Goal: Task Accomplishment & Management: Manage account settings

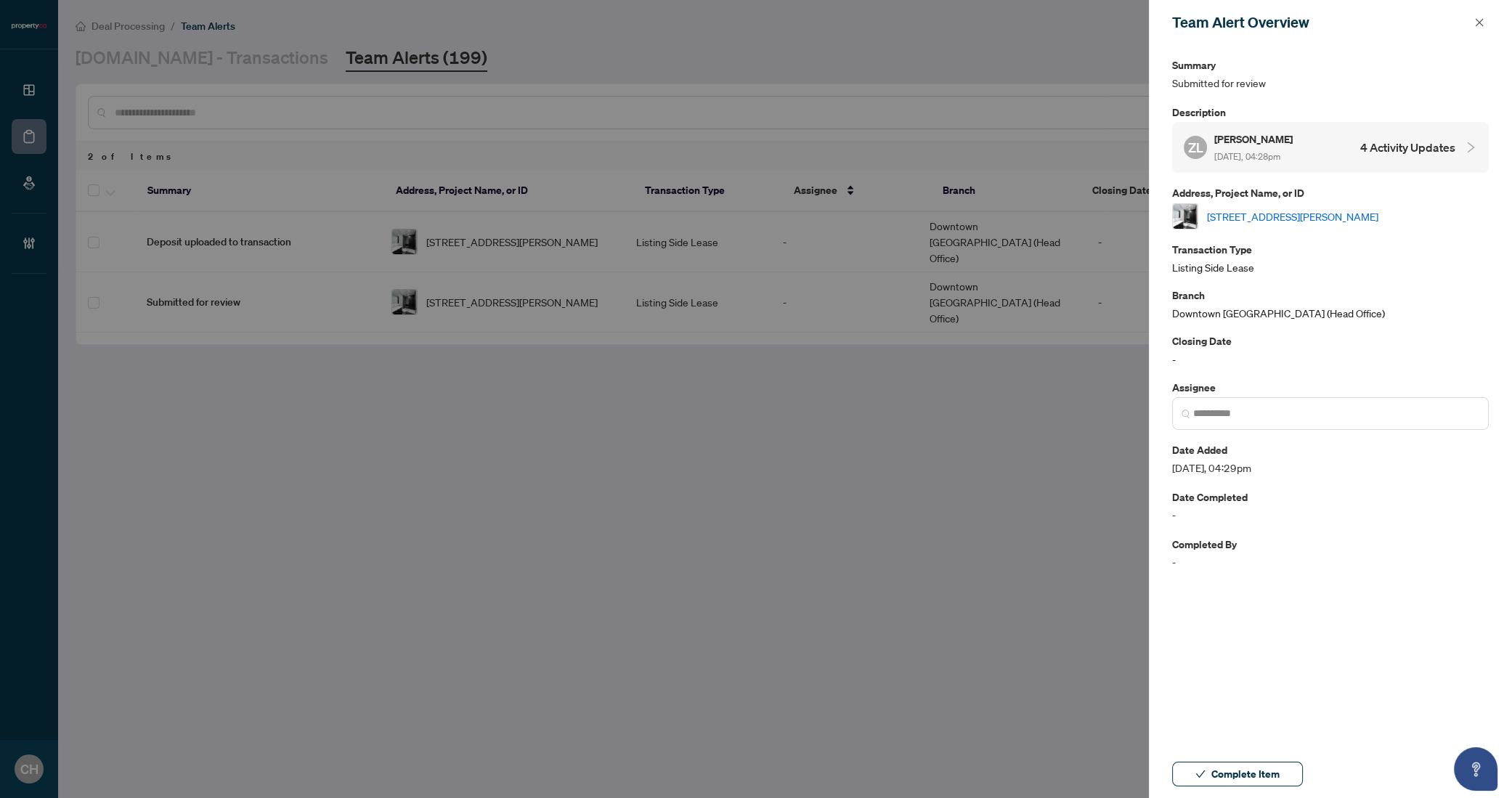
click at [628, 286] on div at bounding box center [756, 399] width 1512 height 798
click at [1478, 15] on span "button" at bounding box center [1479, 22] width 10 height 23
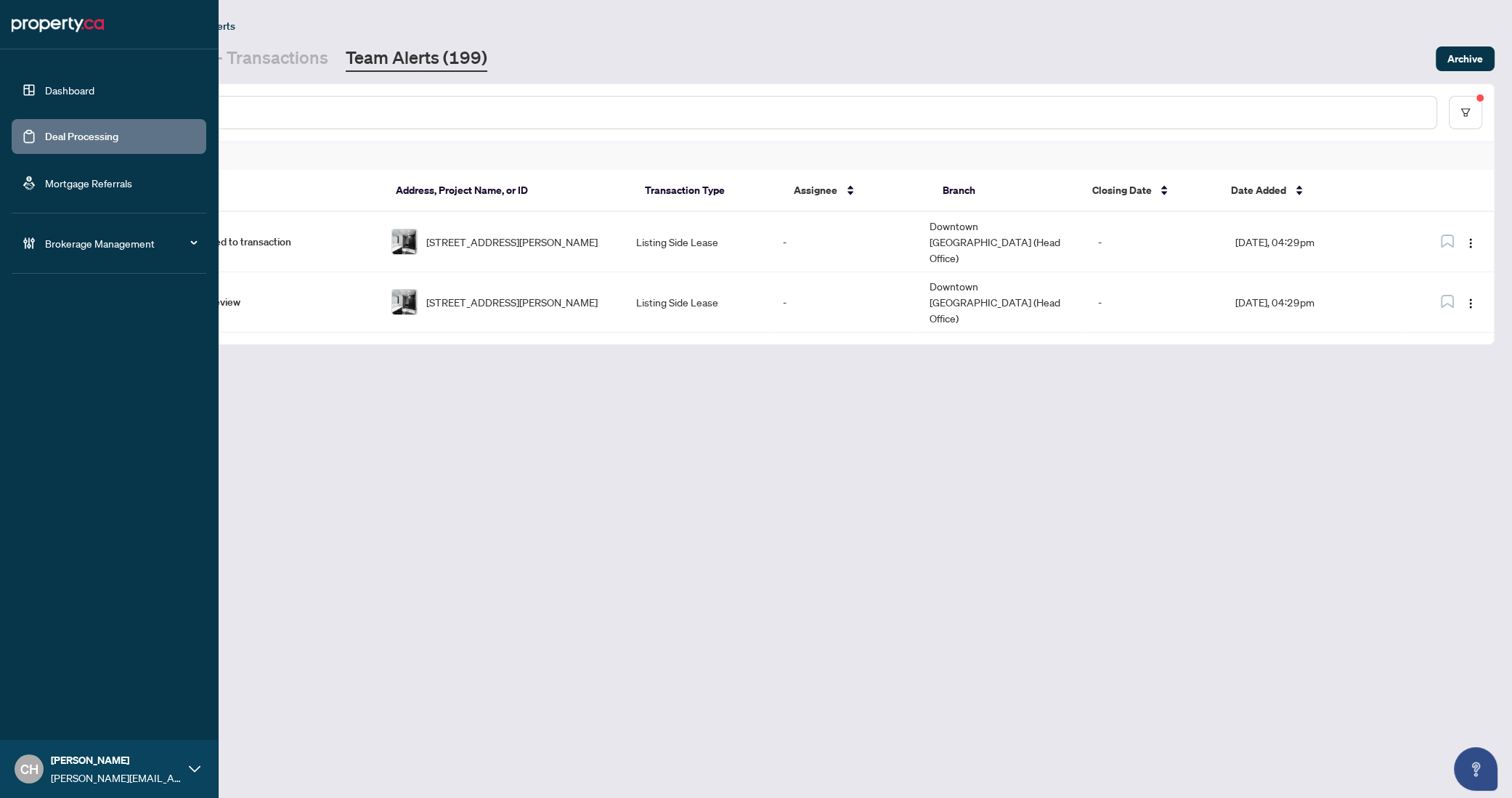
click at [45, 133] on link "Deal Processing" at bounding box center [81, 136] width 74 height 13
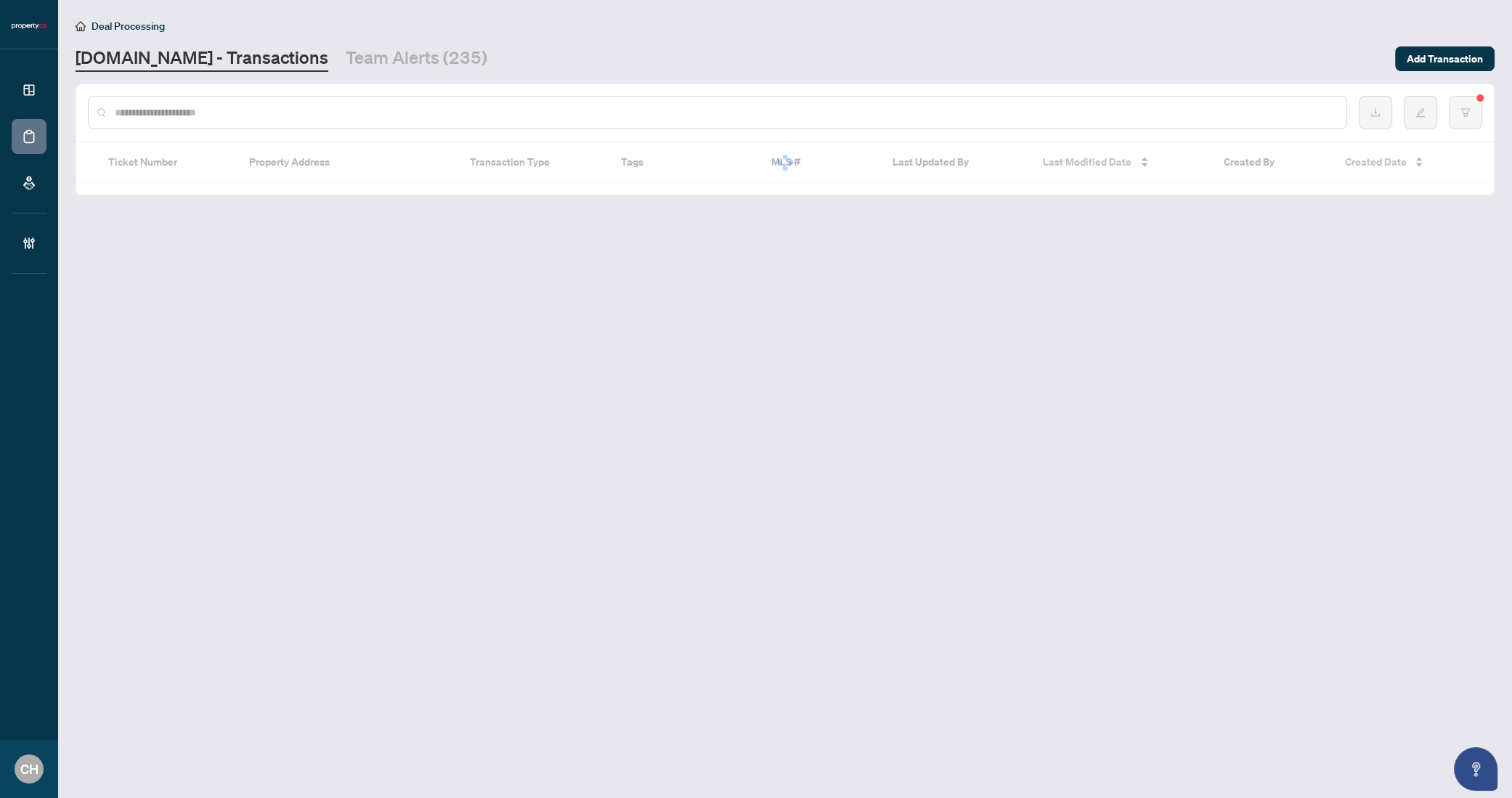
click at [336, 74] on main "Deal Processing Property.ca - Transactions Team Alerts (235) Add Transaction Ti…" at bounding box center [784, 399] width 1454 height 798
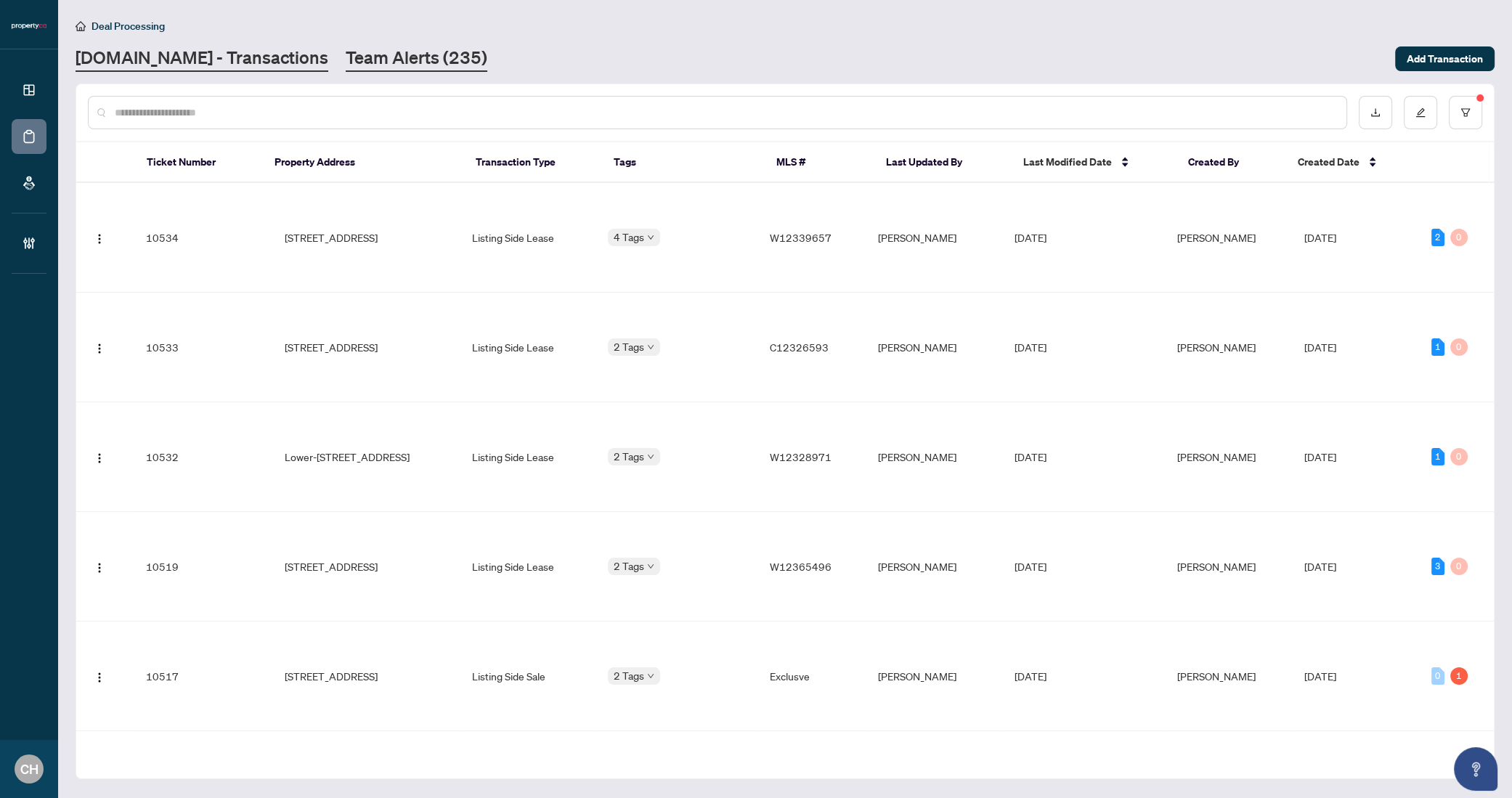
click at [346, 66] on link "Team Alerts (235)" at bounding box center [417, 59] width 142 height 26
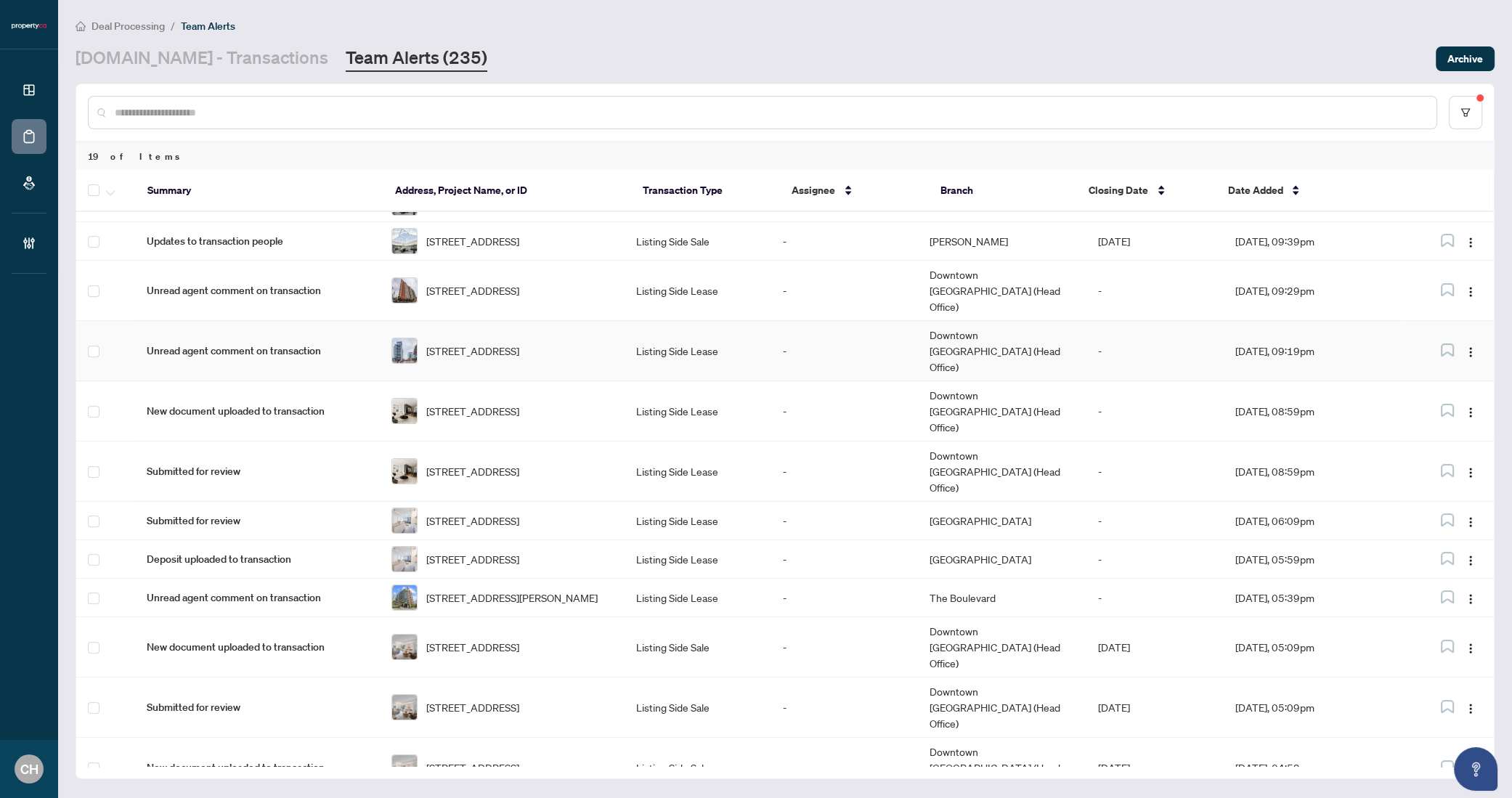
scroll to position [286, 0]
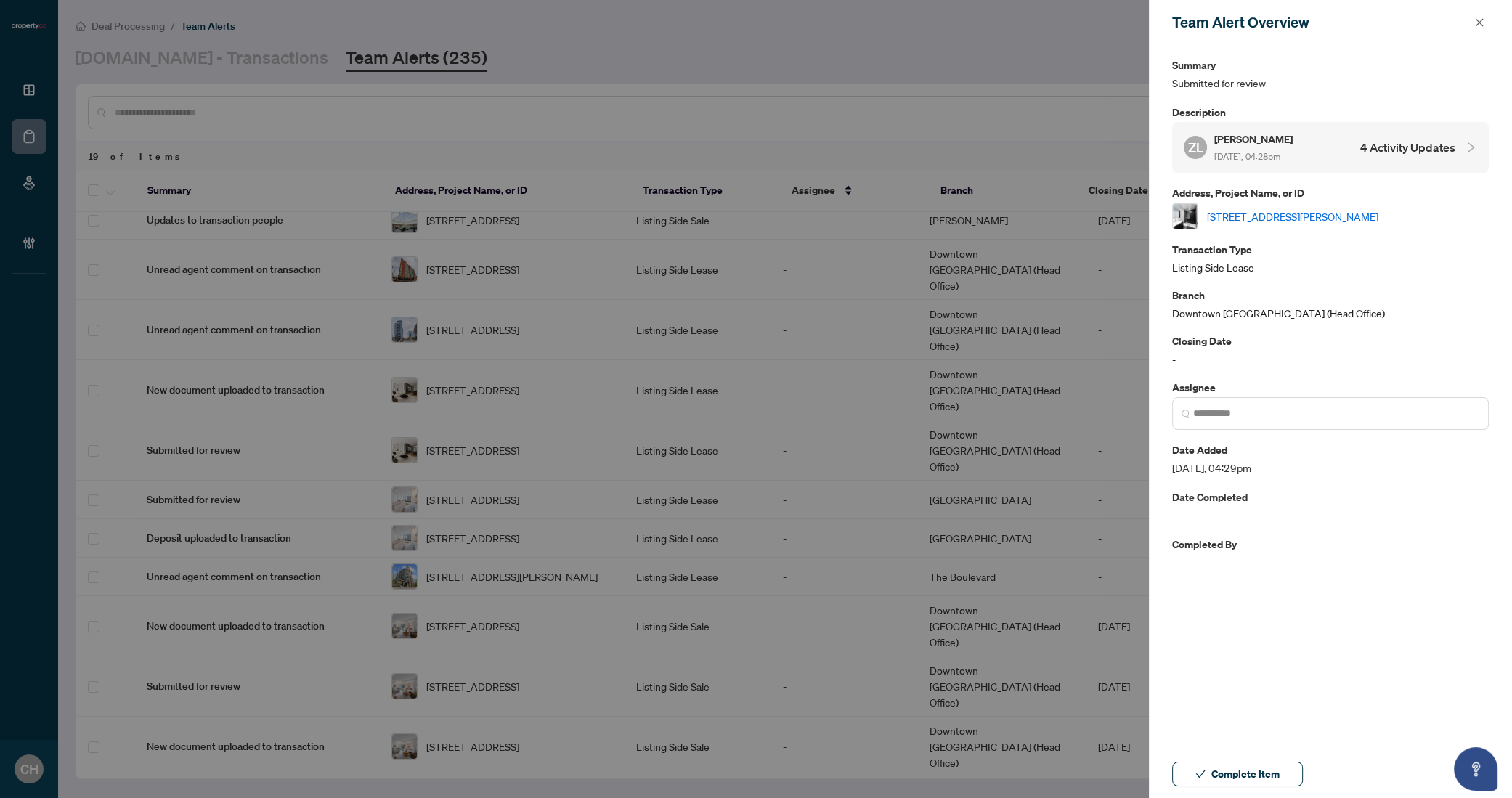
click at [1379, 153] on h4 "4 Activity Updates" at bounding box center [1408, 147] width 95 height 18
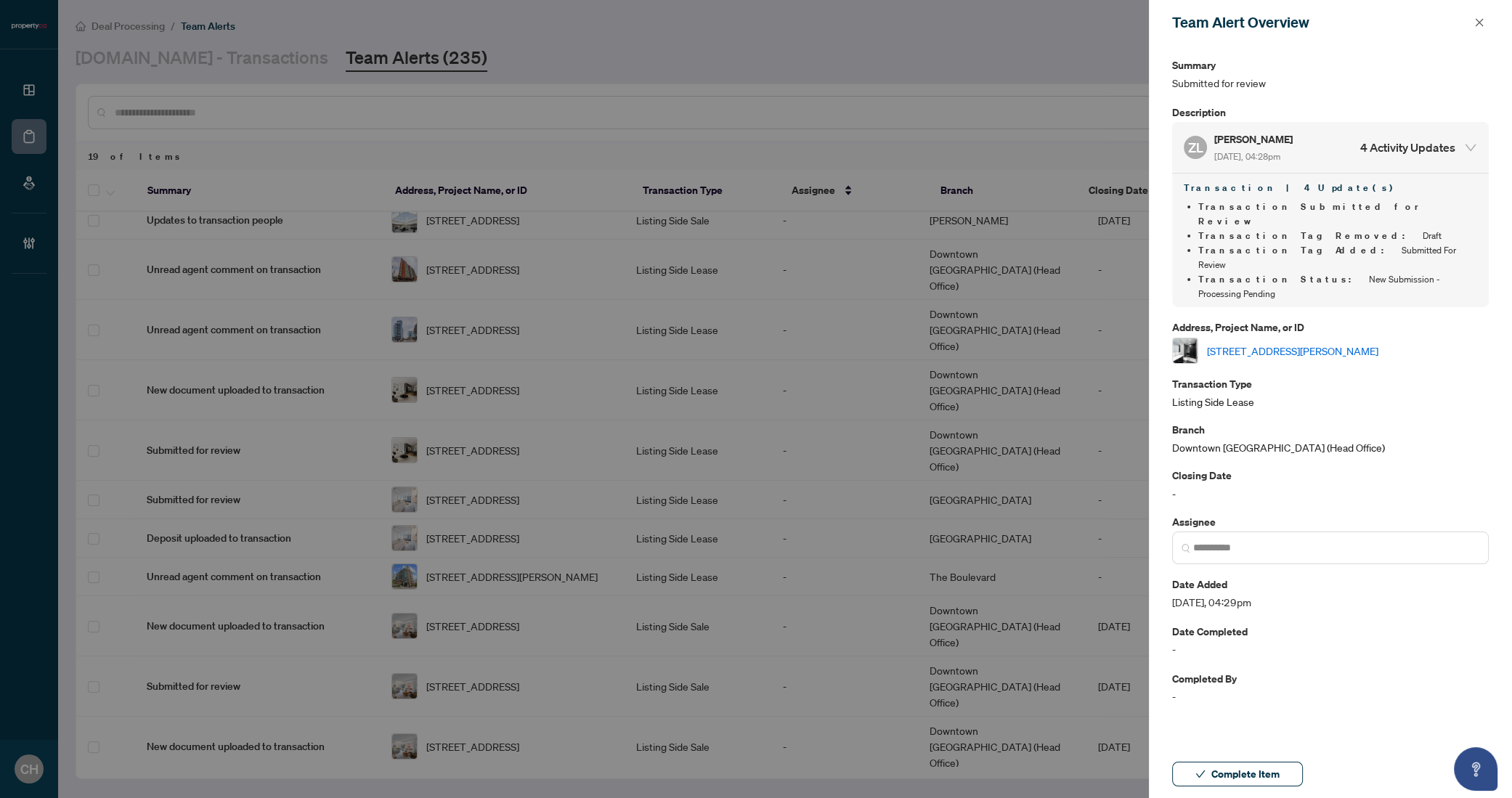
click at [1357, 343] on link "1909-20 Edward St, Toronto, Ontario M5G 0C5, Canada" at bounding box center [1293, 350] width 172 height 16
click at [637, 39] on div at bounding box center [756, 399] width 1512 height 798
click at [1486, 24] on button "button" at bounding box center [1479, 22] width 19 height 18
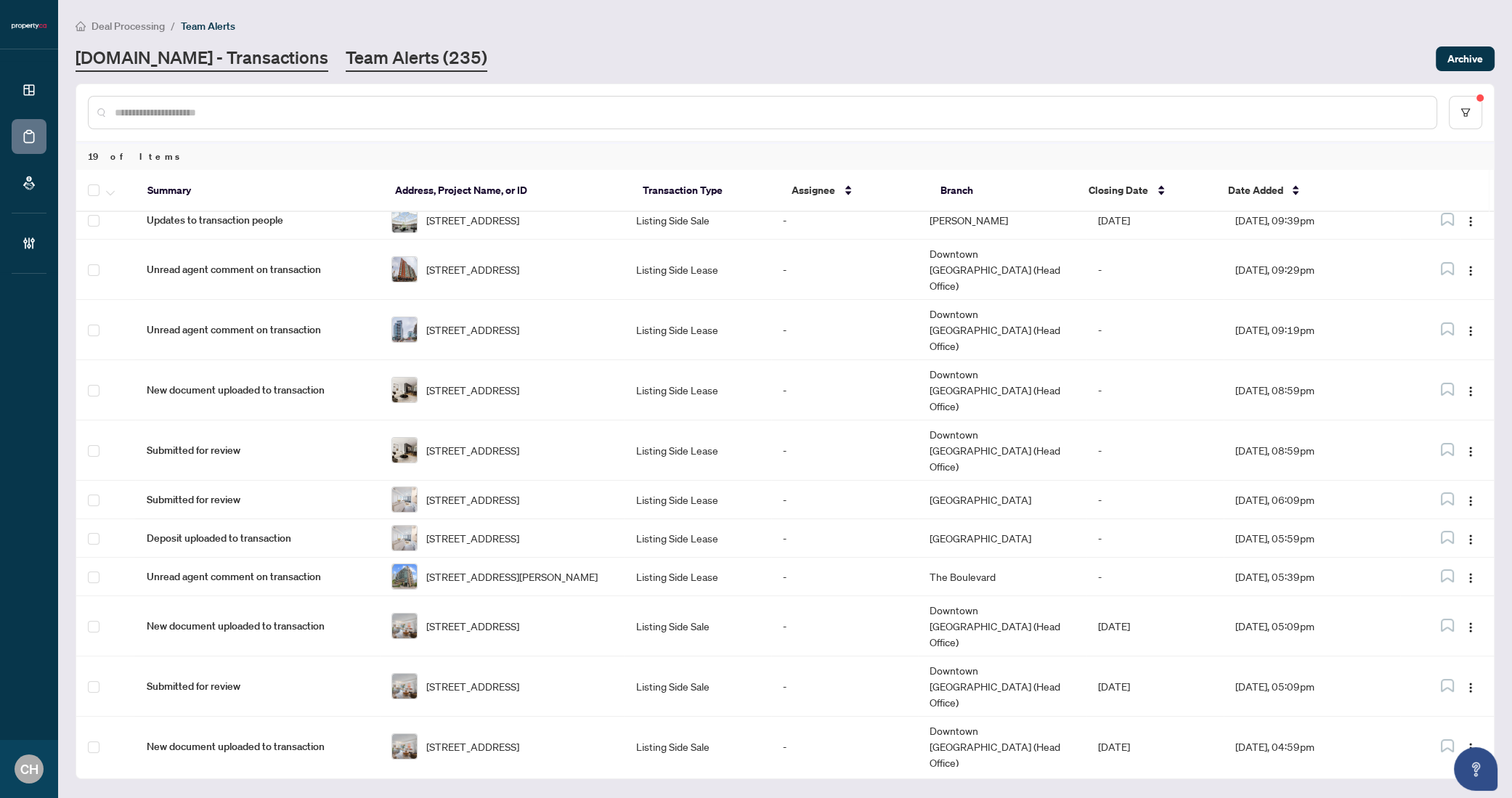
click at [200, 62] on link "Property.ca - Transactions" at bounding box center [202, 59] width 253 height 26
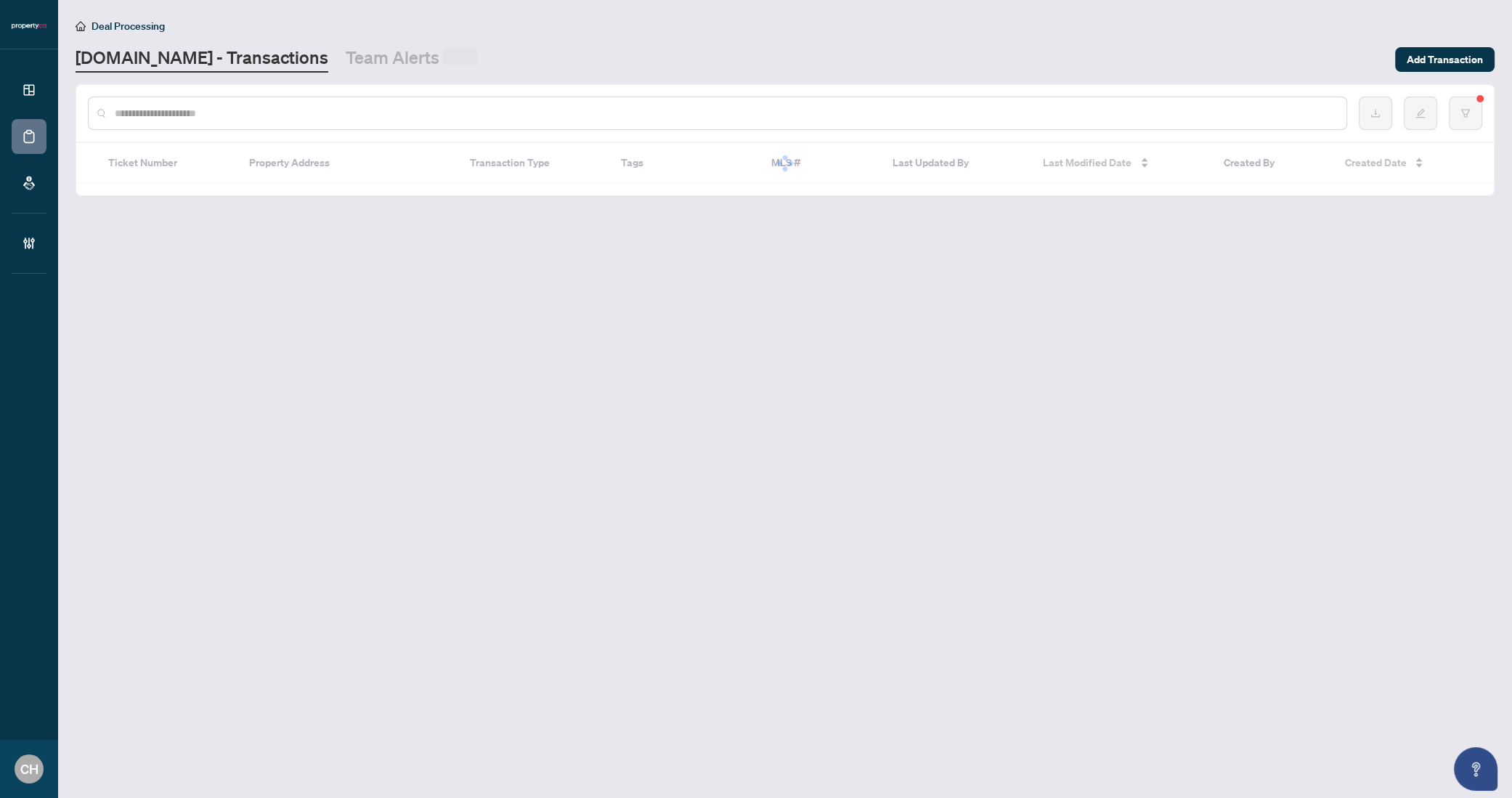
click at [246, 118] on input "text" at bounding box center [725, 113] width 1221 height 16
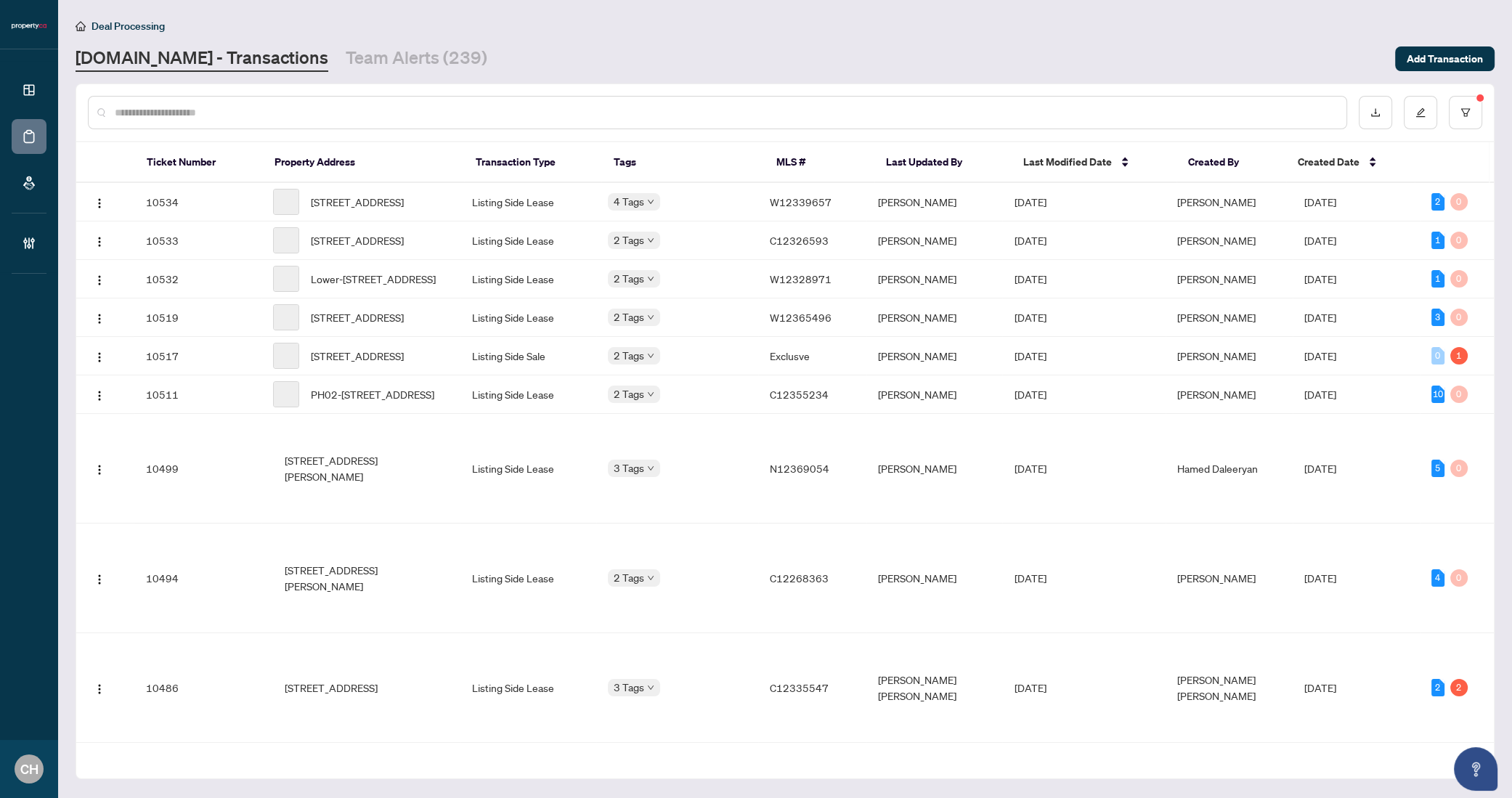
paste input "*********"
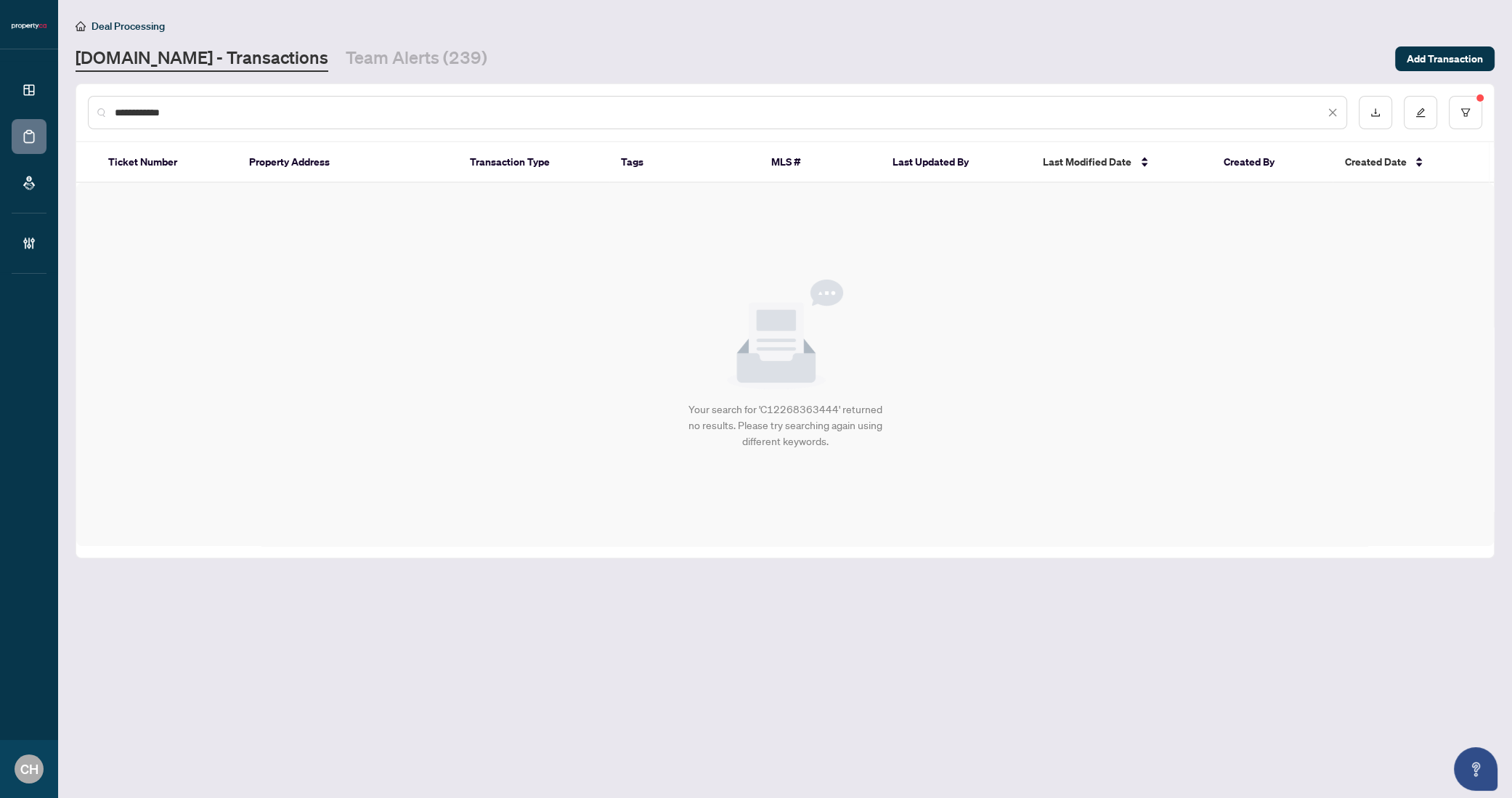
paste input "text"
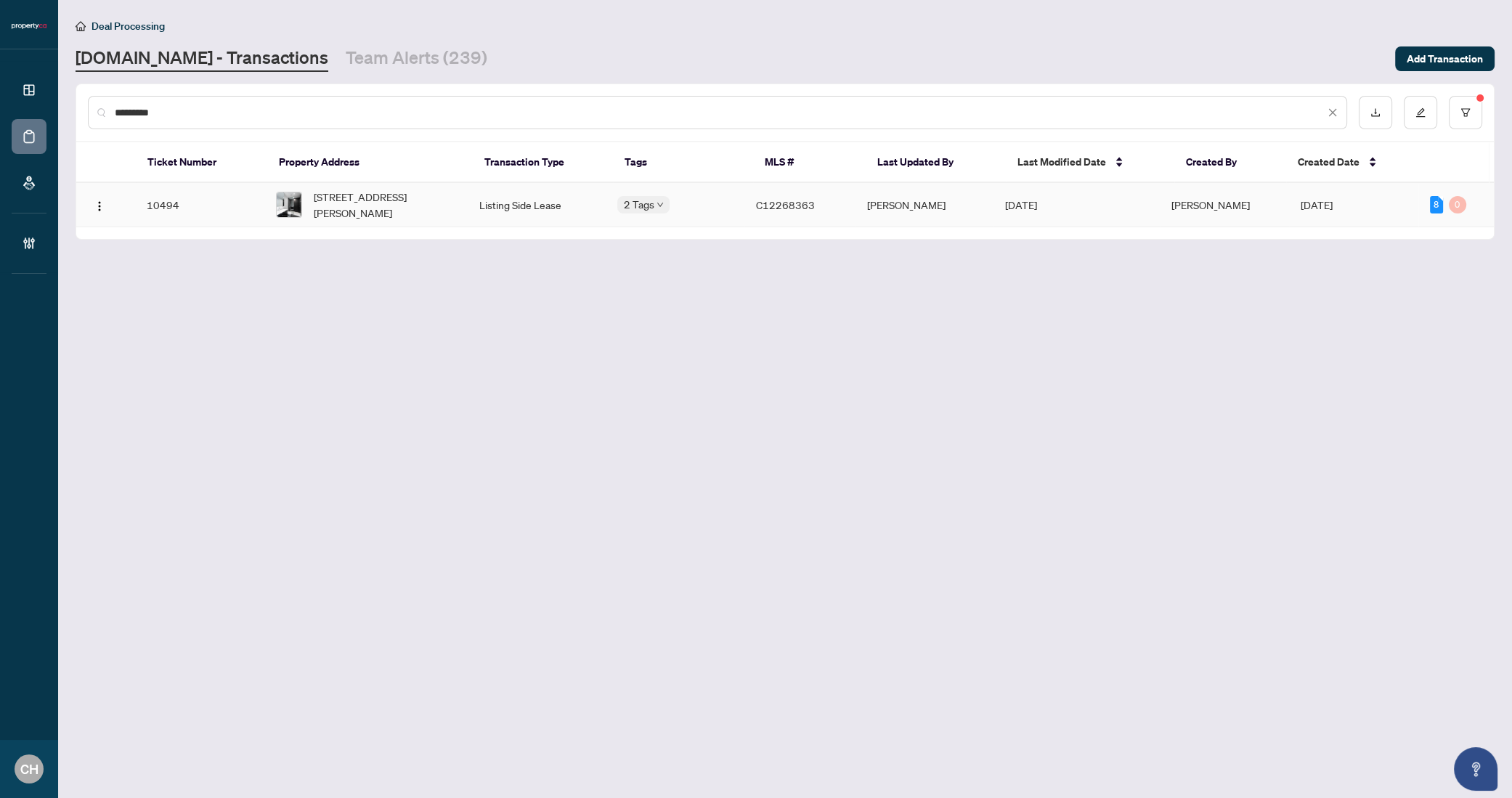
type input "*********"
click at [1109, 207] on td "[DATE]" at bounding box center [1077, 204] width 166 height 44
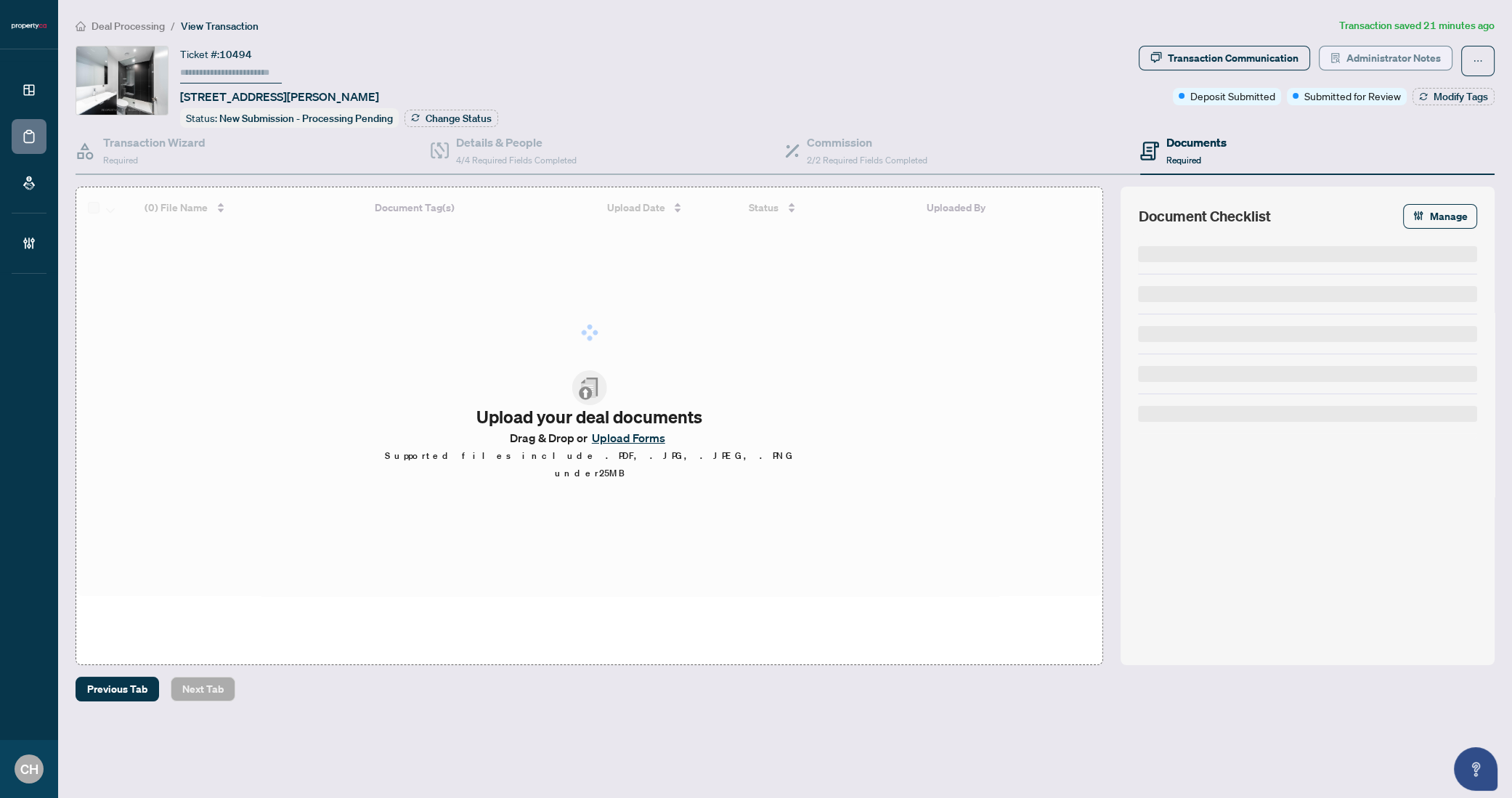
click at [1335, 58] on icon "solution" at bounding box center [1335, 58] width 8 height 10
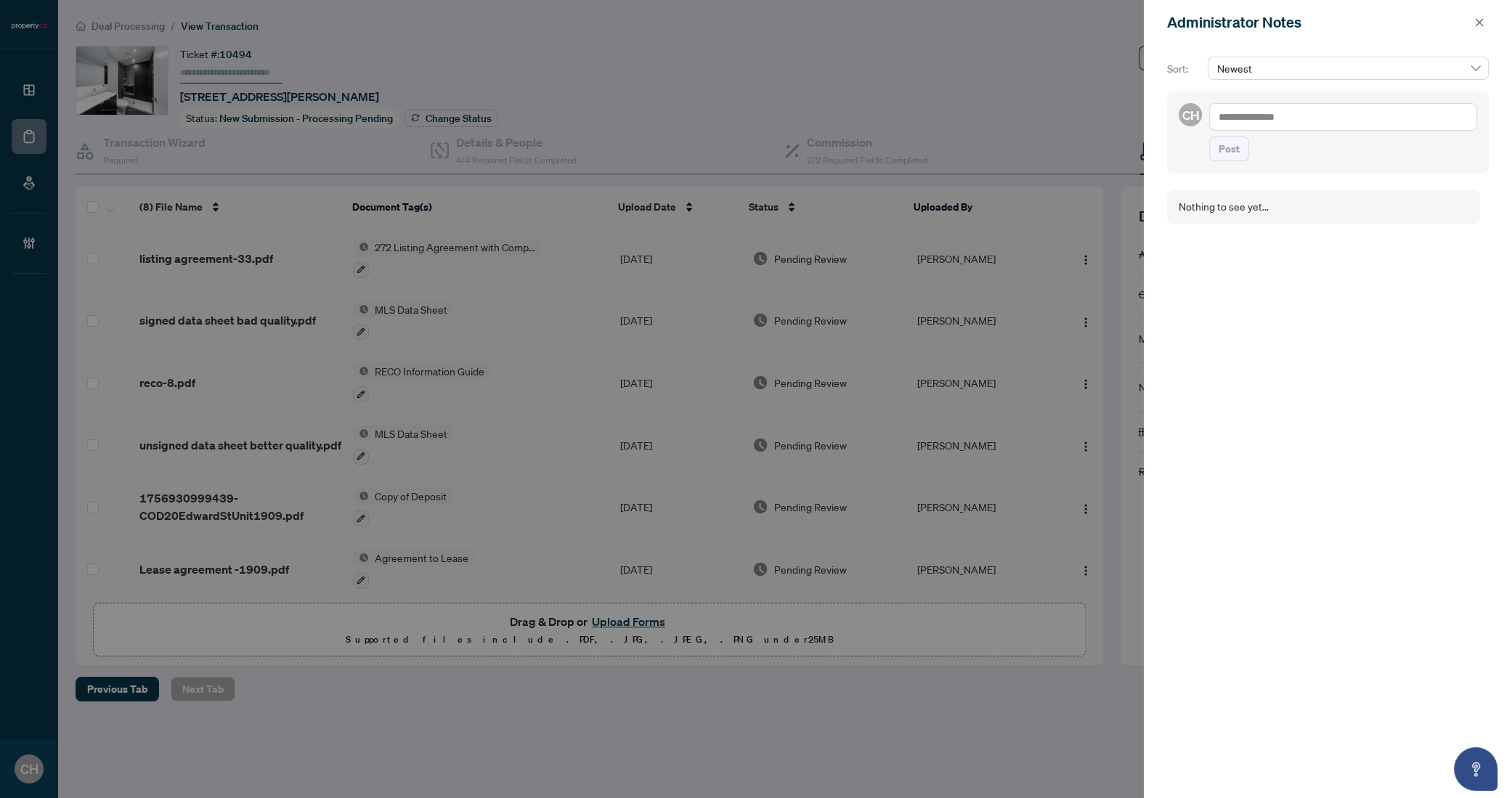
click at [1245, 113] on textarea at bounding box center [1343, 117] width 268 height 28
type textarea "*"
type textarea "**********"
click at [1222, 161] on span "Post" at bounding box center [1229, 163] width 21 height 23
click at [1480, 21] on icon "close" at bounding box center [1479, 21] width 8 height 8
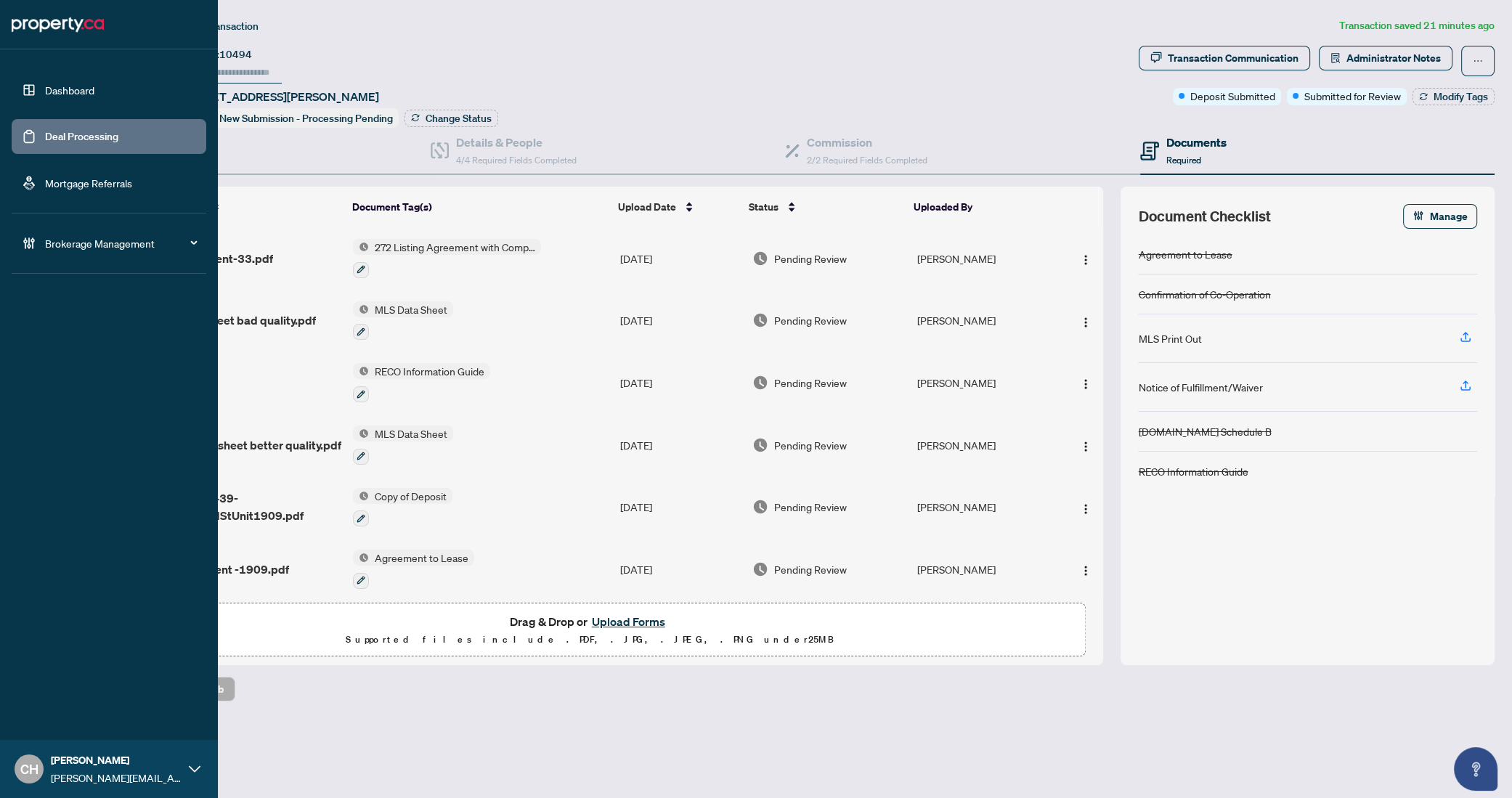
click at [45, 143] on link "Deal Processing" at bounding box center [81, 136] width 74 height 13
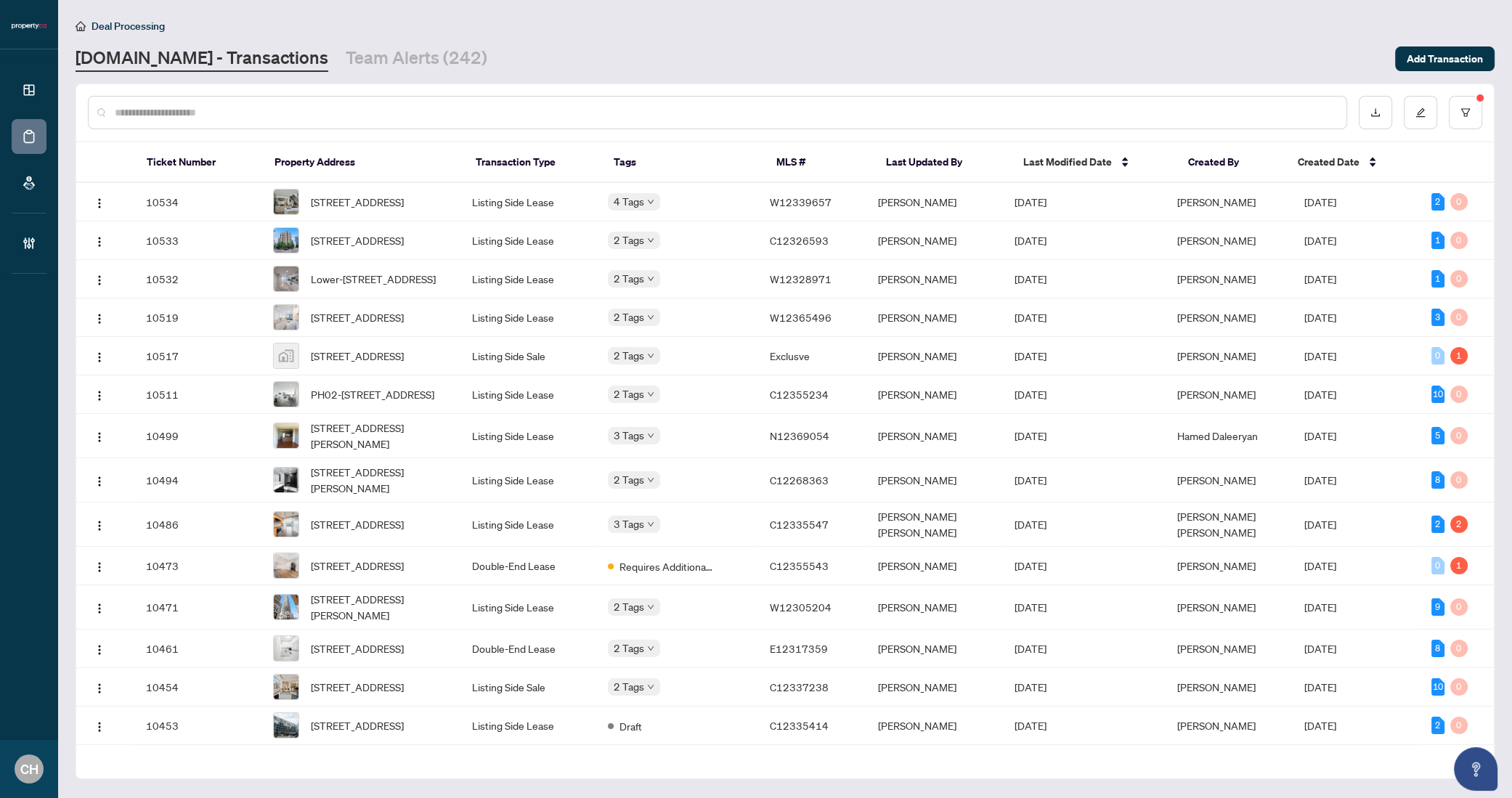
click at [389, 74] on main "Deal Processing Property.ca - Transactions Team Alerts (242) Add Transaction Ti…" at bounding box center [784, 399] width 1454 height 798
click at [388, 65] on link "Team Alerts (242)" at bounding box center [417, 59] width 142 height 26
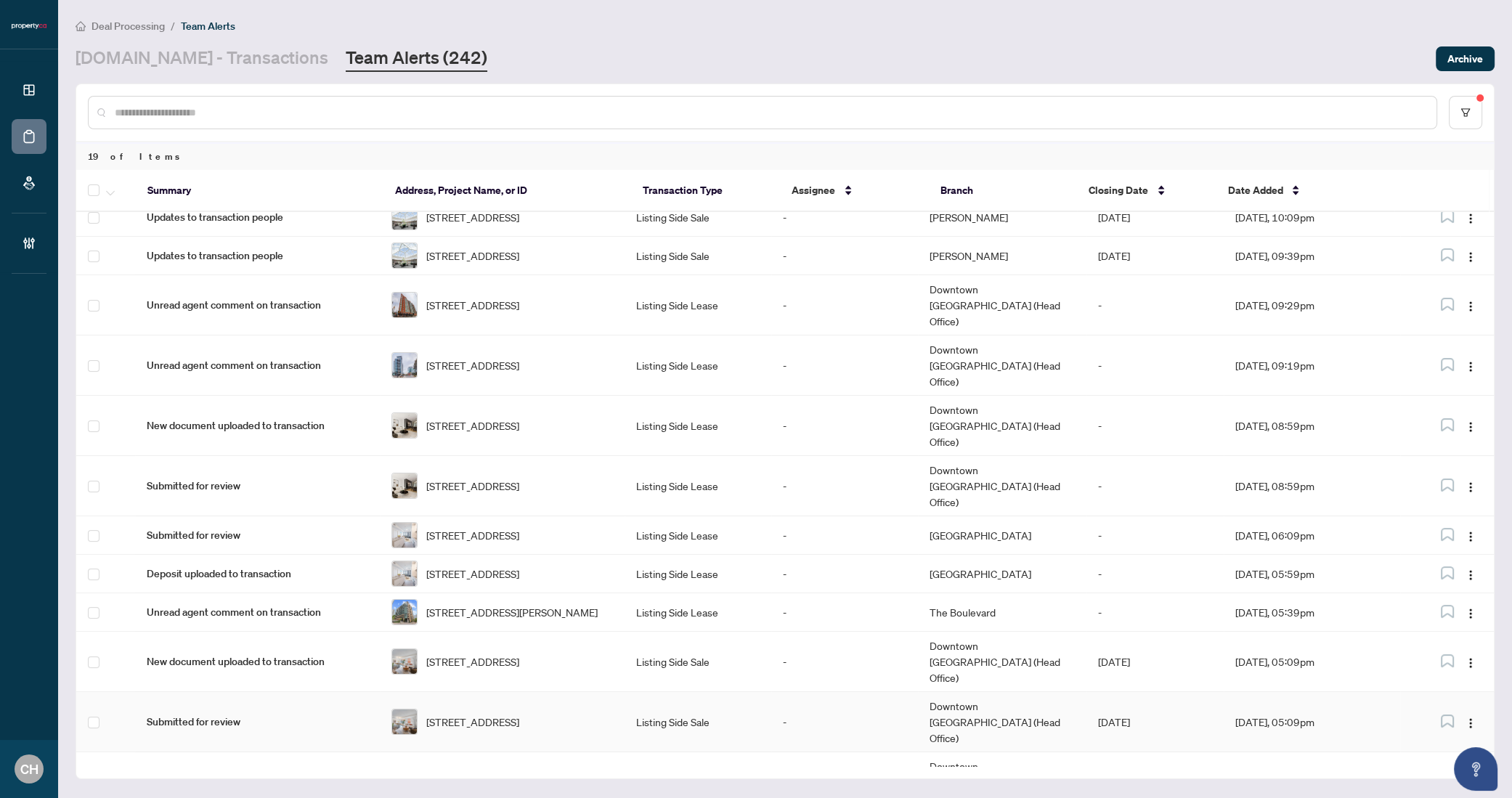
scroll to position [286, 0]
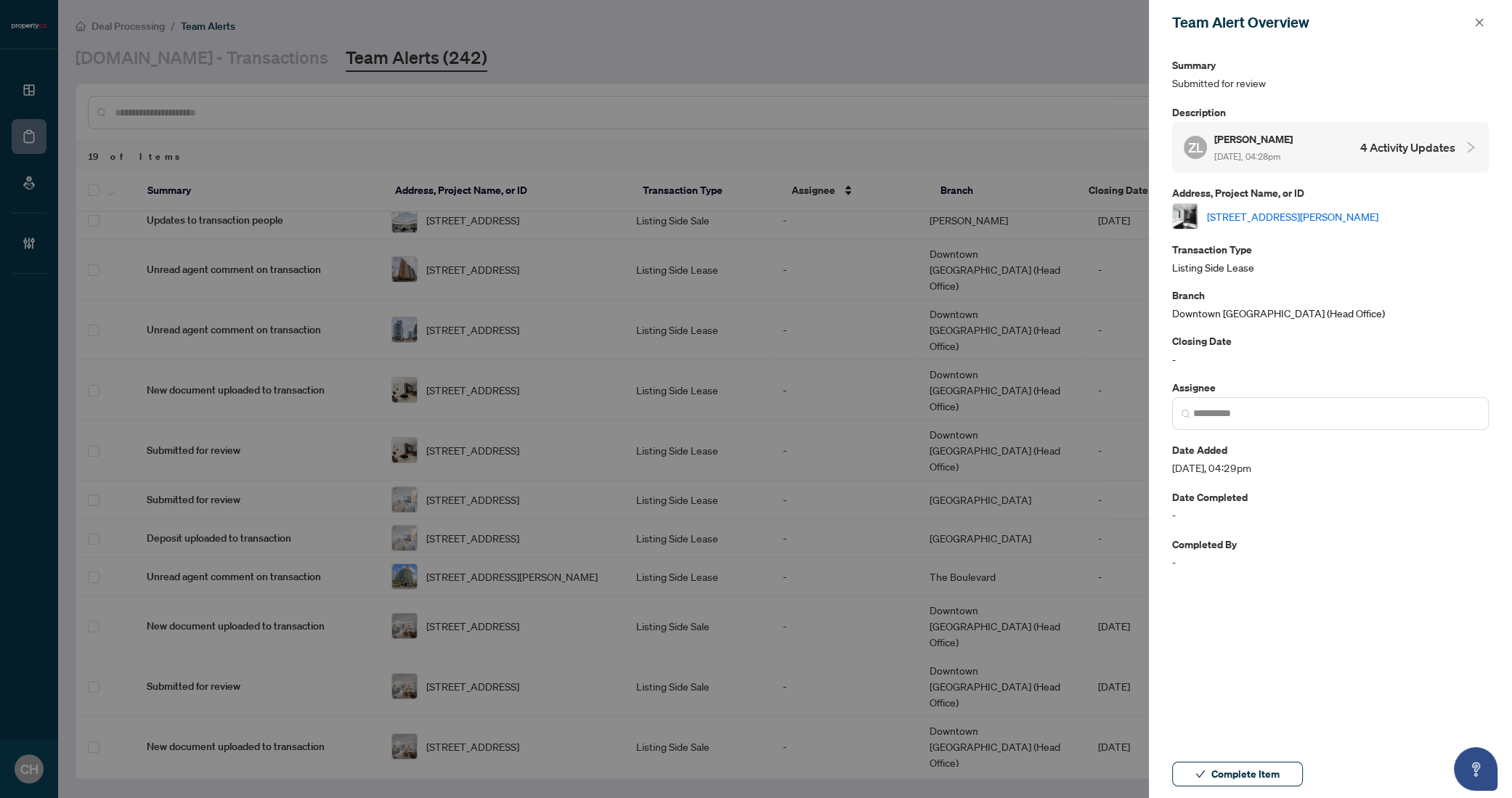
click at [1403, 143] on h4 "4 Activity Updates" at bounding box center [1408, 147] width 95 height 18
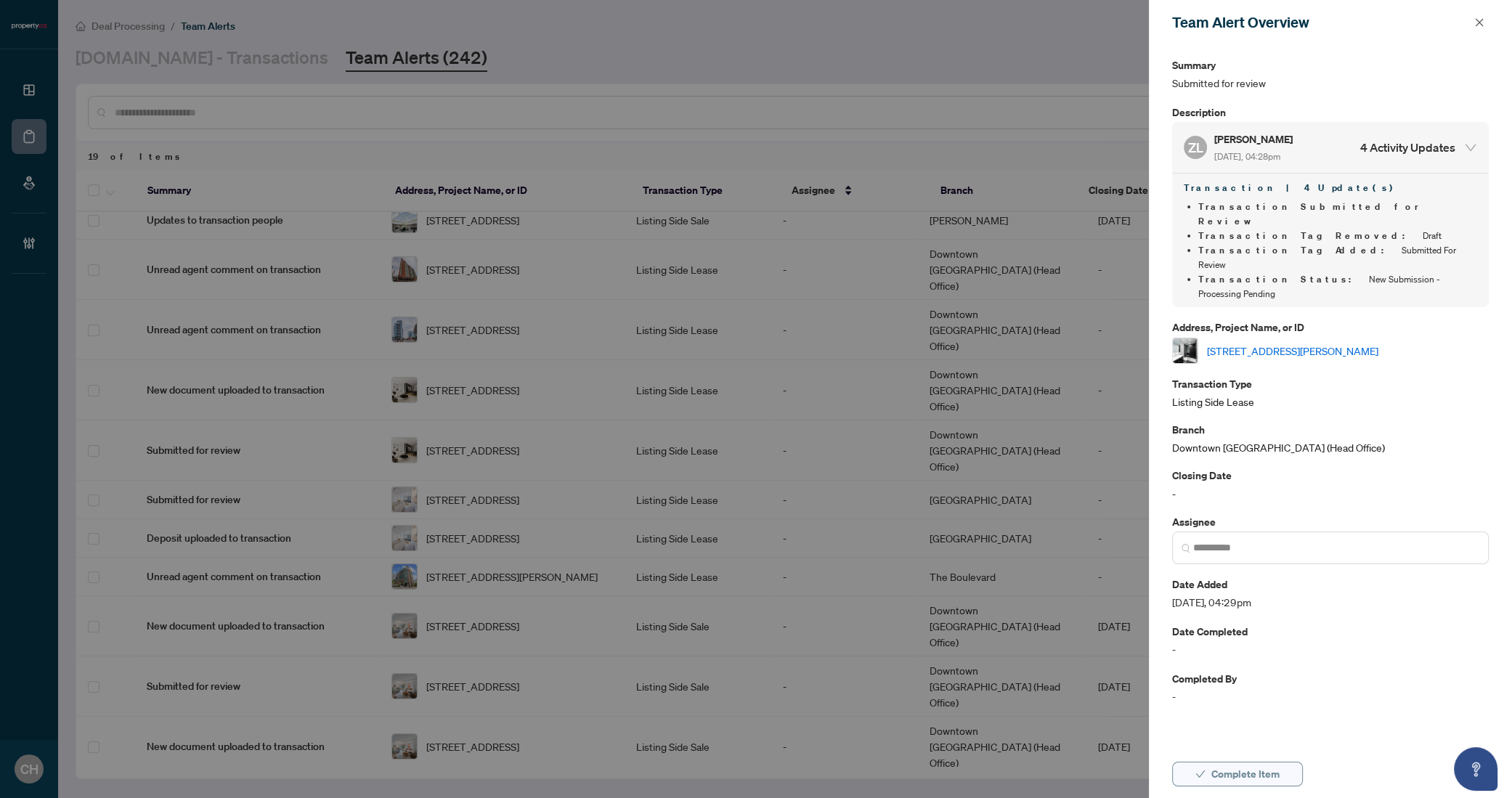
click at [1237, 766] on span "Complete Item" at bounding box center [1245, 774] width 68 height 23
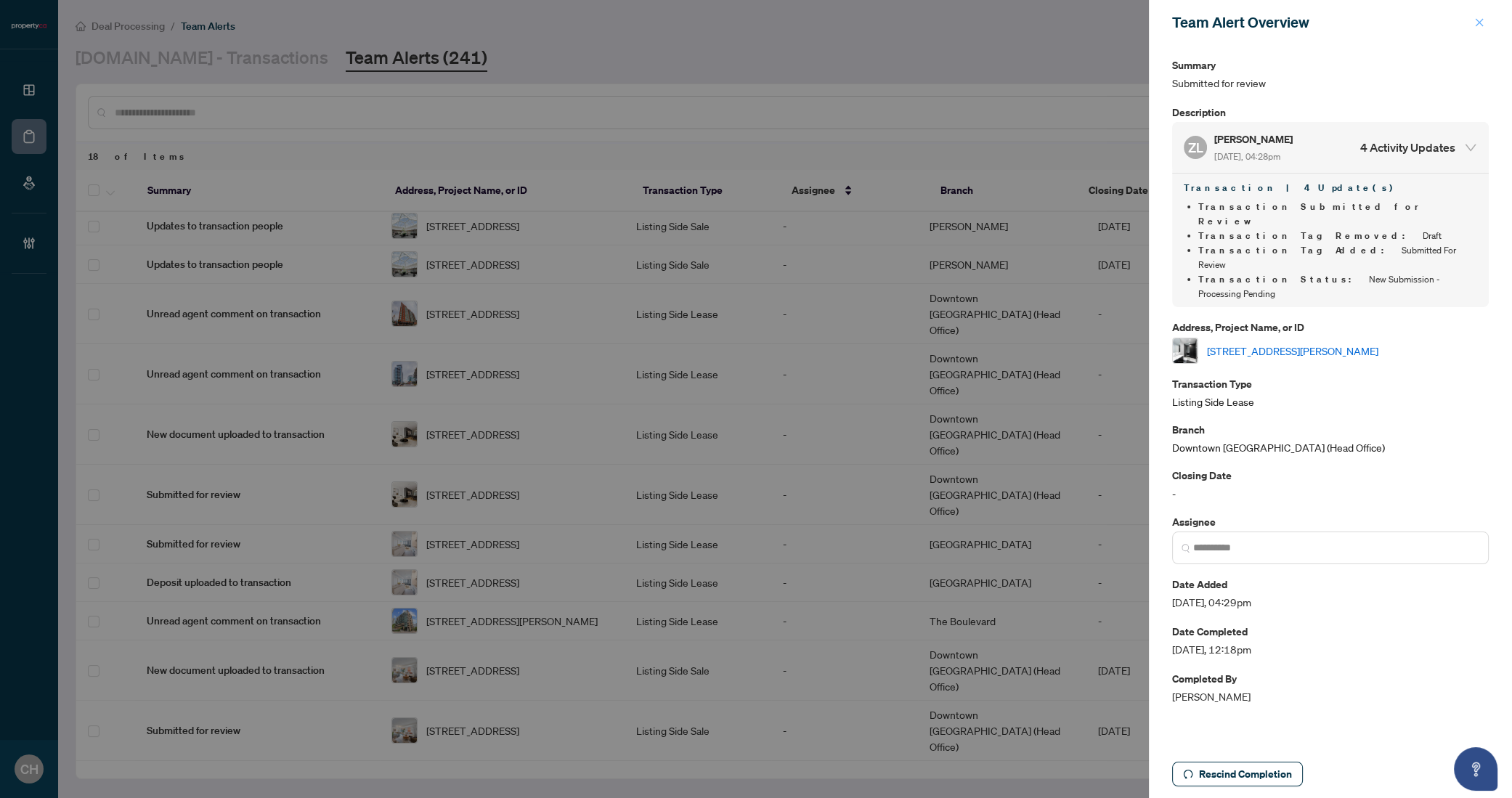
click at [1479, 18] on icon "close" at bounding box center [1479, 22] width 10 height 10
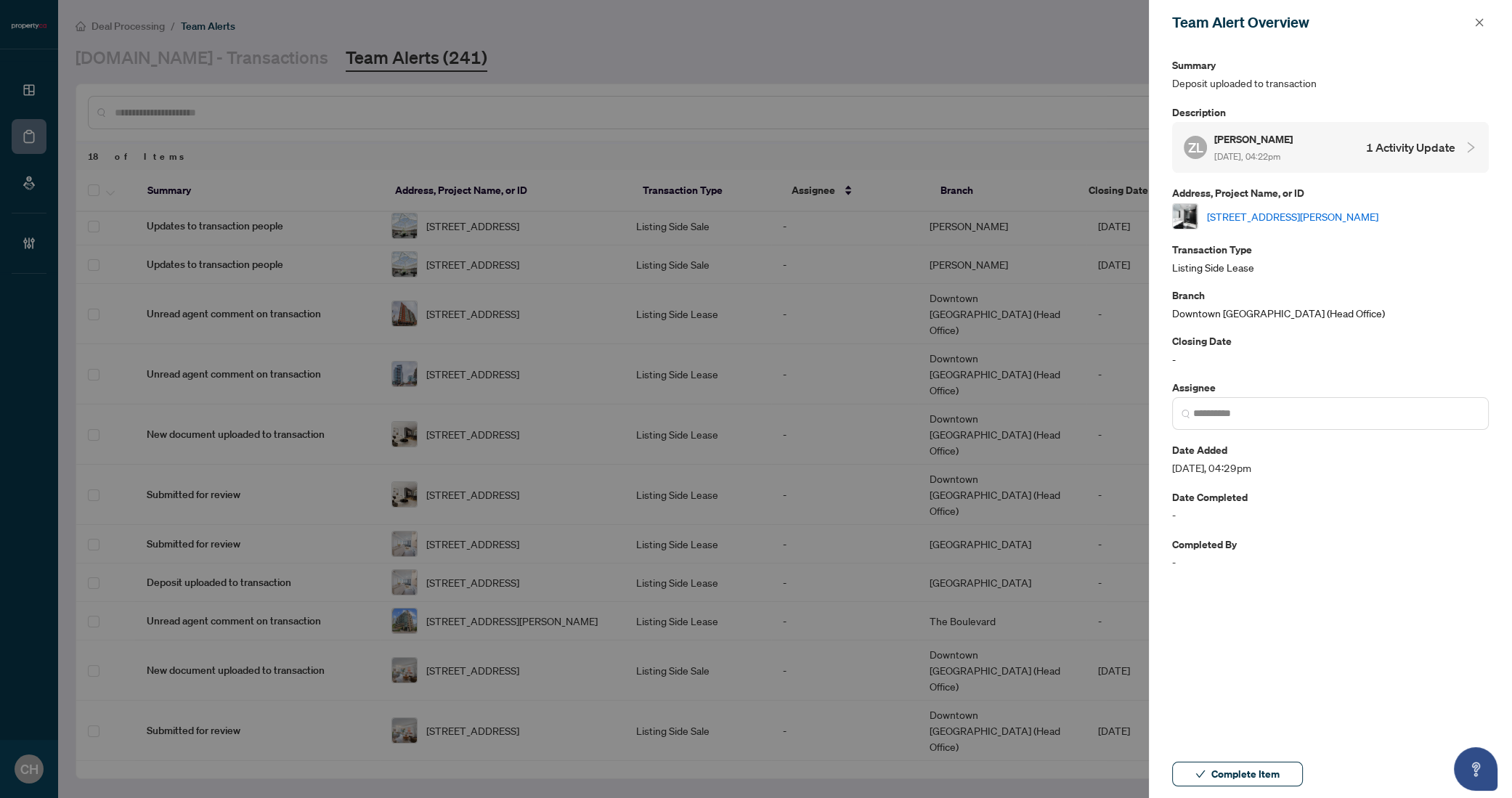
click at [1424, 133] on div "ZL Zach Lahartinger Sep/03/2025, 04:22pm 1 Activity Update" at bounding box center [1320, 147] width 272 height 34
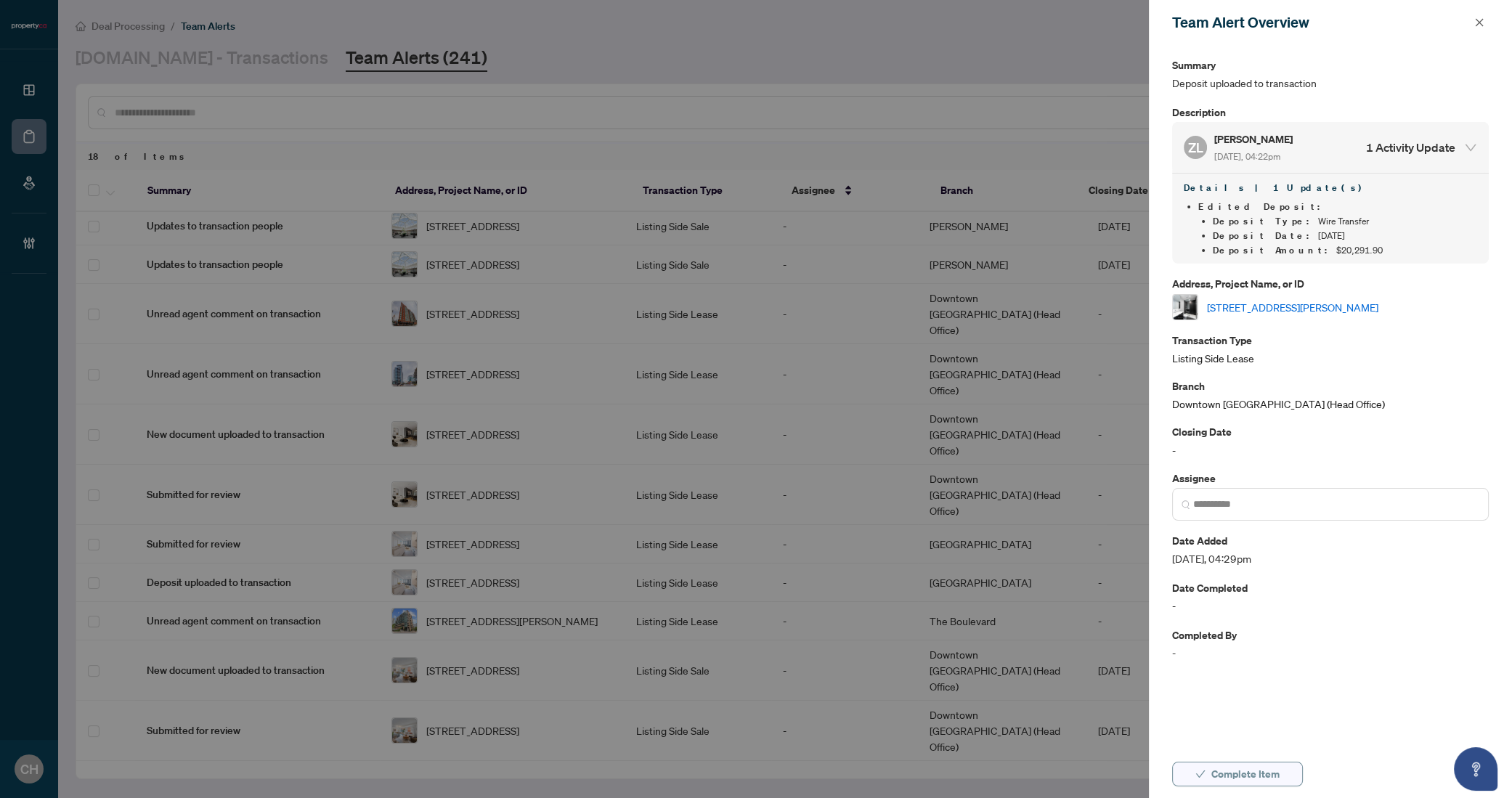
click at [1257, 769] on span "Complete Item" at bounding box center [1245, 774] width 68 height 23
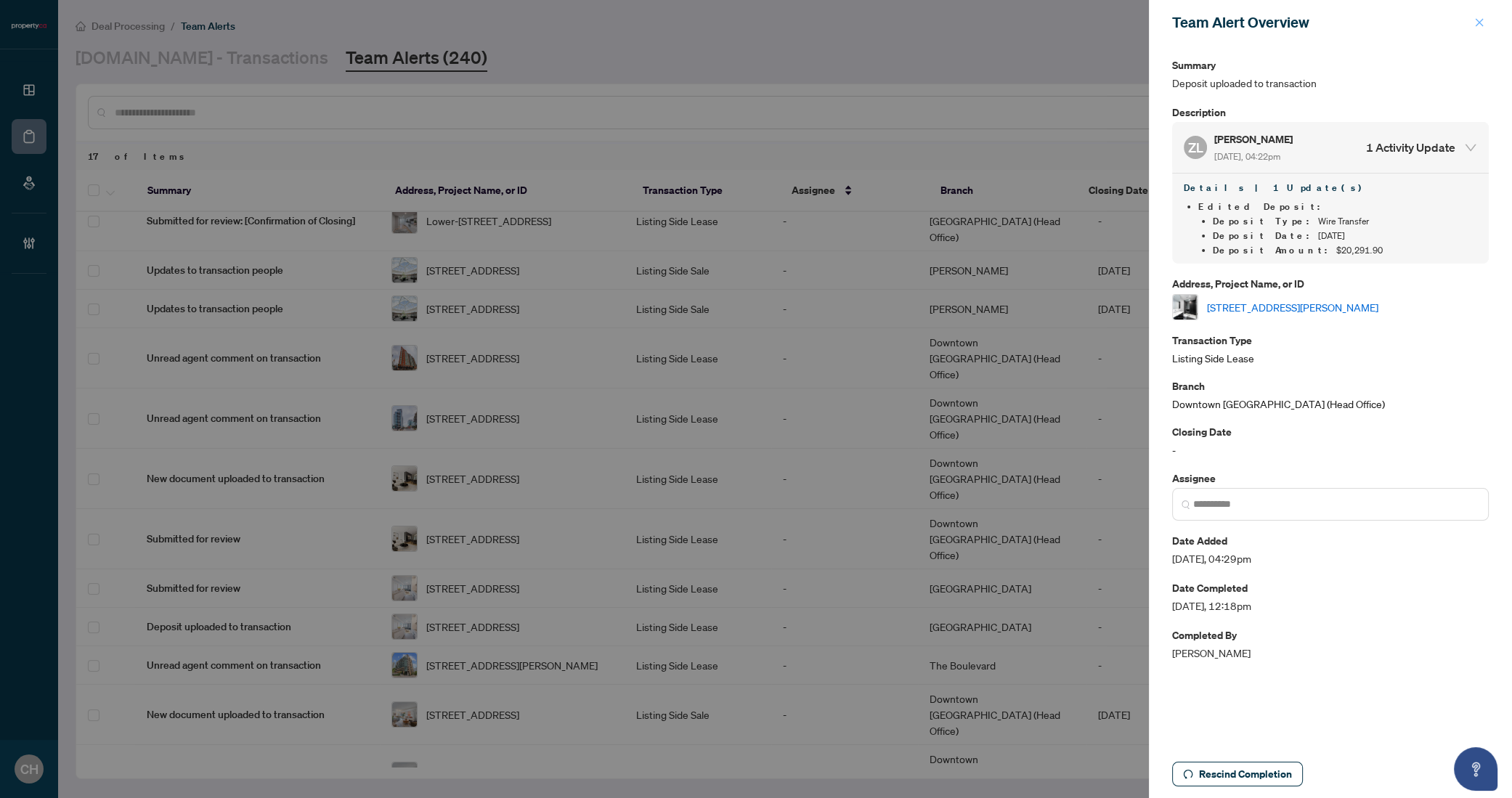
click at [1477, 18] on icon "close" at bounding box center [1479, 22] width 10 height 10
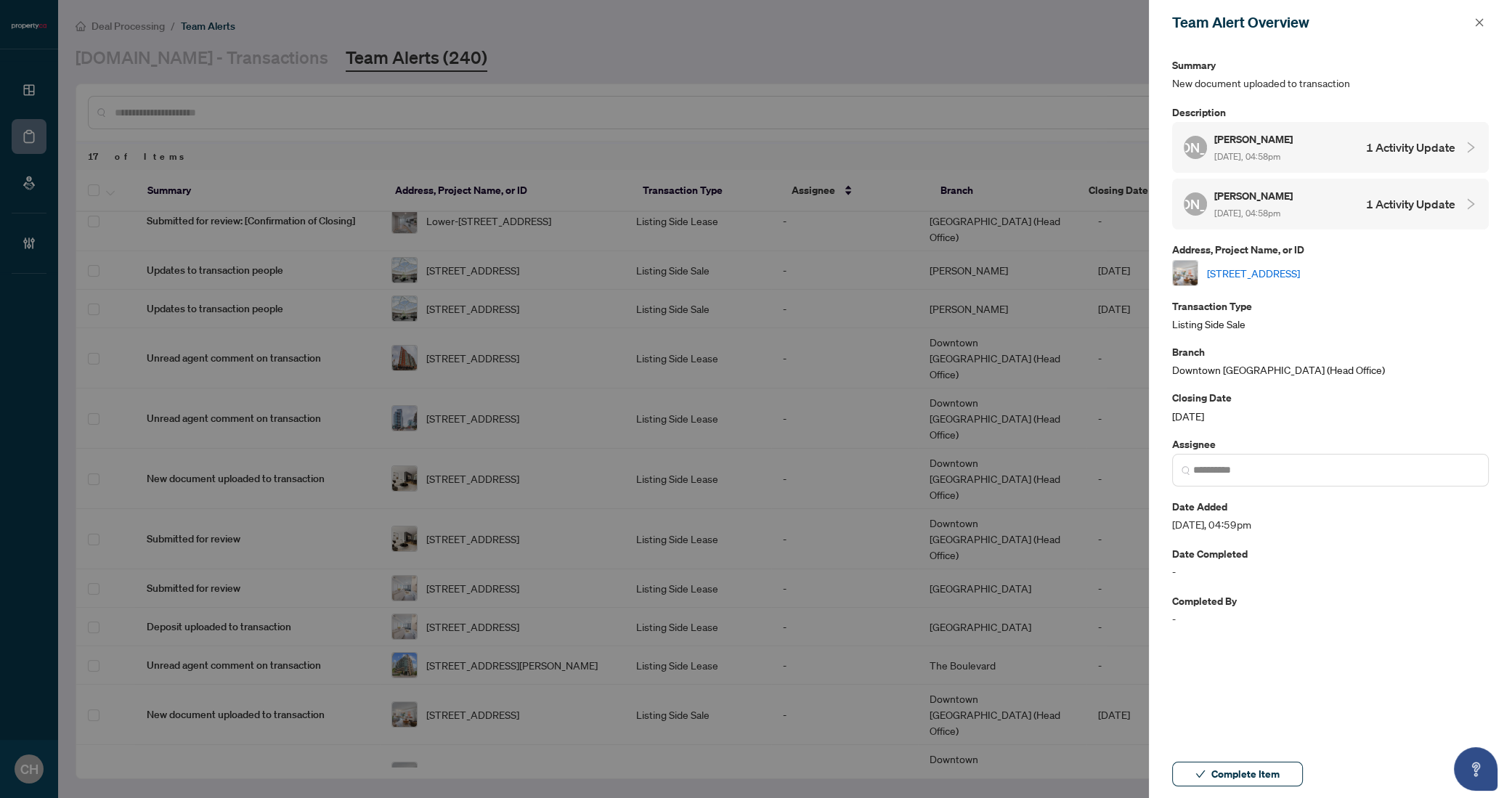
click at [1421, 152] on h4 "1 Activity Update" at bounding box center [1411, 147] width 90 height 18
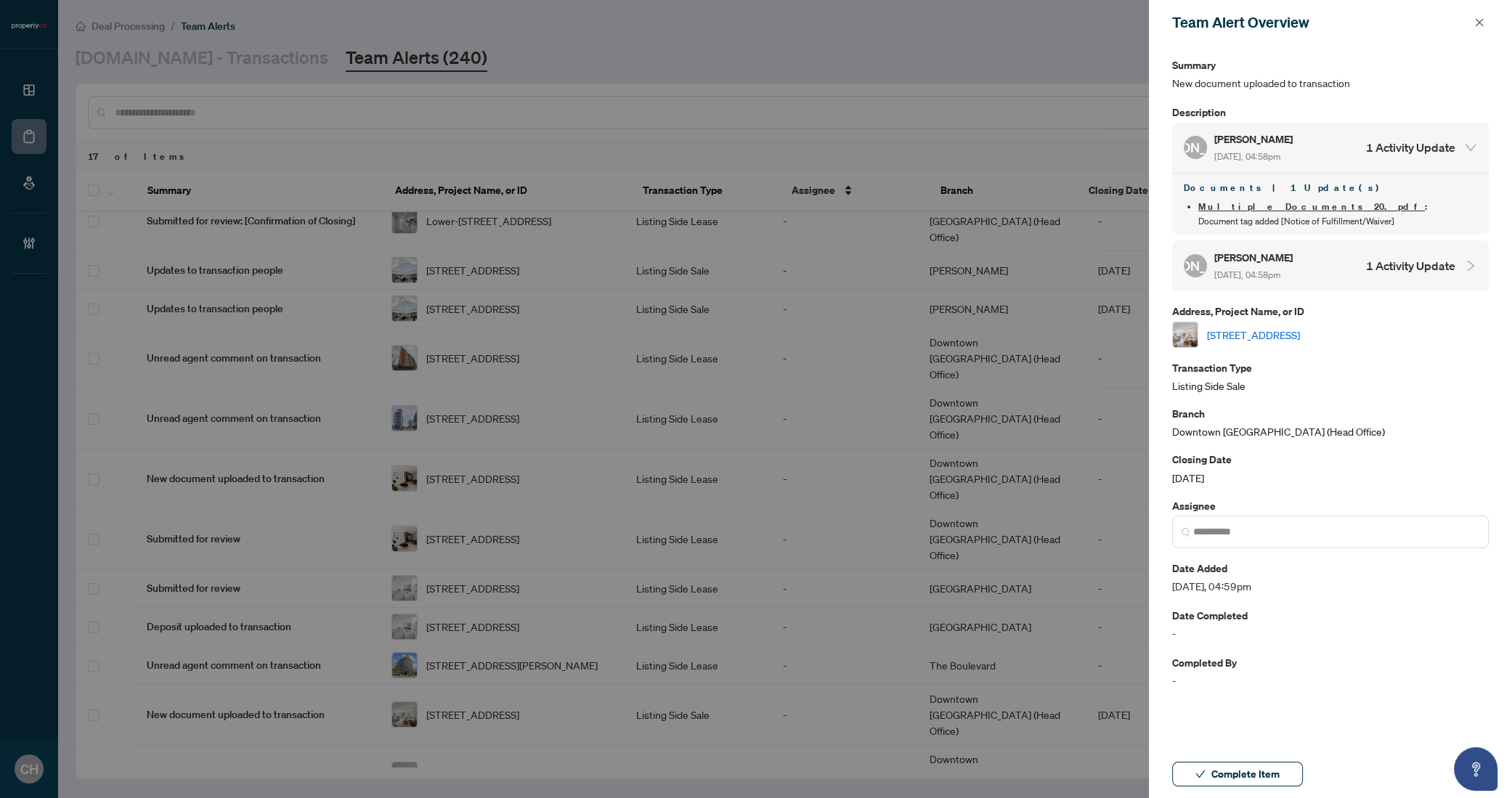
click at [1420, 264] on h4 "1 Activity Update" at bounding box center [1411, 265] width 90 height 18
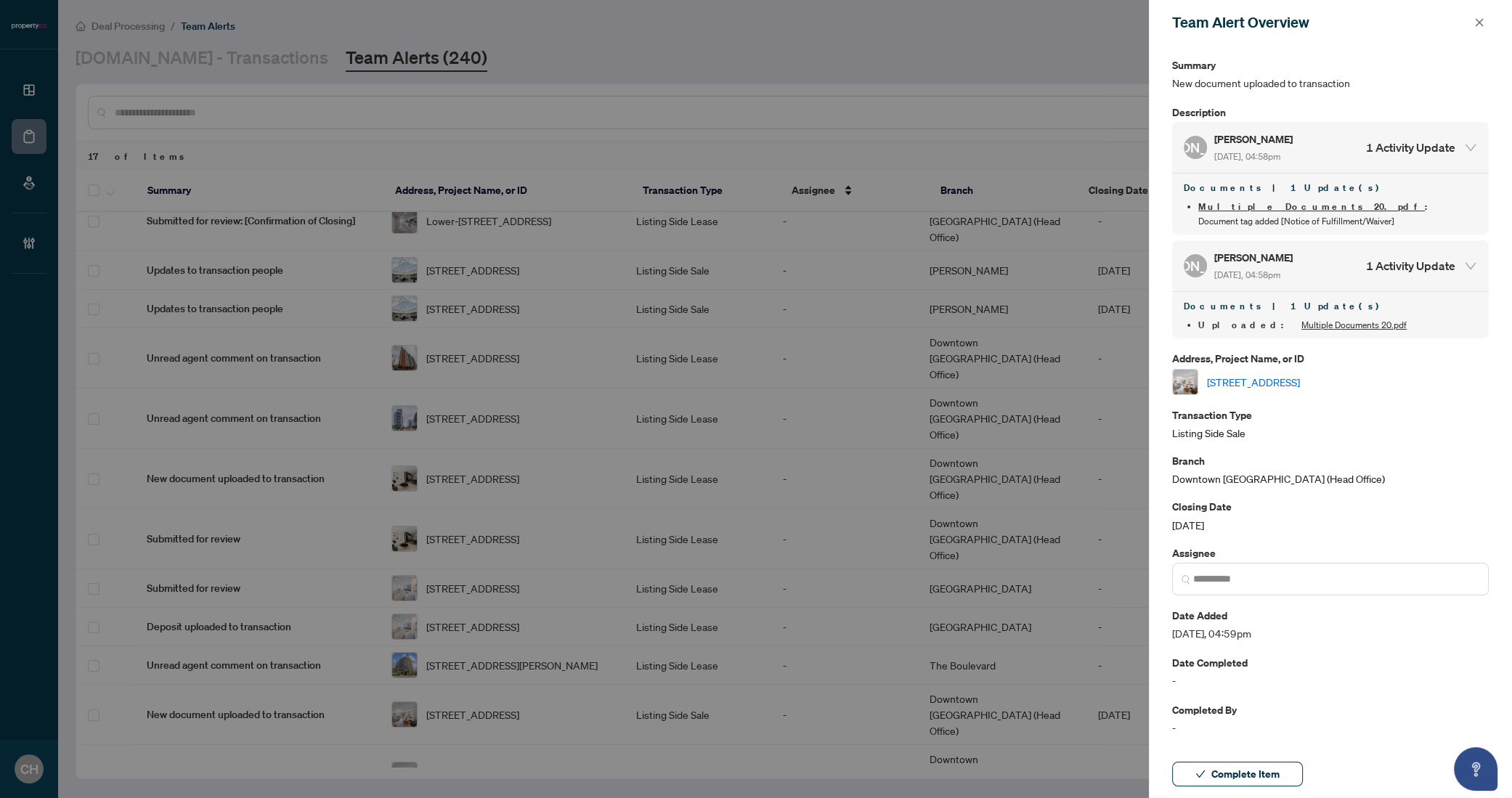
click at [1300, 379] on link "4-819 Dundas St, Toronto, Ontario M4M 1P9, Canada" at bounding box center [1254, 382] width 93 height 16
click at [1489, 19] on button "button" at bounding box center [1479, 22] width 19 height 18
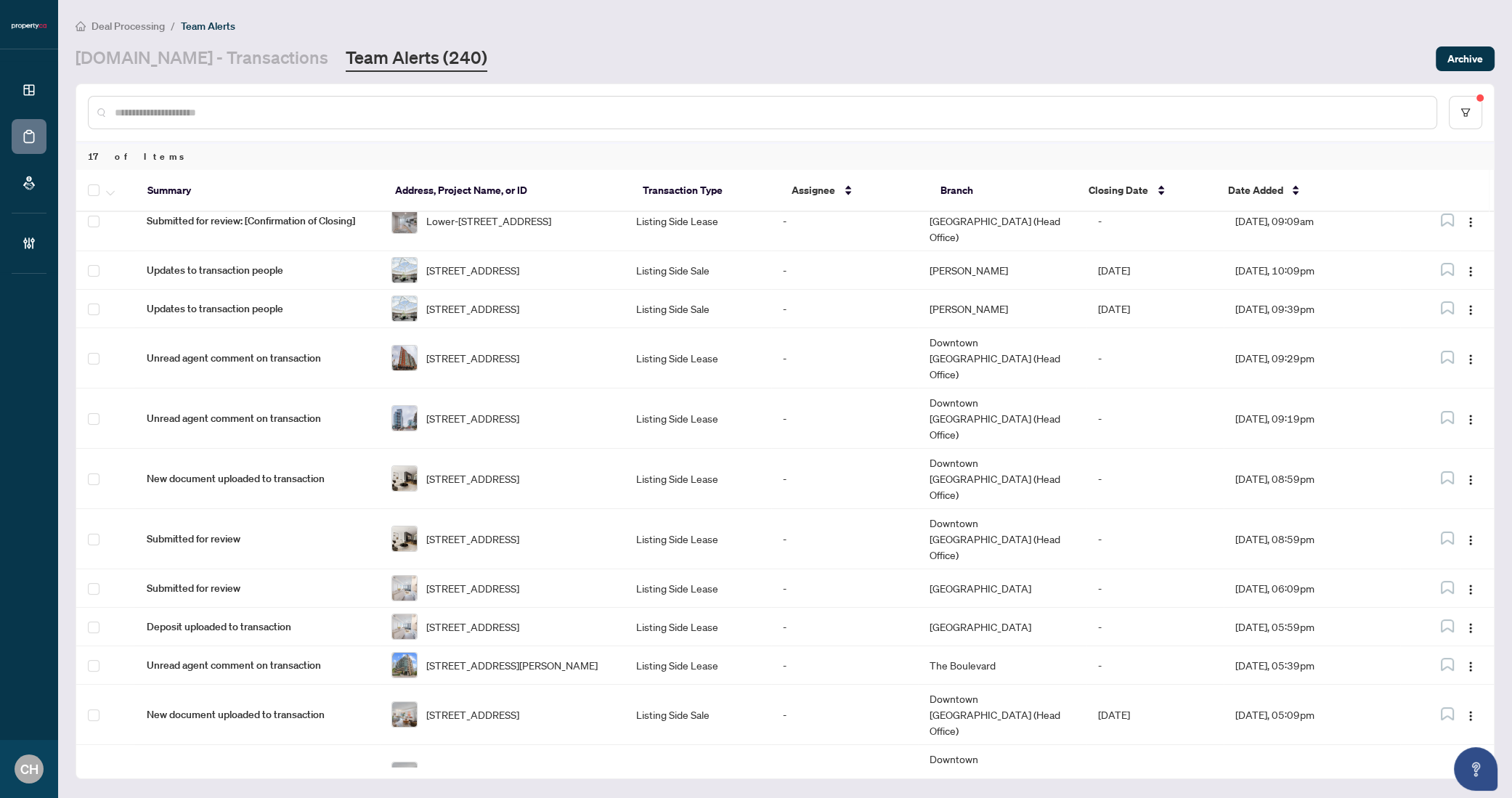
click at [346, 65] on link "Team Alerts (240)" at bounding box center [417, 59] width 142 height 26
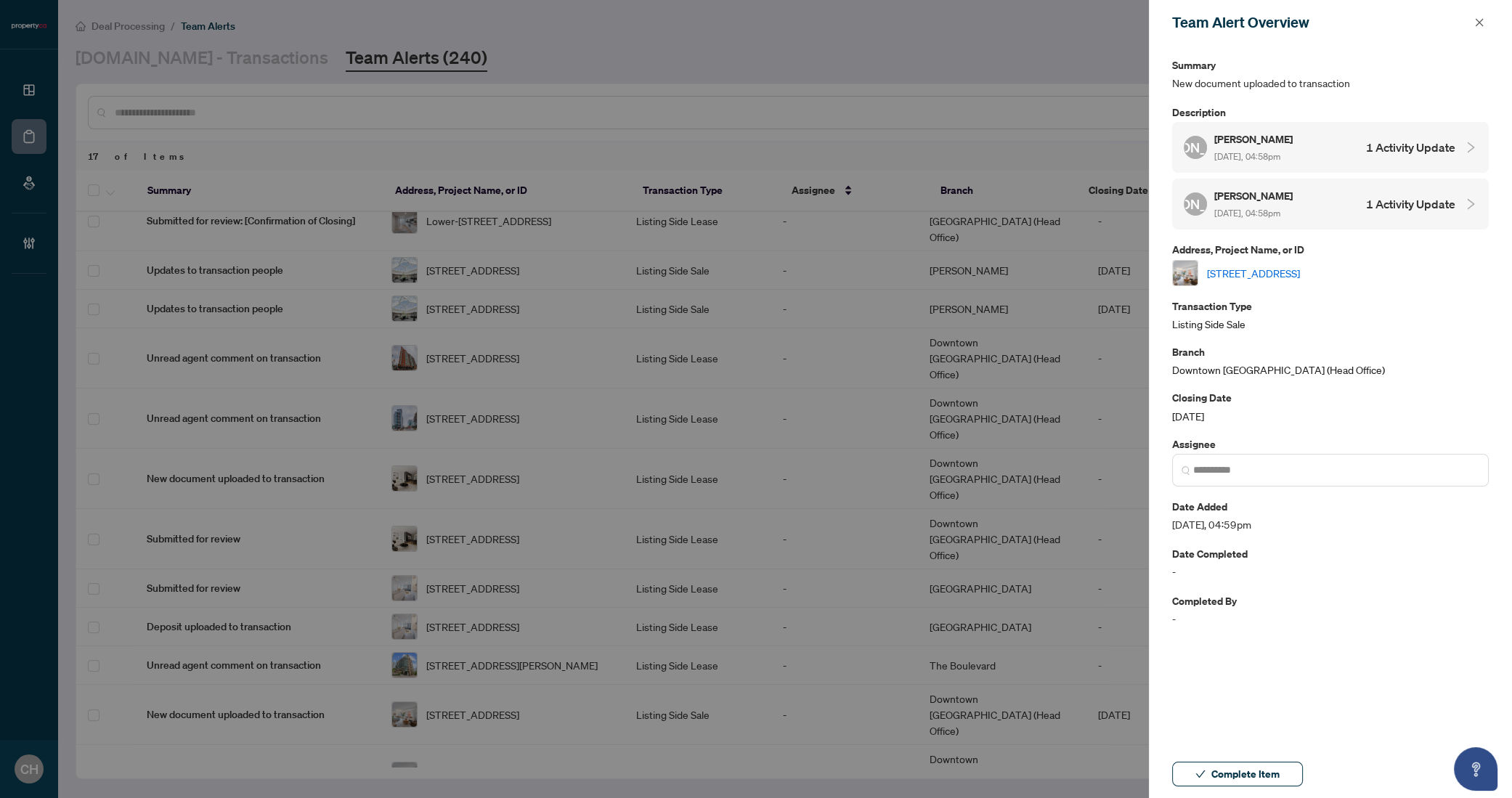
click at [1388, 142] on h4 "1 Activity Update" at bounding box center [1411, 147] width 90 height 18
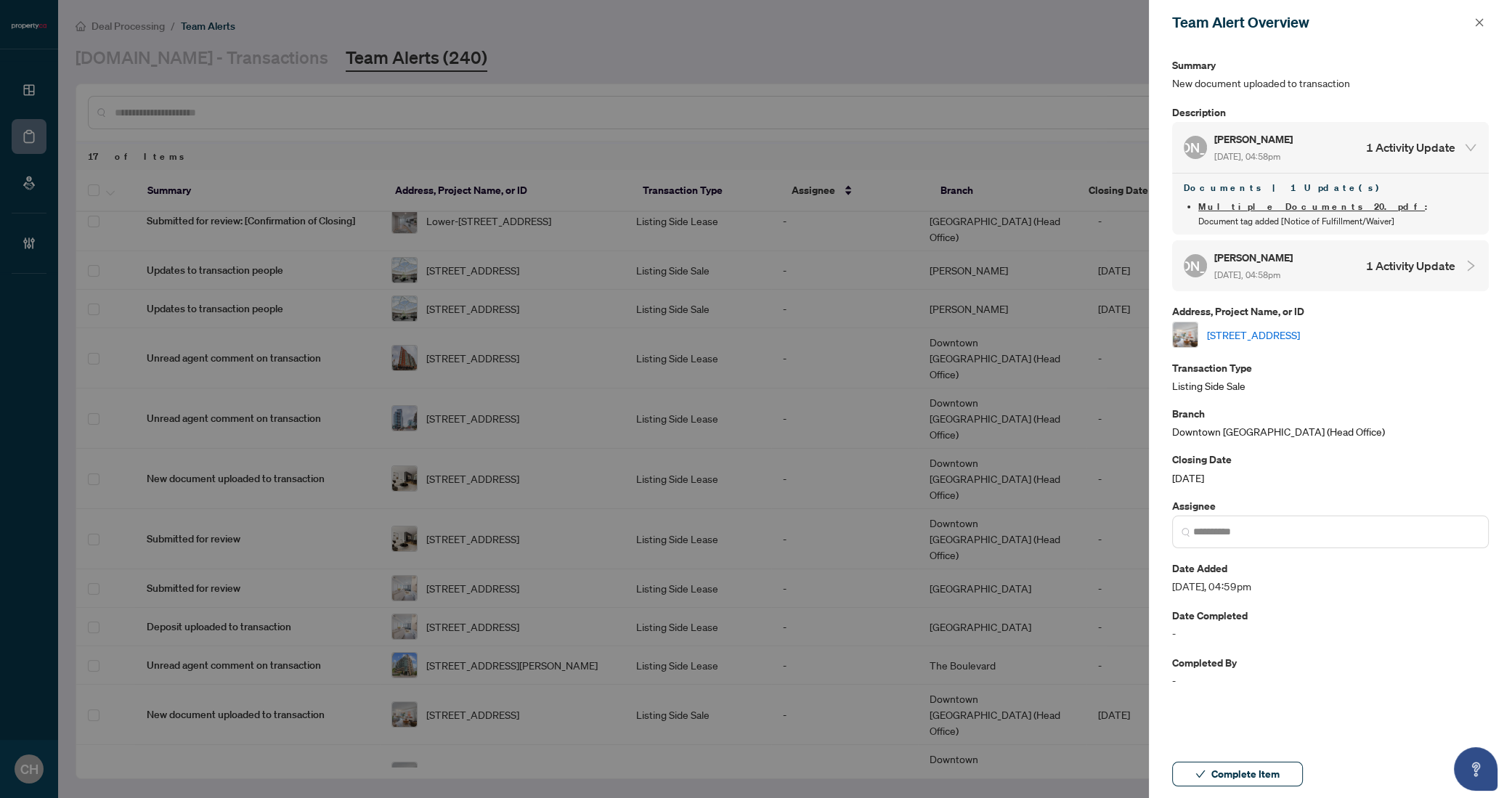
click at [1390, 249] on div "JO John O'Connor Sep/03/2025, 04:58pm 1 Activity Update" at bounding box center [1320, 266] width 272 height 34
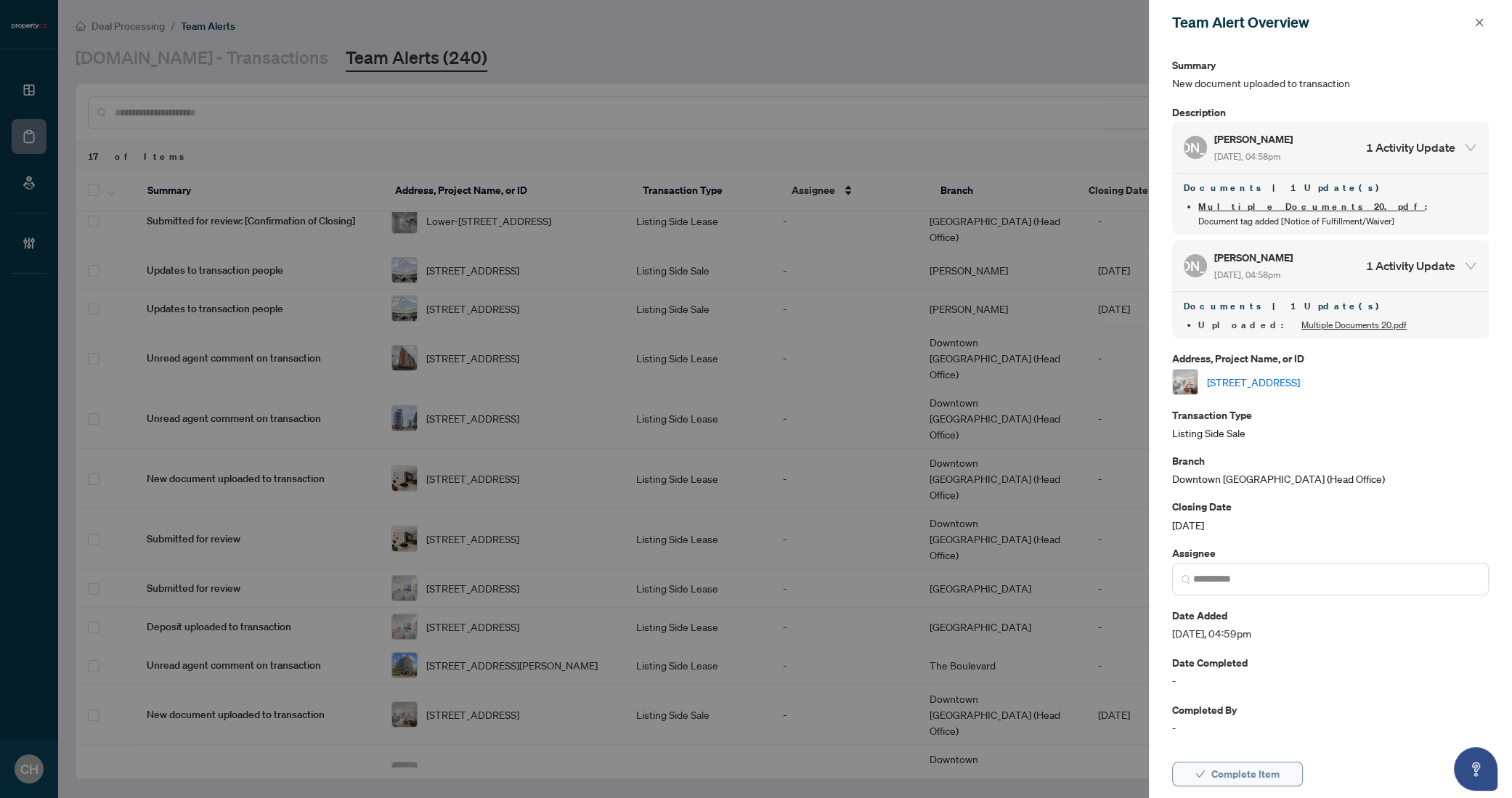
click at [1280, 769] on button "Complete Item" at bounding box center [1237, 774] width 131 height 24
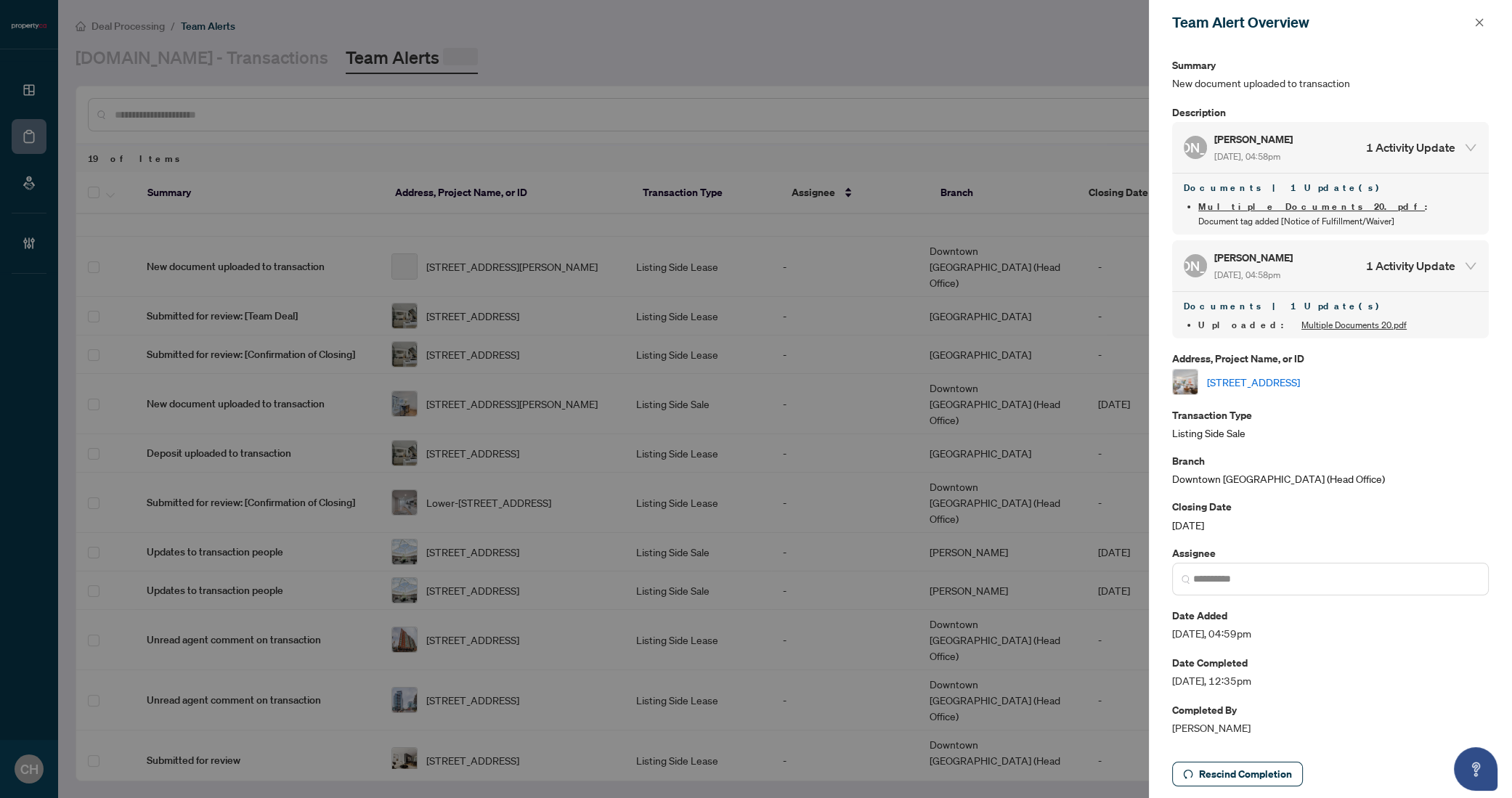
scroll to position [286, 0]
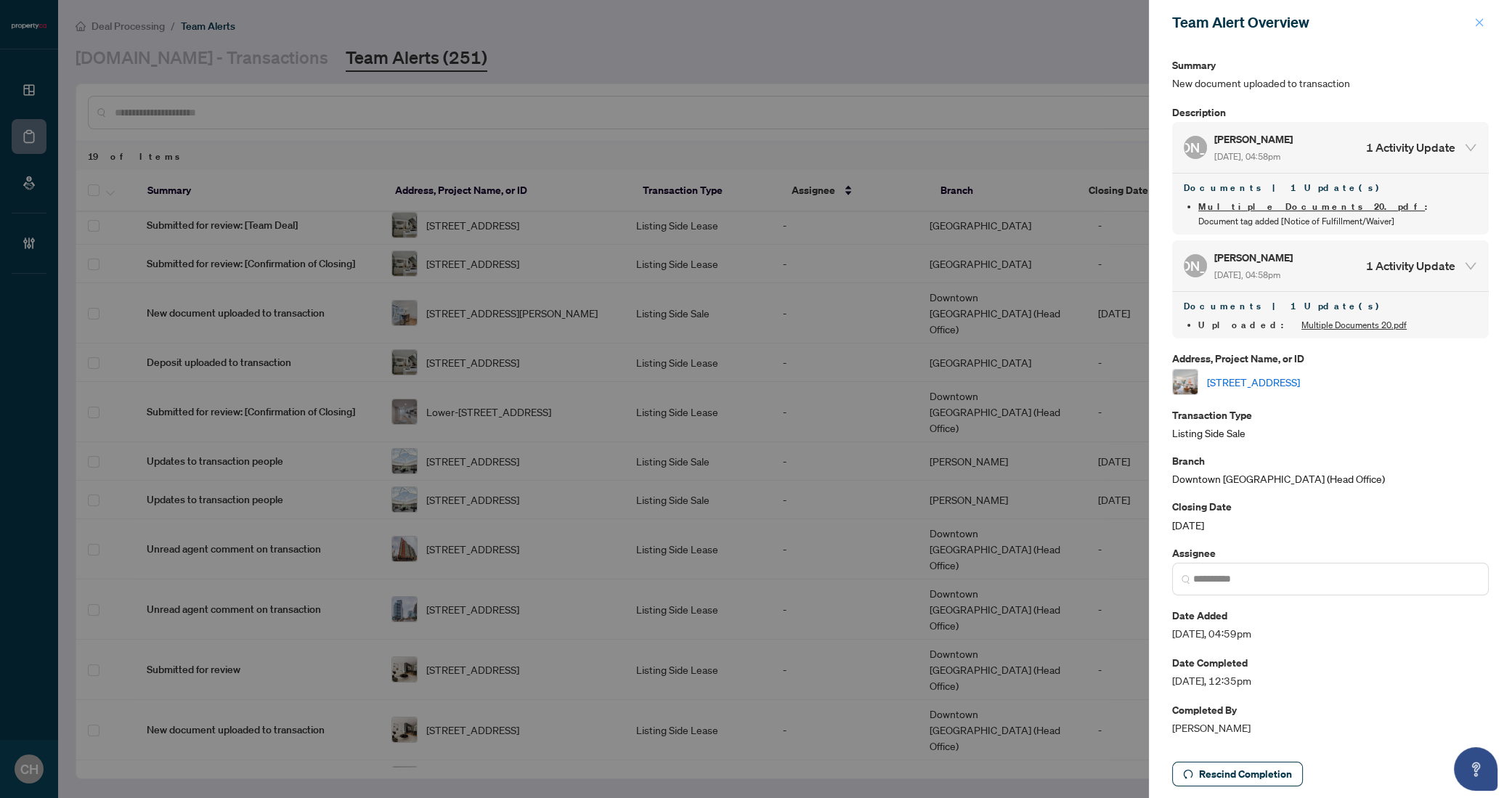
click at [1479, 27] on icon "close" at bounding box center [1479, 22] width 10 height 10
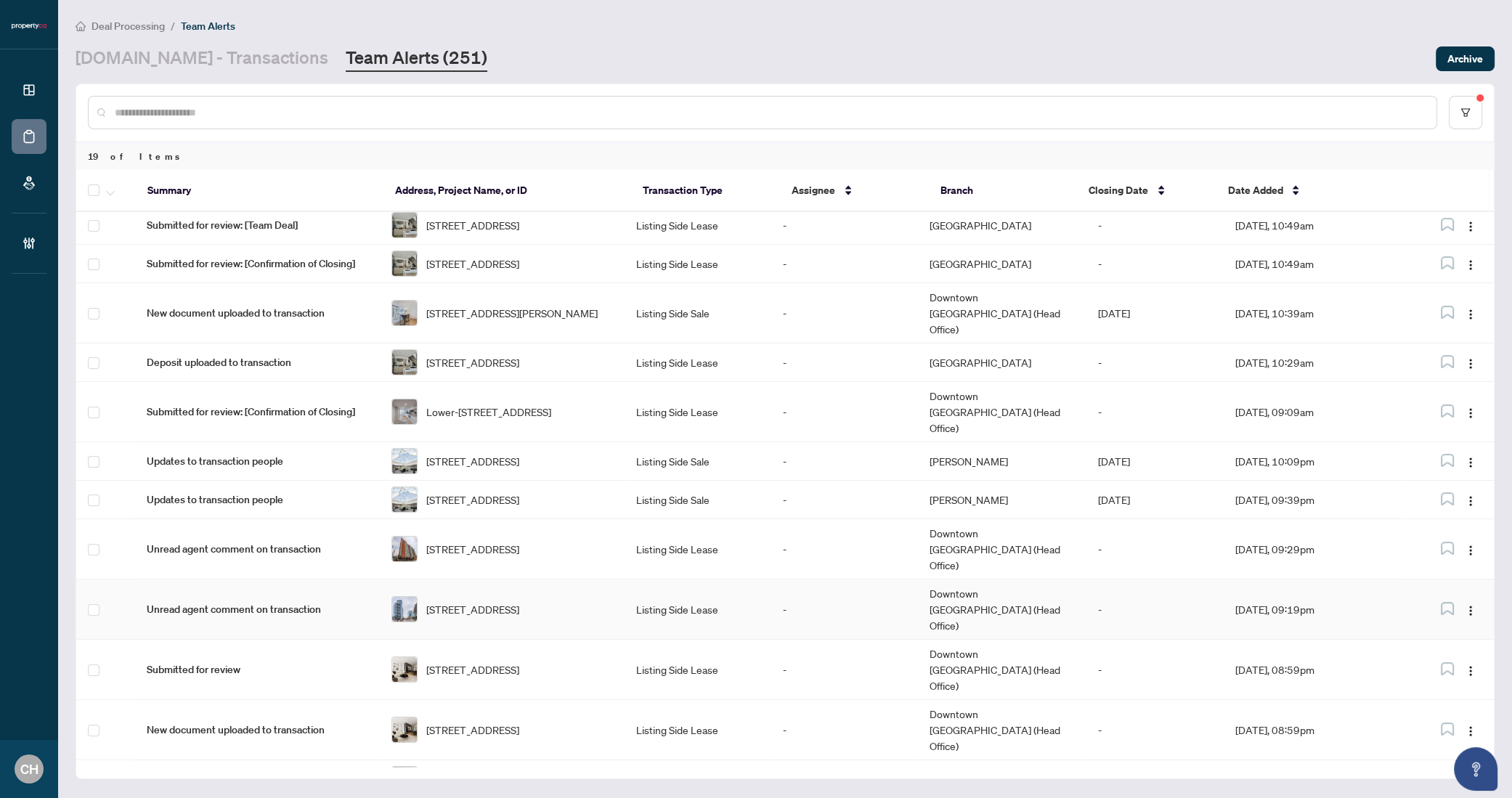
scroll to position [415, 0]
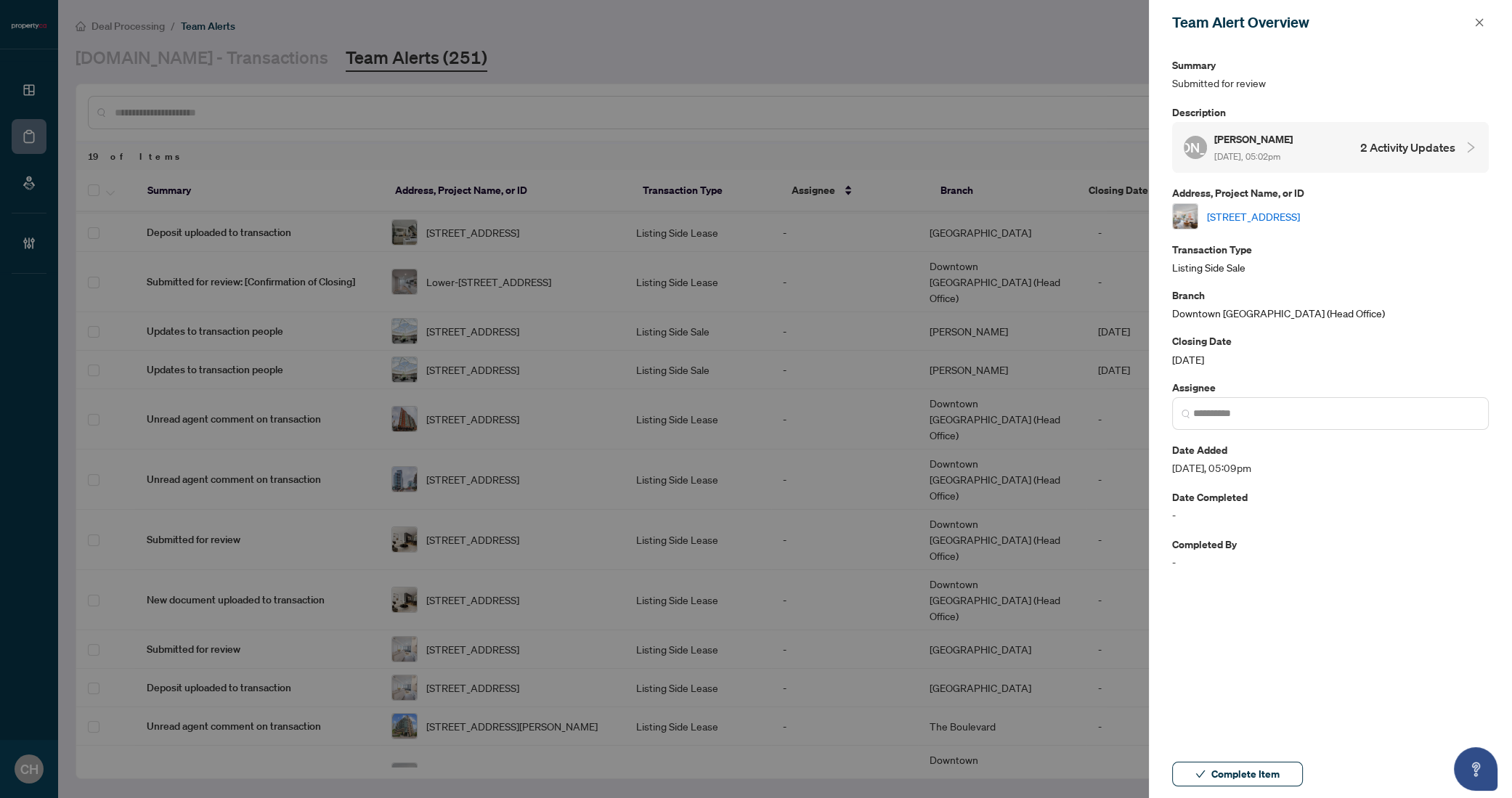
click at [1395, 146] on h4 "2 Activity Updates" at bounding box center [1408, 147] width 95 height 18
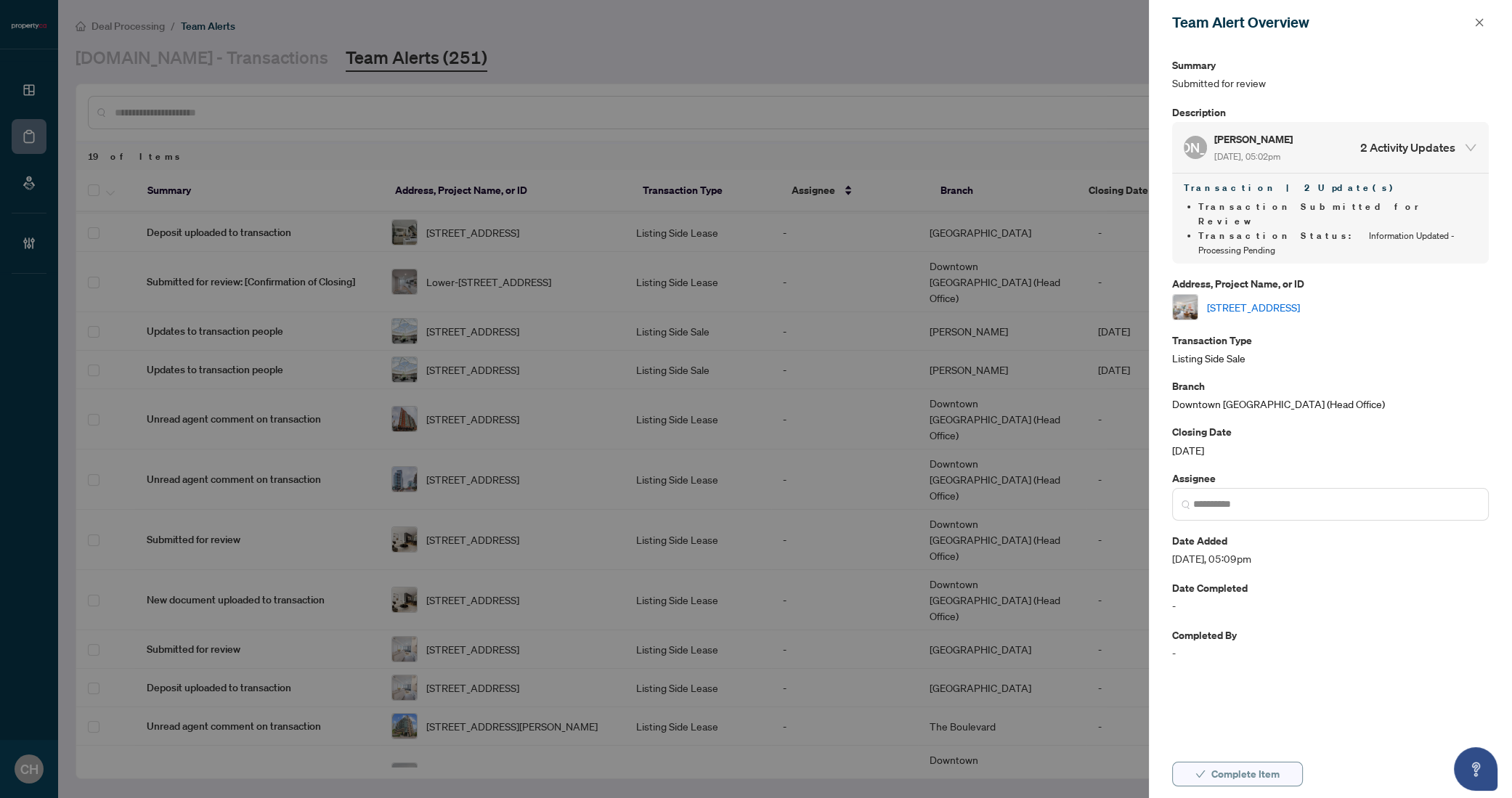
click at [1208, 773] on button "Complete Item" at bounding box center [1237, 774] width 131 height 24
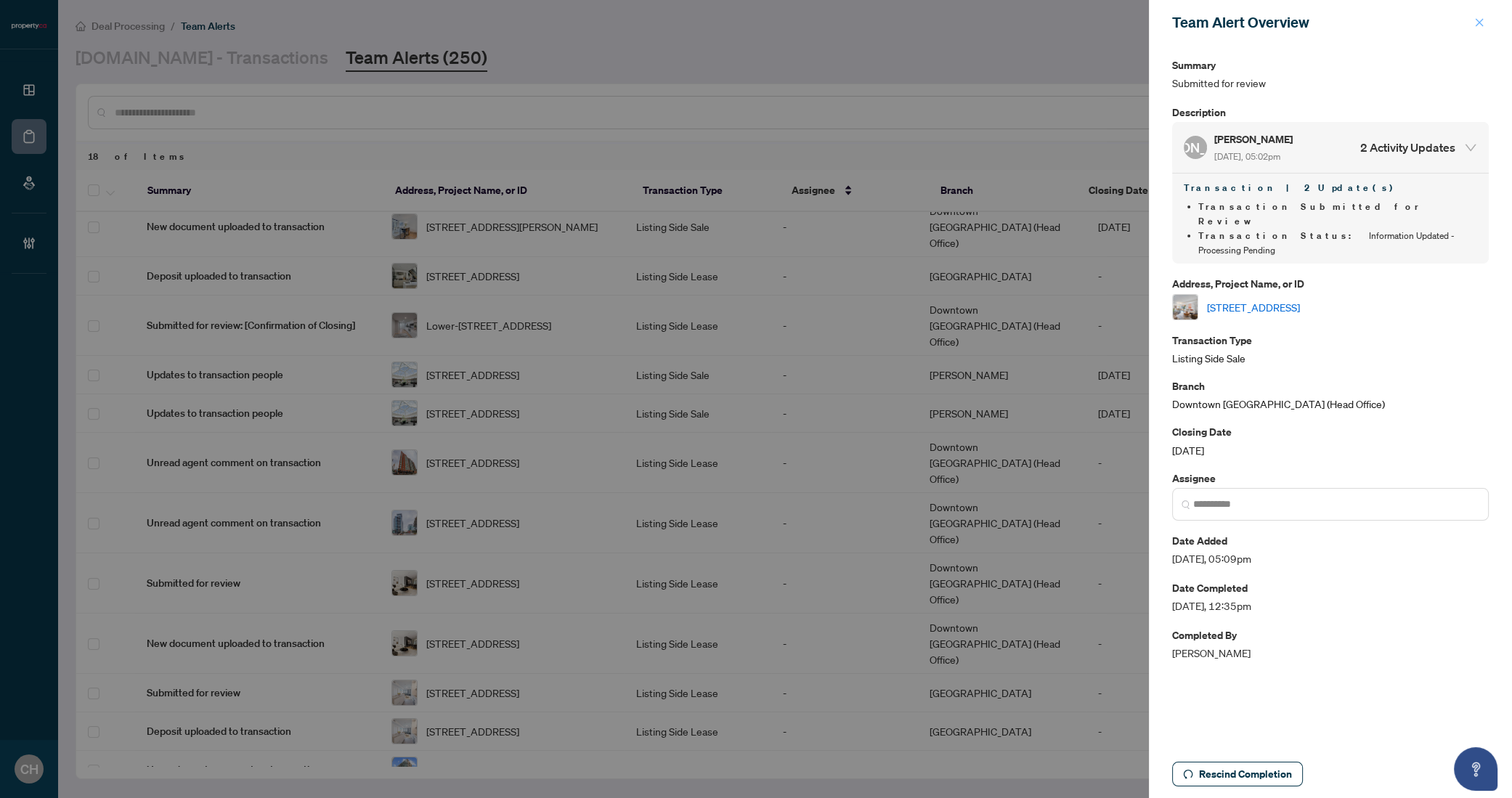
click at [1482, 21] on icon "close" at bounding box center [1479, 22] width 10 height 10
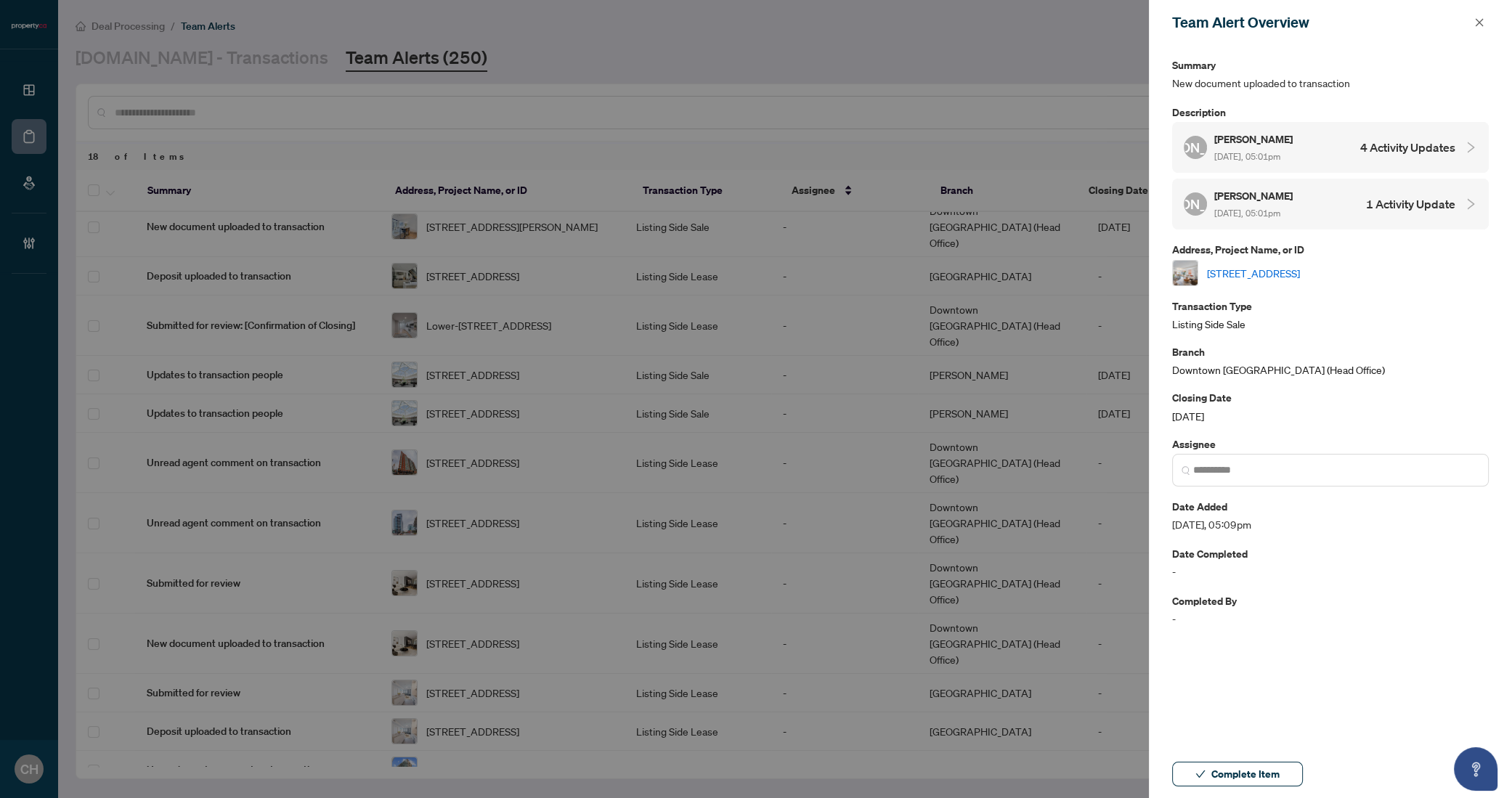
click at [1420, 159] on div "JO John O'Connor Sep/03/2025, 05:01pm 4 Activity Updates" at bounding box center [1320, 147] width 272 height 34
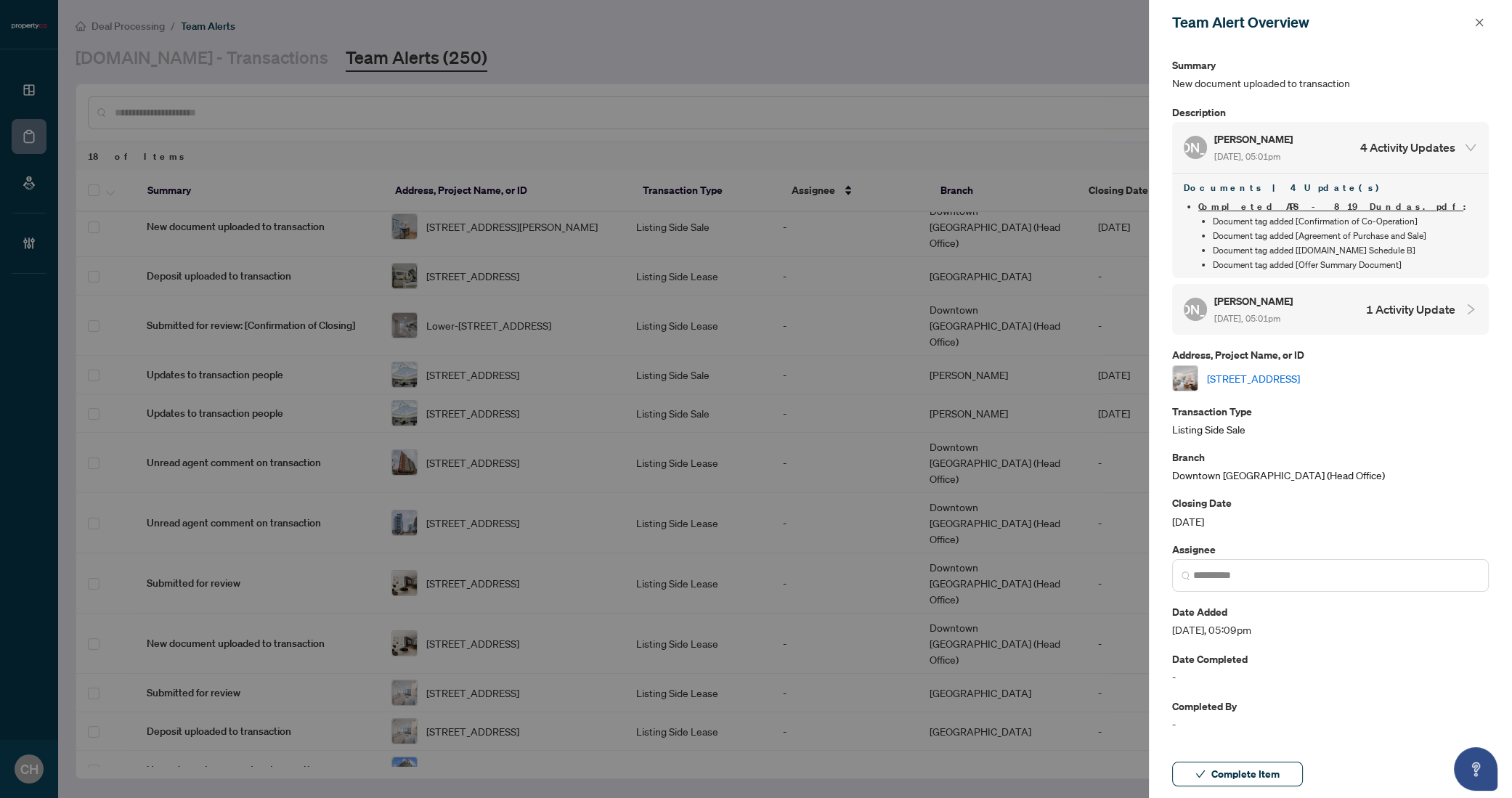
click at [1406, 319] on div "JO John O'Connor Sep/03/2025, 05:01pm 1 Activity Update" at bounding box center [1320, 309] width 272 height 34
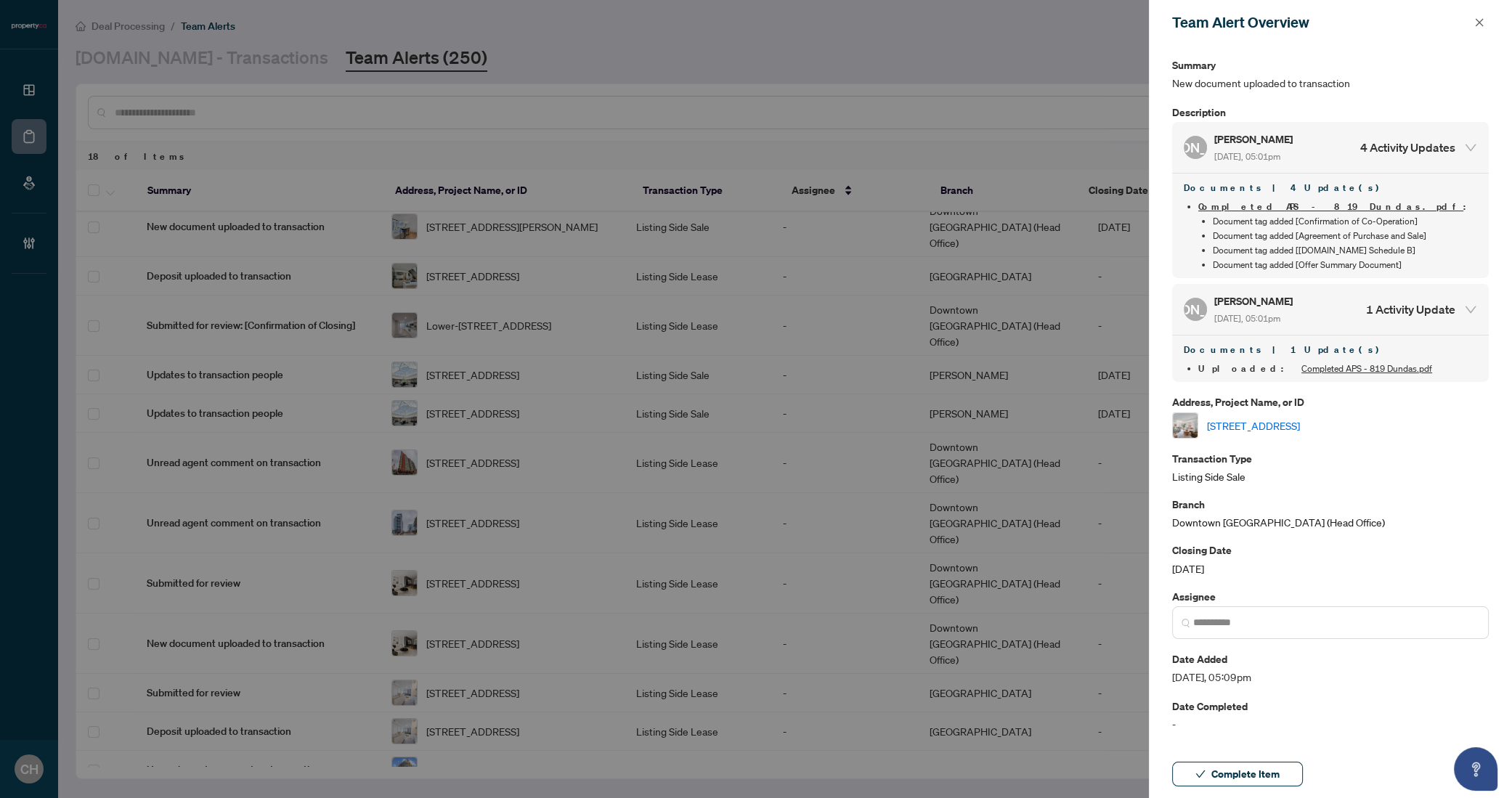
click at [1300, 417] on link "4-819 Dundas St, Toronto, Ontario M4M 1P9, Canada" at bounding box center [1254, 425] width 93 height 16
click at [1484, 21] on icon "close" at bounding box center [1479, 22] width 10 height 10
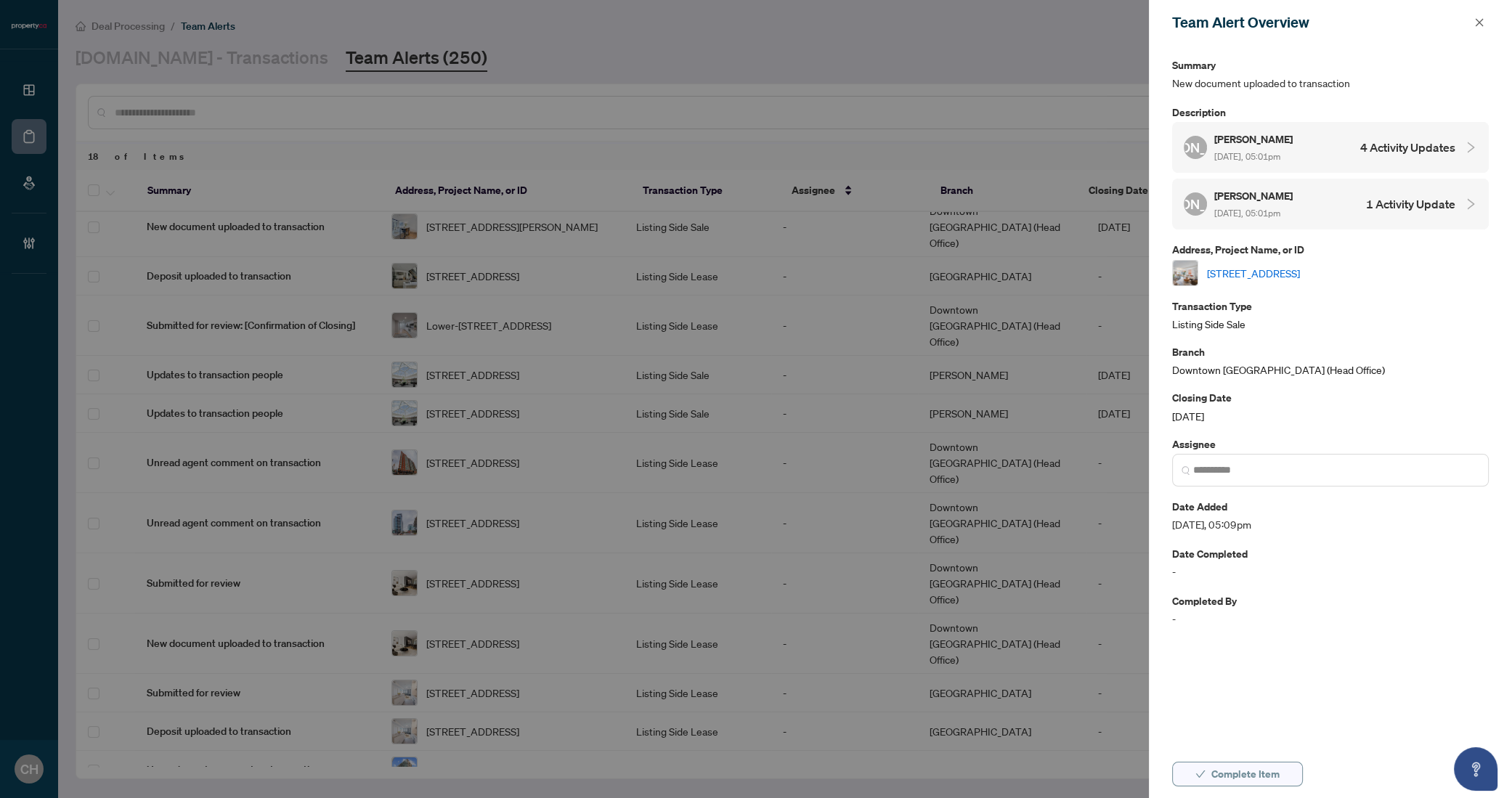
click at [1270, 777] on span "Complete Item" at bounding box center [1245, 774] width 68 height 23
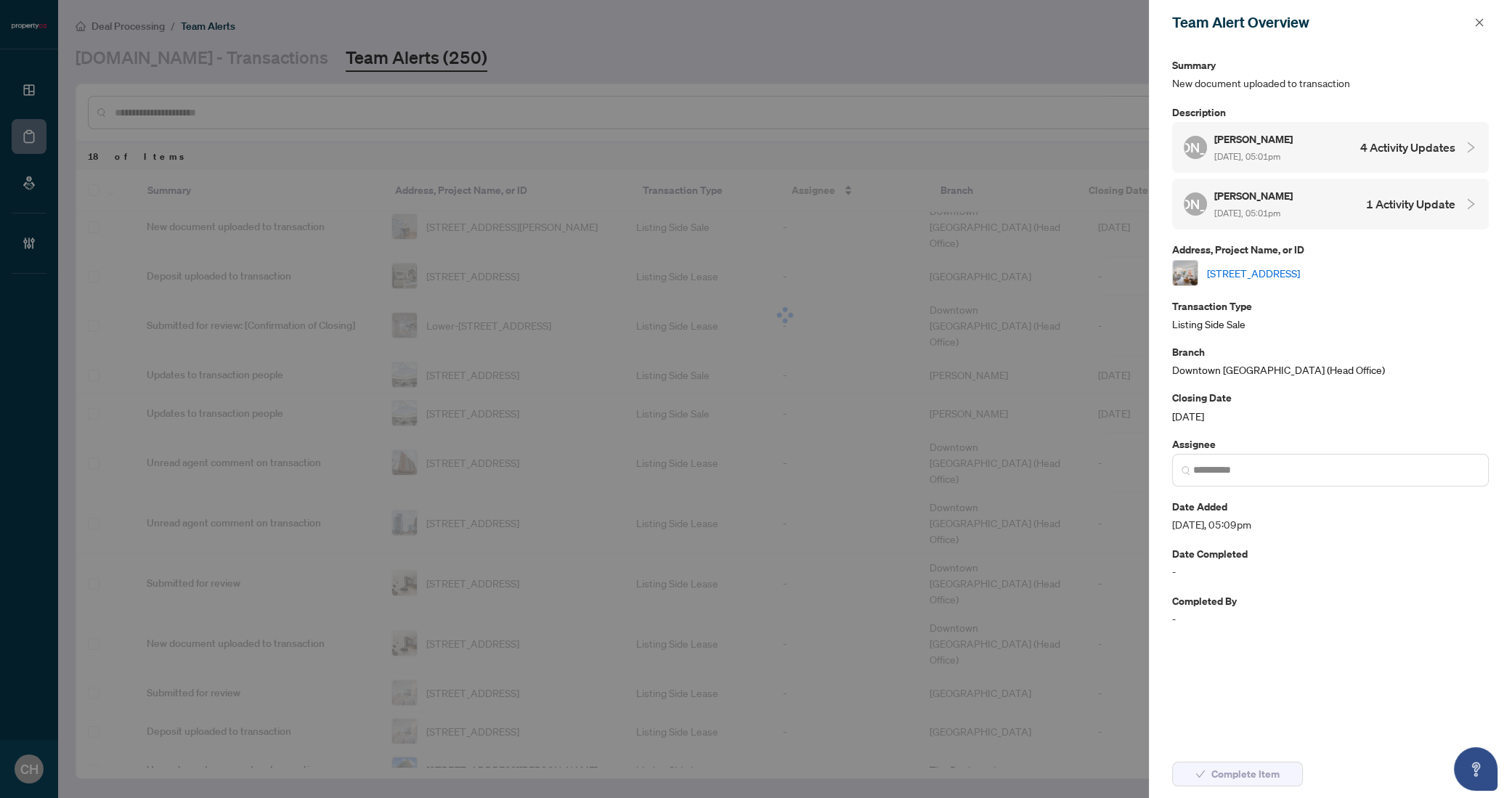
scroll to position [328, 0]
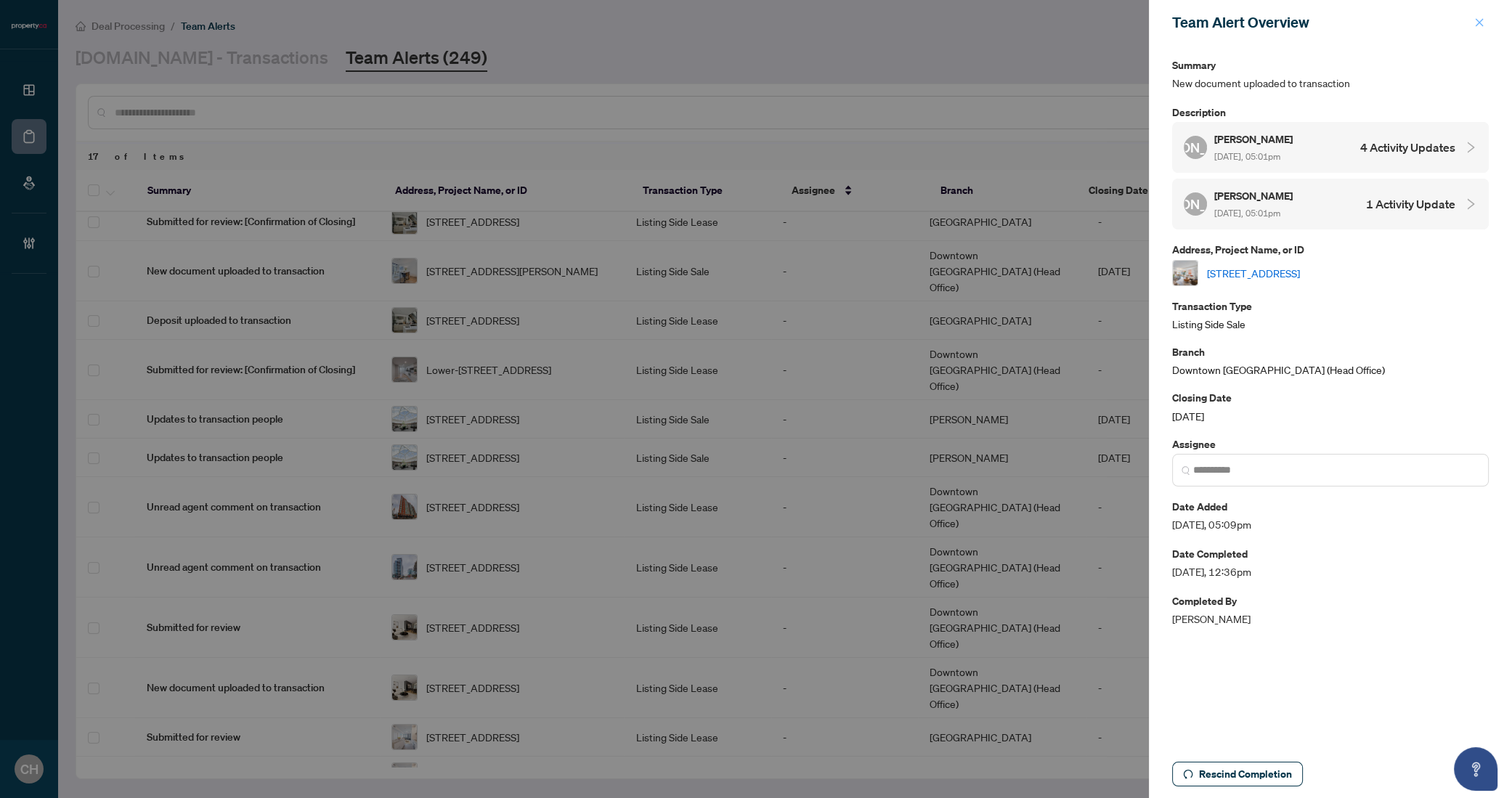
click at [1475, 28] on span "button" at bounding box center [1479, 22] width 10 height 23
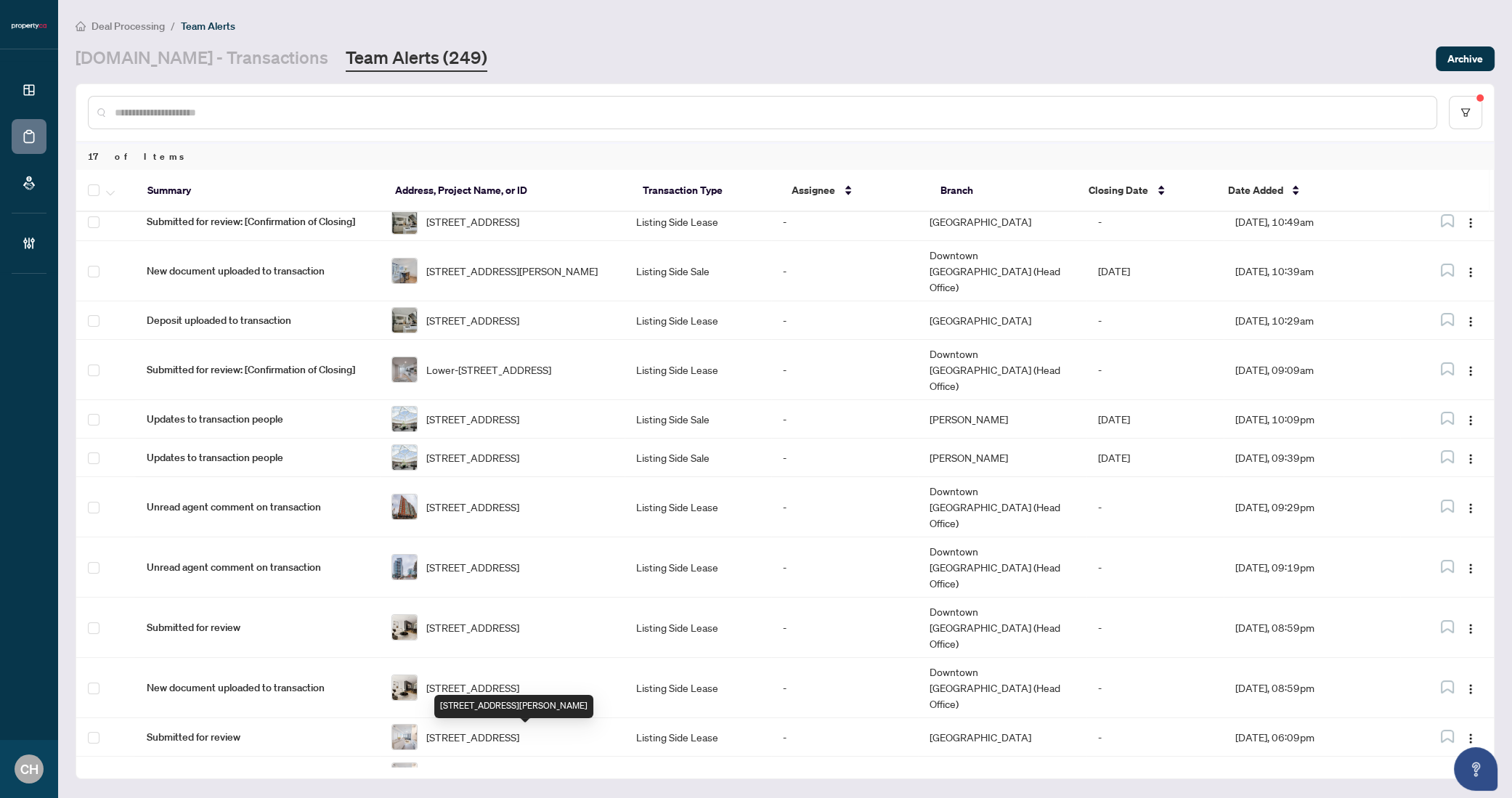
click at [572, 797] on span "[STREET_ADDRESS][PERSON_NAME]" at bounding box center [513, 813] width 172 height 16
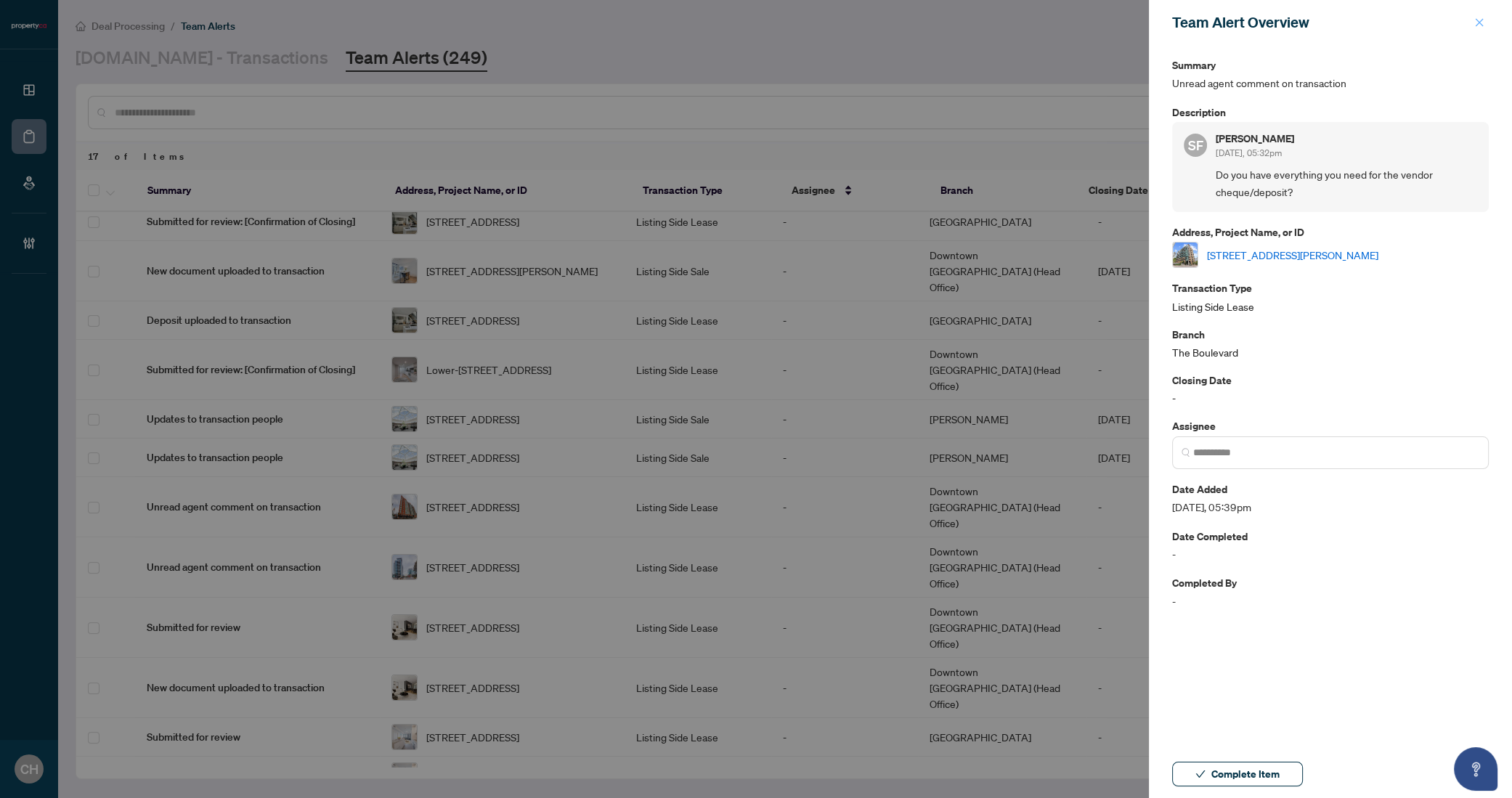
click at [1482, 31] on span "button" at bounding box center [1479, 22] width 10 height 23
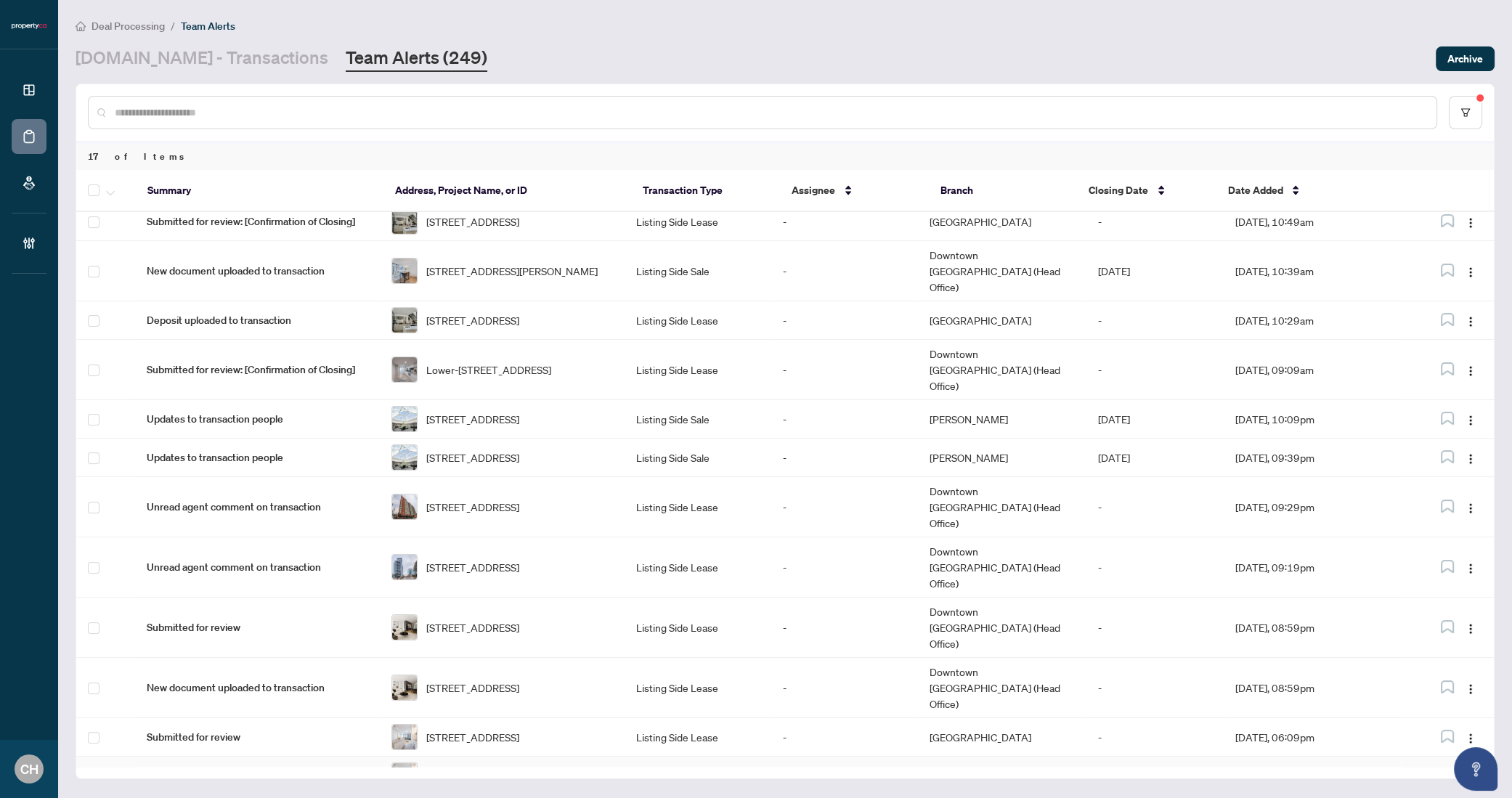
click at [681, 756] on td "Listing Side Lease" at bounding box center [698, 775] width 147 height 38
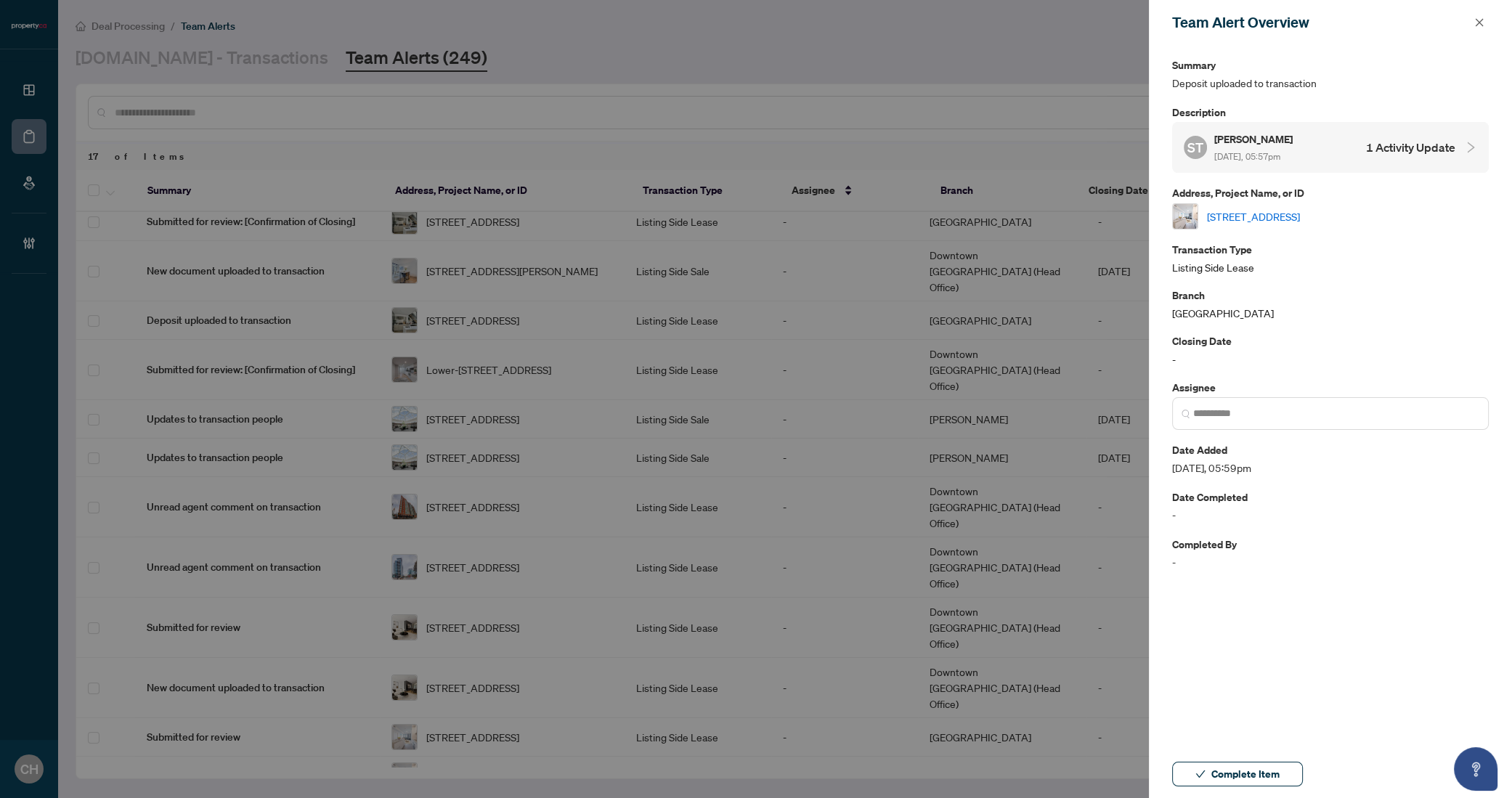
click at [1420, 142] on h4 "1 Activity Update" at bounding box center [1411, 147] width 90 height 18
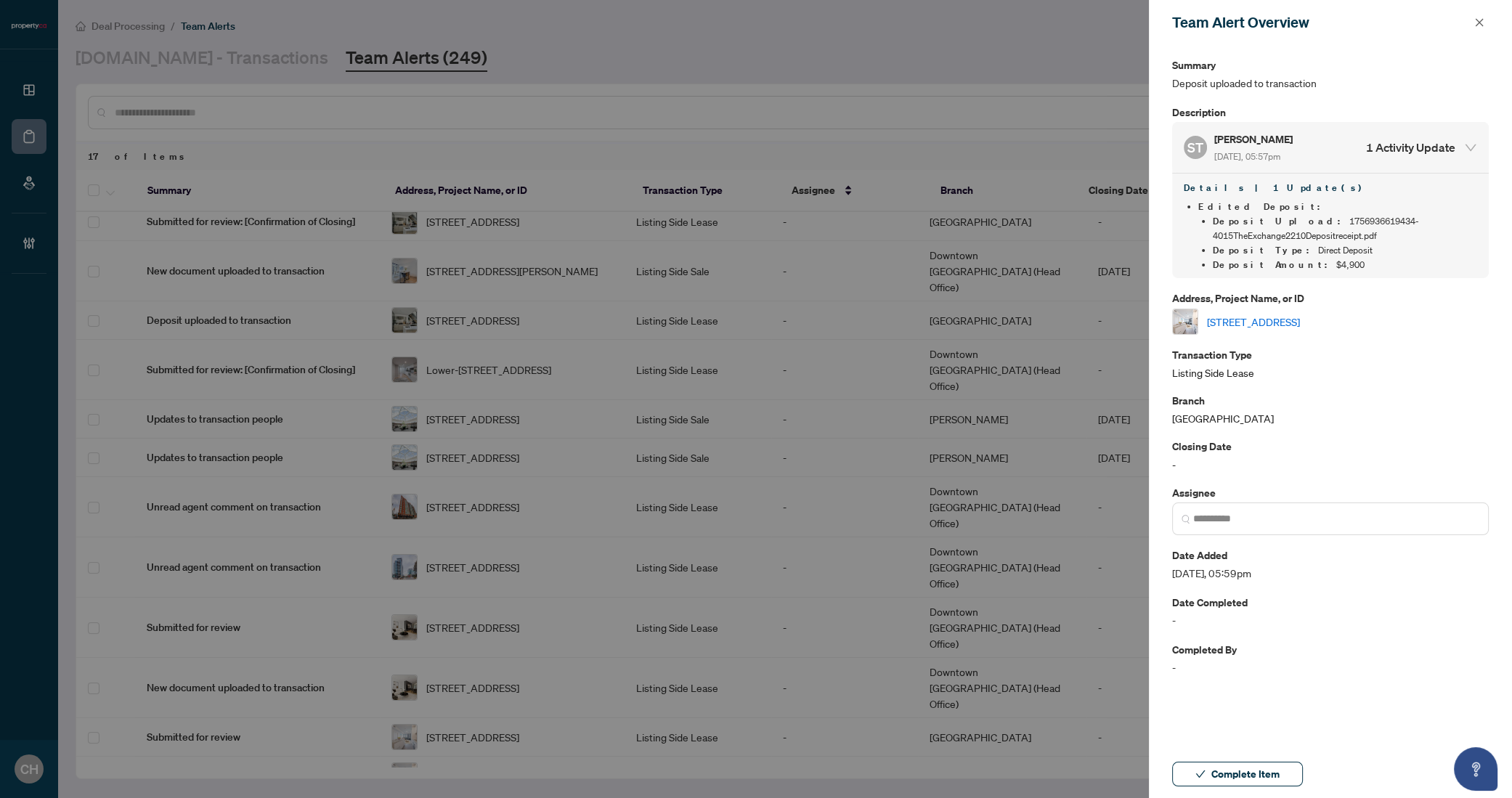
click at [1312, 254] on li "Deposit Type : Direct Deposit" at bounding box center [1345, 251] width 264 height 15
click at [1257, 215] on span "Deposit Upload :" at bounding box center [1281, 220] width 136 height 12
drag, startPoint x: 1262, startPoint y: 177, endPoint x: 1270, endPoint y: 171, distance: 10.0
click at [1264, 176] on div "Details | 1 Update(s) Edited Deposit : Deposit Upload : 1756936619434-4015TheEx…" at bounding box center [1330, 225] width 317 height 105
click at [1300, 317] on link "[STREET_ADDRESS]" at bounding box center [1254, 321] width 93 height 16
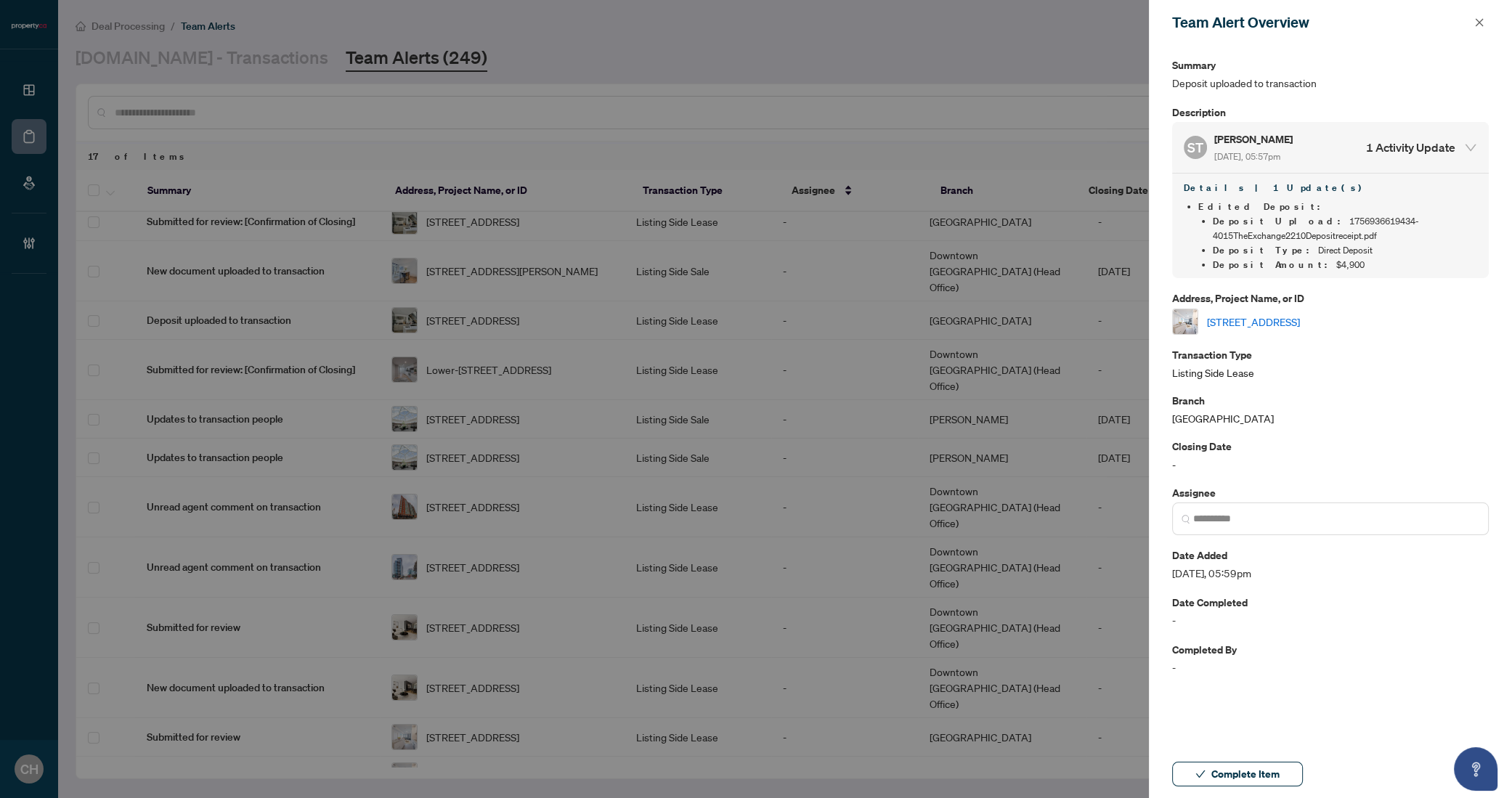
click at [886, 142] on div at bounding box center [756, 399] width 1512 height 798
click at [1473, 18] on button "button" at bounding box center [1479, 22] width 19 height 18
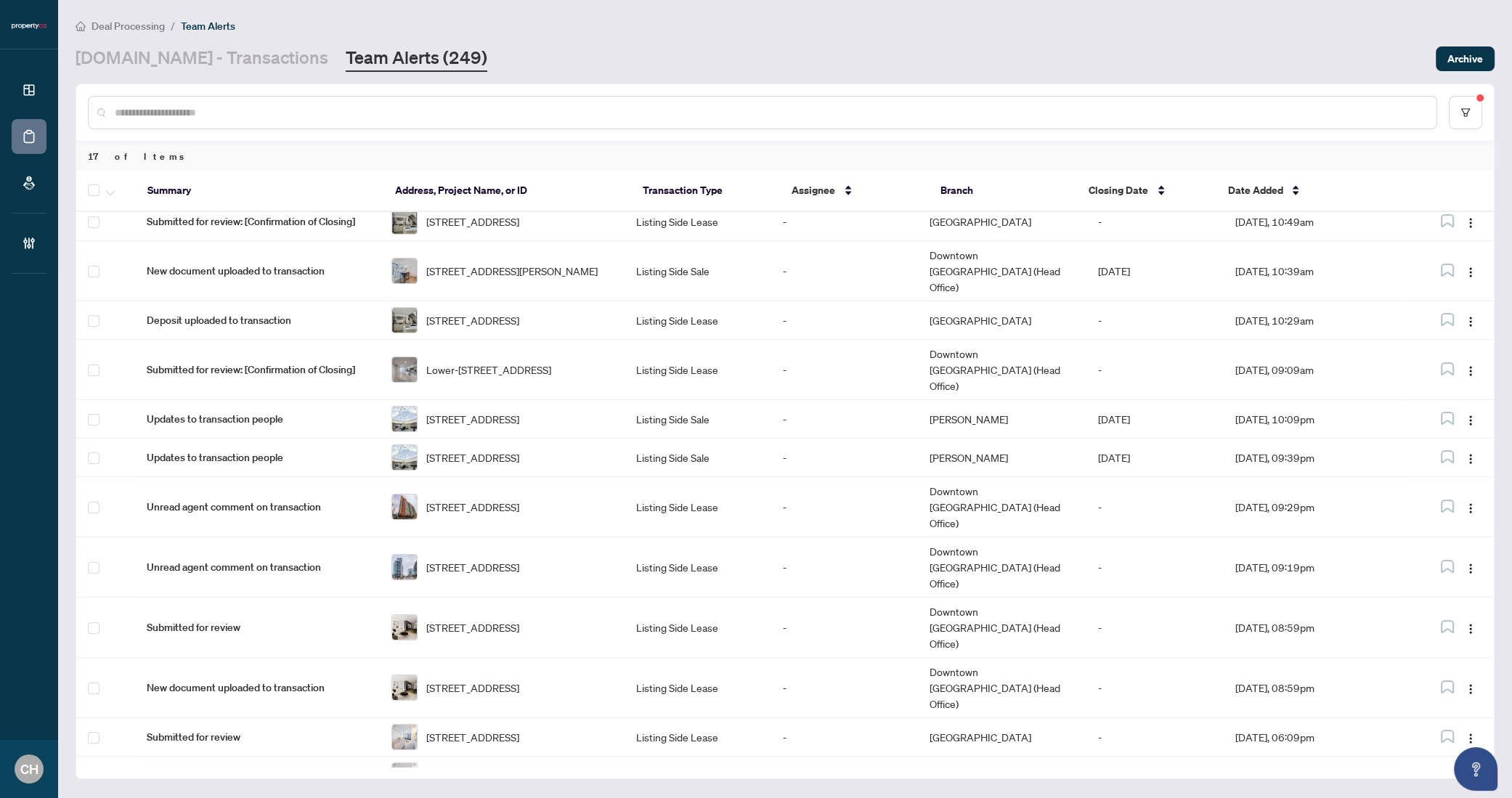
click at [737, 795] on td "Listing Side Lease" at bounding box center [698, 814] width 147 height 38
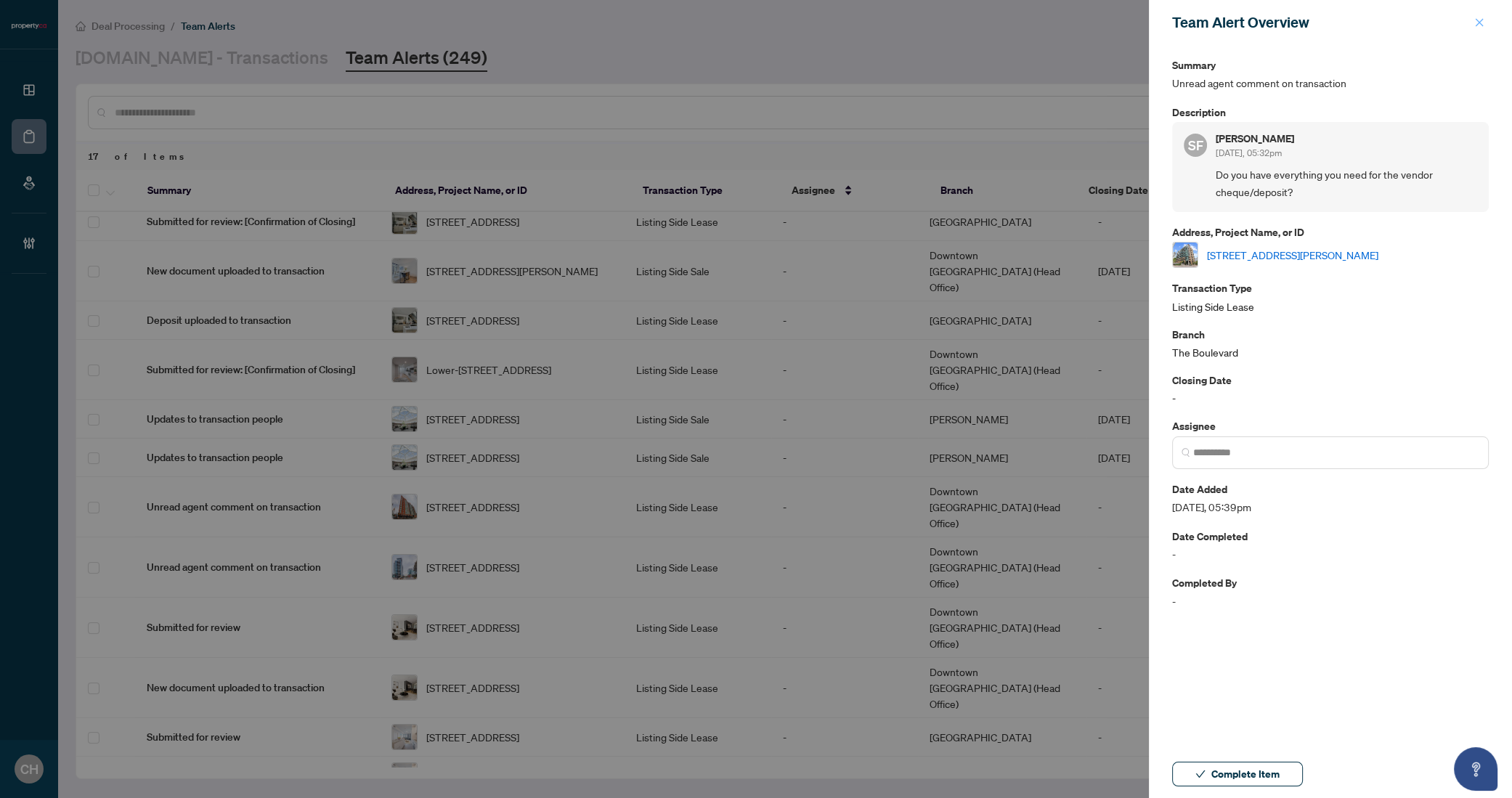
click at [1481, 35] on div "Team Alert Overview" at bounding box center [1330, 22] width 363 height 45
click at [1482, 24] on icon "close" at bounding box center [1479, 21] width 8 height 8
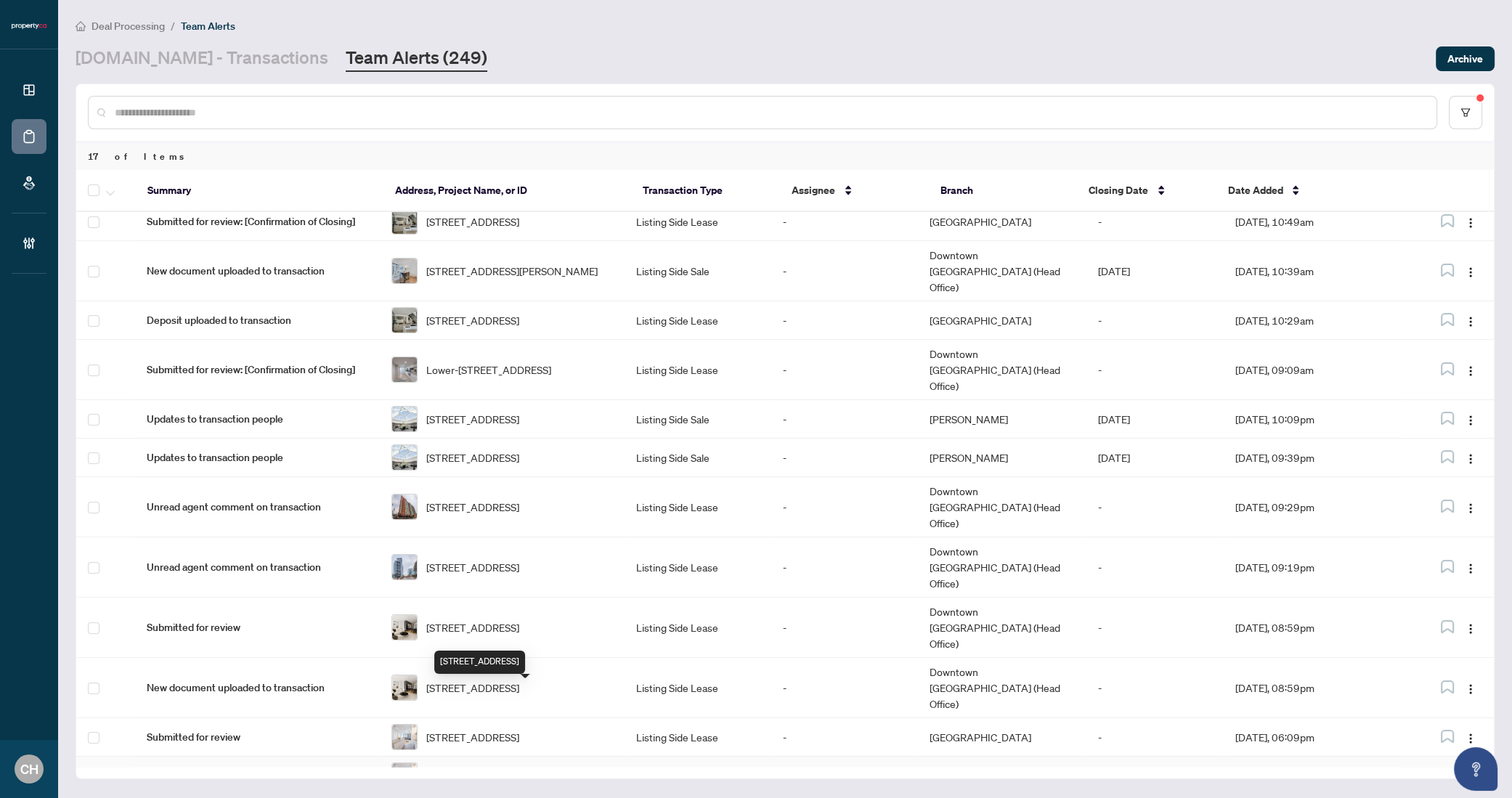
click at [488, 767] on span "[STREET_ADDRESS]" at bounding box center [473, 775] width 93 height 16
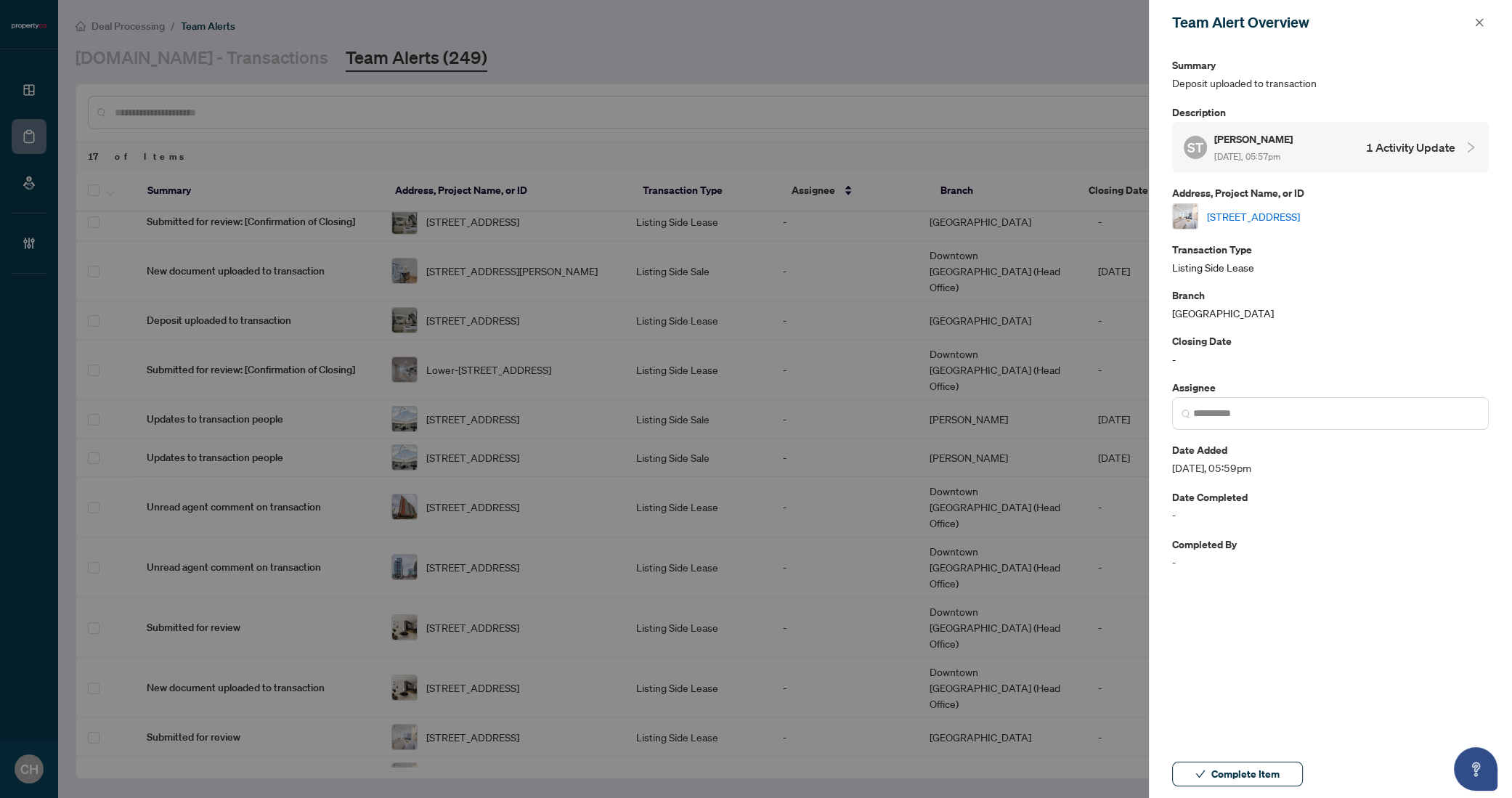
click at [1435, 136] on div "ST Shaunice Torley Sep/03/2025, 05:57pm 1 Activity Update" at bounding box center [1320, 147] width 272 height 34
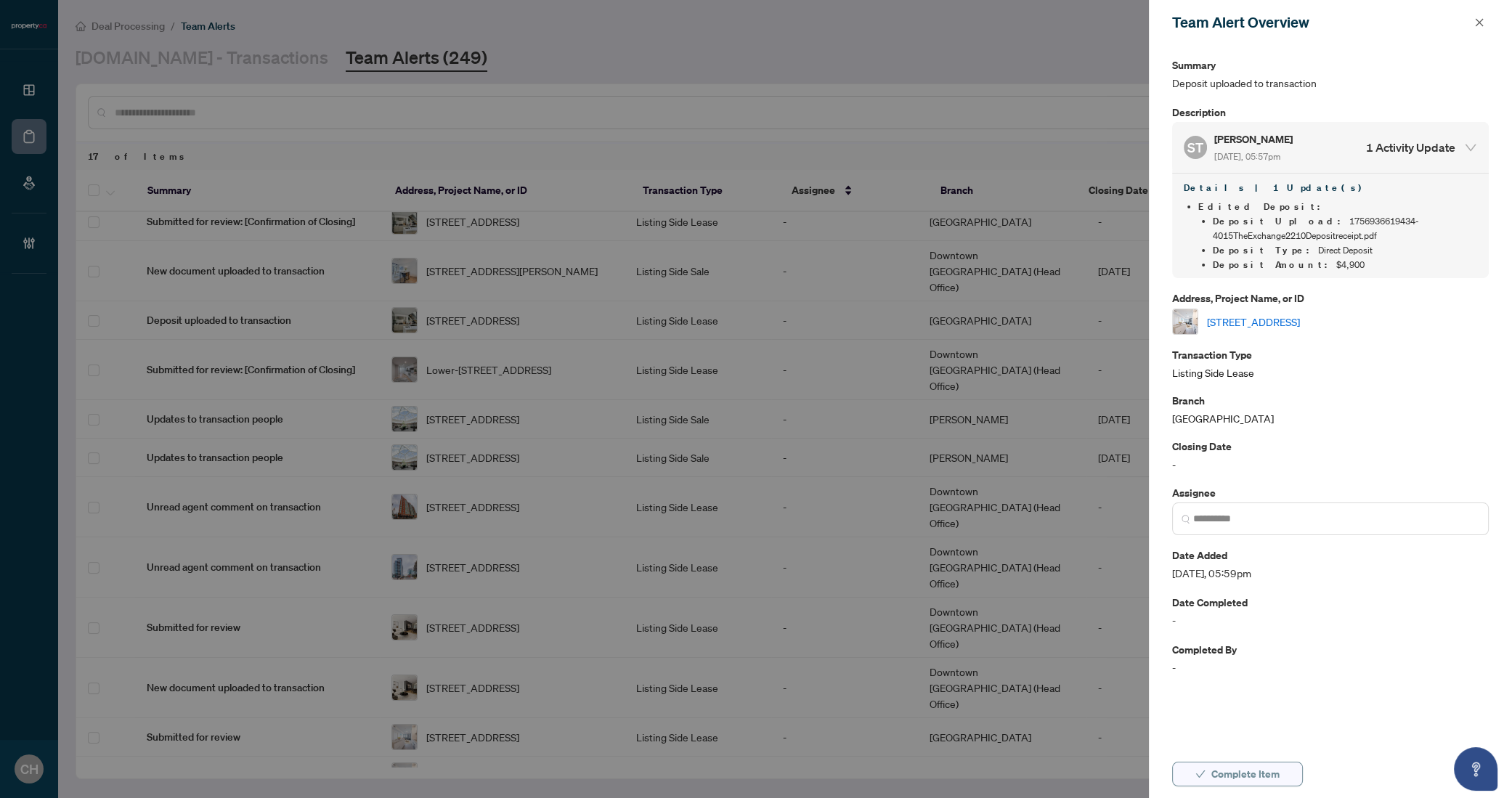
click at [1272, 767] on span "Complete Item" at bounding box center [1245, 774] width 68 height 23
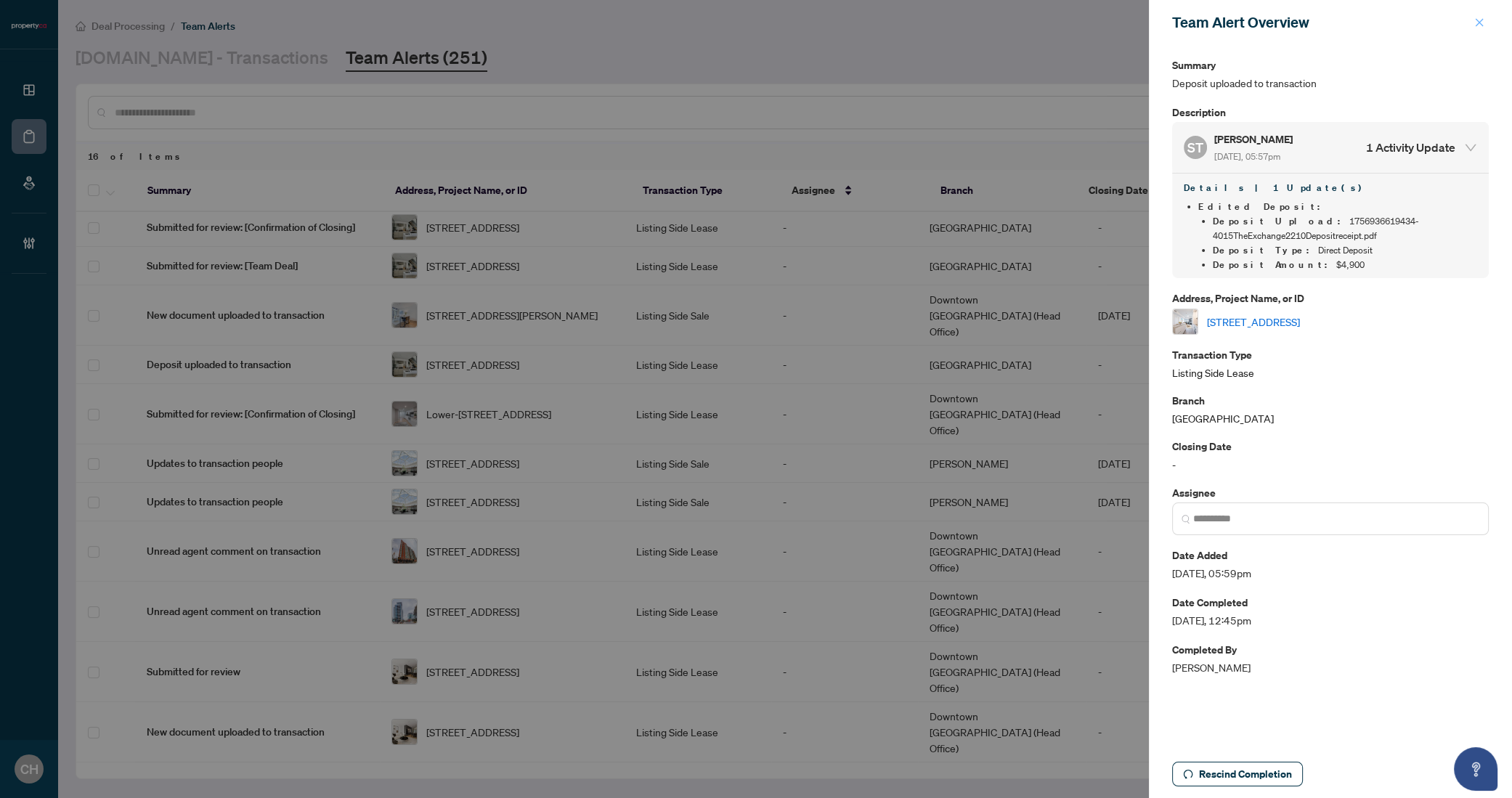
click at [1479, 19] on icon "close" at bounding box center [1479, 22] width 10 height 10
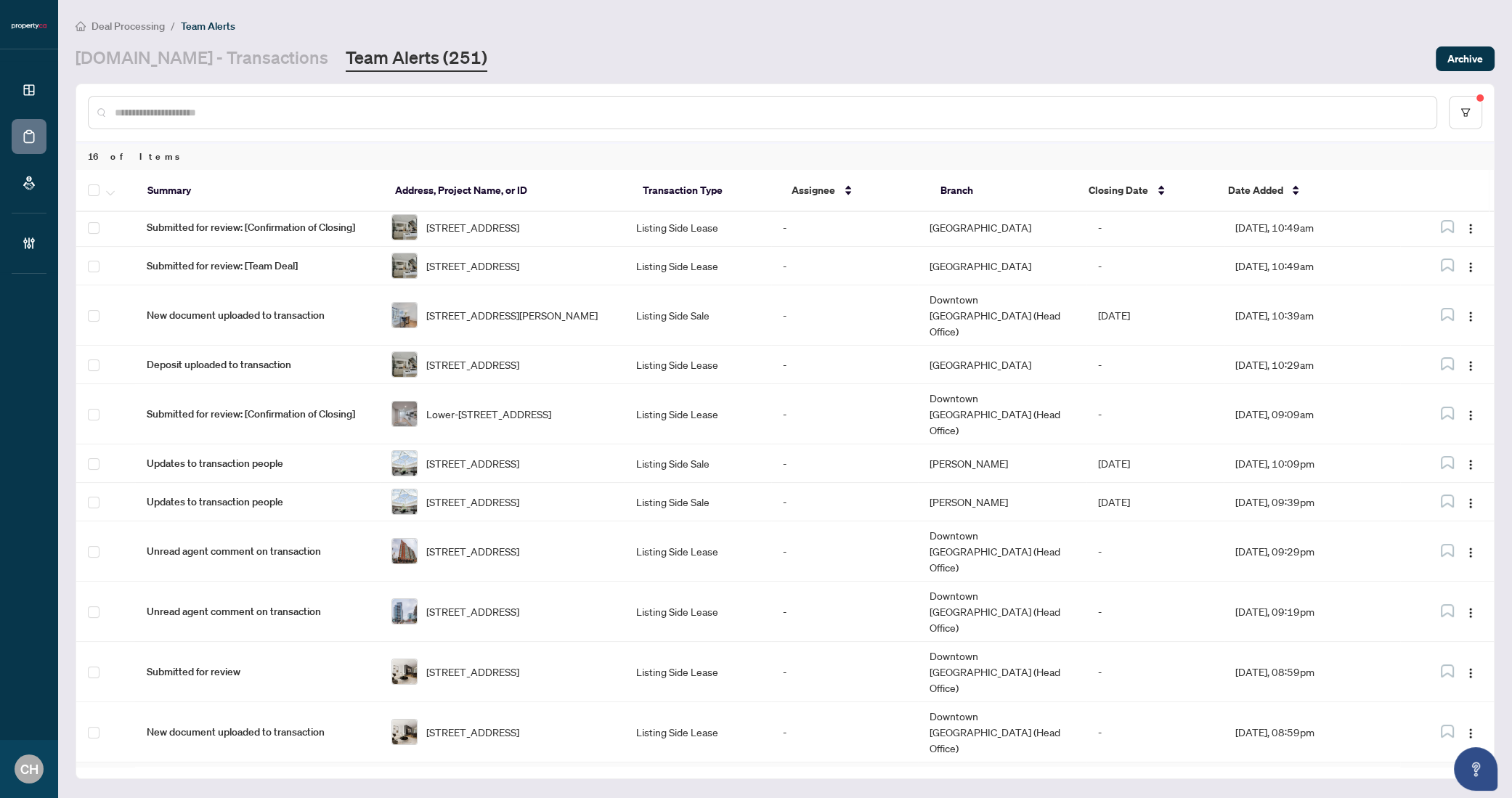
click at [761, 763] on td "Listing Side Lease" at bounding box center [698, 781] width 147 height 38
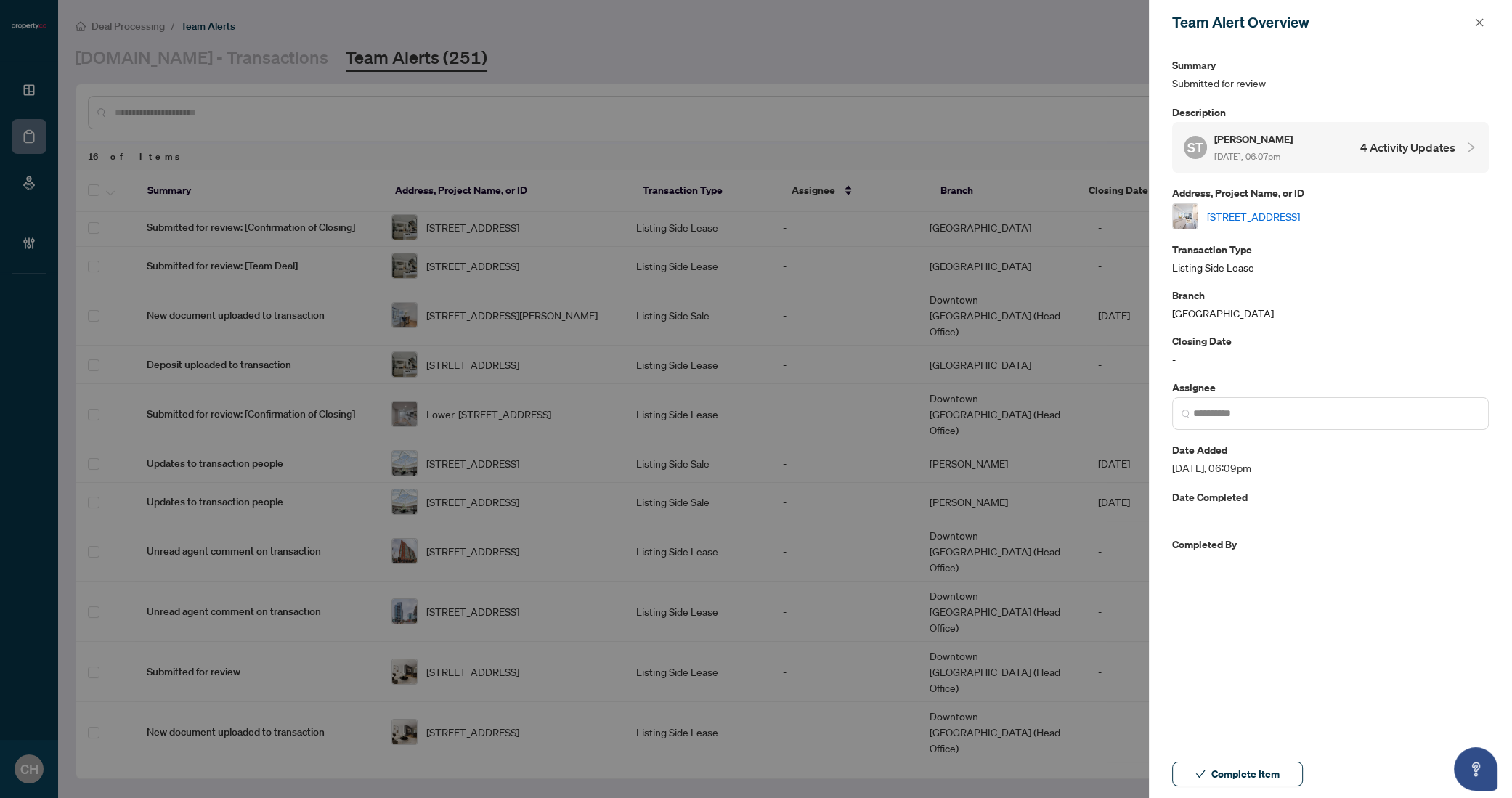
click at [1368, 155] on h4 "4 Activity Updates" at bounding box center [1408, 147] width 95 height 18
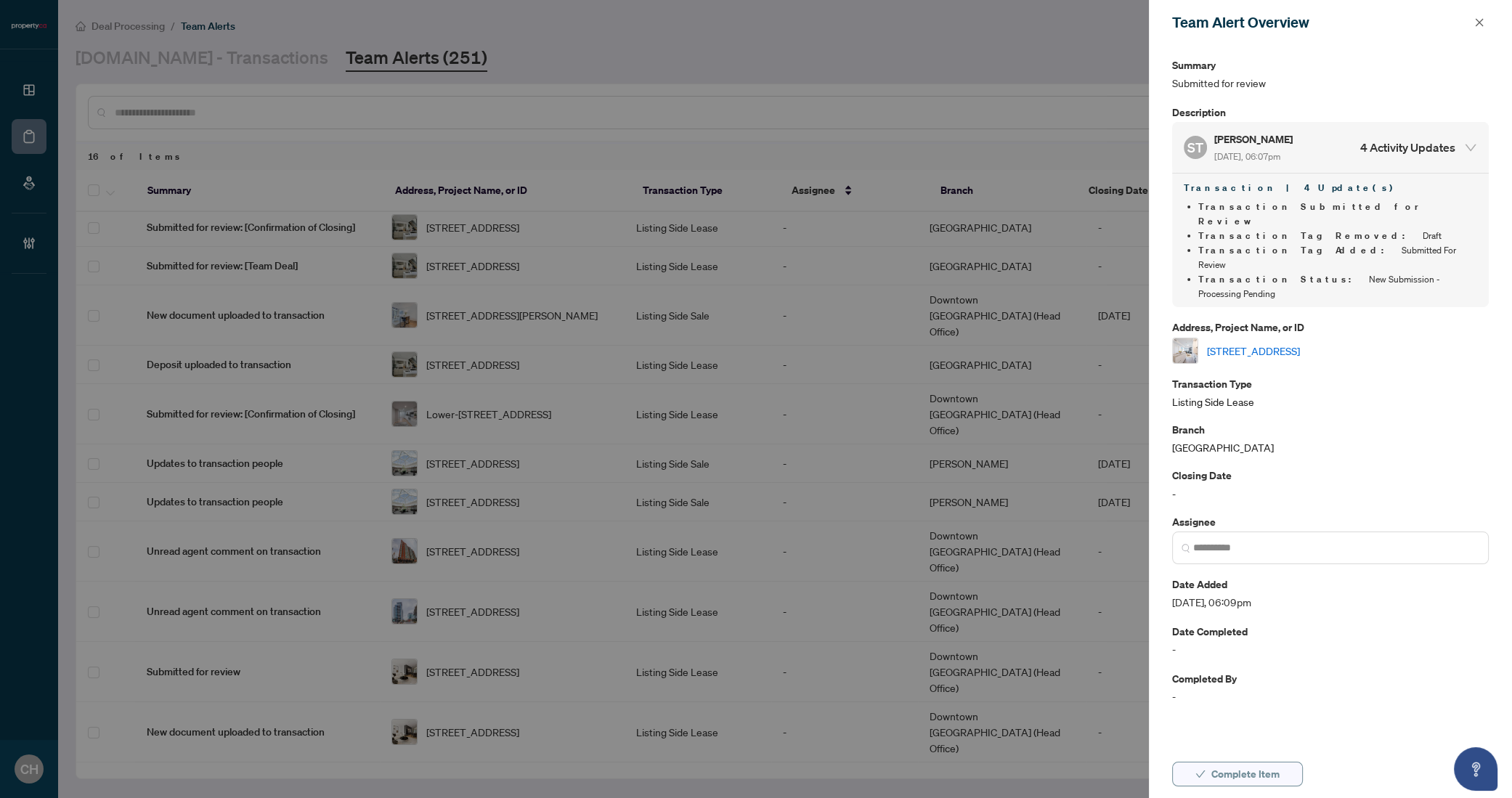
click at [1265, 775] on span "Complete Item" at bounding box center [1245, 774] width 68 height 23
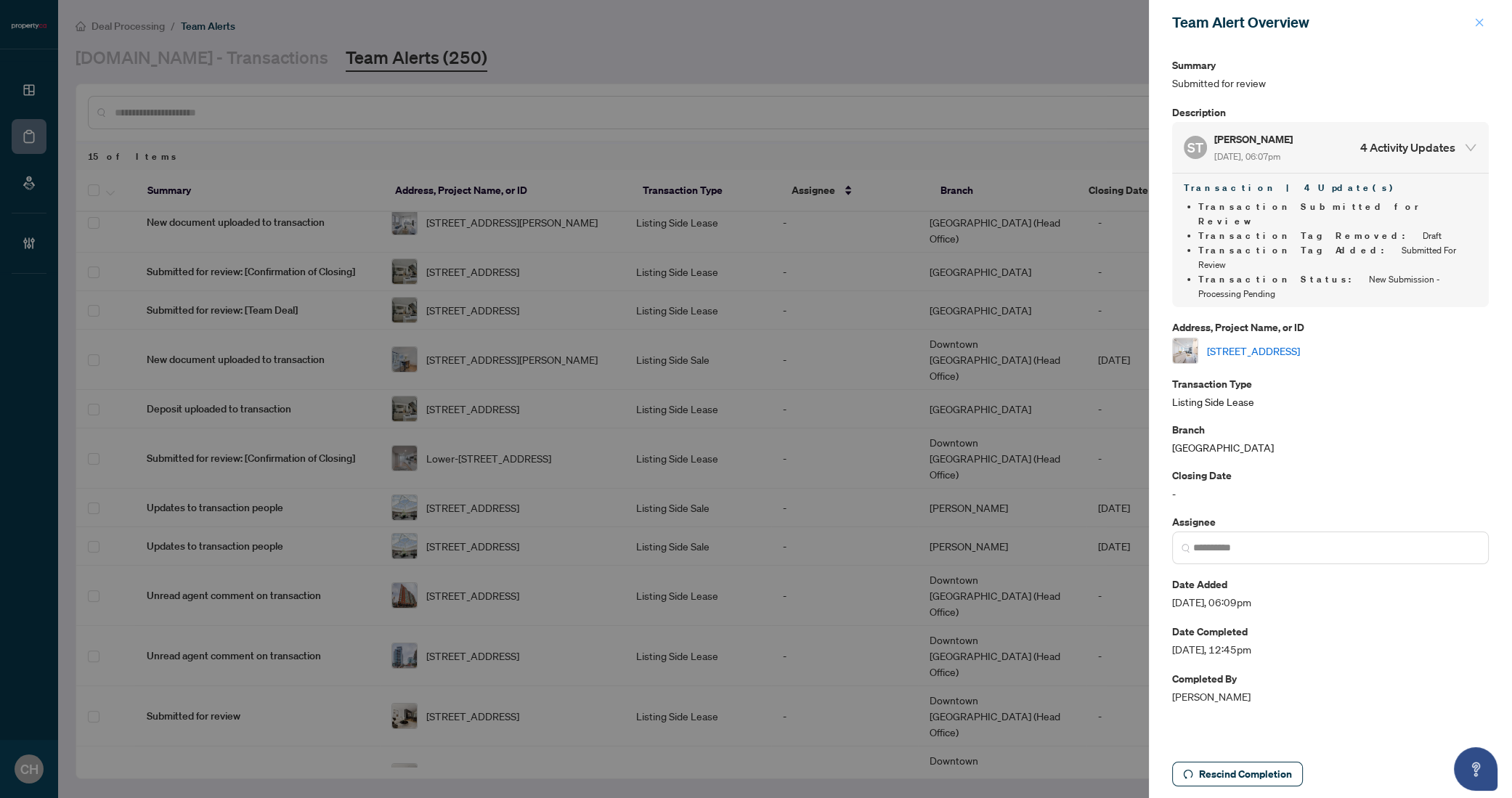
click at [1476, 29] on span "button" at bounding box center [1479, 22] width 10 height 23
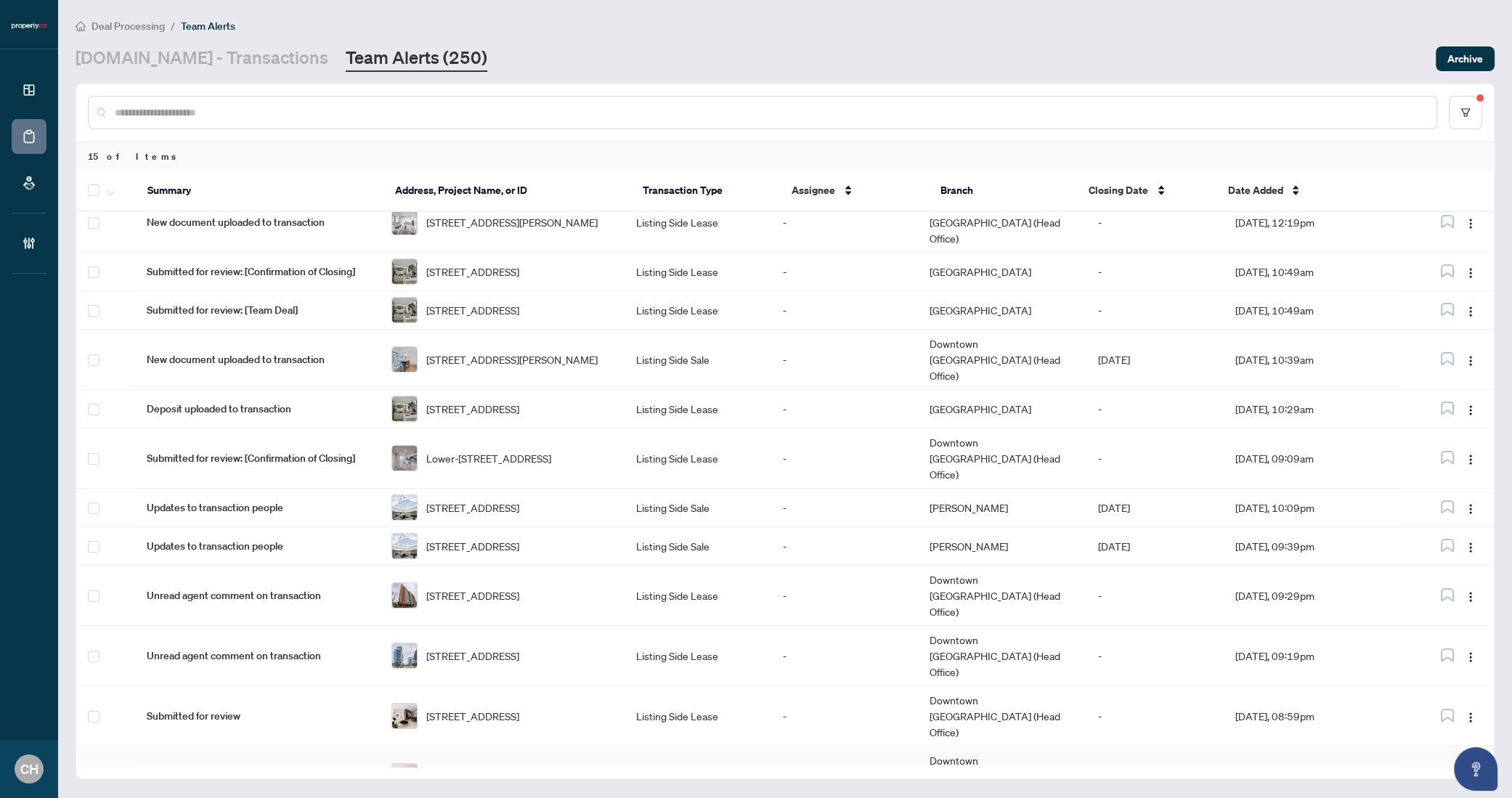
click at [968, 747] on td "Downtown [GEOGRAPHIC_DATA] (Head Office)" at bounding box center [1002, 777] width 168 height 61
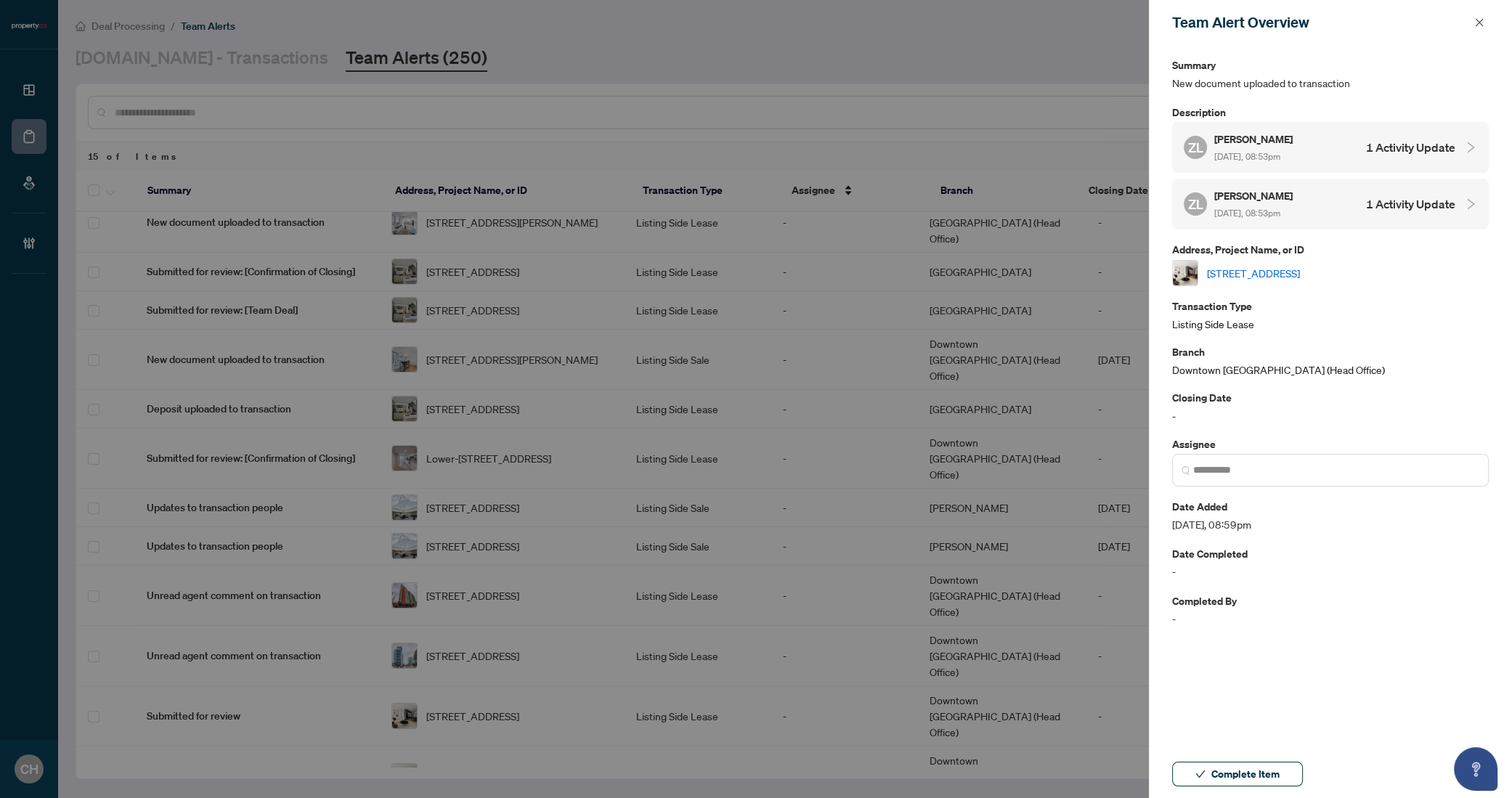
click at [1431, 148] on h4 "1 Activity Update" at bounding box center [1411, 147] width 90 height 18
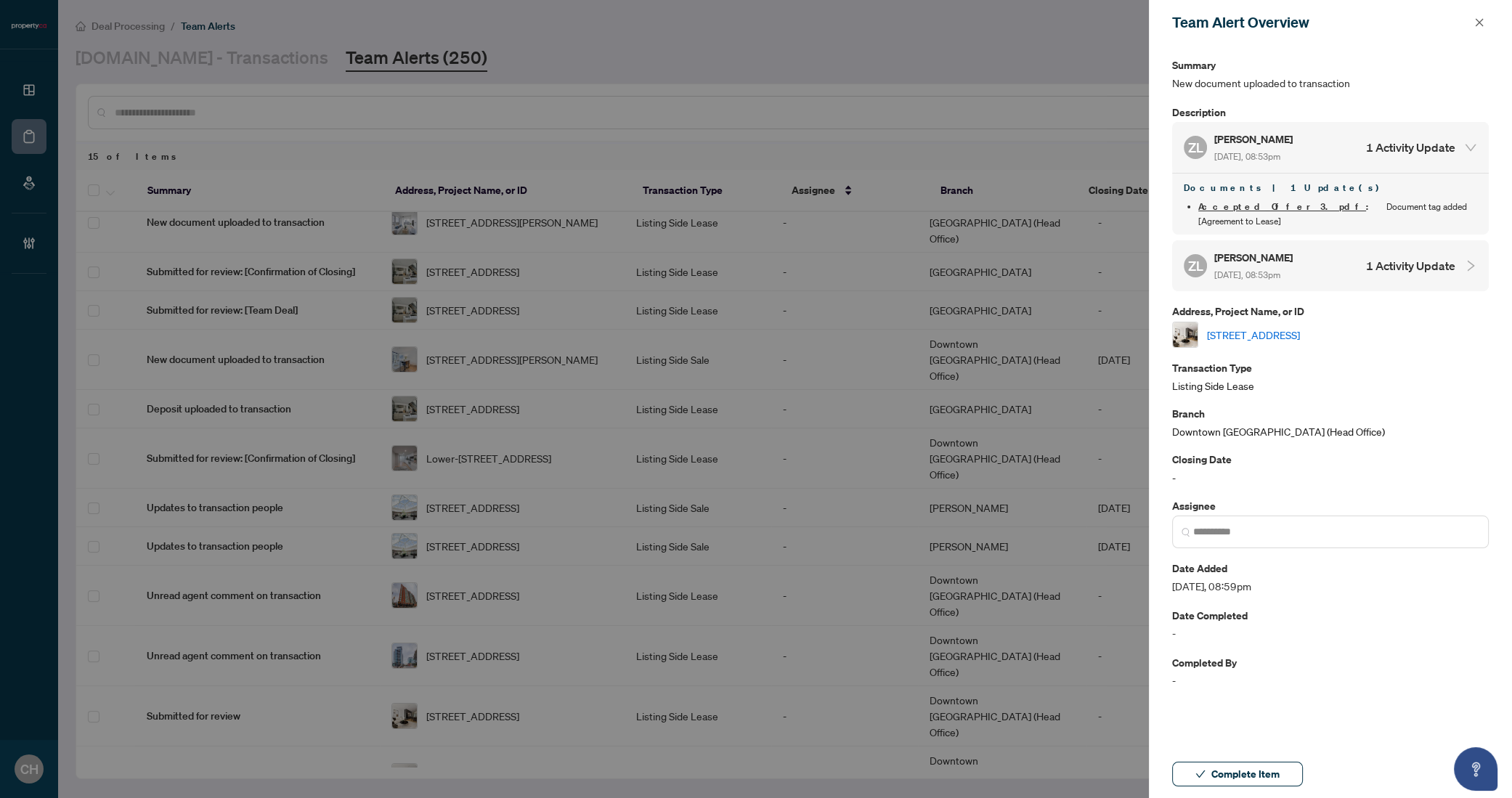
click at [1410, 249] on div "ZL Zach Lahartinger Sep/03/2025, 08:53pm 1 Activity Update" at bounding box center [1320, 266] width 272 height 34
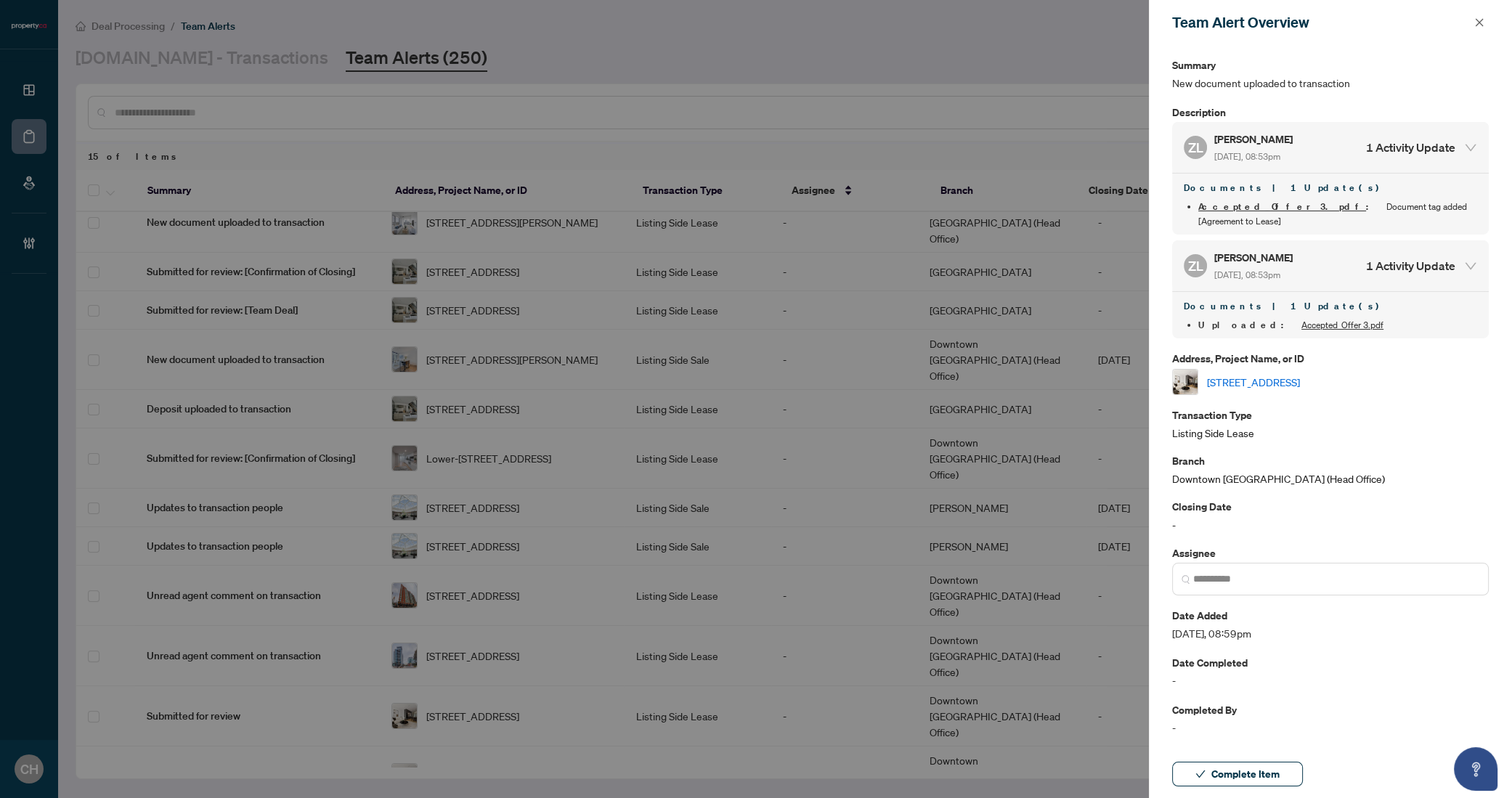
click at [1300, 374] on link "824-155 Merchants Wharf, Toronto, Ontario M5A 0Y4, Canada" at bounding box center [1254, 382] width 93 height 16
click at [1244, 777] on span "Complete Item" at bounding box center [1245, 774] width 68 height 23
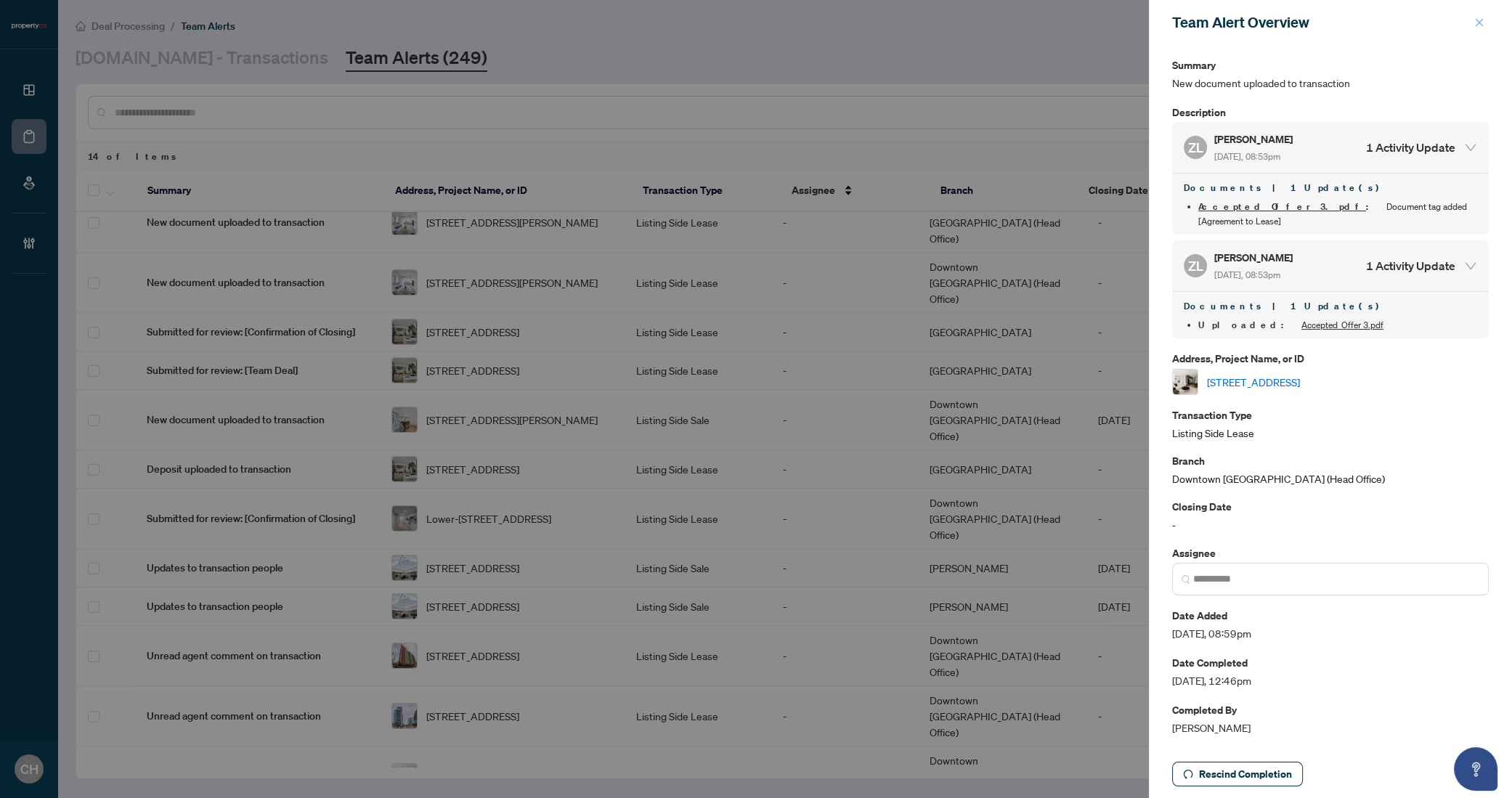
click at [1479, 18] on icon "close" at bounding box center [1479, 22] width 10 height 10
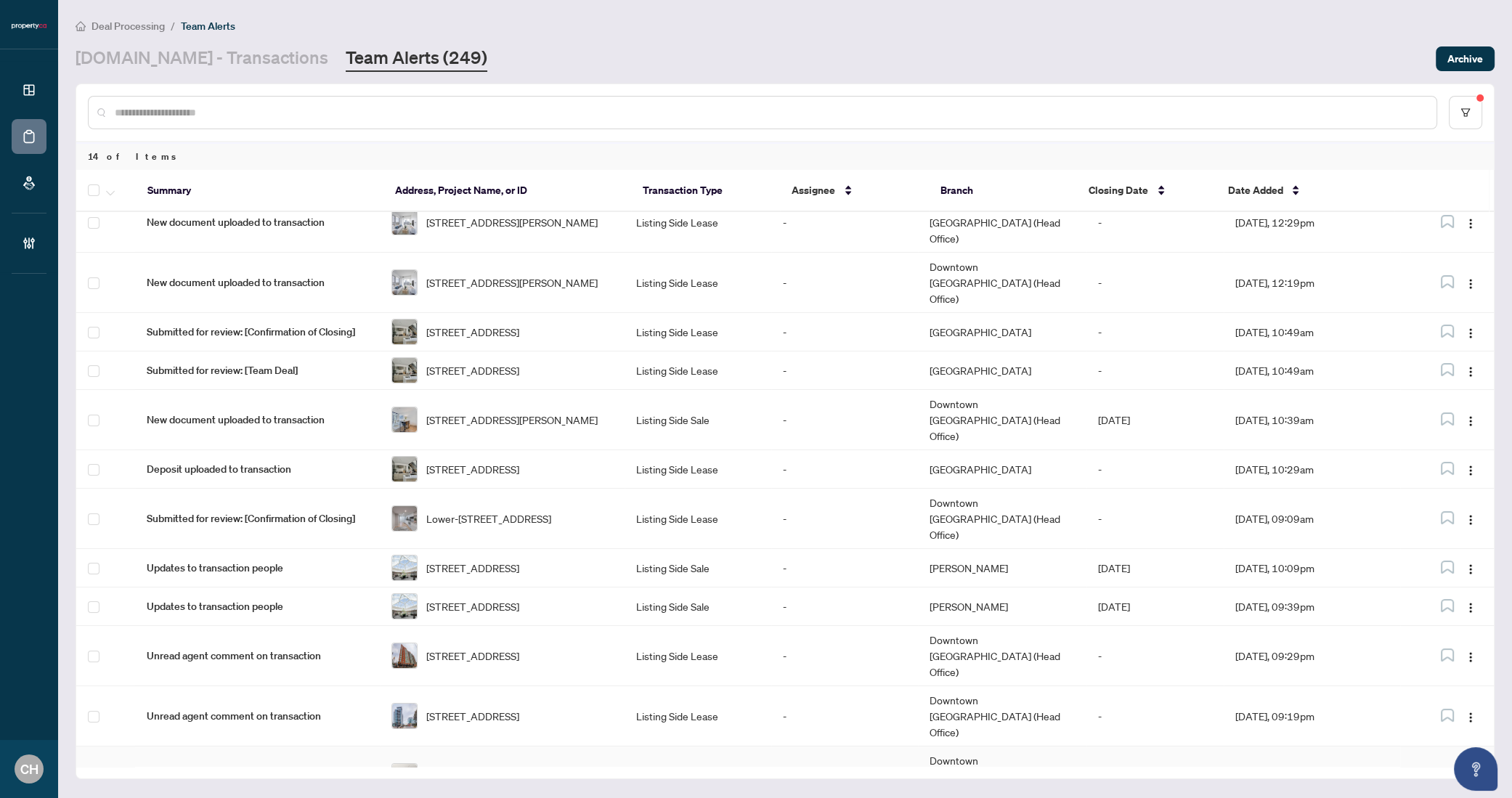
click at [884, 747] on td "-" at bounding box center [844, 777] width 147 height 61
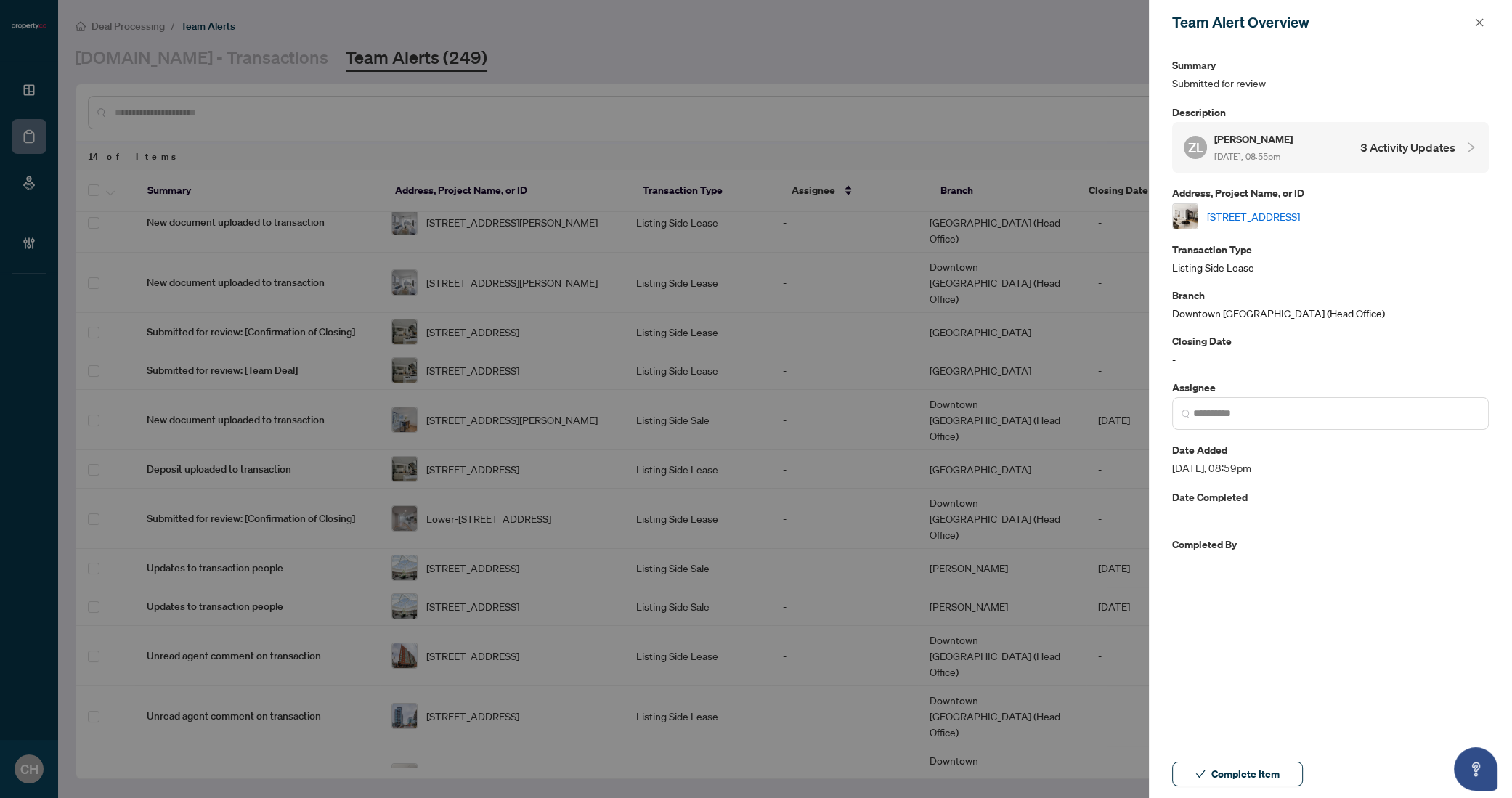
click at [1381, 149] on h4 "3 Activity Updates" at bounding box center [1408, 147] width 95 height 18
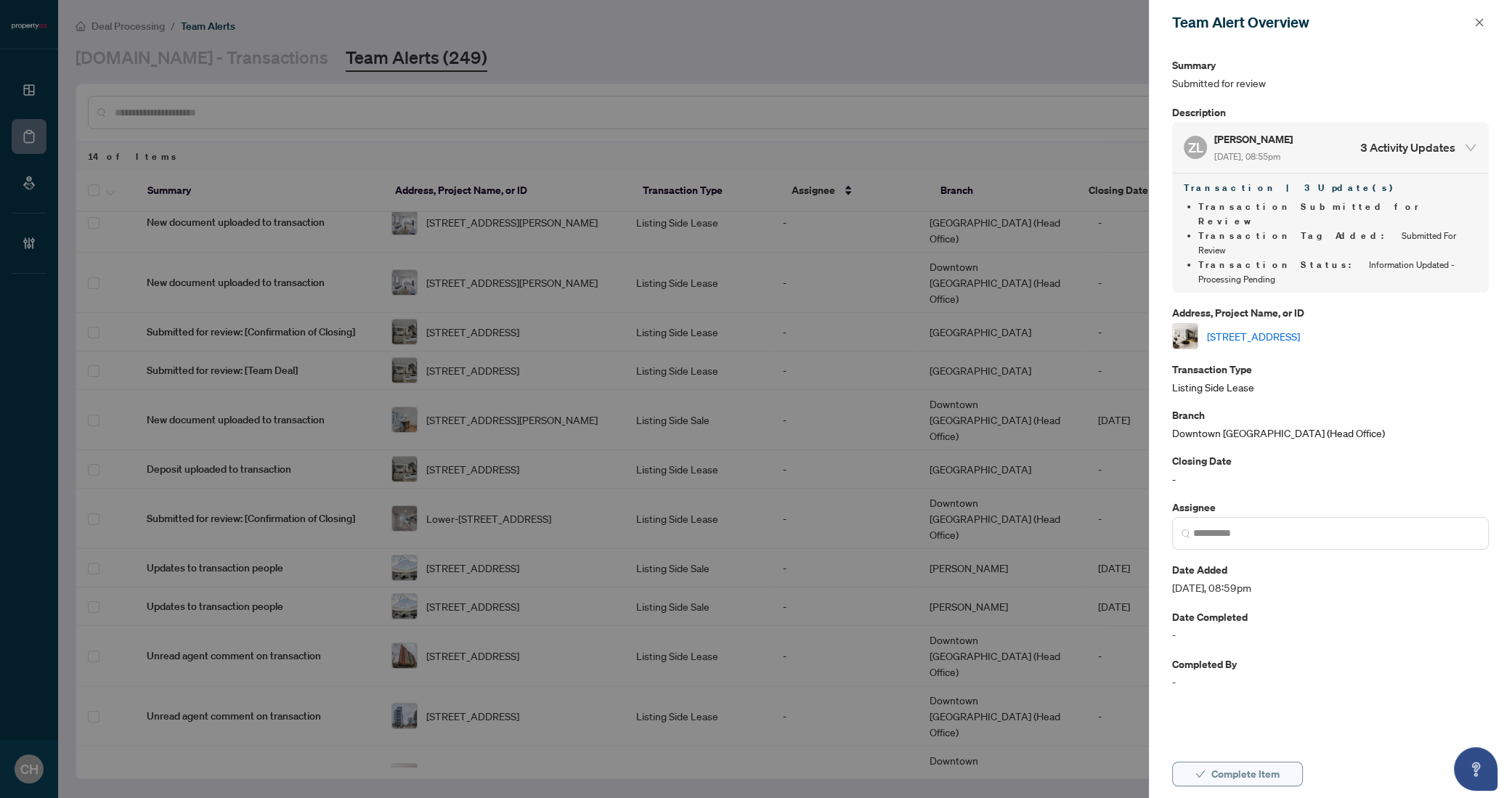
click at [1233, 781] on span "Complete Item" at bounding box center [1245, 774] width 68 height 23
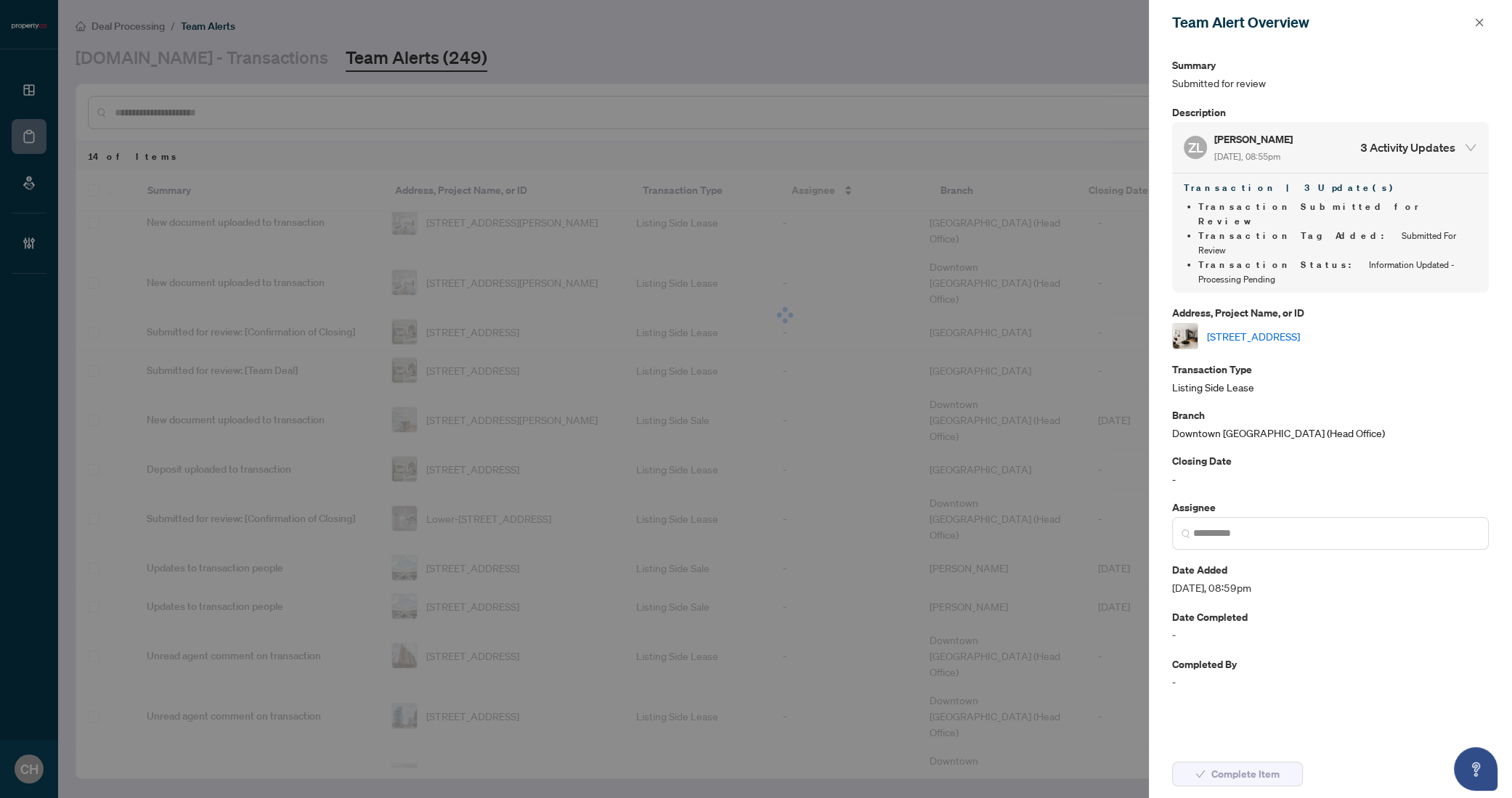
scroll to position [20, 0]
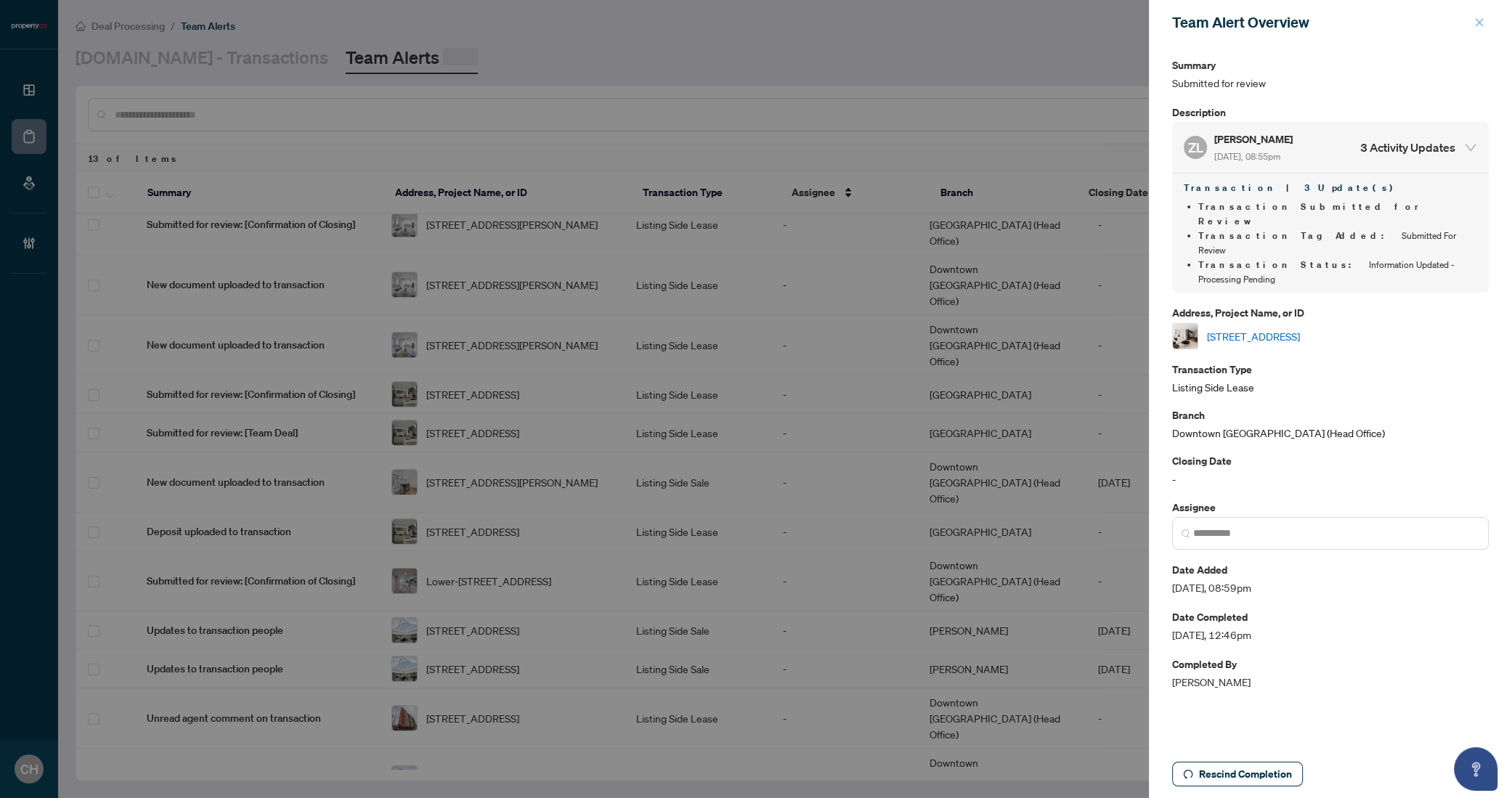
click at [1478, 24] on icon "close" at bounding box center [1479, 22] width 10 height 10
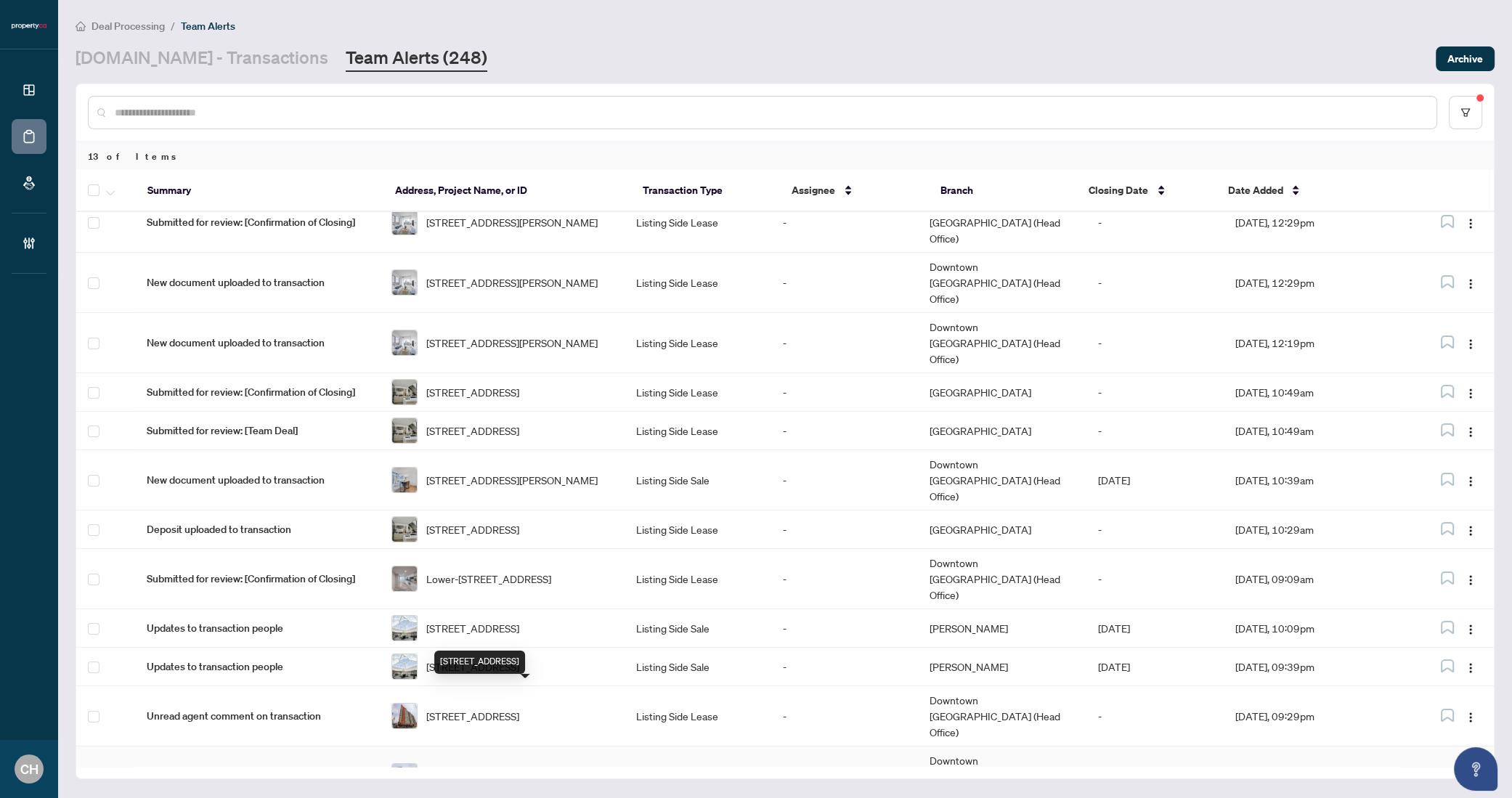
click at [519, 768] on span "[STREET_ADDRESS]" at bounding box center [473, 776] width 93 height 16
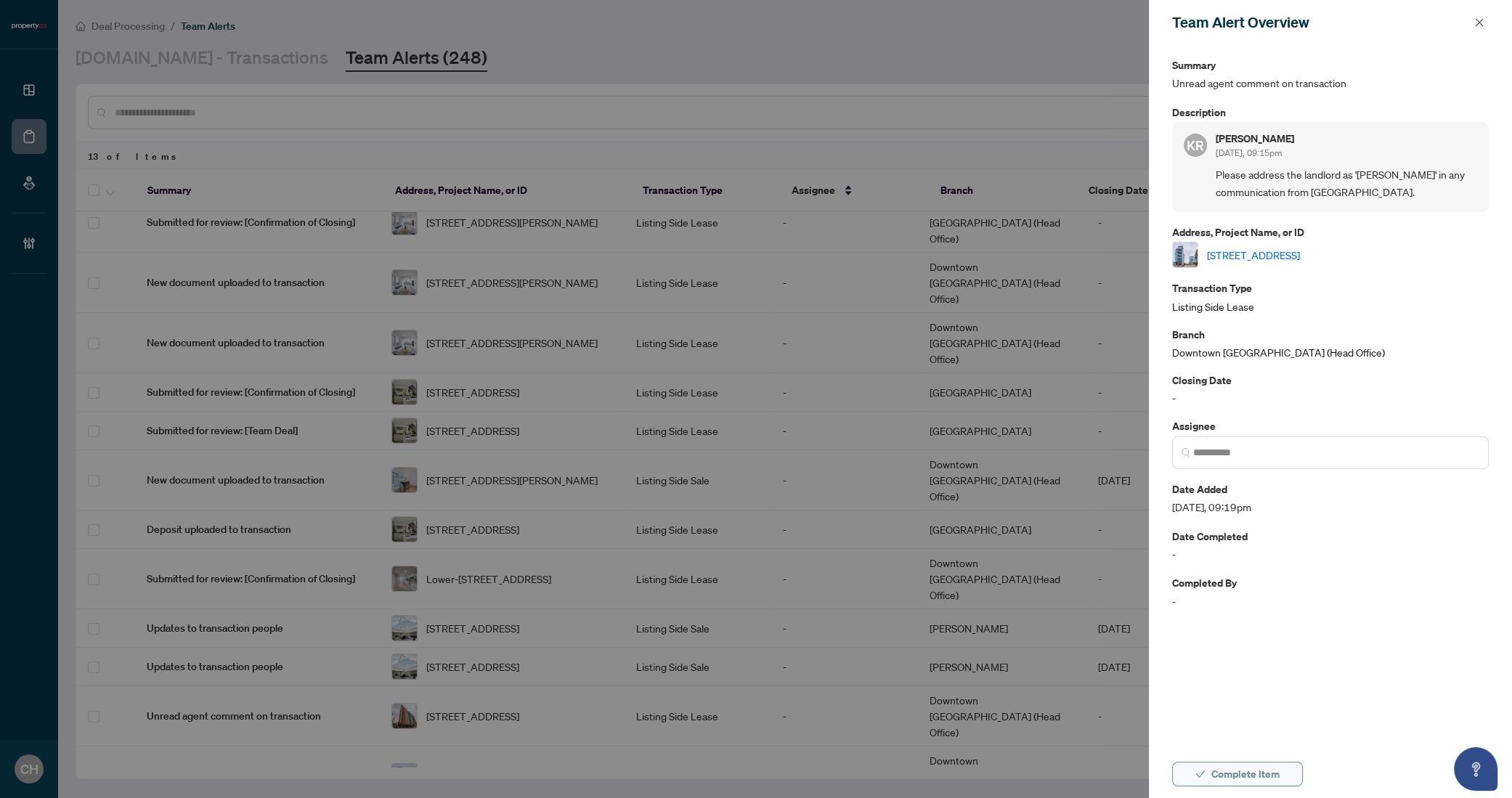
click at [1281, 774] on button "Complete Item" at bounding box center [1237, 774] width 131 height 24
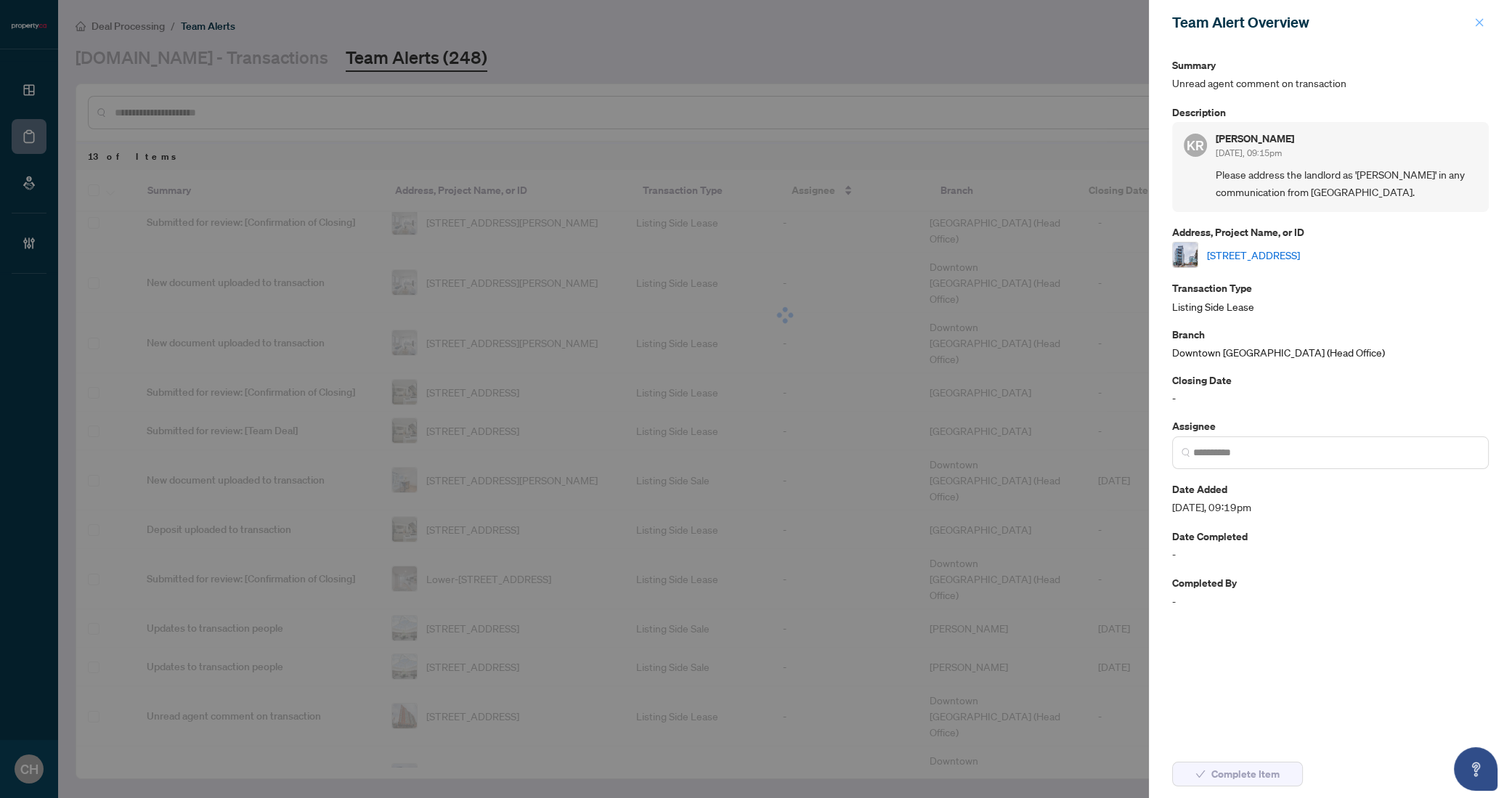
click at [1473, 28] on button "button" at bounding box center [1479, 22] width 19 height 18
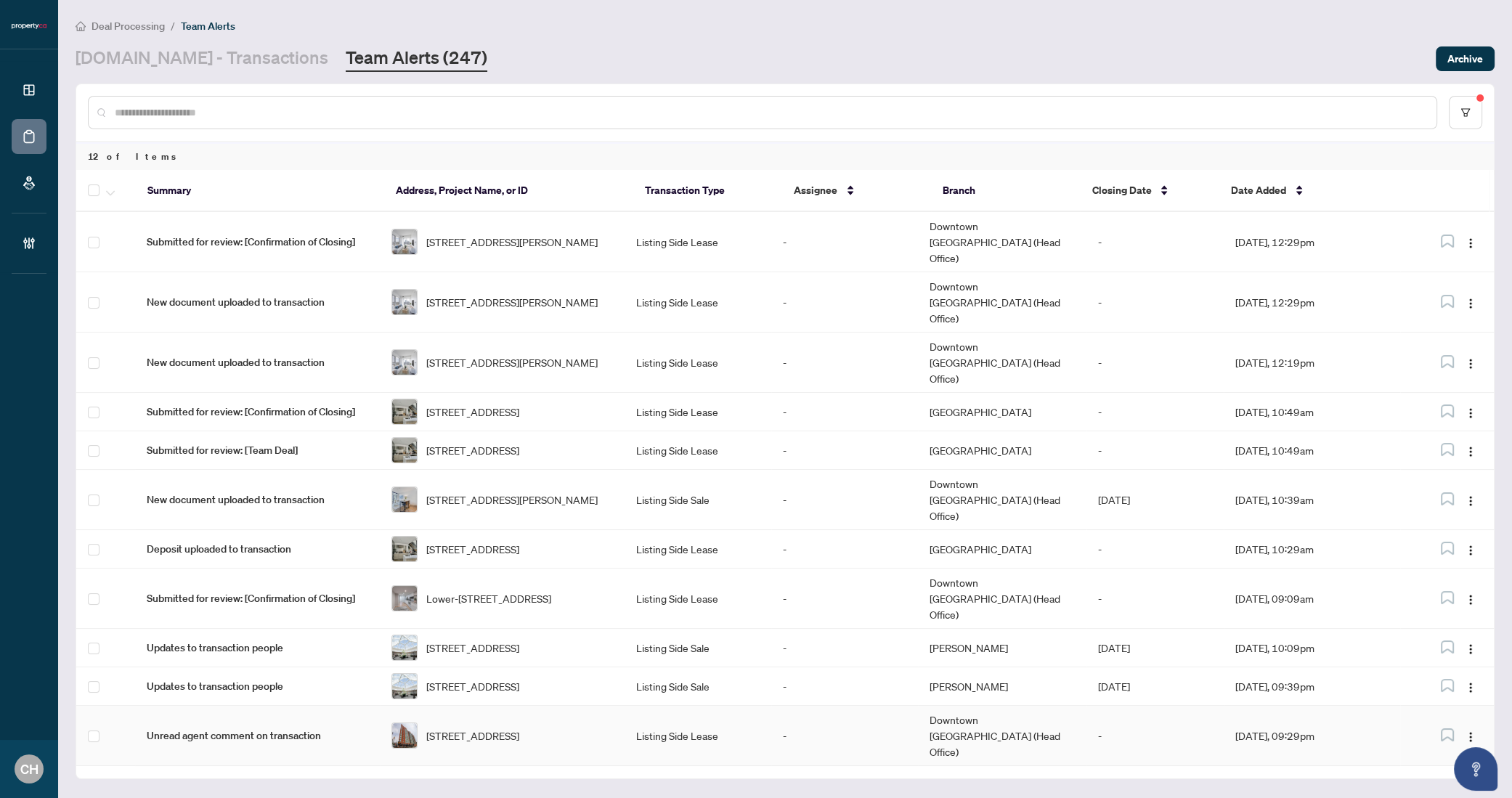
click at [563, 706] on td "217-801 King St, Toronto, Ontario M5V 3C9, Canada" at bounding box center [502, 735] width 245 height 61
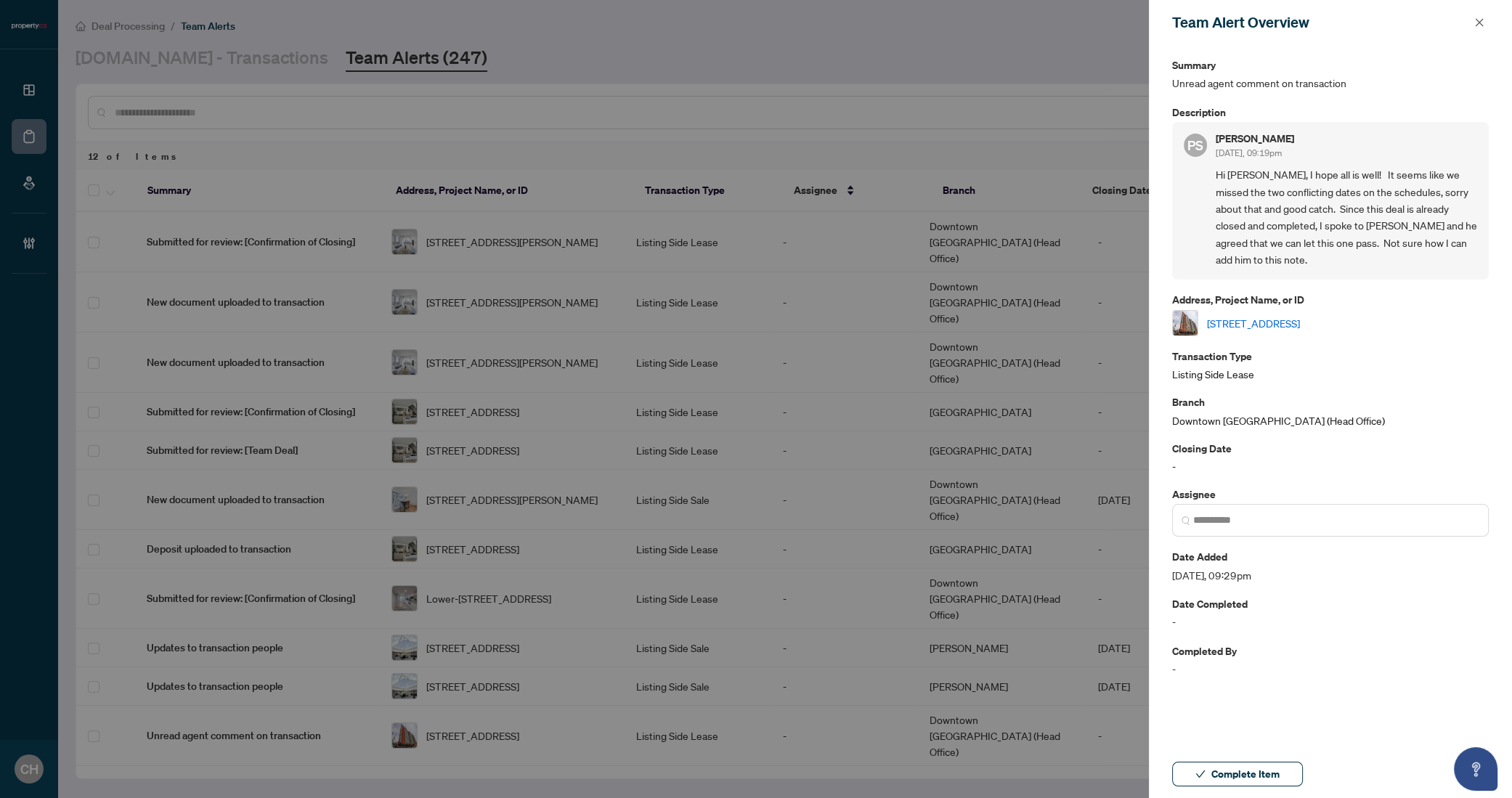
drag, startPoint x: 1210, startPoint y: 769, endPoint x: 1218, endPoint y: 749, distance: 21.5
click at [1210, 769] on button "Complete Item" at bounding box center [1237, 774] width 131 height 24
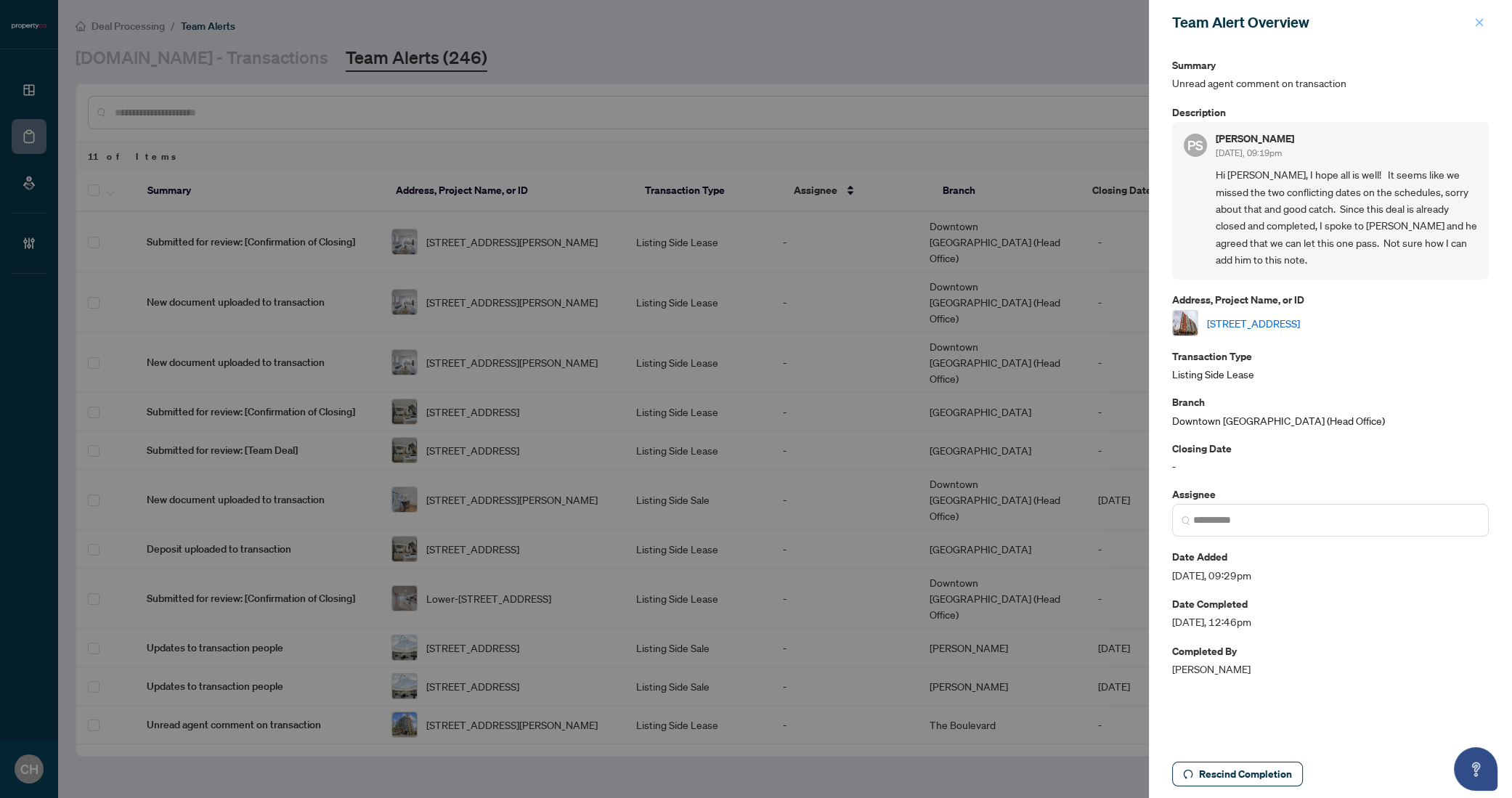
click at [1473, 17] on button "button" at bounding box center [1479, 22] width 19 height 18
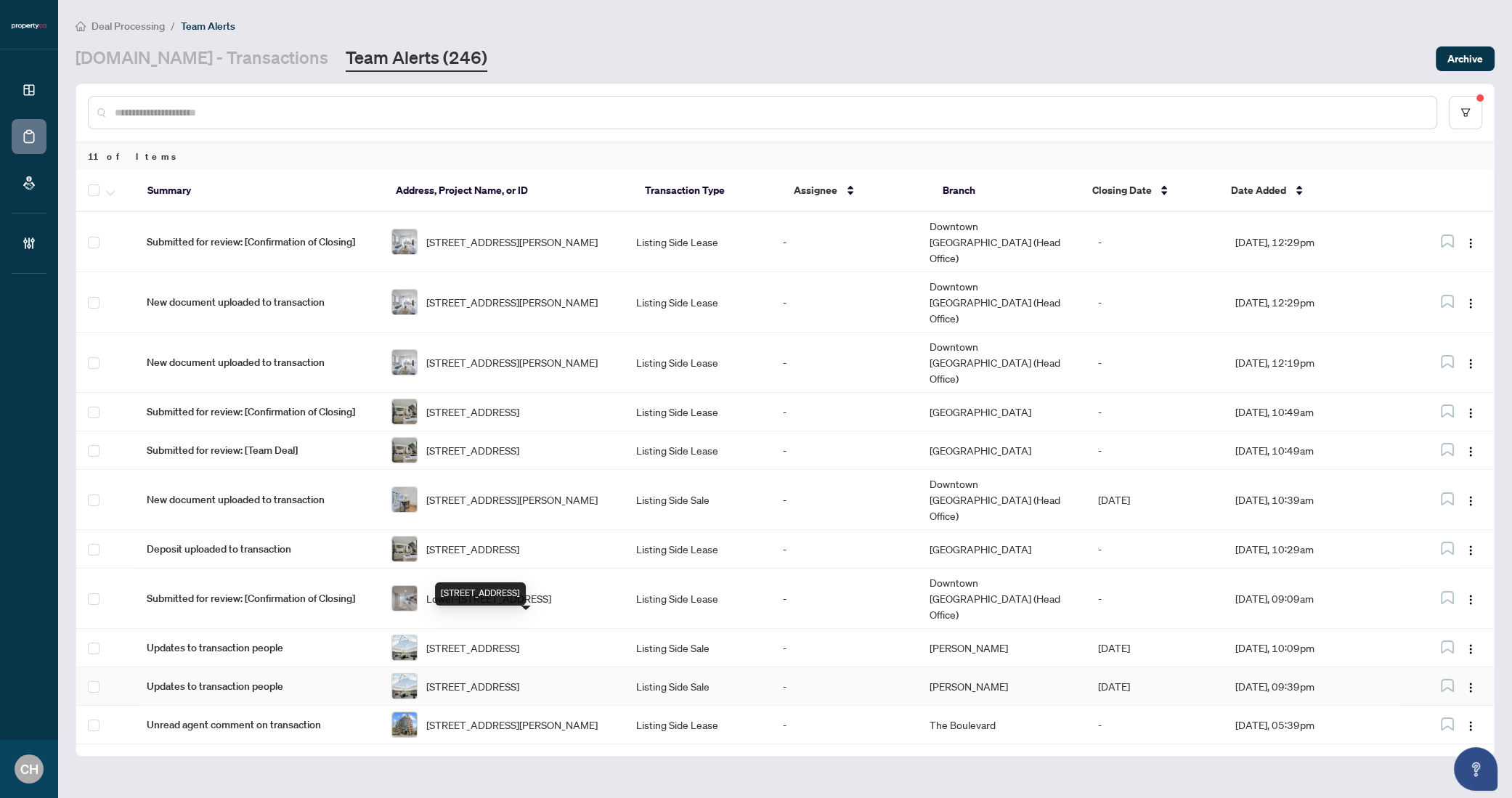
click at [519, 678] on span "708-7 Concorde Pl, Toronto, Ontario M3C 3N4, Canada" at bounding box center [473, 685] width 93 height 16
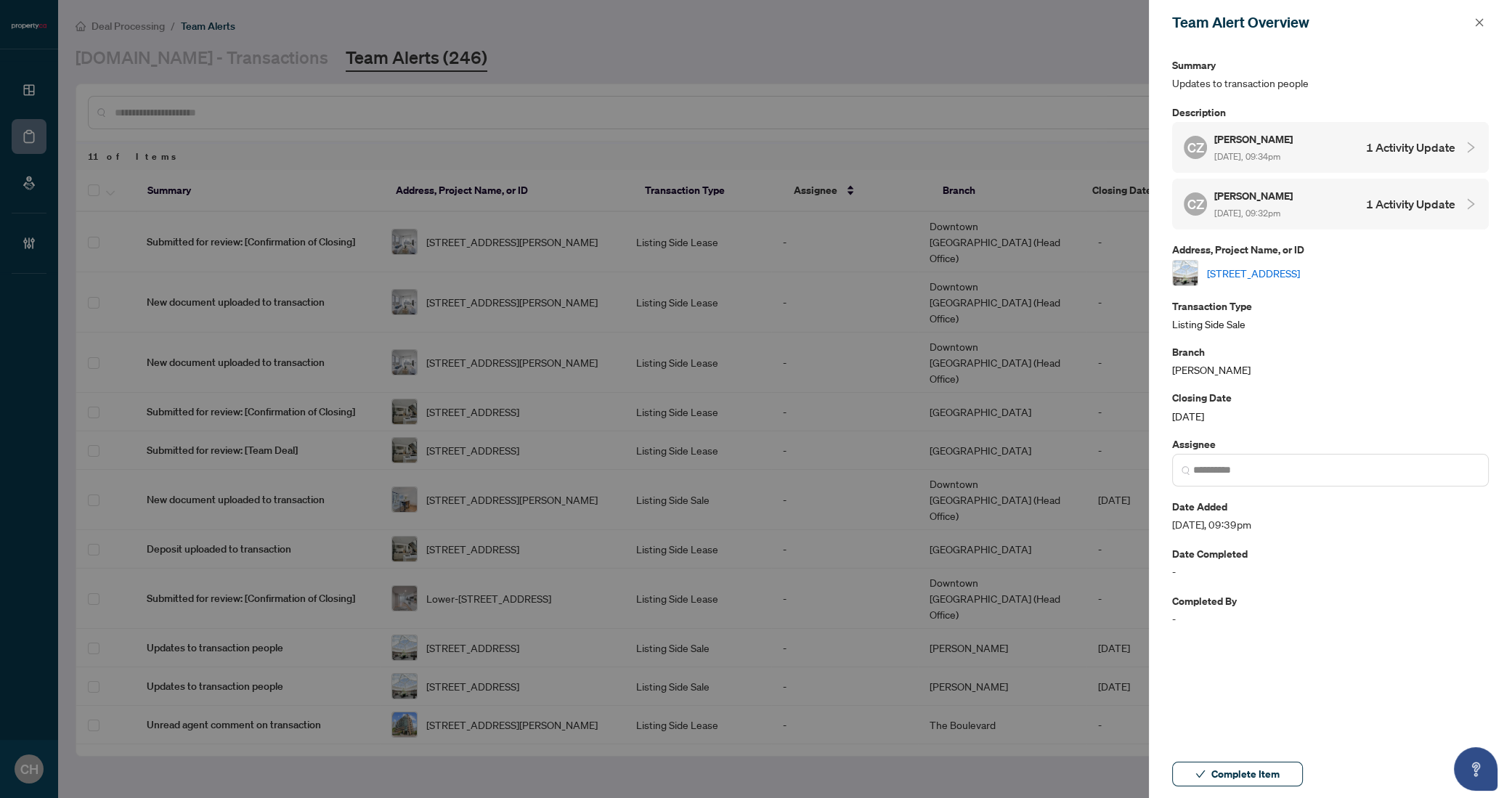
click at [1422, 145] on h4 "1 Activity Update" at bounding box center [1411, 147] width 90 height 18
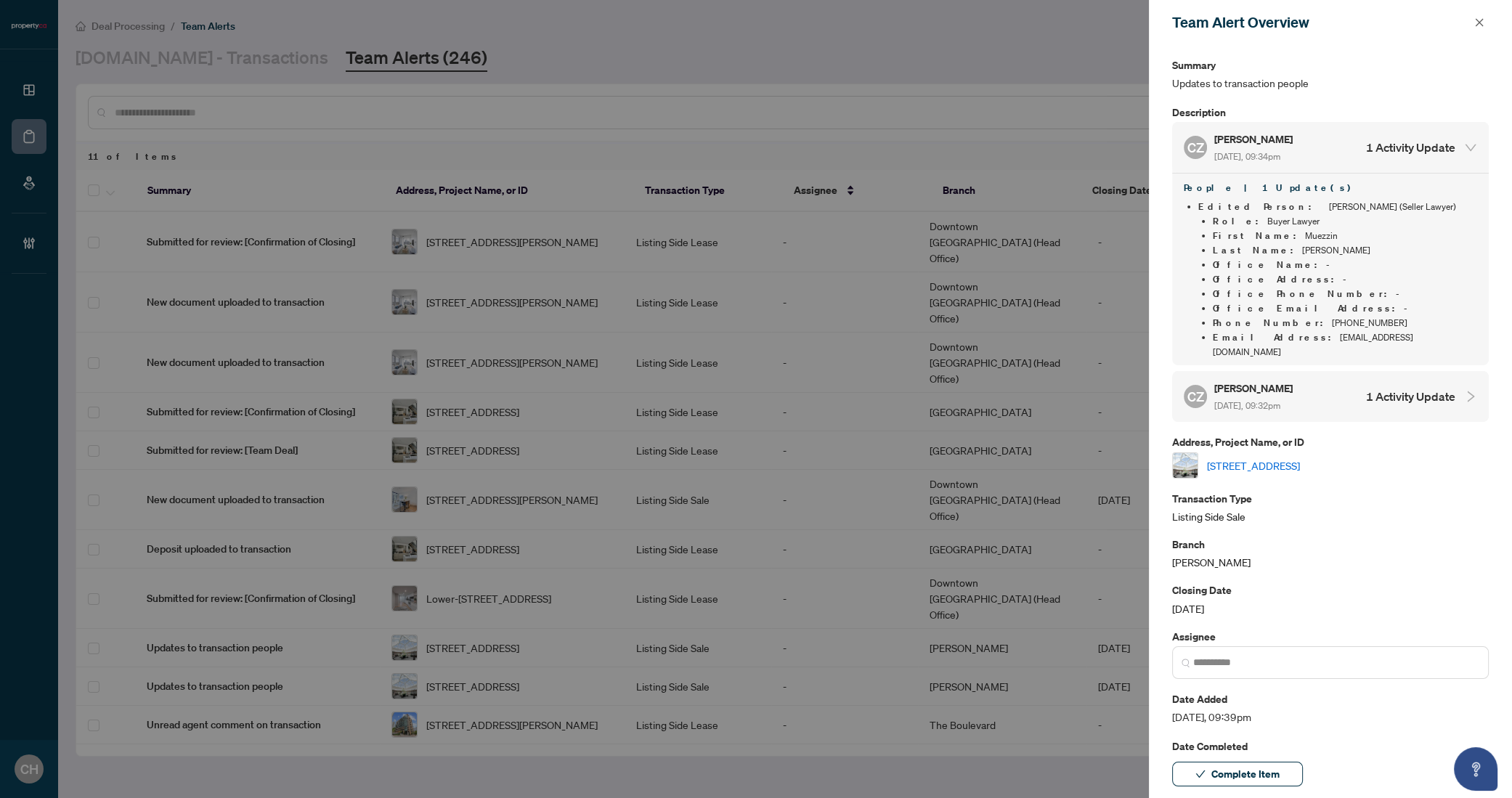
click at [1401, 387] on h4 "1 Activity Update" at bounding box center [1411, 396] width 90 height 18
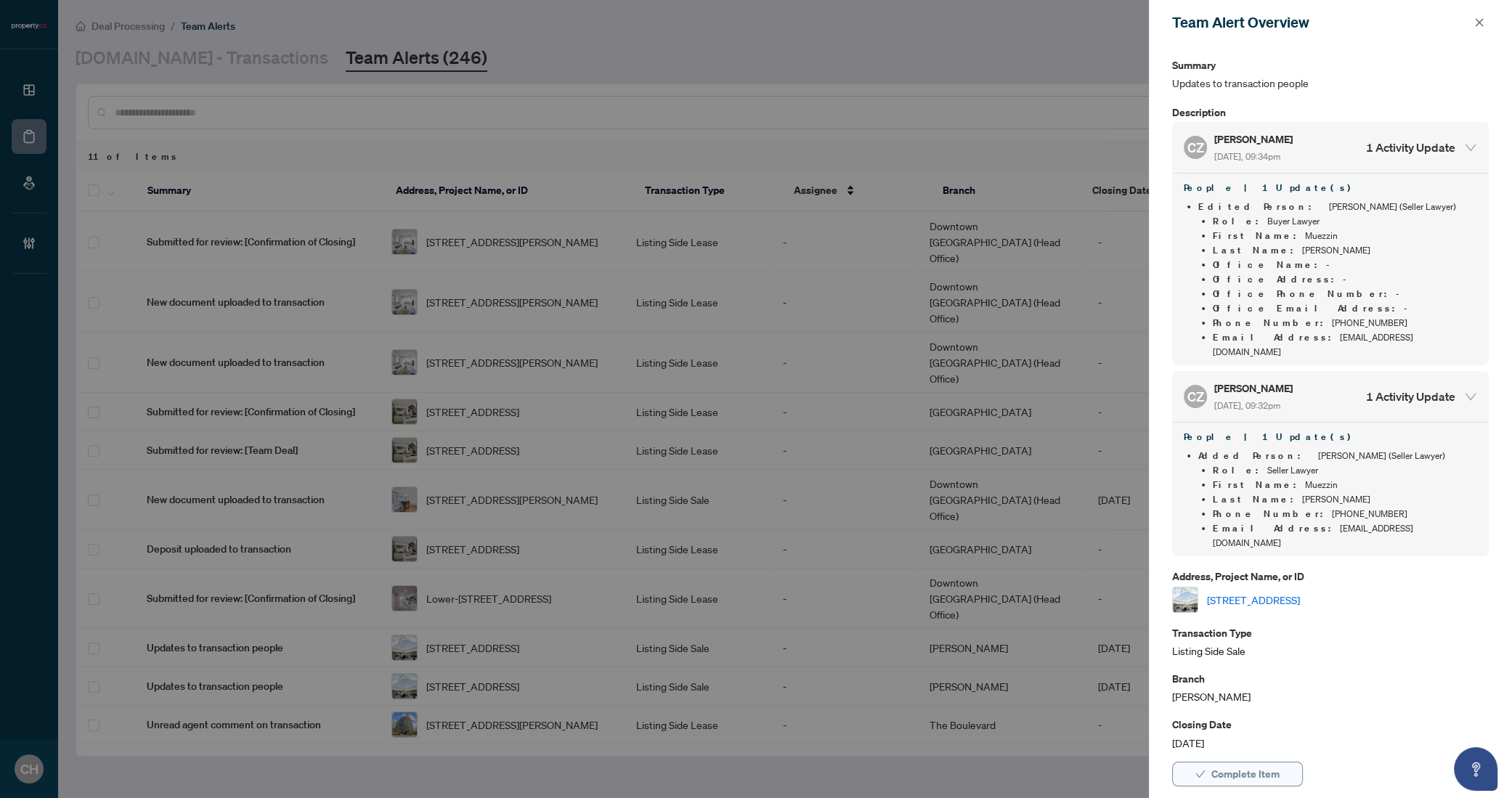
click at [1201, 772] on icon "check" at bounding box center [1200, 774] width 10 height 10
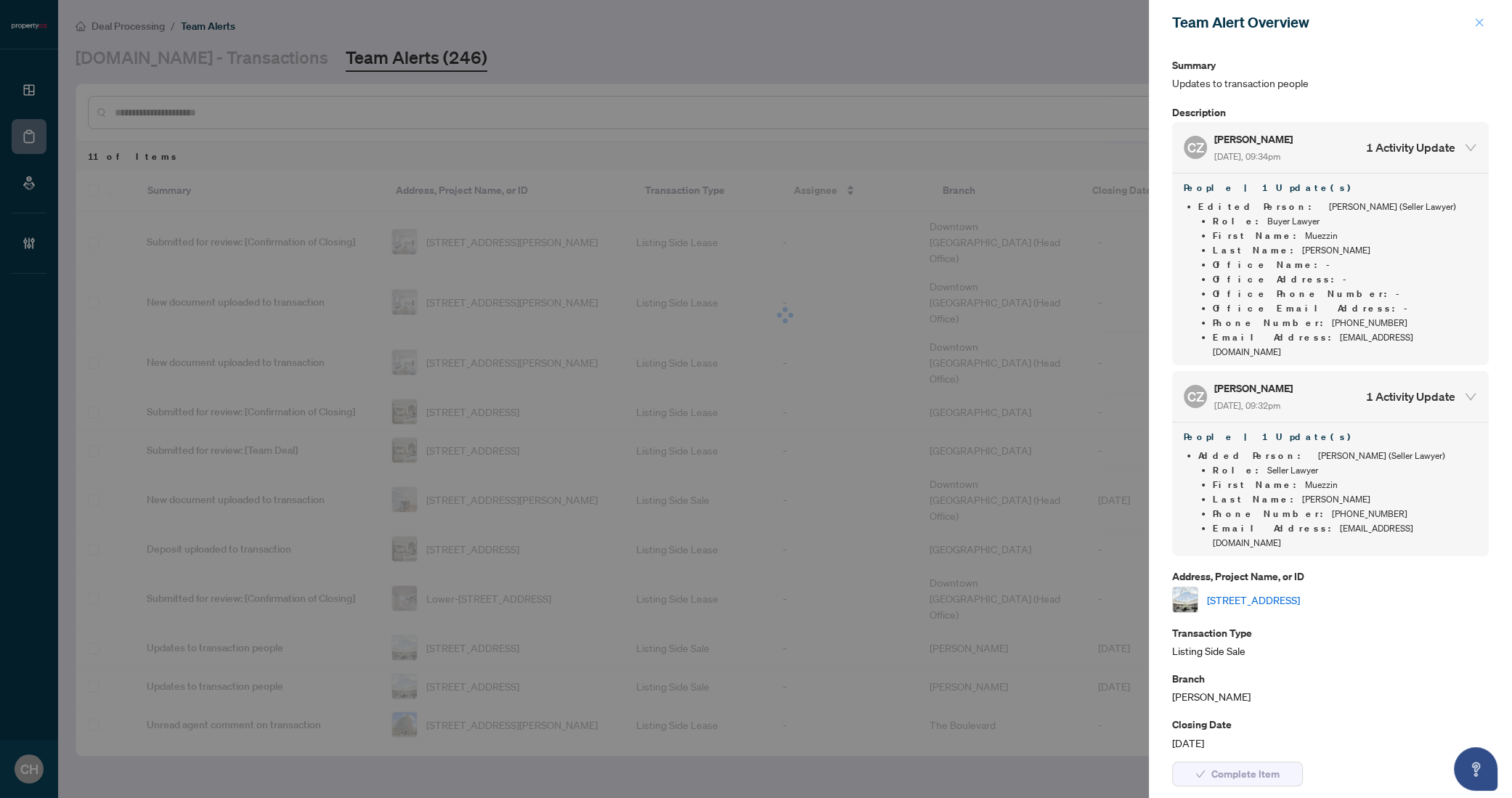
click at [1476, 20] on icon "close" at bounding box center [1479, 22] width 10 height 10
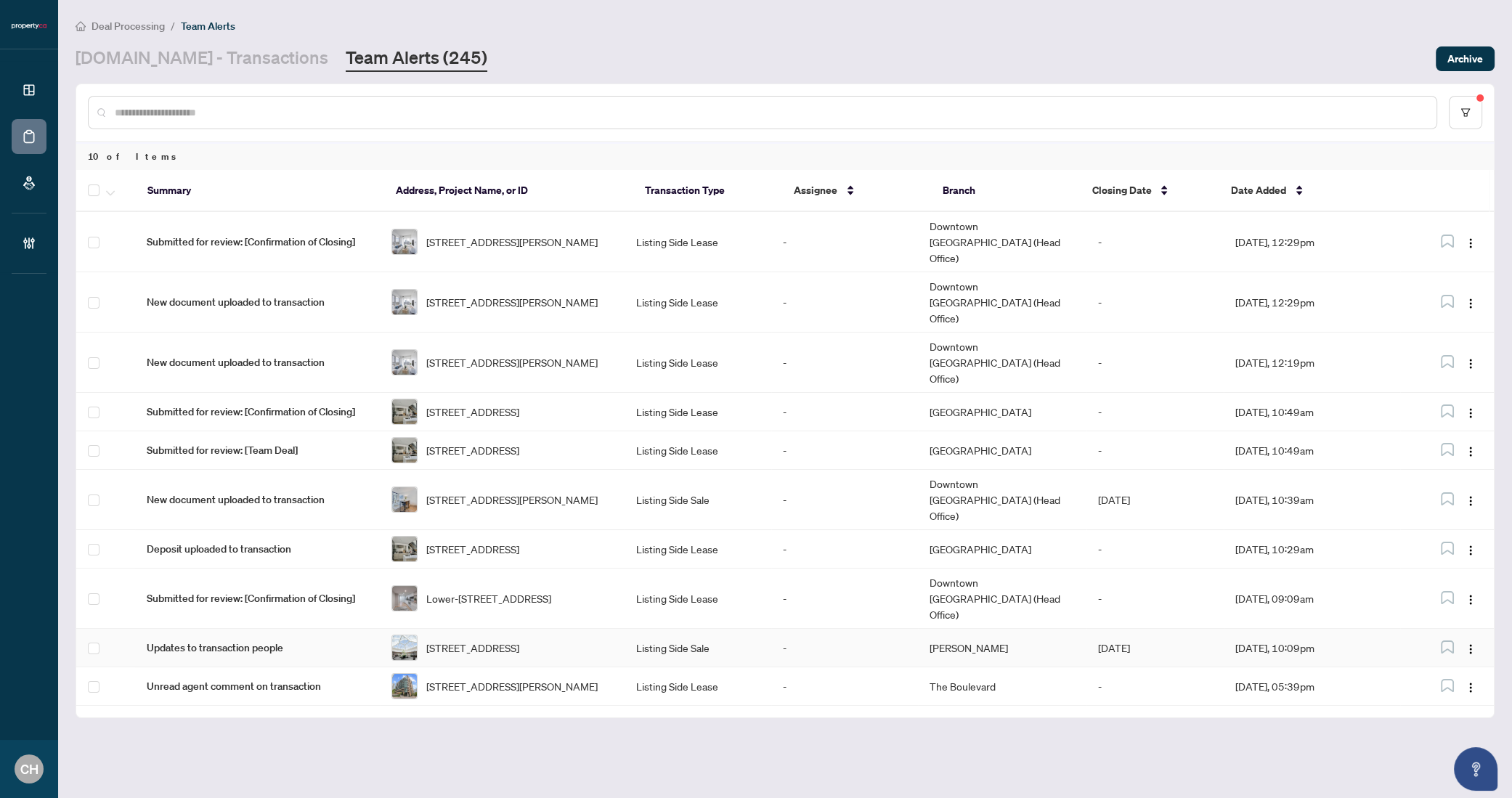
click at [608, 629] on td "708-7 Concorde Pl, Toronto, Ontario M3C 3N4, Canada" at bounding box center [502, 648] width 245 height 38
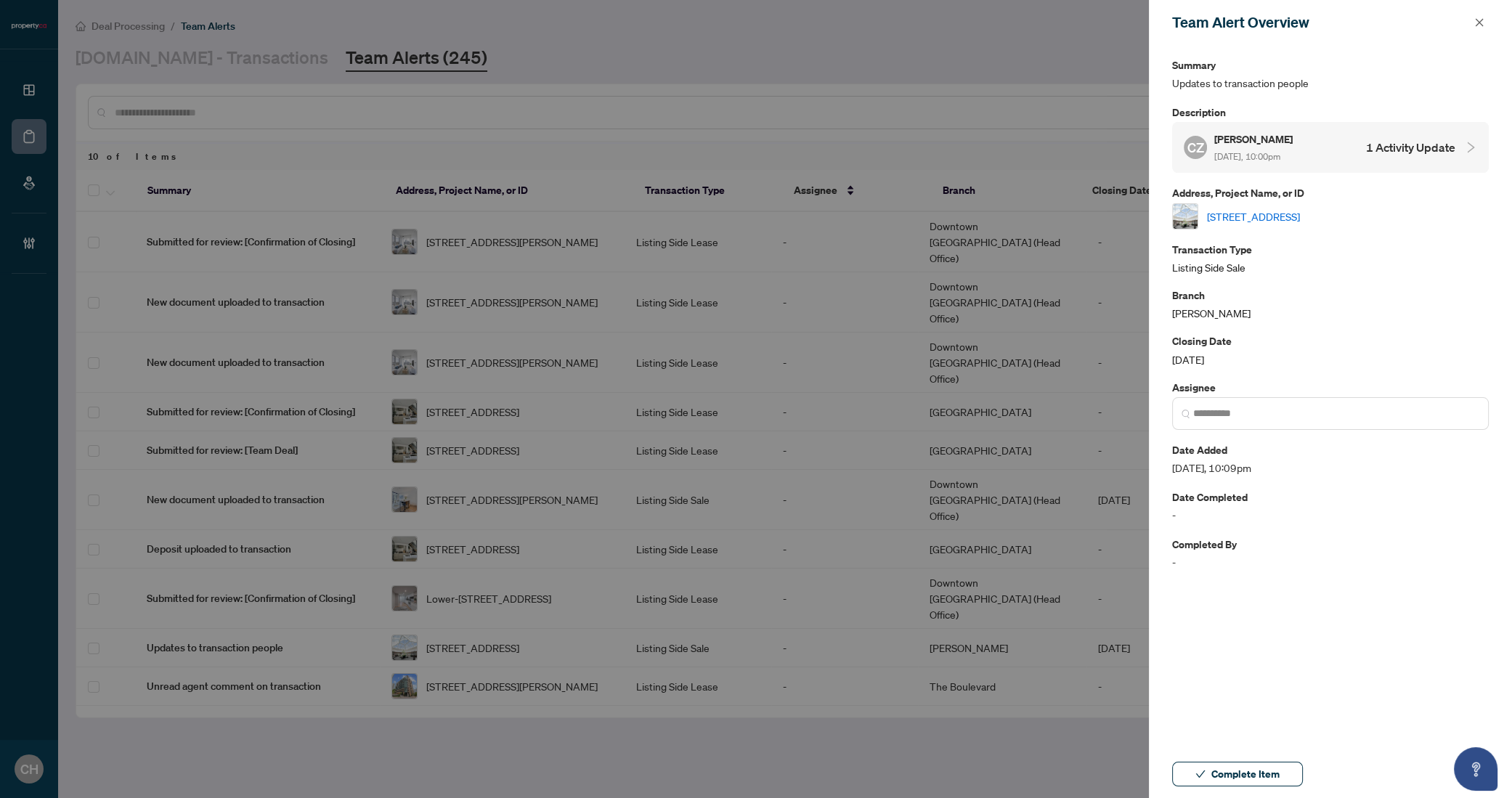
click at [1378, 142] on h4 "1 Activity Update" at bounding box center [1411, 147] width 90 height 18
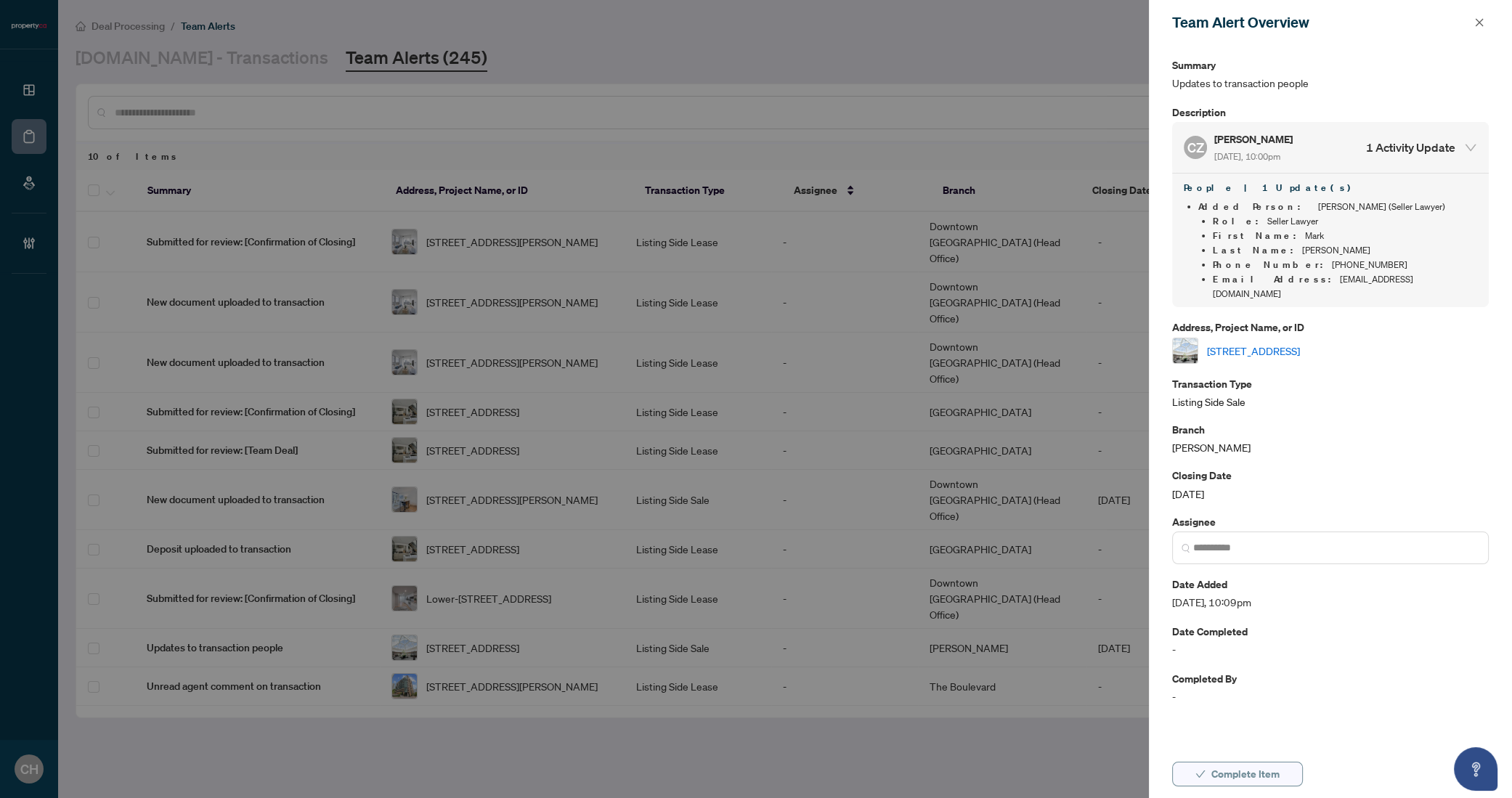
click at [1242, 765] on span "Complete Item" at bounding box center [1245, 774] width 68 height 23
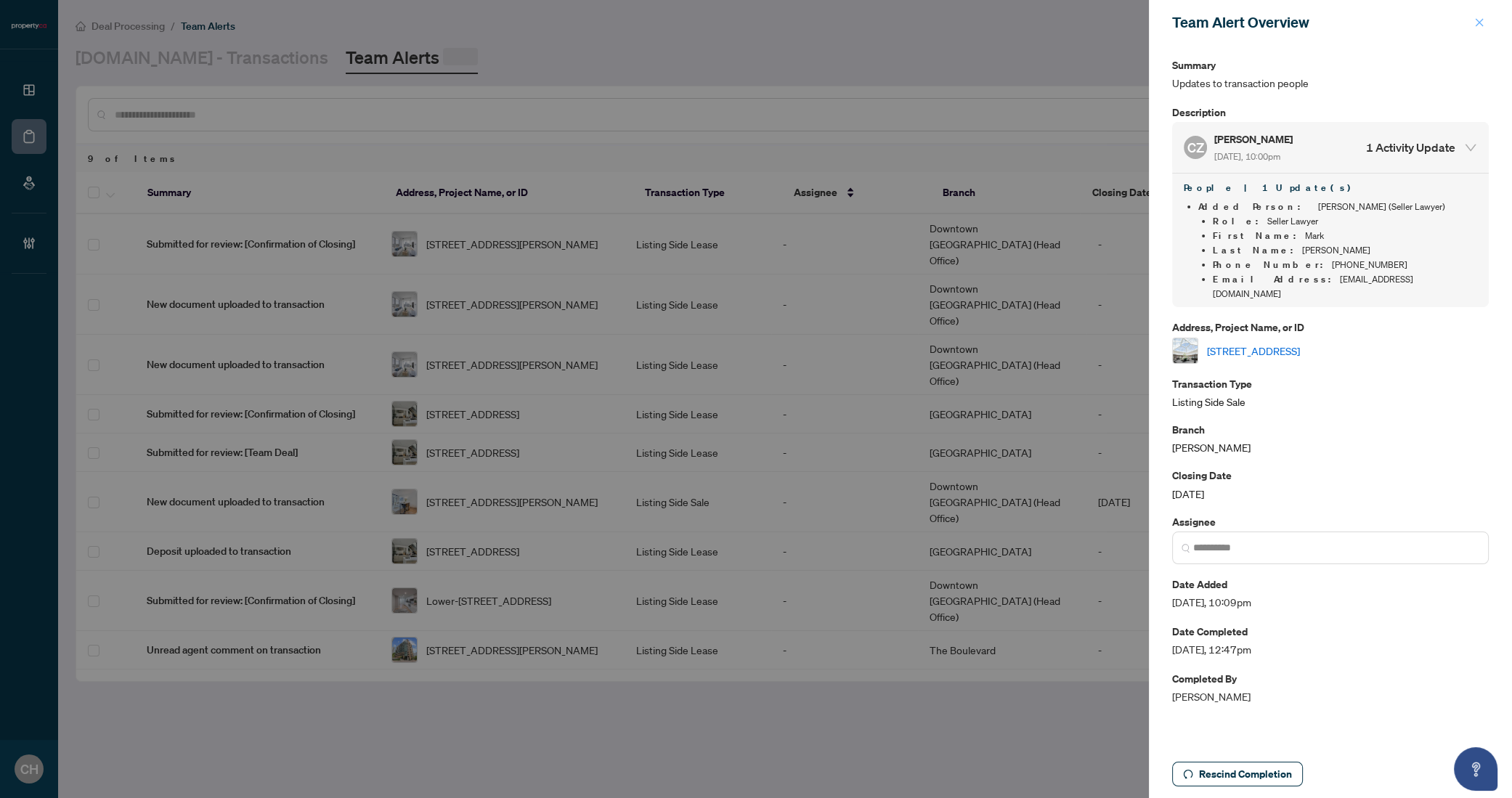
click at [1477, 14] on span "button" at bounding box center [1479, 22] width 10 height 23
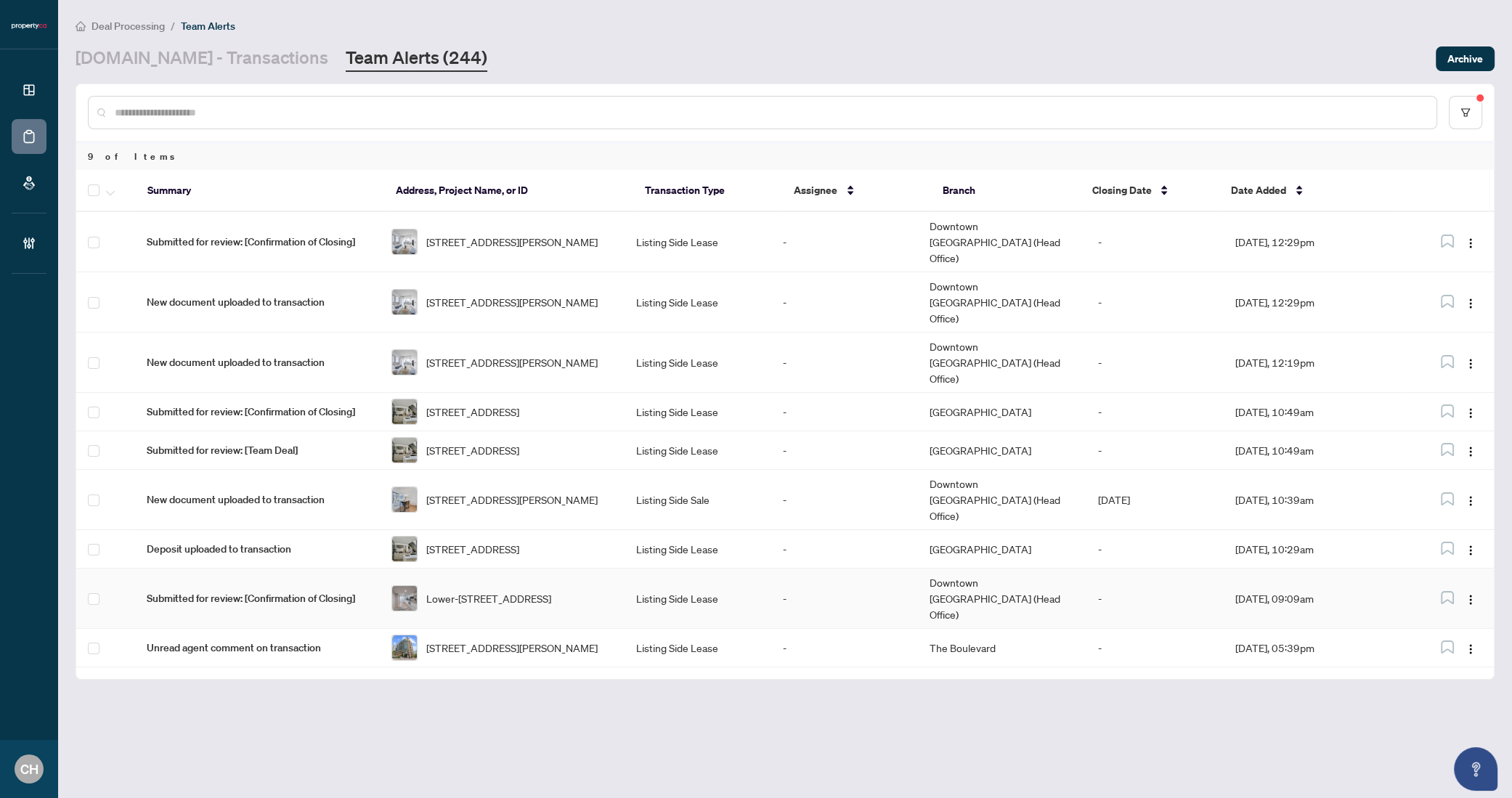
click at [488, 590] on span "Lower-[STREET_ADDRESS]" at bounding box center [489, 597] width 125 height 16
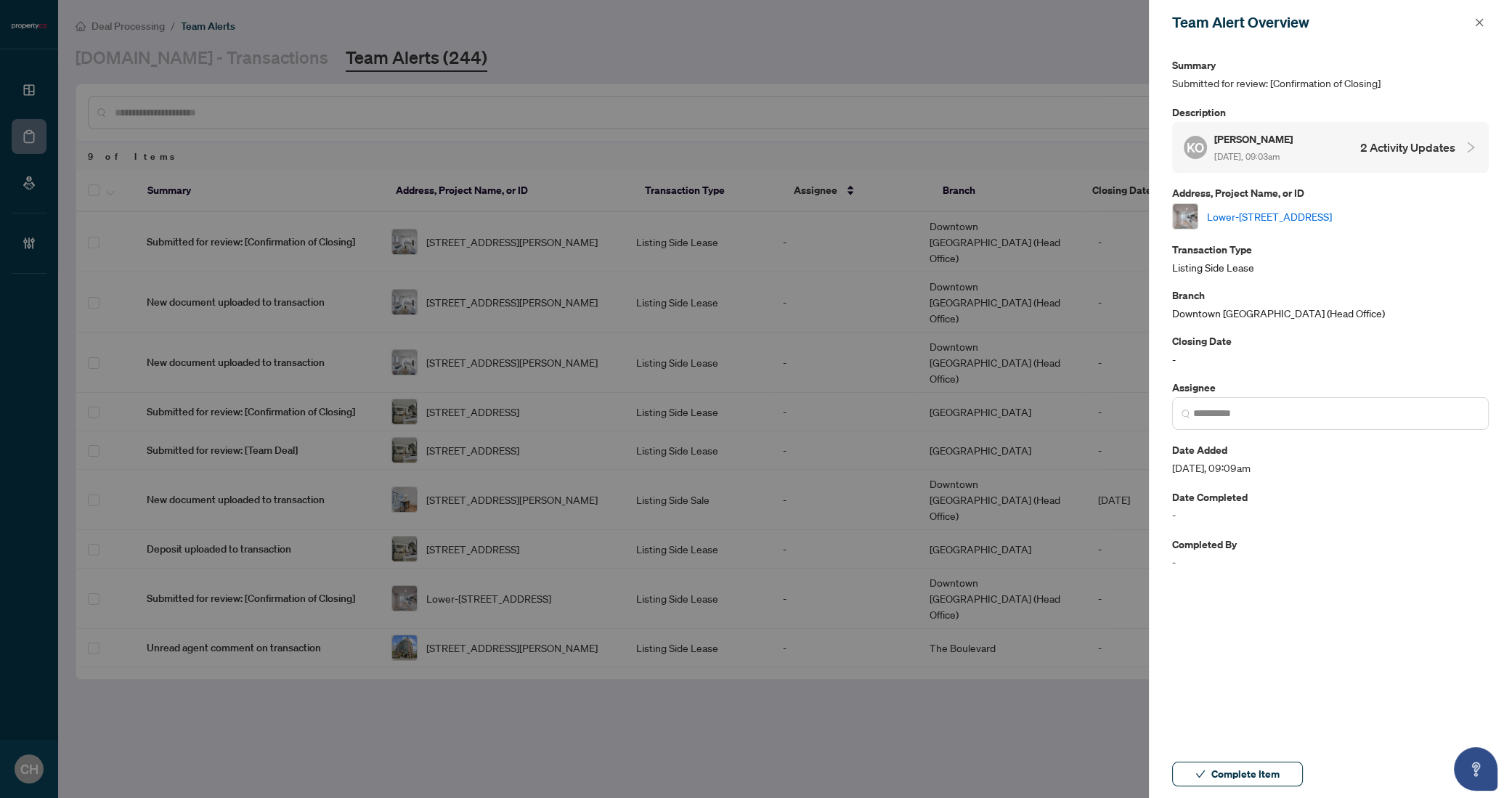
click at [1429, 155] on h4 "2 Activity Updates" at bounding box center [1408, 147] width 95 height 18
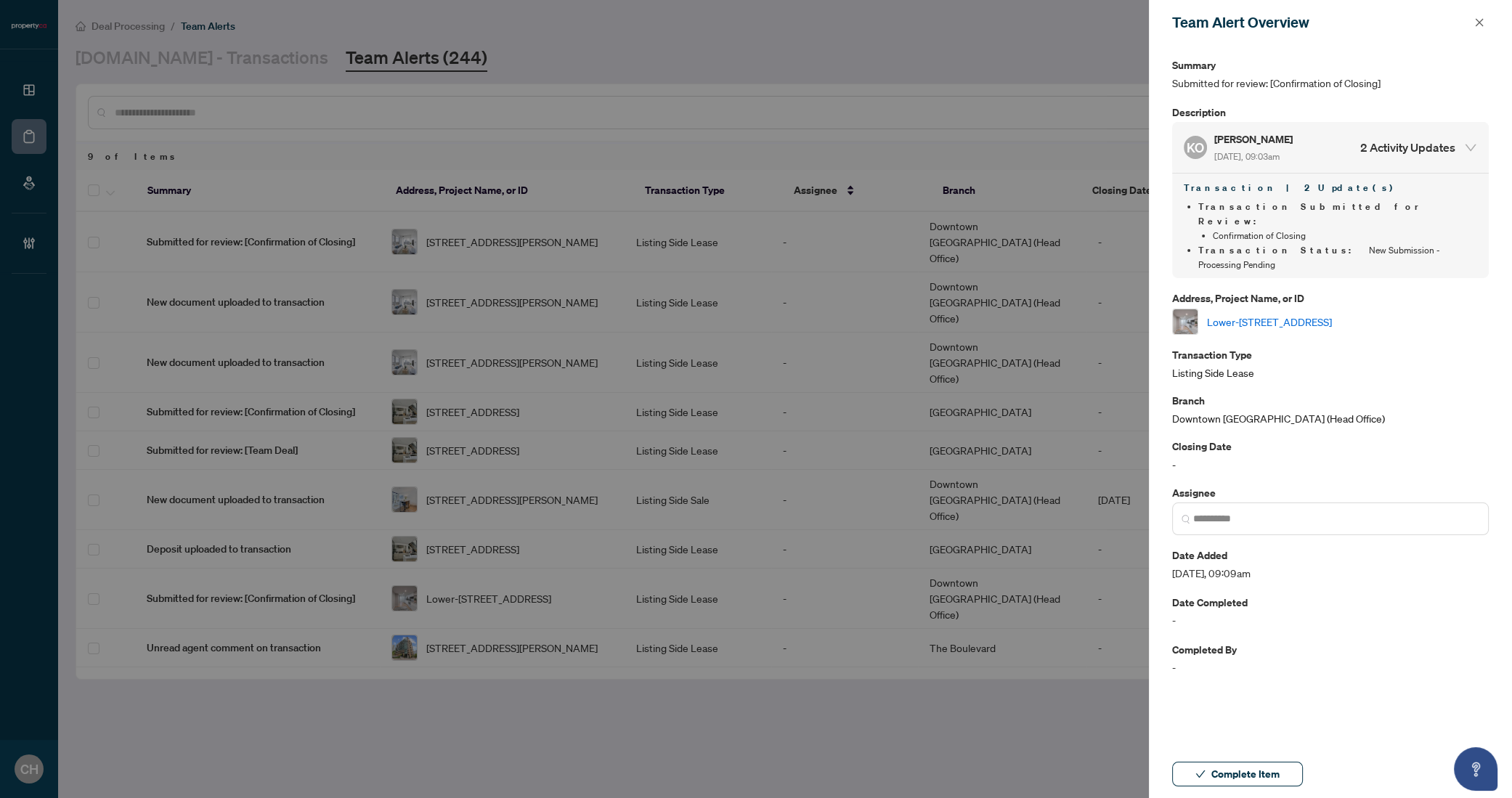
click at [1332, 314] on link "Lower-[STREET_ADDRESS]" at bounding box center [1270, 321] width 125 height 16
click at [1473, 23] on button "button" at bounding box center [1479, 22] width 19 height 18
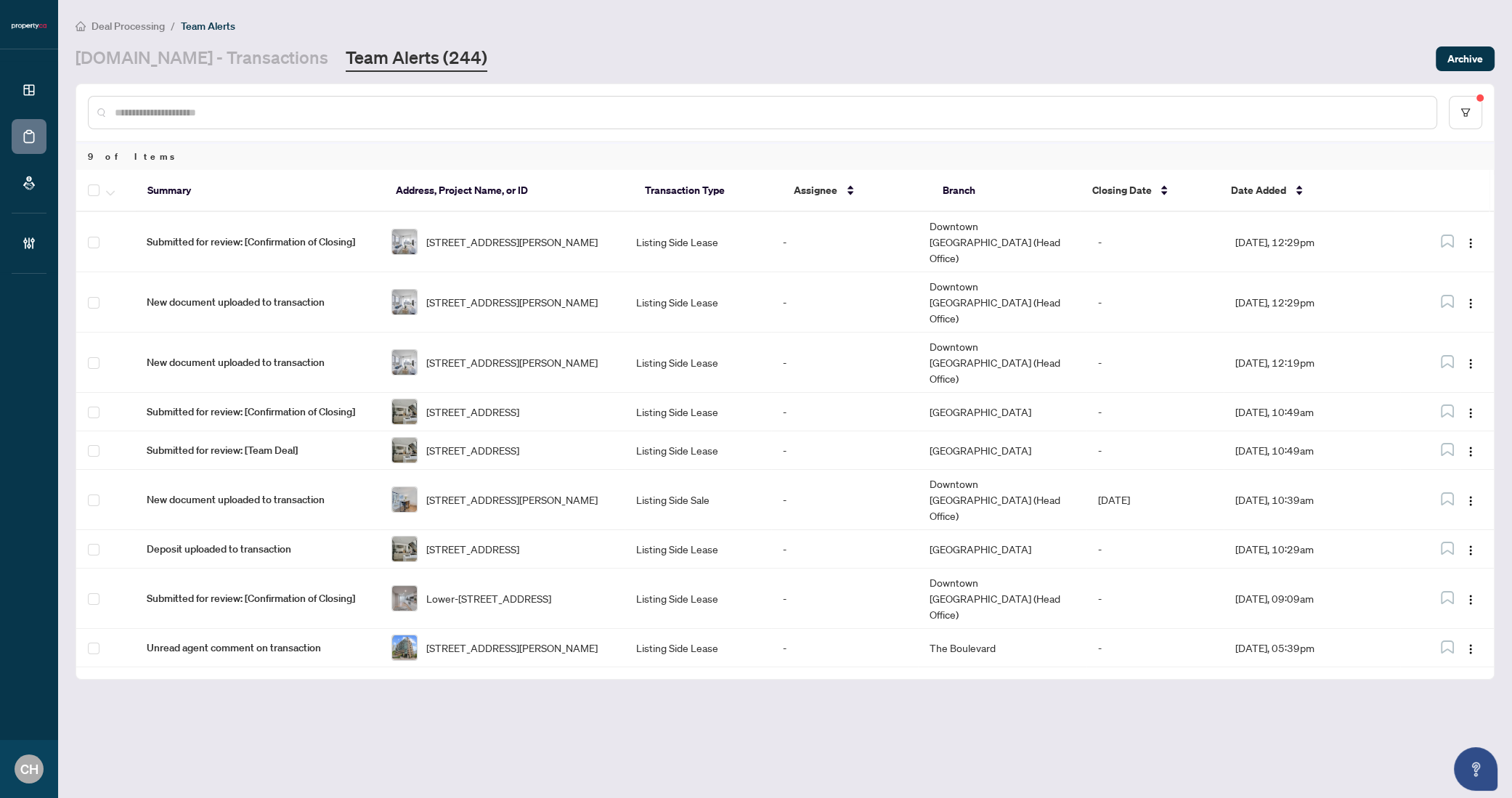
click at [182, 74] on main "Deal Processing / Team Alerts Property.ca - Transactions Team Alerts (244) Arch…" at bounding box center [784, 399] width 1454 height 798
click at [207, 57] on link "[DOMAIN_NAME] - Transactions" at bounding box center [202, 59] width 253 height 26
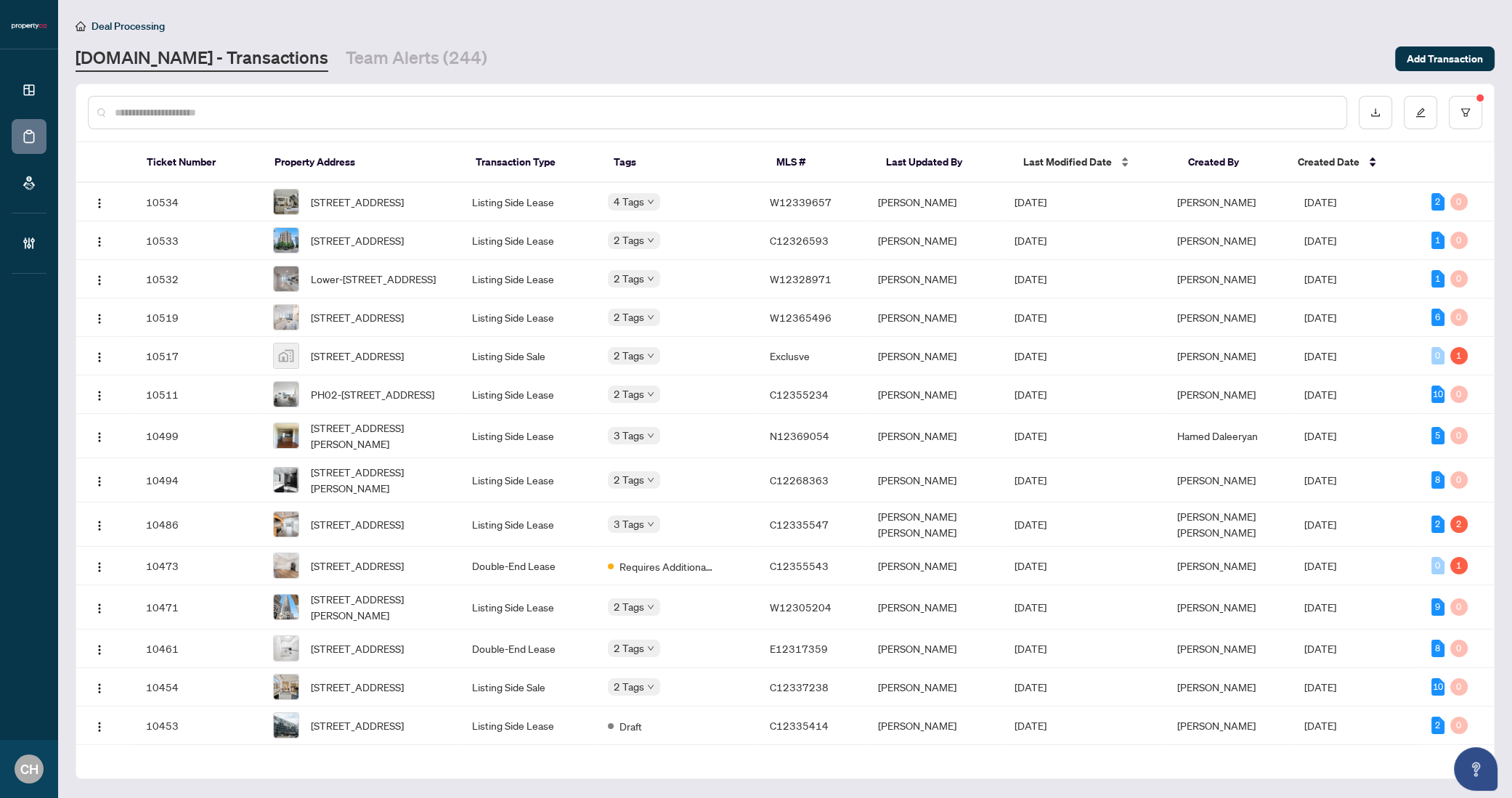
click at [1092, 161] on span "Last Modified Date" at bounding box center [1067, 161] width 89 height 16
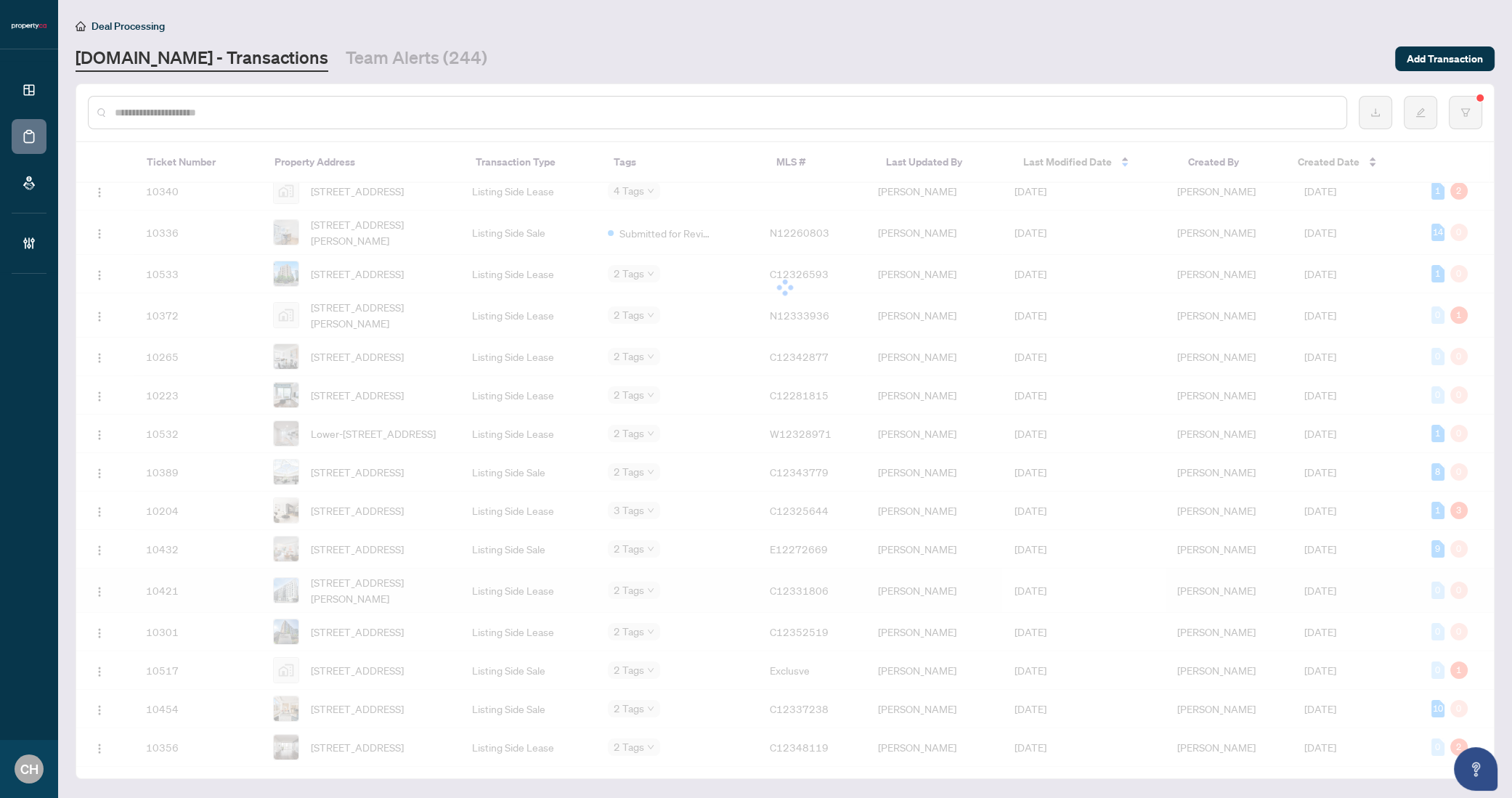
scroll to position [300, 0]
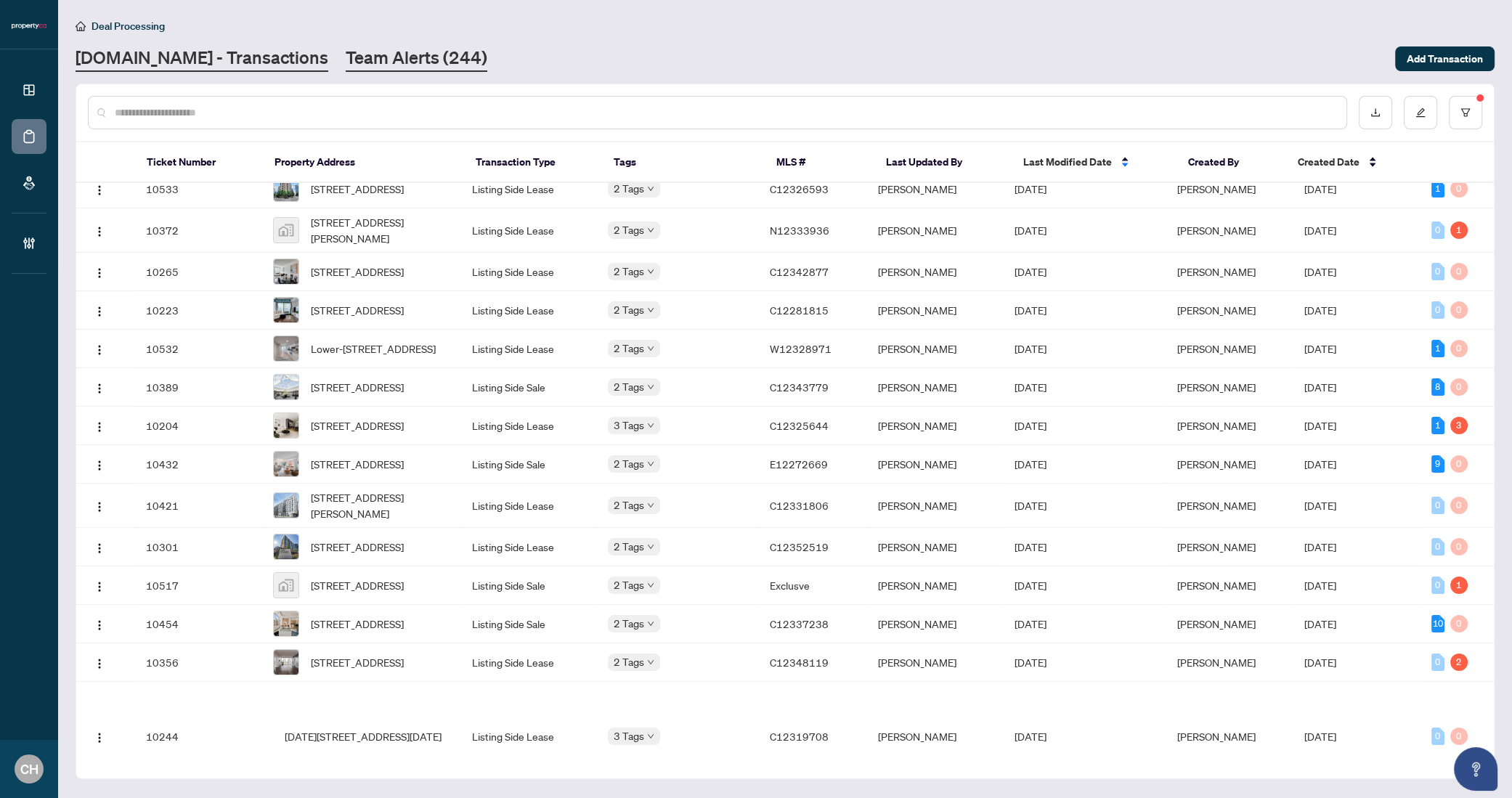
click at [372, 66] on link "Team Alerts (244)" at bounding box center [417, 59] width 142 height 26
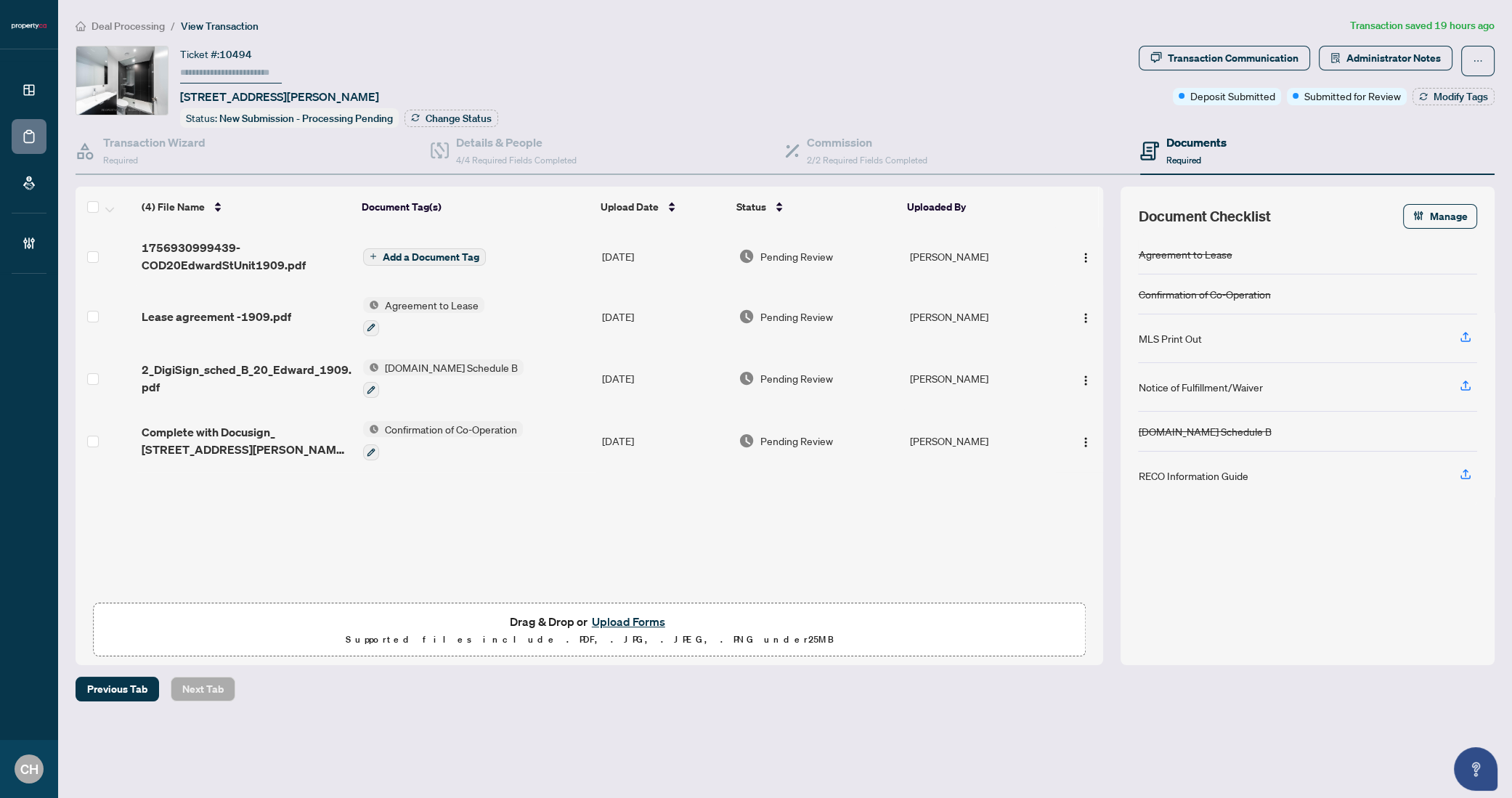
click at [569, 263] on td "Add a Document Tag" at bounding box center [477, 256] width 239 height 58
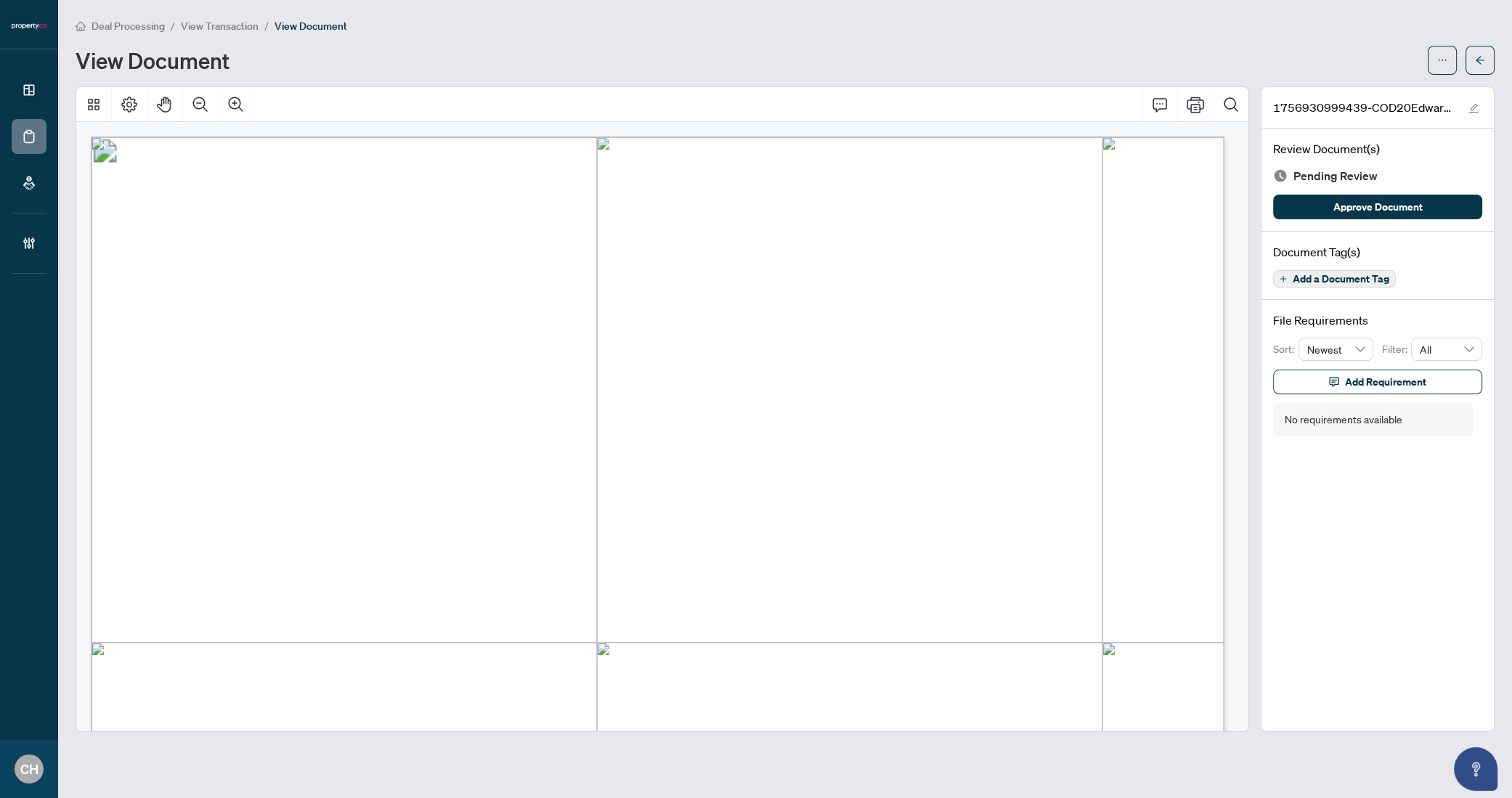
scroll to position [2, 0]
click at [1358, 280] on span "Add a Document Tag" at bounding box center [1340, 278] width 96 height 10
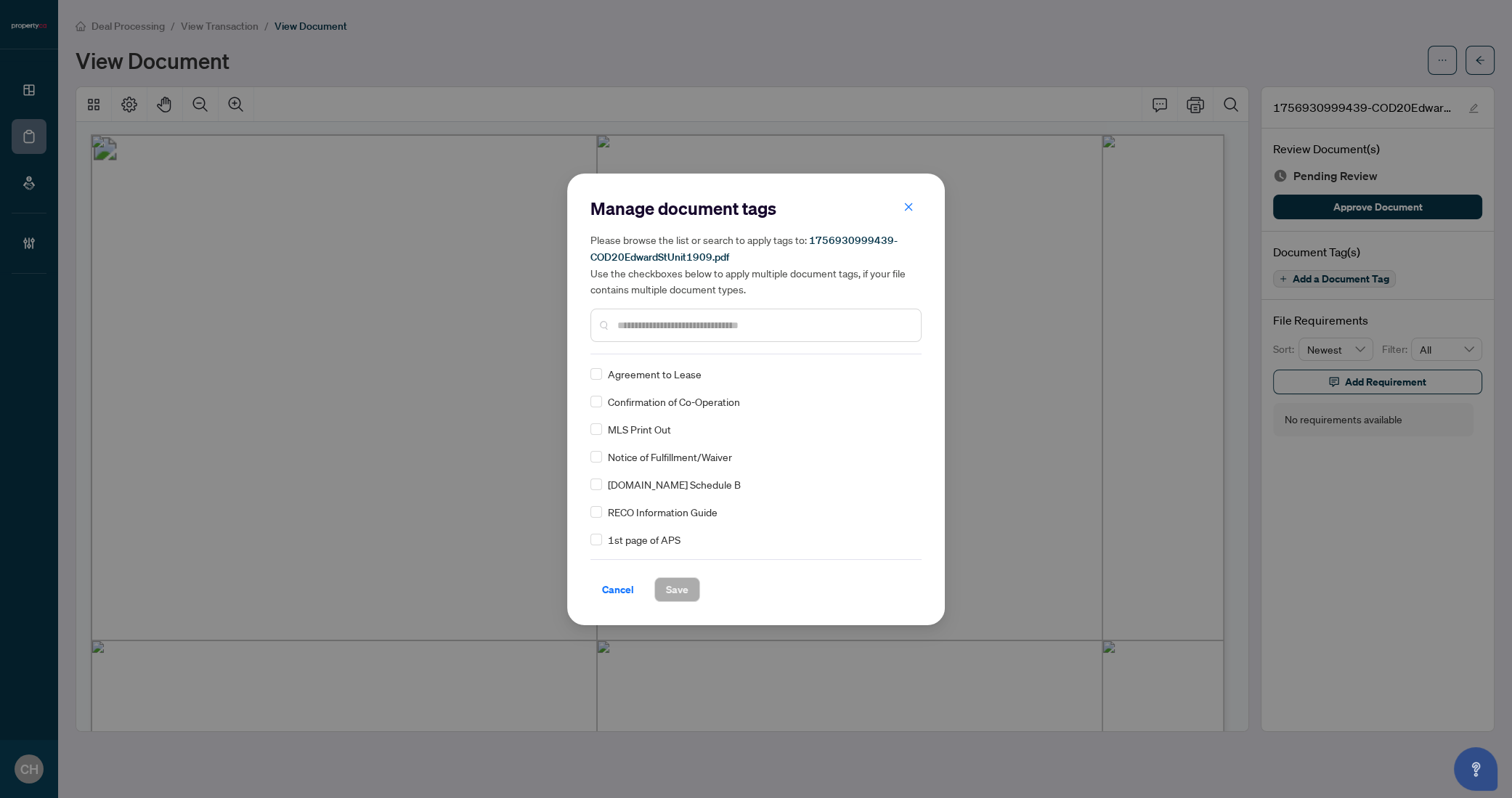
click at [683, 329] on input "text" at bounding box center [763, 325] width 292 height 16
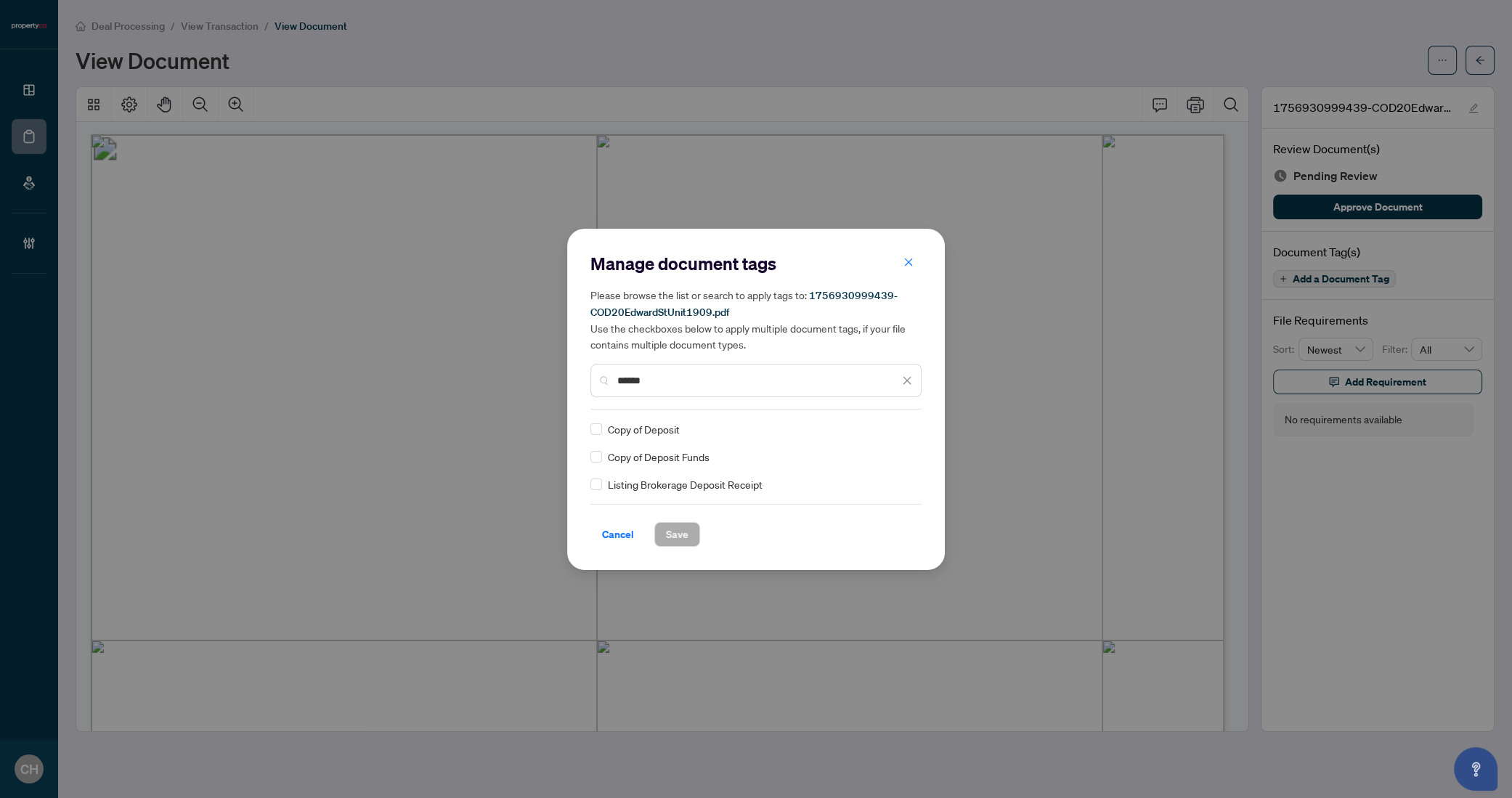
type input "******"
click at [685, 534] on span "Save" at bounding box center [677, 534] width 22 height 23
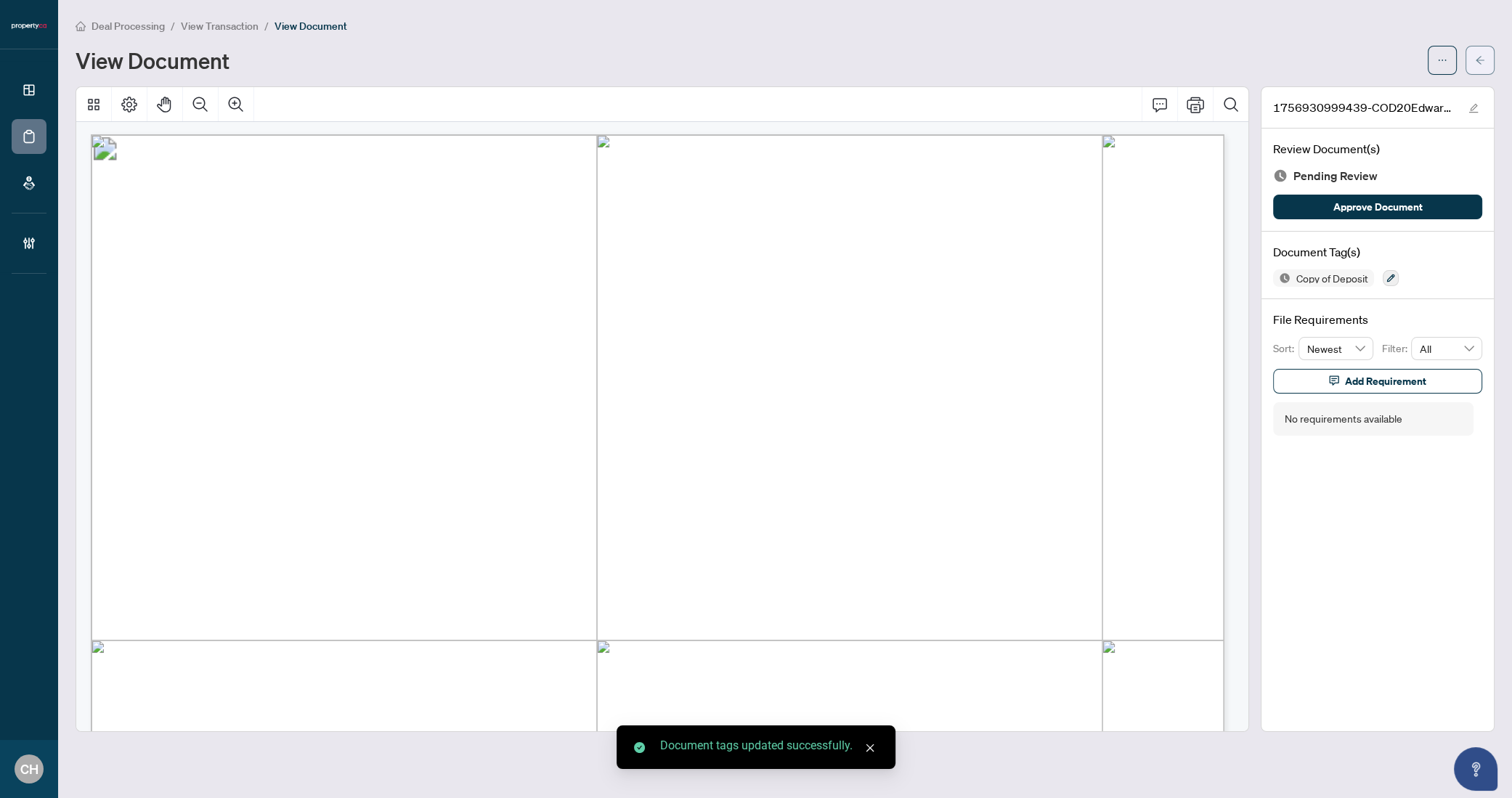
click at [1468, 62] on button "button" at bounding box center [1480, 60] width 29 height 29
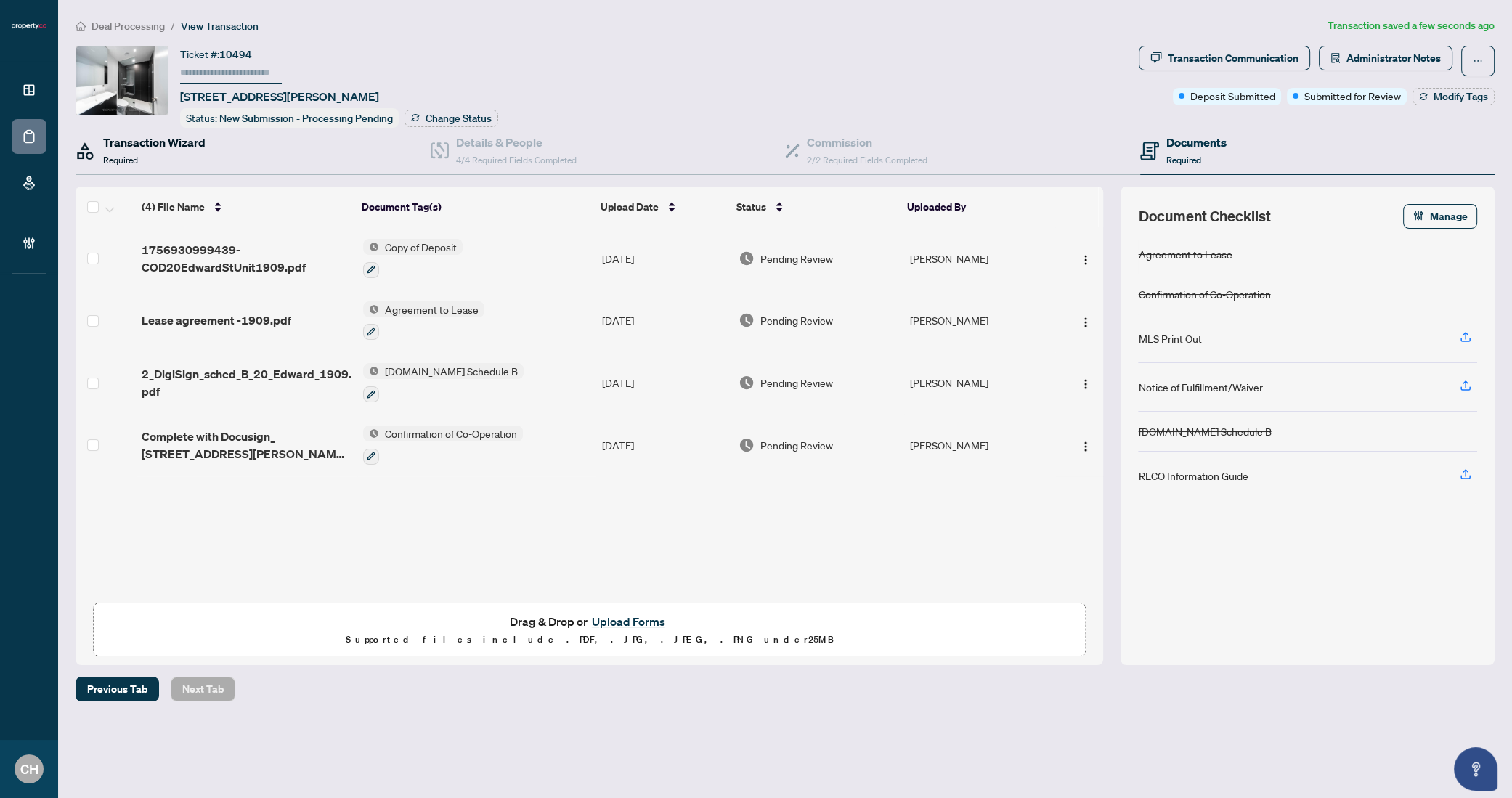
click at [167, 159] on div "Transaction Wizard Required" at bounding box center [154, 150] width 103 height 35
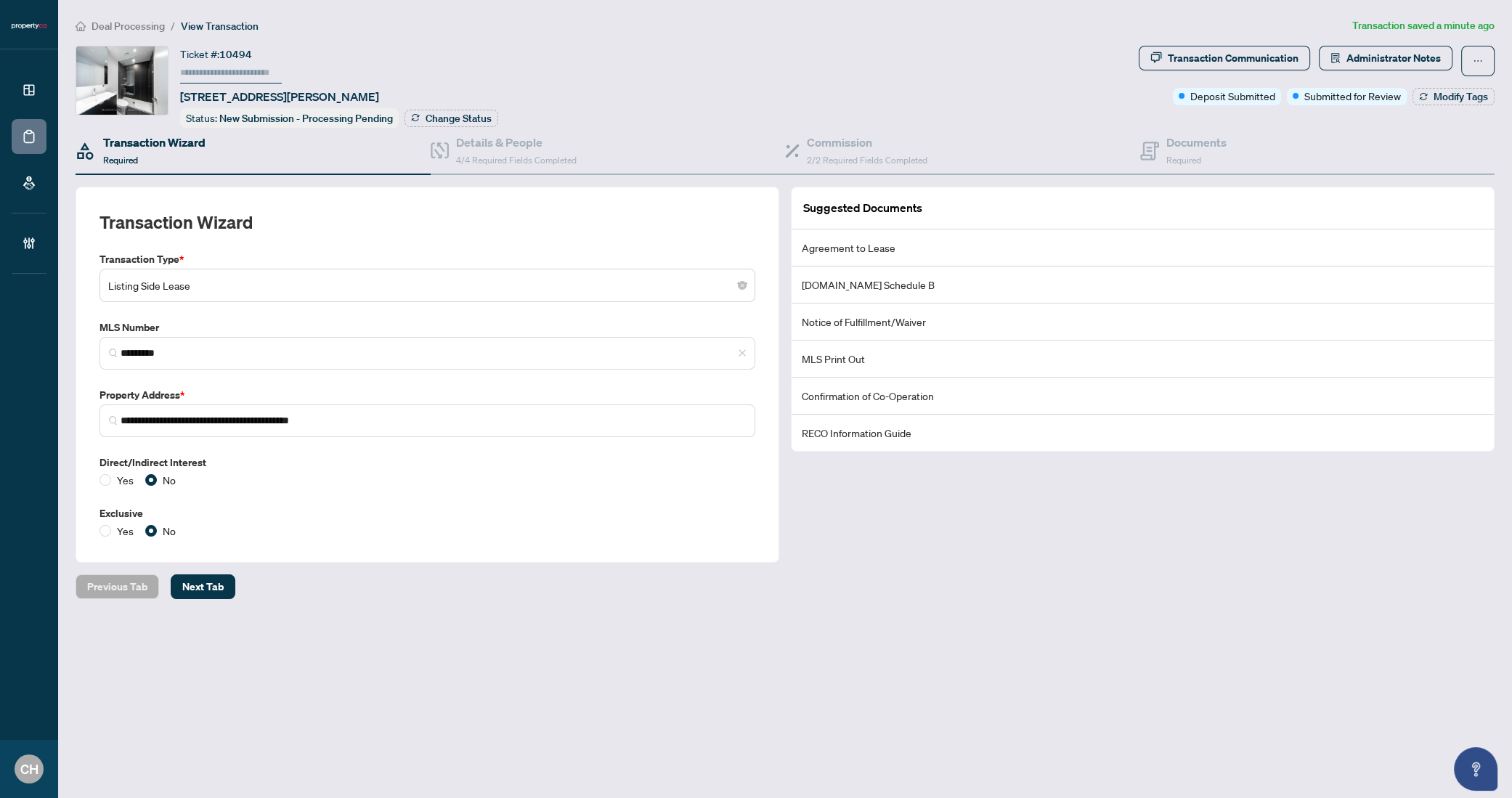
click at [1200, 175] on div "**********" at bounding box center [785, 345] width 1420 height 435
click at [1200, 161] on span "Required" at bounding box center [1183, 161] width 35 height 11
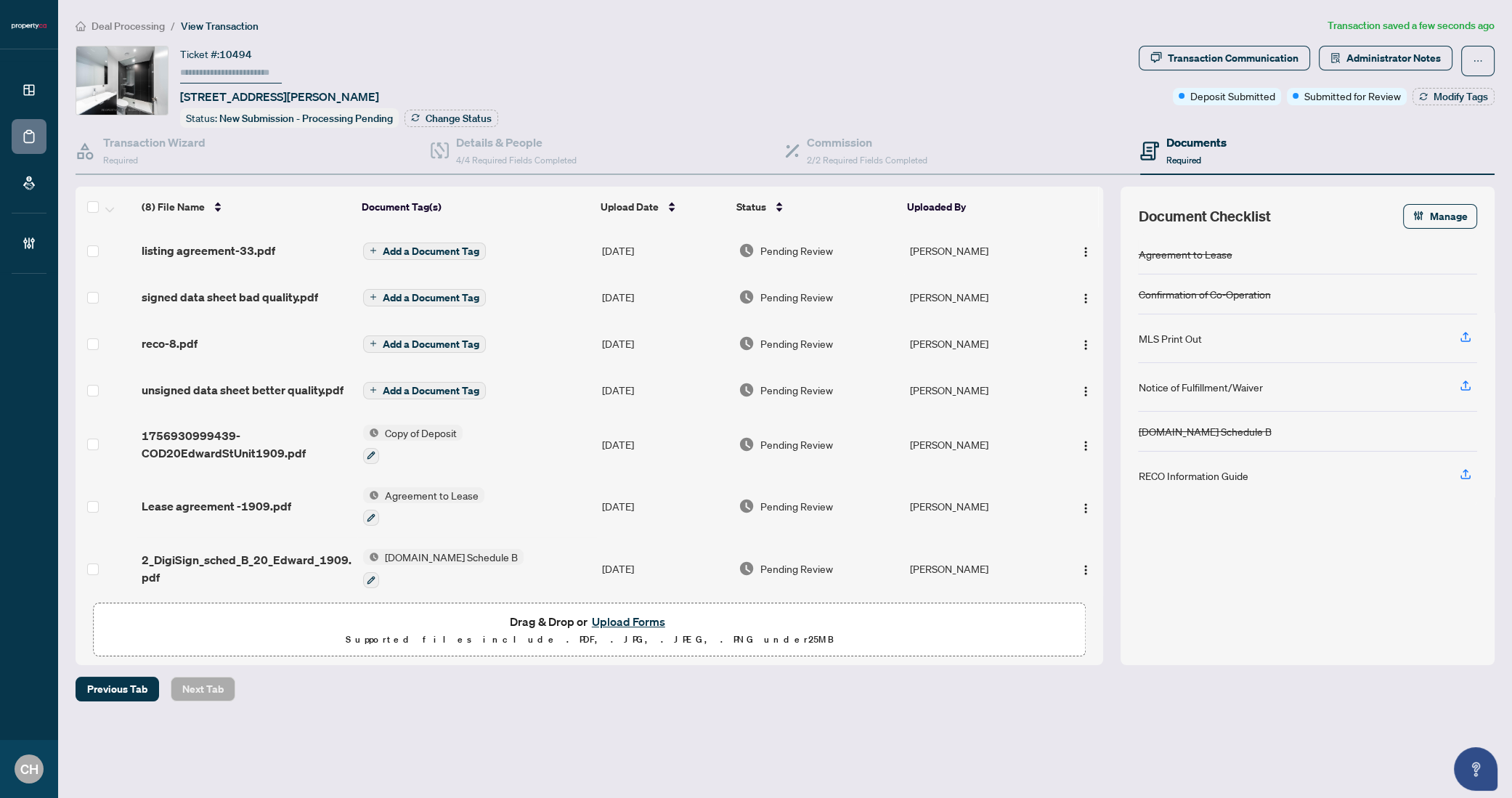
click at [431, 246] on span "Add a Document Tag" at bounding box center [431, 251] width 96 height 10
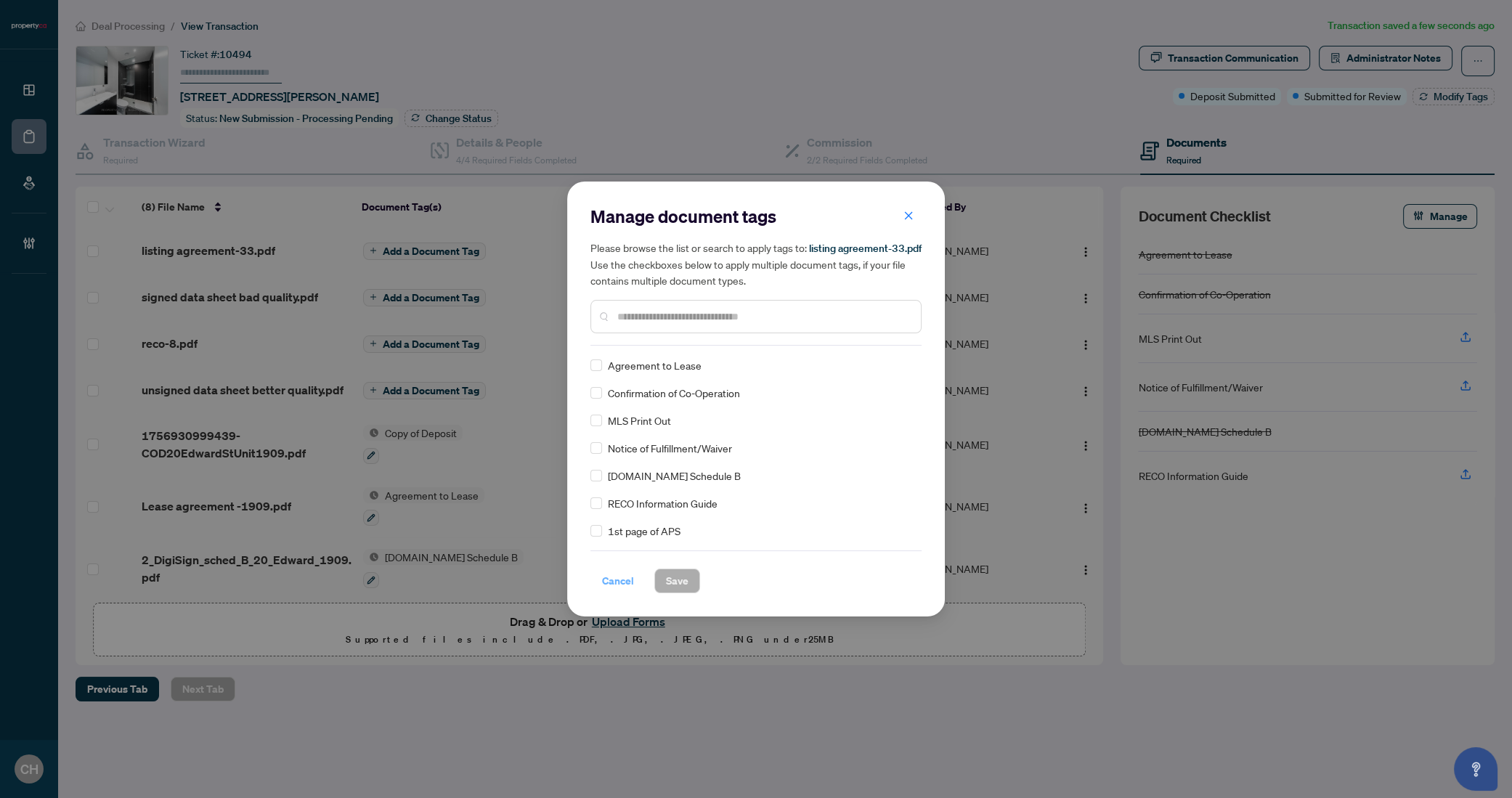
click at [619, 583] on span "Cancel" at bounding box center [618, 581] width 32 height 23
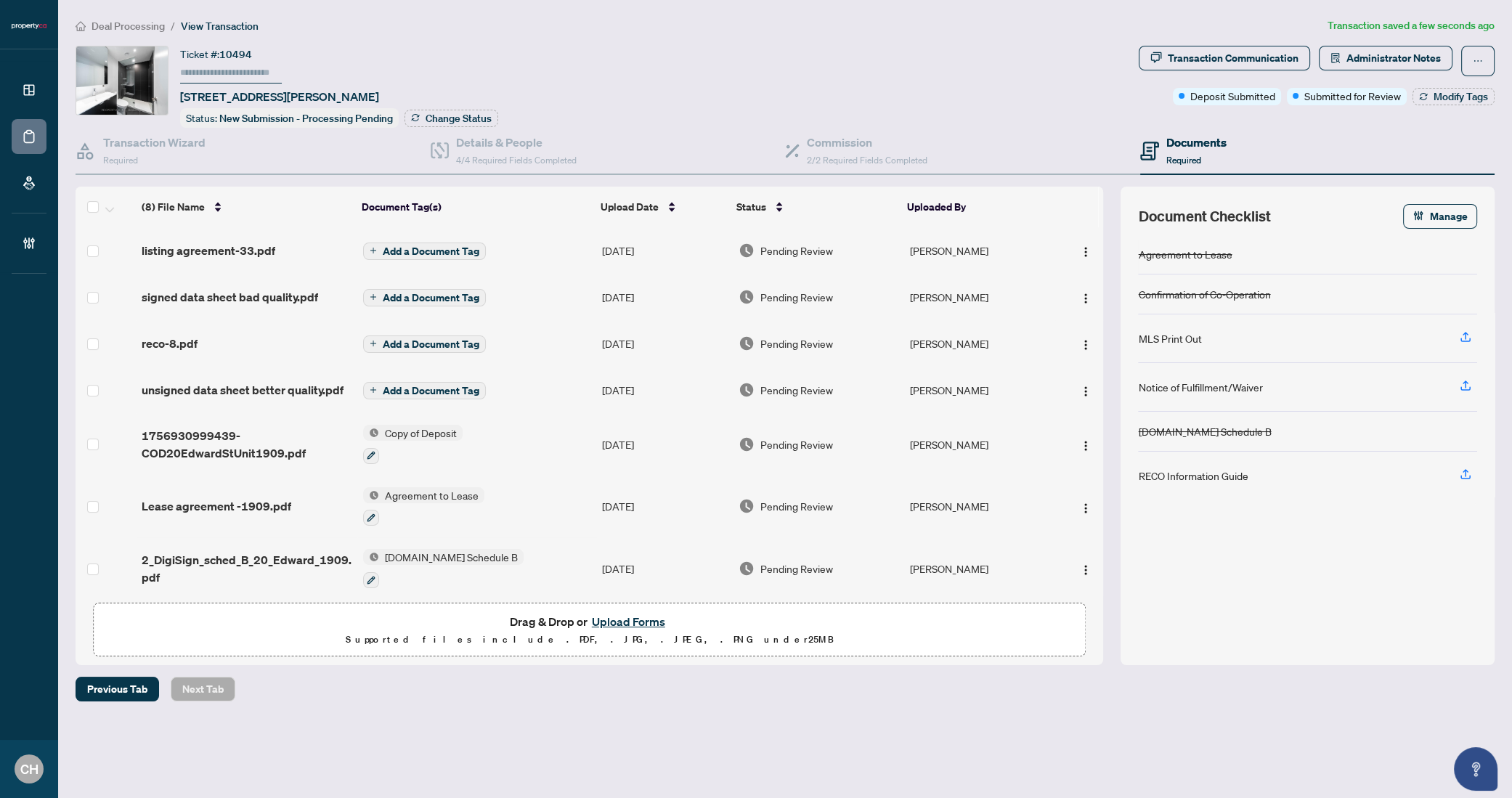
click at [556, 245] on td "Add a Document Tag" at bounding box center [477, 250] width 239 height 47
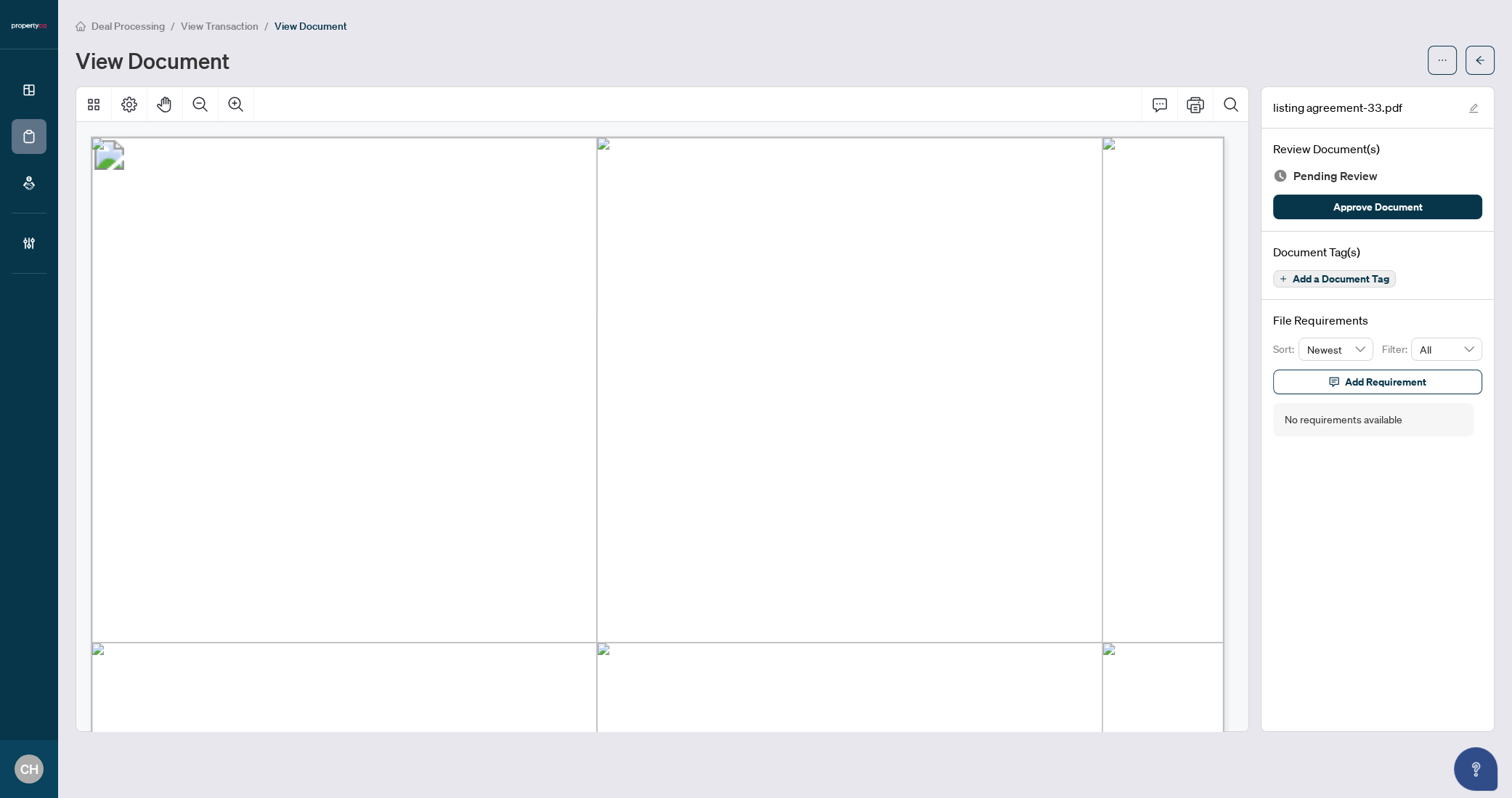
click at [1304, 276] on span "Add a Document Tag" at bounding box center [1340, 278] width 96 height 10
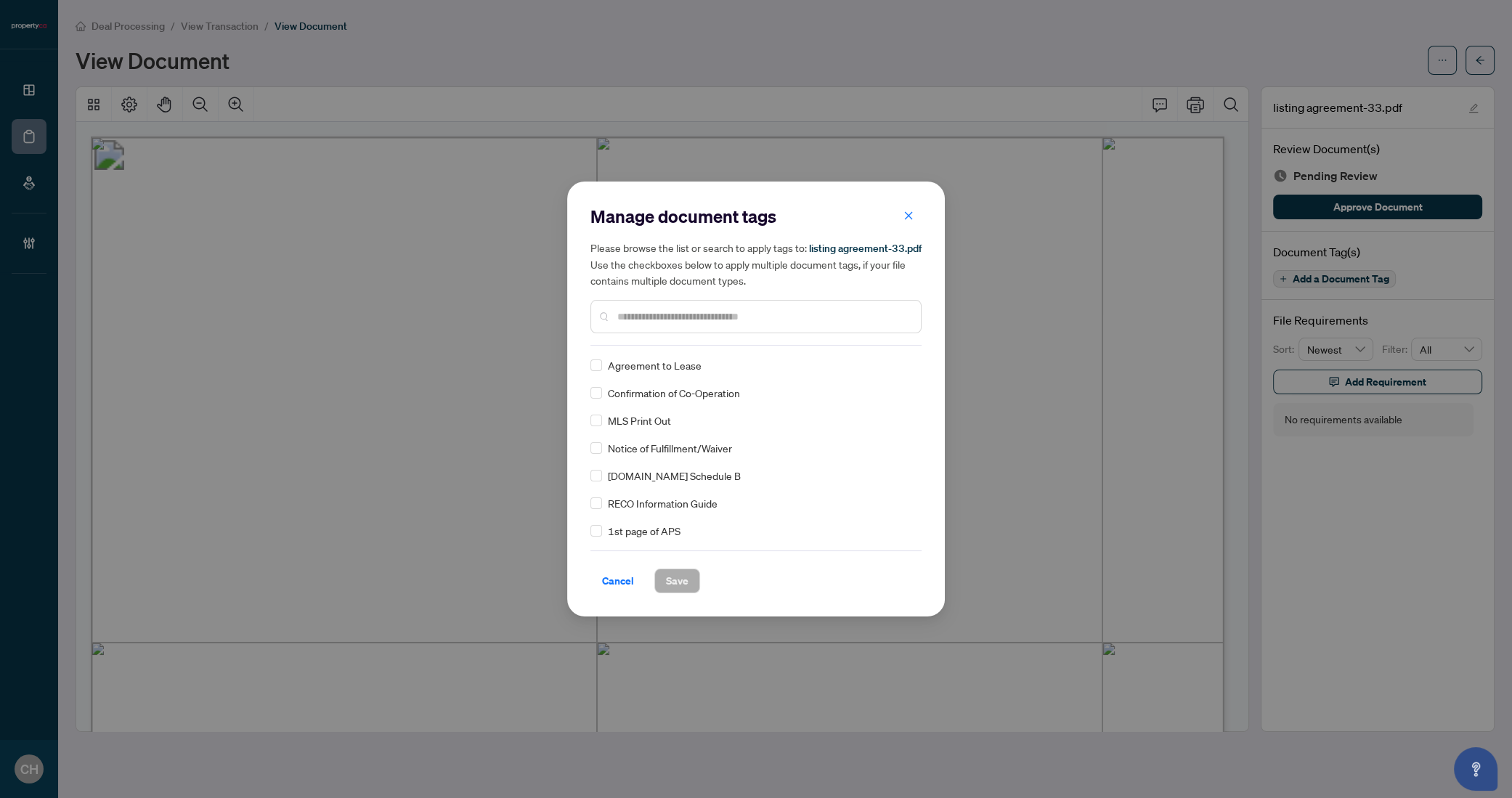
click at [658, 318] on input "text" at bounding box center [763, 316] width 292 height 16
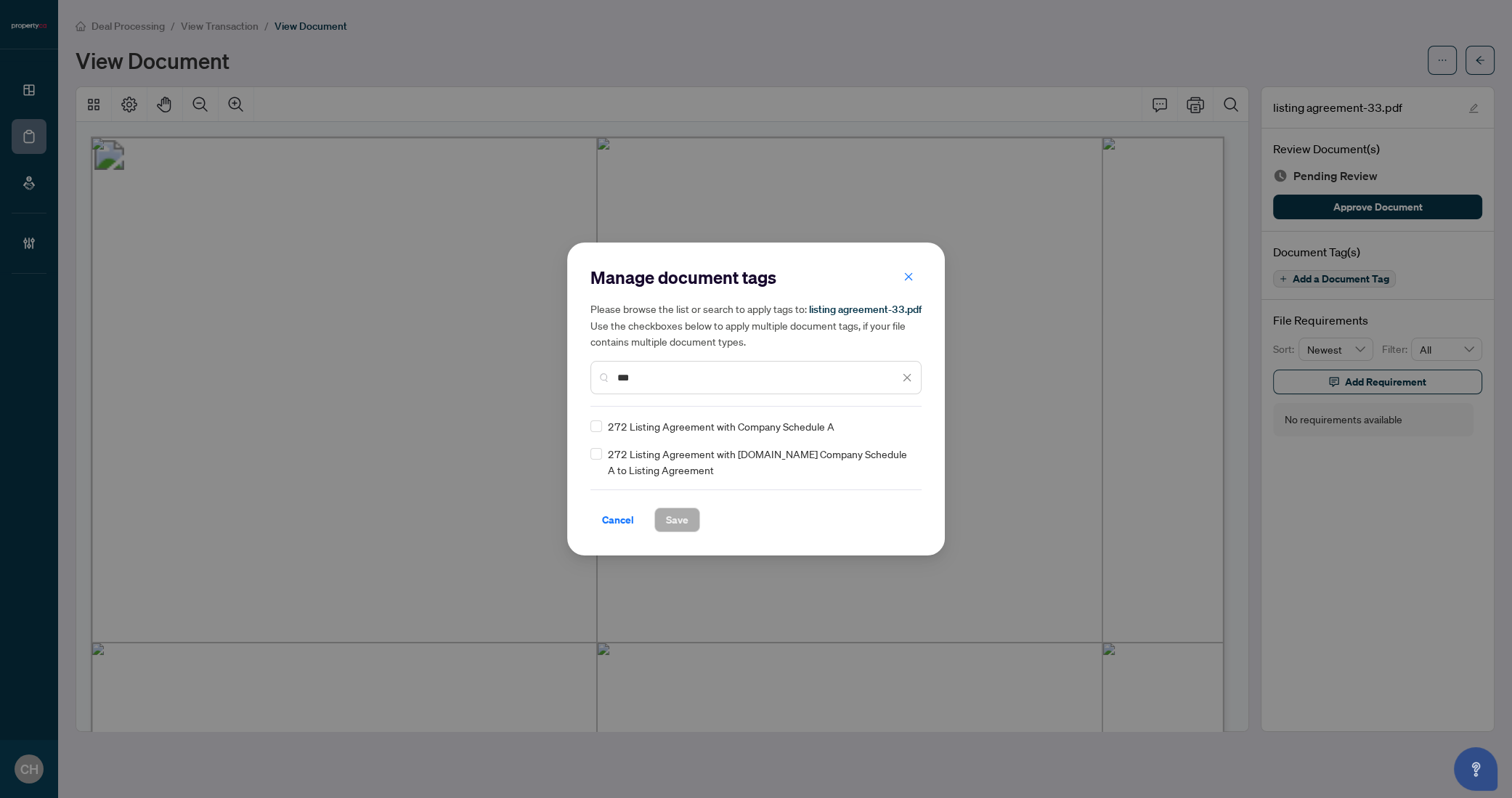
type input "***"
click at [684, 505] on div "Cancel Save" at bounding box center [756, 511] width 332 height 43
click at [684, 508] on button "Save" at bounding box center [677, 520] width 46 height 24
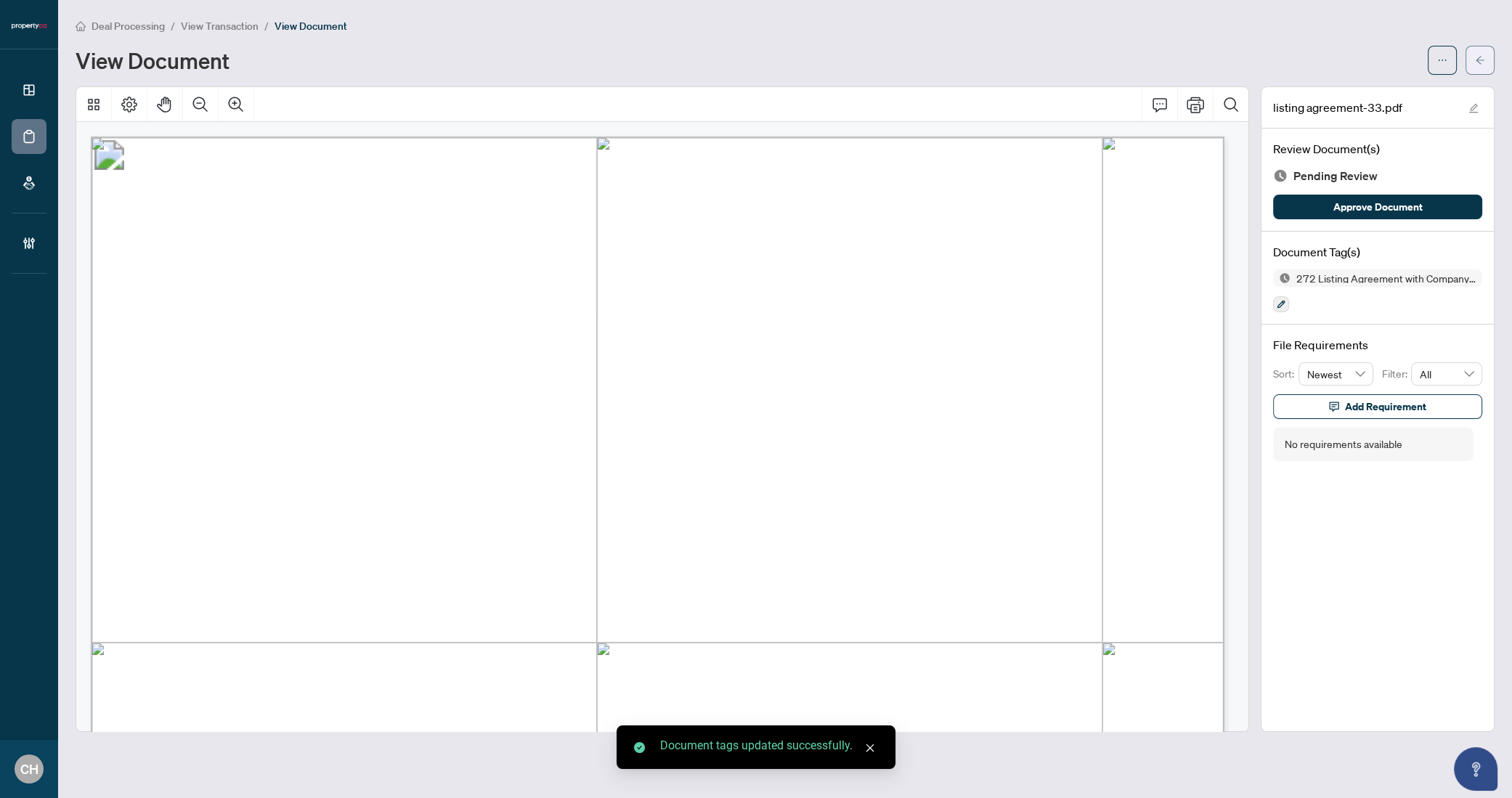
click at [1489, 70] on button "button" at bounding box center [1480, 60] width 29 height 29
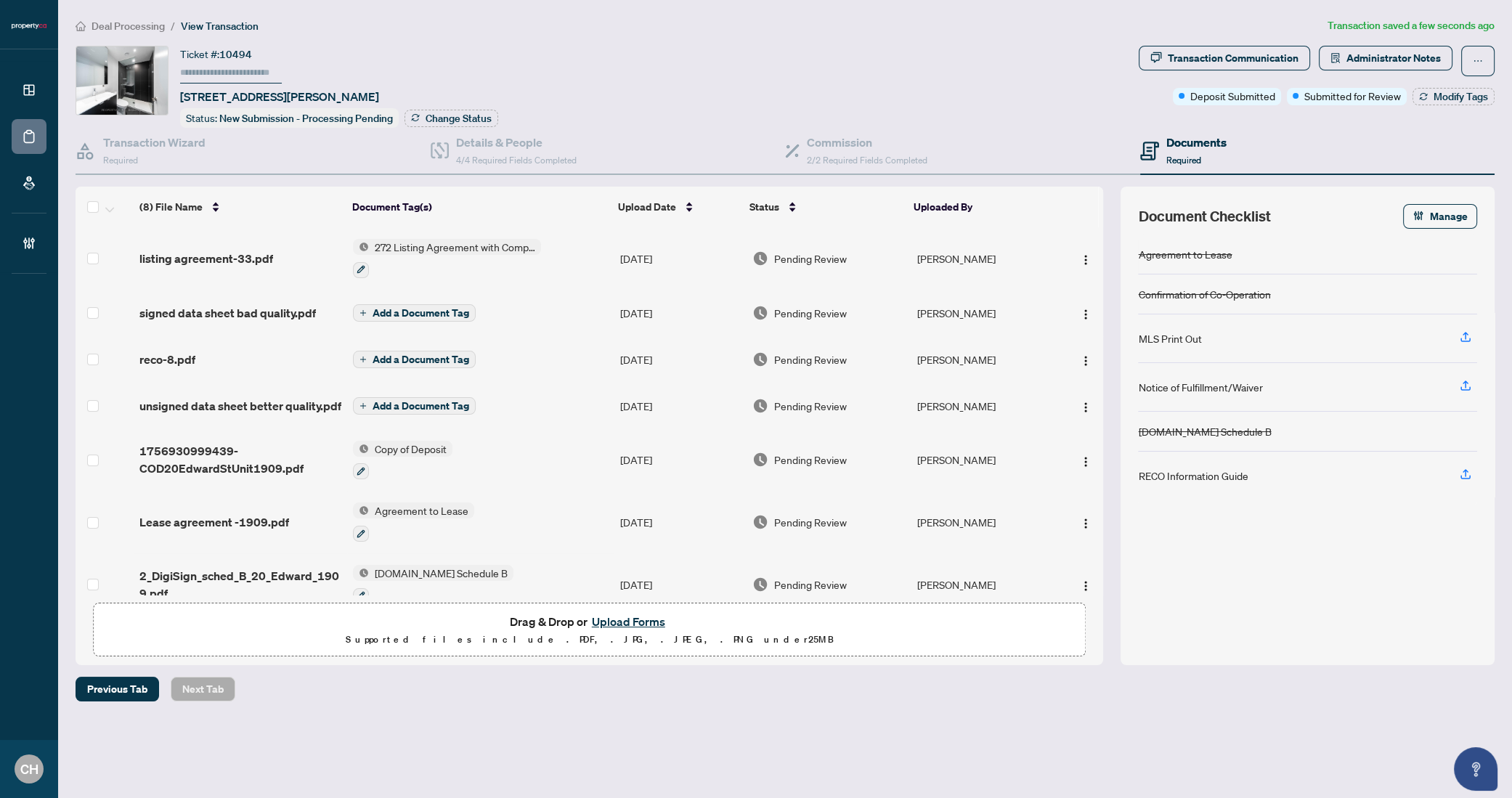
click at [433, 355] on span "Add a Document Tag" at bounding box center [420, 359] width 96 height 10
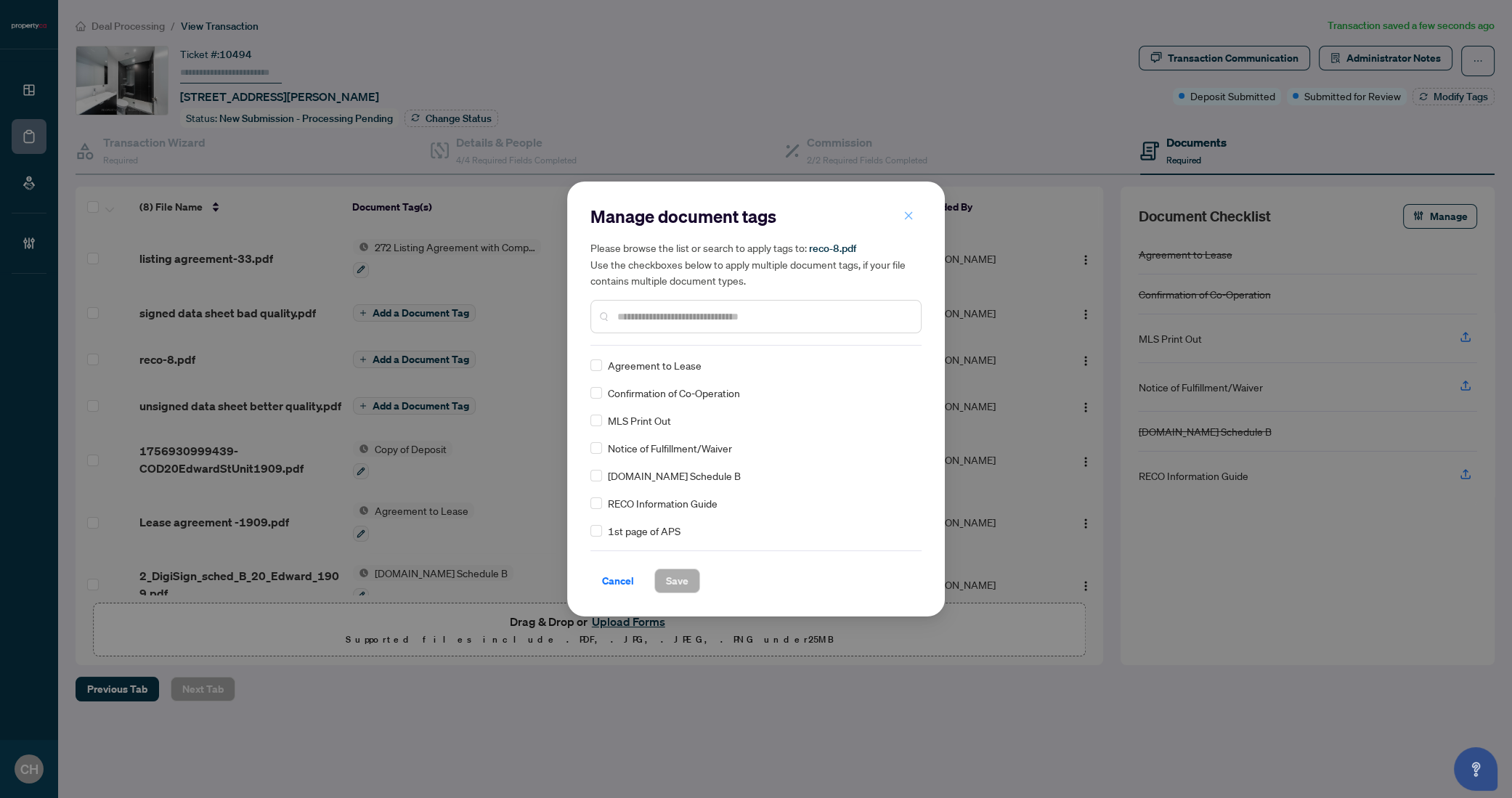
click at [911, 217] on icon "close" at bounding box center [909, 216] width 10 height 10
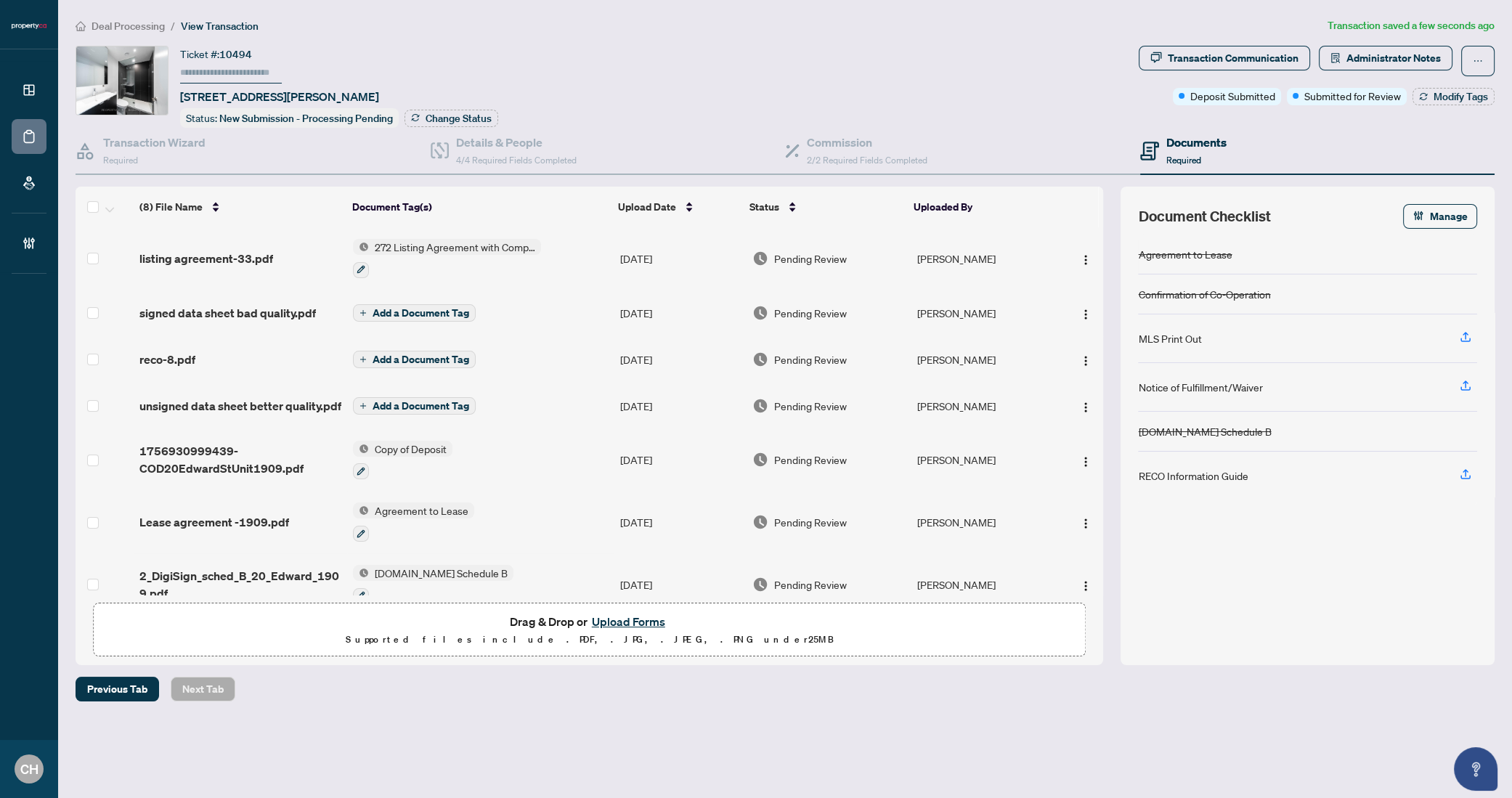
click at [397, 308] on span "Add a Document Tag" at bounding box center [420, 313] width 96 height 10
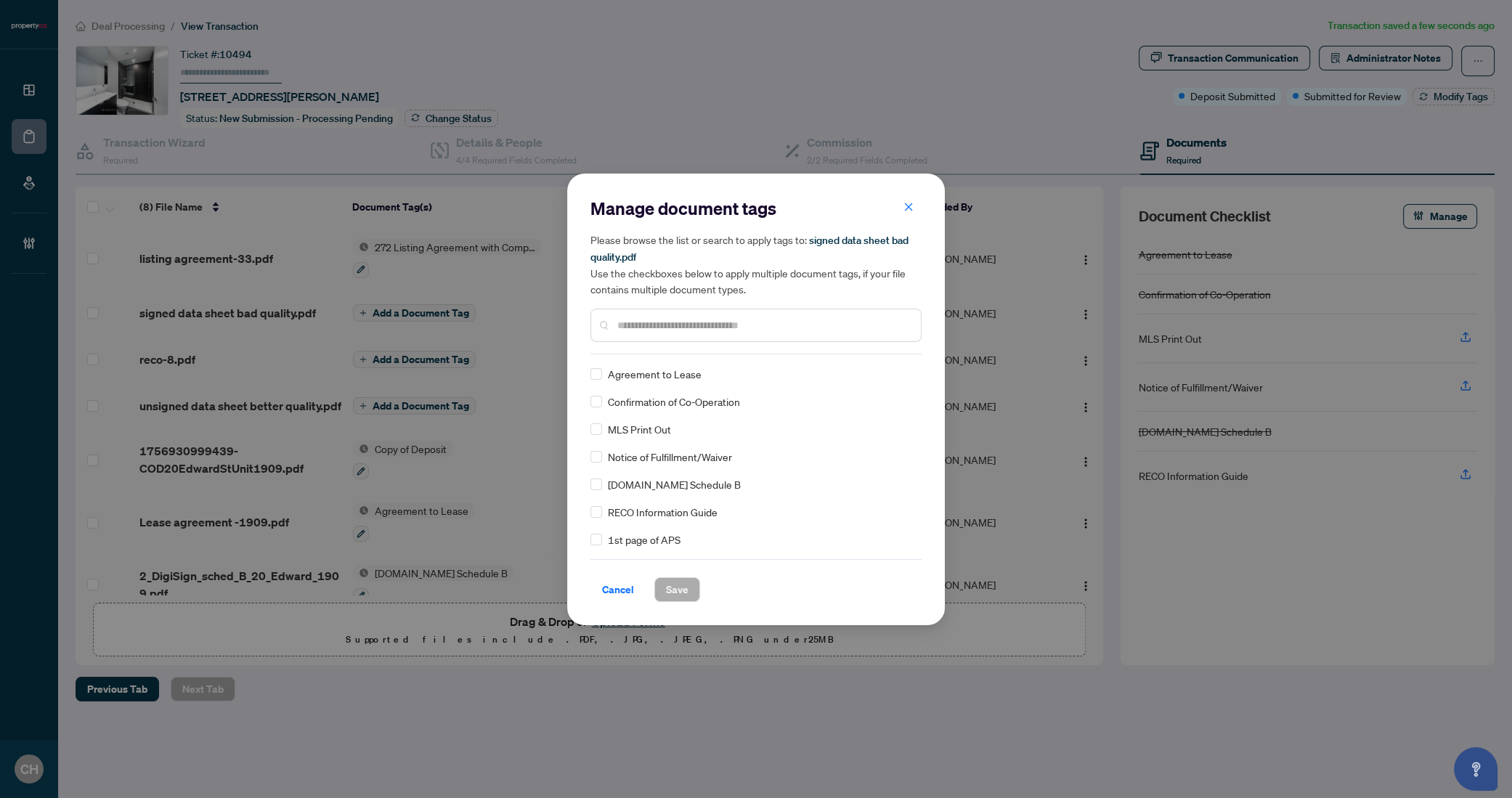
click at [708, 329] on input "text" at bounding box center [763, 325] width 292 height 16
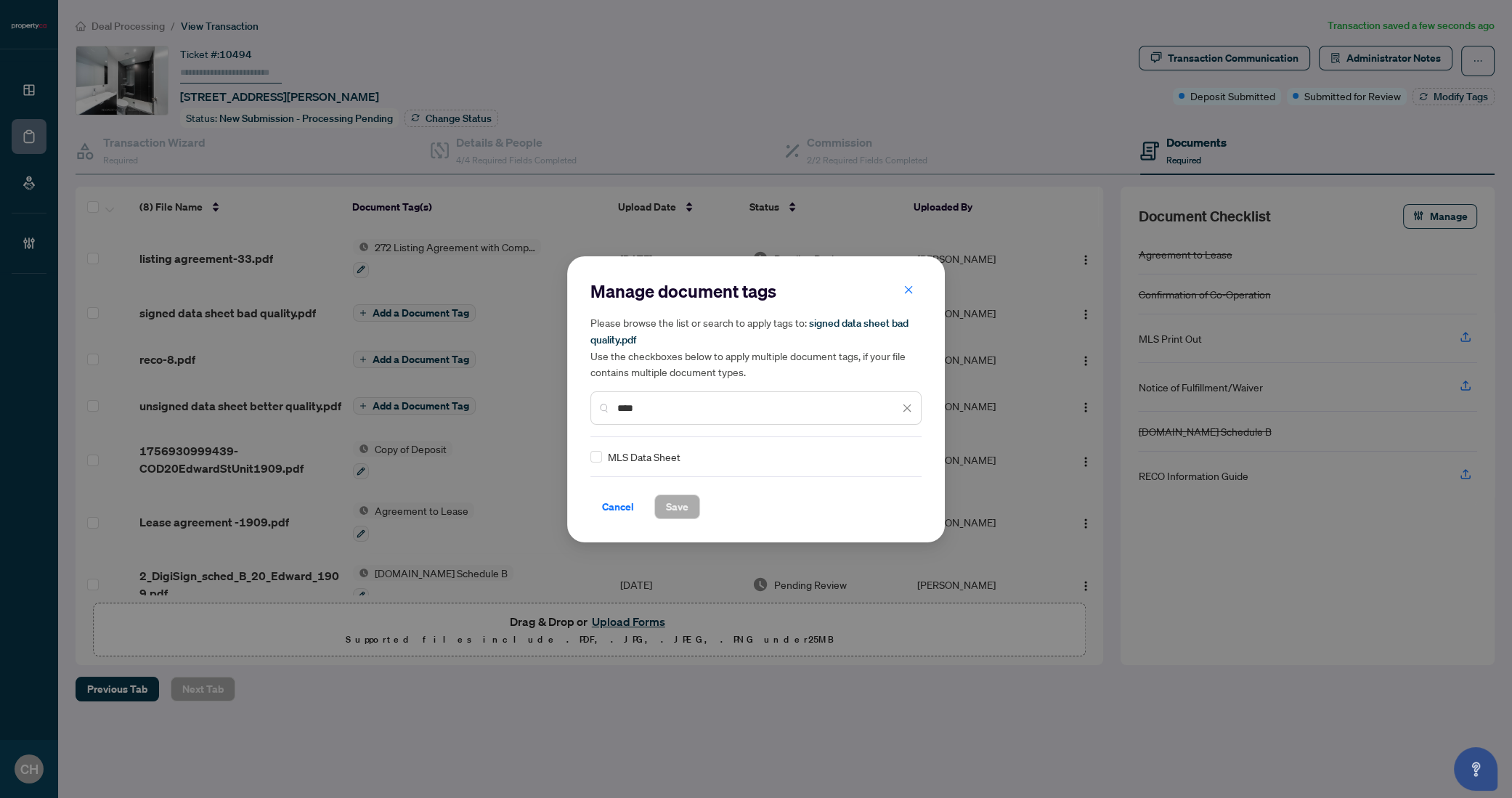
type input "****"
click at [675, 501] on span "Save" at bounding box center [677, 506] width 22 height 23
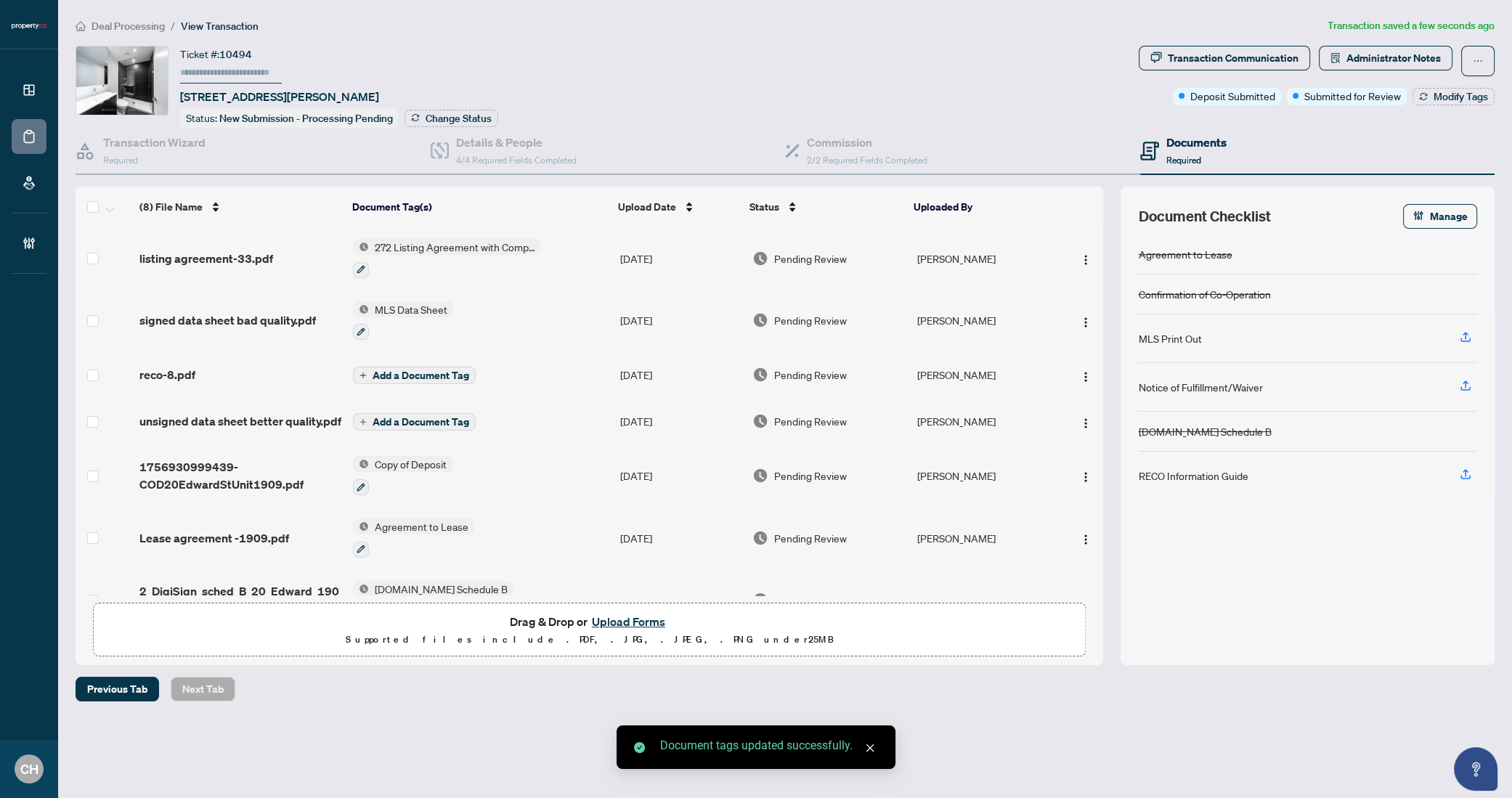
click at [430, 371] on span "Add a Document Tag" at bounding box center [420, 375] width 96 height 10
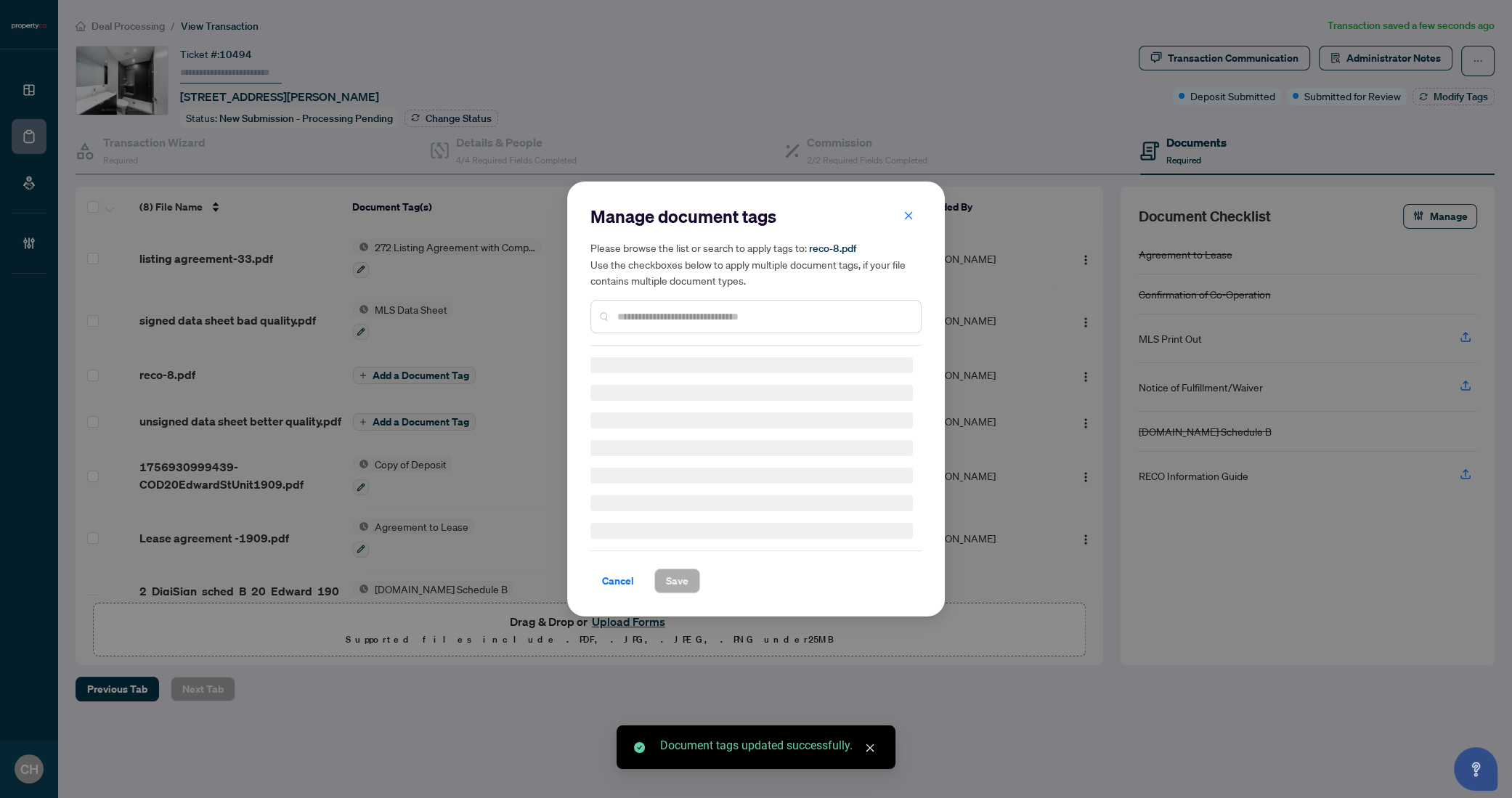
click at [753, 309] on input "text" at bounding box center [763, 316] width 292 height 16
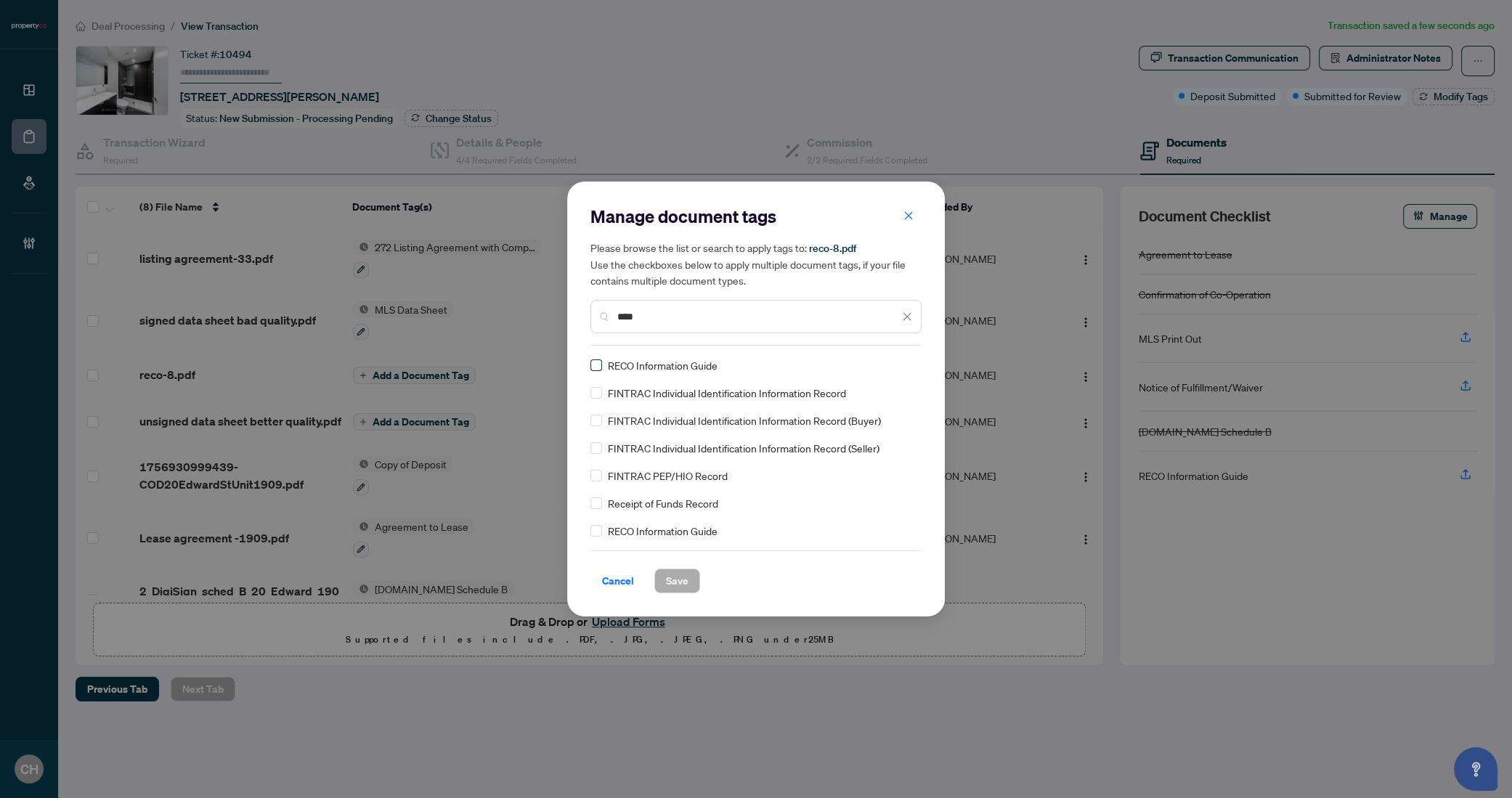
type input "****"
click at [667, 568] on button "Save" at bounding box center [677, 581] width 46 height 24
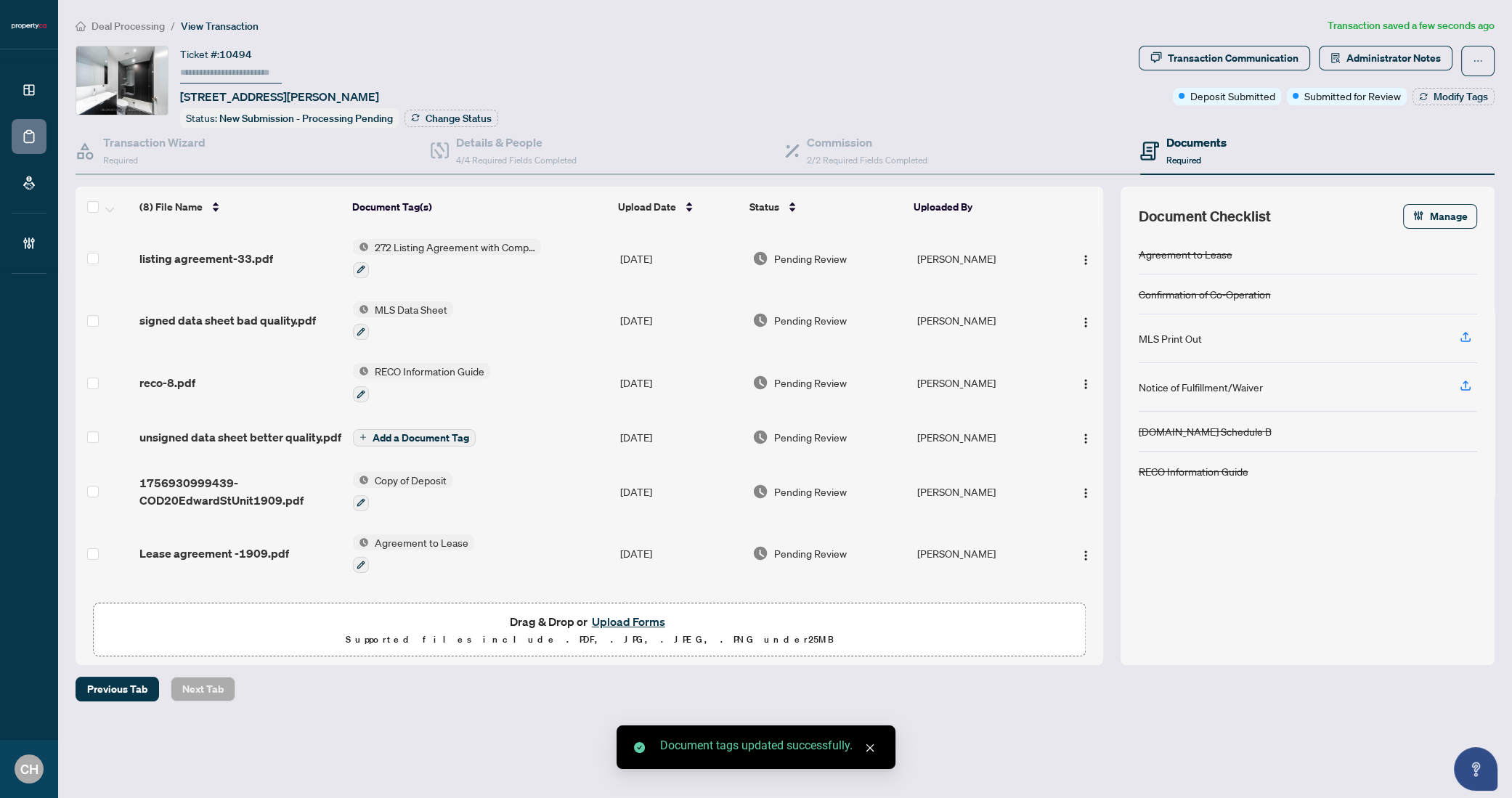
click at [407, 433] on span "Add a Document Tag" at bounding box center [420, 438] width 96 height 10
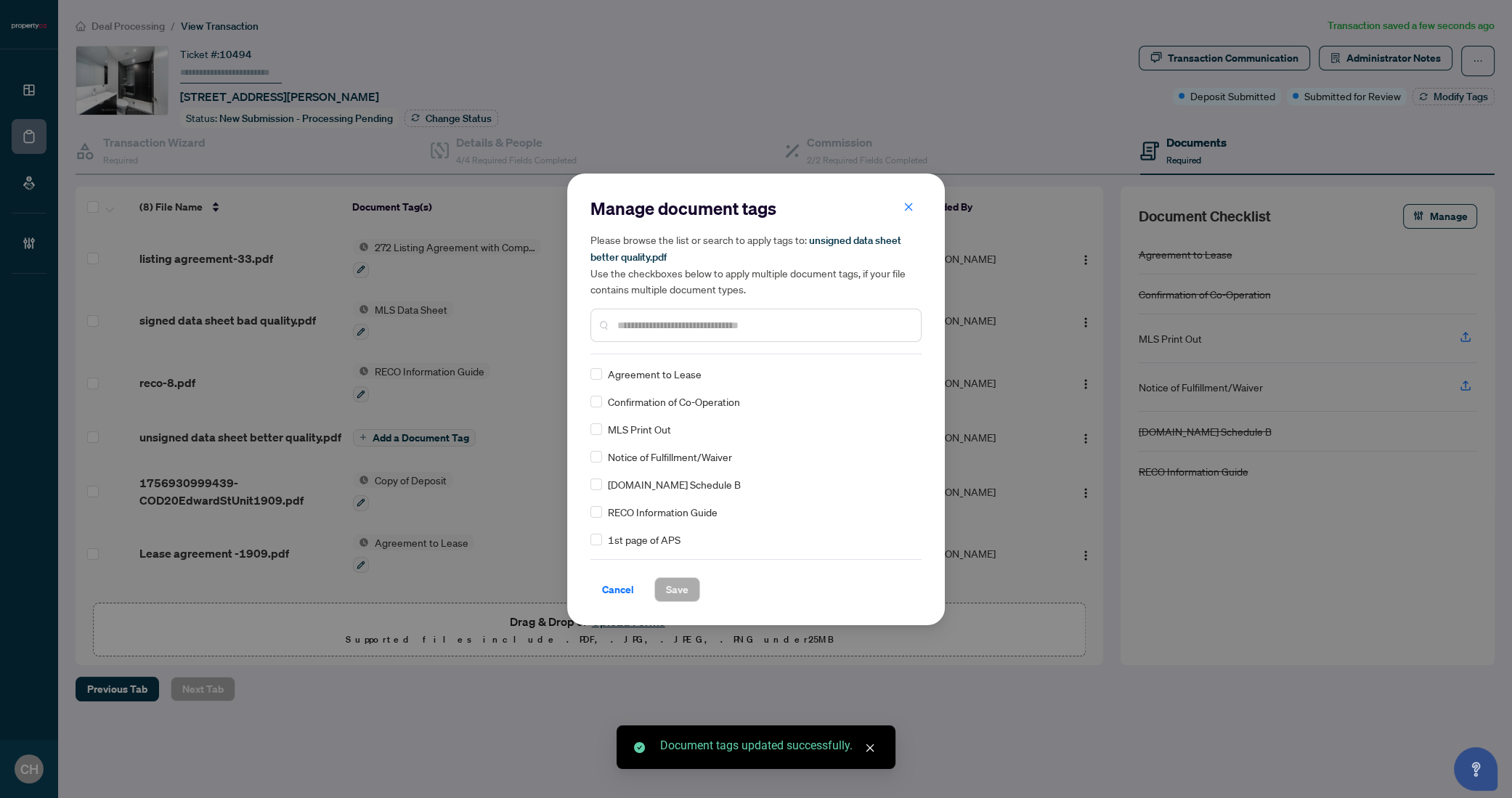
click at [703, 343] on div "Manage document tags Please browse the list or search to apply tags to: unsigne…" at bounding box center [756, 275] width 332 height 158
click at [711, 322] on input "text" at bounding box center [763, 325] width 292 height 16
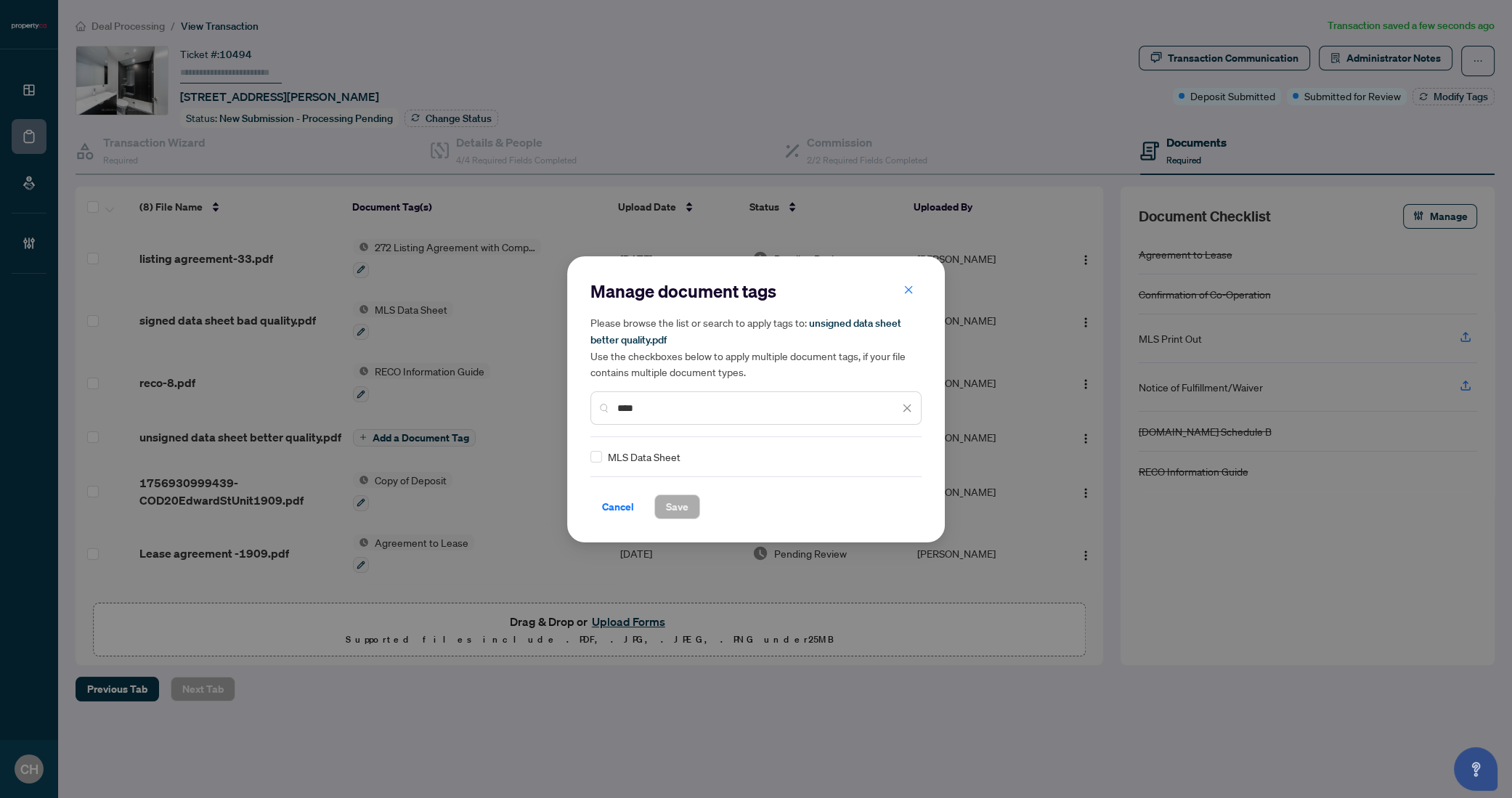
type input "****"
click at [671, 514] on span "Save" at bounding box center [677, 506] width 22 height 23
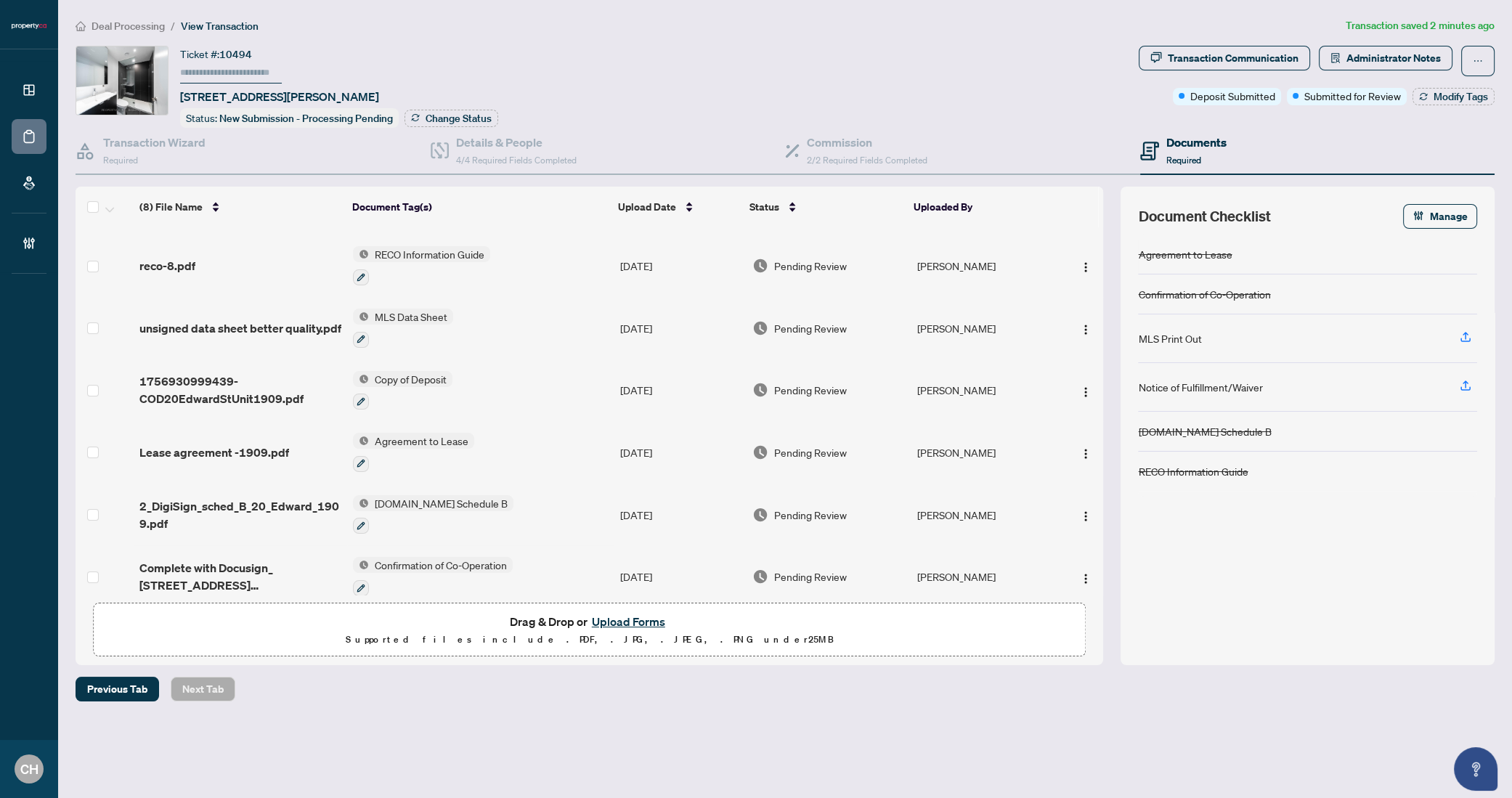
scroll to position [128, 0]
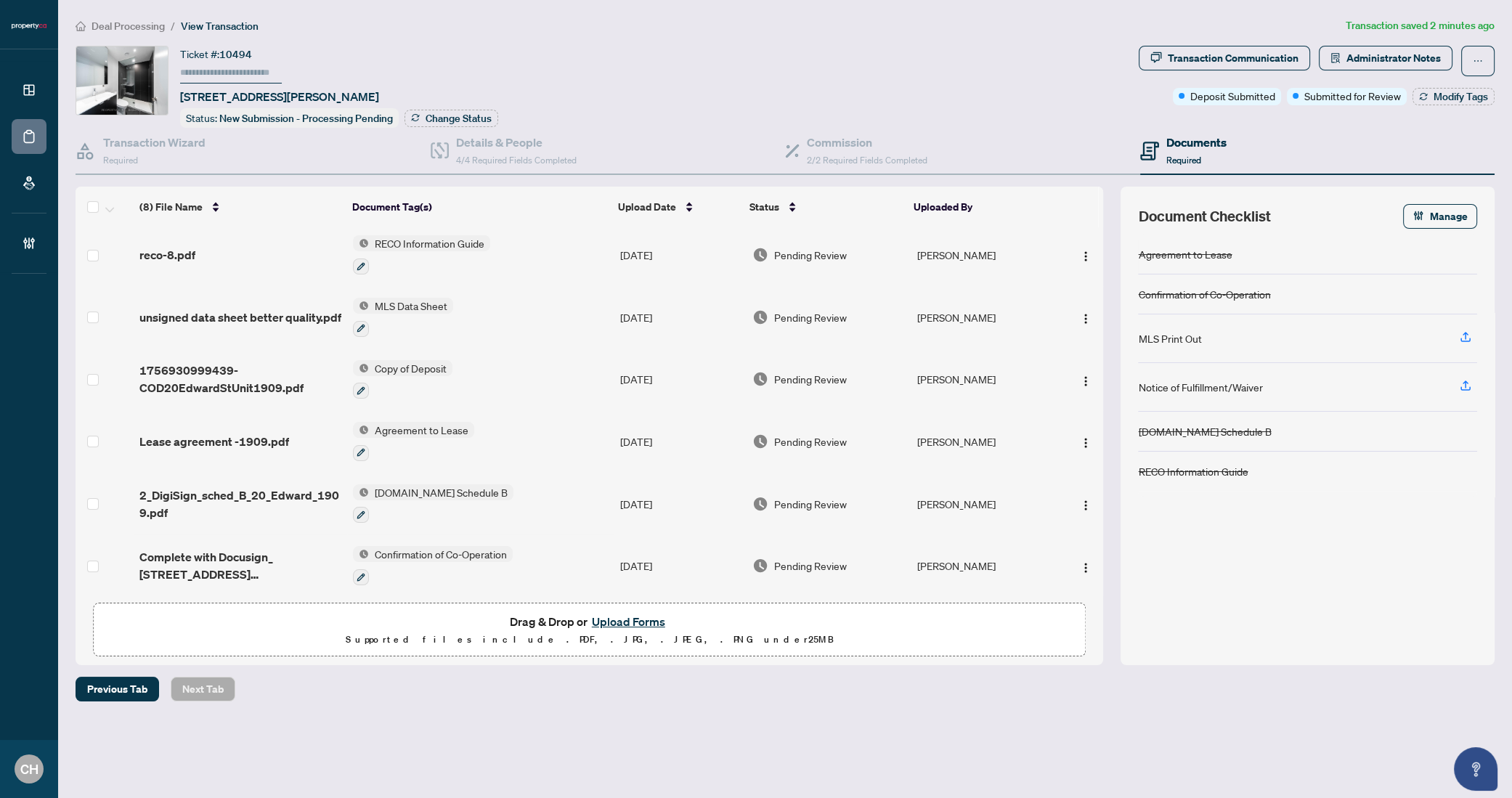
click at [541, 427] on td "Agreement to Lease" at bounding box center [481, 441] width 267 height 63
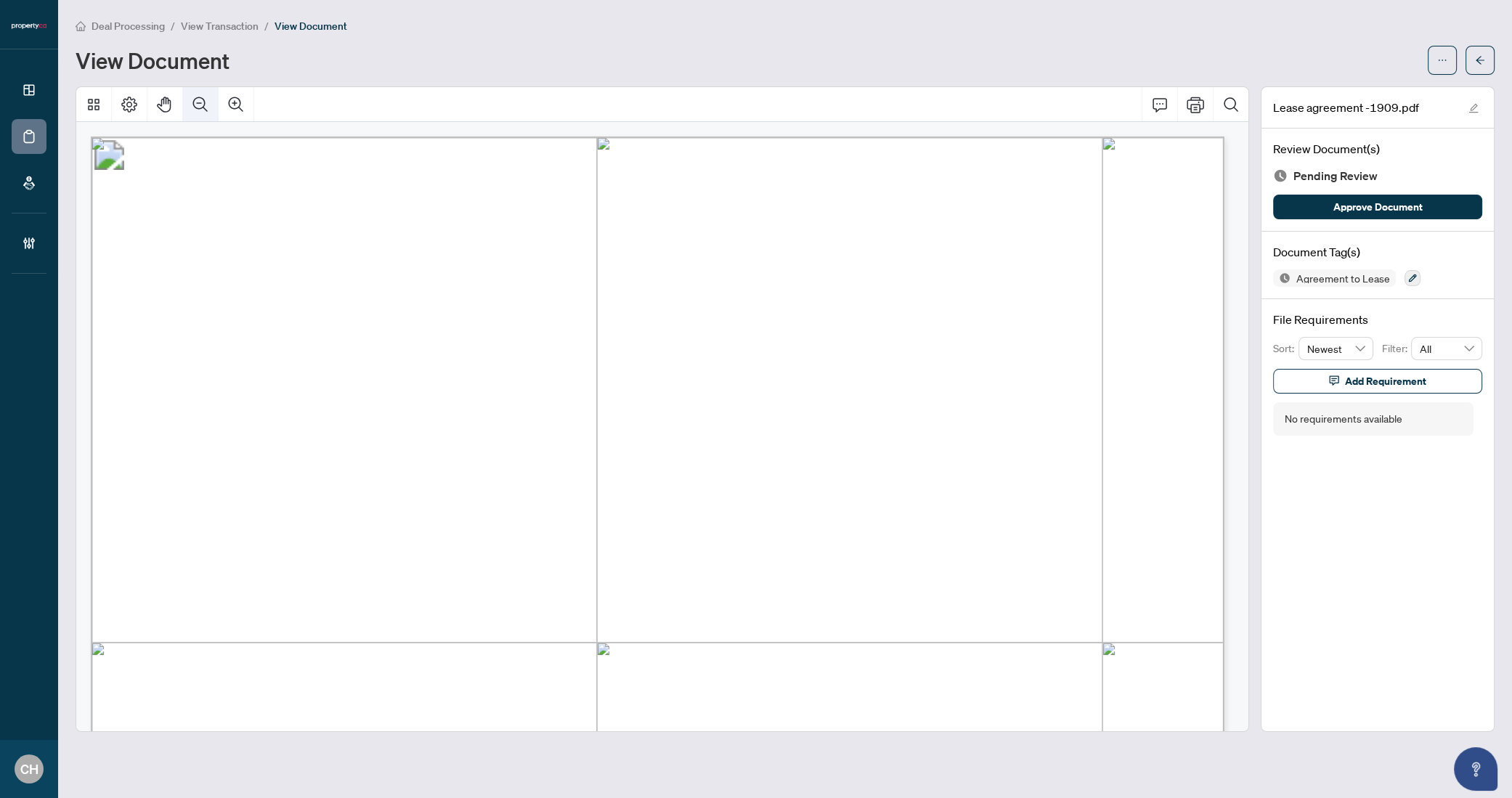
click at [207, 112] on button "Zoom Out" at bounding box center [200, 104] width 35 height 35
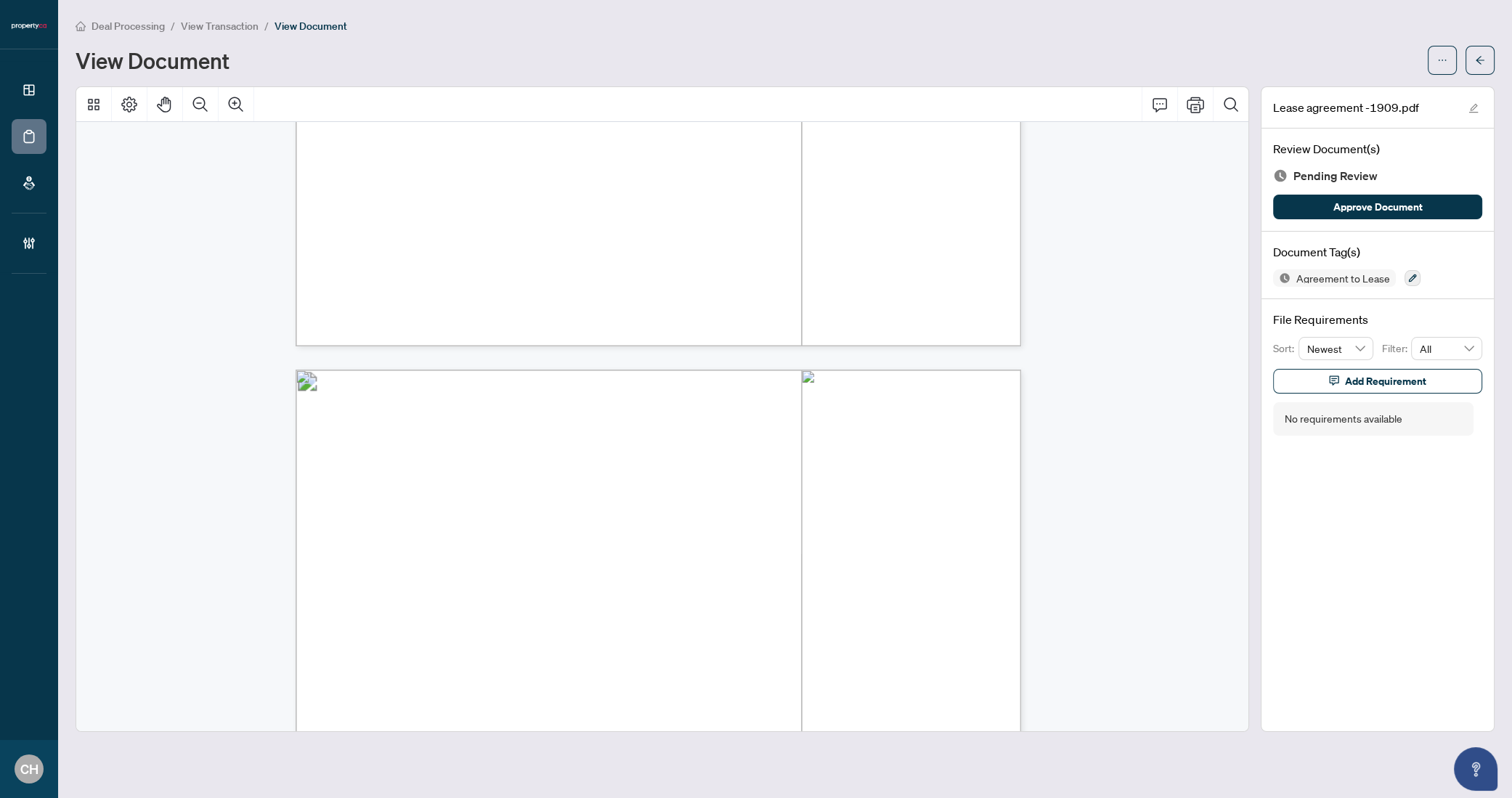
scroll to position [2115, 0]
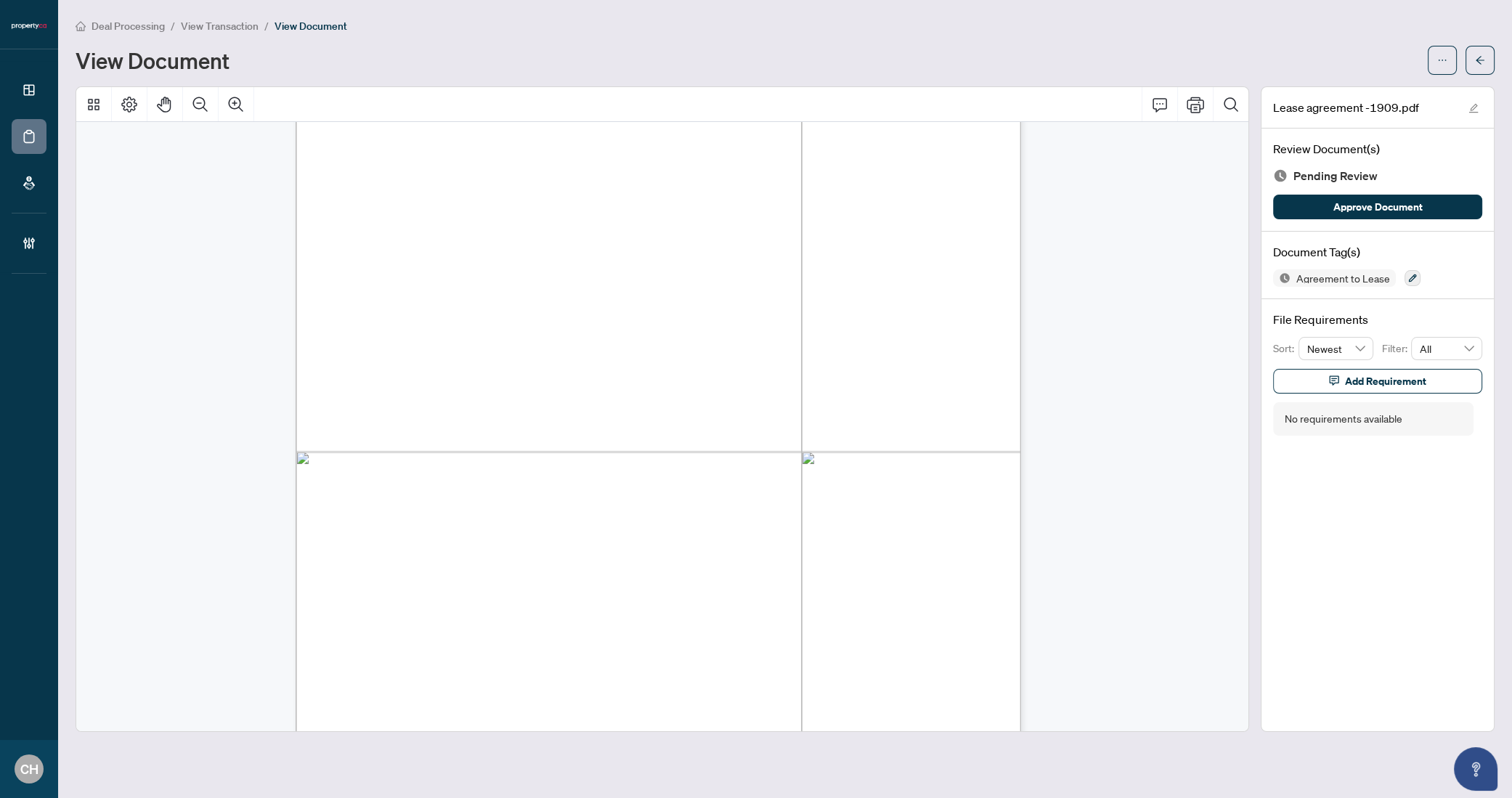
drag, startPoint x: 362, startPoint y: 442, endPoint x: 449, endPoint y: 441, distance: 87.0
click at [446, 441] on span "SHARONA YERMUS" at bounding box center [403, 441] width 83 height 11
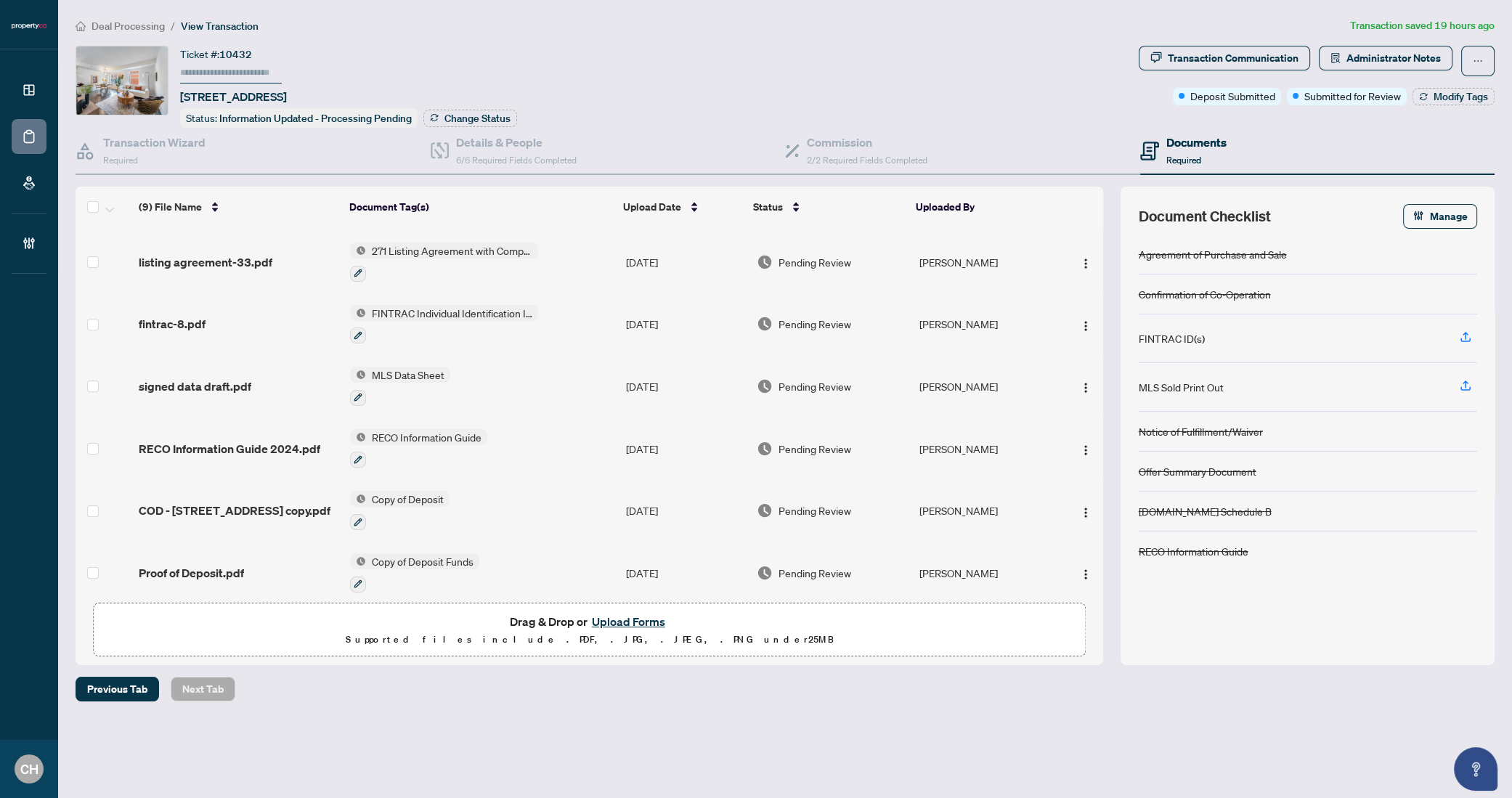
scroll to position [189, 0]
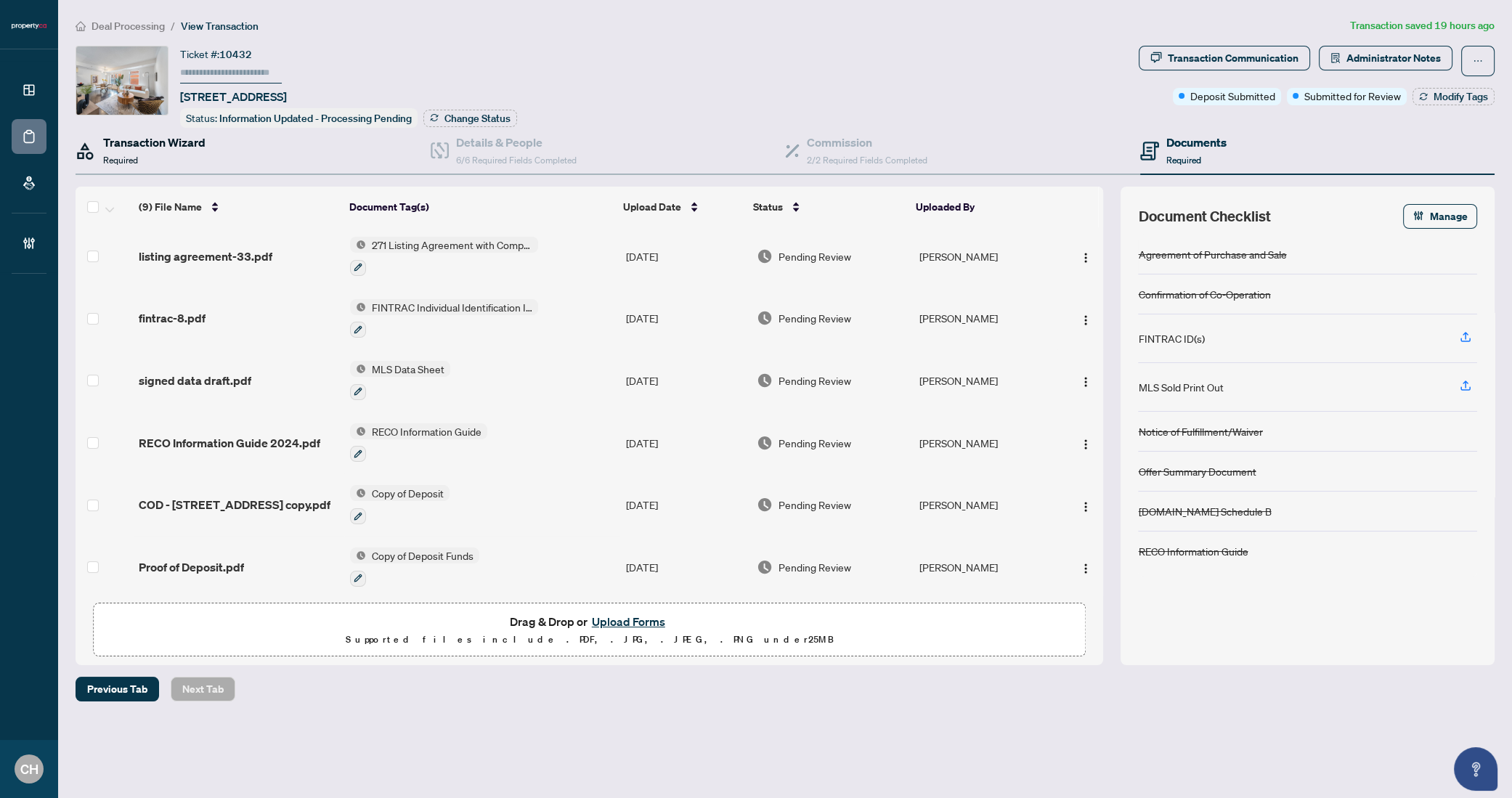
click at [139, 154] on div "Transaction Wizard Required" at bounding box center [154, 150] width 103 height 35
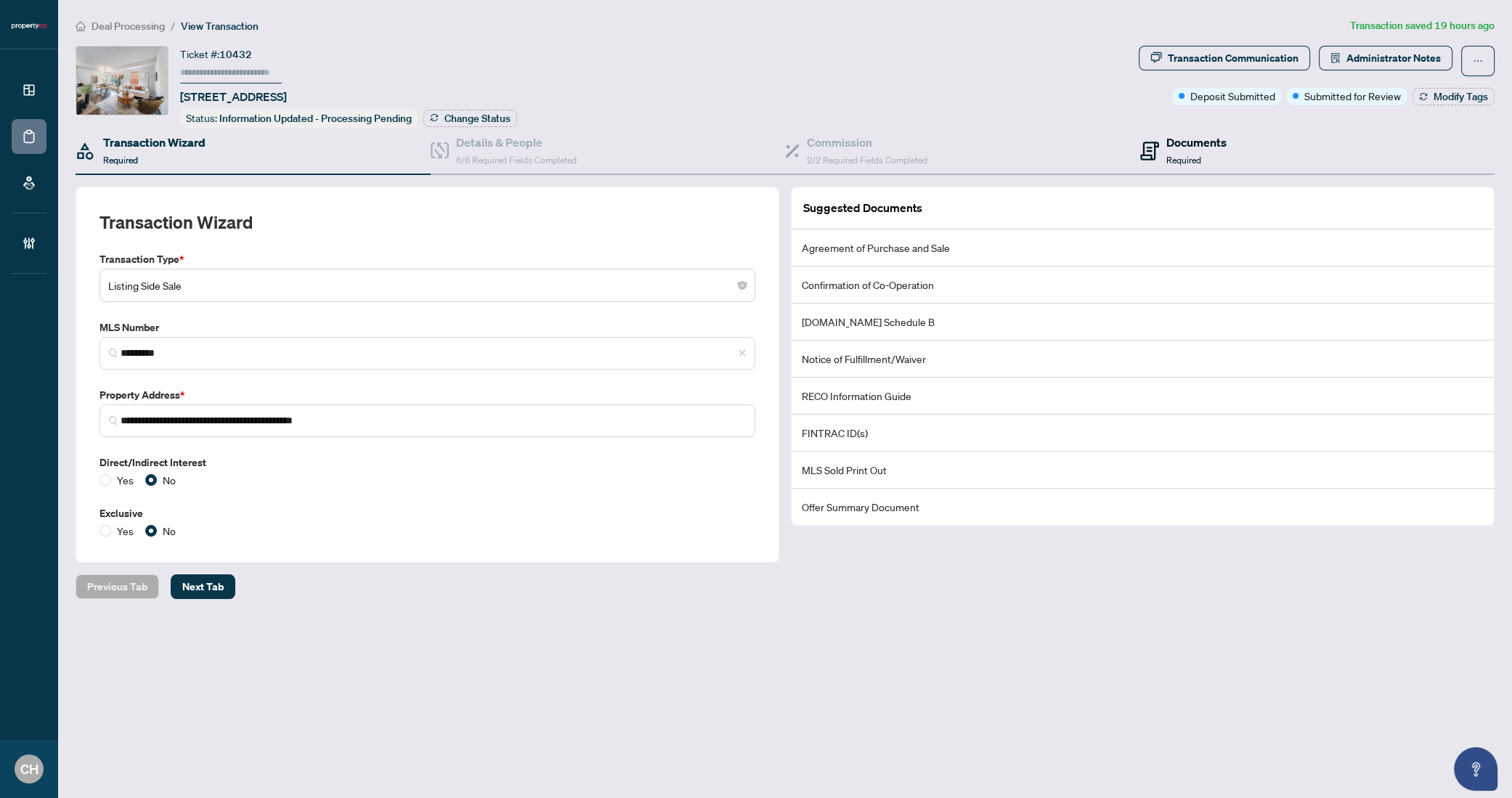
click at [1156, 143] on icon at bounding box center [1150, 151] width 19 height 19
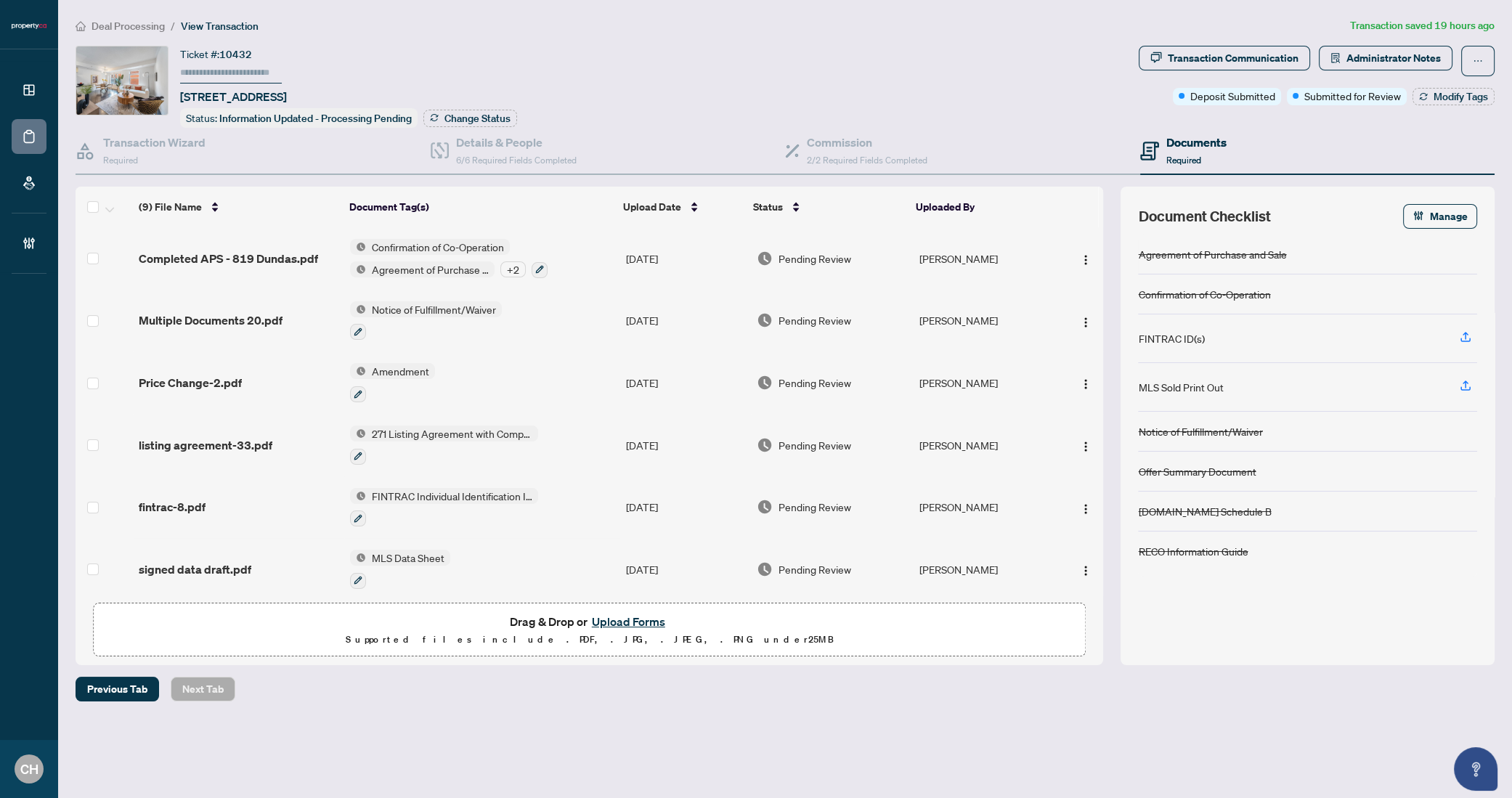
click at [1351, 43] on div "Deal Processing / View Transaction Transaction saved 19 hours ago Ticket #: 104…" at bounding box center [785, 359] width 1431 height 684
click at [1349, 51] on span "Administrator Notes" at bounding box center [1393, 58] width 94 height 23
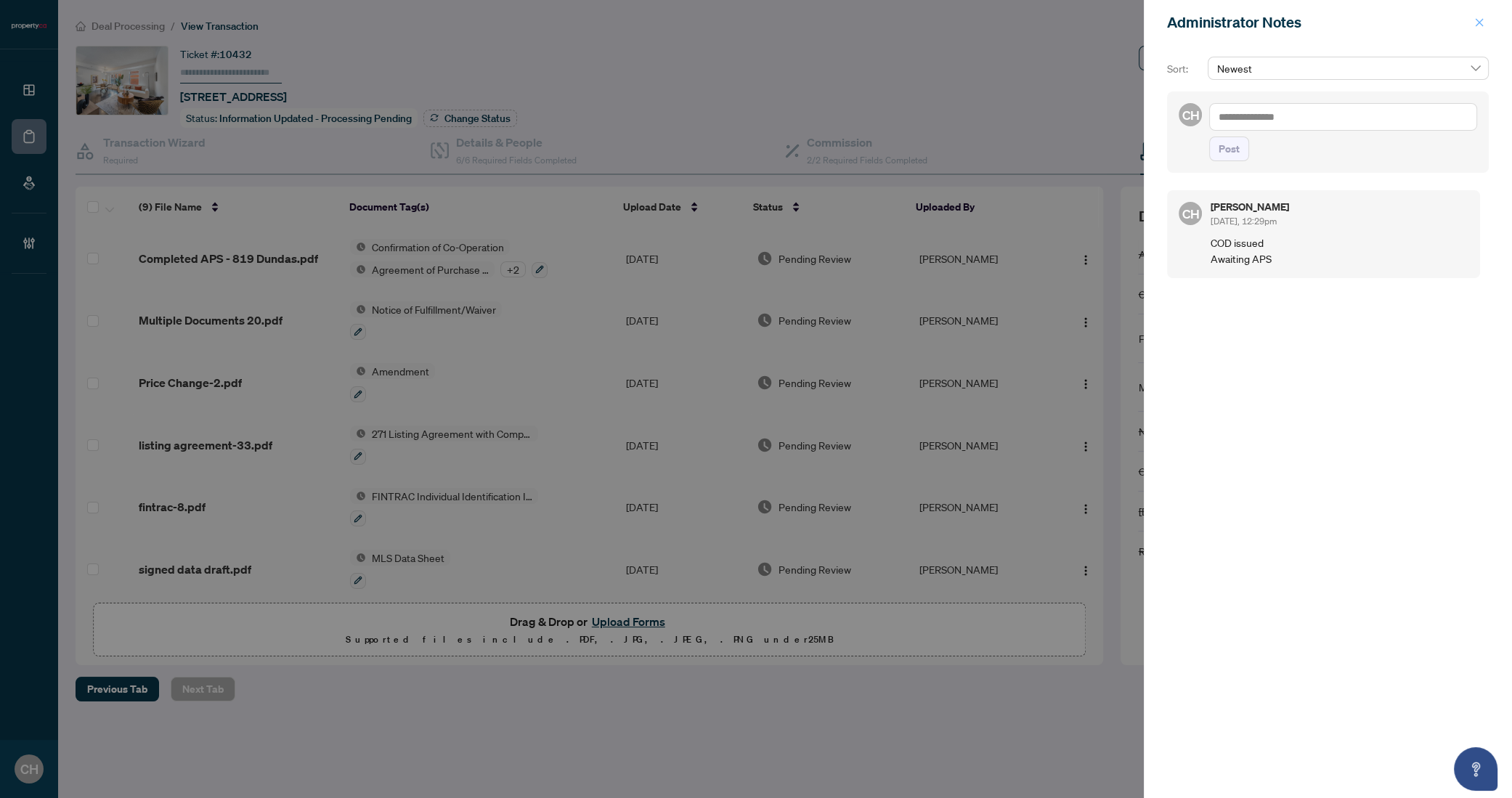
click at [1473, 21] on button "button" at bounding box center [1479, 22] width 19 height 18
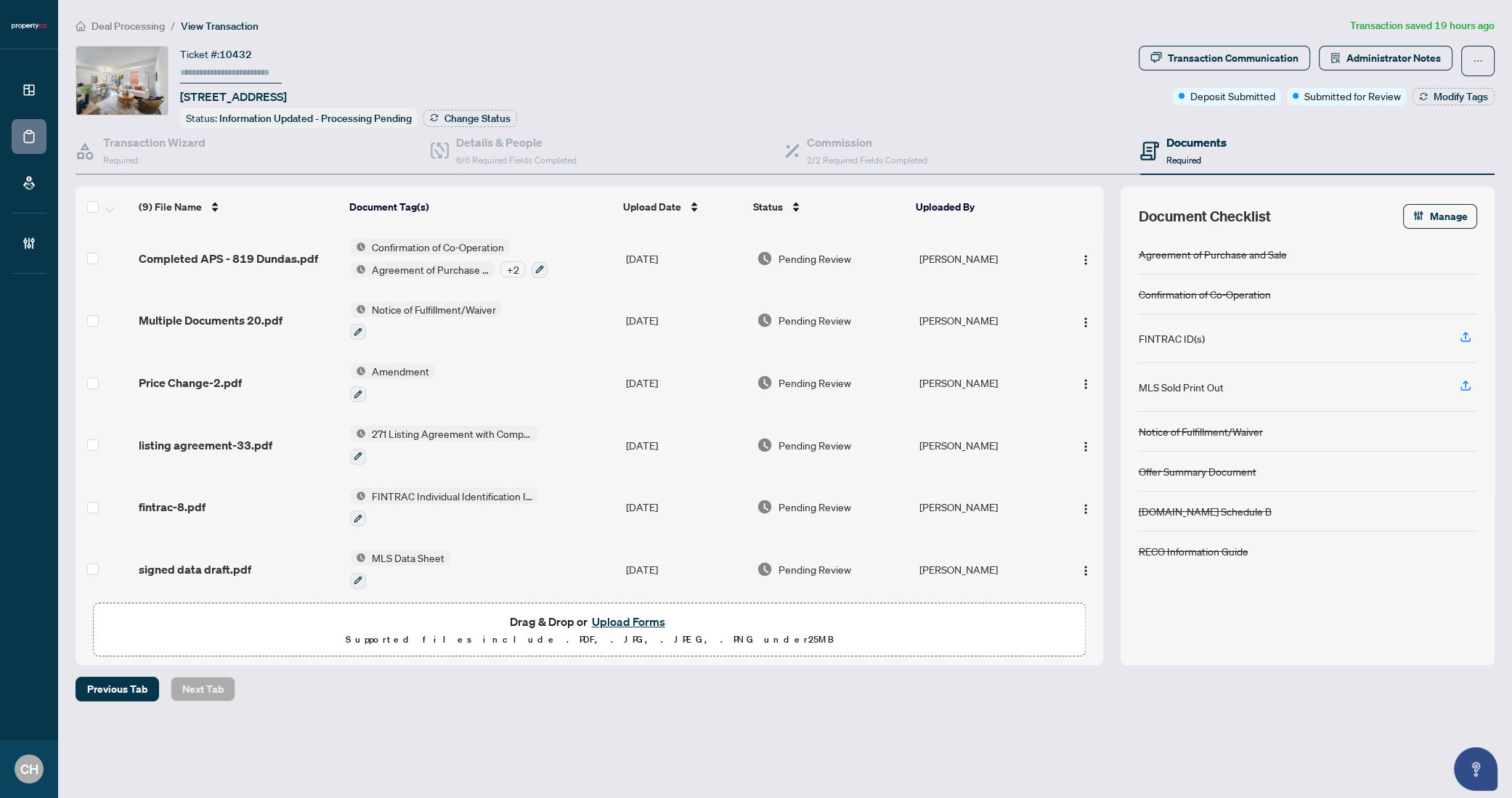
click at [577, 255] on td "Confirmation of Co-Operation Agreement of Purchase and Sale + 2" at bounding box center [483, 258] width 276 height 63
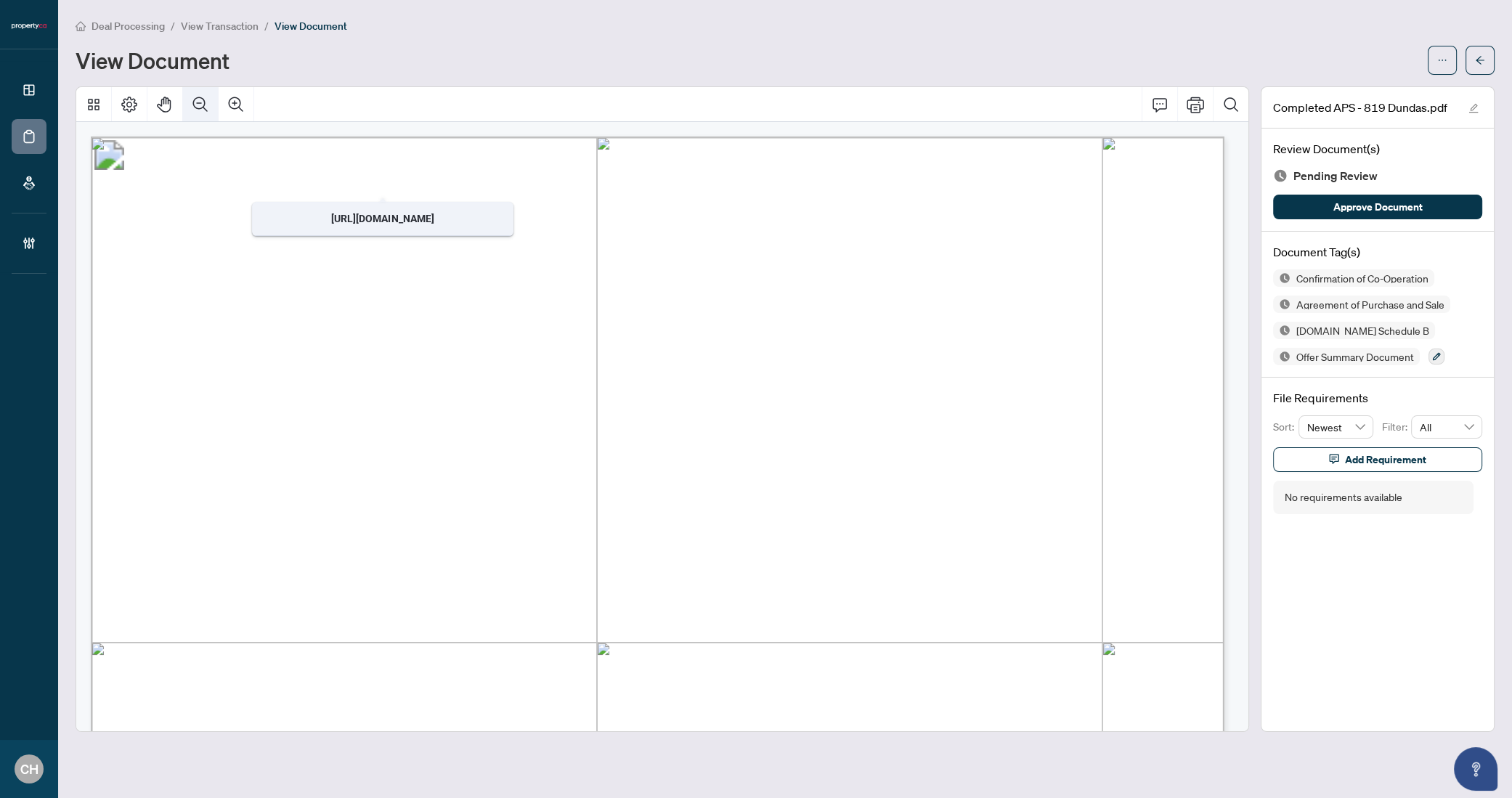
click at [191, 100] on icon "Zoom Out" at bounding box center [200, 105] width 18 height 18
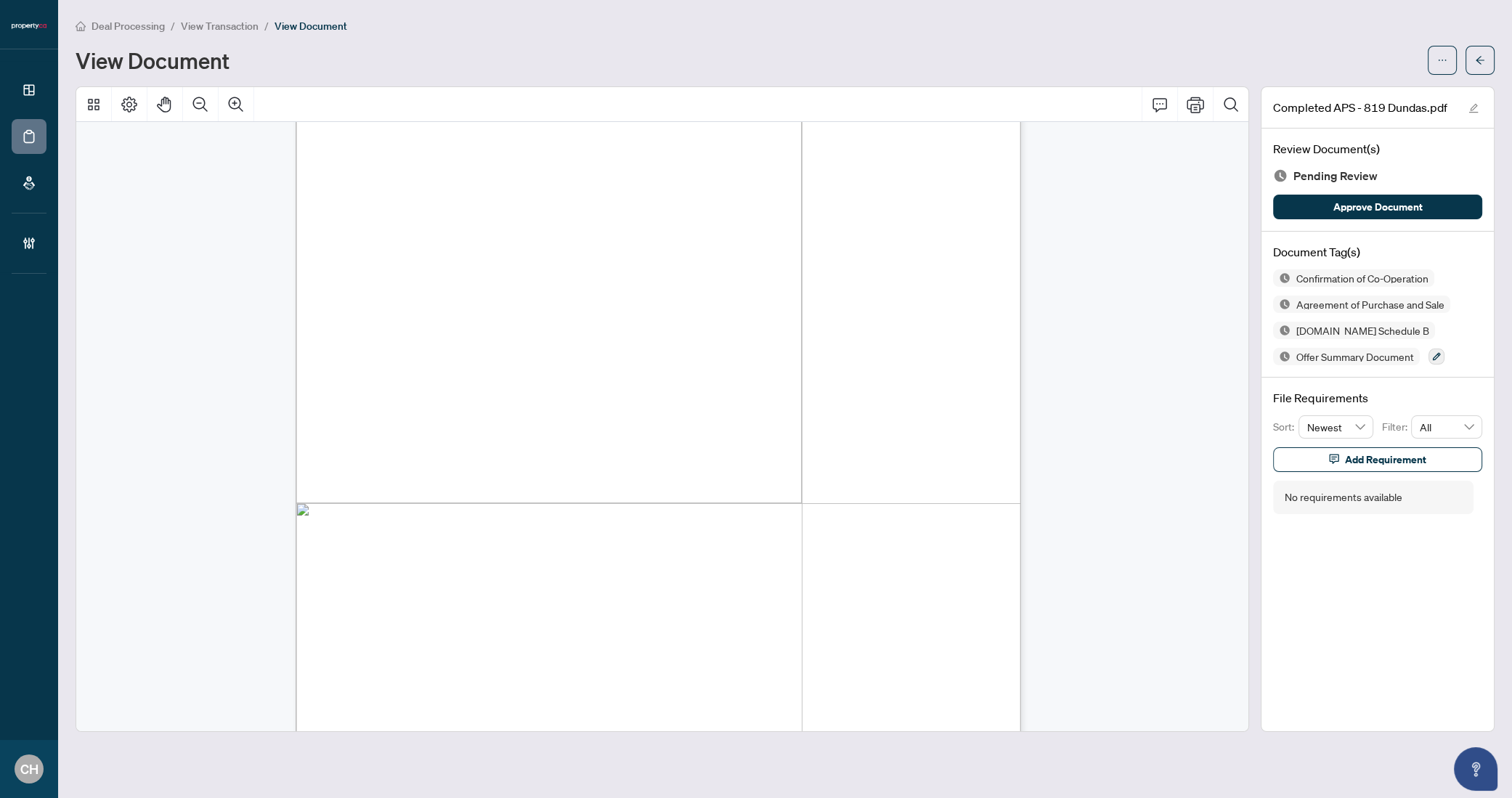
scroll to position [13831, 0]
click at [1490, 53] on button "button" at bounding box center [1480, 60] width 29 height 29
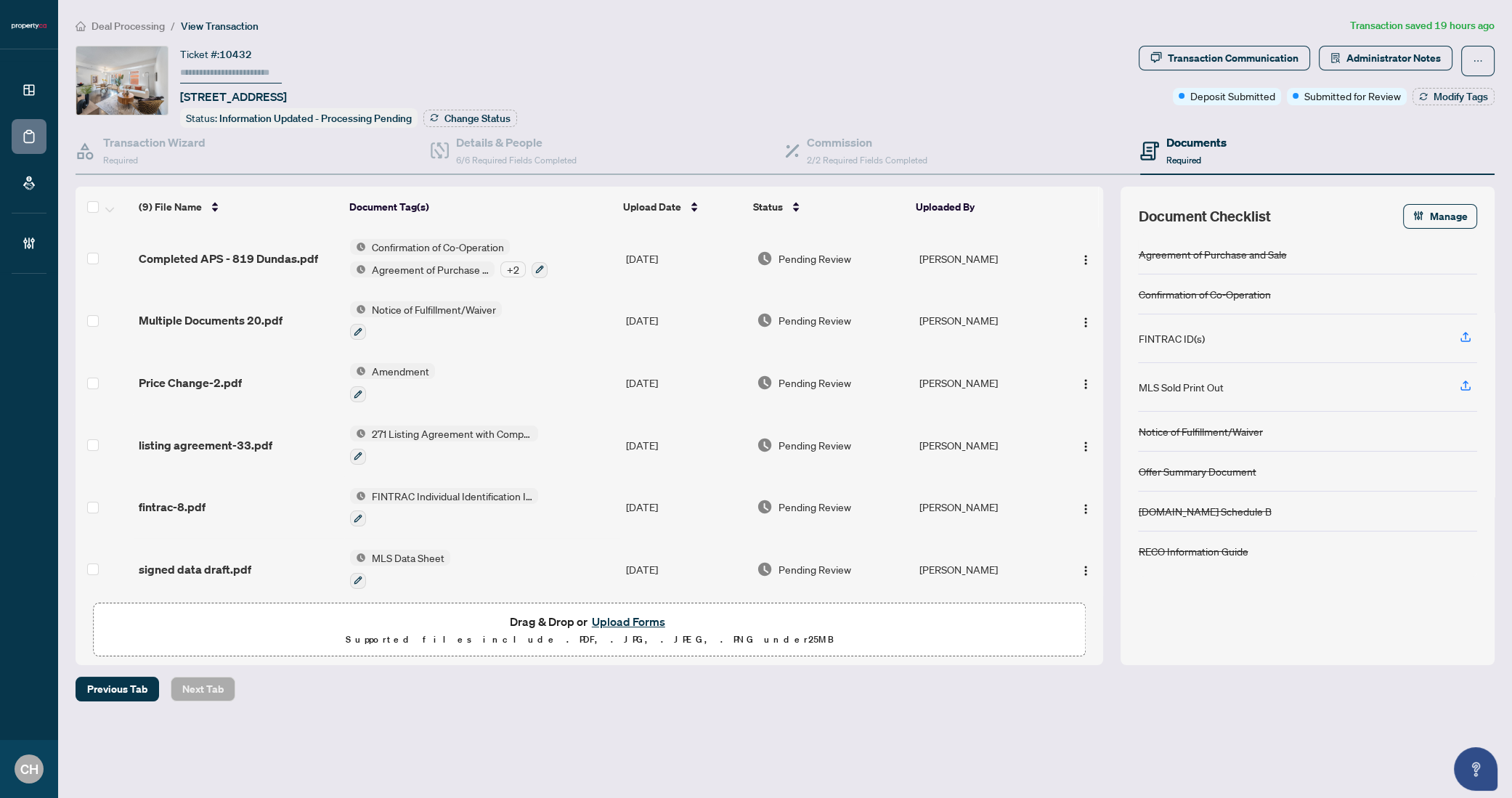
click at [543, 309] on td "Notice of Fulfillment/Waiver" at bounding box center [483, 320] width 276 height 63
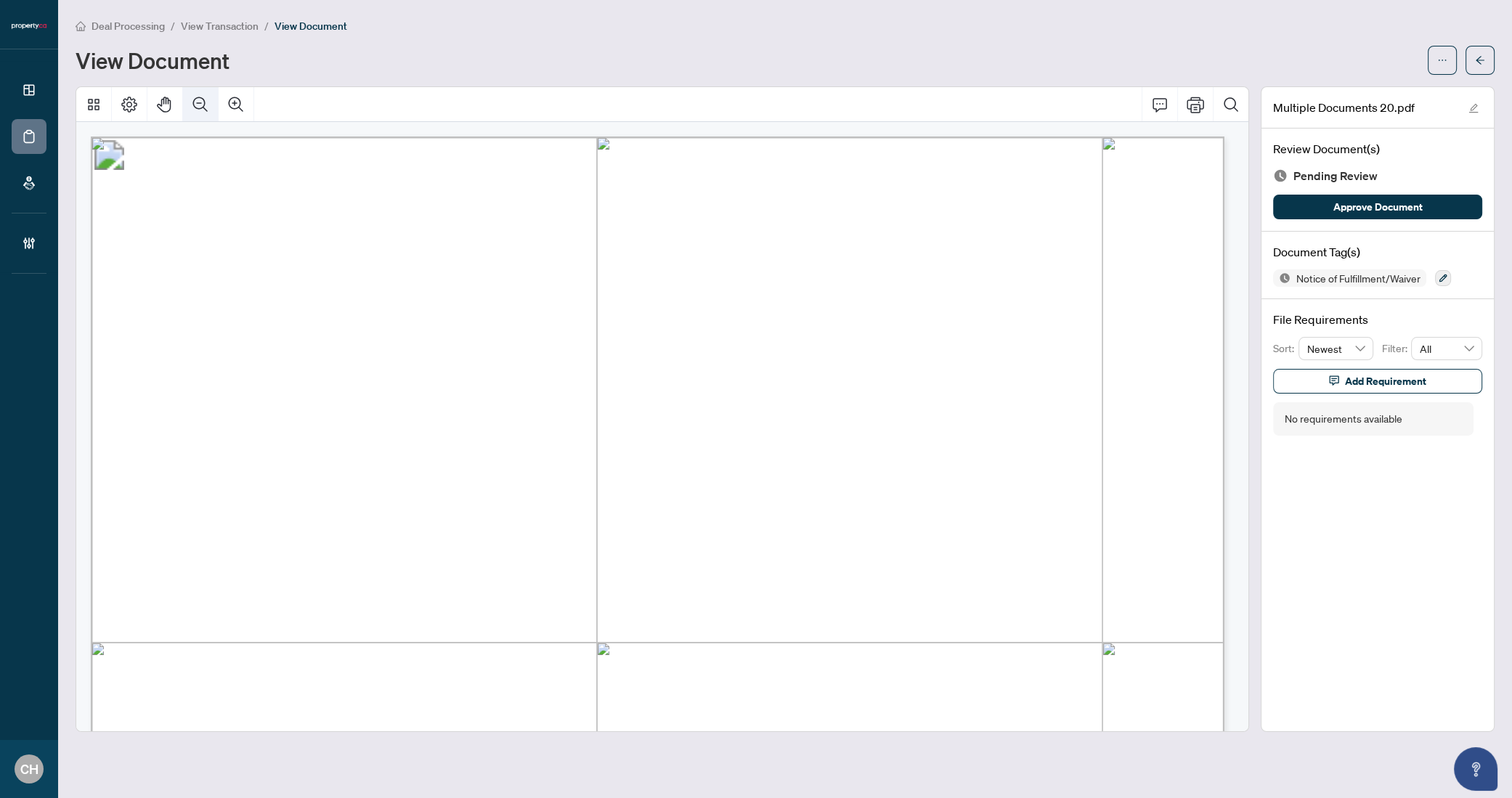
click at [214, 108] on button "Zoom Out" at bounding box center [200, 104] width 35 height 35
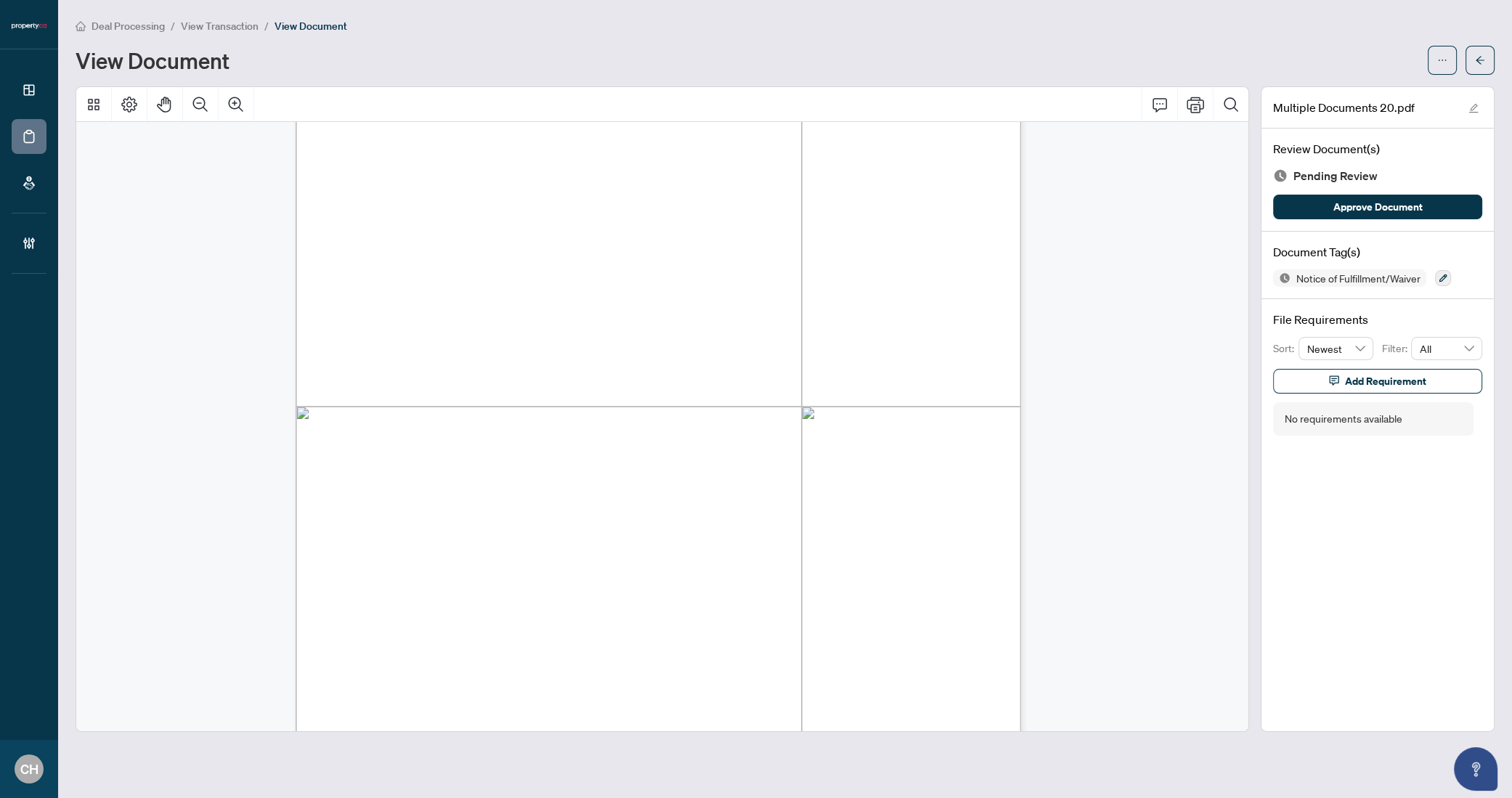
scroll to position [1198, 0]
click at [1482, 61] on icon "arrow-left" at bounding box center [1480, 60] width 10 height 10
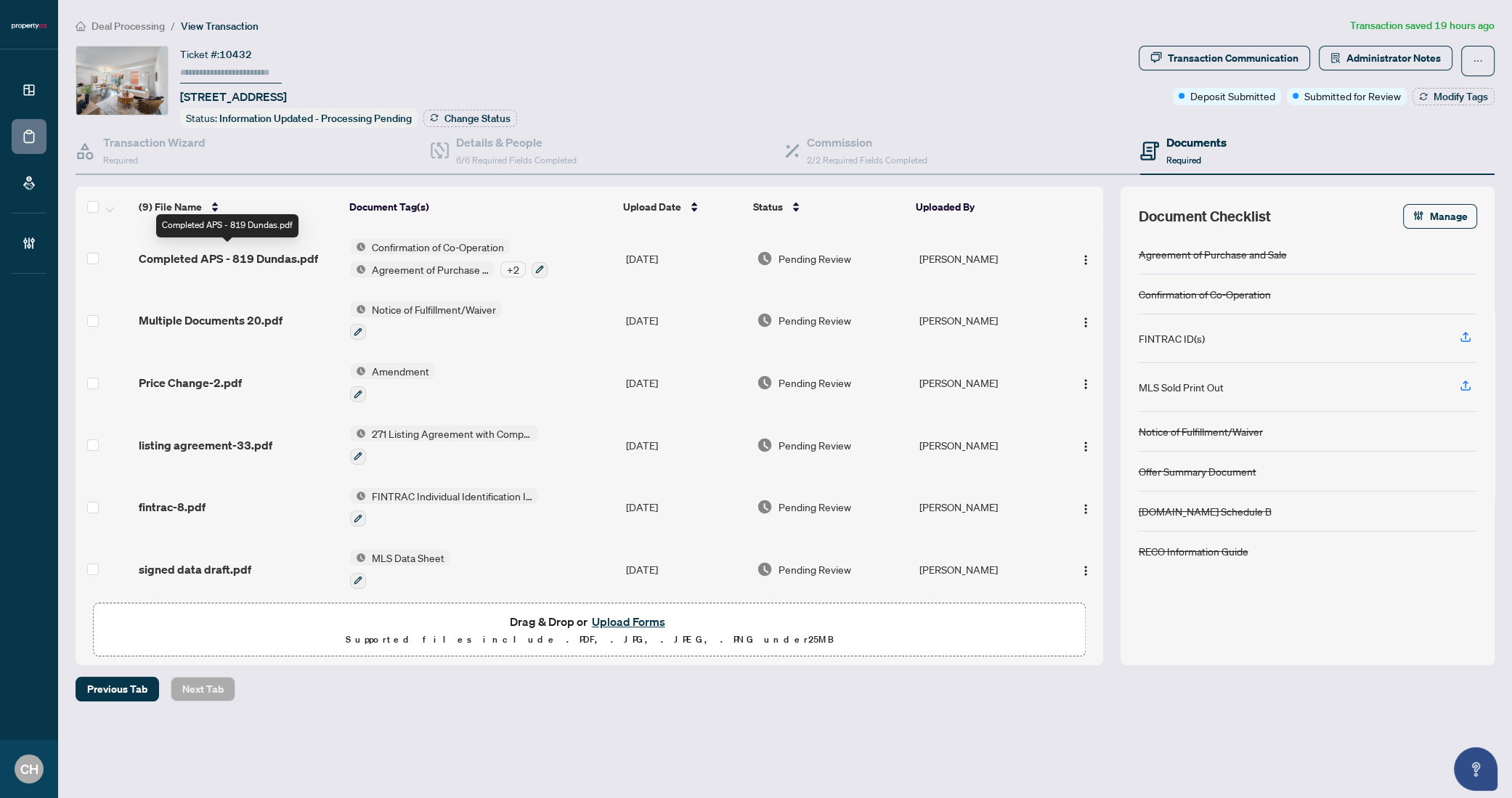
click at [287, 260] on span "Completed APS - 819 Dundas.pdf" at bounding box center [229, 259] width 179 height 18
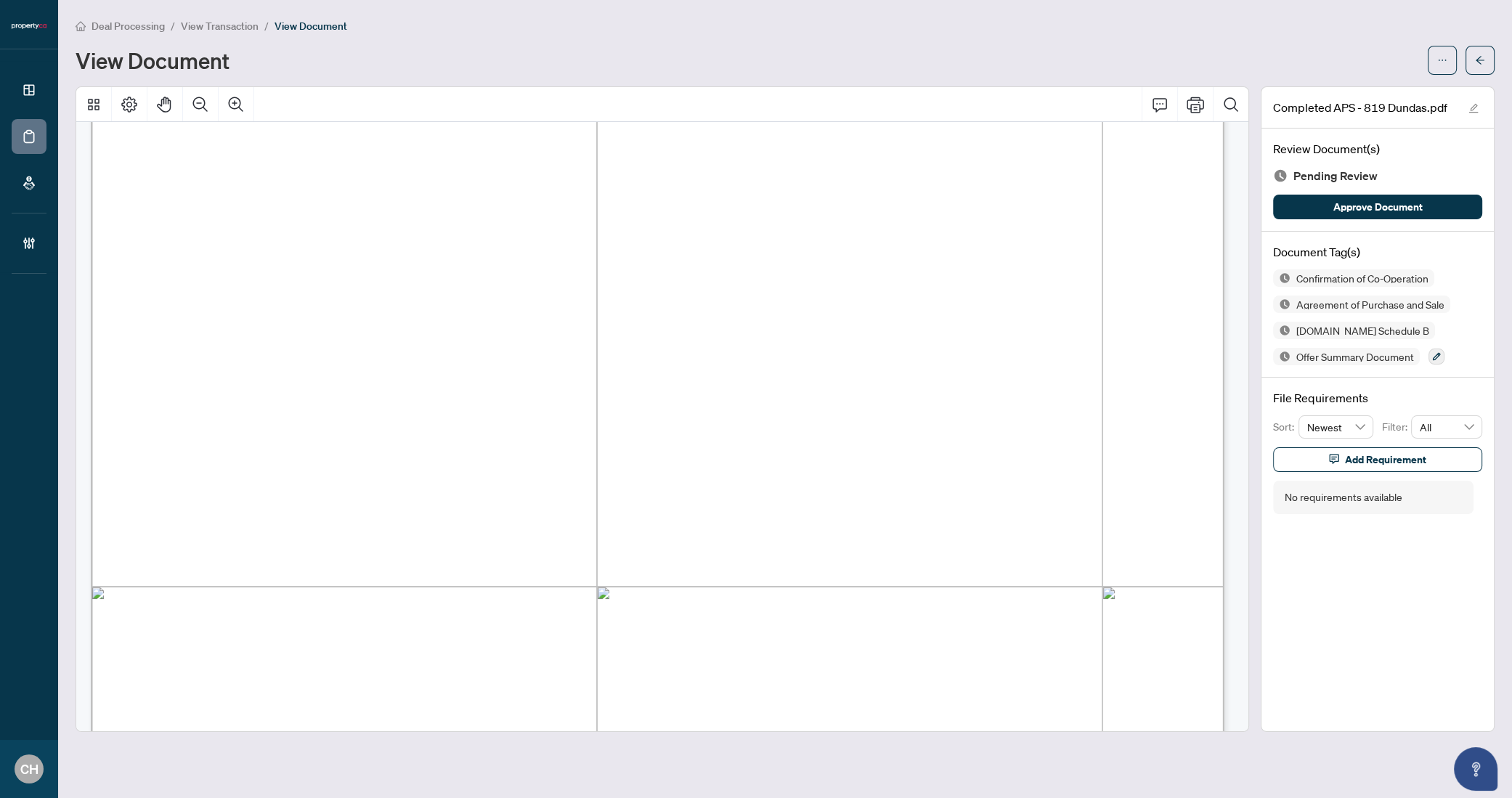
scroll to position [69, 0]
click at [198, 109] on icon "Zoom Out" at bounding box center [200, 105] width 18 height 18
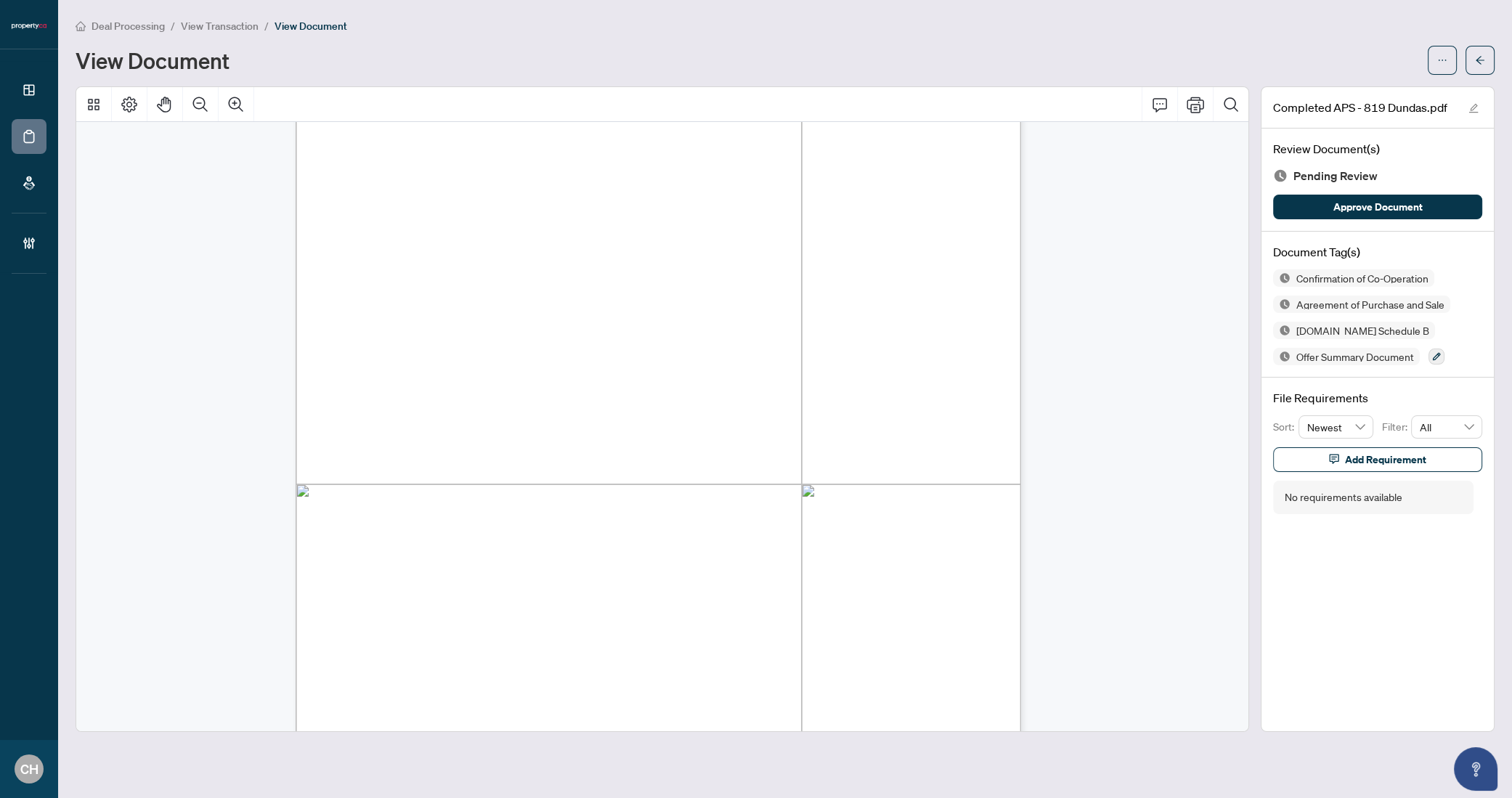
scroll to position [9863, 0]
click at [1477, 73] on button "button" at bounding box center [1480, 60] width 29 height 29
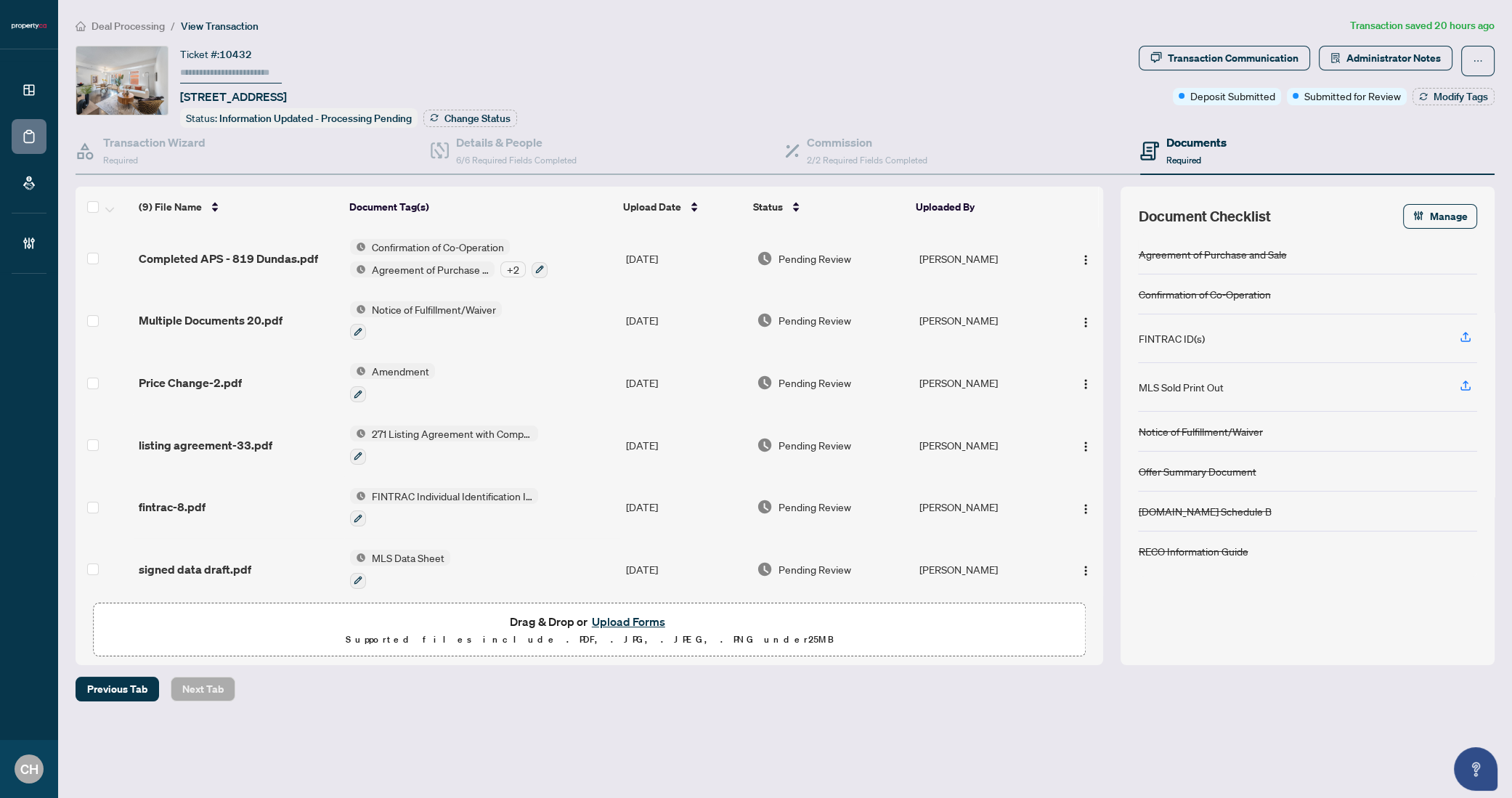
click at [556, 312] on td "Notice of Fulfillment/Waiver" at bounding box center [483, 320] width 276 height 63
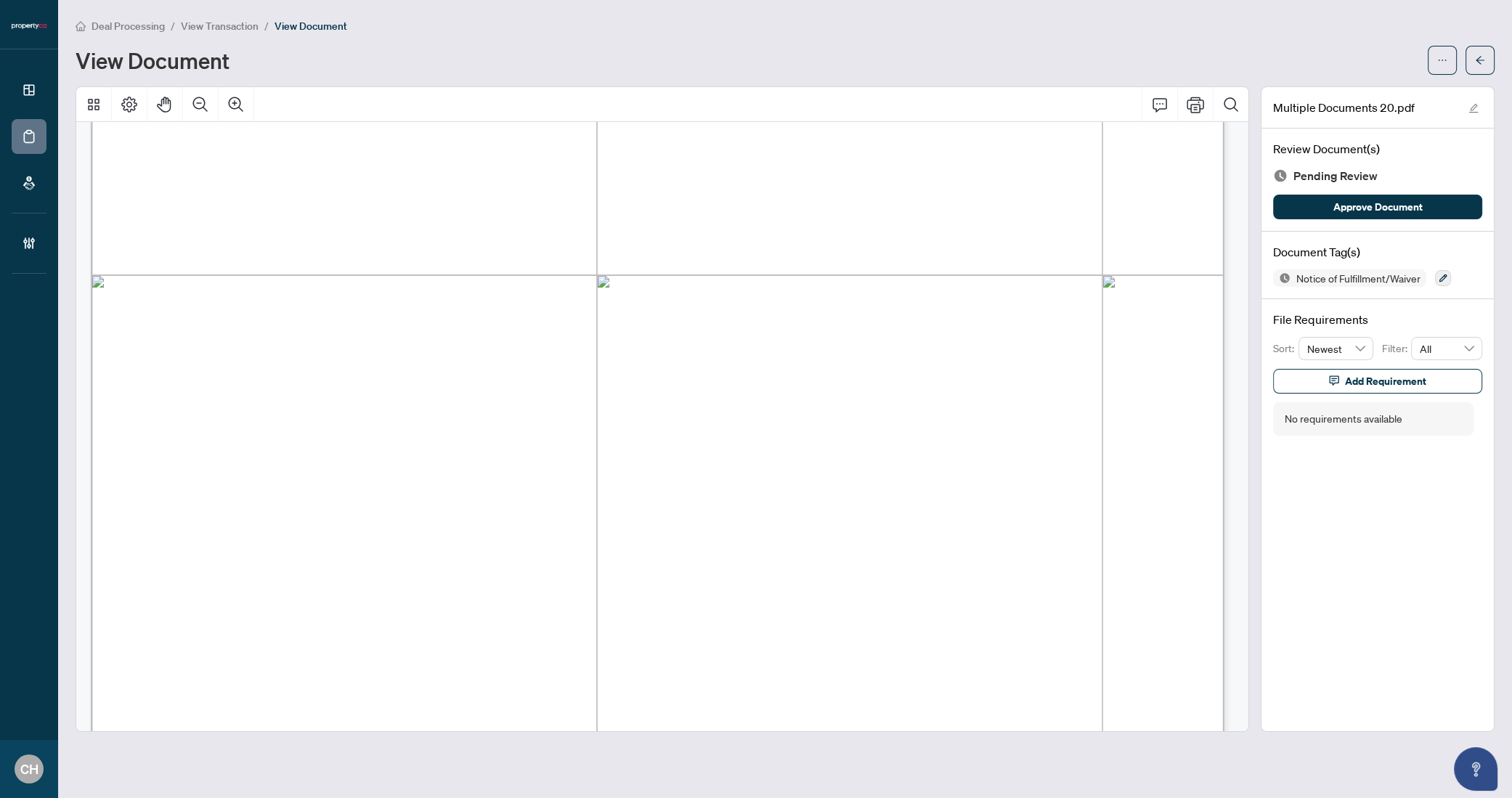
scroll to position [370, 0]
click at [191, 117] on button "Zoom Out" at bounding box center [200, 104] width 35 height 35
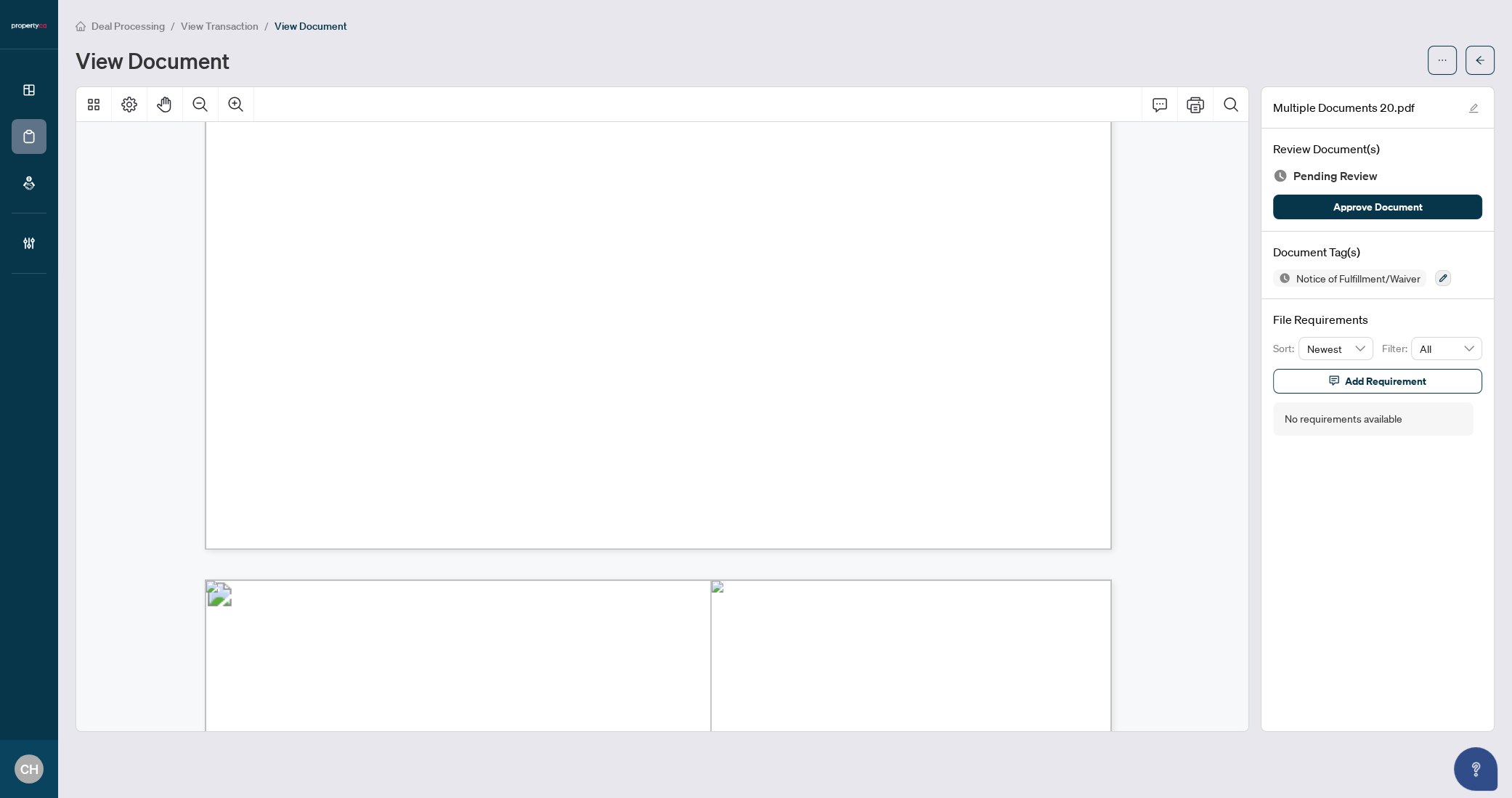
scroll to position [0, 0]
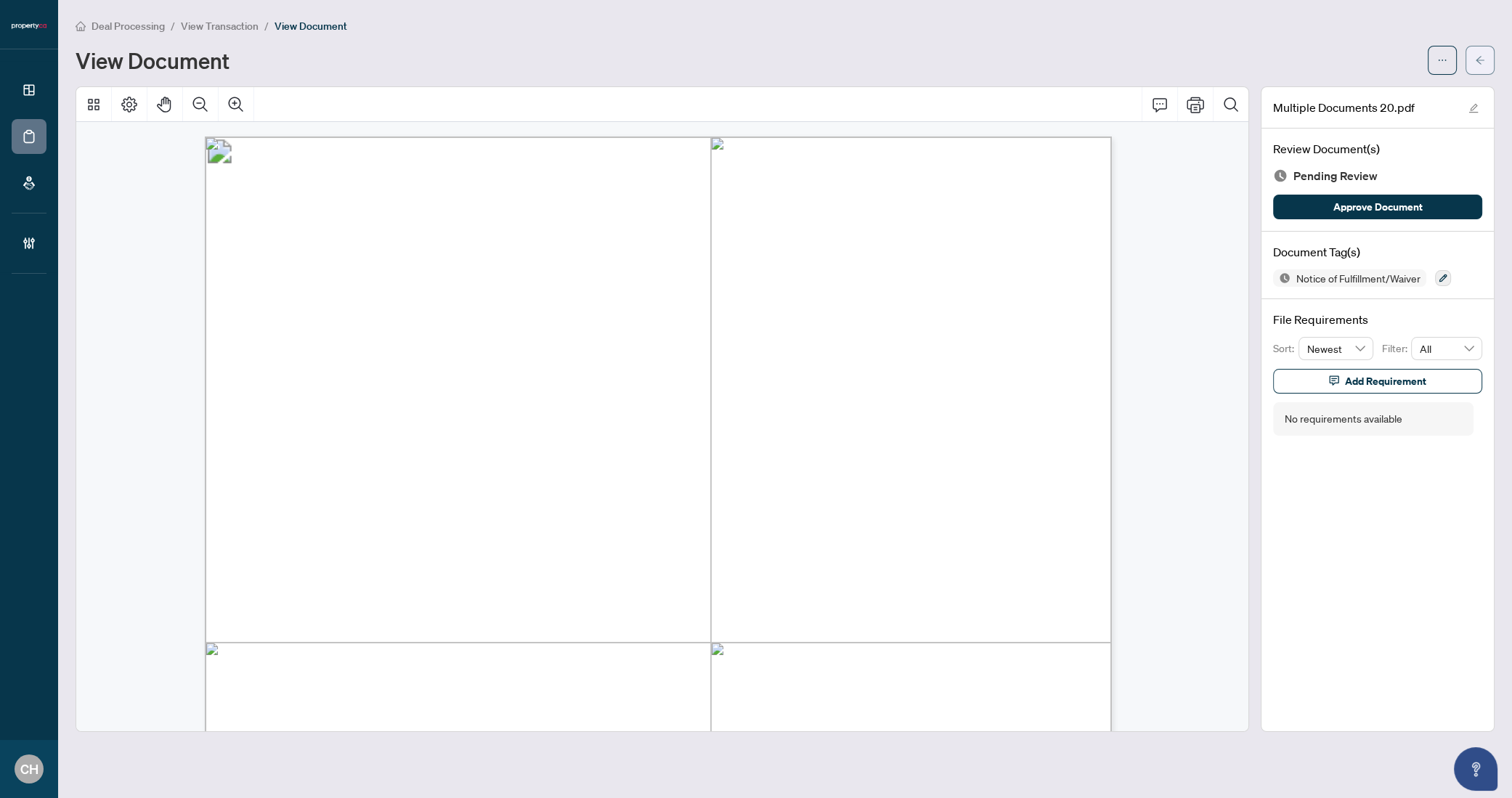
click at [1482, 67] on span "button" at bounding box center [1480, 60] width 10 height 23
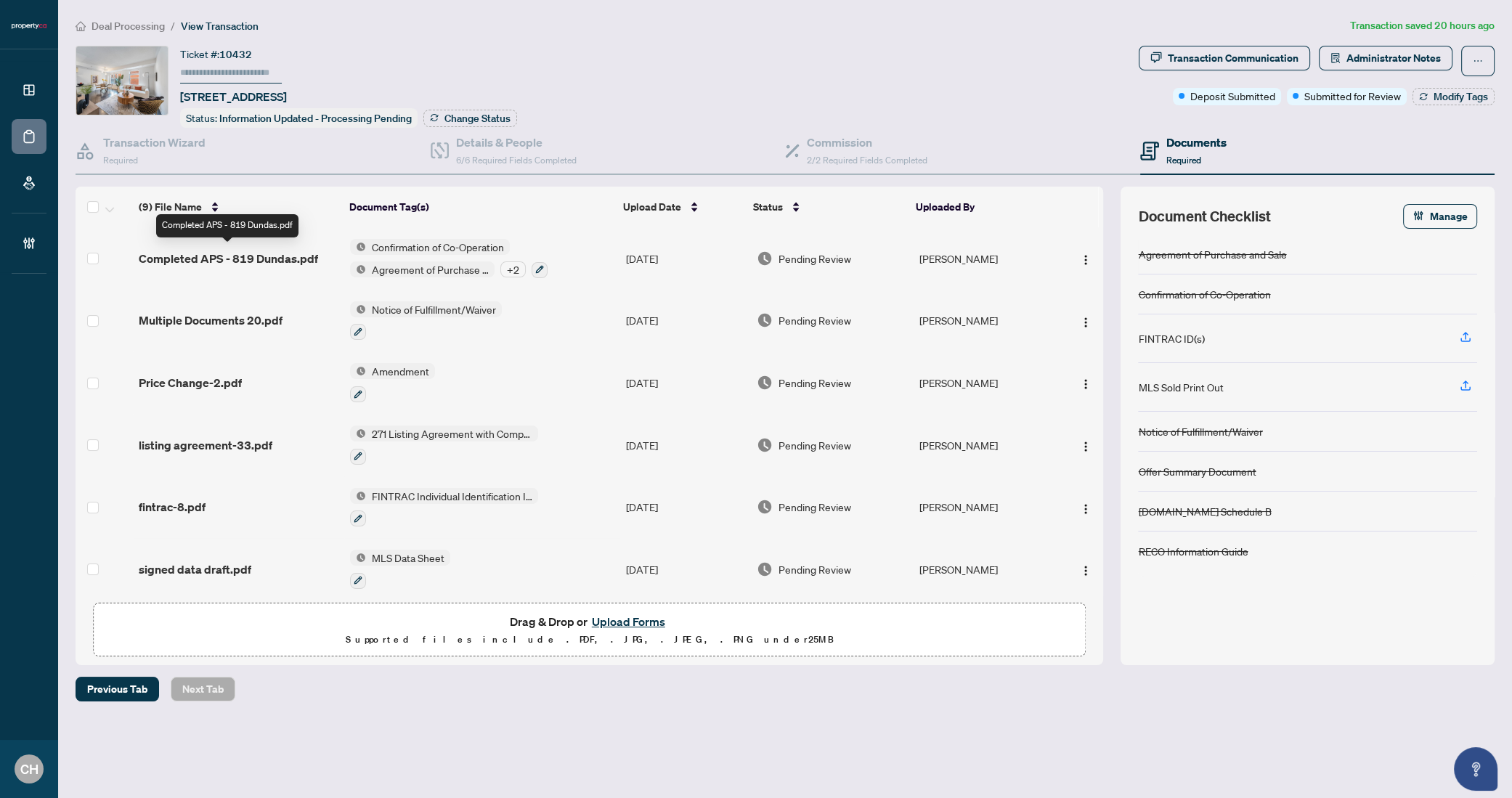
click at [258, 255] on span "Completed APS - 819 Dundas.pdf" at bounding box center [229, 259] width 179 height 18
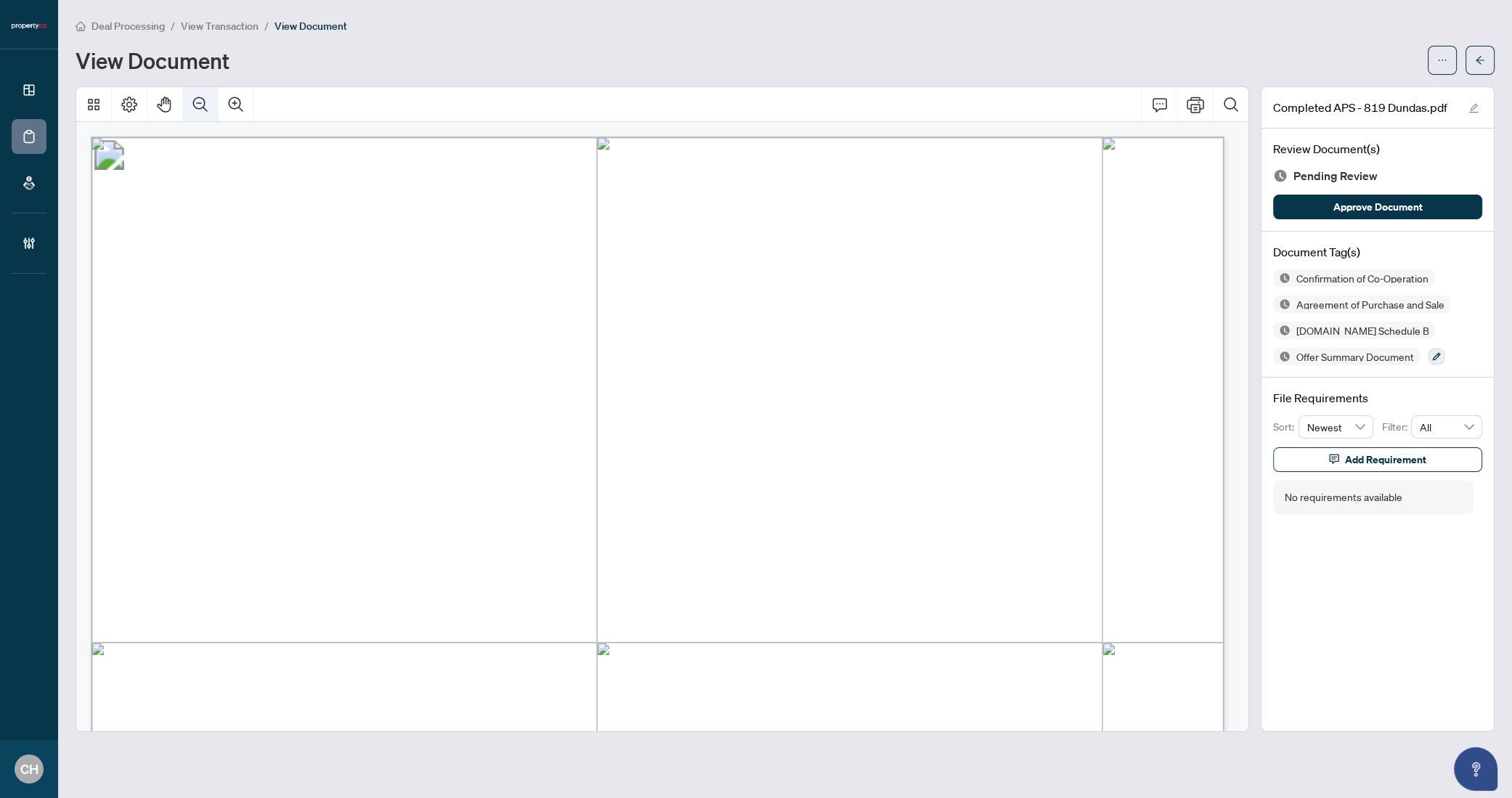
click at [207, 102] on icon "Zoom Out" at bounding box center [200, 105] width 18 height 18
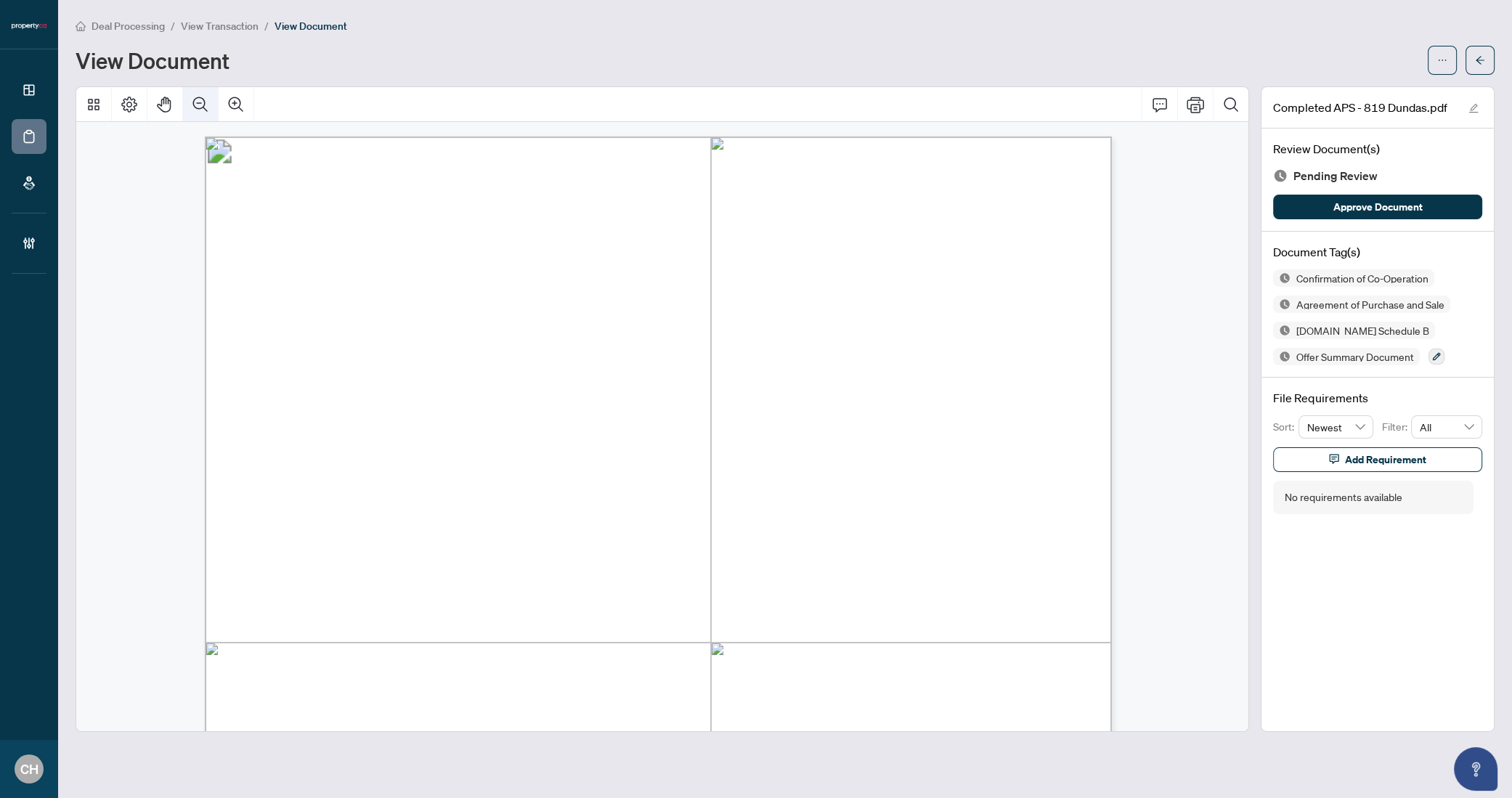
click at [207, 102] on icon "Zoom Out" at bounding box center [200, 105] width 18 height 18
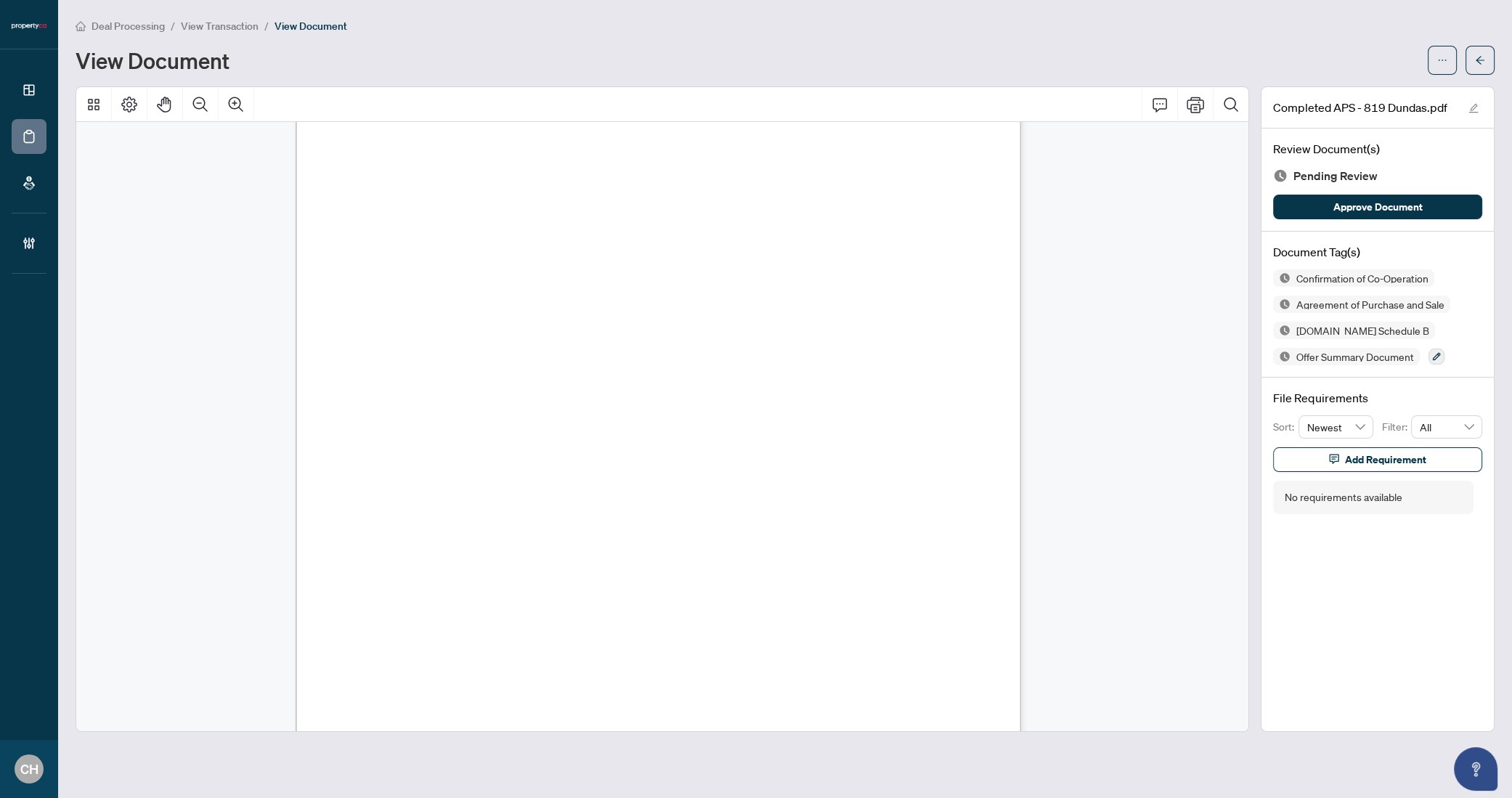
scroll to position [6840, 0]
click at [361, 504] on div "Form 101 Revised 2024 Page 5 of 6 © 2025, Ontario Real Estate Association (“ORE…" at bounding box center [888, 799] width 1185 height 1533
drag, startPoint x: 361, startPoint y: 505, endPoint x: 465, endPoint y: 505, distance: 104.0
click at [465, 505] on div "Form 101 Revised 2024 Page 5 of 6 © 2025, Ontario Real Estate Association (“ORE…" at bounding box center [888, 799] width 1185 height 1533
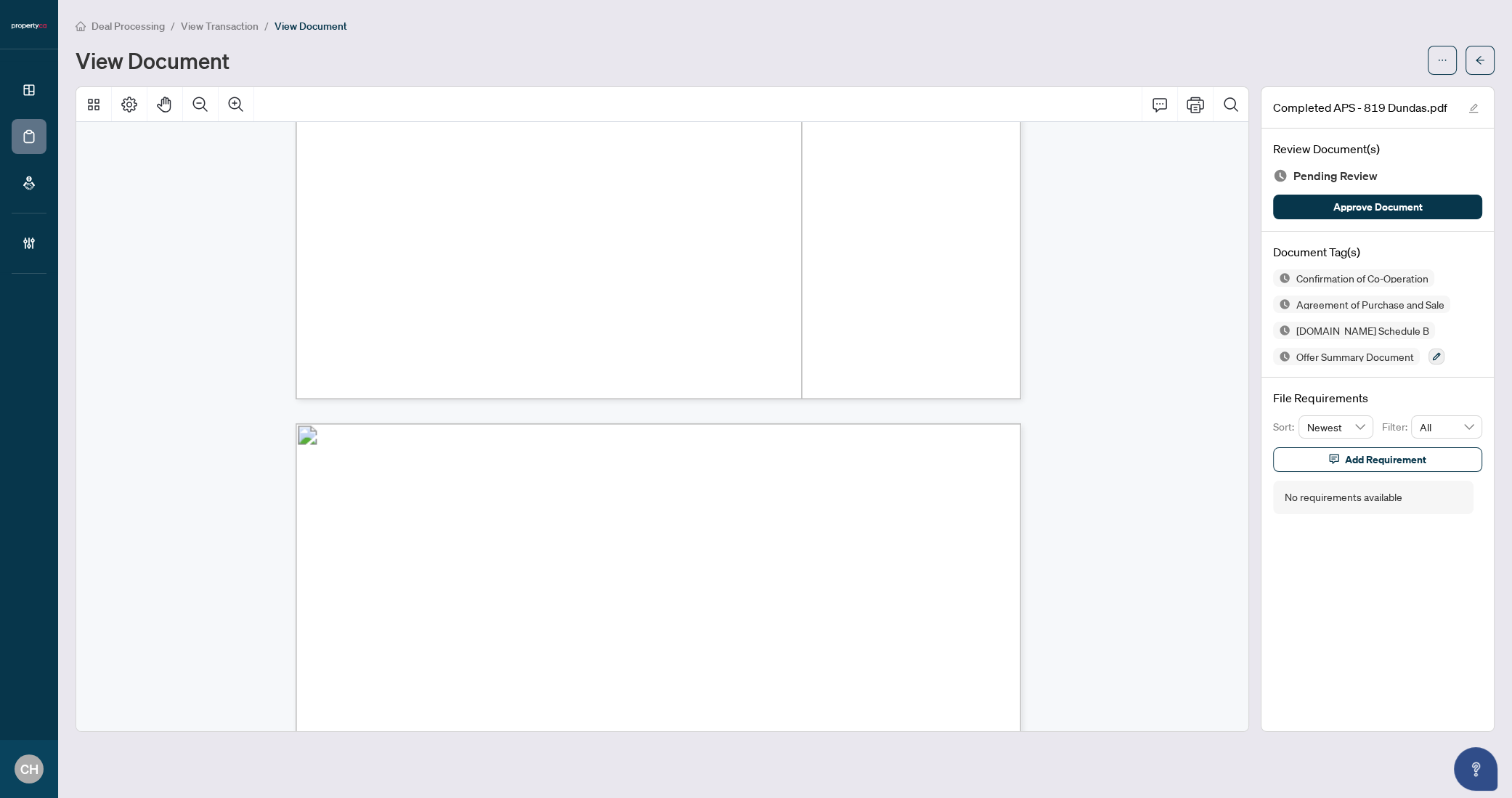
scroll to position [7677, 0]
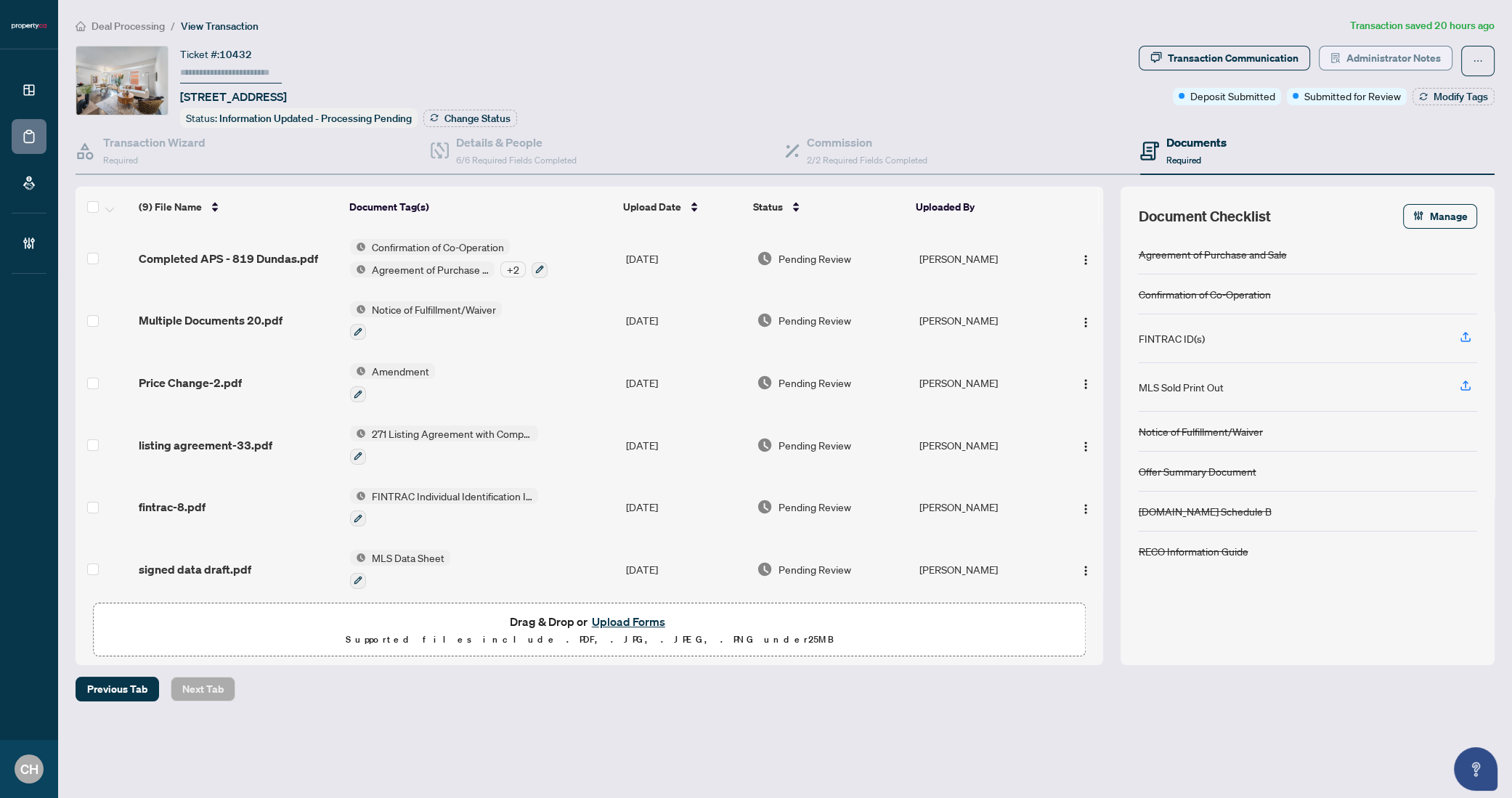
click at [1345, 55] on button "Administrator Notes" at bounding box center [1385, 58] width 134 height 24
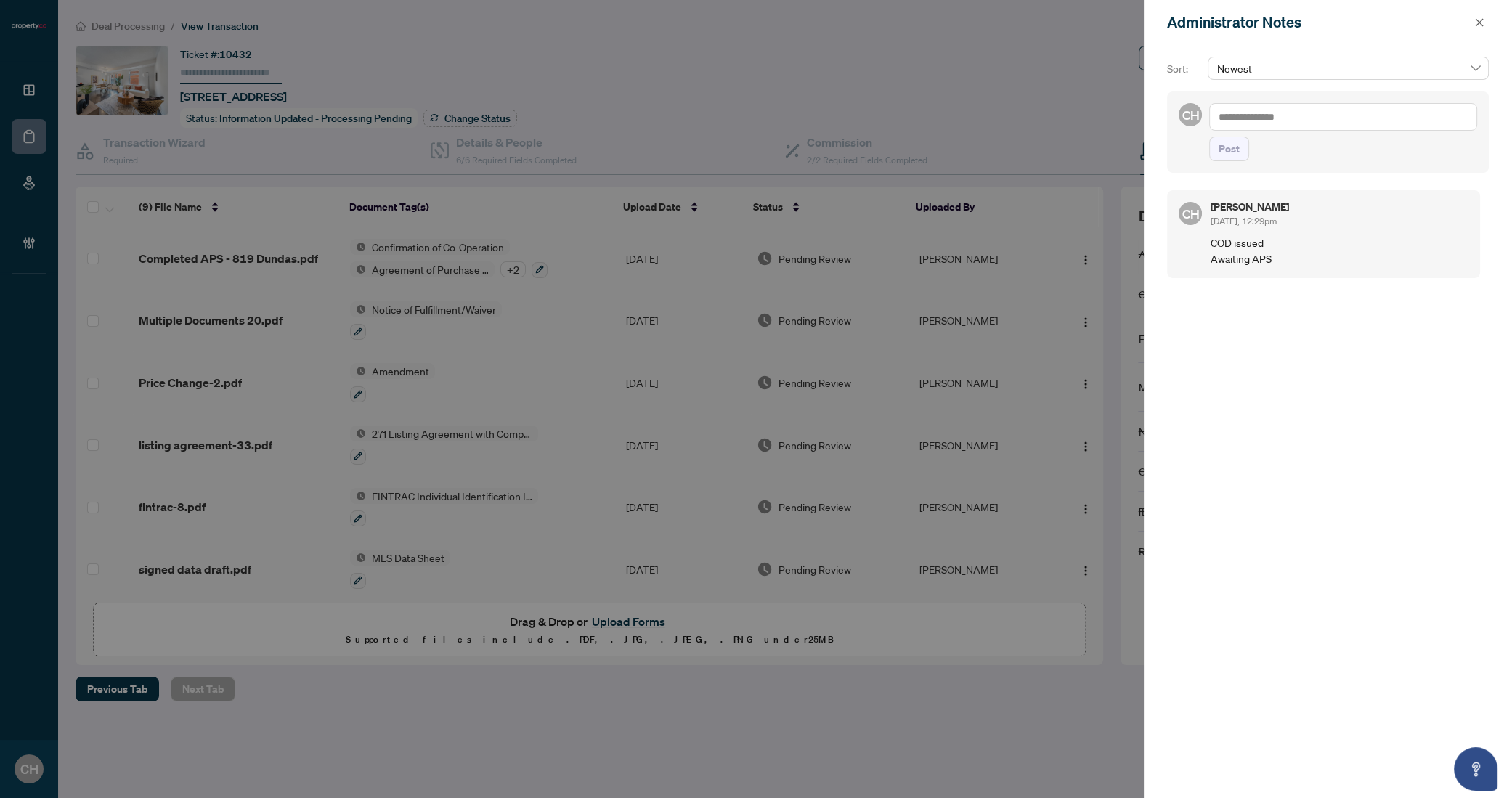
click at [1323, 116] on textarea at bounding box center [1343, 117] width 268 height 28
type textarea "*"
type textarea "**********"
click at [1244, 161] on button "Post" at bounding box center [1229, 163] width 40 height 24
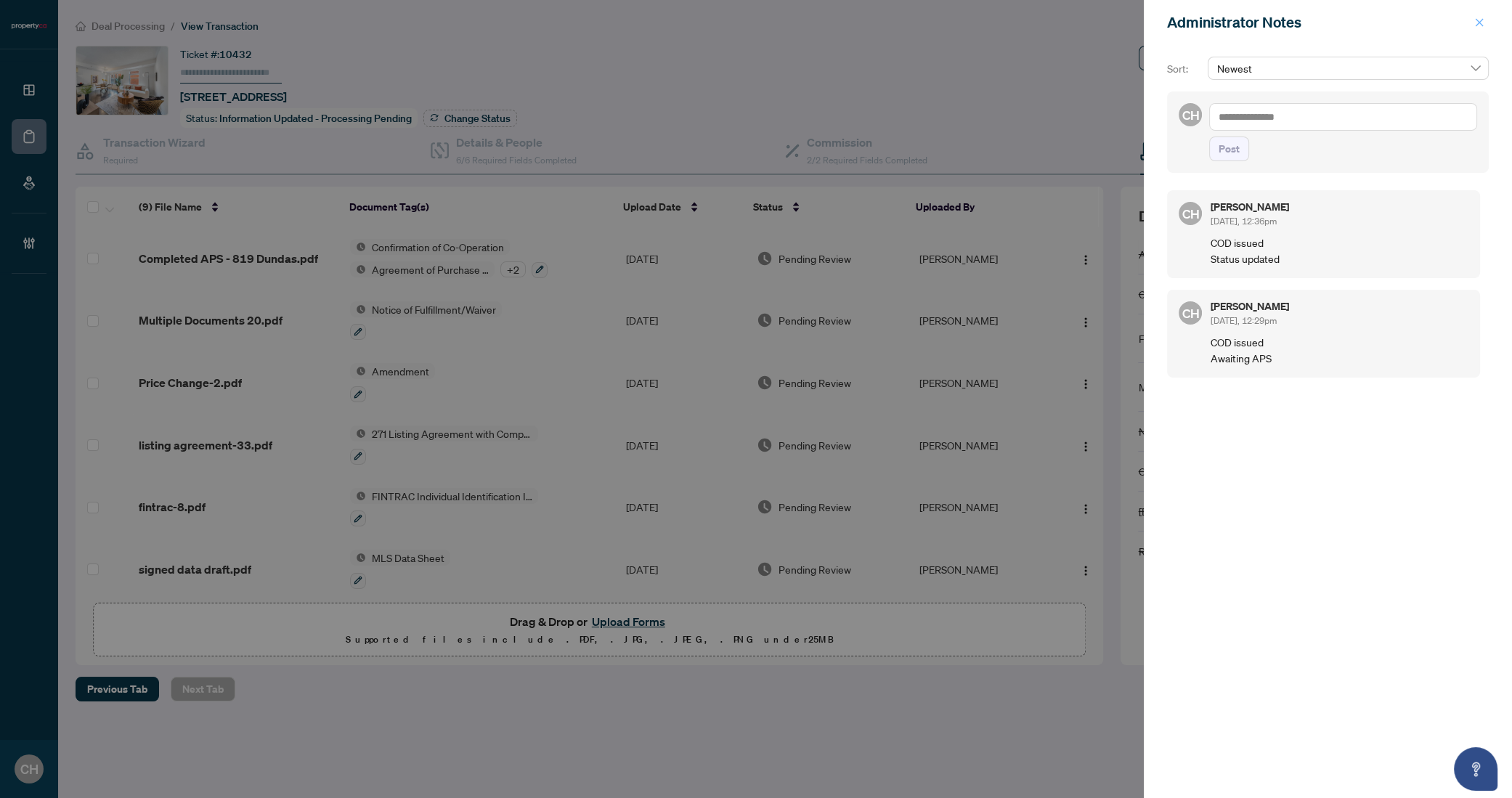
click at [1477, 25] on icon "close" at bounding box center [1479, 21] width 8 height 8
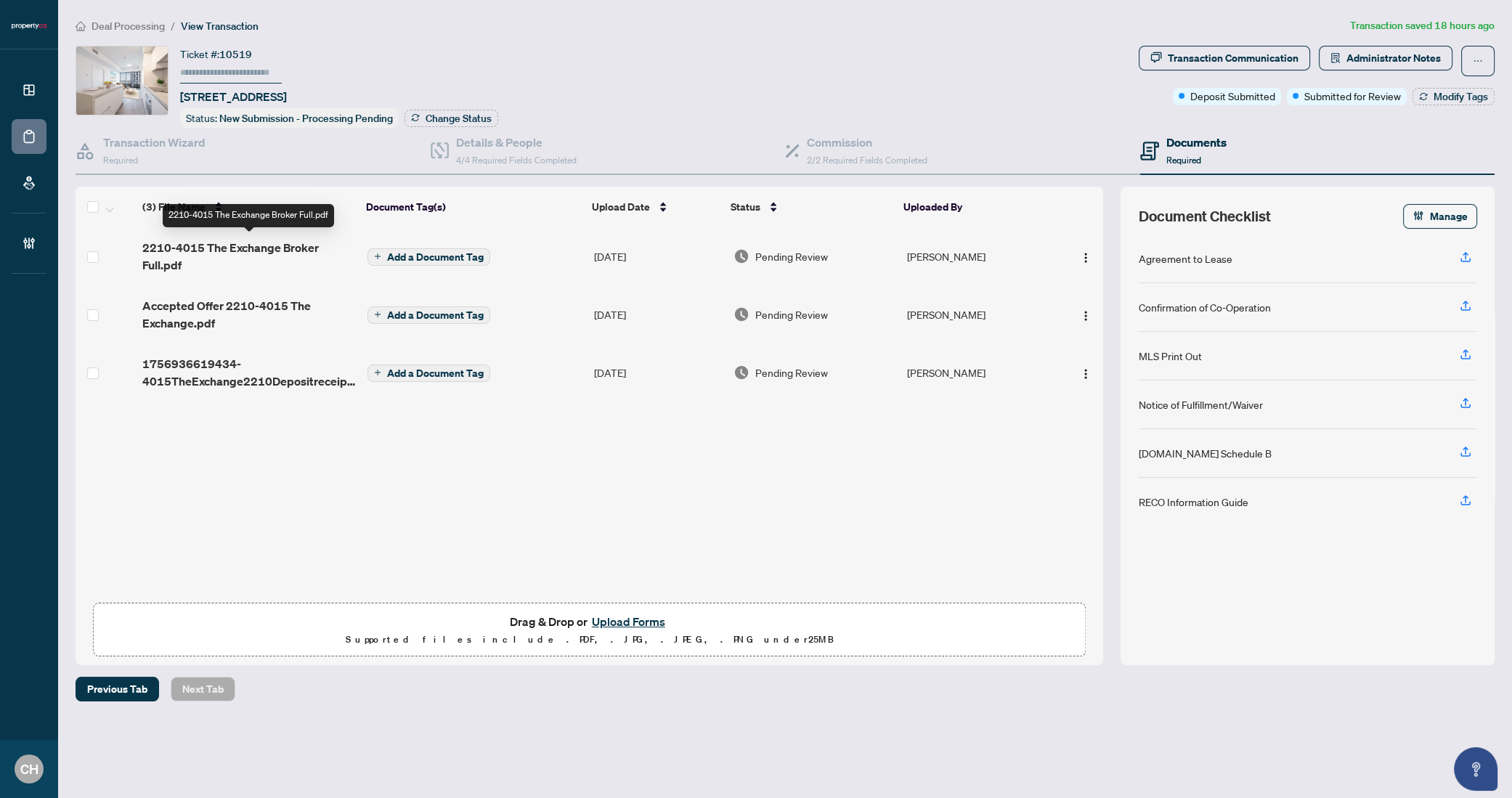
click at [239, 240] on span "2210-4015 The Exchange Broker Full.pdf" at bounding box center [248, 256] width 214 height 35
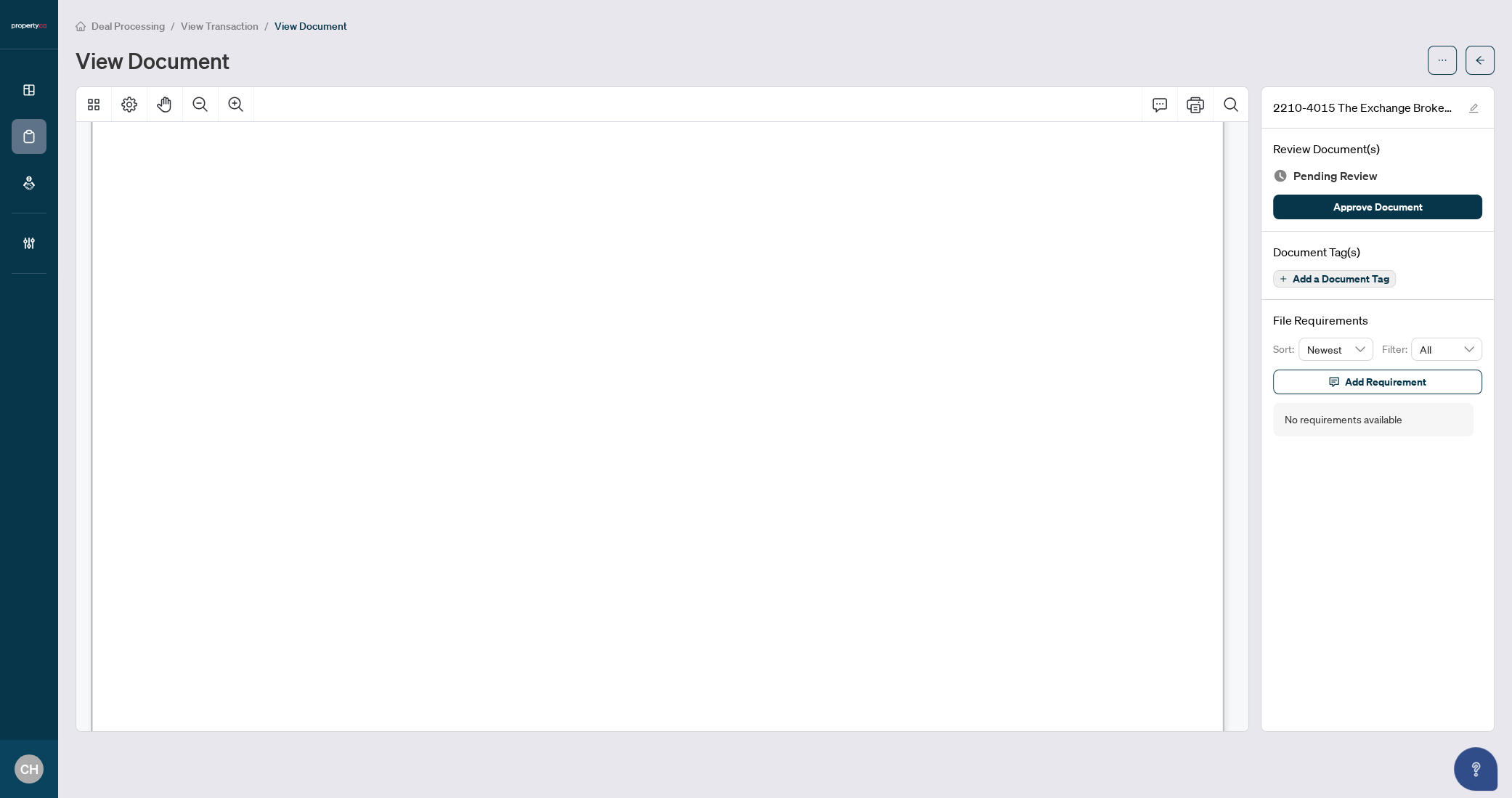
scroll to position [404, 0]
click at [205, 102] on icon "Zoom Out" at bounding box center [201, 104] width 15 height 15
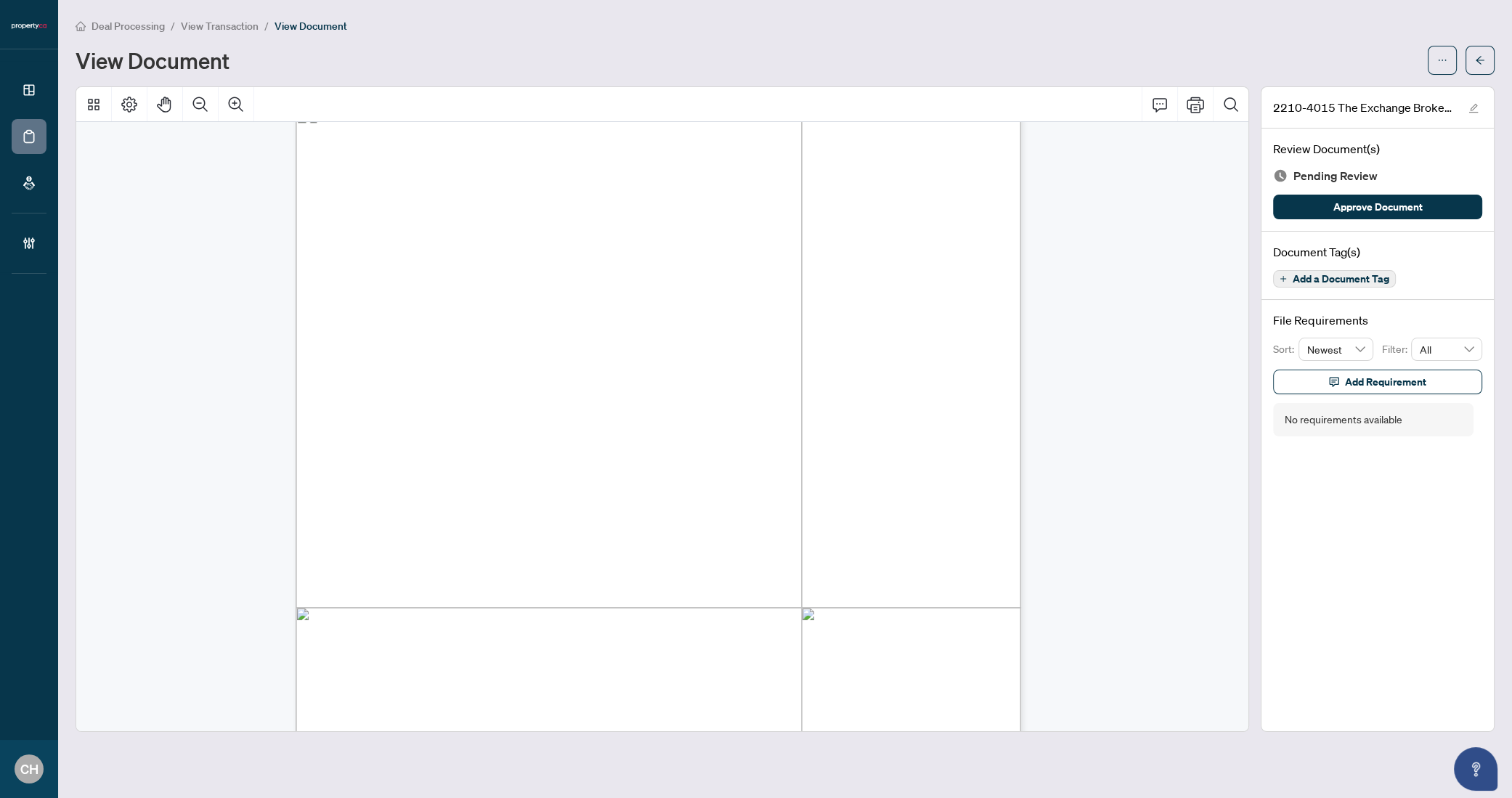
scroll to position [0, 0]
click at [1316, 283] on span "Add a Document Tag" at bounding box center [1340, 278] width 96 height 10
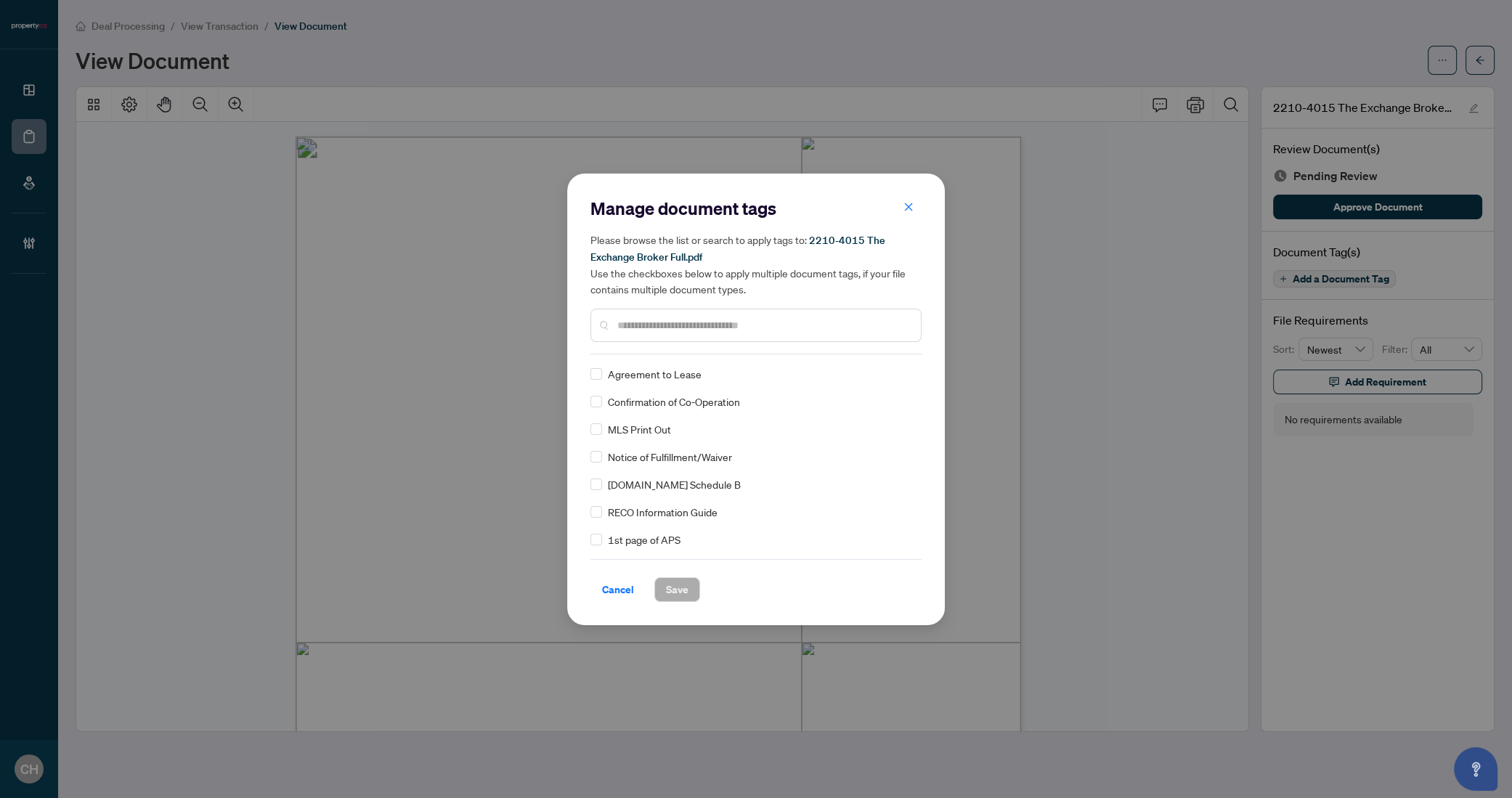
drag, startPoint x: 725, startPoint y: 329, endPoint x: 750, endPoint y: 305, distance: 34.7
click at [725, 329] on input "text" at bounding box center [763, 325] width 292 height 16
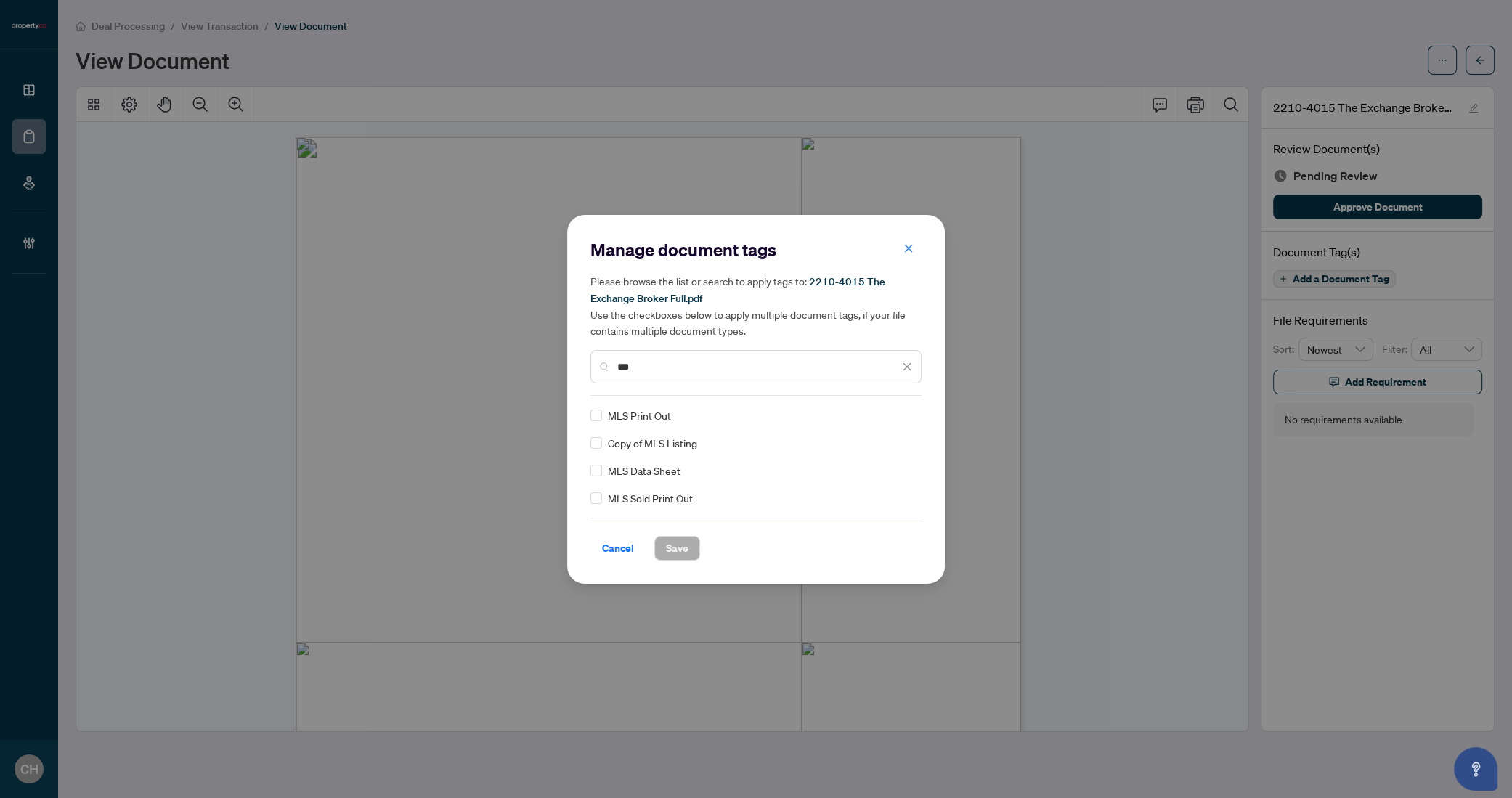
type input "***"
click at [670, 543] on span "Save" at bounding box center [677, 548] width 22 height 23
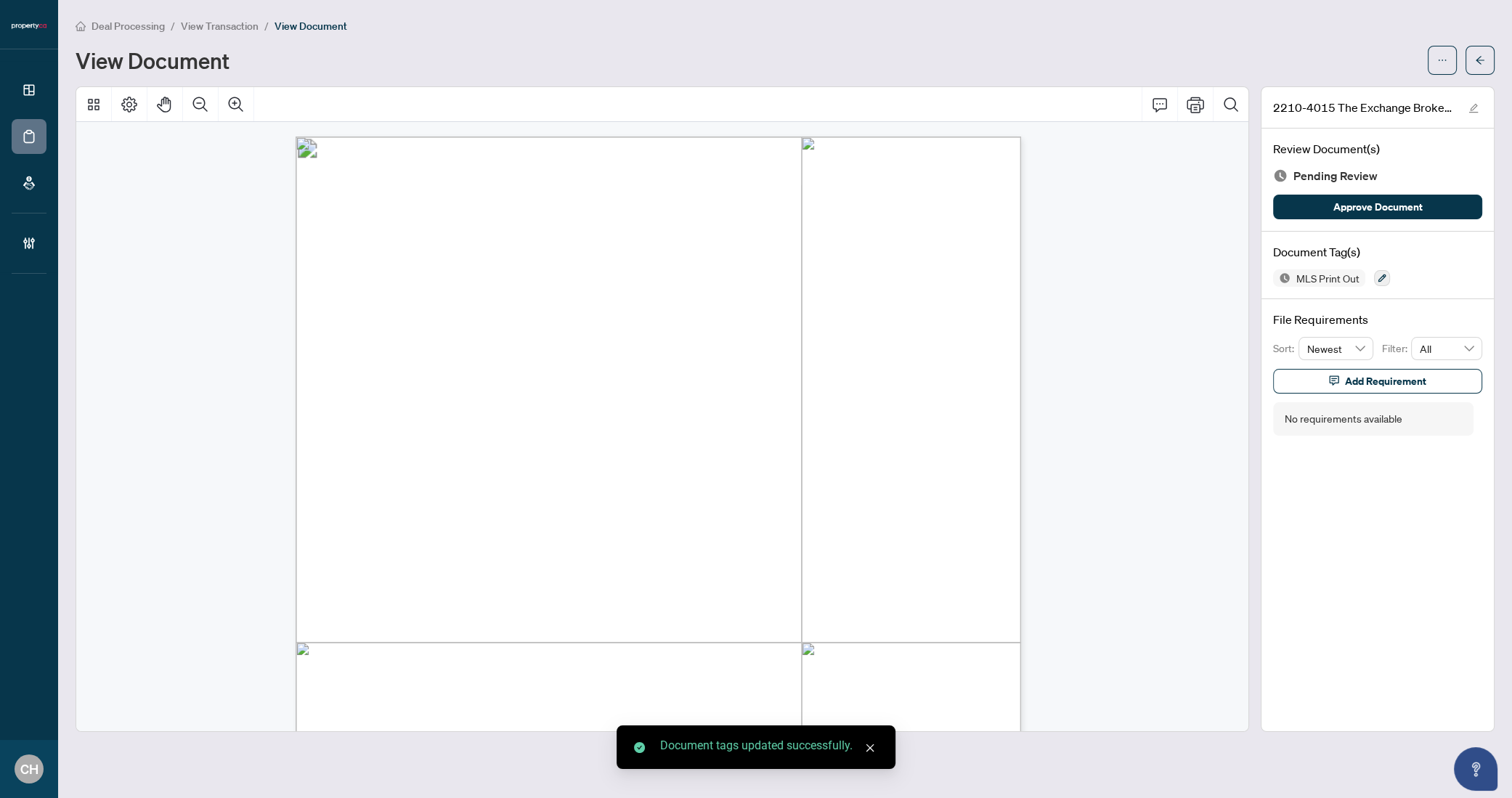
click at [1470, 55] on button "button" at bounding box center [1480, 60] width 29 height 29
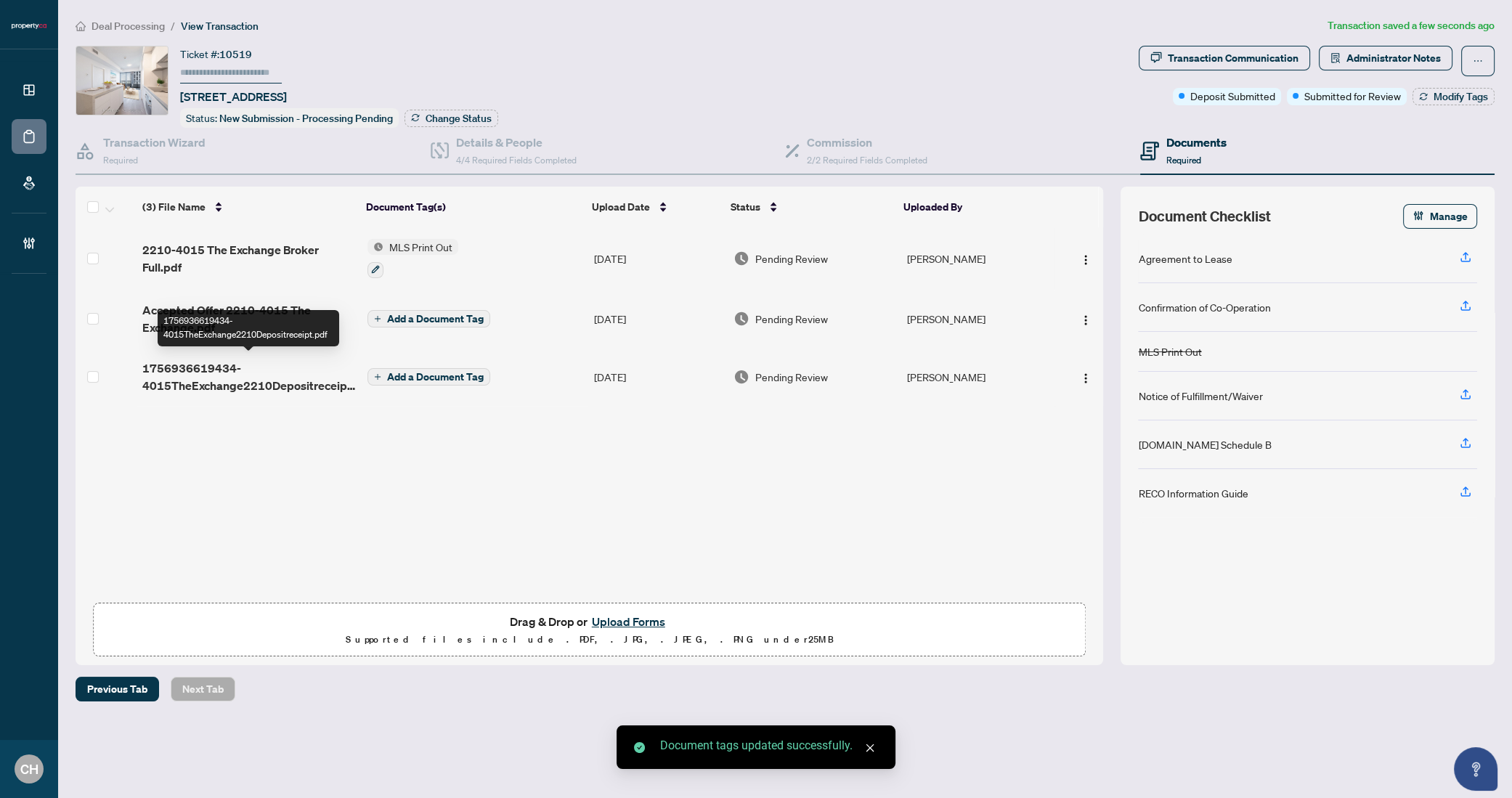
click at [297, 361] on span "1756936619434-4015TheExchange2210Depositreceipt.pdf" at bounding box center [248, 376] width 214 height 35
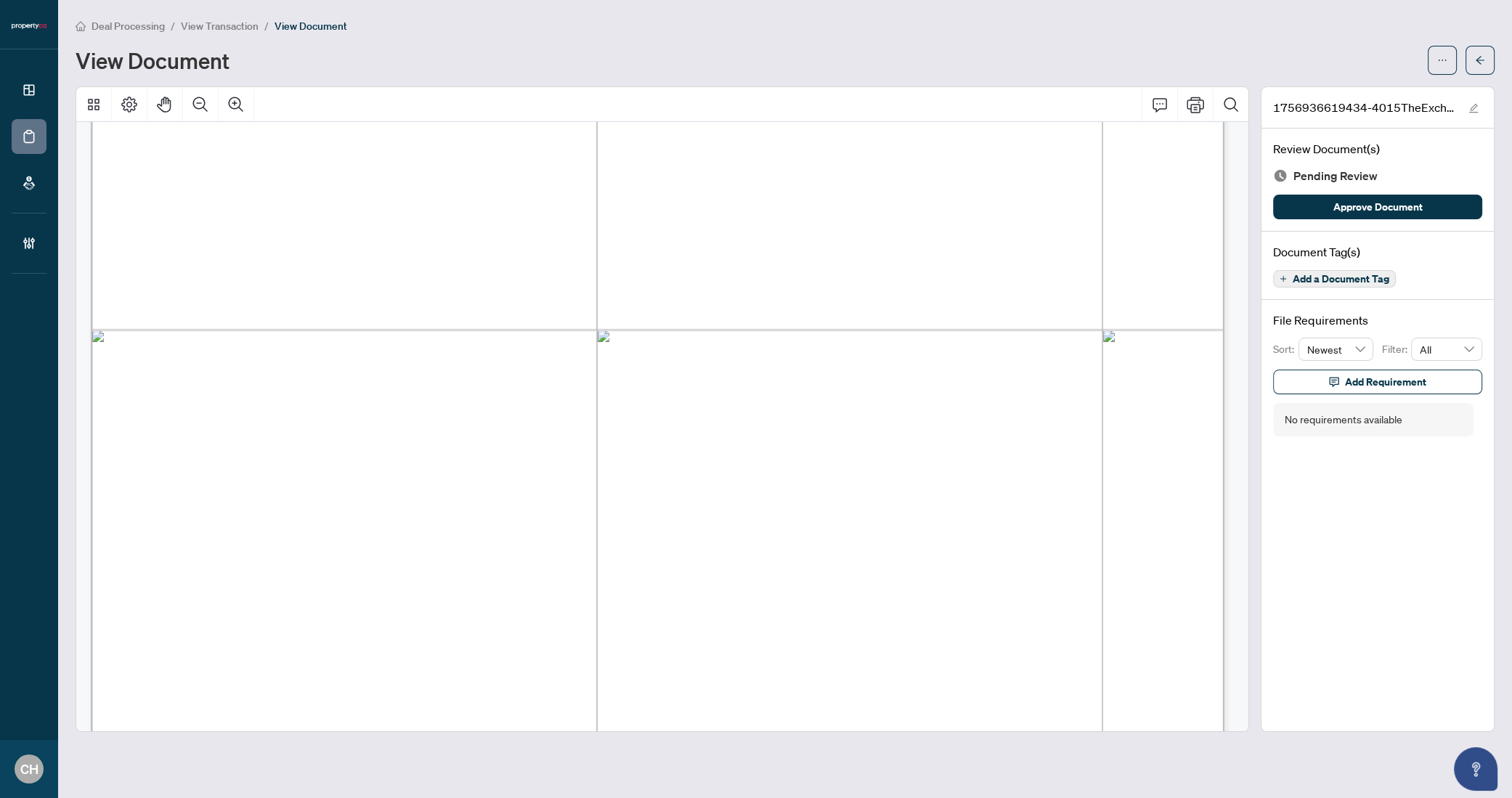
scroll to position [1260, 0]
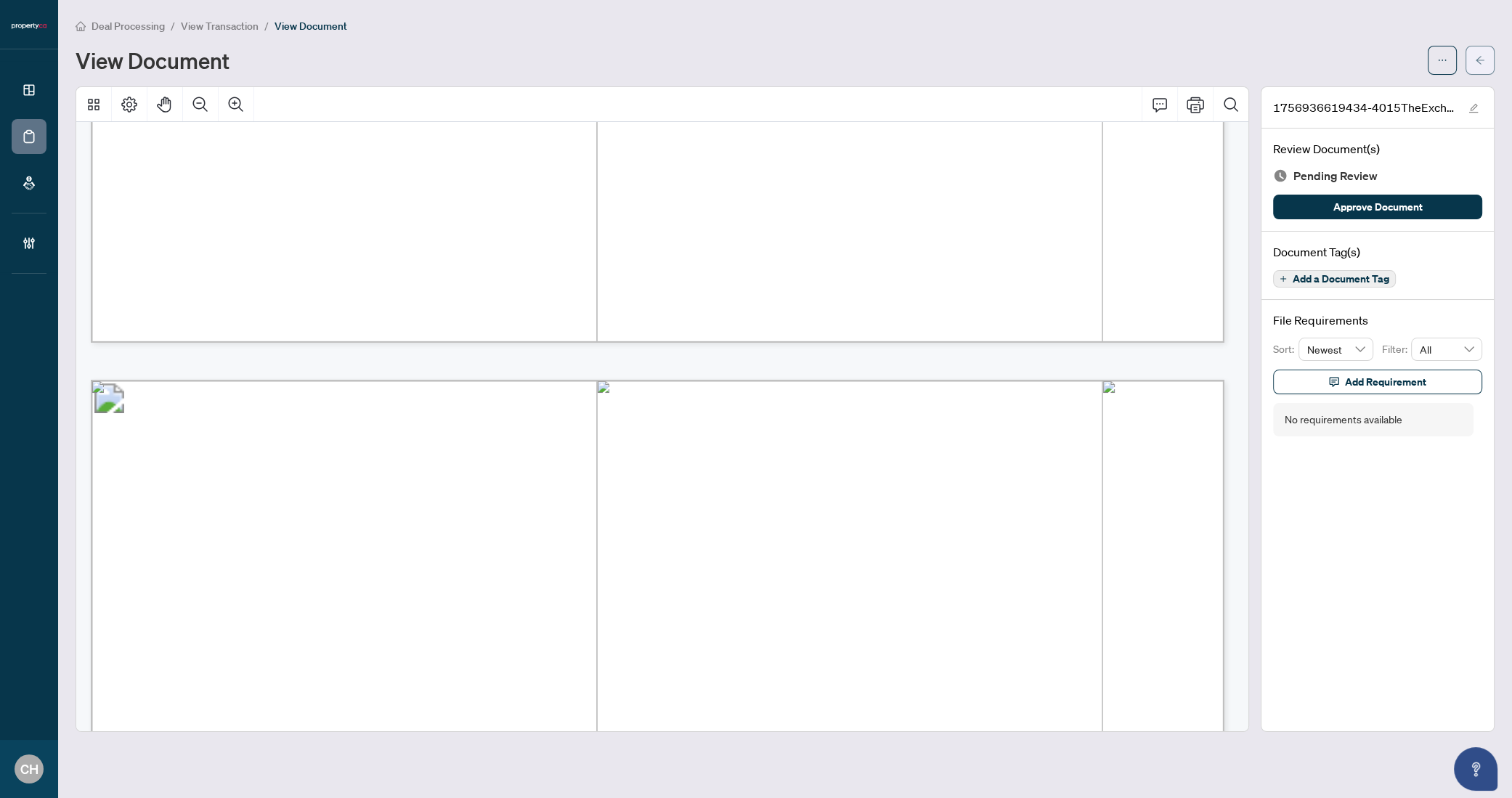
click at [1479, 60] on icon "arrow-left" at bounding box center [1479, 60] width 8 height 8
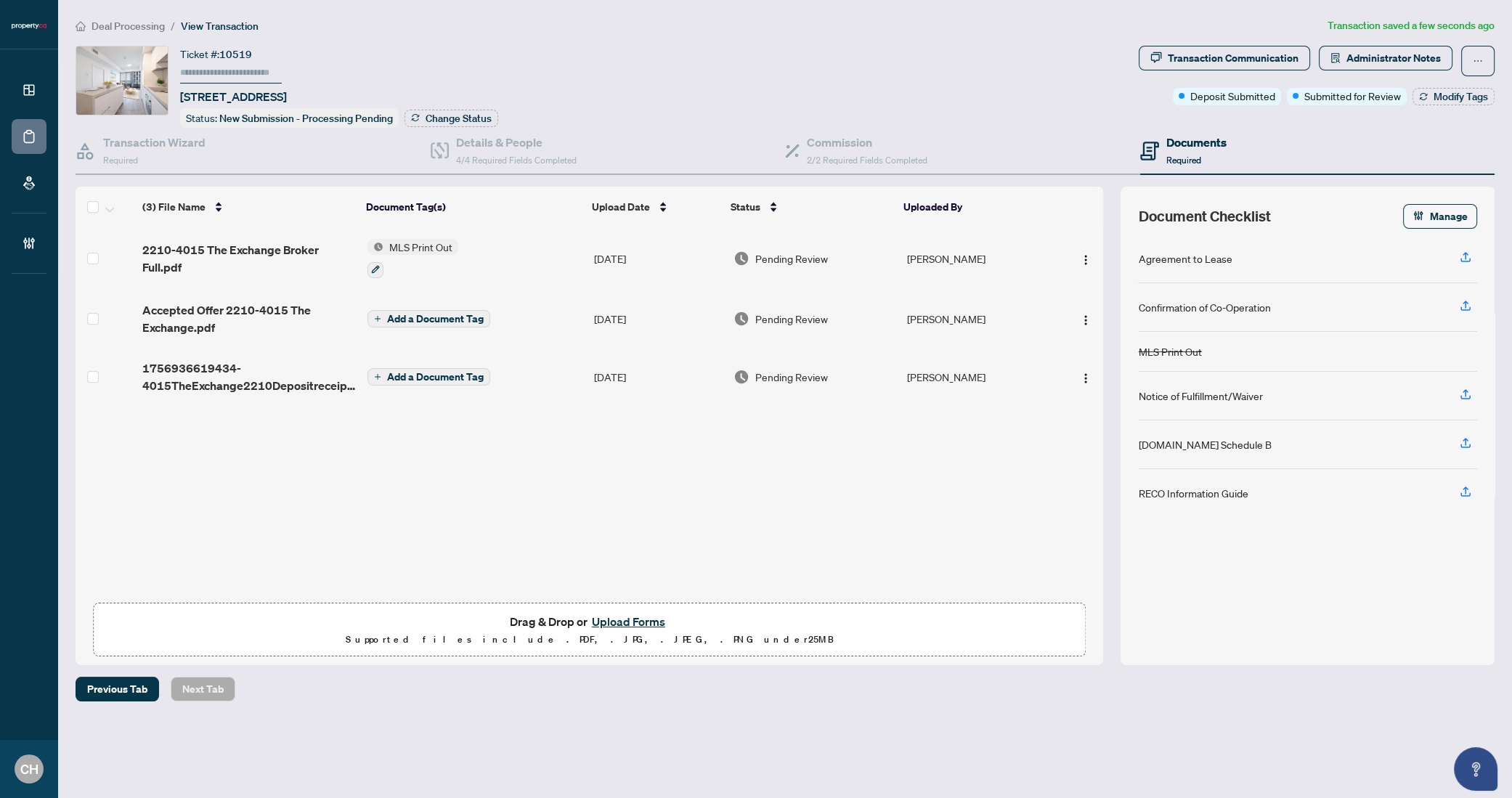
click at [431, 371] on span "Add a Document Tag" at bounding box center [435, 376] width 96 height 10
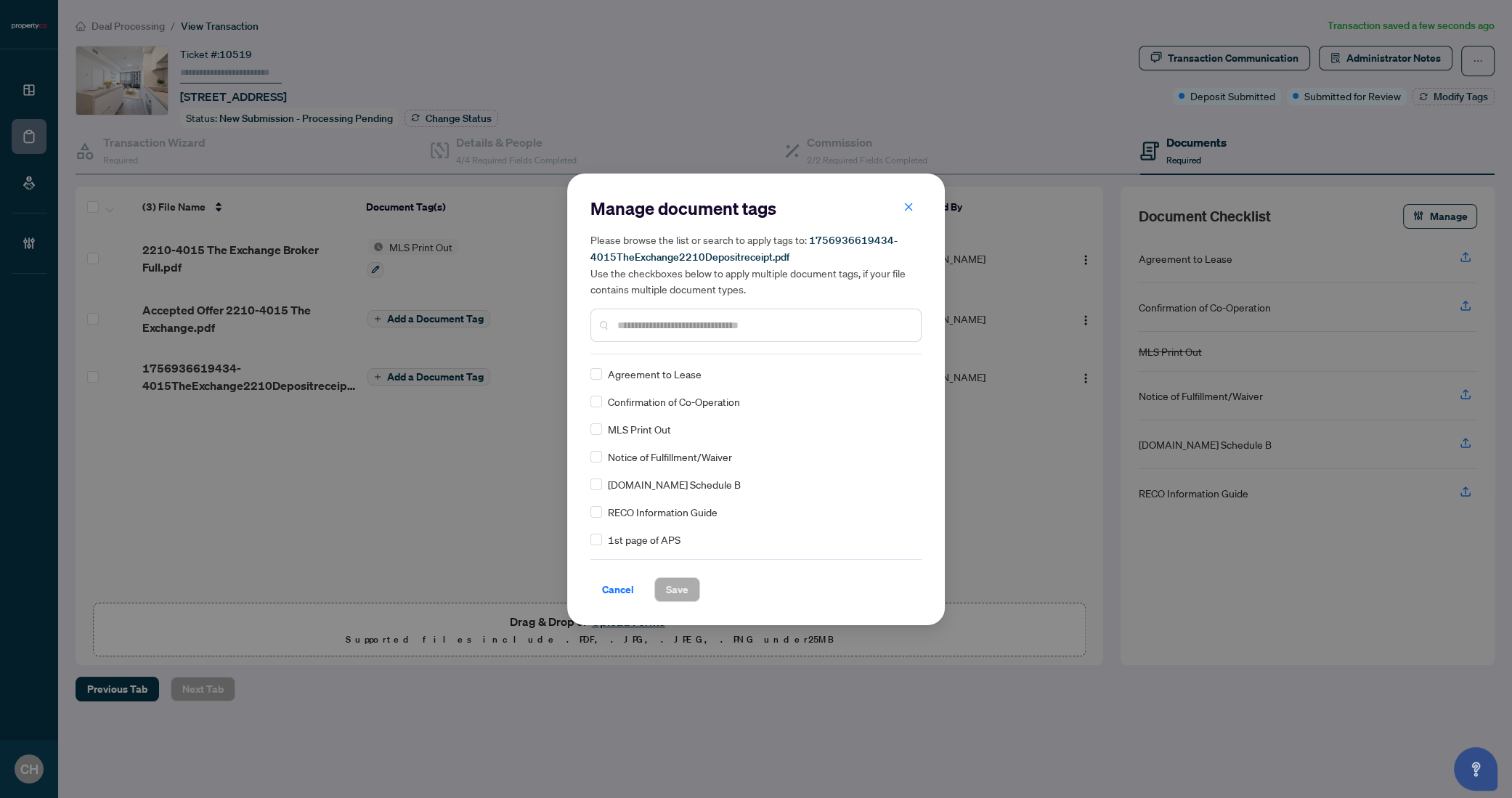
click at [765, 317] on input "text" at bounding box center [763, 325] width 292 height 16
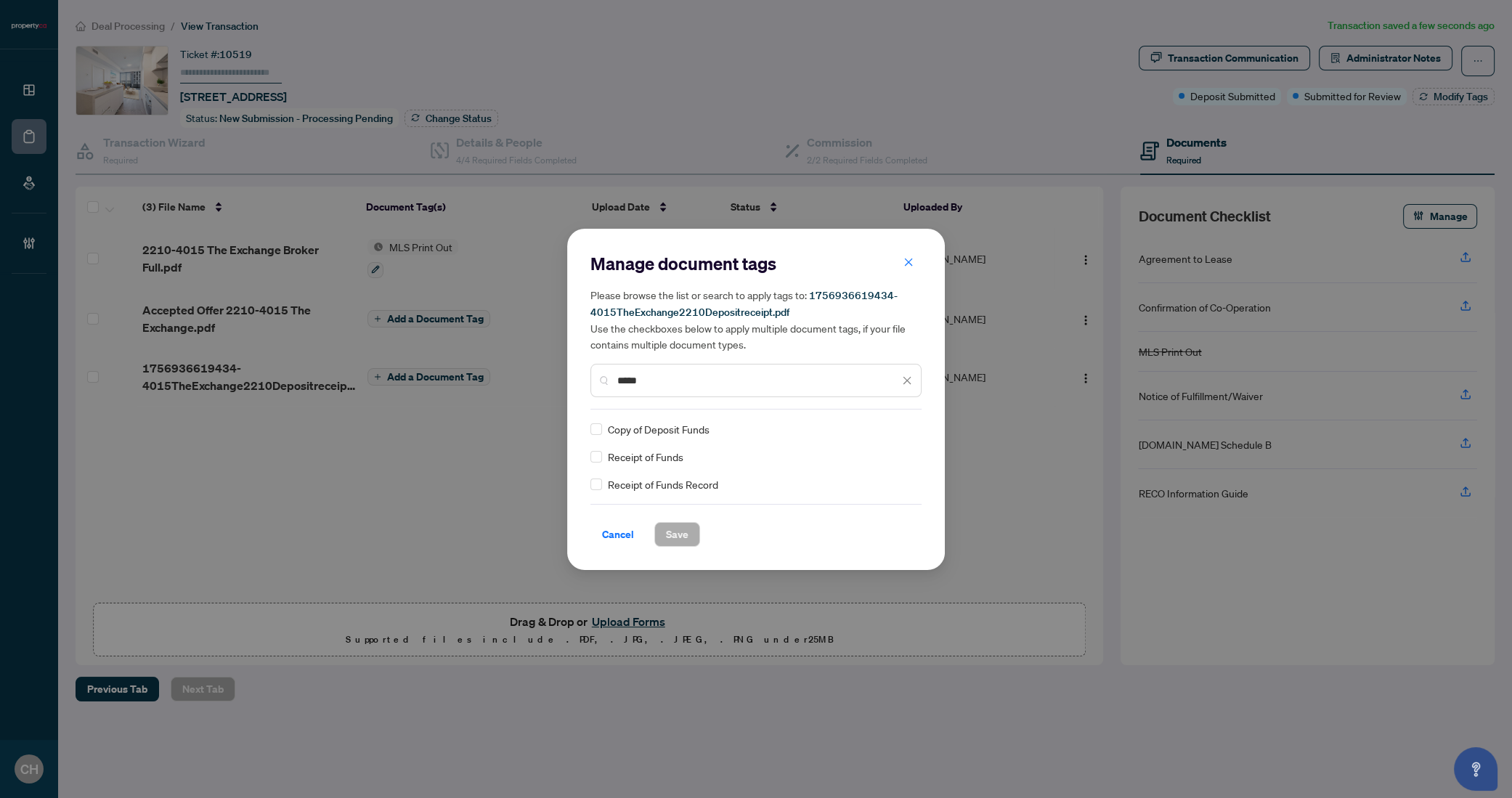
type input "*****"
click at [687, 527] on span "Save" at bounding box center [677, 534] width 22 height 23
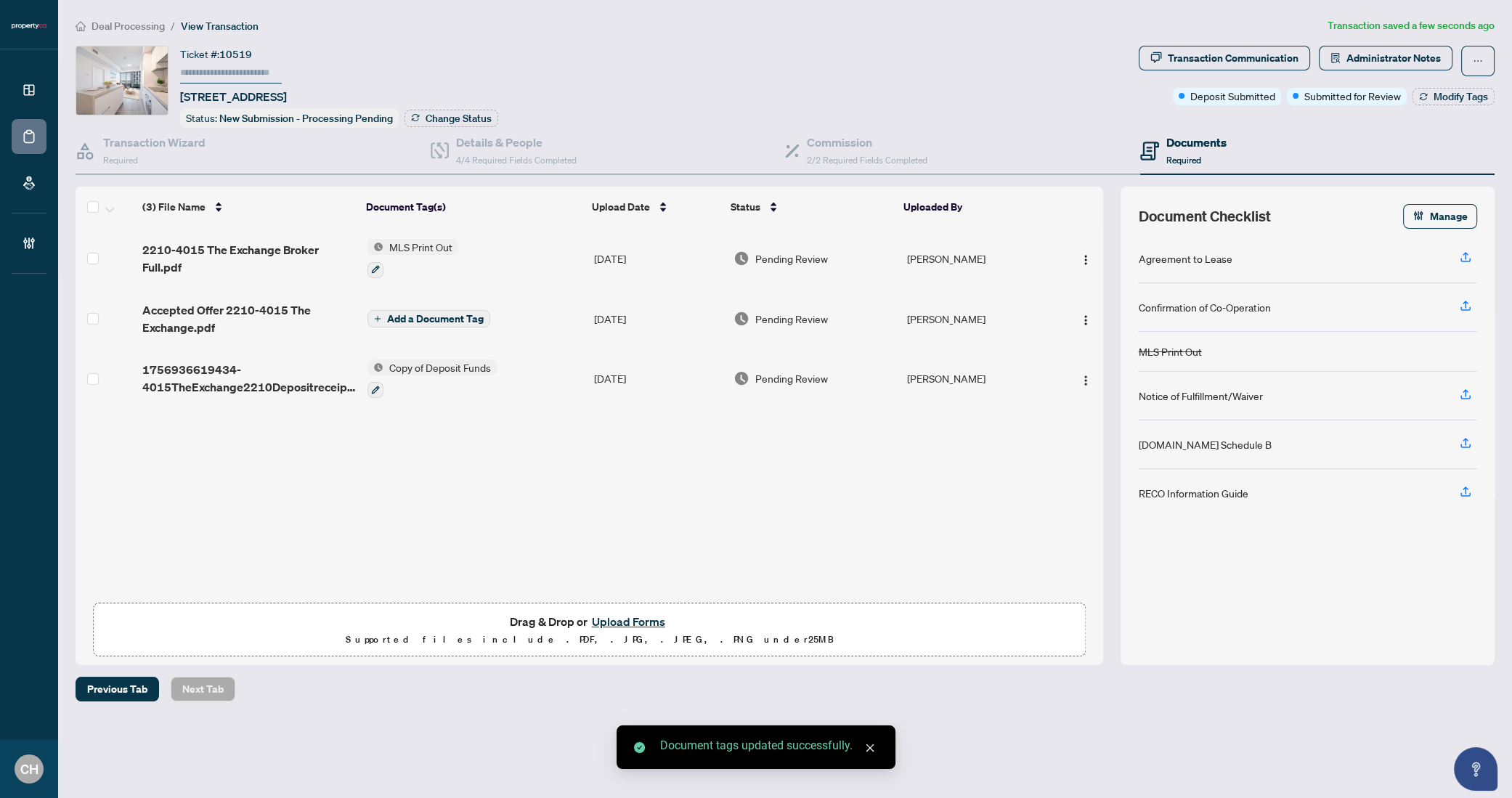
click at [551, 318] on td "Add a Document Tag" at bounding box center [474, 318] width 227 height 58
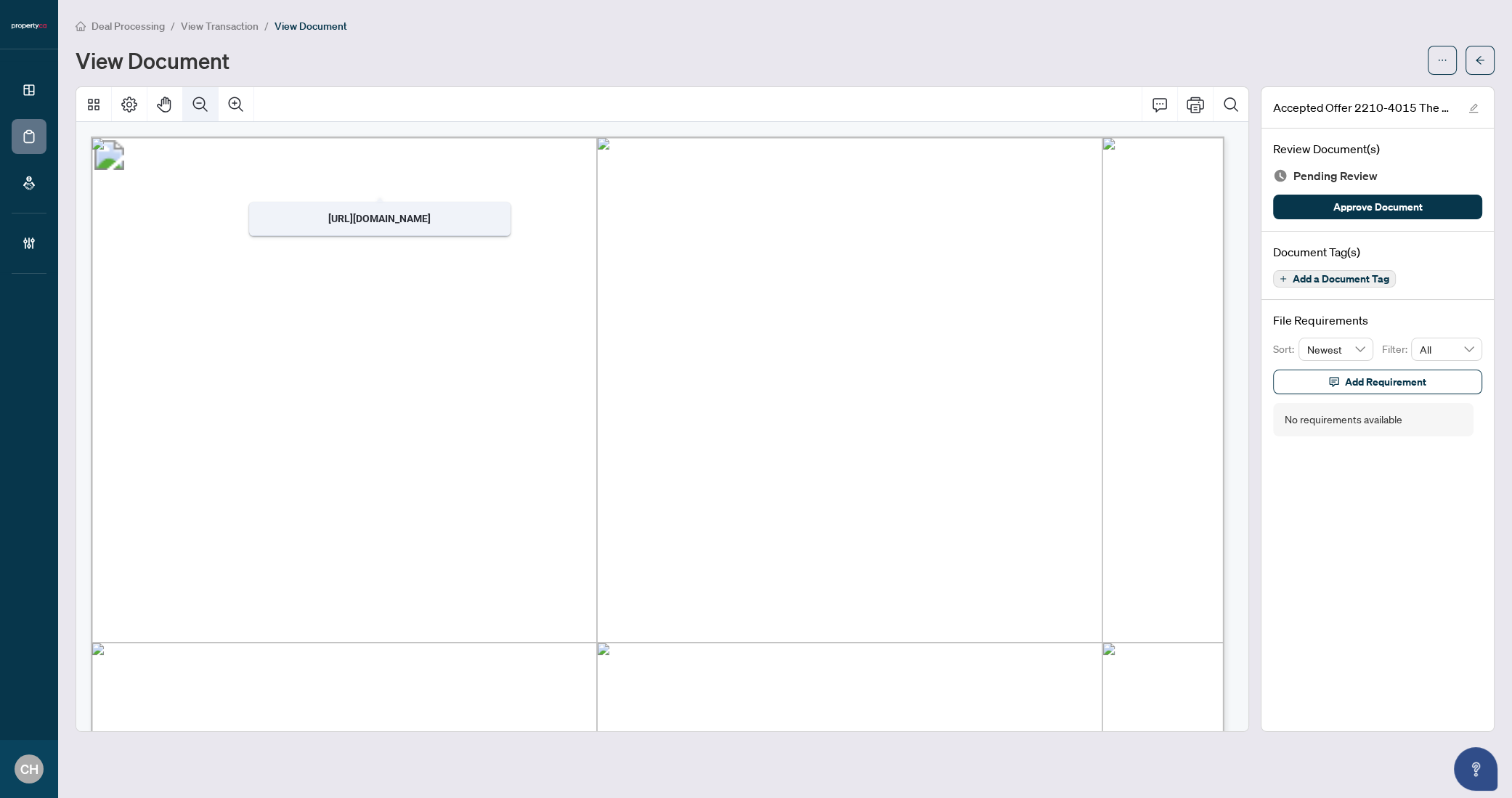
click at [188, 105] on button "Zoom Out" at bounding box center [200, 104] width 35 height 35
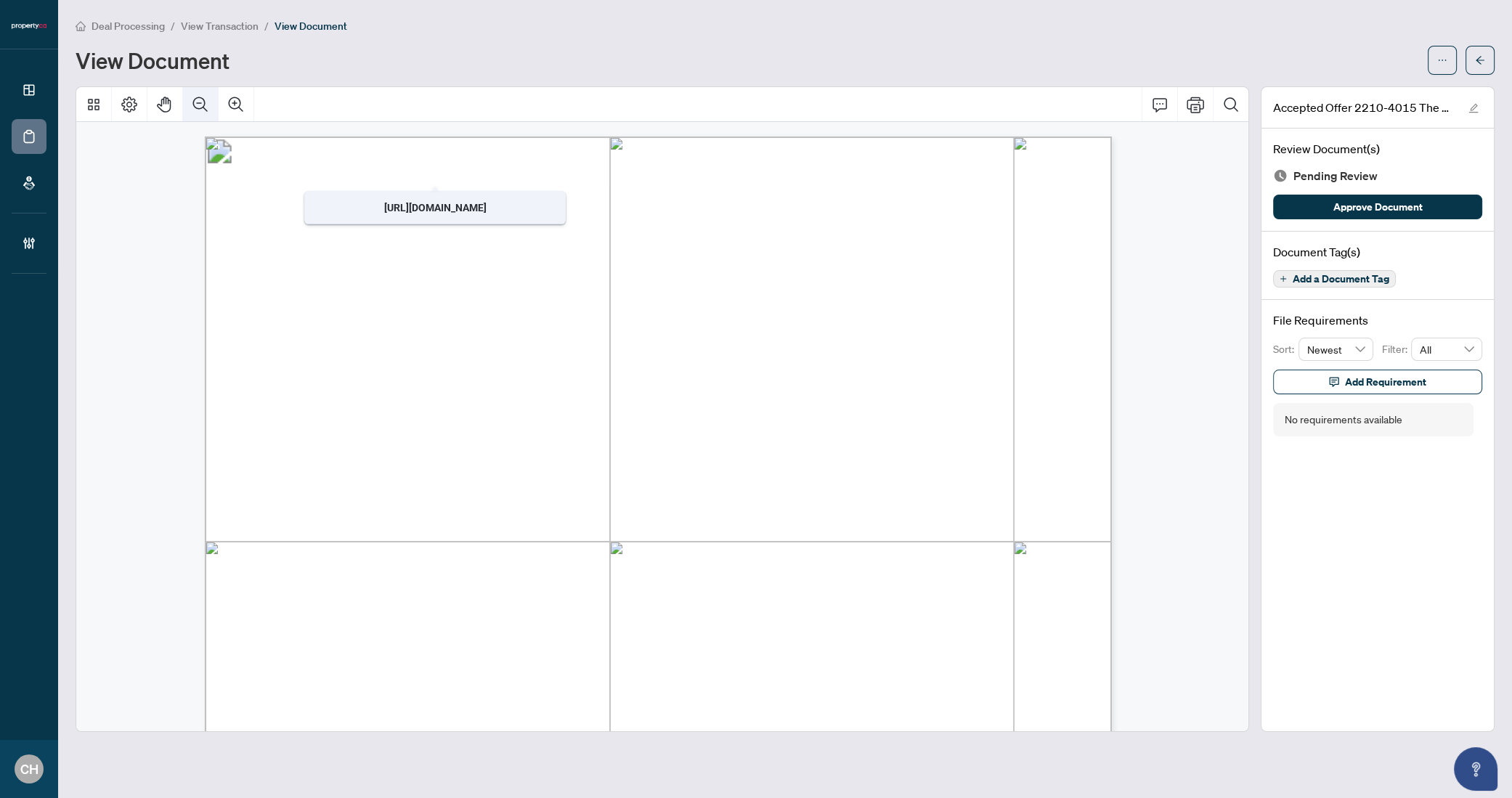
click at [188, 105] on button "Zoom Out" at bounding box center [200, 104] width 35 height 35
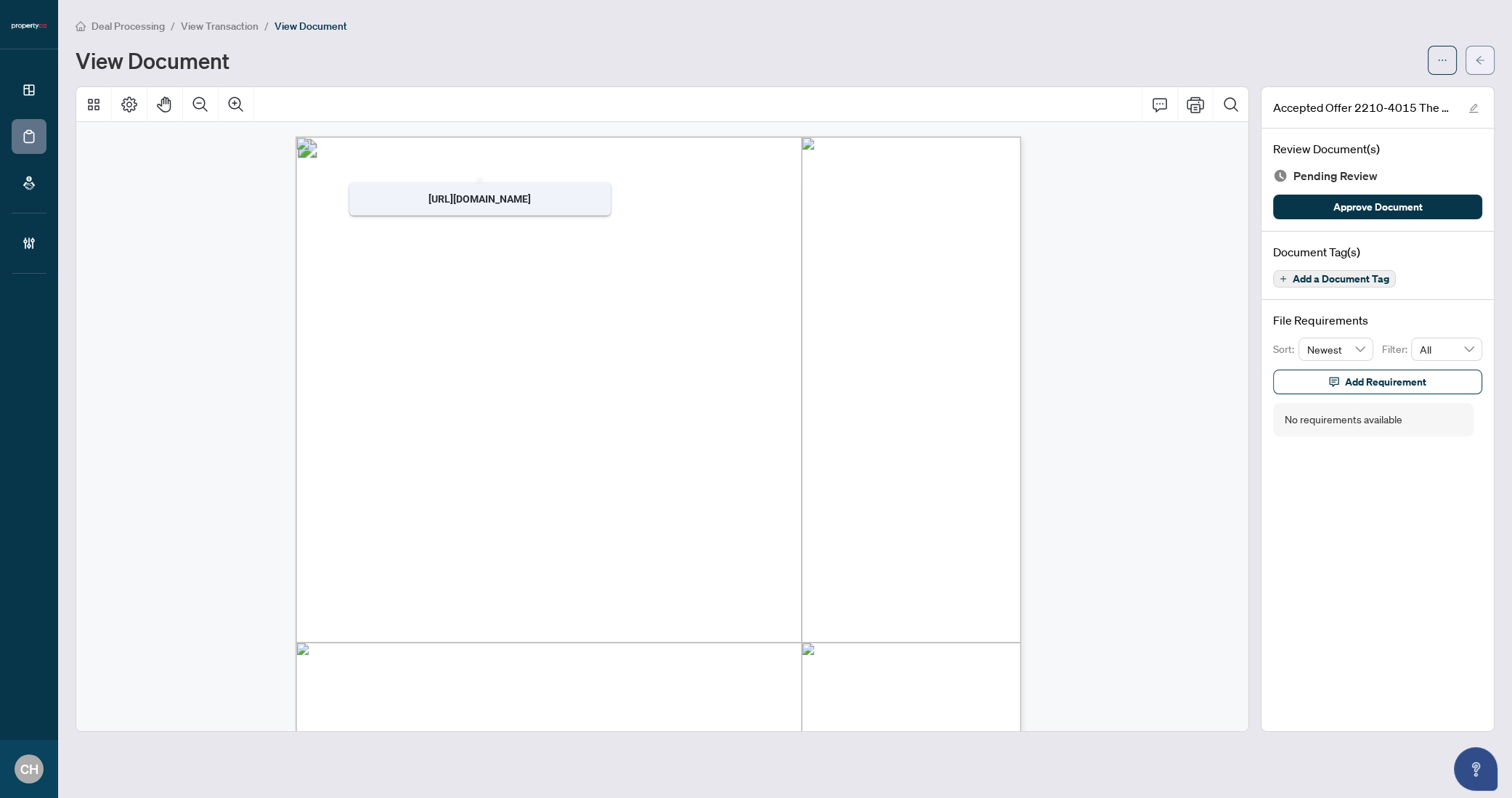
click at [1473, 70] on button "button" at bounding box center [1480, 60] width 29 height 29
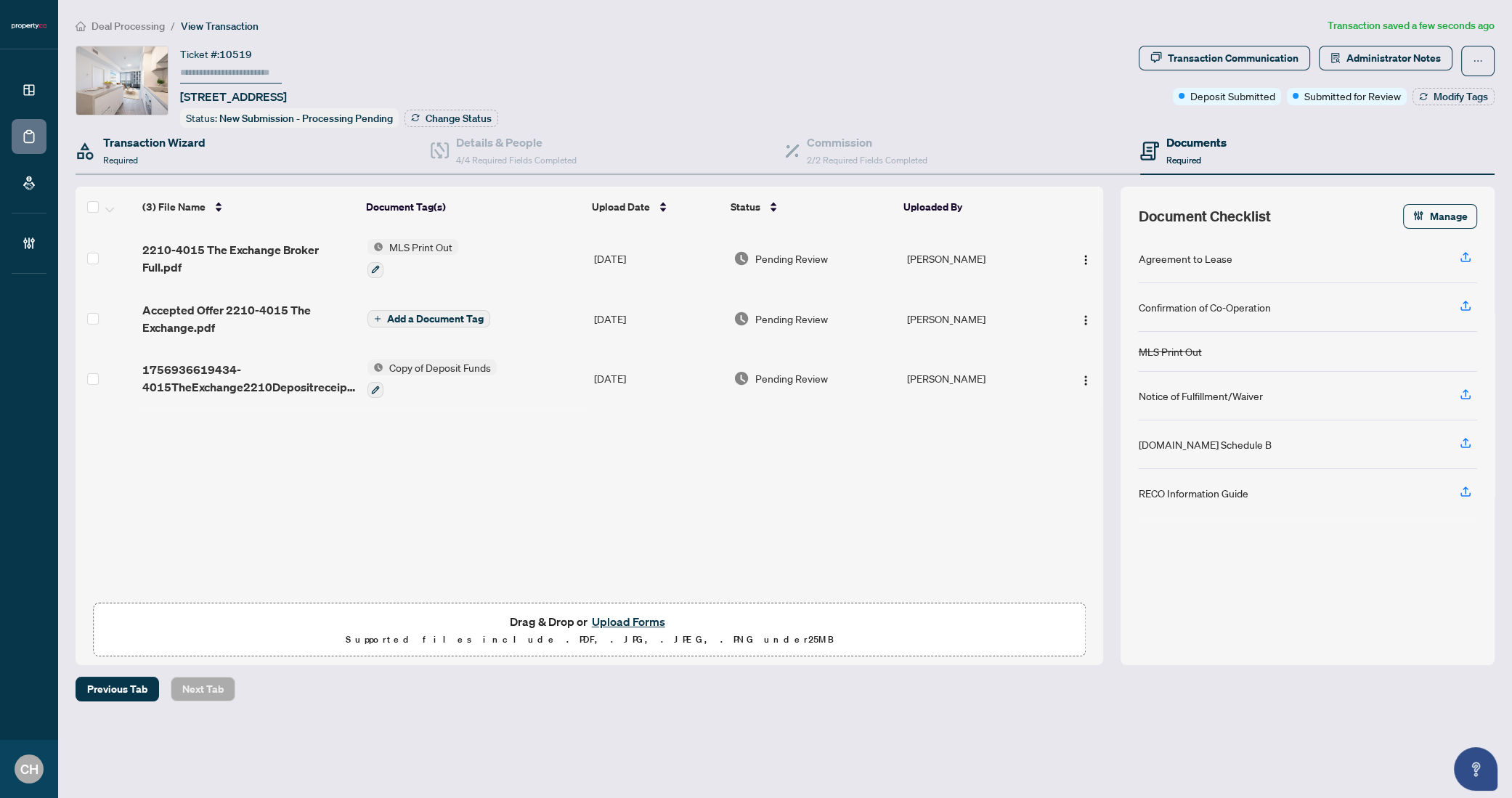
click at [217, 146] on div "Transaction Wizard Required" at bounding box center [253, 151] width 355 height 48
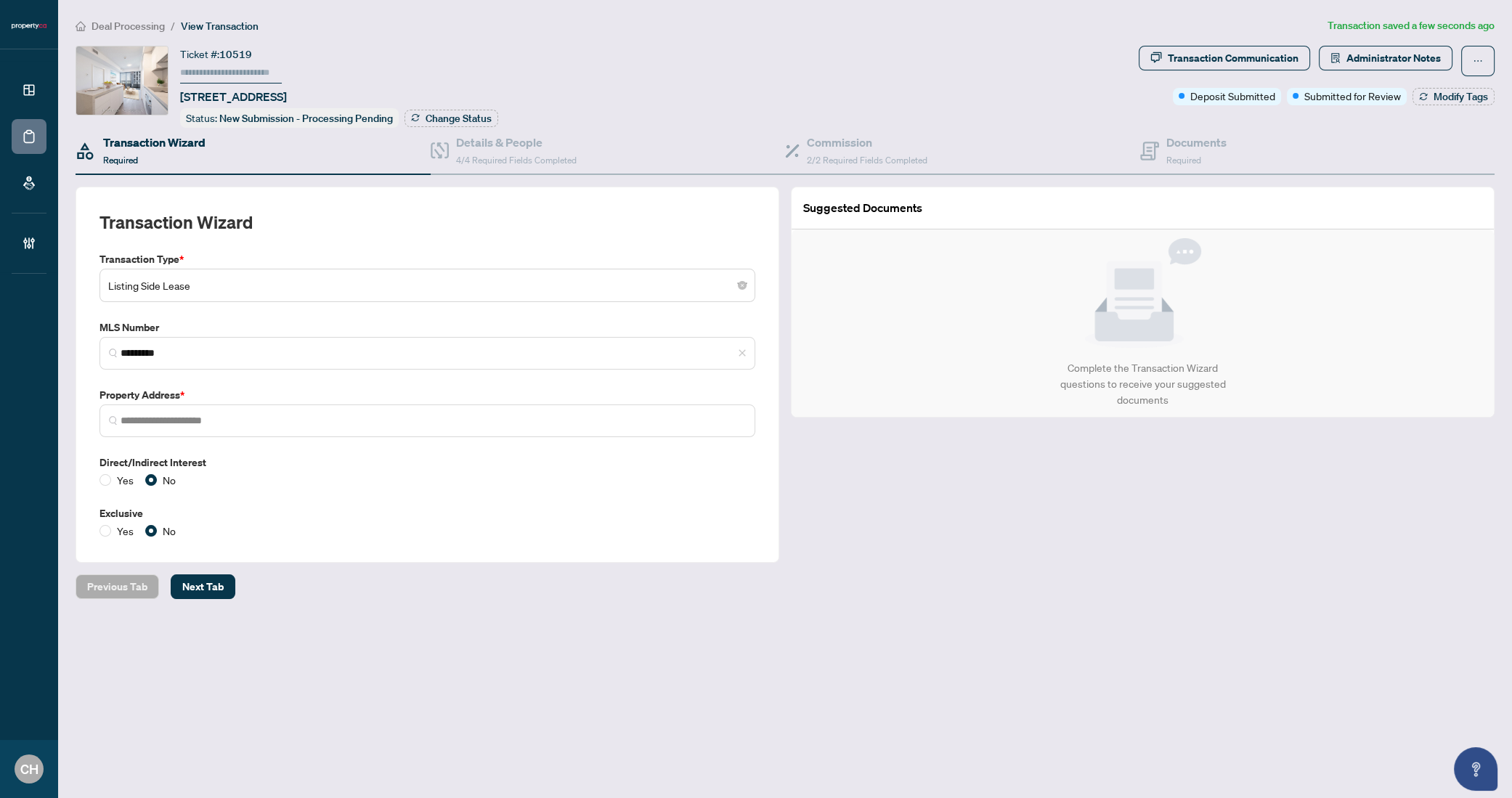
type input "**********"
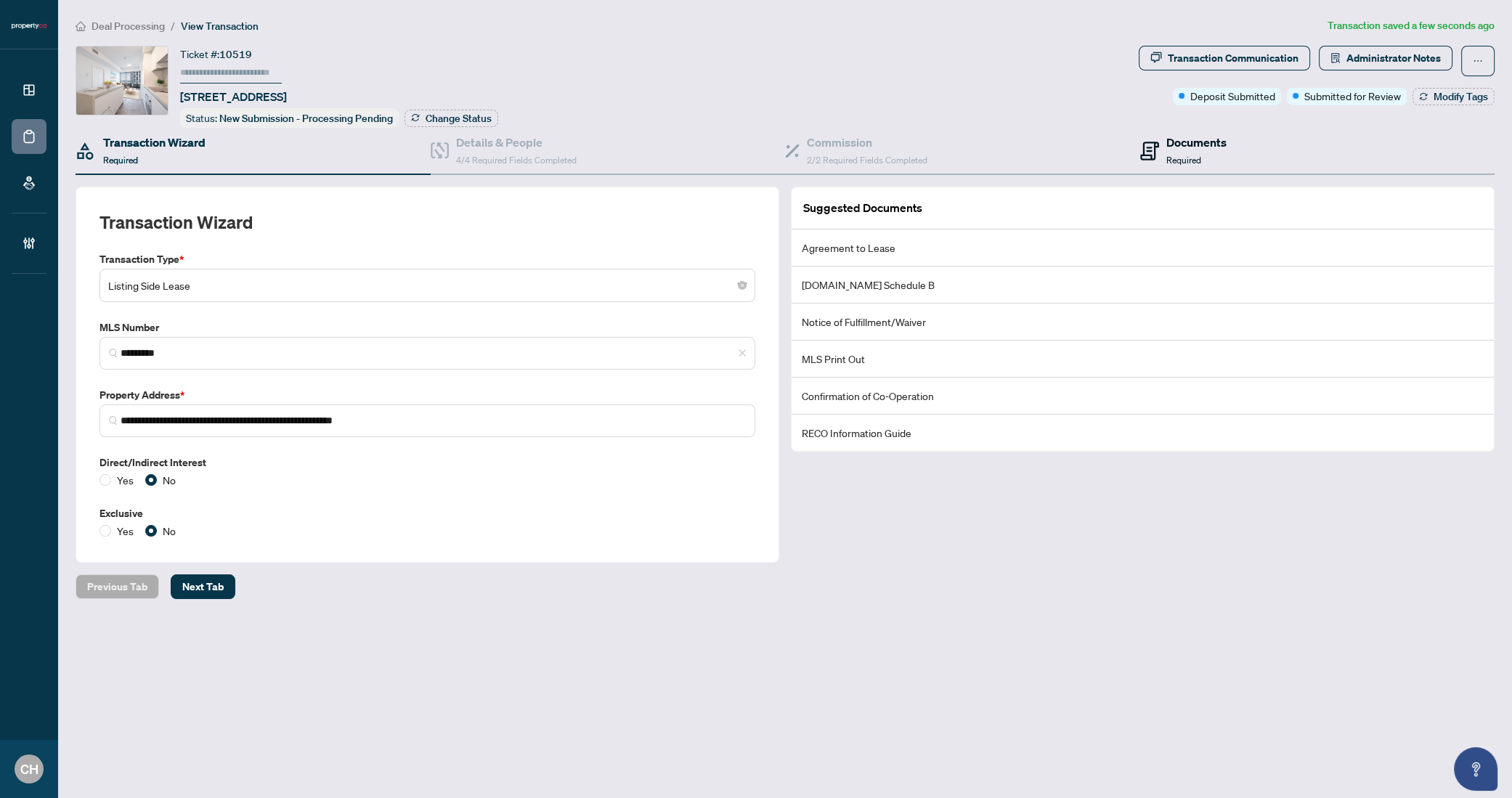
click at [1185, 150] on div "Documents Required" at bounding box center [1196, 150] width 61 height 35
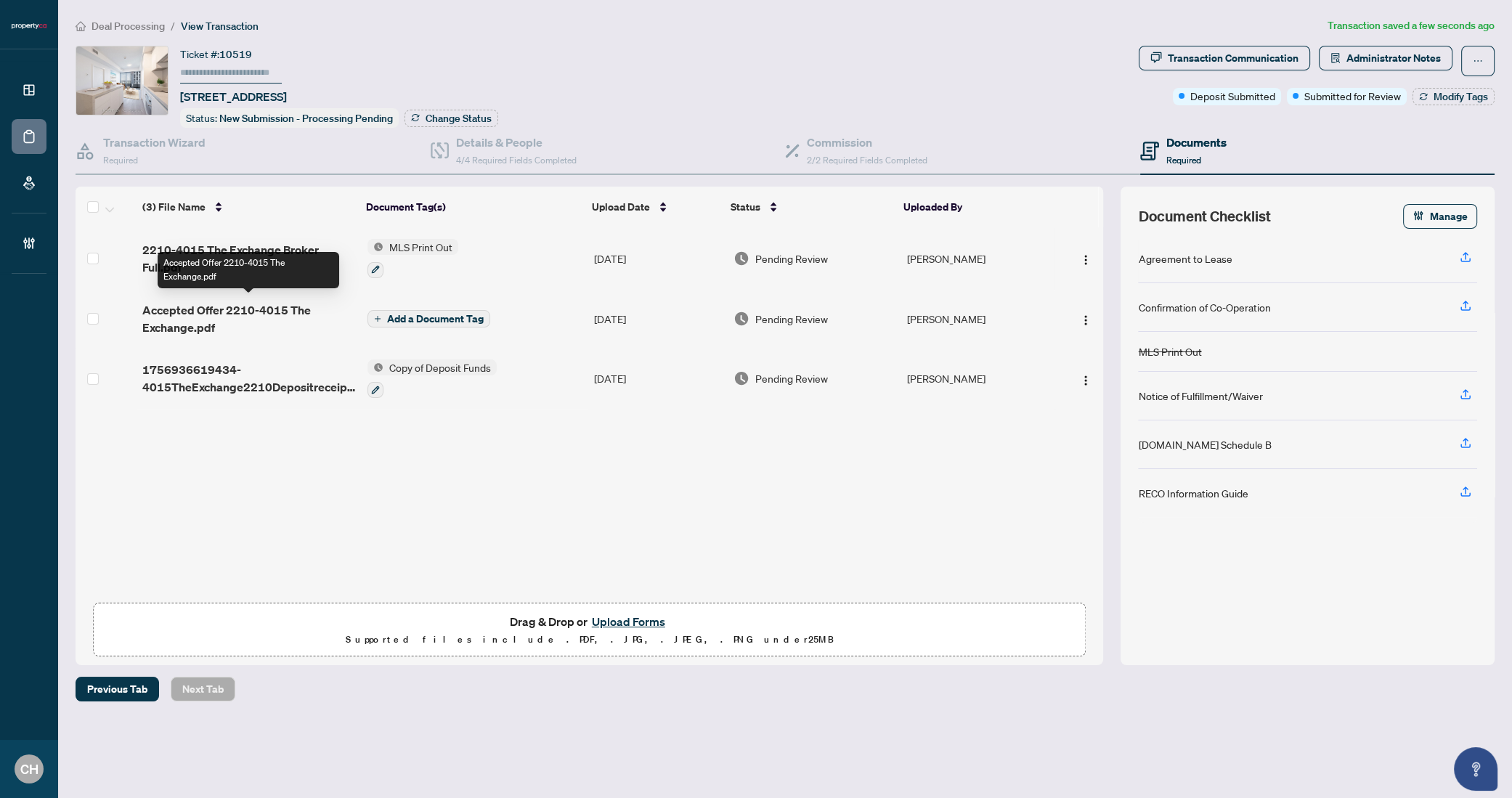
click at [299, 315] on span "Accepted Offer 2210-4015 The Exchange.pdf" at bounding box center [248, 318] width 214 height 35
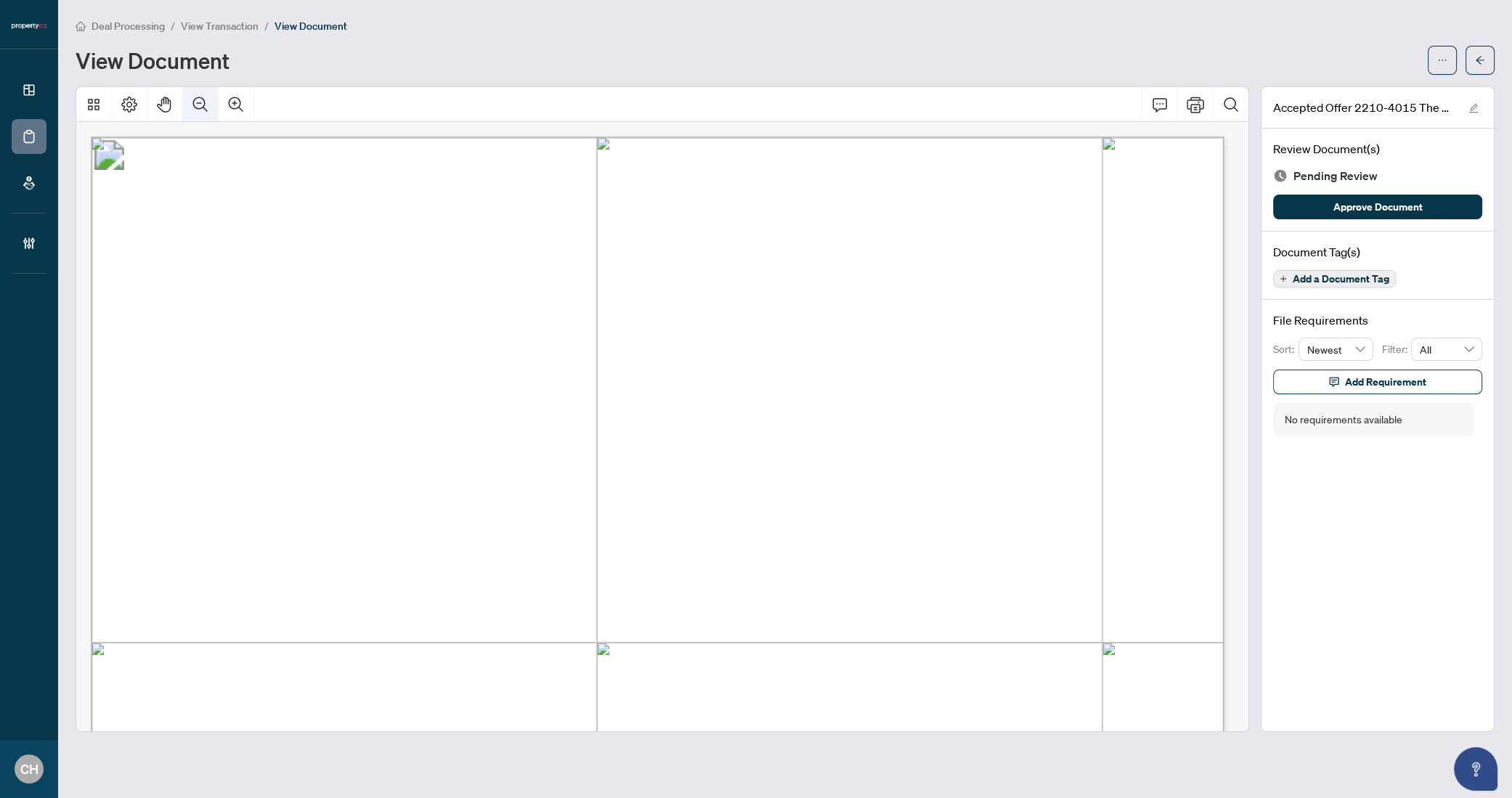
click at [204, 108] on icon "Zoom Out" at bounding box center [200, 105] width 18 height 18
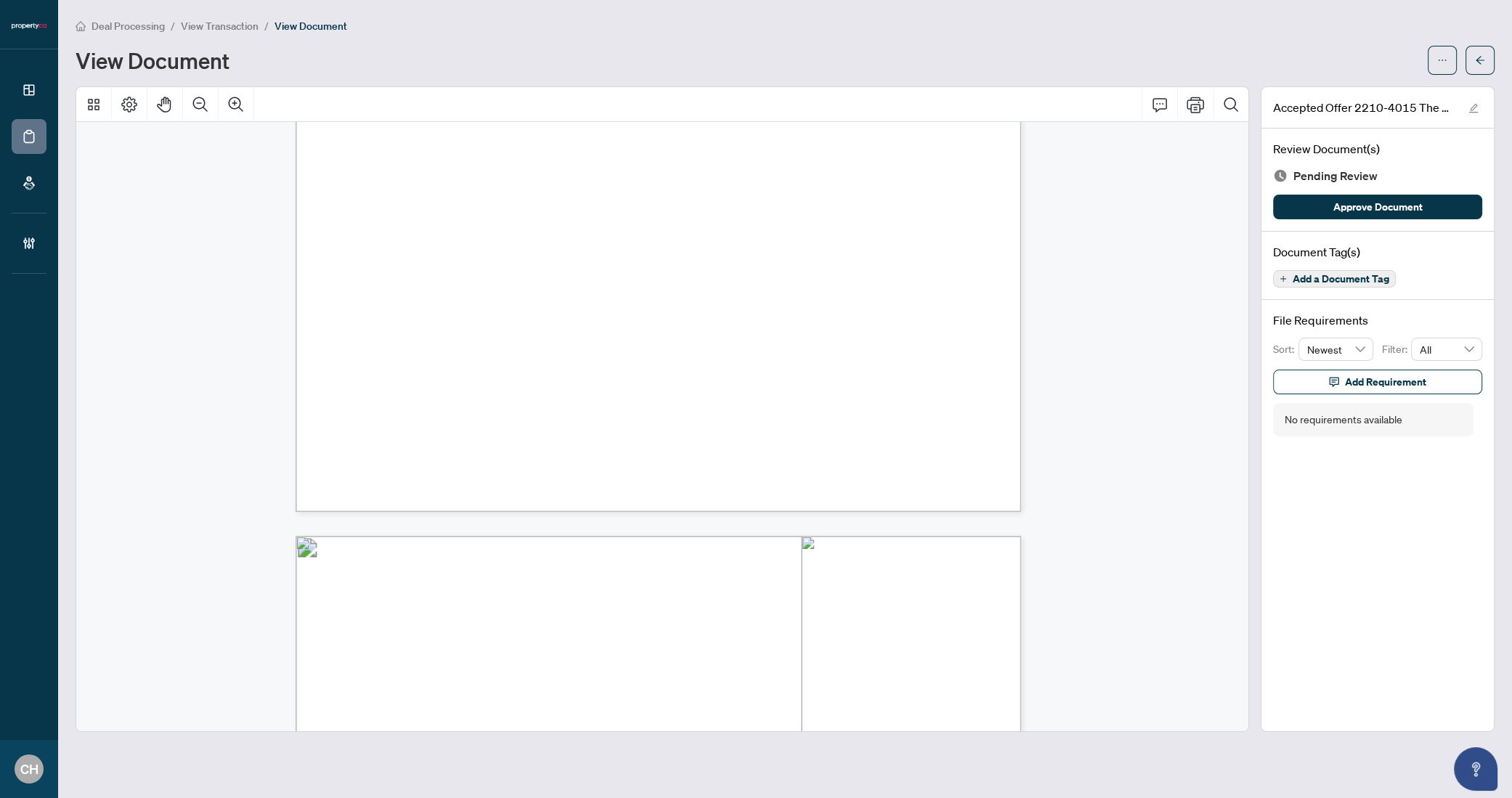
scroll to position [6105, 0]
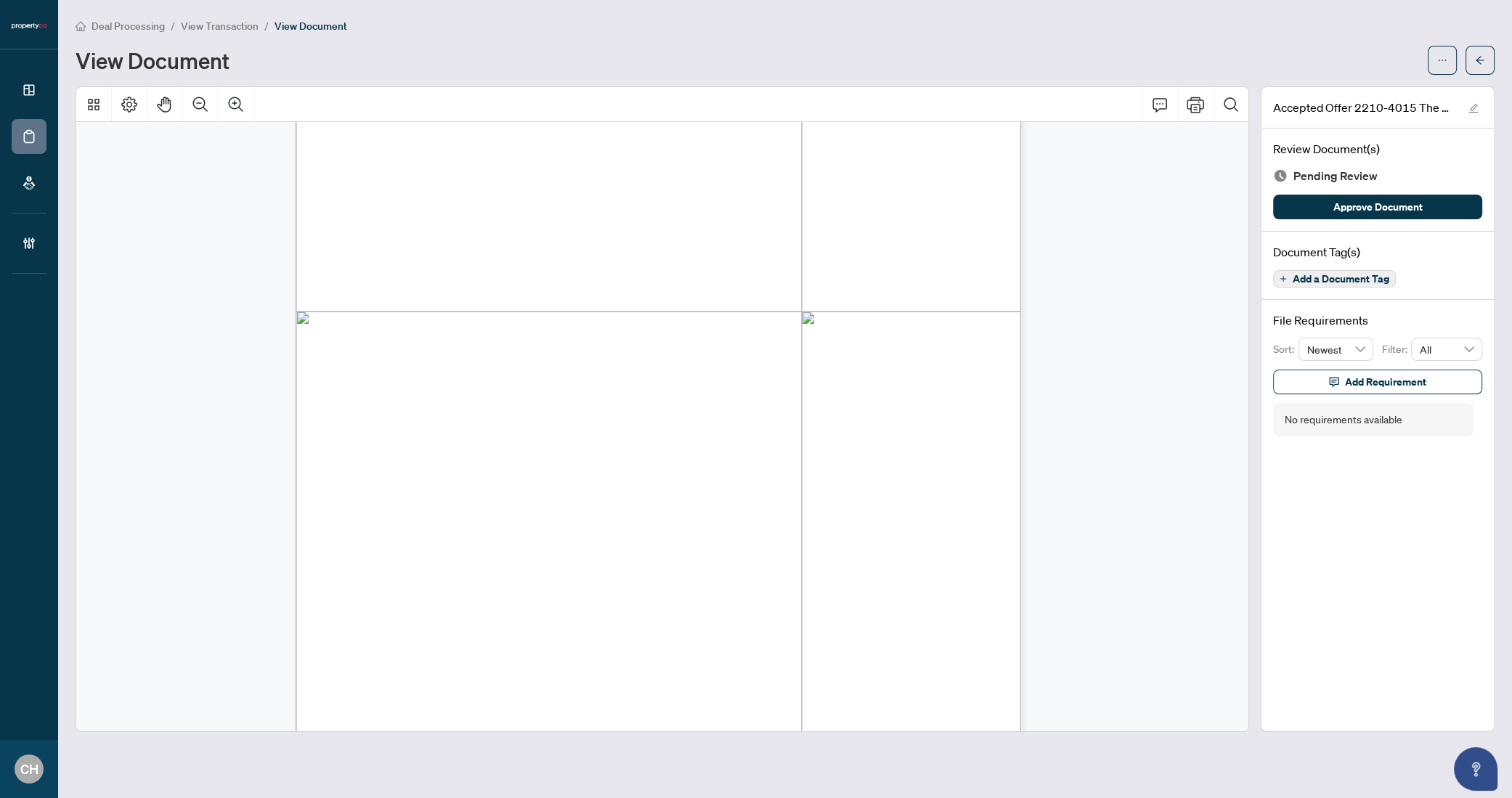
click at [1299, 276] on span "Add a Document Tag" at bounding box center [1340, 278] width 96 height 10
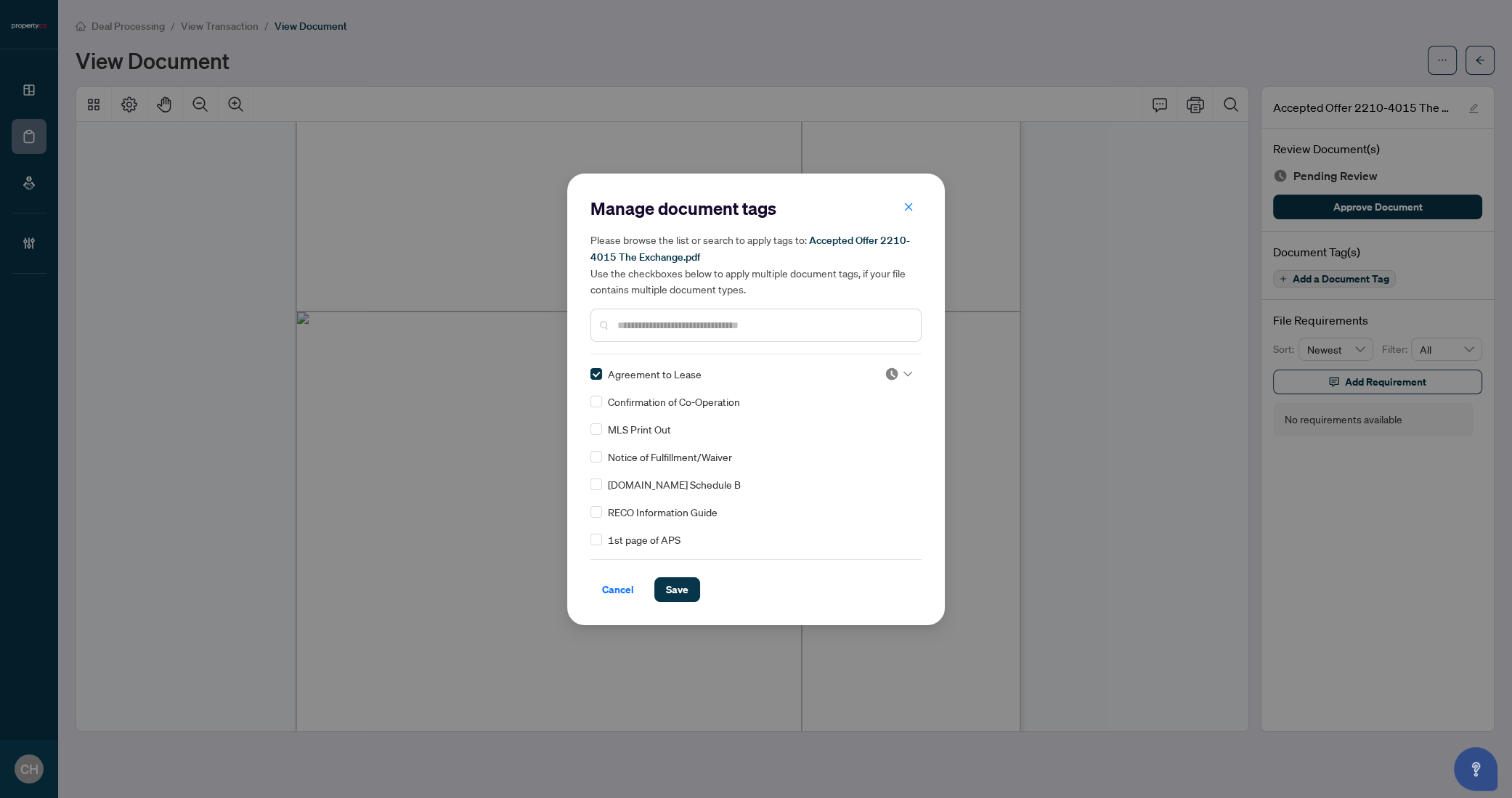
click at [602, 404] on div "Confirmation of Co-Operation" at bounding box center [751, 401] width 322 height 16
click at [667, 586] on span "Save" at bounding box center [677, 589] width 22 height 23
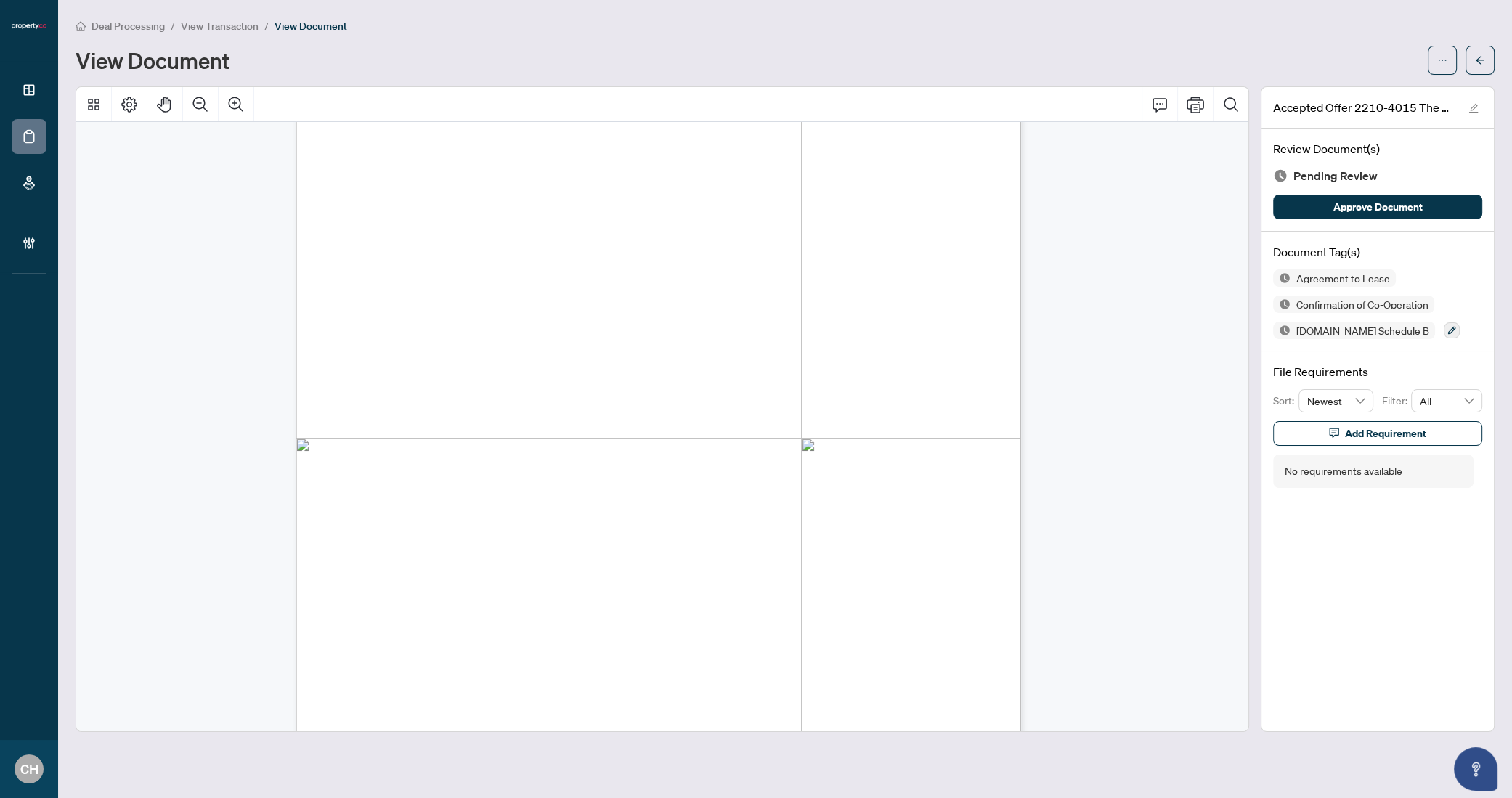
scroll to position [3102, 0]
click at [1486, 59] on button "button" at bounding box center [1480, 60] width 29 height 29
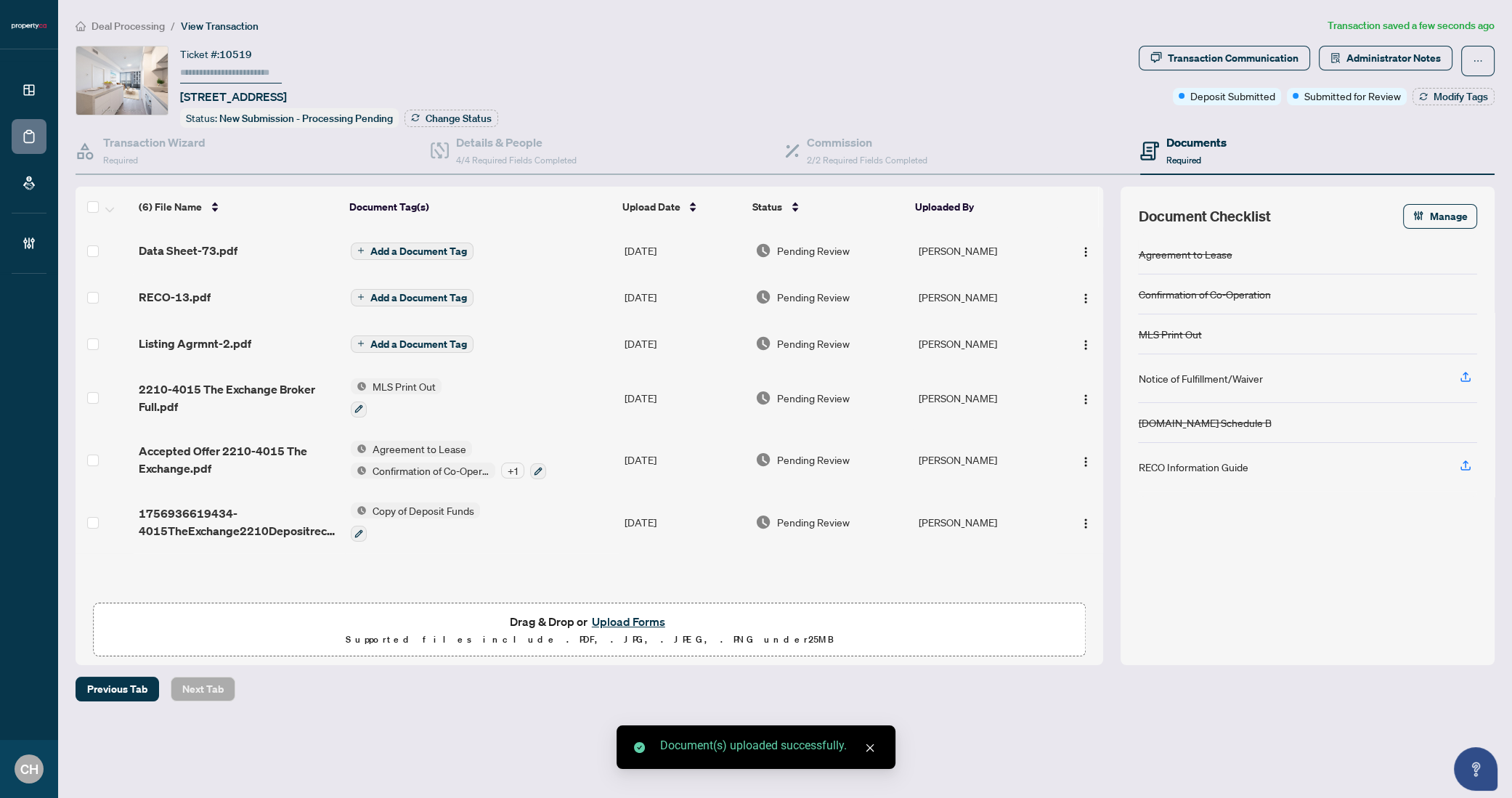
click at [406, 246] on span "Add a Document Tag" at bounding box center [418, 251] width 96 height 10
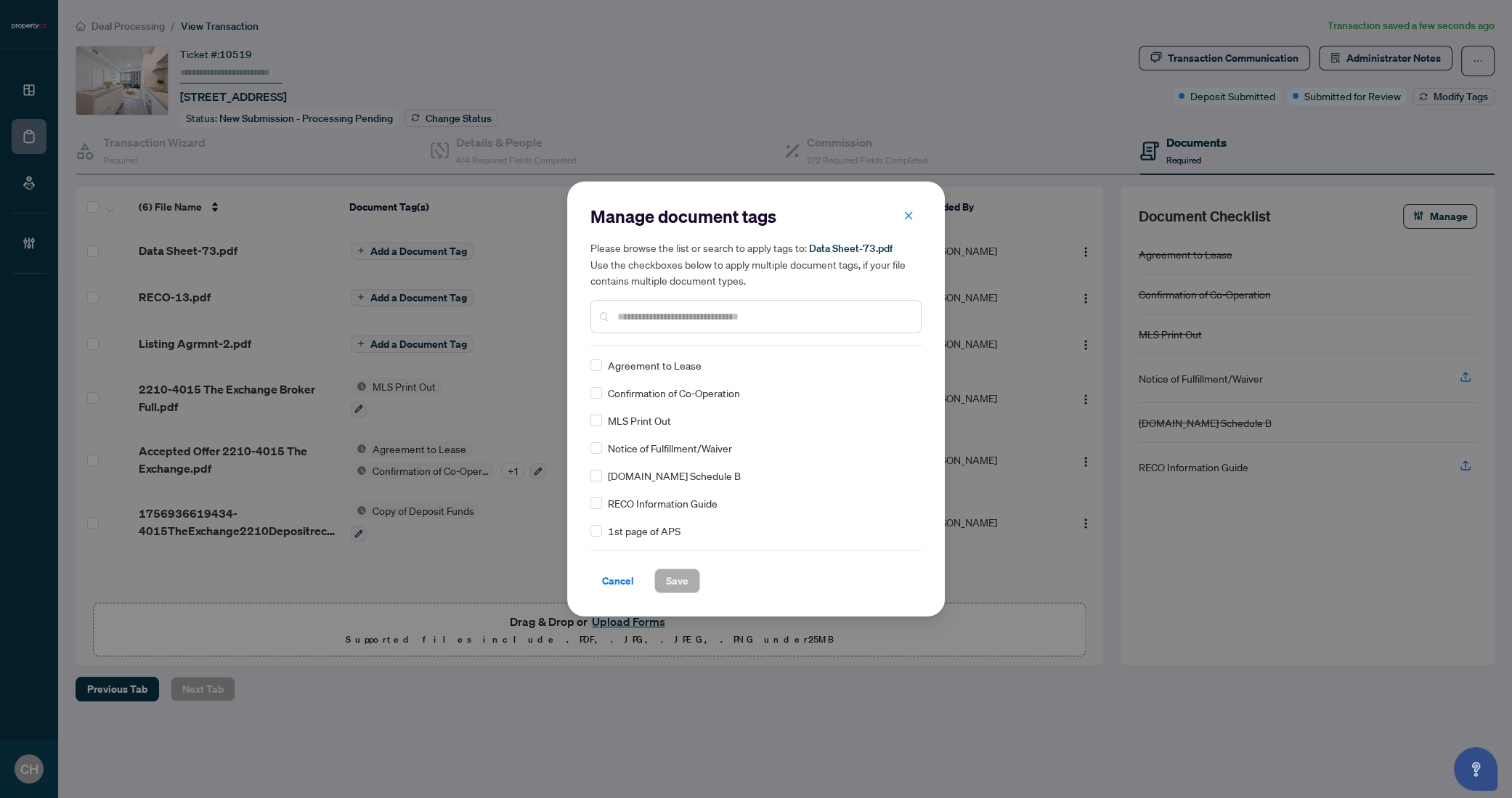
click at [635, 321] on input "text" at bounding box center [763, 316] width 292 height 16
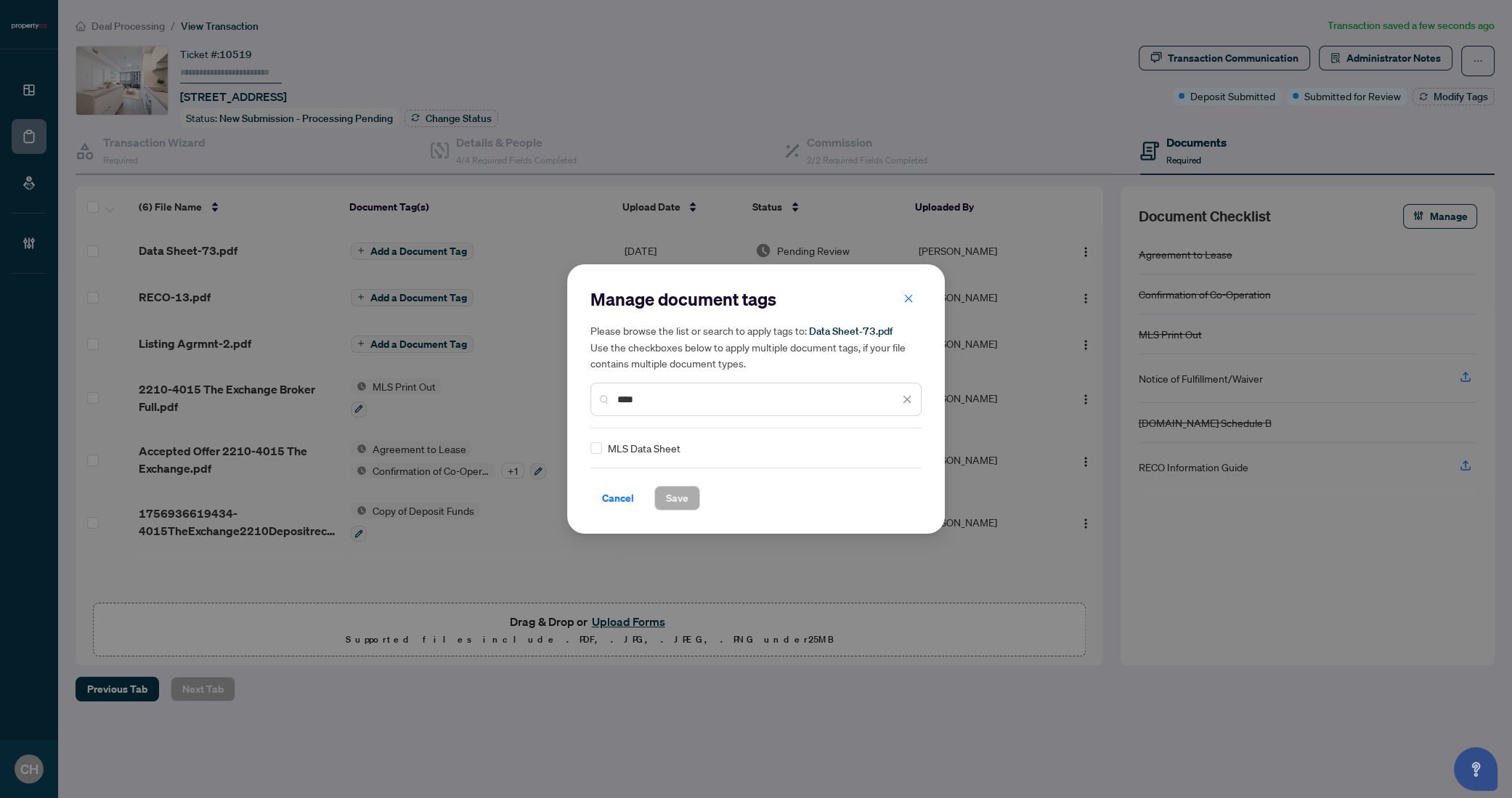
type input "****"
click at [677, 498] on span "Save" at bounding box center [677, 497] width 22 height 23
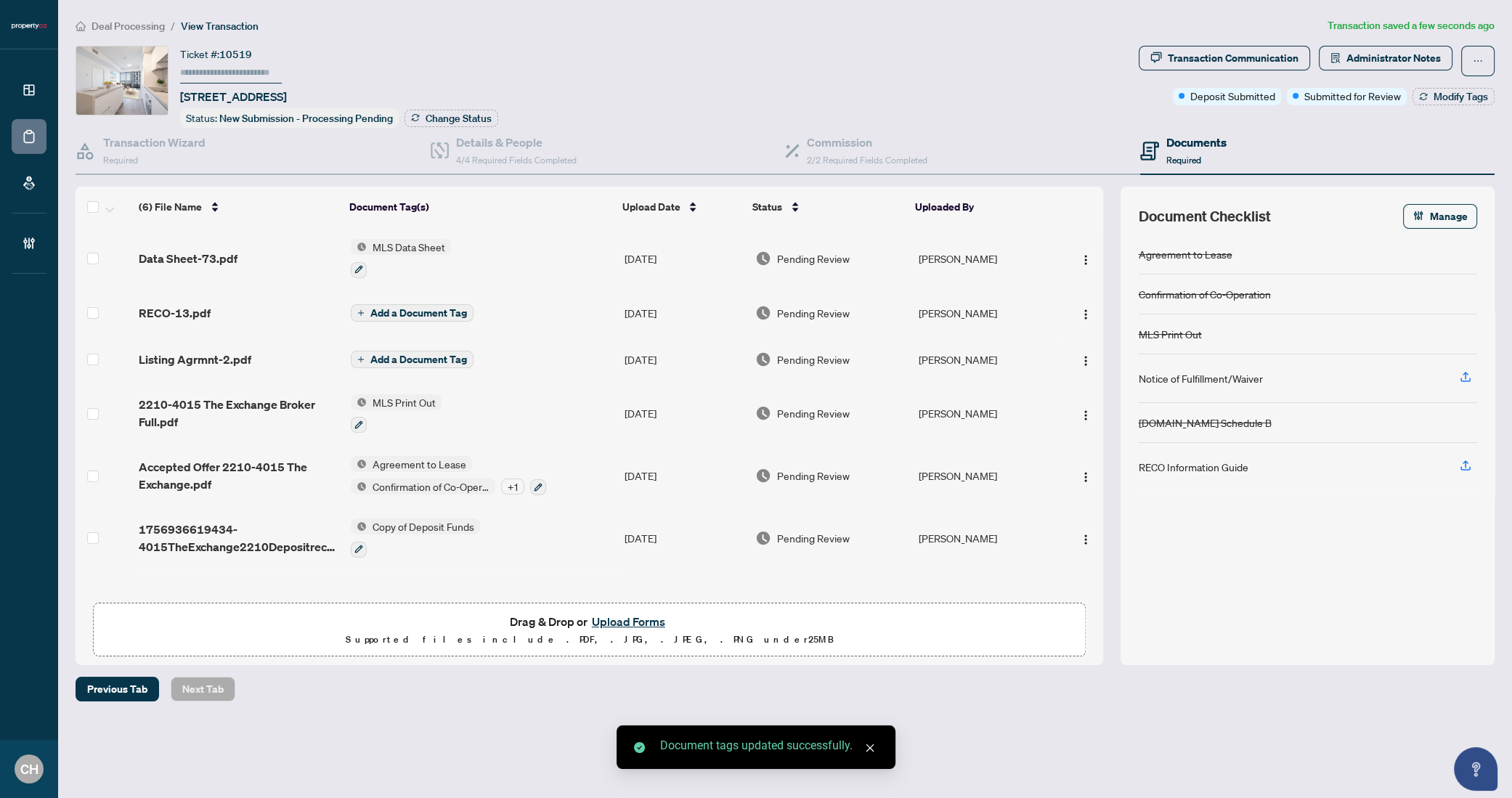
click at [415, 310] on span "Add a Document Tag" at bounding box center [418, 313] width 96 height 10
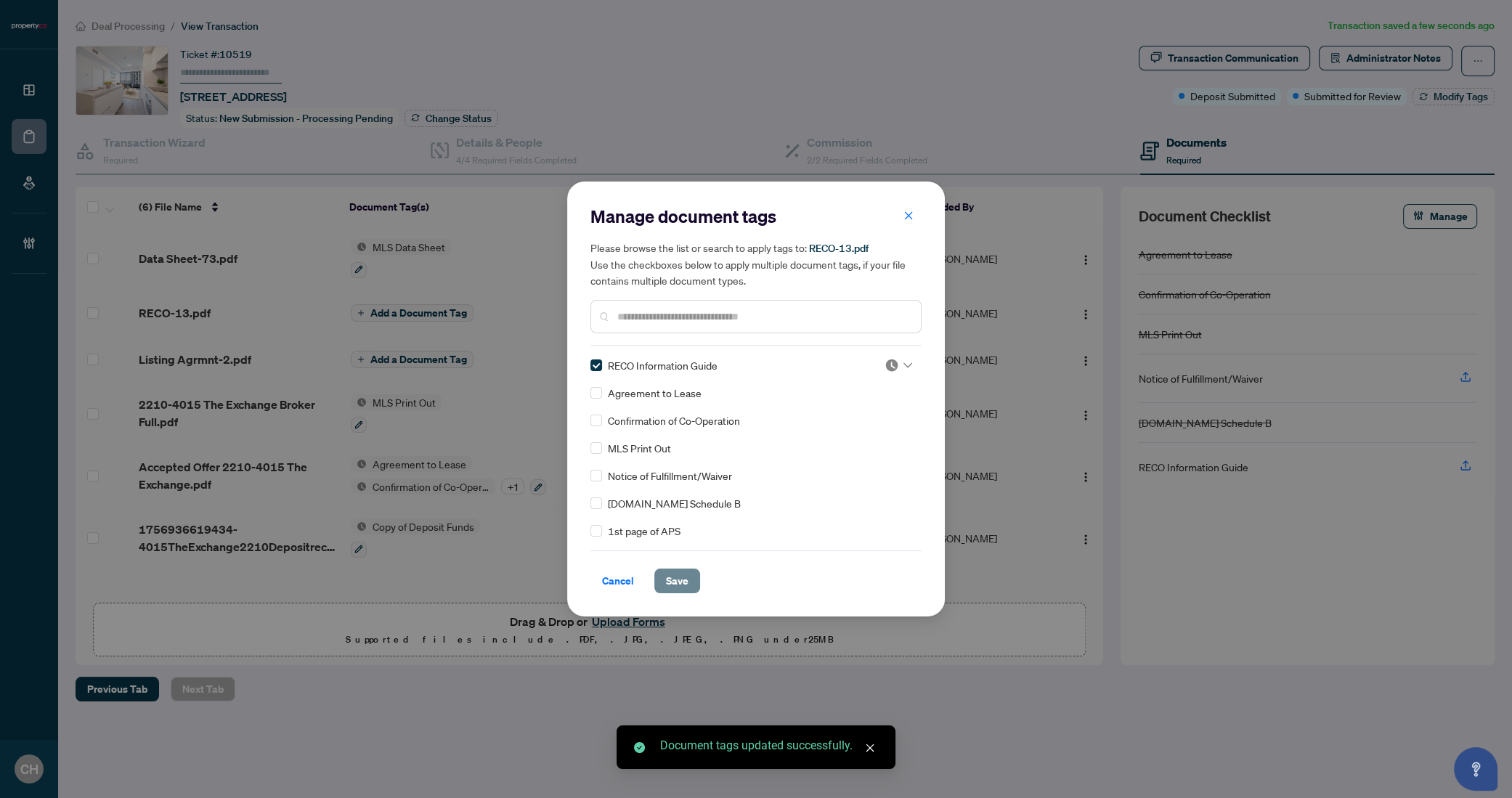
click at [668, 573] on span "Save" at bounding box center [677, 581] width 22 height 23
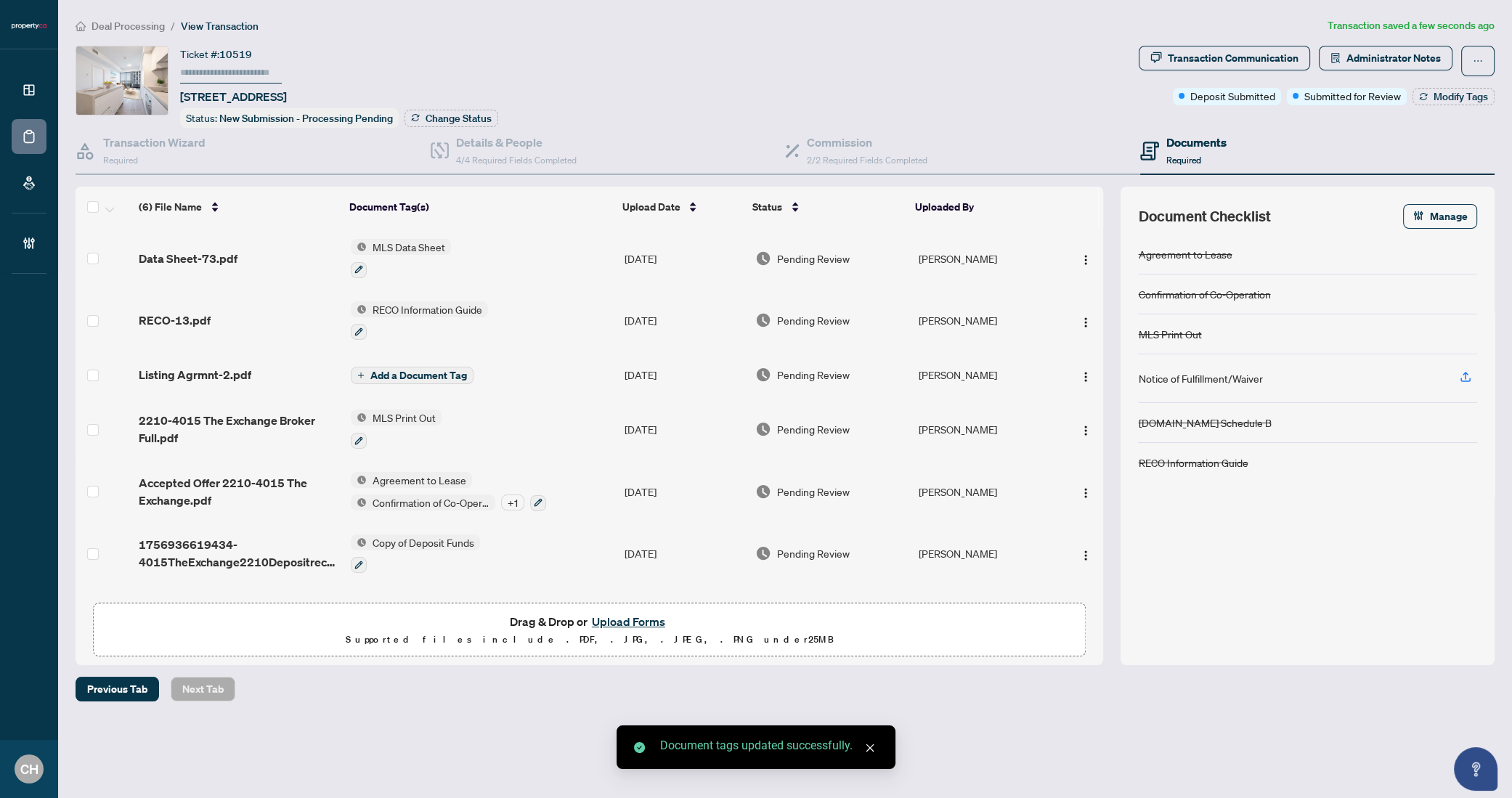
click at [560, 364] on td "Add a Document Tag" at bounding box center [481, 374] width 274 height 47
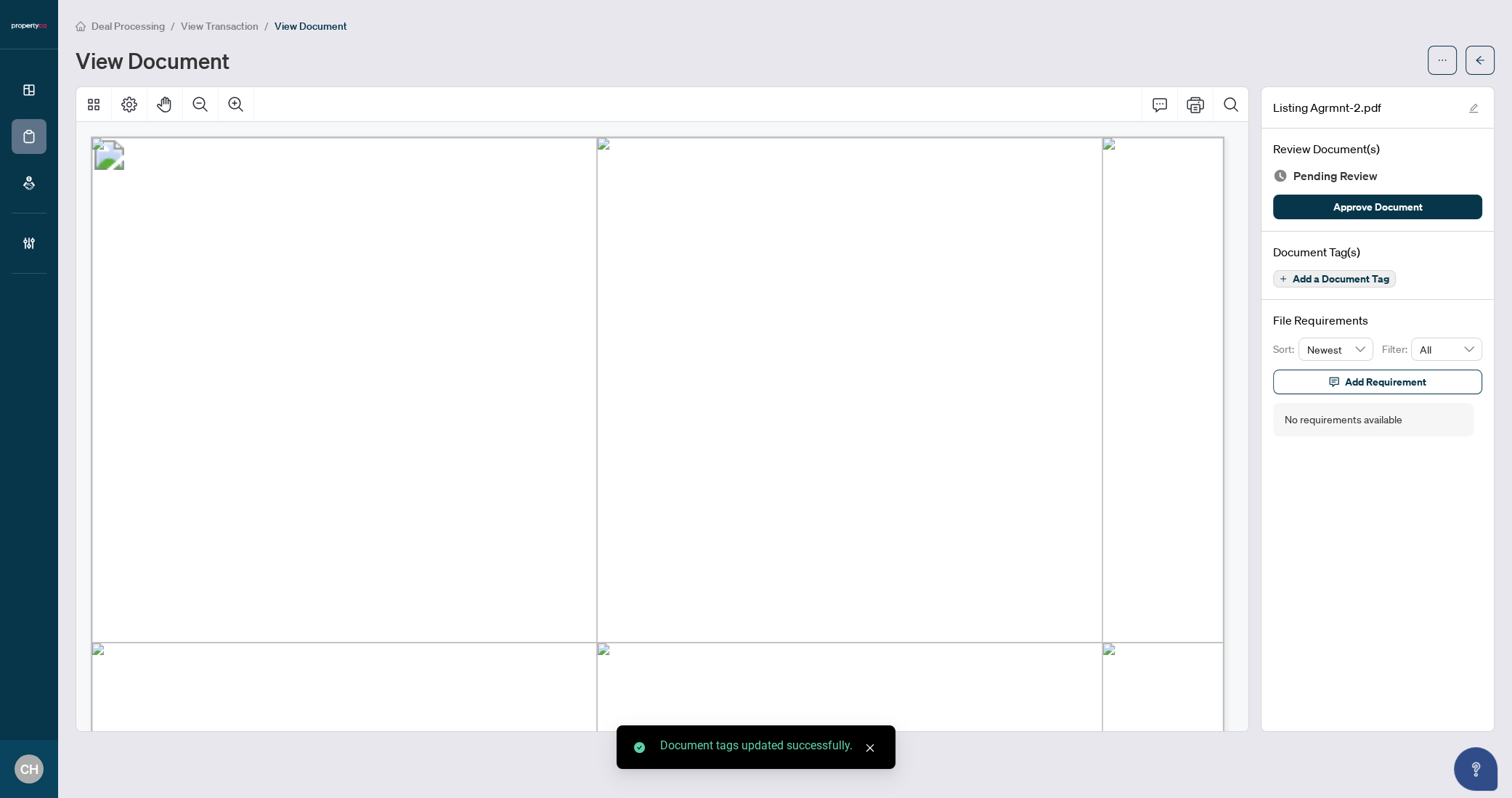
click at [1317, 281] on span "Add a Document Tag" at bounding box center [1340, 278] width 96 height 10
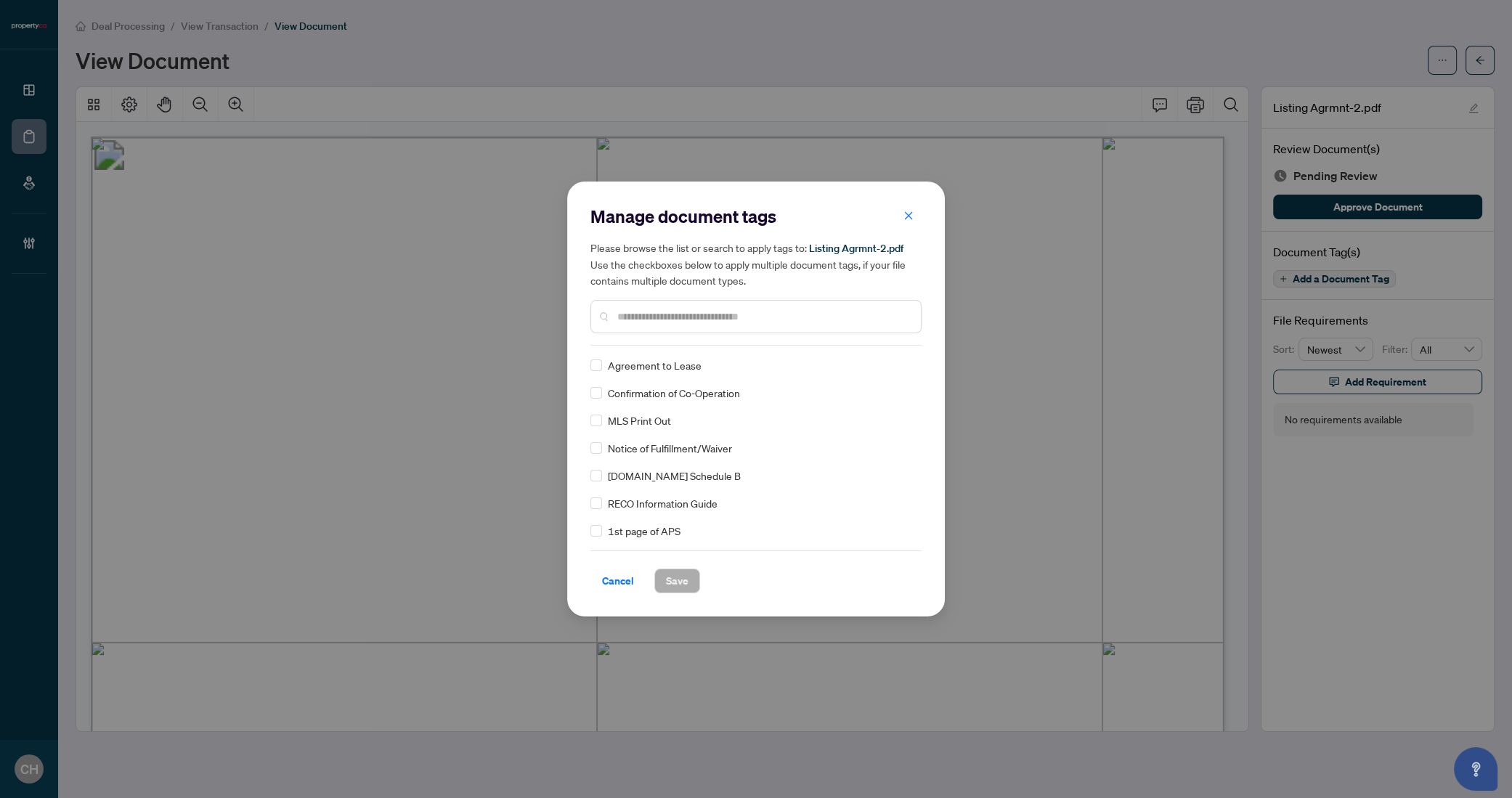
click at [754, 317] on input "text" at bounding box center [763, 316] width 292 height 16
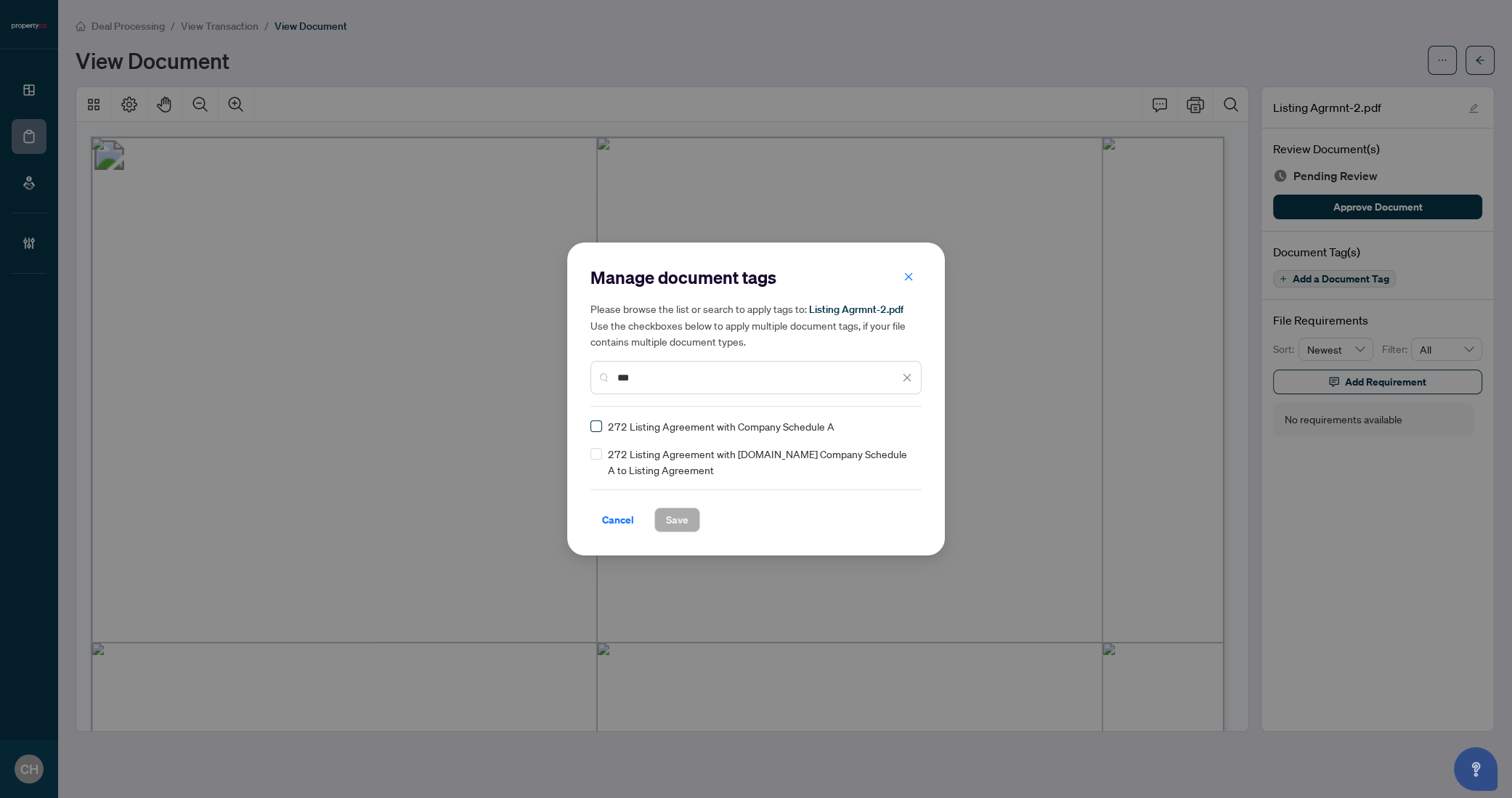
type input "***"
click at [595, 432] on label at bounding box center [596, 426] width 11 height 16
click at [694, 526] on button "Save" at bounding box center [677, 520] width 46 height 24
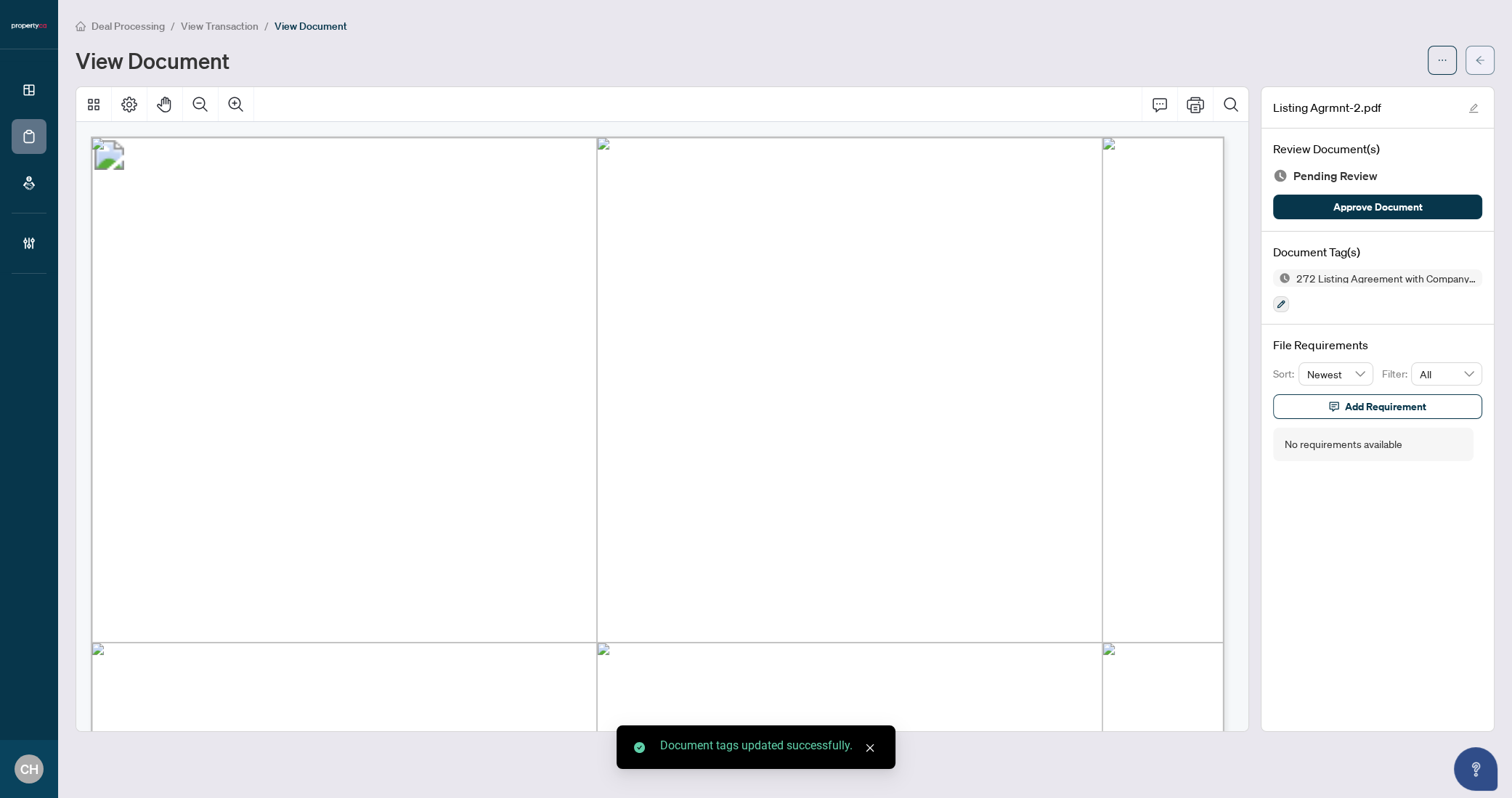
click at [1482, 55] on icon "arrow-left" at bounding box center [1480, 60] width 10 height 10
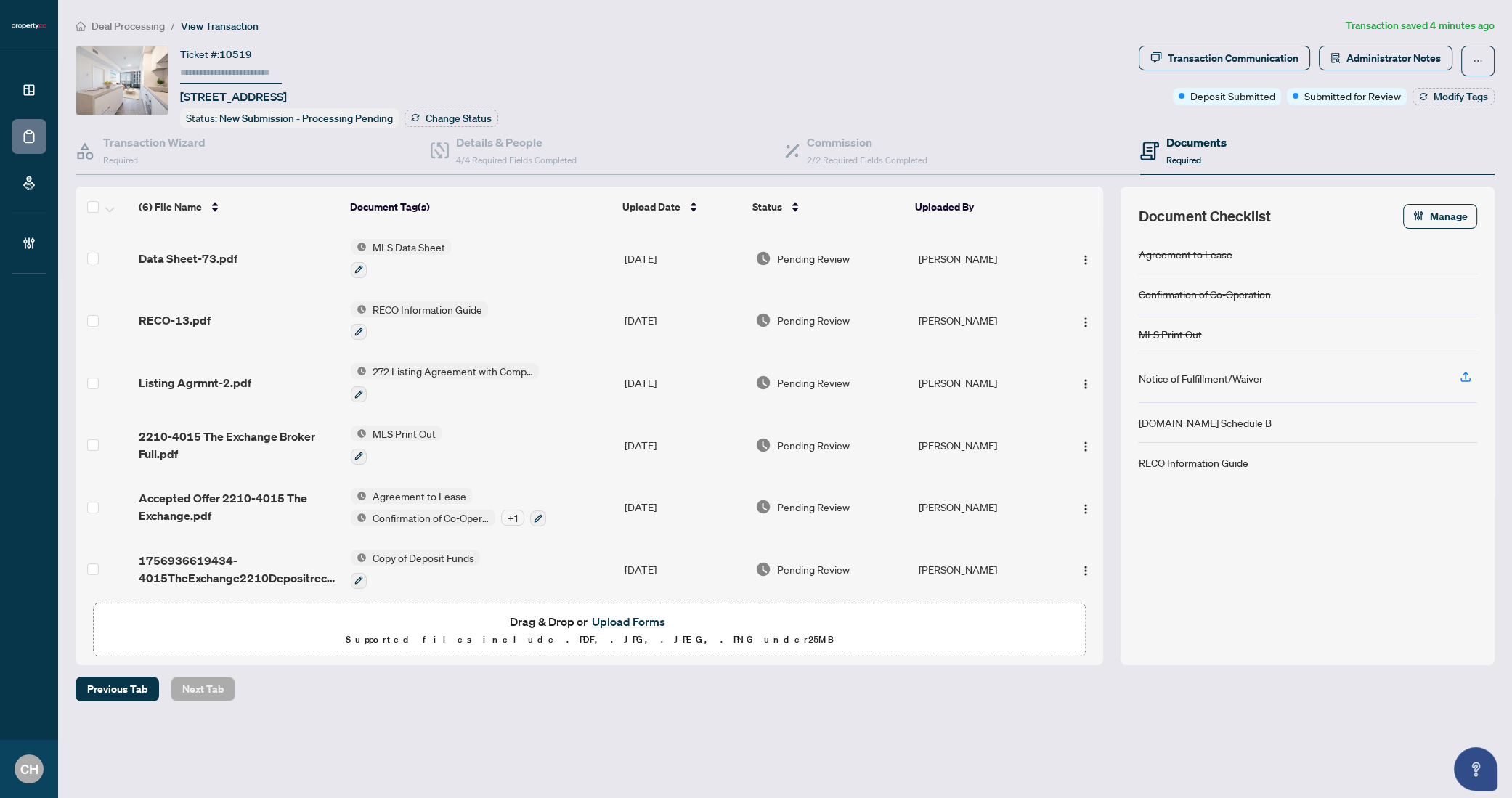
click at [1343, 41] on div "Deal Processing / View Transaction Transaction saved 4 minutes ago Ticket #: 10…" at bounding box center [785, 359] width 1431 height 684
click at [1353, 63] on span "Administrator Notes" at bounding box center [1393, 58] width 94 height 23
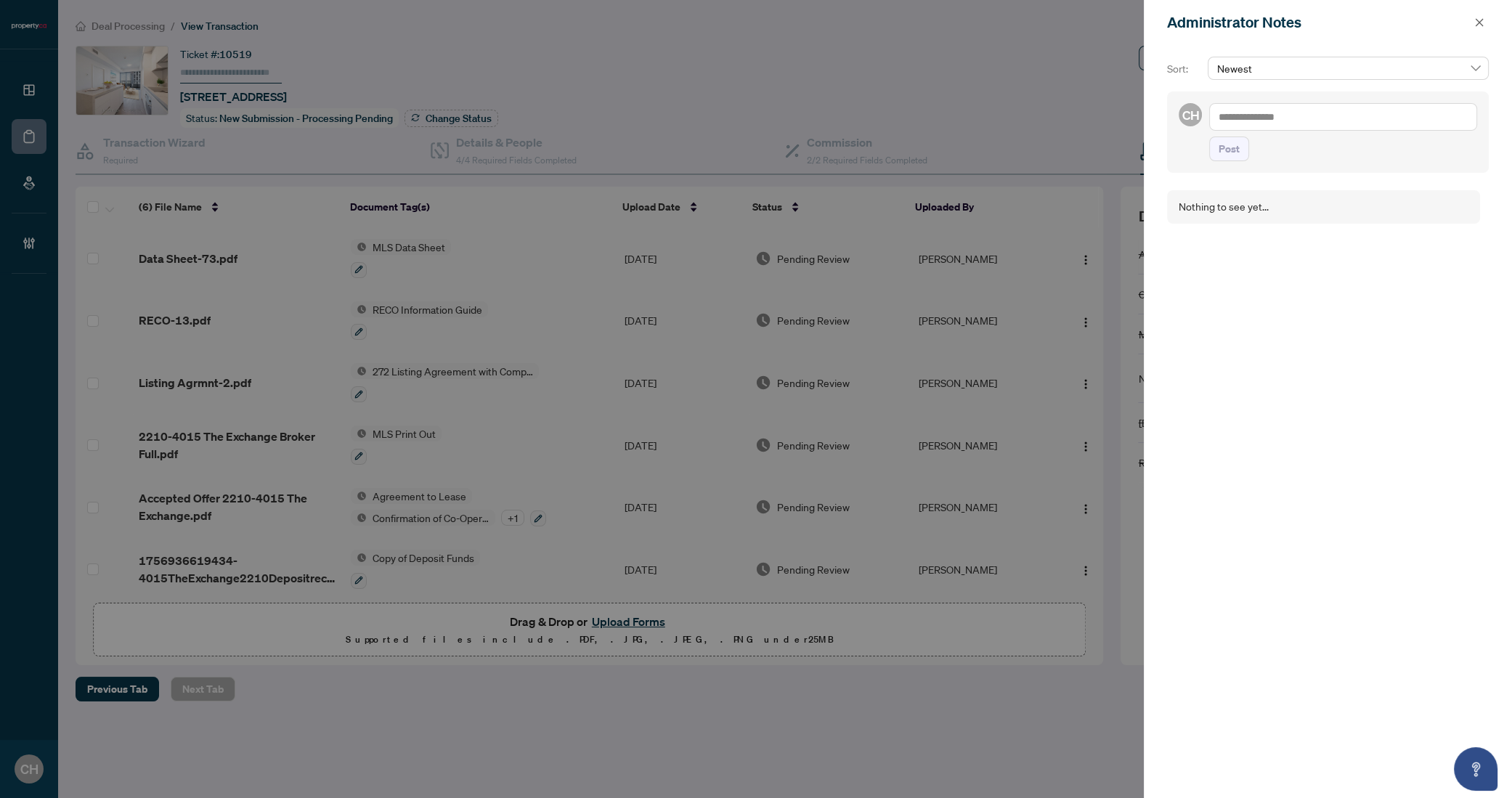
click at [1289, 125] on textarea at bounding box center [1343, 117] width 268 height 28
type textarea "**********"
click at [1228, 157] on span "Post" at bounding box center [1229, 148] width 21 height 23
click at [1478, 24] on icon "close" at bounding box center [1479, 22] width 10 height 10
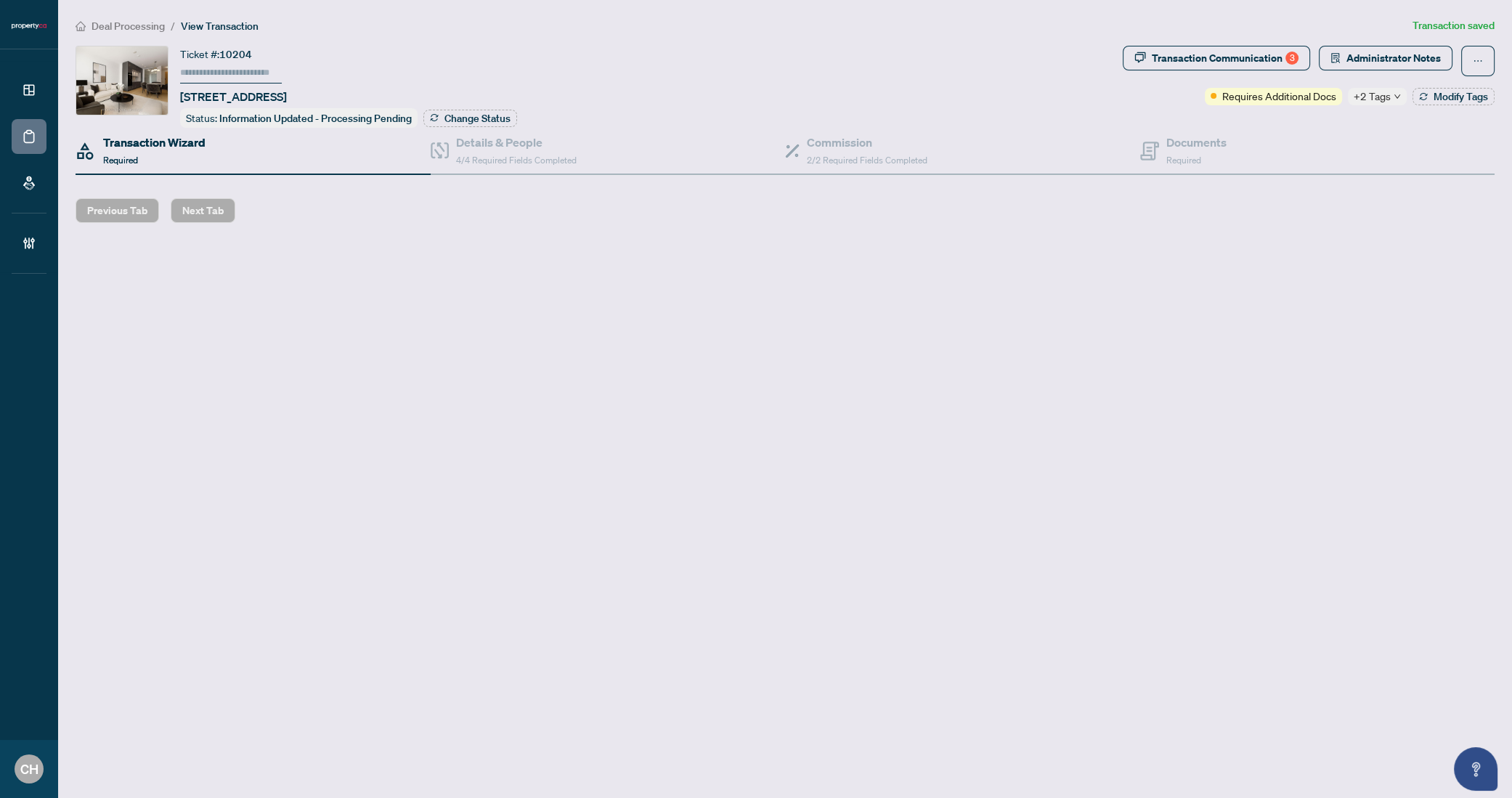
type input "******"
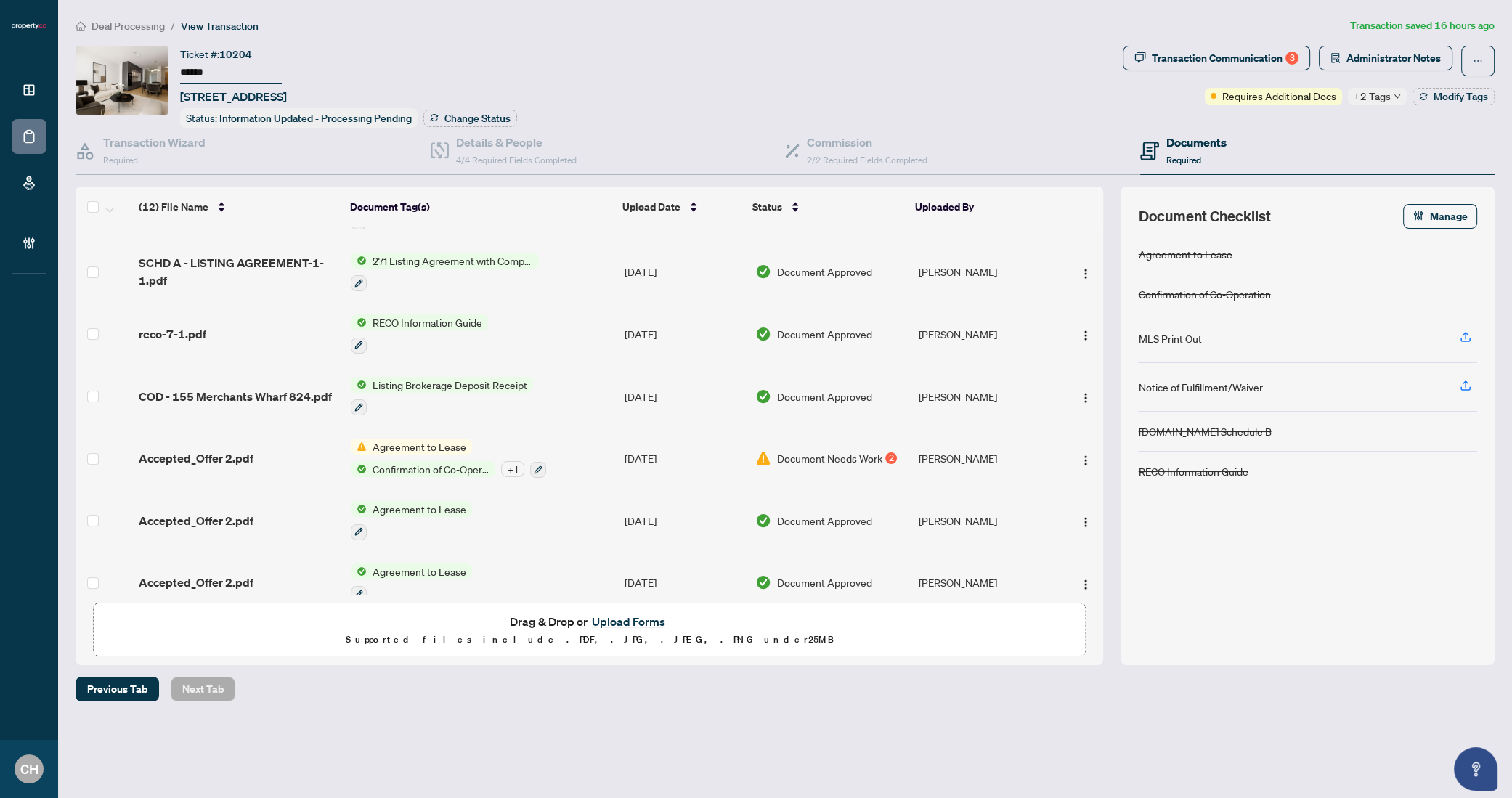
scroll to position [339, 0]
click at [1218, 68] on div "Transaction Communication 3" at bounding box center [1225, 58] width 147 height 23
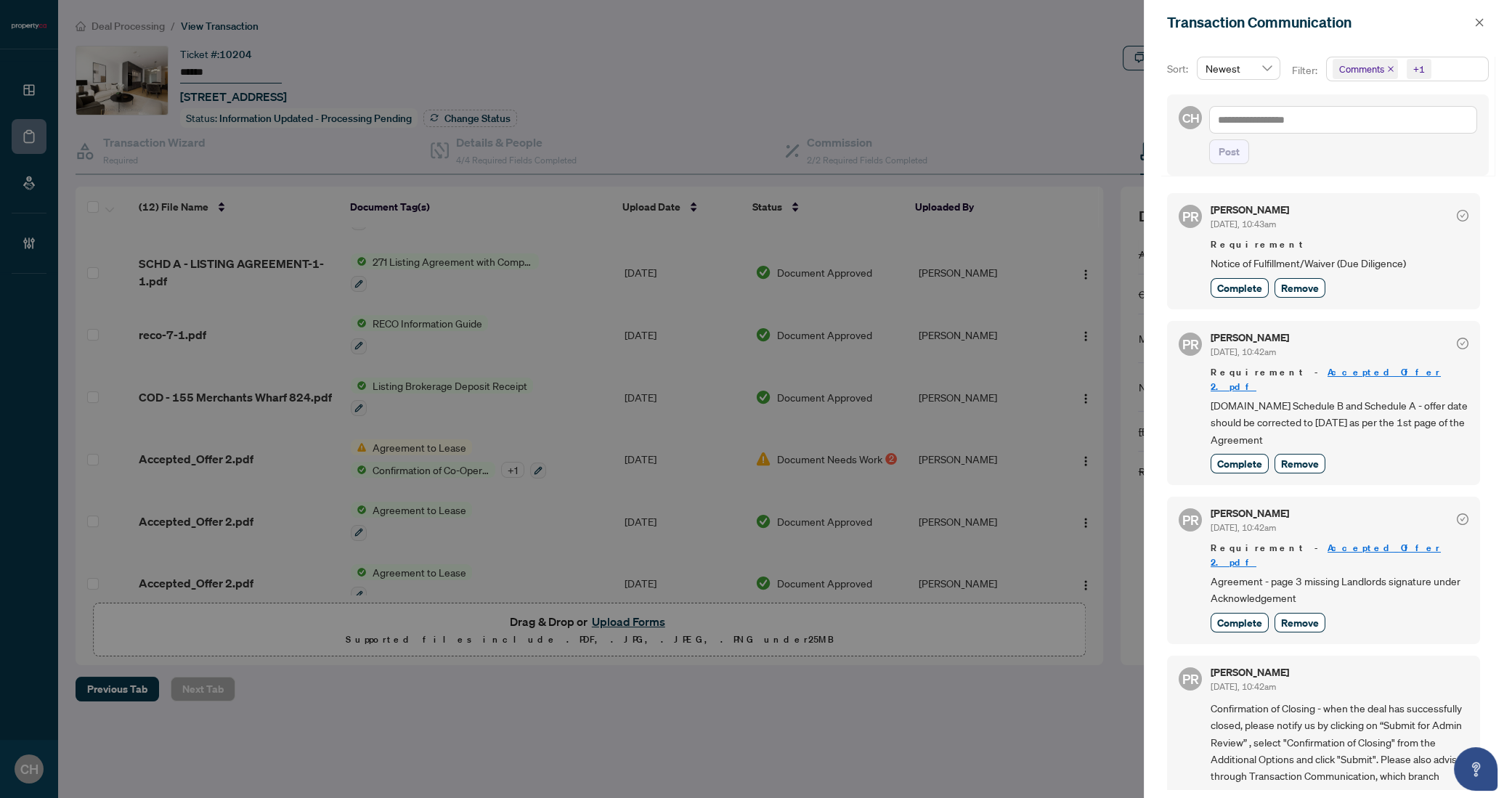
click at [1489, 24] on div "Transaction Communication" at bounding box center [1328, 22] width 368 height 45
click at [1476, 22] on icon "close" at bounding box center [1479, 22] width 10 height 10
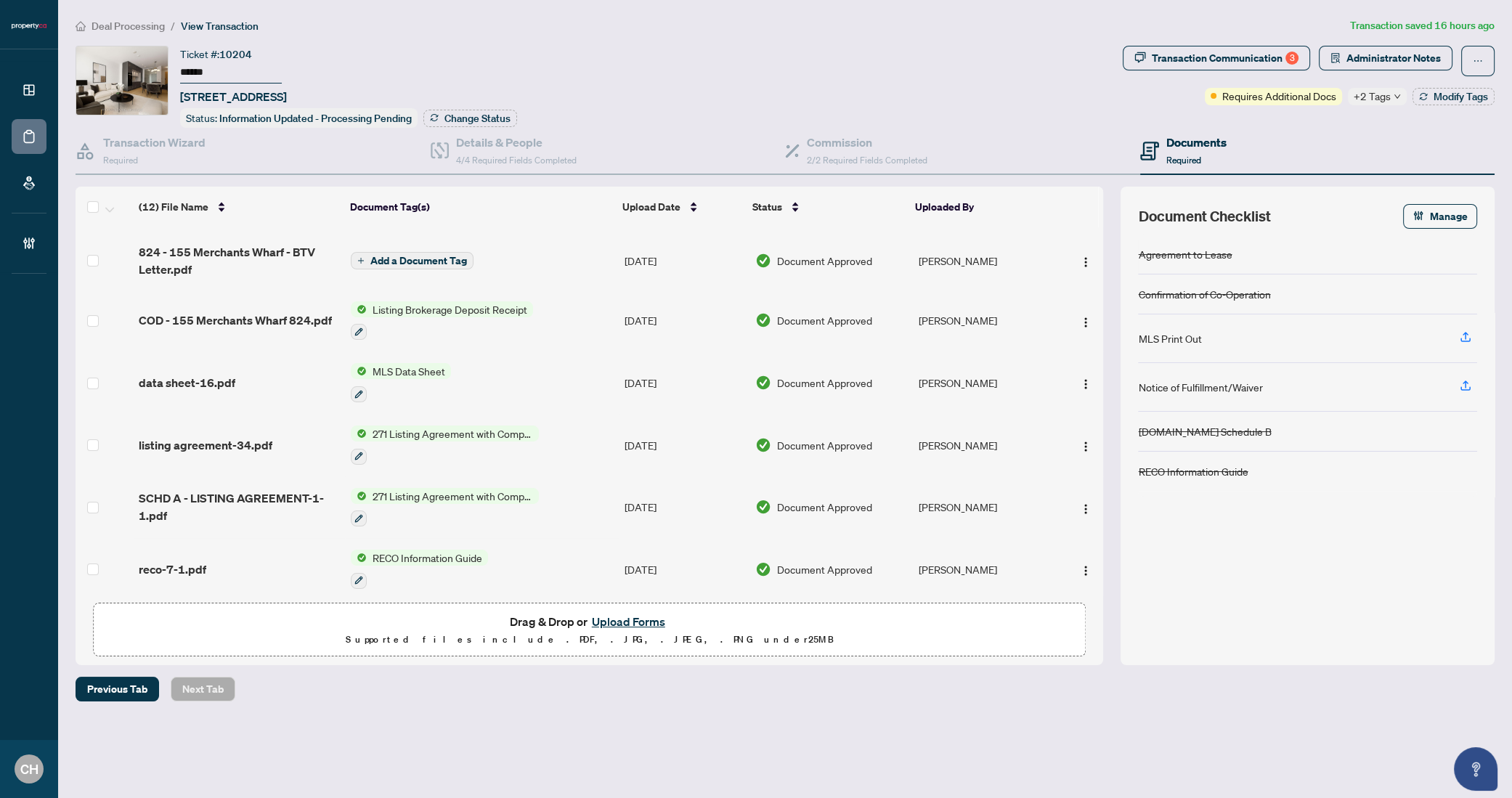
scroll to position [0, 0]
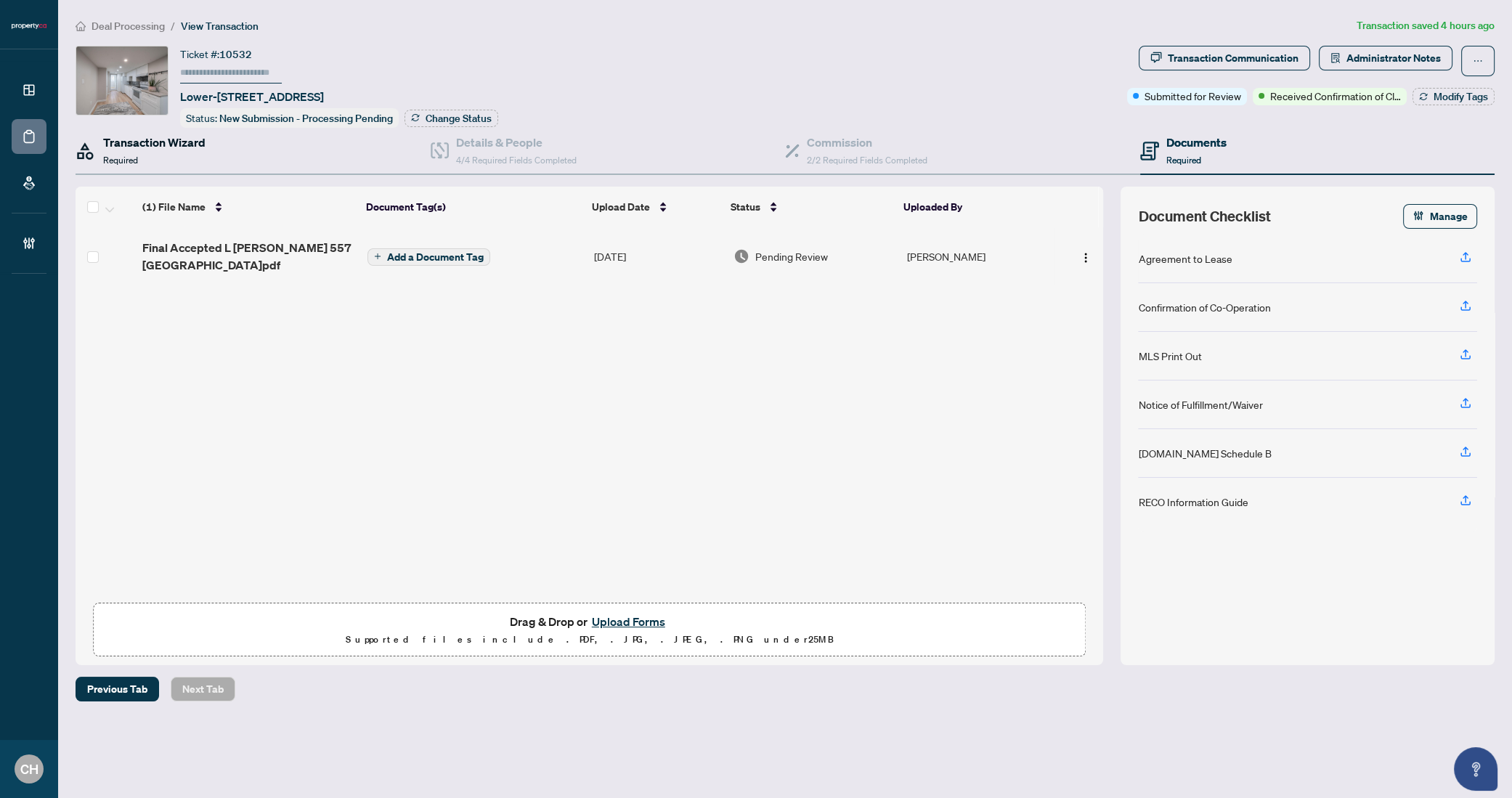
click at [156, 152] on div "Transaction Wizard Required" at bounding box center [154, 150] width 103 height 35
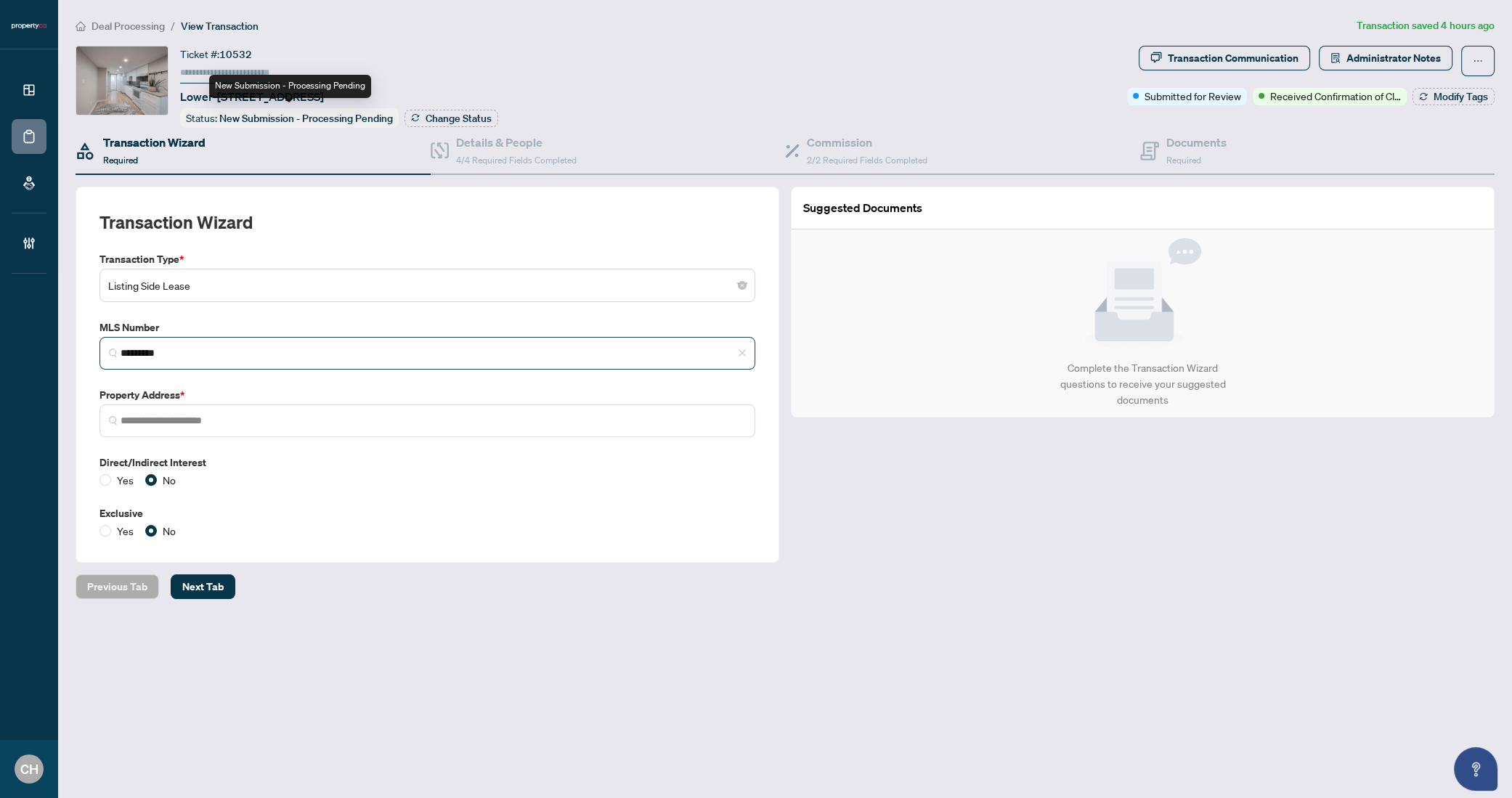
type input "**********"
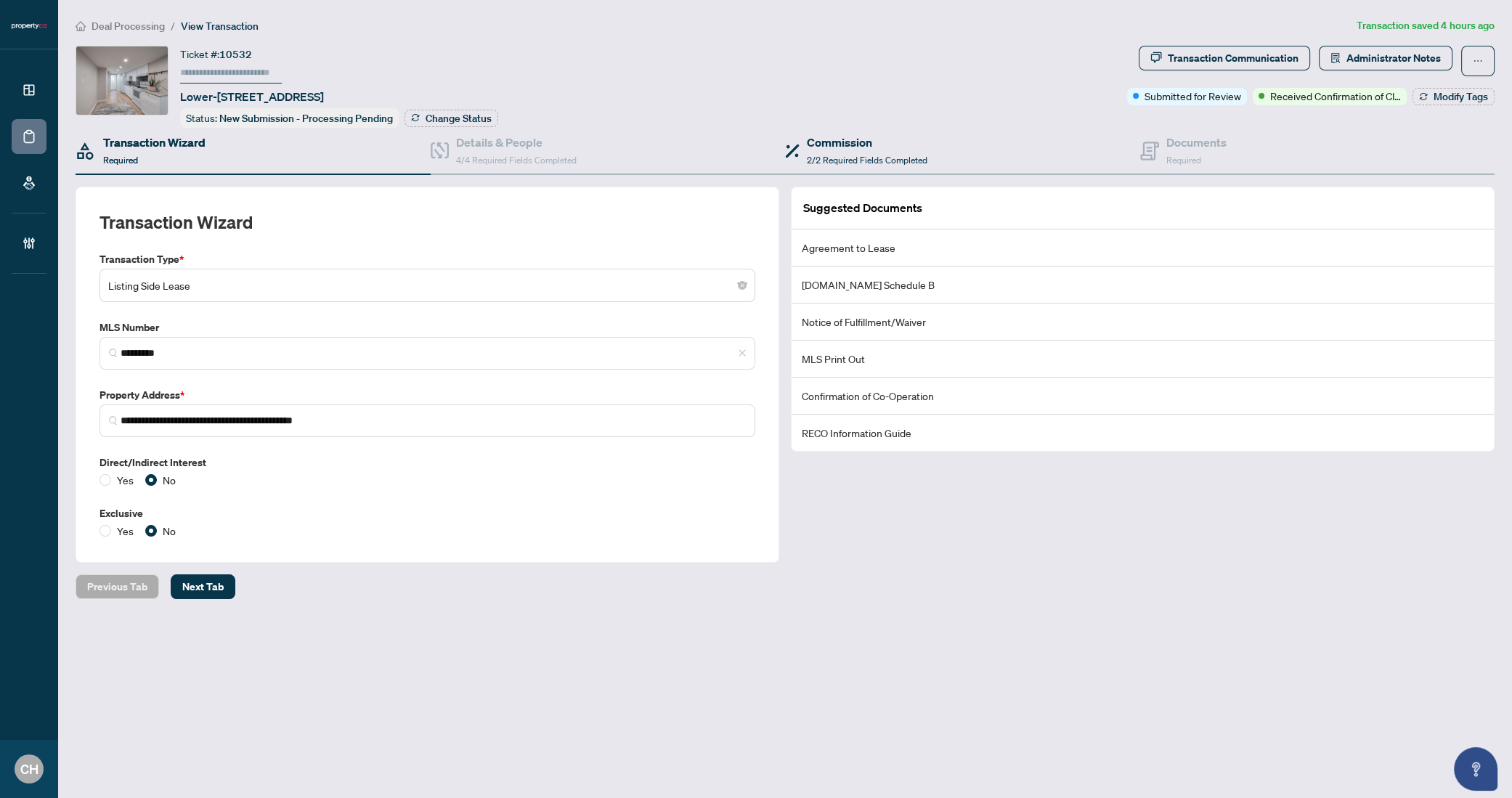
click at [1130, 157] on div "Commission 2/2 Required Fields Completed" at bounding box center [963, 151] width 355 height 48
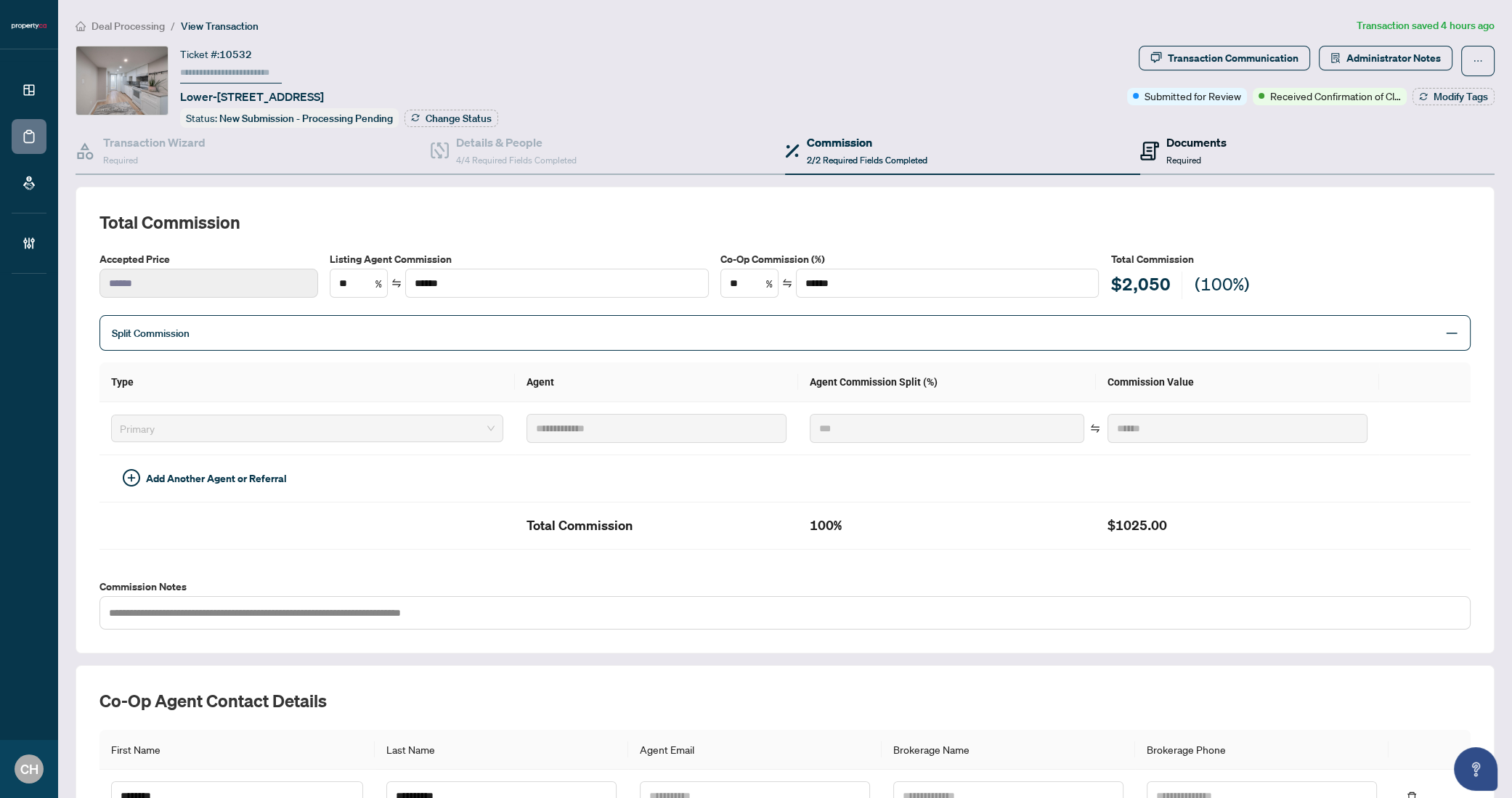
click at [1166, 158] on span "Required" at bounding box center [1183, 161] width 35 height 11
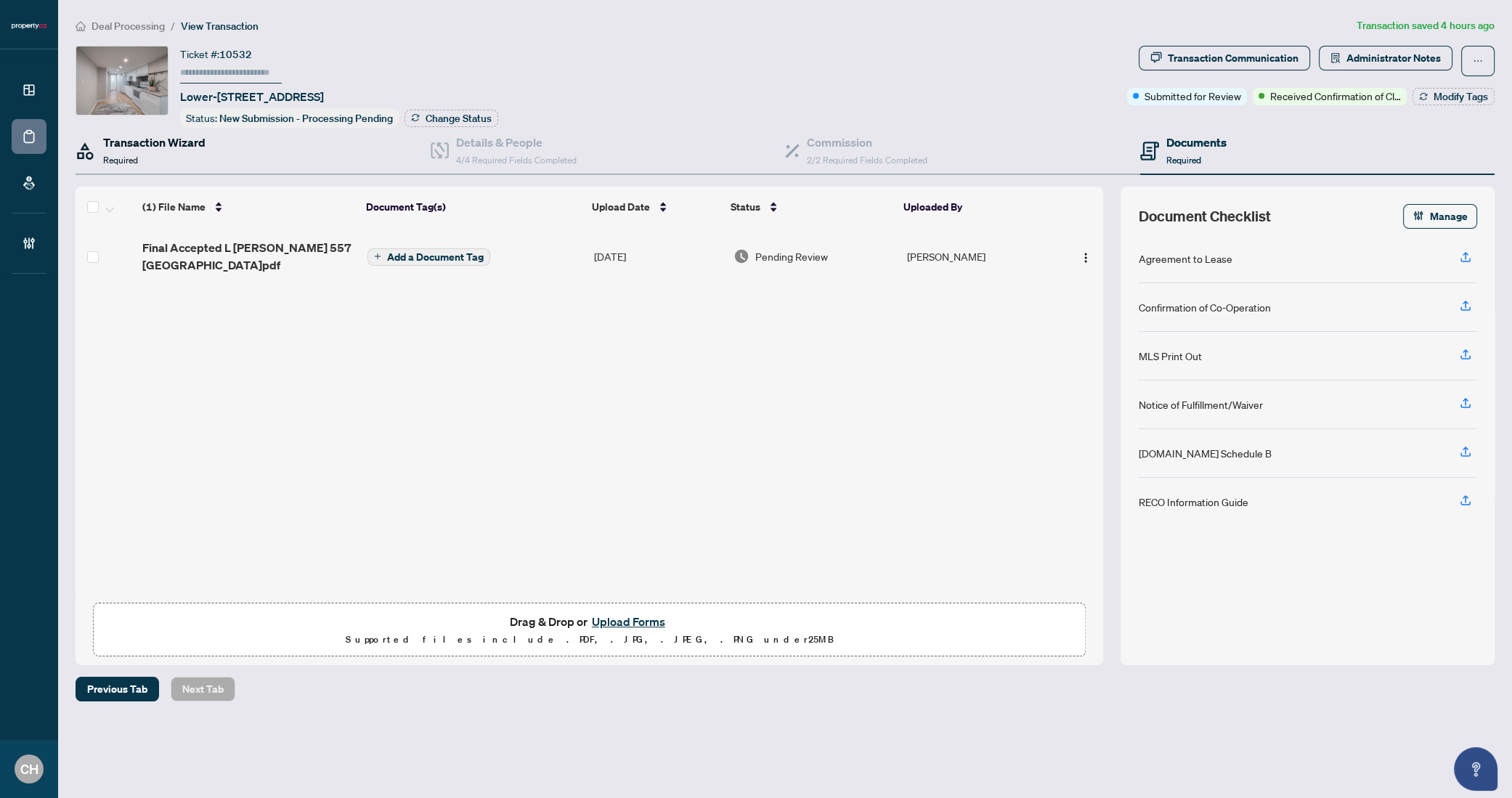
click at [142, 161] on div "Transaction Wizard Required" at bounding box center [154, 150] width 103 height 35
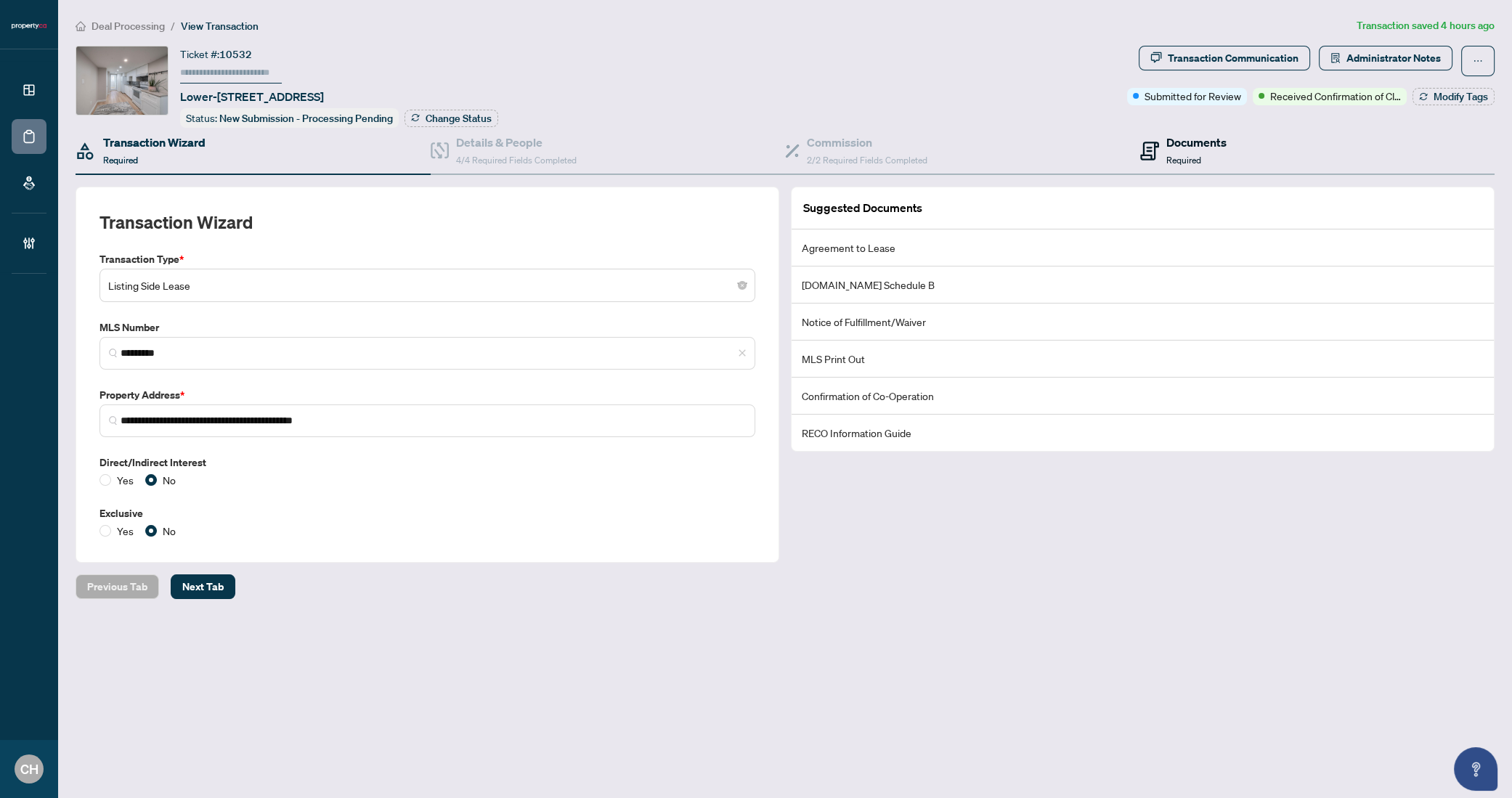
click at [1196, 155] on span "Required" at bounding box center [1183, 161] width 35 height 11
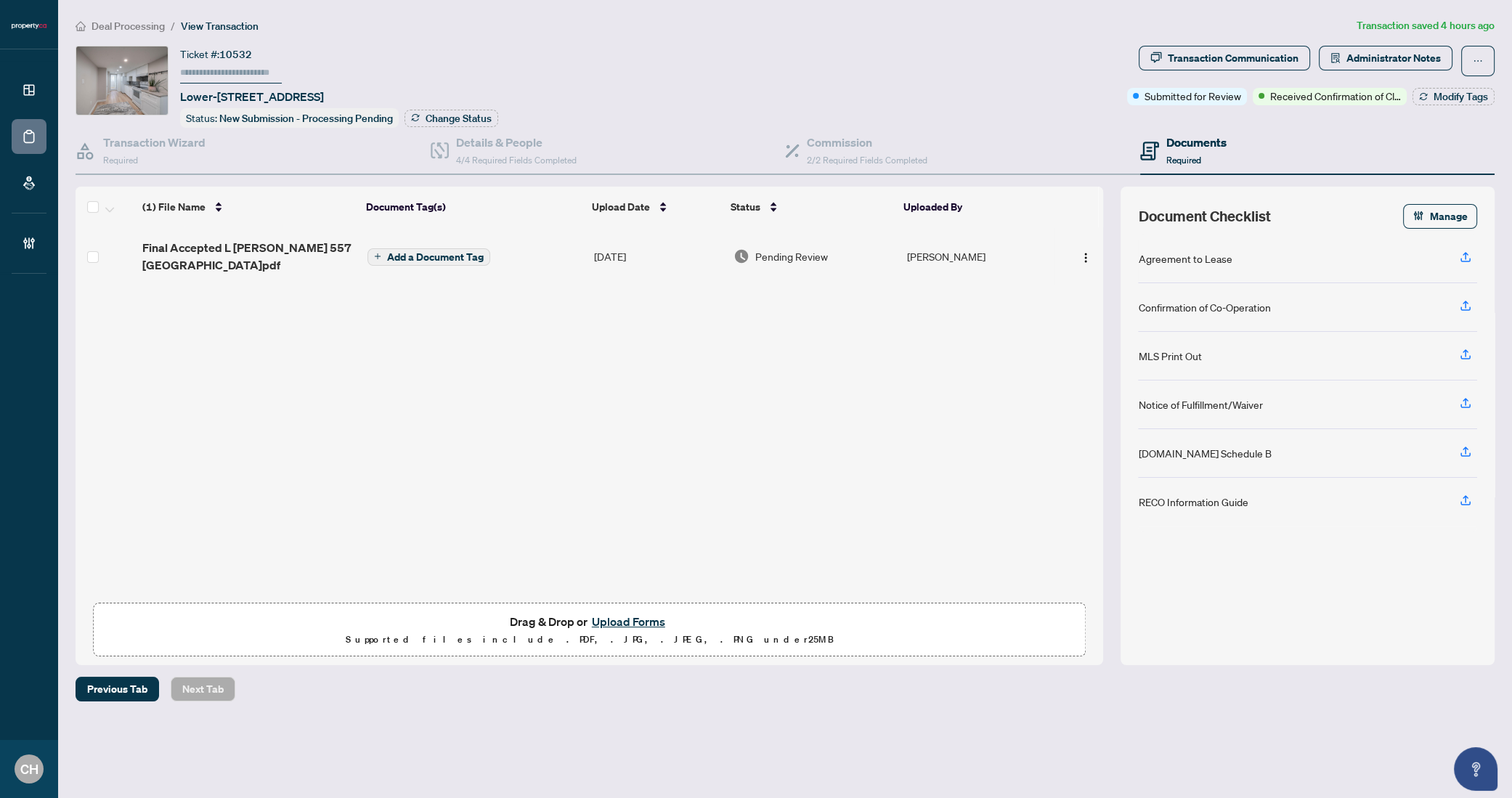
click at [572, 257] on td "Add a Document Tag" at bounding box center [474, 256] width 227 height 58
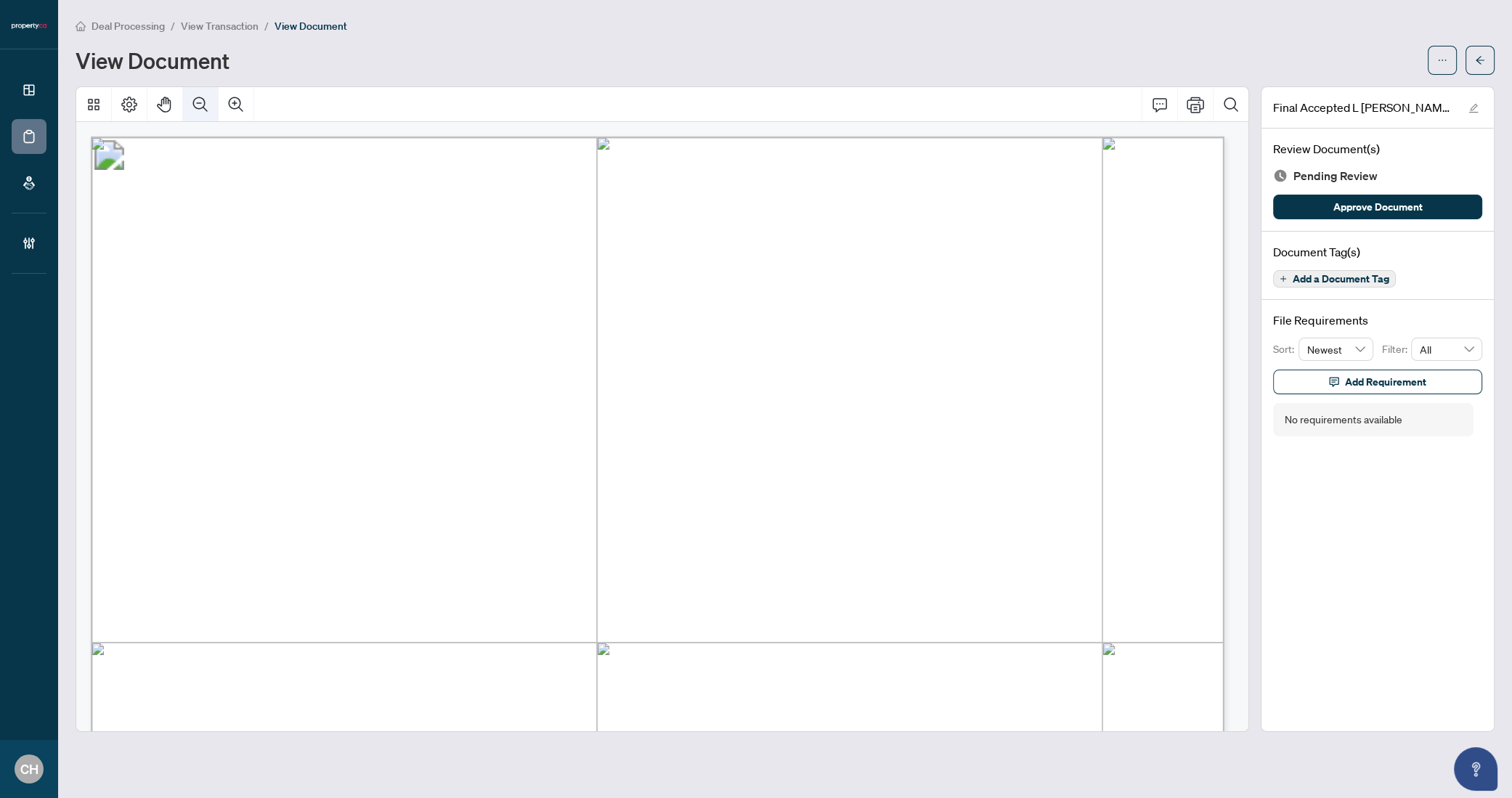
click at [197, 107] on icon "Zoom Out" at bounding box center [201, 104] width 15 height 15
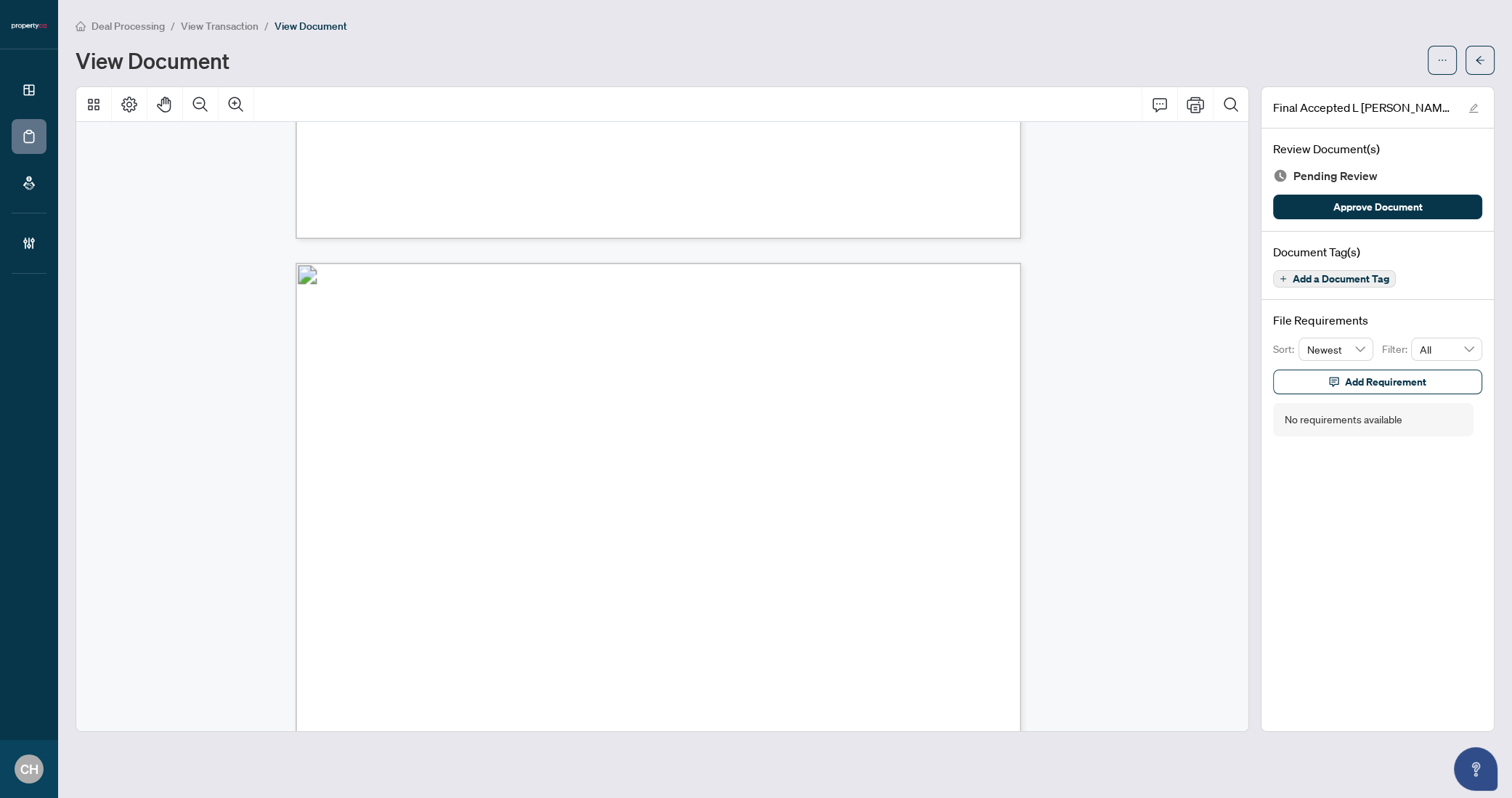
scroll to position [3575, 0]
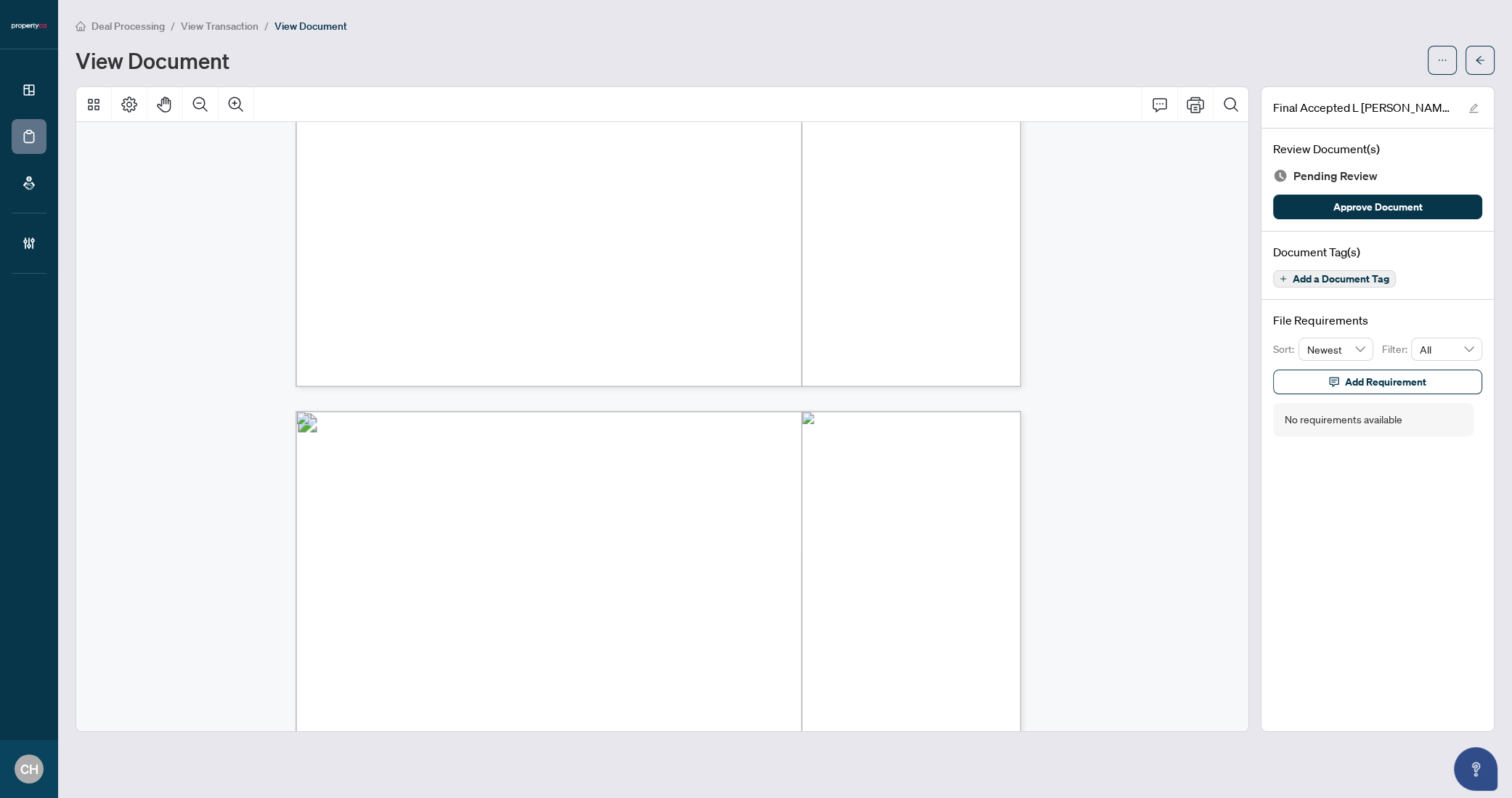
click at [1284, 279] on icon "plus" at bounding box center [1283, 279] width 7 height 7
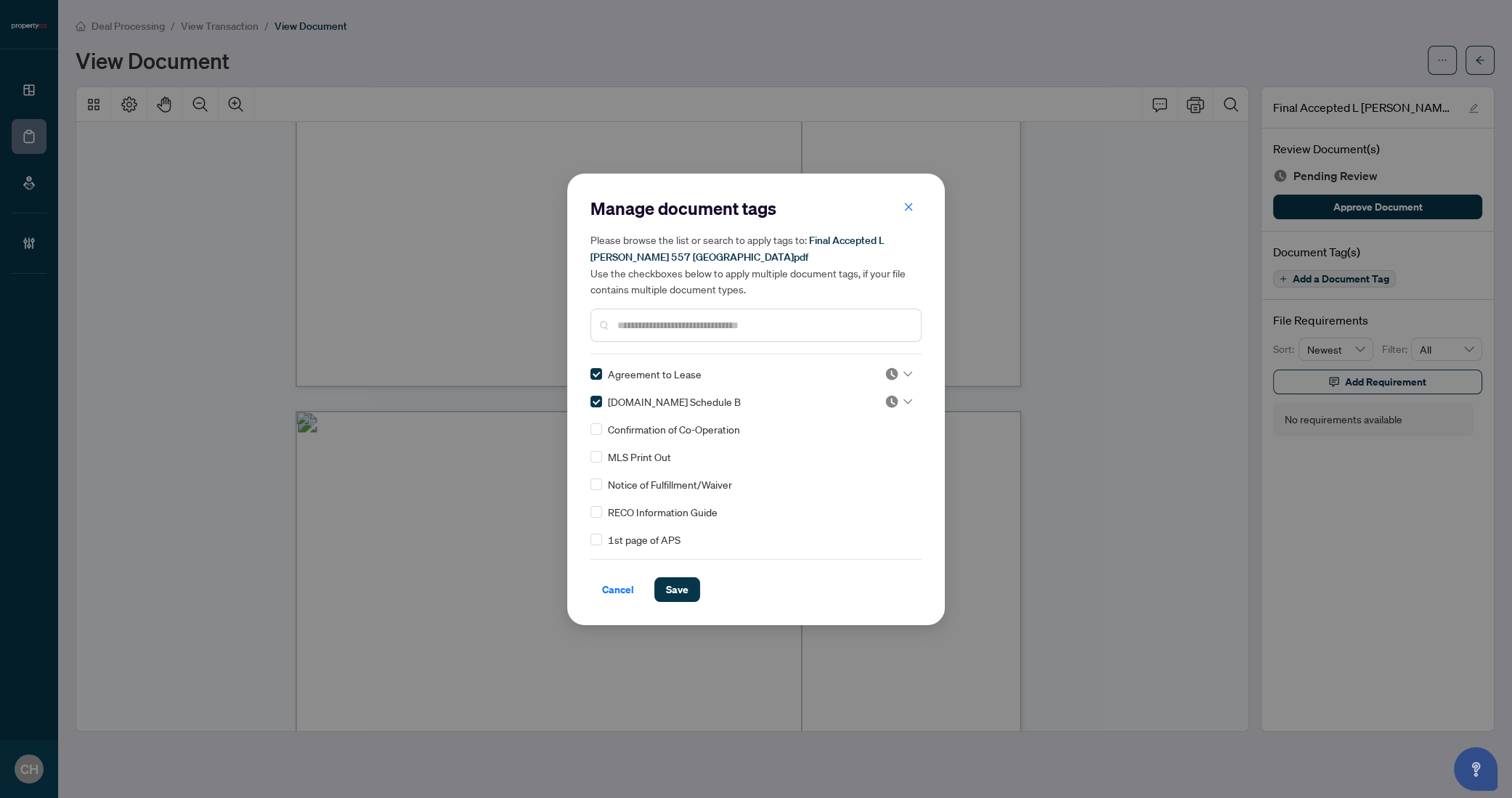
click at [669, 603] on div "Manage document tags Please browse the list or search to apply tags to: Final A…" at bounding box center [756, 399] width 377 height 452
click at [671, 595] on span "Save" at bounding box center [677, 589] width 22 height 23
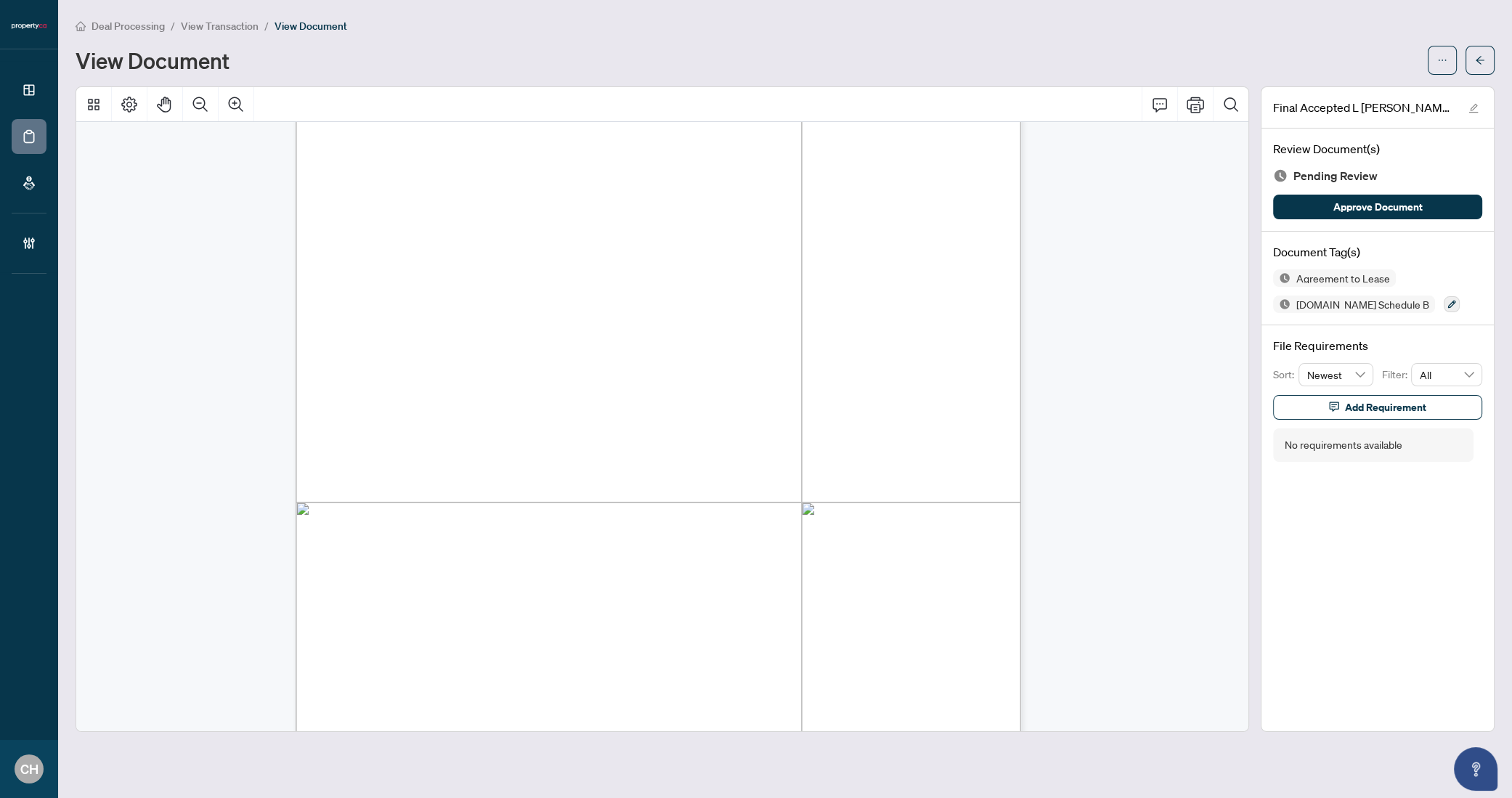
scroll to position [6877, 0]
click at [1444, 298] on button "button" at bounding box center [1451, 303] width 16 height 16
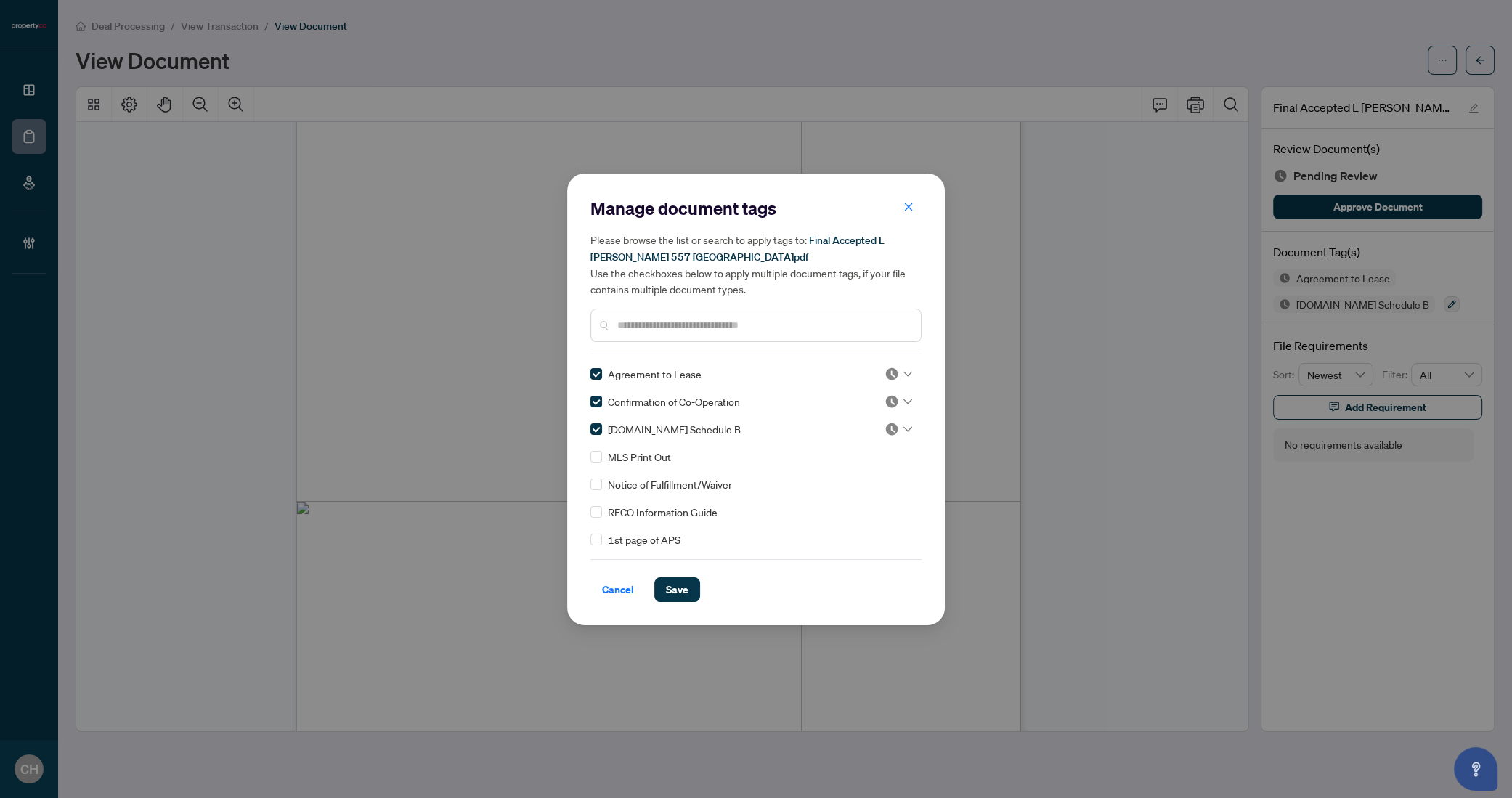
click at [652, 566] on div "Cancel Save" at bounding box center [756, 581] width 332 height 43
drag, startPoint x: 674, startPoint y: 576, endPoint x: 679, endPoint y: 598, distance: 22.6
click at [674, 580] on button "Save" at bounding box center [677, 589] width 46 height 24
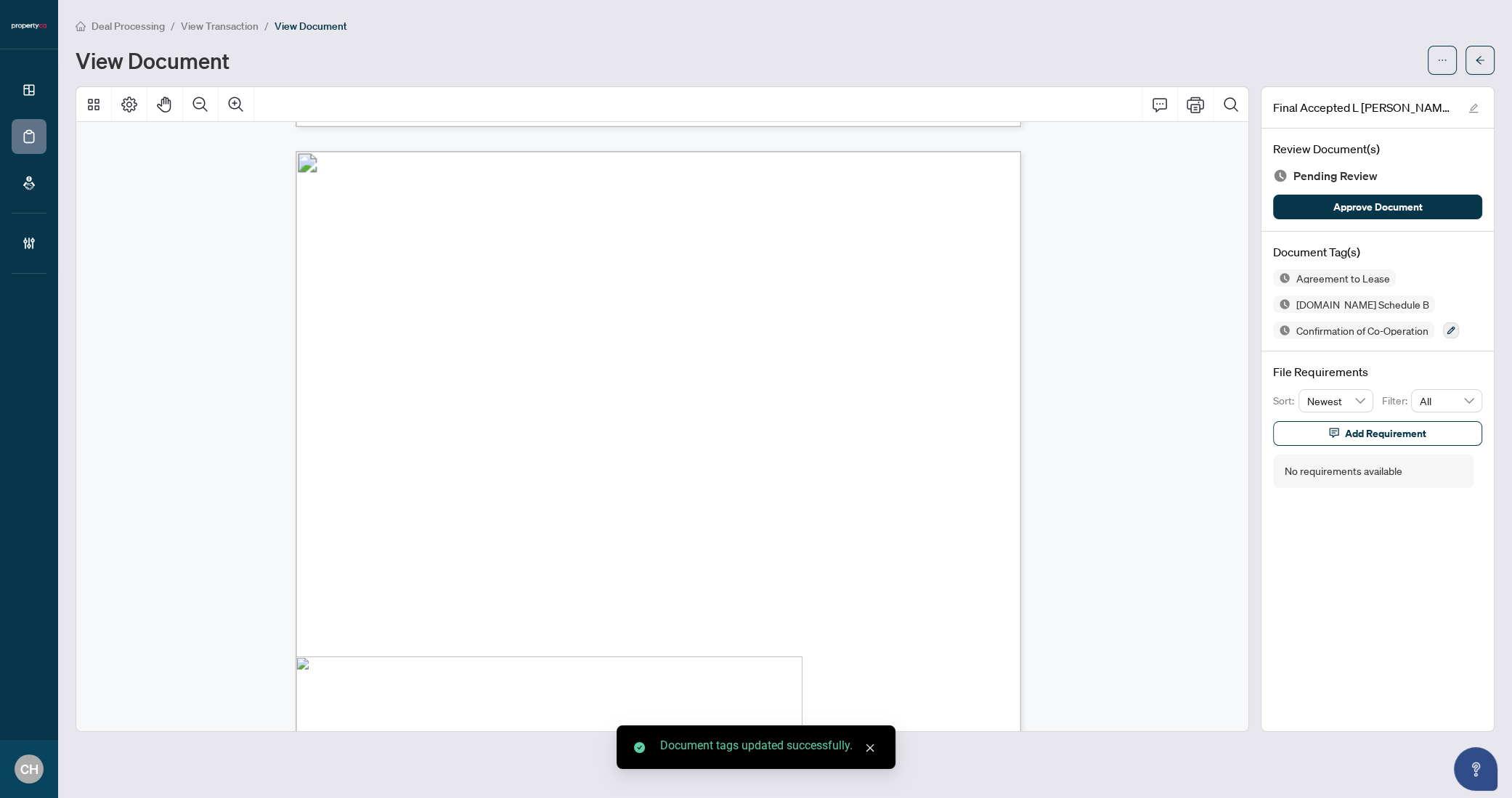
scroll to position [8057, 0]
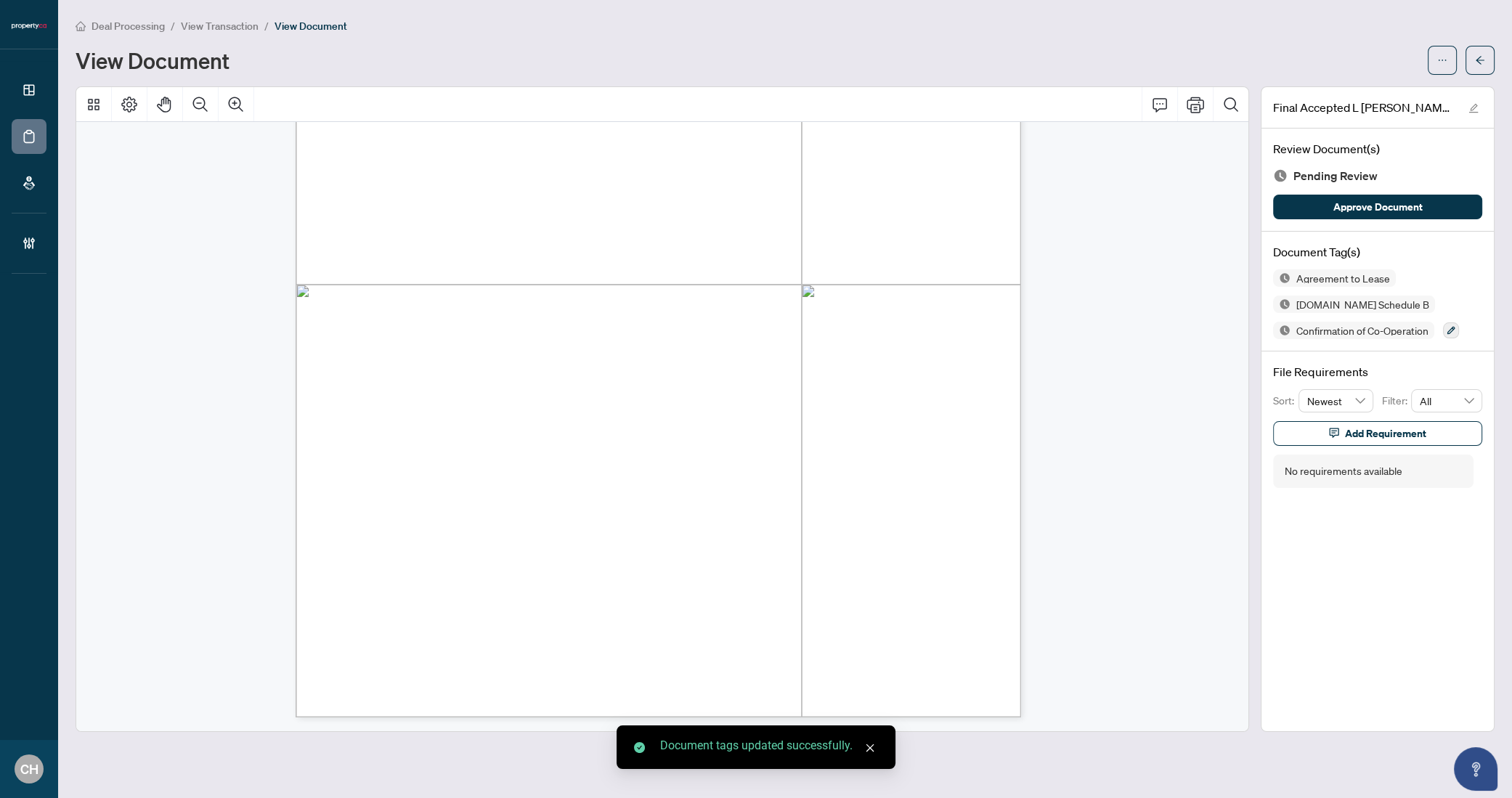
click at [1464, 57] on div at bounding box center [1462, 60] width 67 height 29
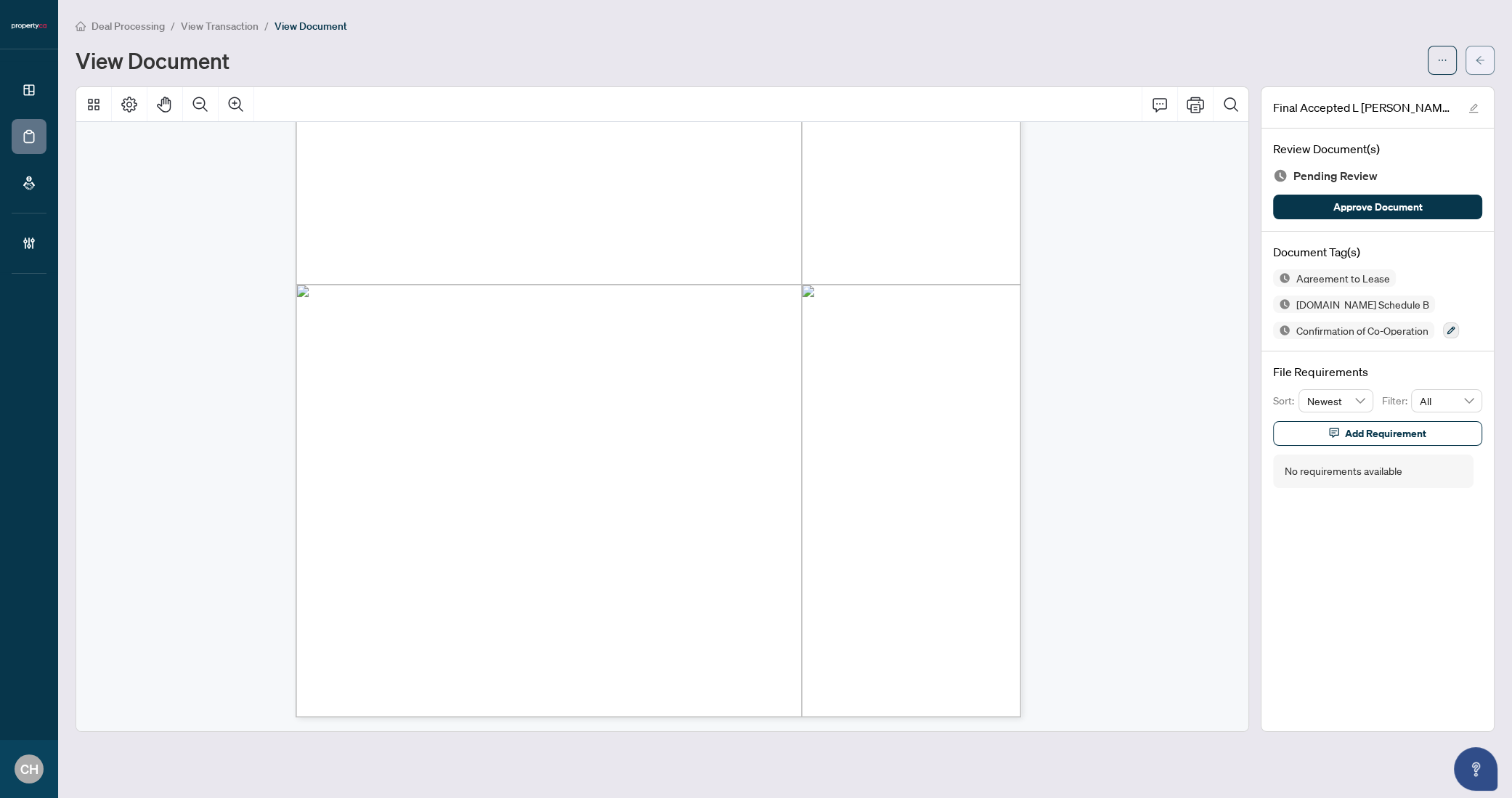
click at [1467, 57] on button "button" at bounding box center [1480, 60] width 29 height 29
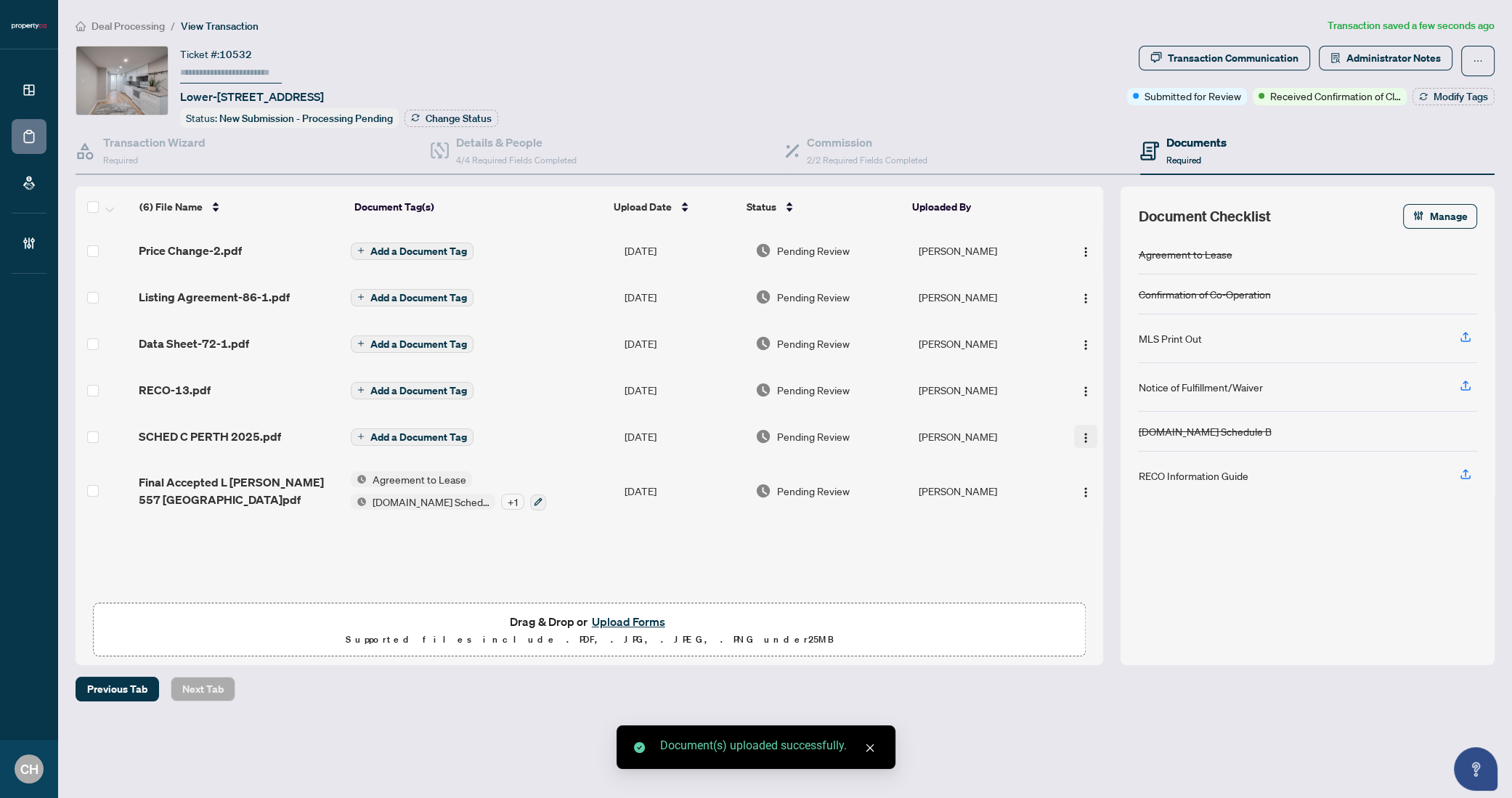
click at [1081, 433] on img "button" at bounding box center [1086, 438] width 11 height 11
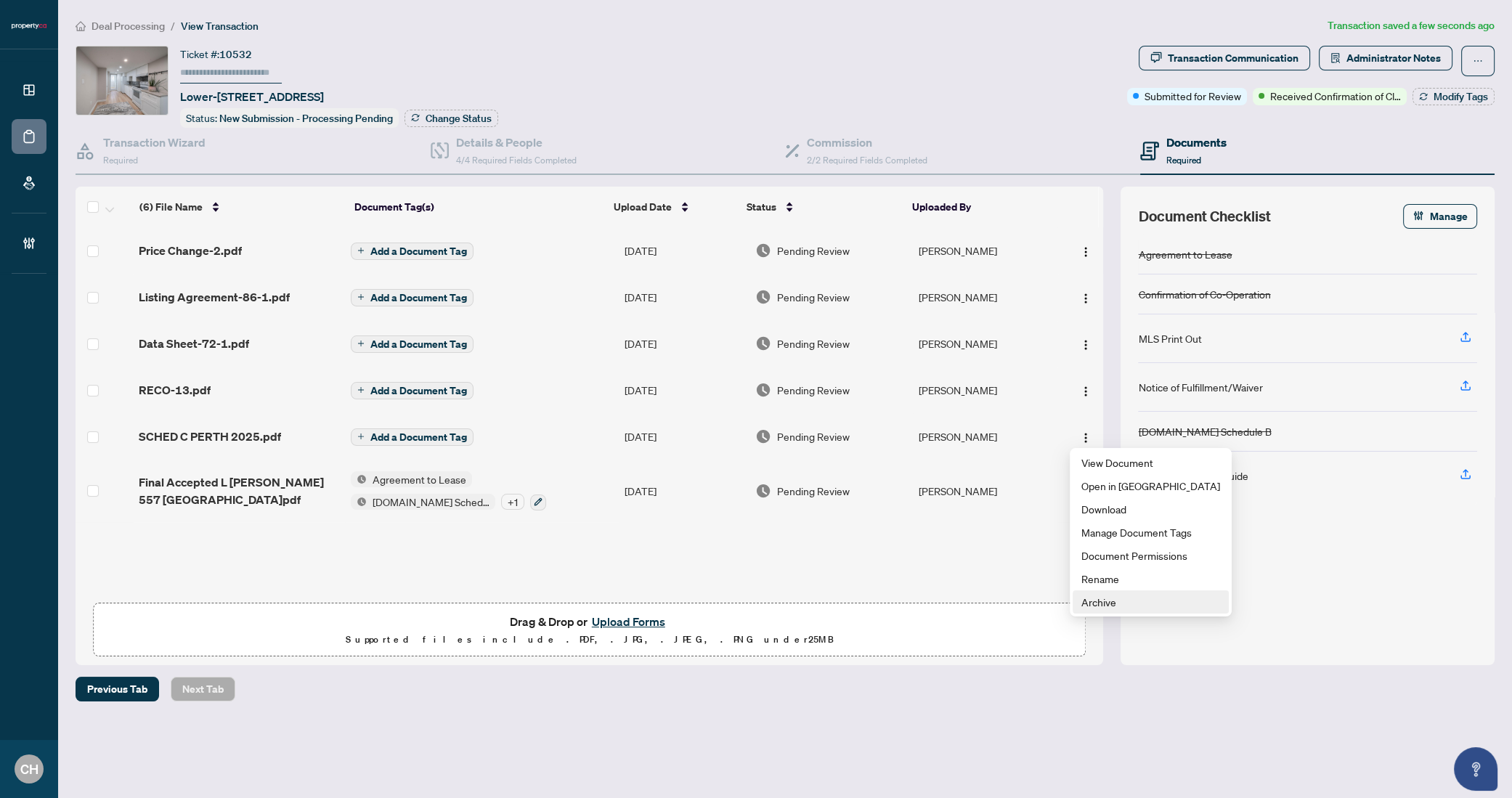
click at [1123, 606] on span "Archive" at bounding box center [1151, 601] width 139 height 16
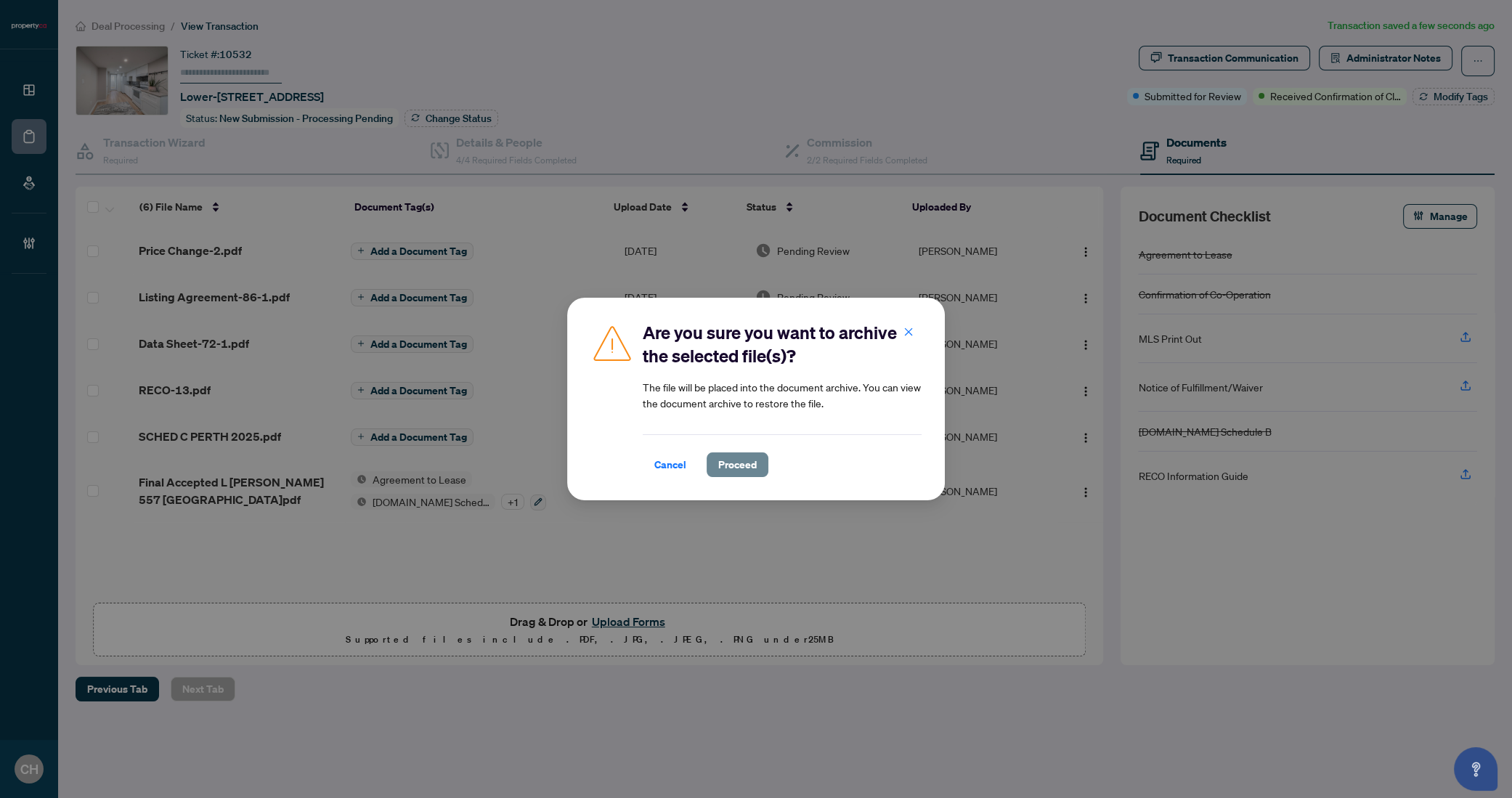
click at [737, 463] on span "Proceed" at bounding box center [737, 464] width 38 height 23
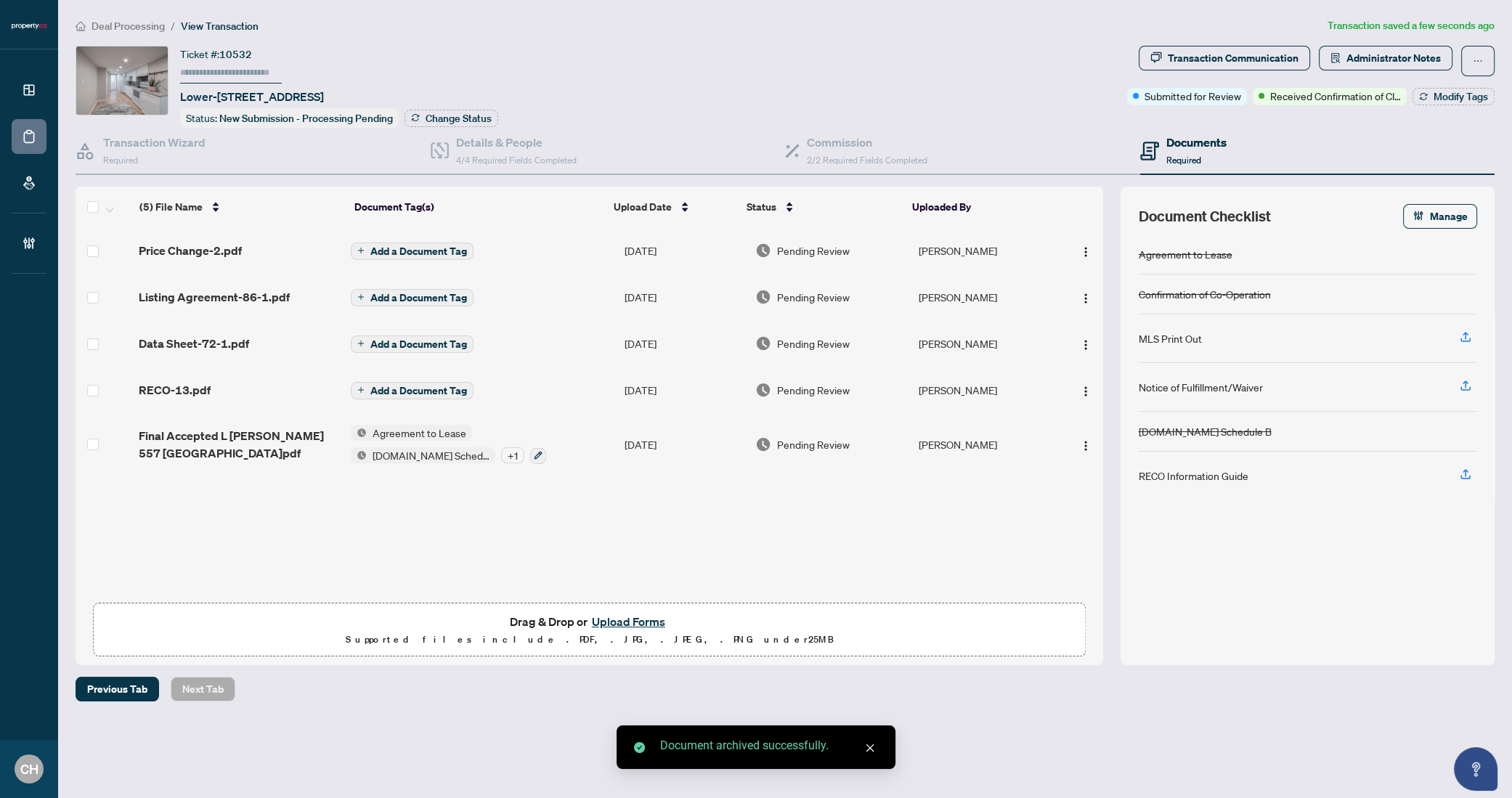
click at [458, 252] on span "Add a Document Tag" at bounding box center [418, 251] width 96 height 10
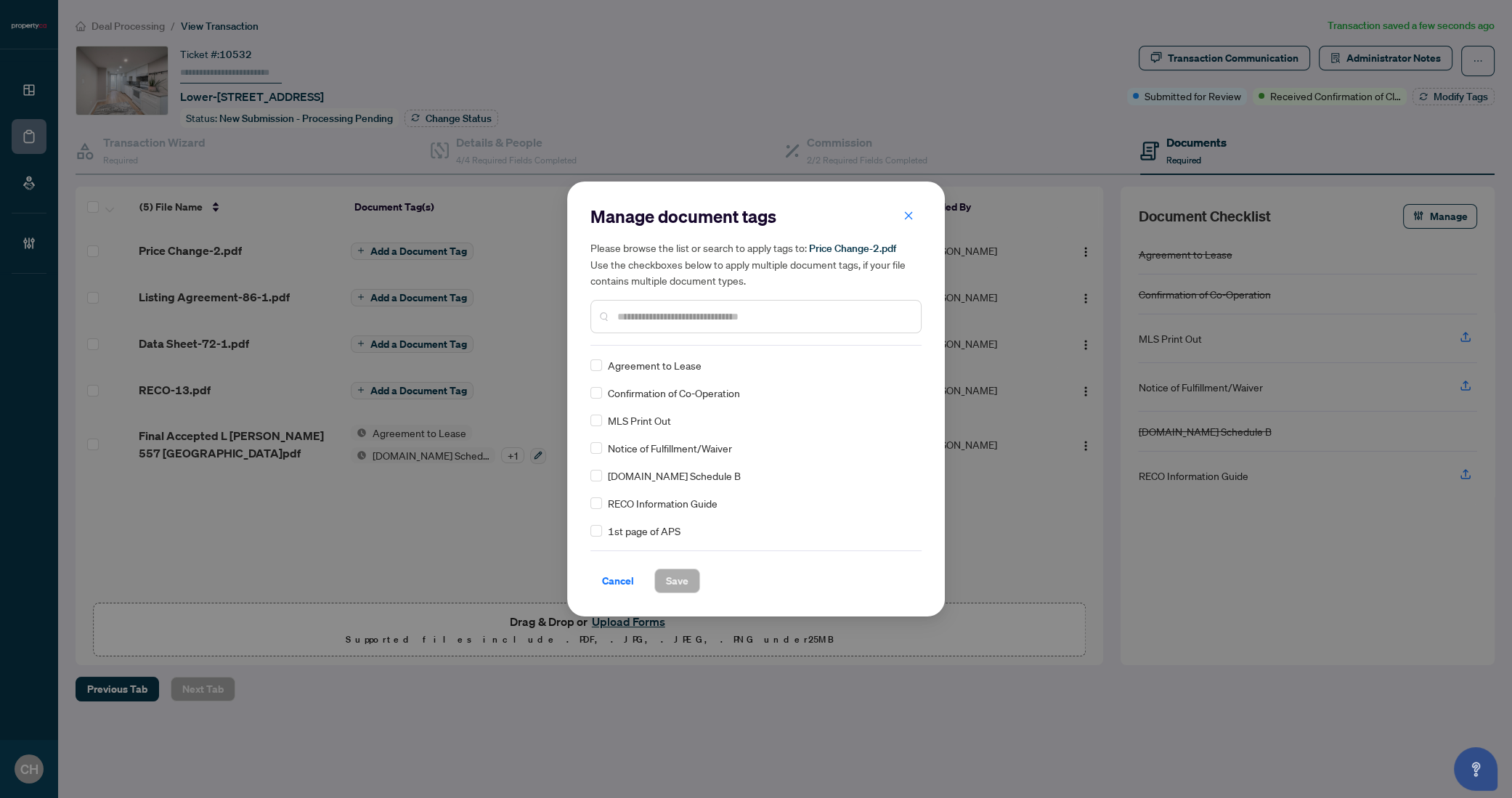
click at [845, 322] on input "text" at bounding box center [763, 316] width 292 height 16
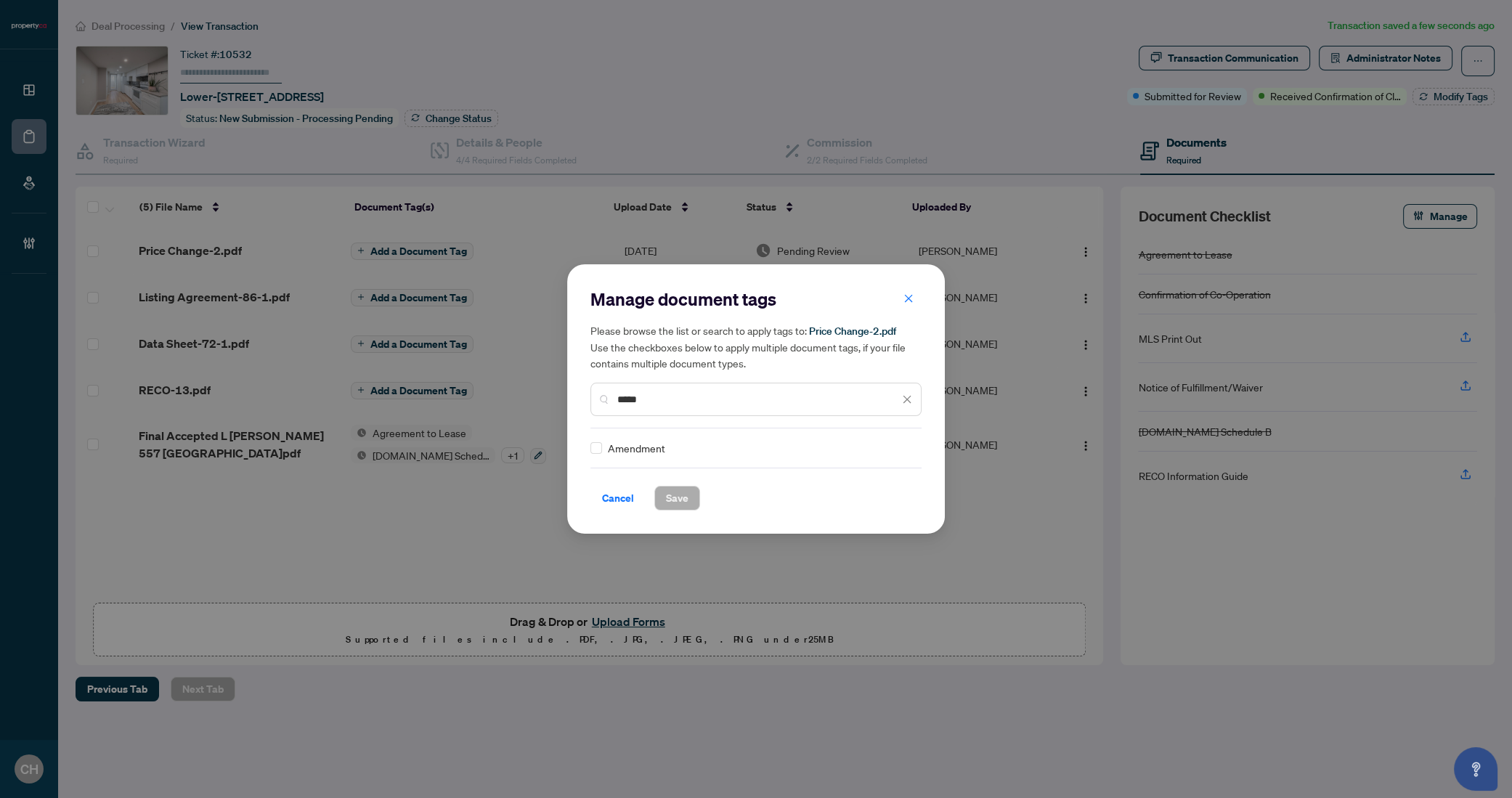
type input "*****"
click at [592, 438] on div "Manage document tags Please browse the list or search to apply tags to: Price C…" at bounding box center [756, 399] width 332 height 223
click at [691, 489] on button "Save" at bounding box center [677, 497] width 46 height 24
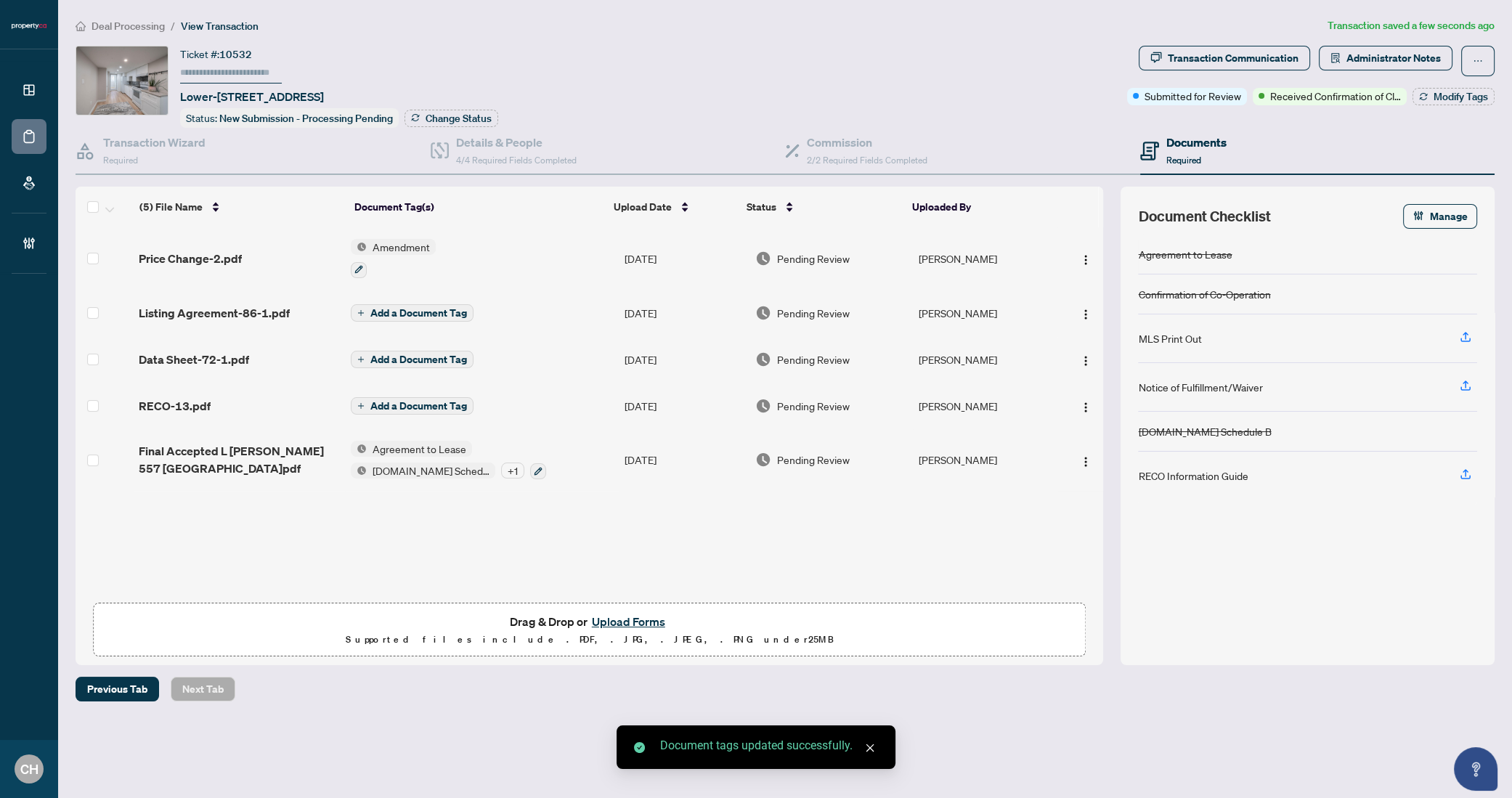
click at [538, 302] on td "Add a Document Tag" at bounding box center [481, 313] width 274 height 47
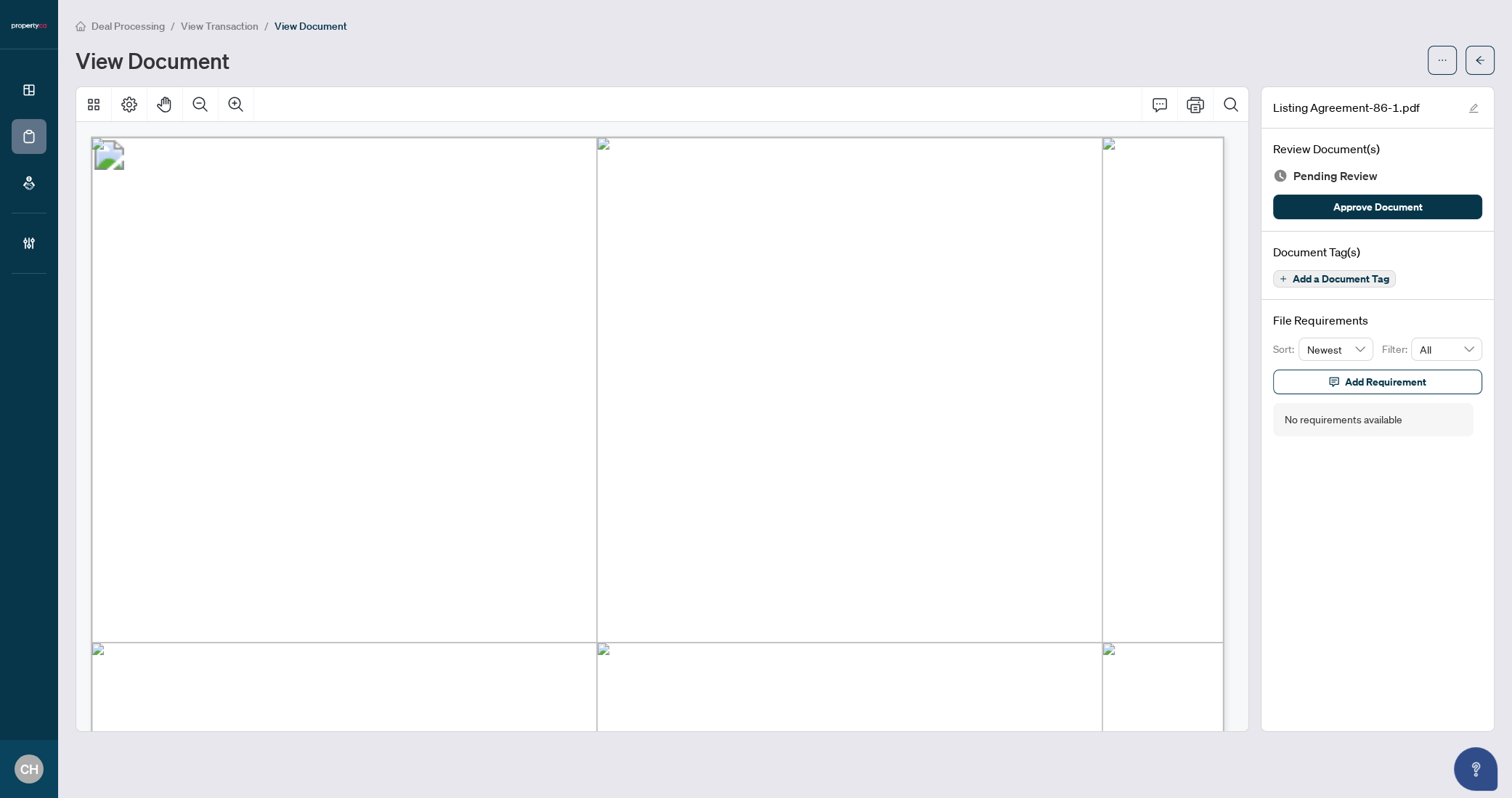
scroll to position [2, 0]
click at [1473, 67] on button "button" at bounding box center [1480, 60] width 29 height 29
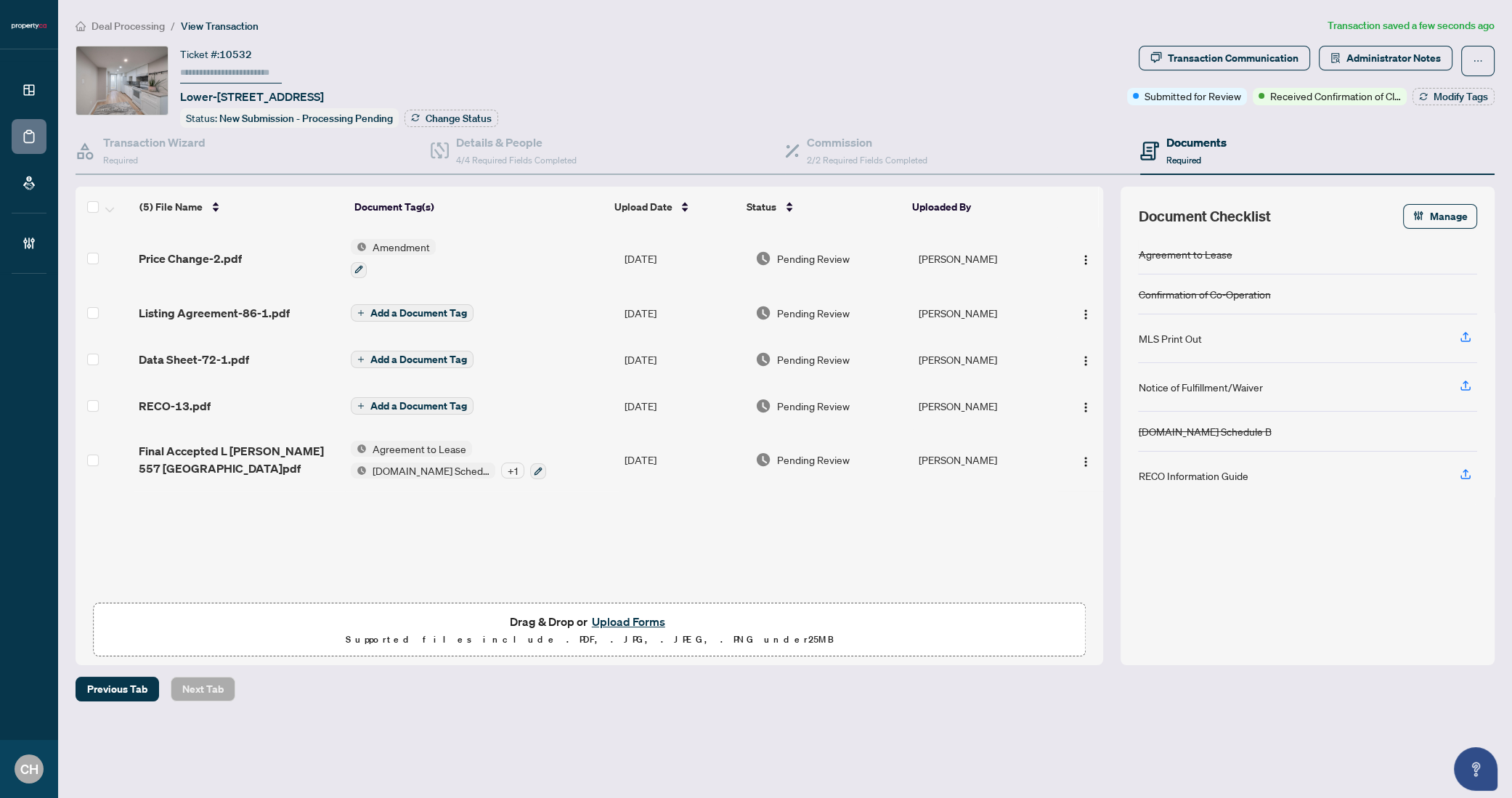
click at [222, 312] on span "Listing Agreement-86-1.pdf" at bounding box center [215, 313] width 151 height 18
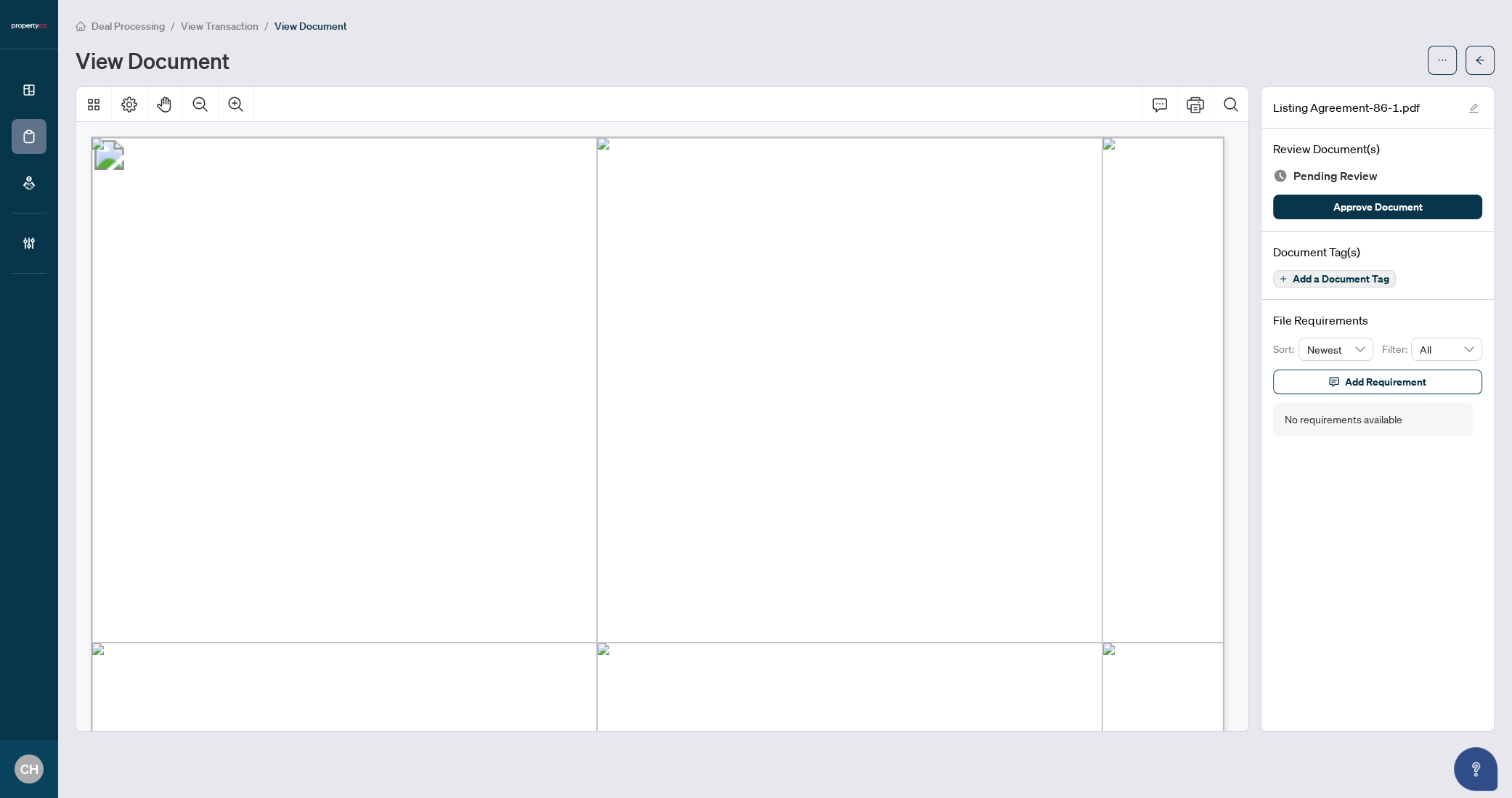
click at [1362, 278] on span "Add a Document Tag" at bounding box center [1340, 278] width 96 height 10
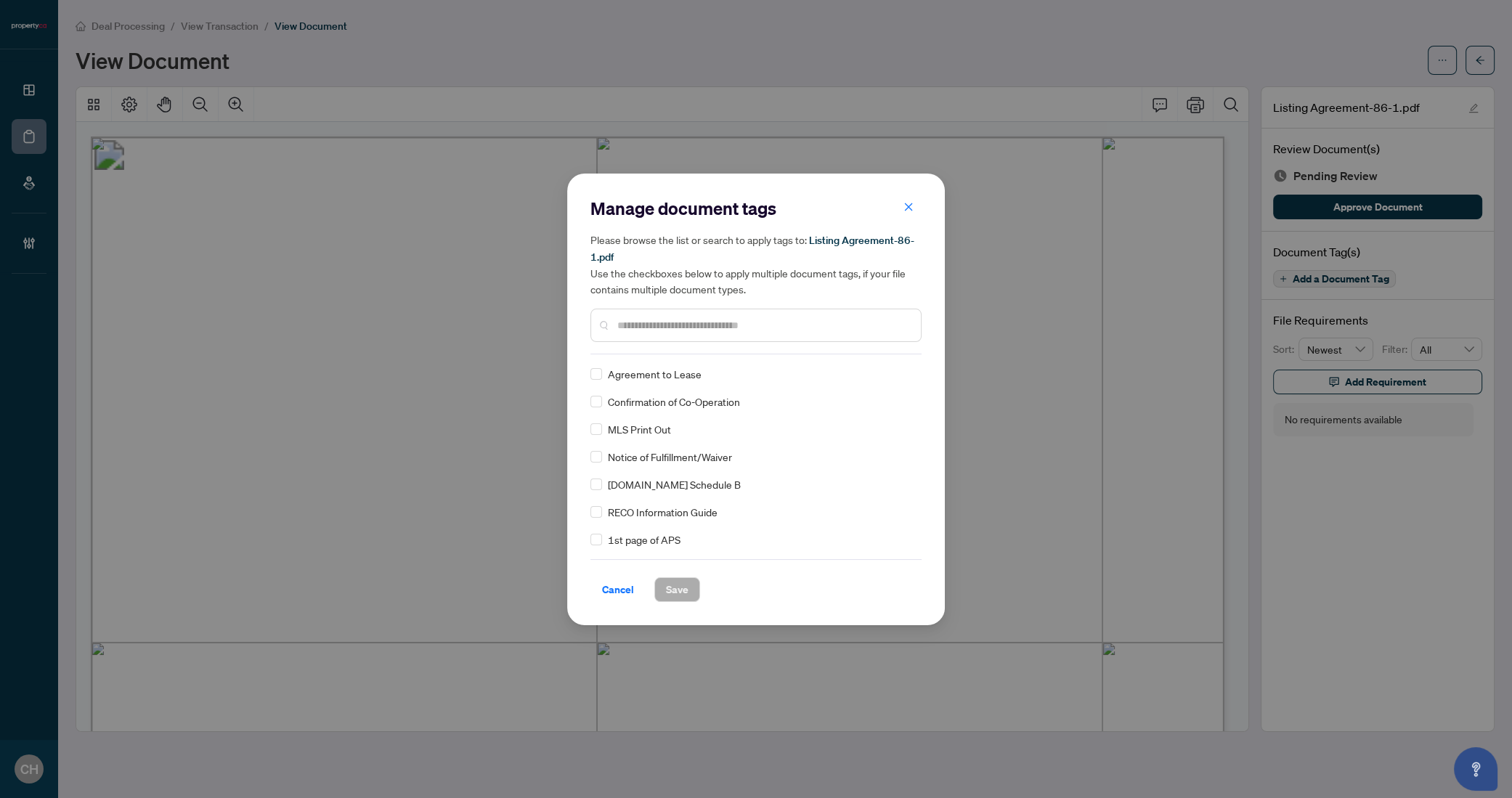
click at [767, 323] on input "text" at bounding box center [763, 325] width 292 height 16
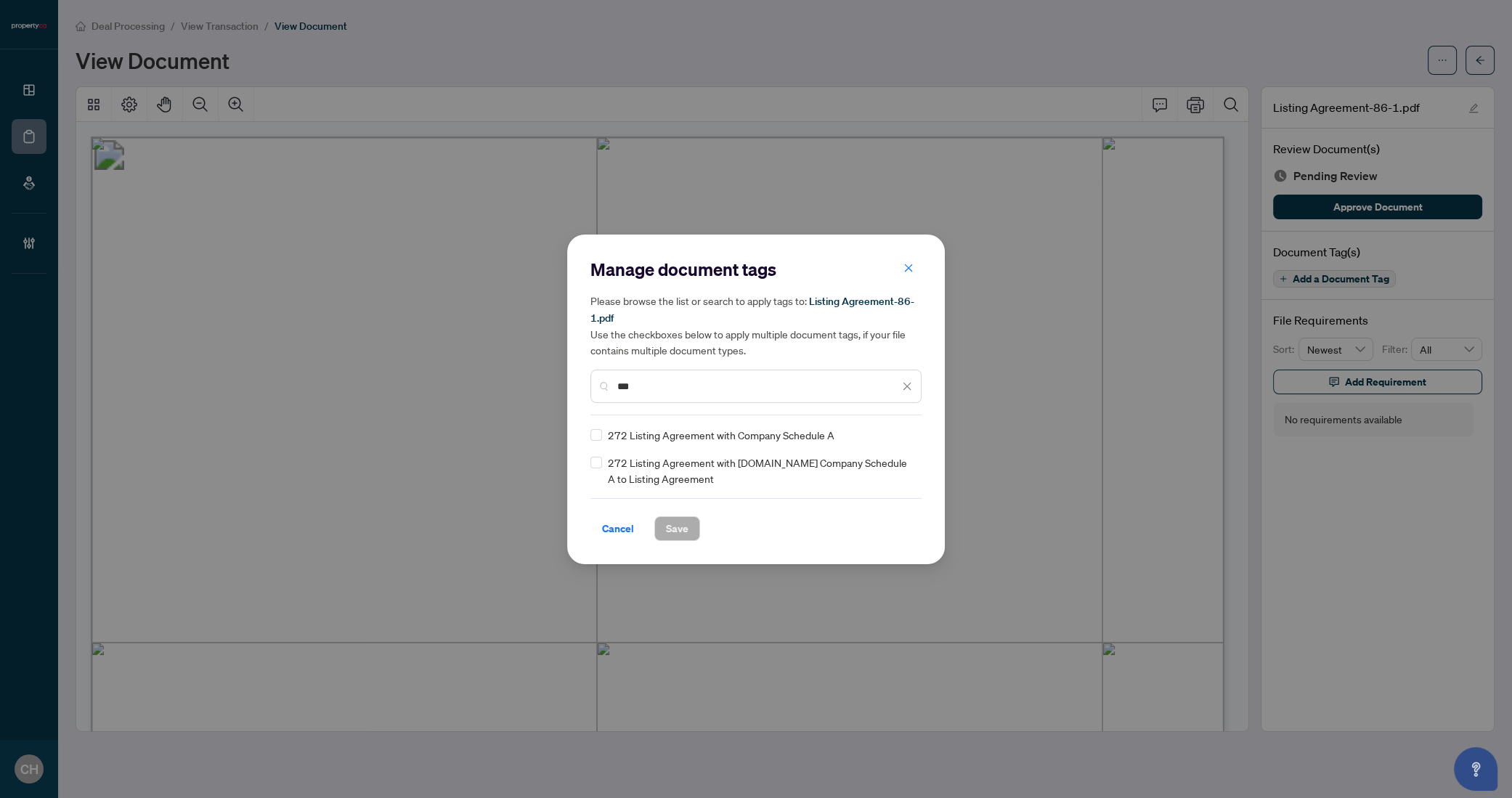
type input "***"
click at [601, 427] on div "272 Listing Agreement with Company Schedule A" at bounding box center [751, 434] width 322 height 16
click at [676, 532] on span "Save" at bounding box center [677, 528] width 22 height 23
click at [1464, 59] on div "Manage document tags Please browse the list or search to apply tags to: Listing…" at bounding box center [756, 399] width 1512 height 798
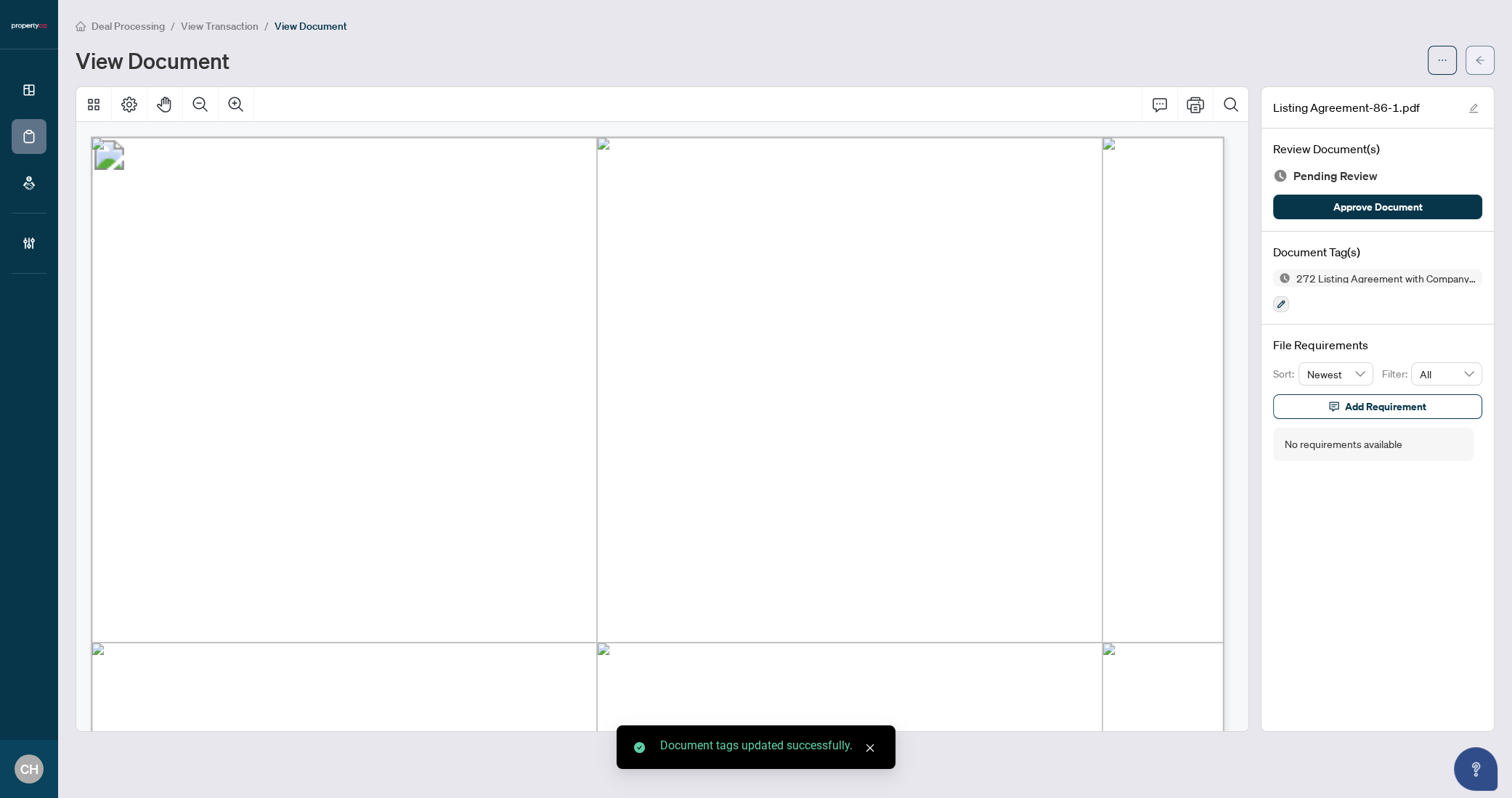
click at [1481, 74] on div "Deal Processing / View Transaction / View Document View Document Listing Agreem…" at bounding box center [785, 374] width 1420 height 714
click at [1482, 68] on span "button" at bounding box center [1480, 60] width 10 height 23
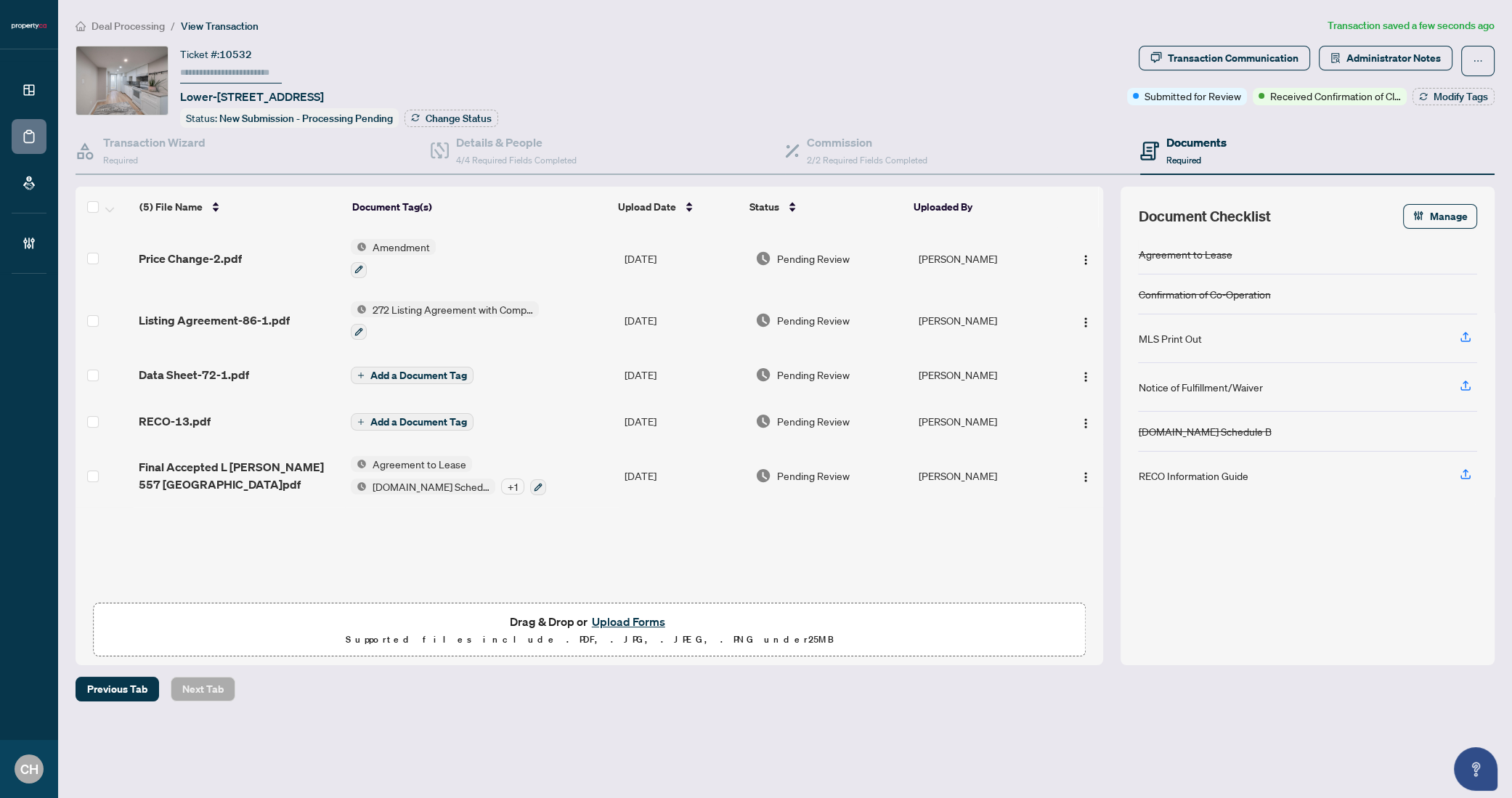
click at [388, 374] on span "Add a Document Tag" at bounding box center [418, 375] width 96 height 10
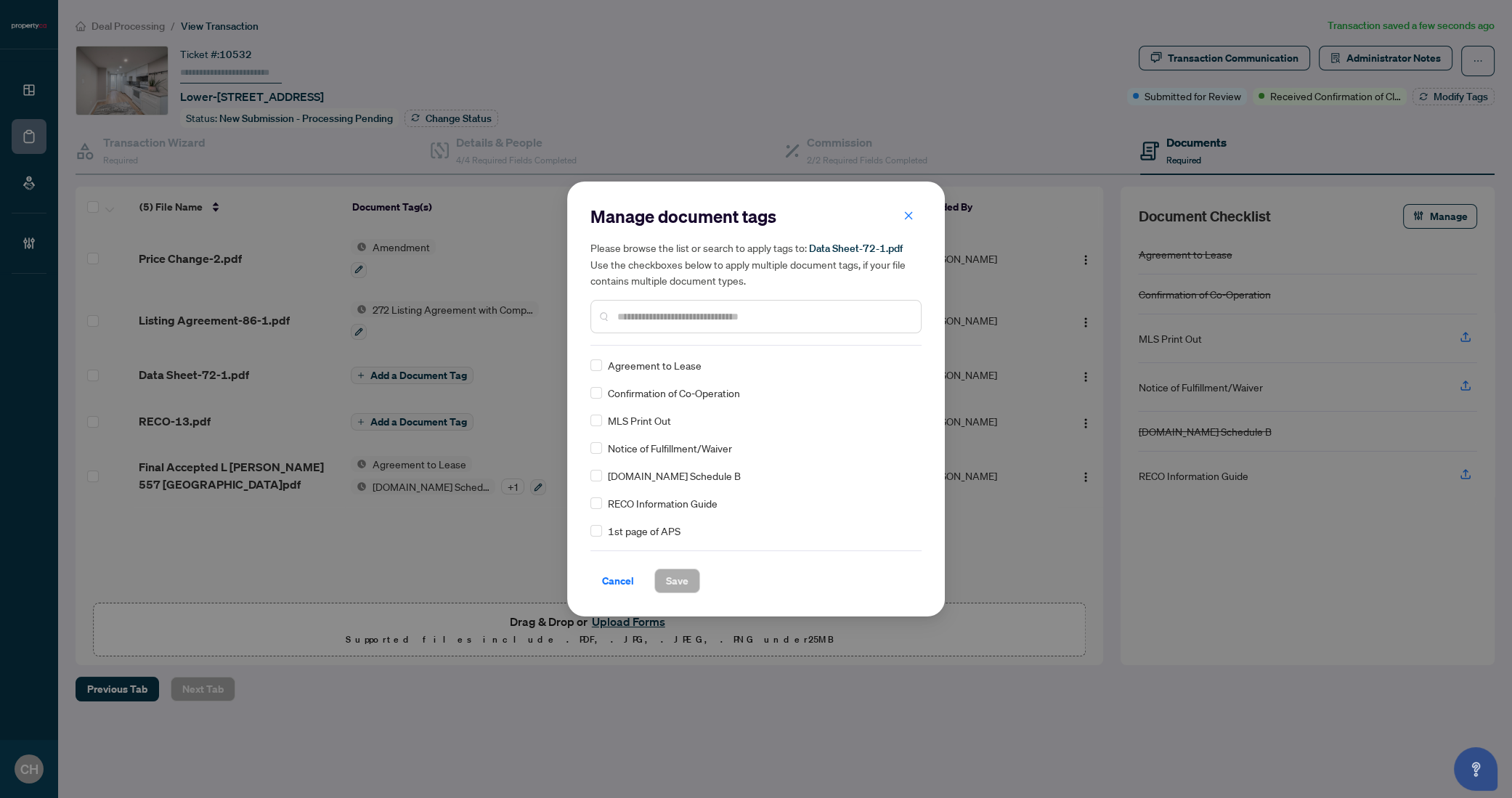
click at [700, 314] on input "text" at bounding box center [763, 316] width 292 height 16
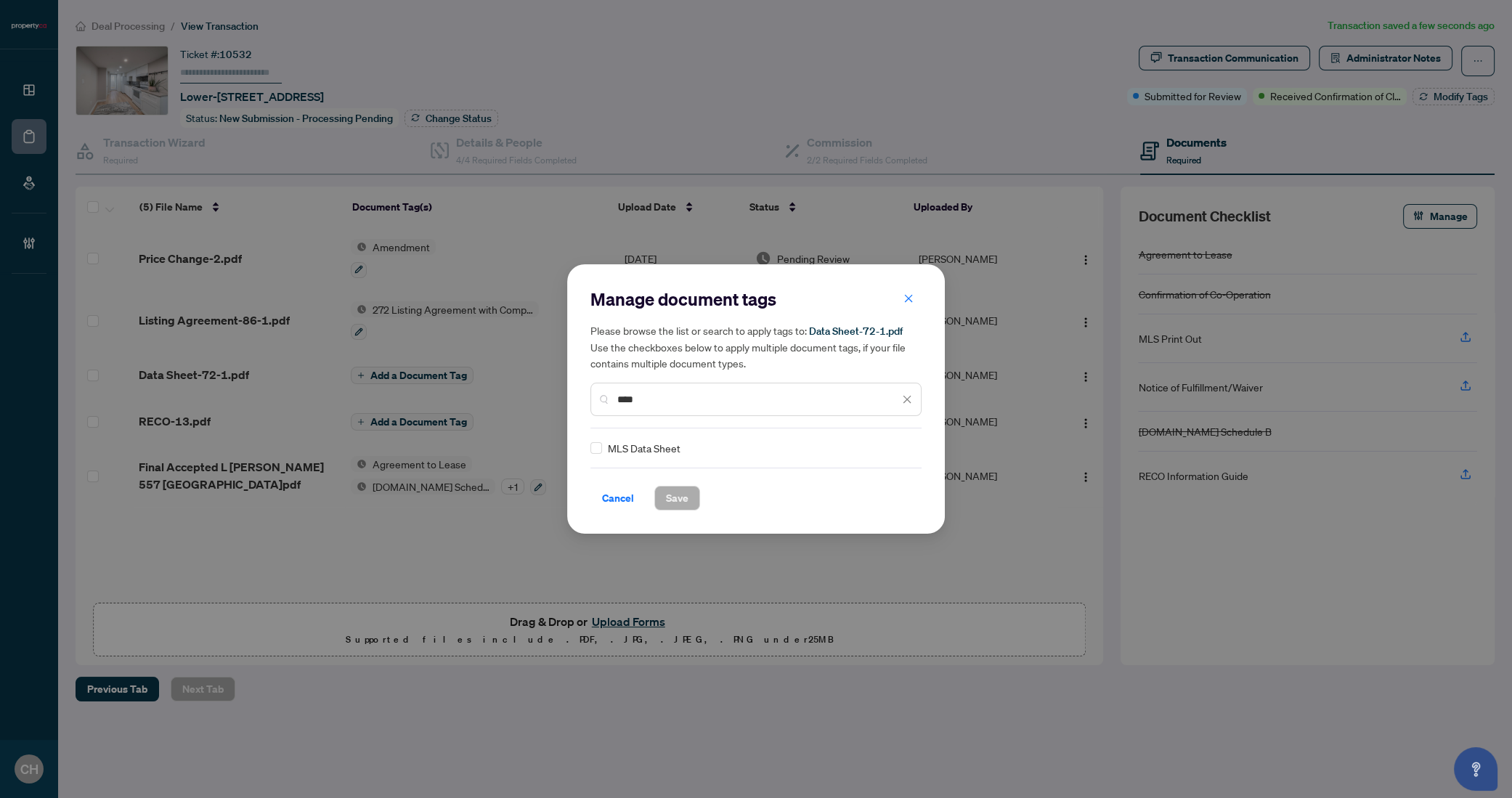
type input "****"
click at [602, 455] on div "MLS Data Sheet" at bounding box center [751, 447] width 322 height 16
click at [665, 490] on button "Save" at bounding box center [677, 497] width 46 height 24
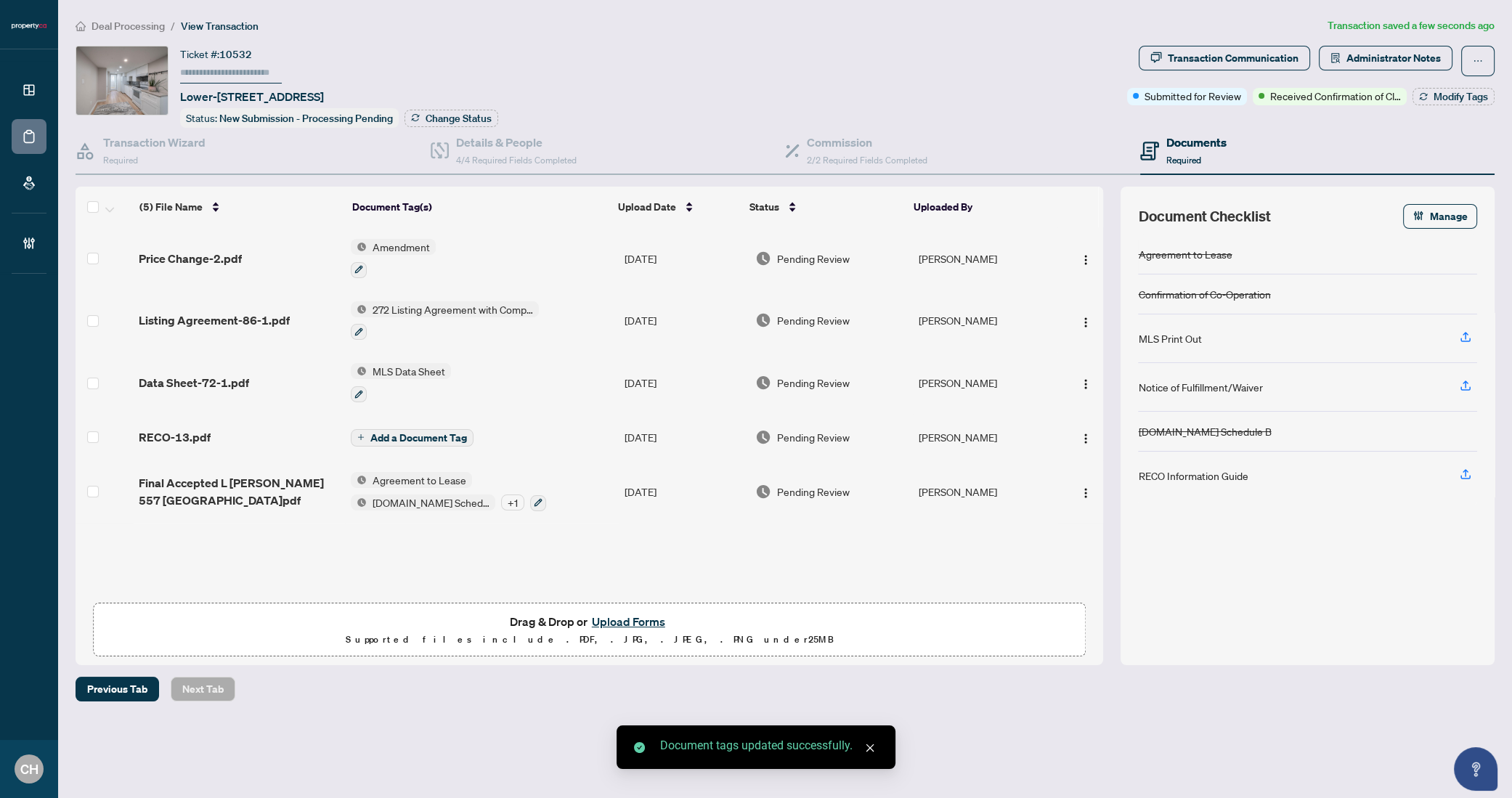
click at [395, 435] on span "Add a Document Tag" at bounding box center [418, 438] width 96 height 10
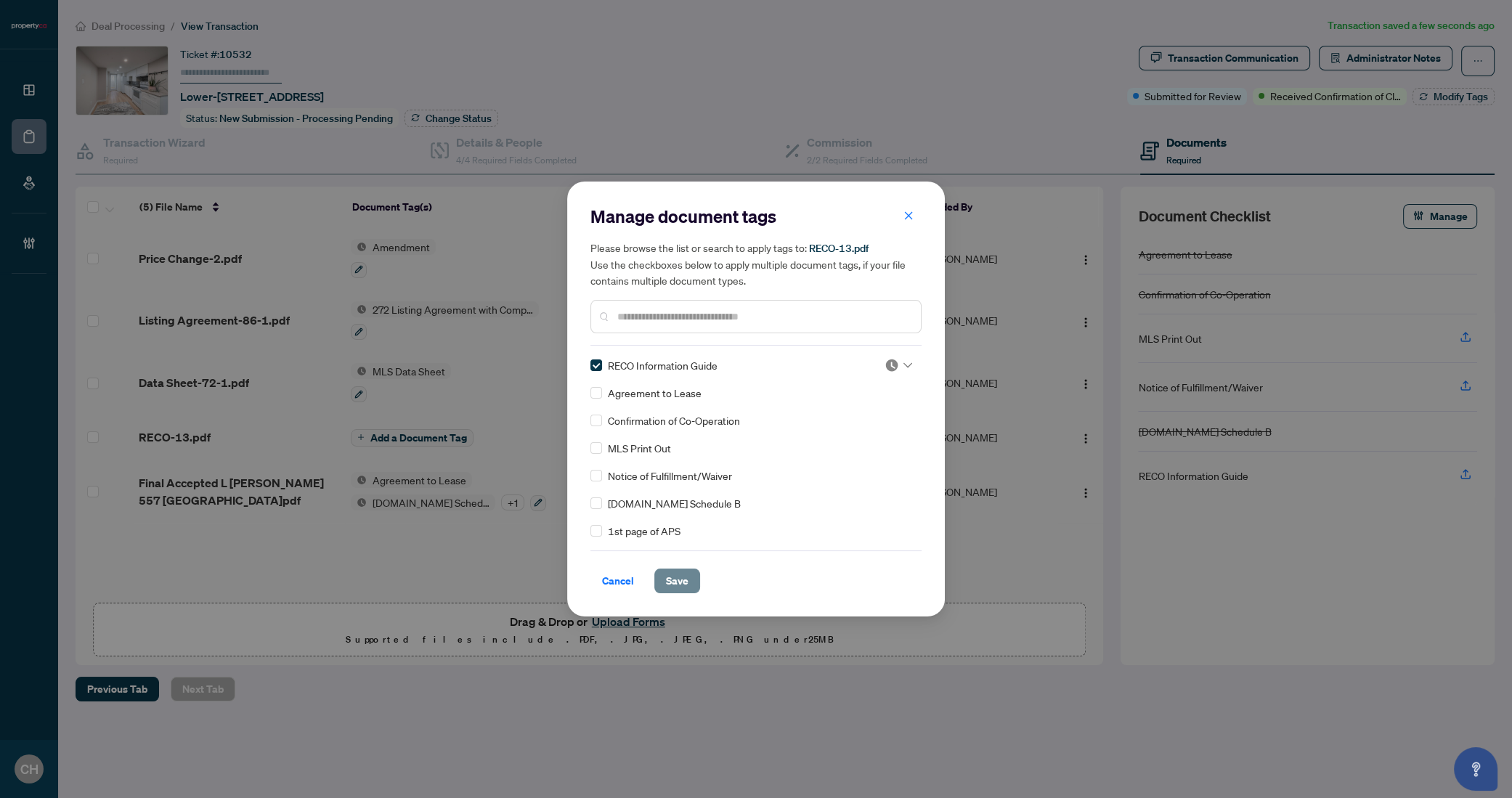
click at [691, 580] on button "Save" at bounding box center [677, 581] width 46 height 24
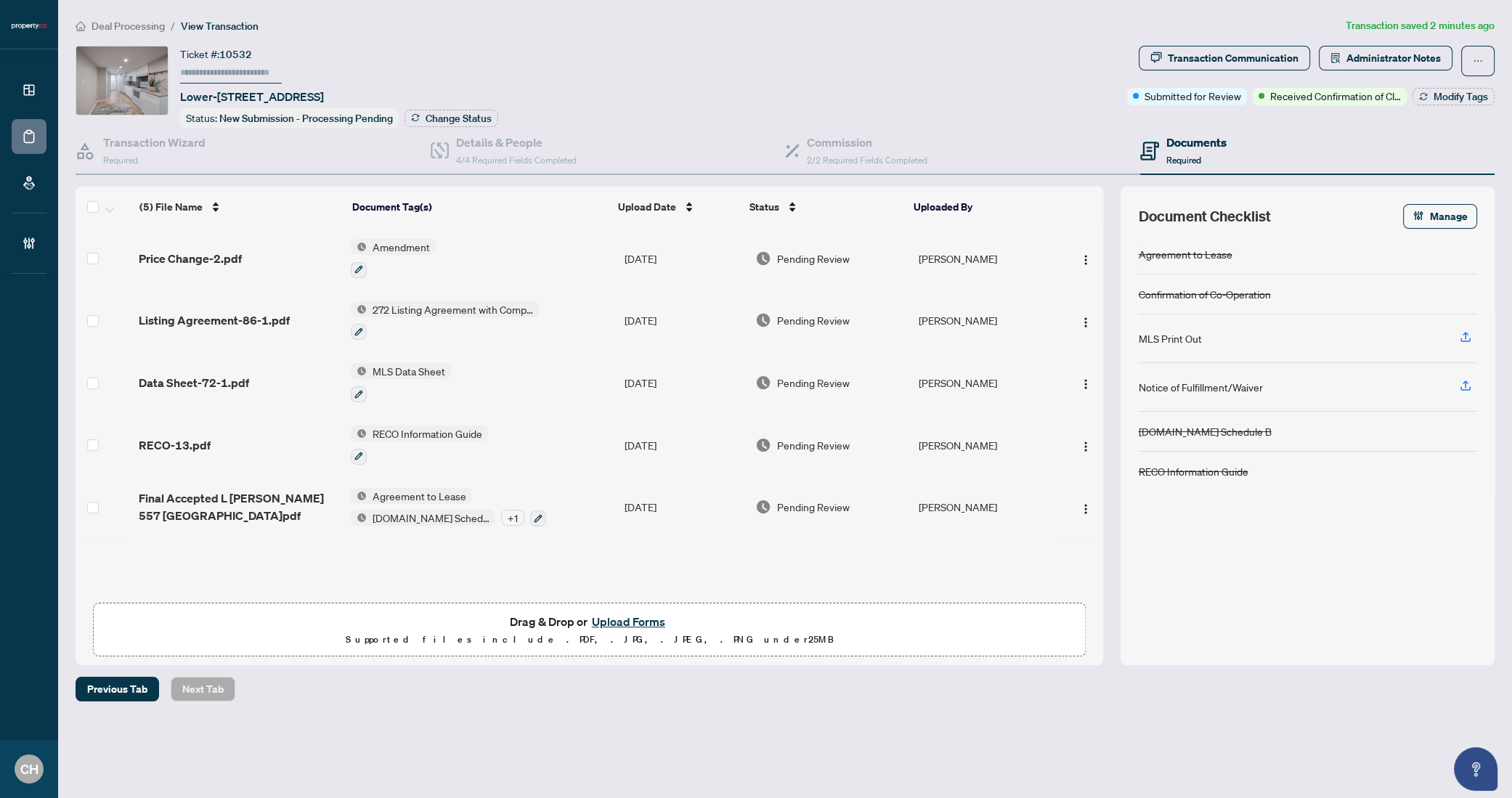
click at [270, 489] on span "Final Accepted L WONG 557 PERTH.pdf" at bounding box center [239, 506] width 200 height 35
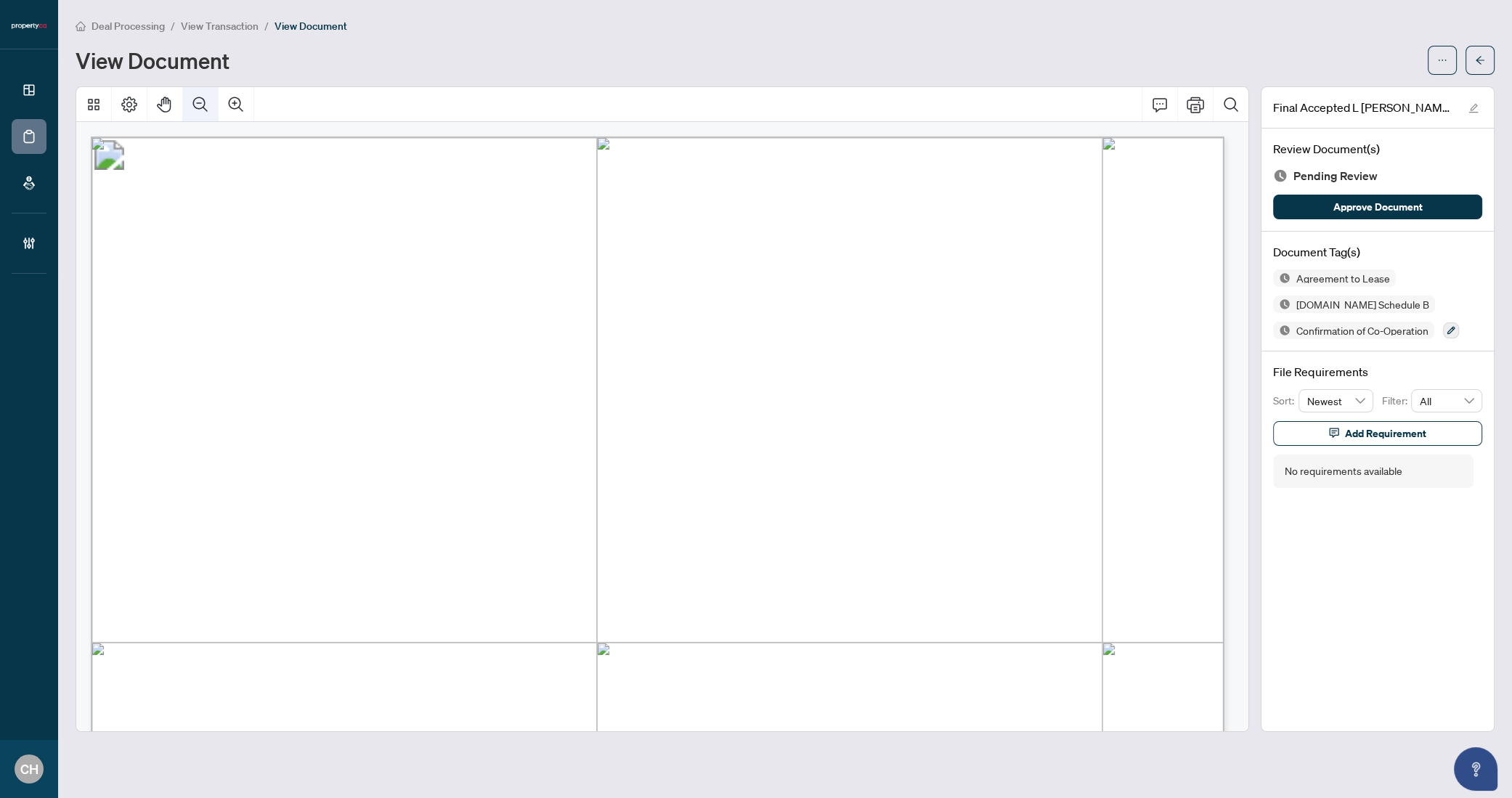
click at [205, 109] on icon "Zoom Out" at bounding box center [201, 104] width 15 height 15
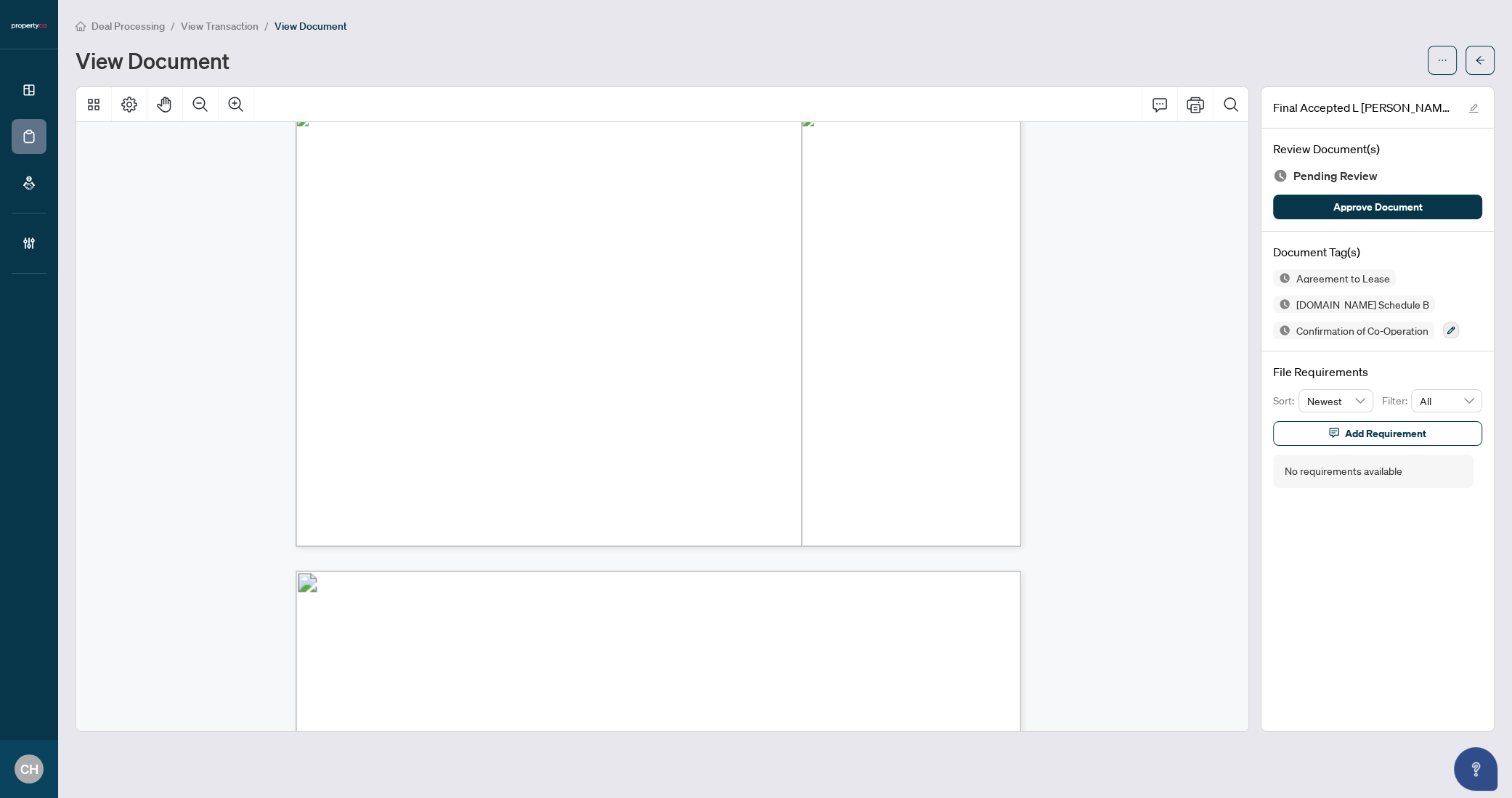
scroll to position [6311, 0]
click at [240, 100] on icon "Zoom In" at bounding box center [235, 105] width 18 height 18
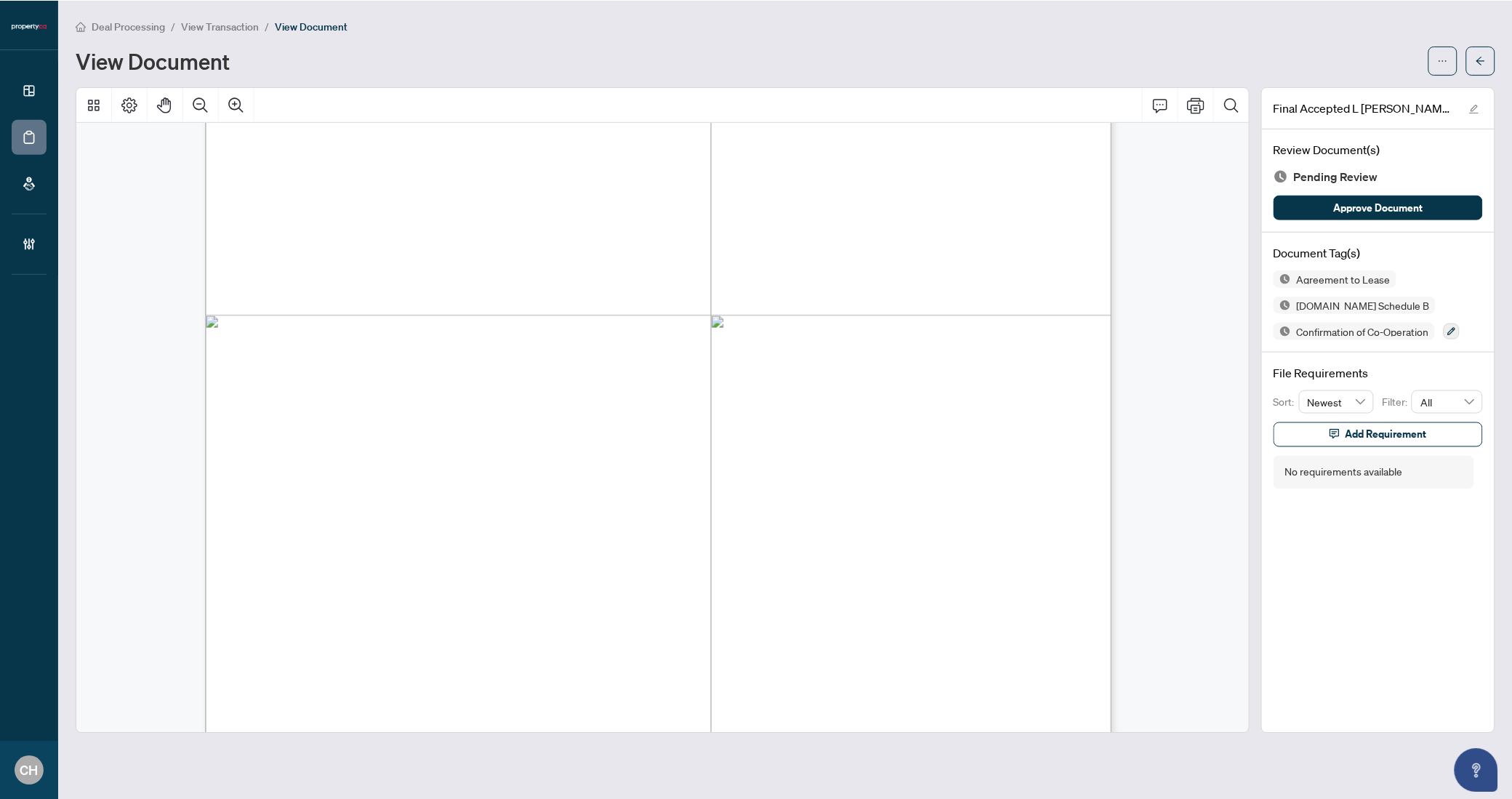
scroll to position [10228, 0]
click at [1475, 63] on button "button" at bounding box center [1481, 60] width 29 height 29
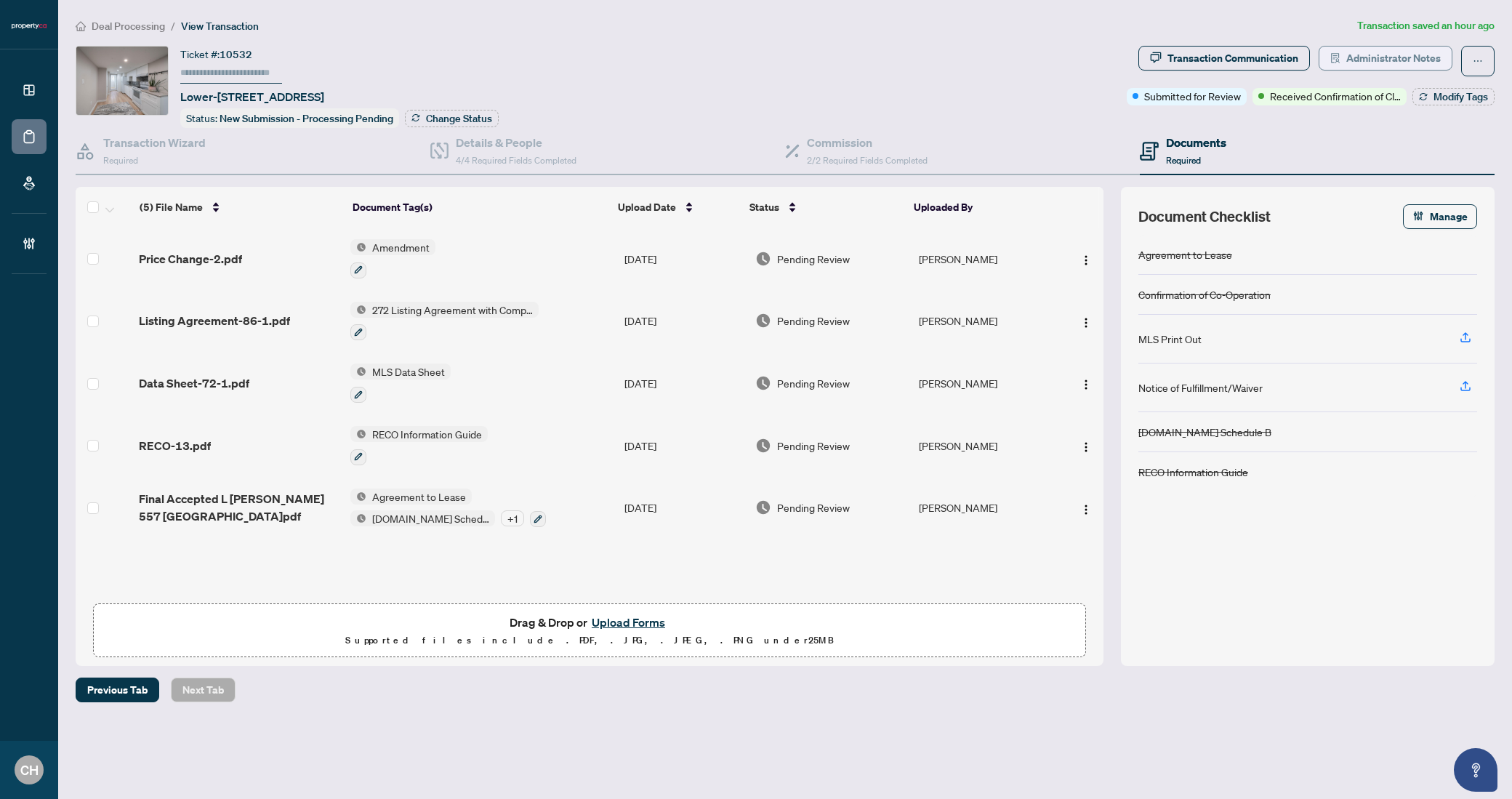
click at [1410, 61] on span "Administrator Notes" at bounding box center [1392, 58] width 94 height 23
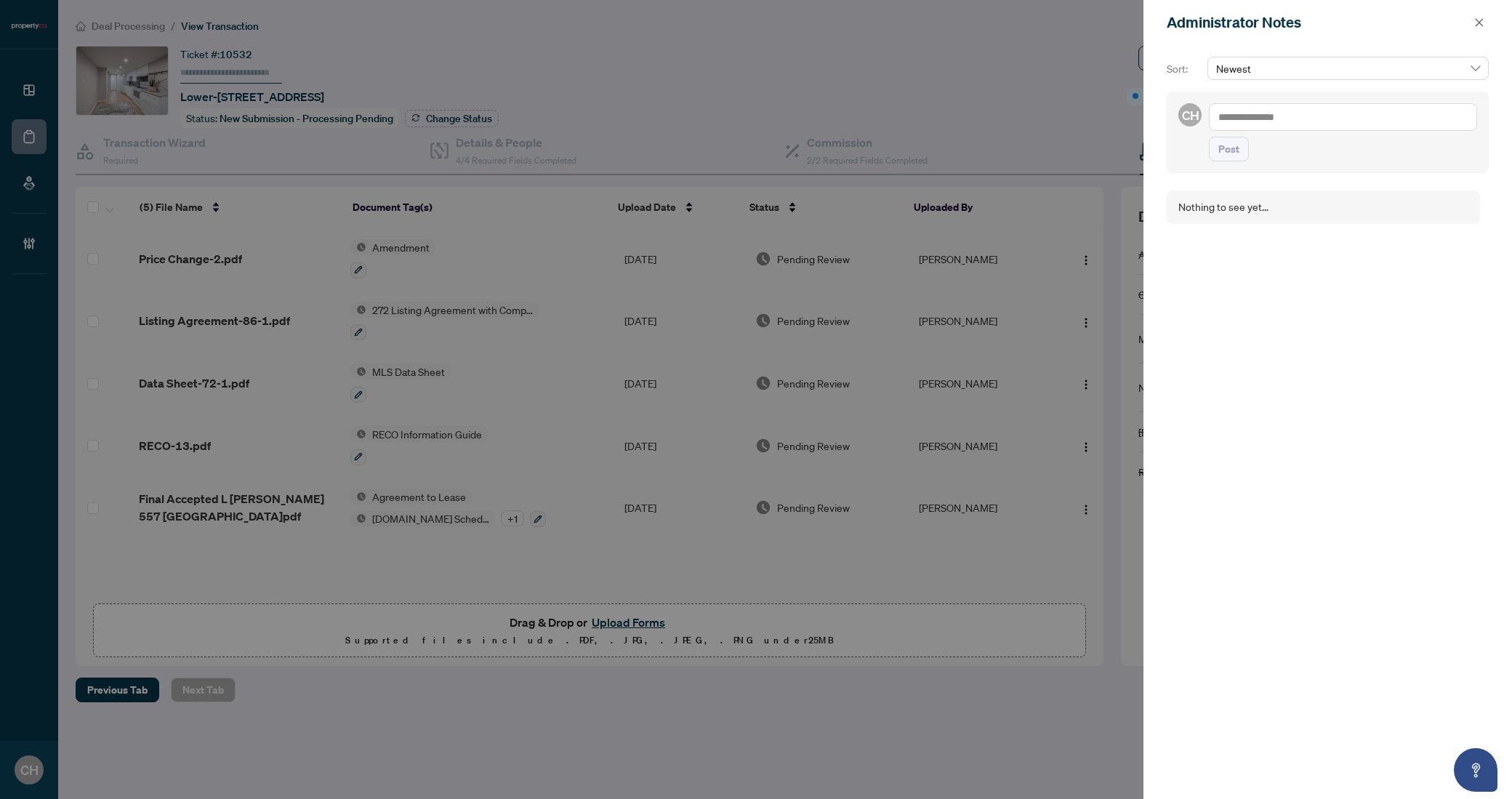
click at [1304, 116] on textarea at bounding box center [1342, 117] width 268 height 28
type textarea "**********"
click at [1238, 158] on span "Post" at bounding box center [1229, 164] width 21 height 23
click at [1482, 26] on icon "close" at bounding box center [1479, 21] width 8 height 8
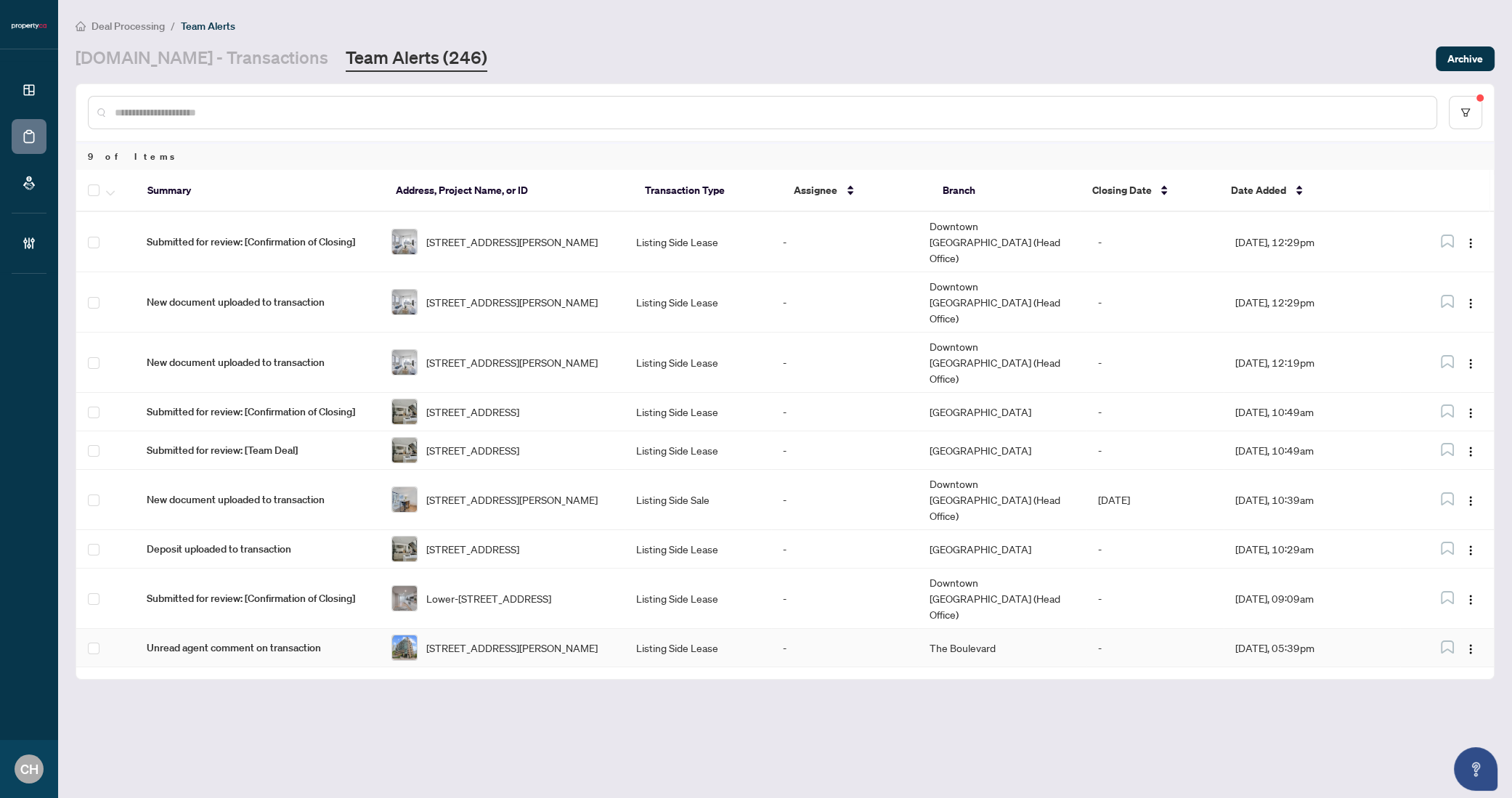
click at [721, 629] on td "Listing Side Lease" at bounding box center [698, 648] width 147 height 38
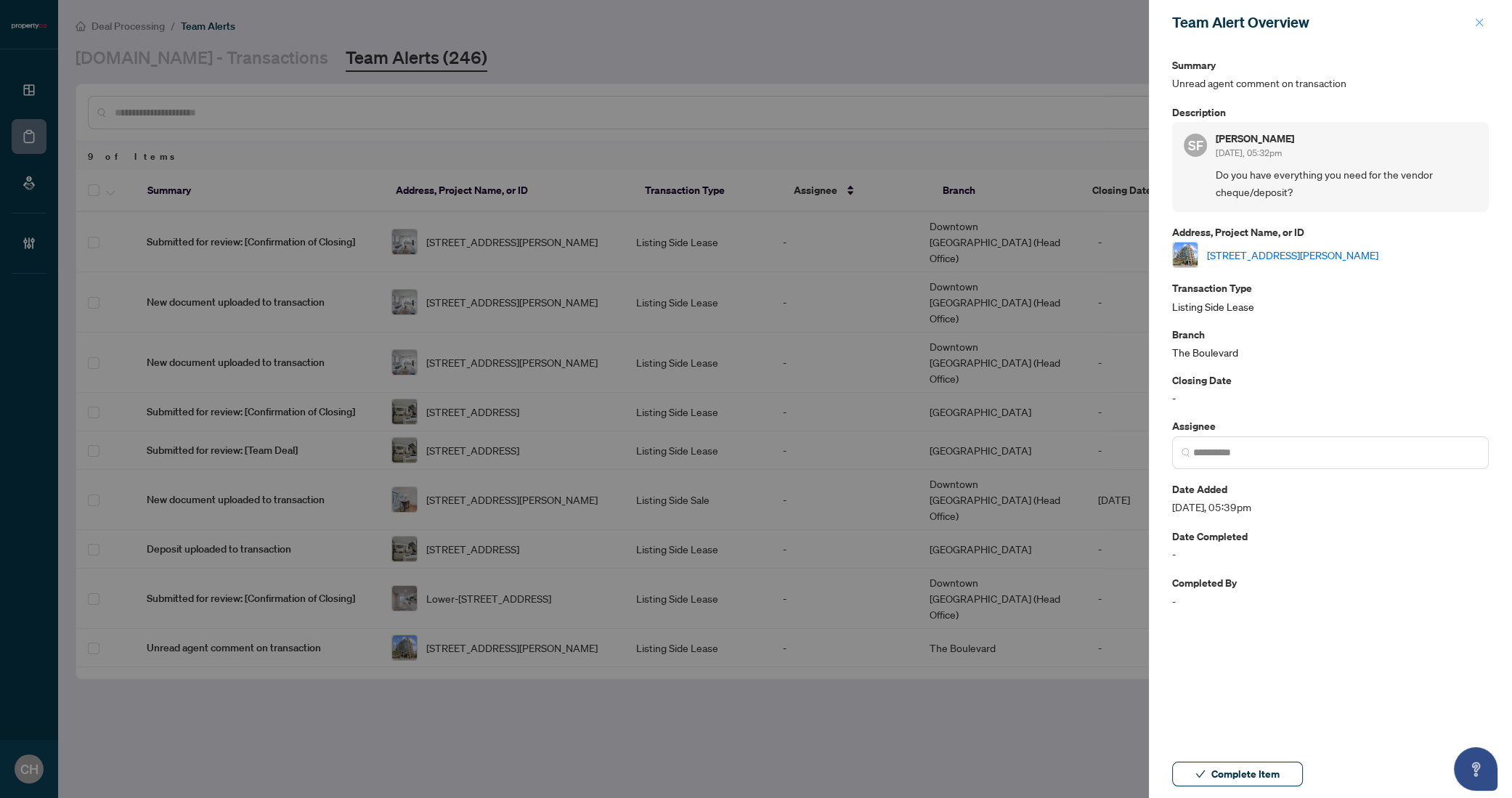
click at [1482, 21] on icon "close" at bounding box center [1479, 22] width 10 height 10
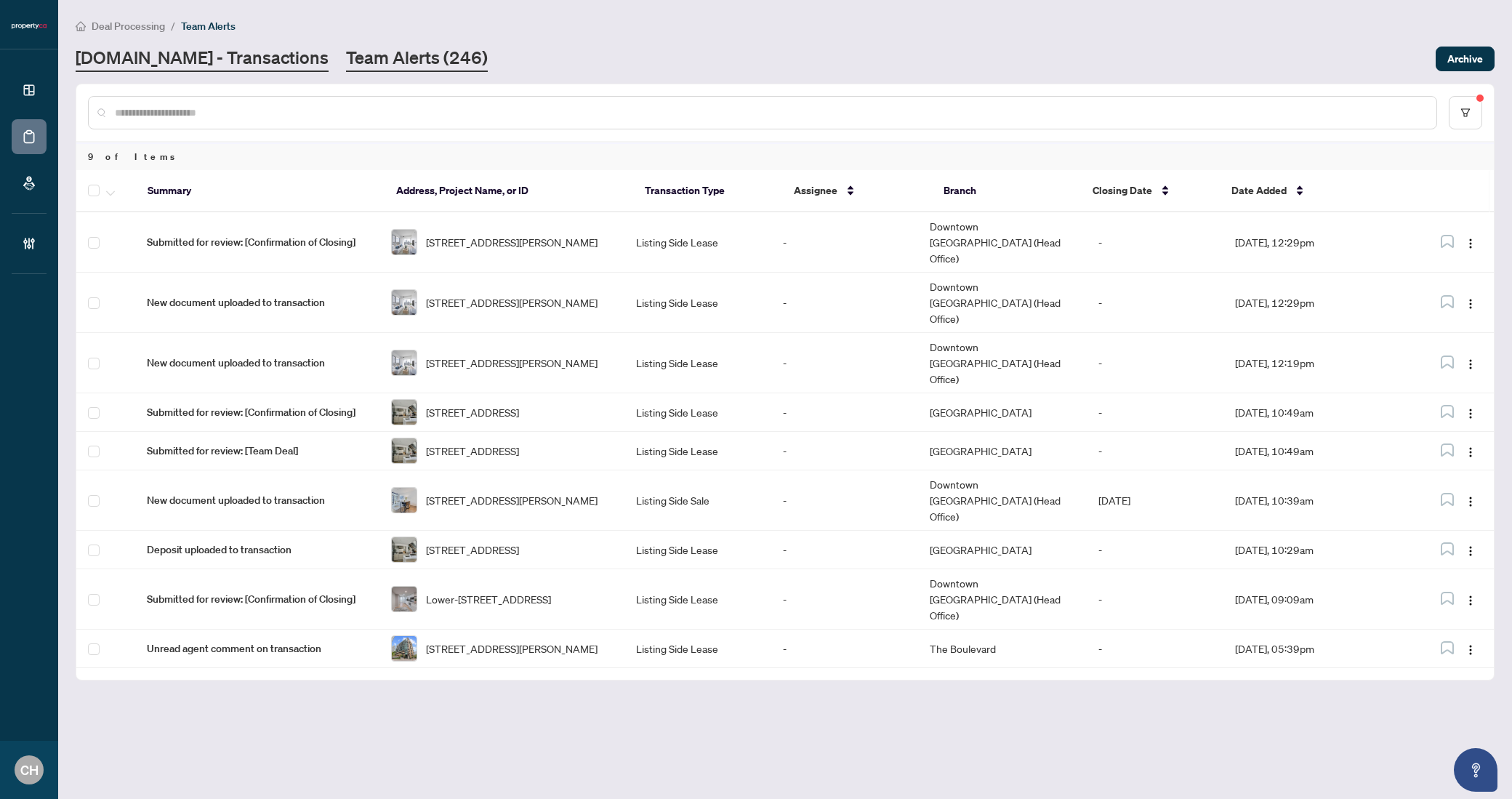
click at [168, 63] on link "[DOMAIN_NAME] - Transactions" at bounding box center [202, 59] width 253 height 26
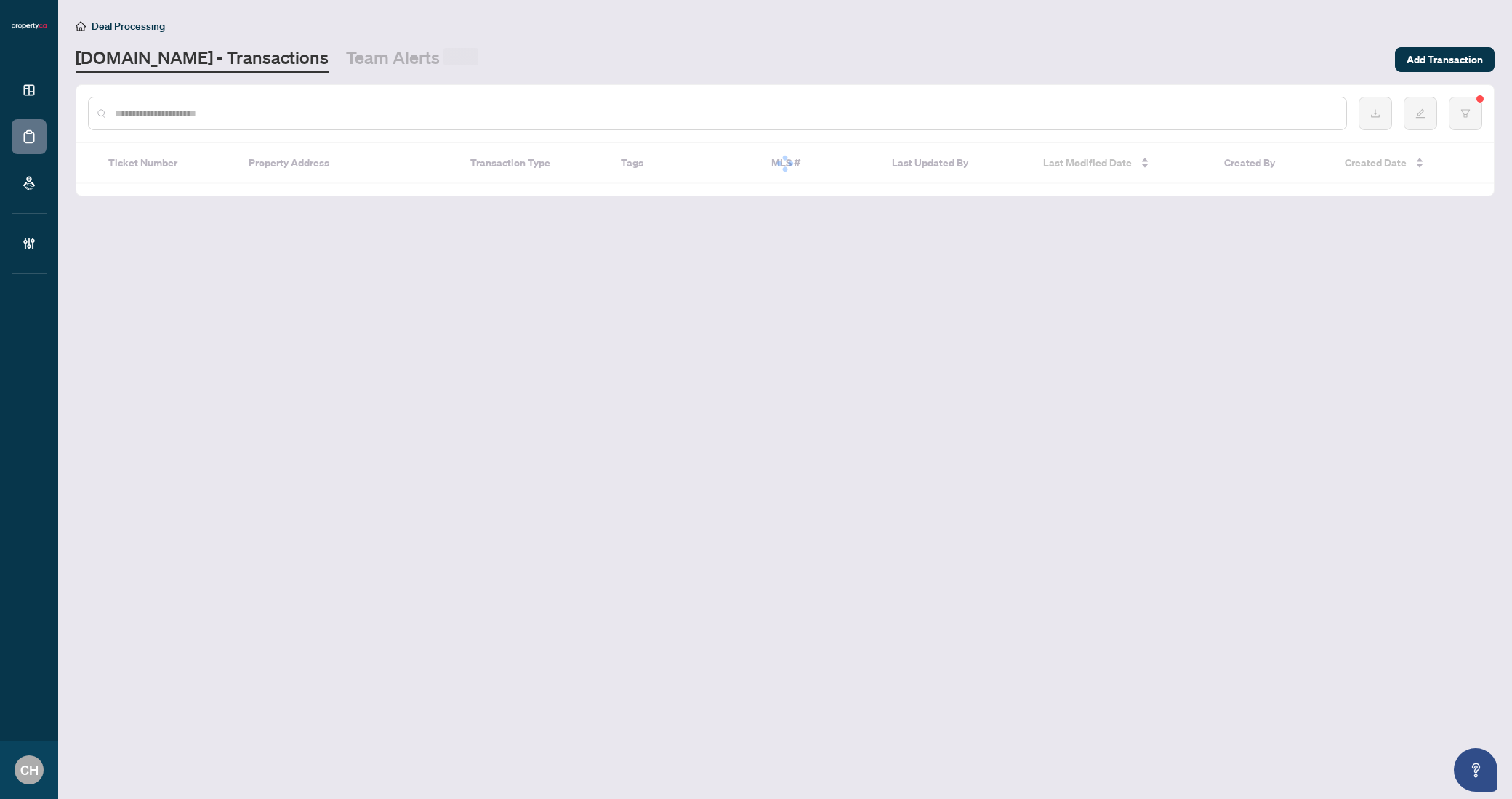
click at [172, 107] on input "text" at bounding box center [724, 113] width 1220 height 16
paste input "*********"
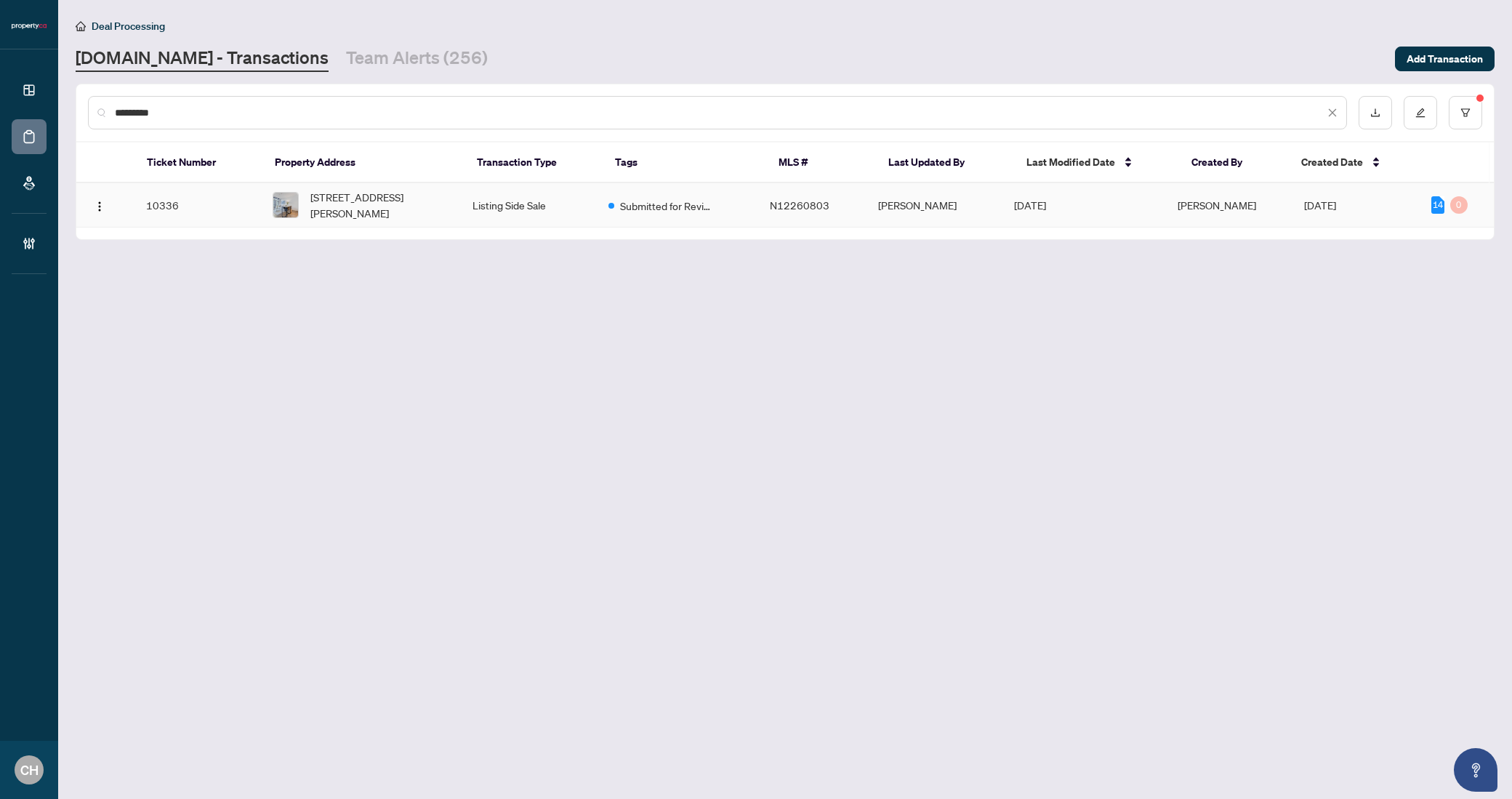
type input "*********"
click at [744, 213] on td "Submitted for Review" at bounding box center [678, 205] width 162 height 44
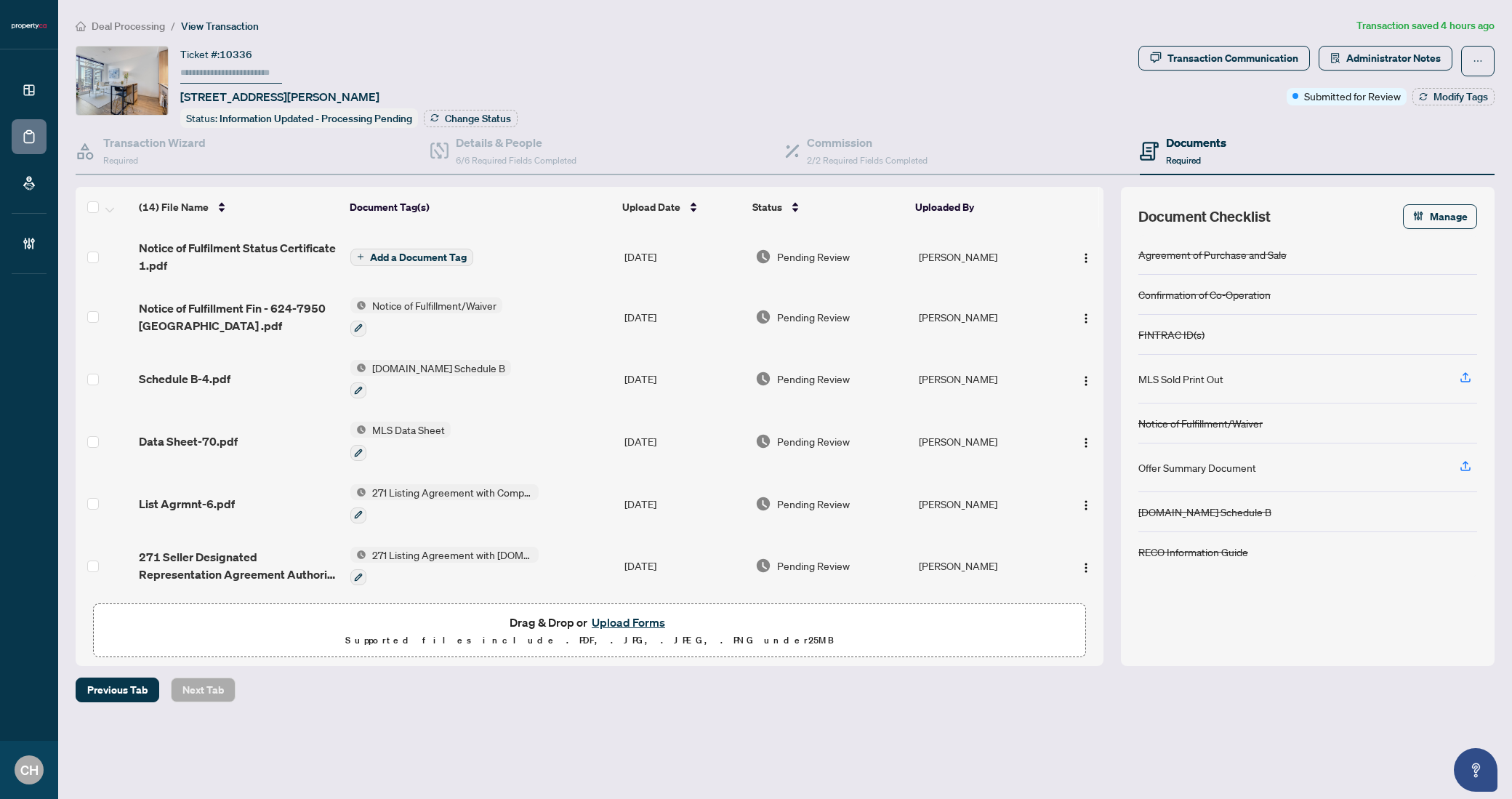
click at [453, 252] on span "Add a Document Tag" at bounding box center [418, 257] width 96 height 10
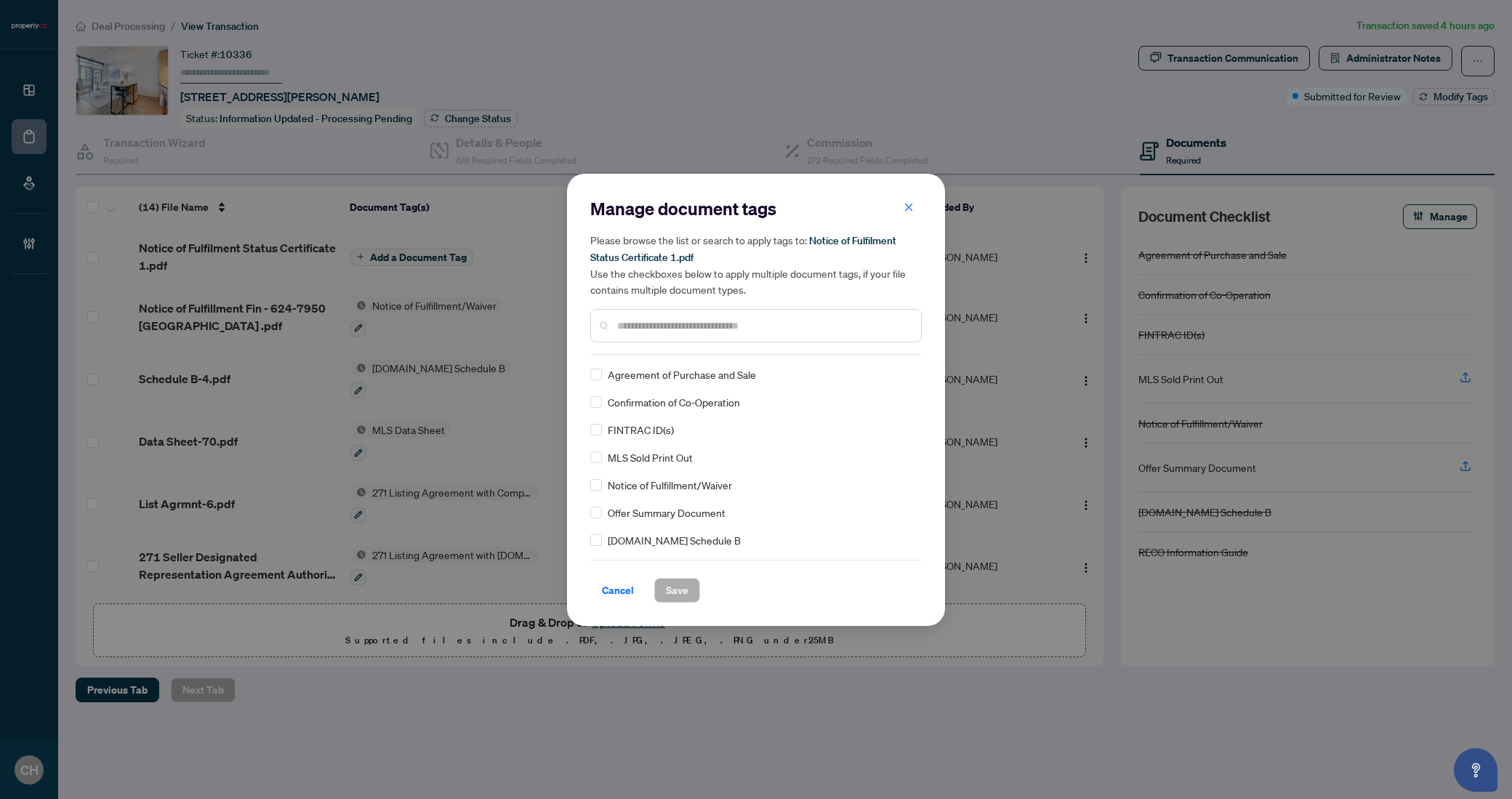
click at [780, 342] on div "Manage document tags Please browse the list or search to apply tags to: Notice …" at bounding box center [756, 276] width 332 height 158
click at [784, 328] on input "text" at bounding box center [763, 325] width 292 height 16
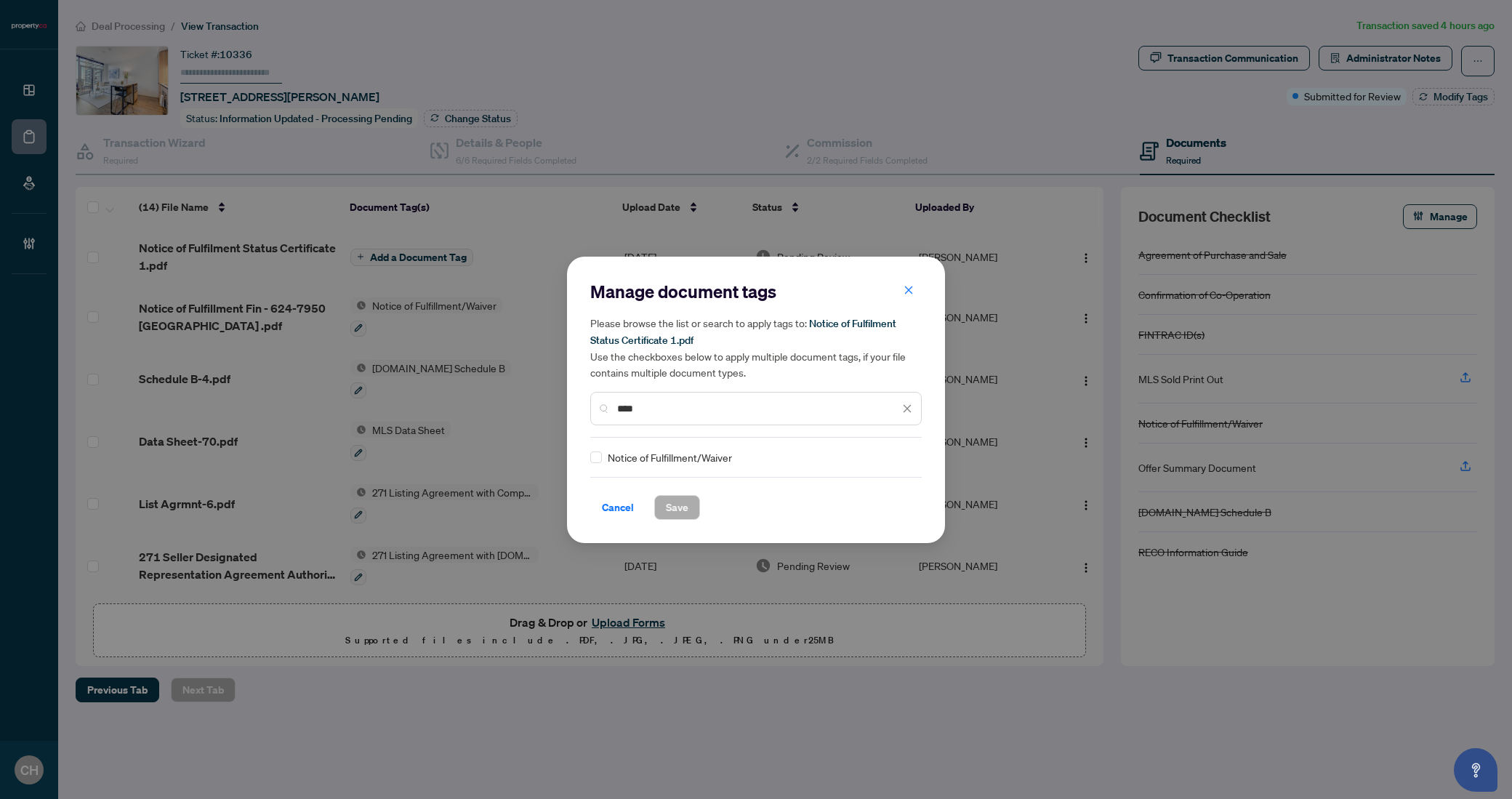
type input "****"
click at [682, 502] on span "Save" at bounding box center [677, 507] width 22 height 23
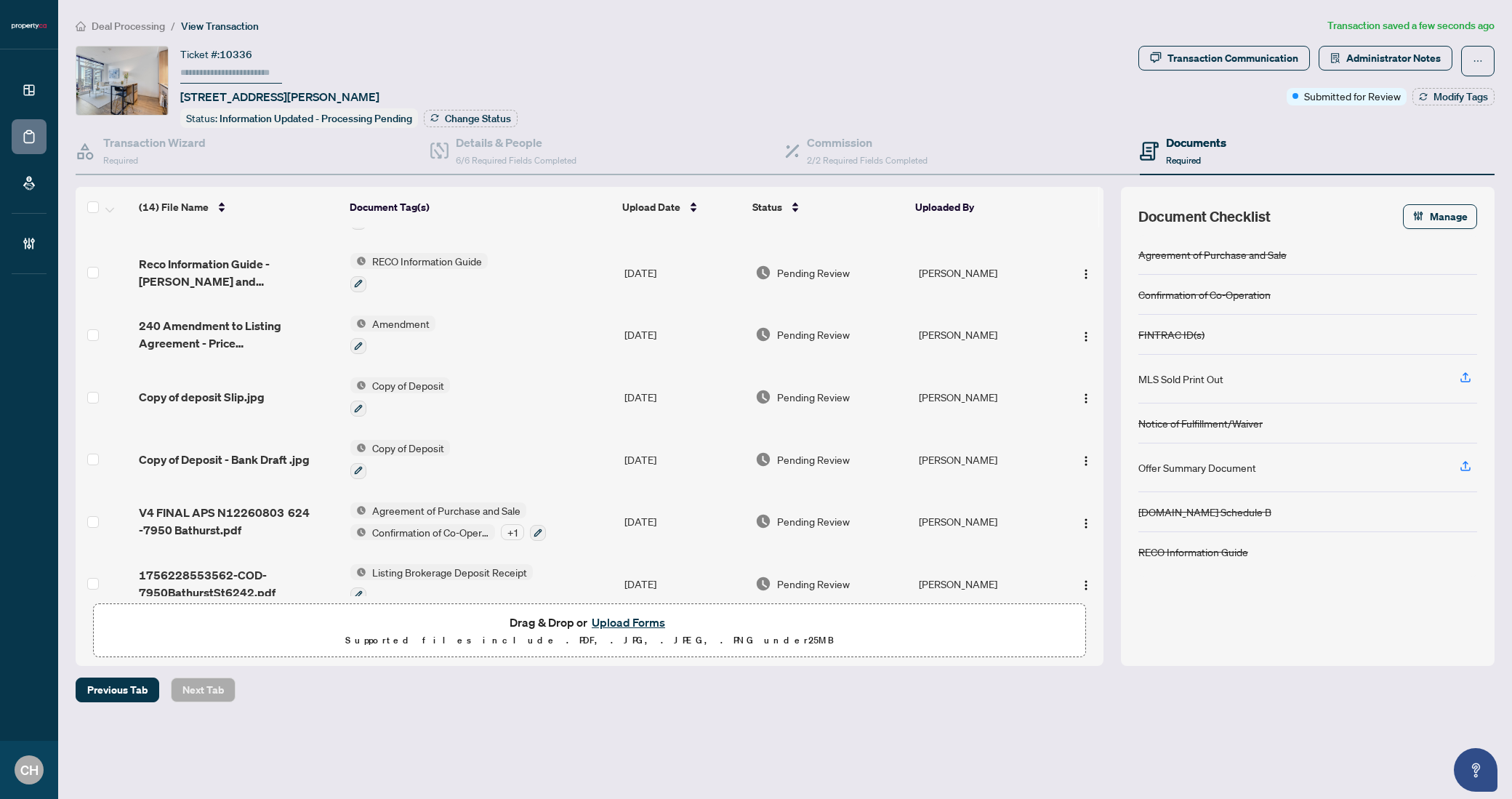
scroll to position [497, 0]
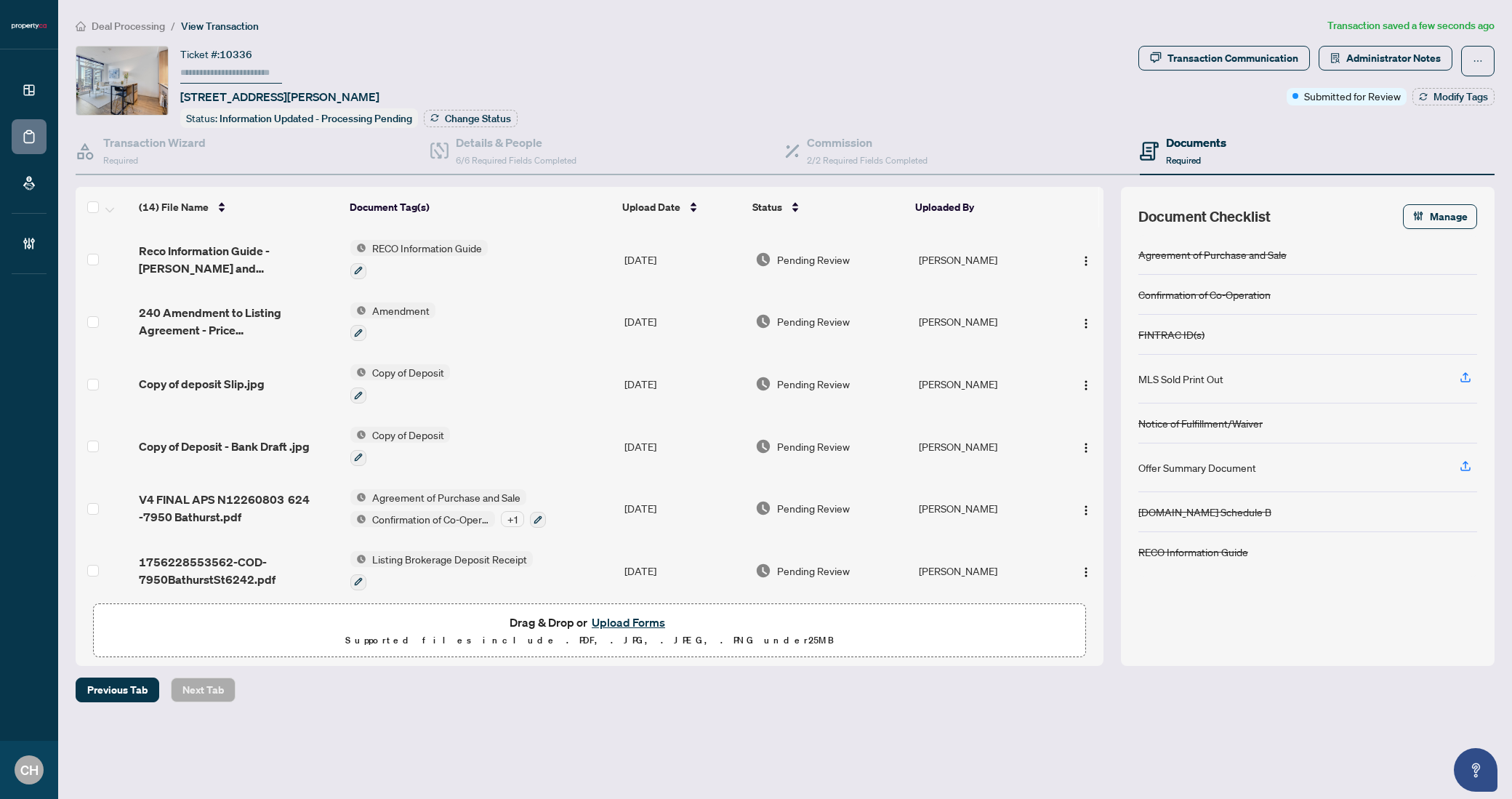
click at [595, 509] on td "Agreement of Purchase and Sale Confirmation of Co-Operation + 1" at bounding box center [481, 508] width 274 height 63
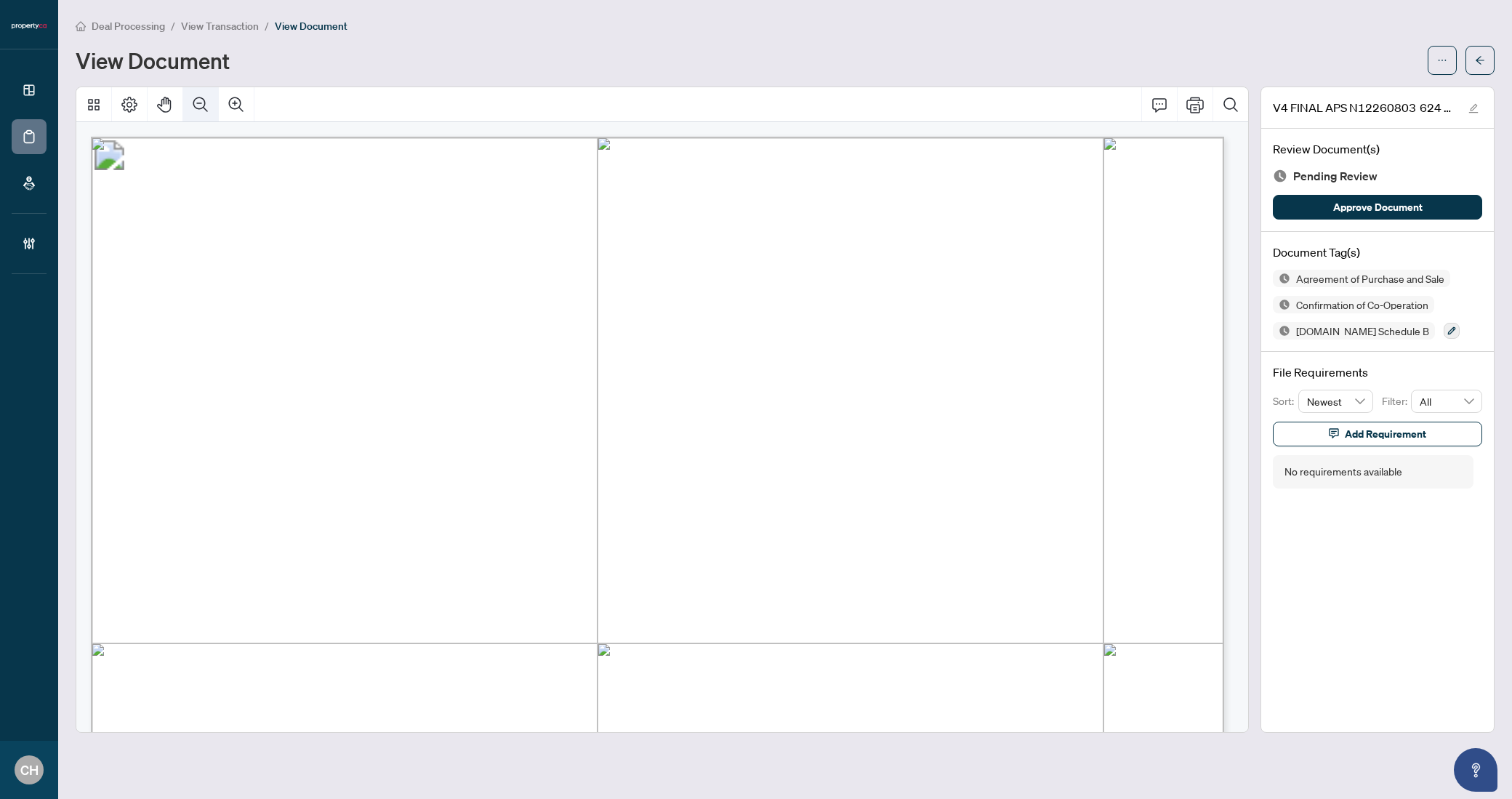
click at [207, 119] on button "Zoom Out" at bounding box center [200, 104] width 35 height 35
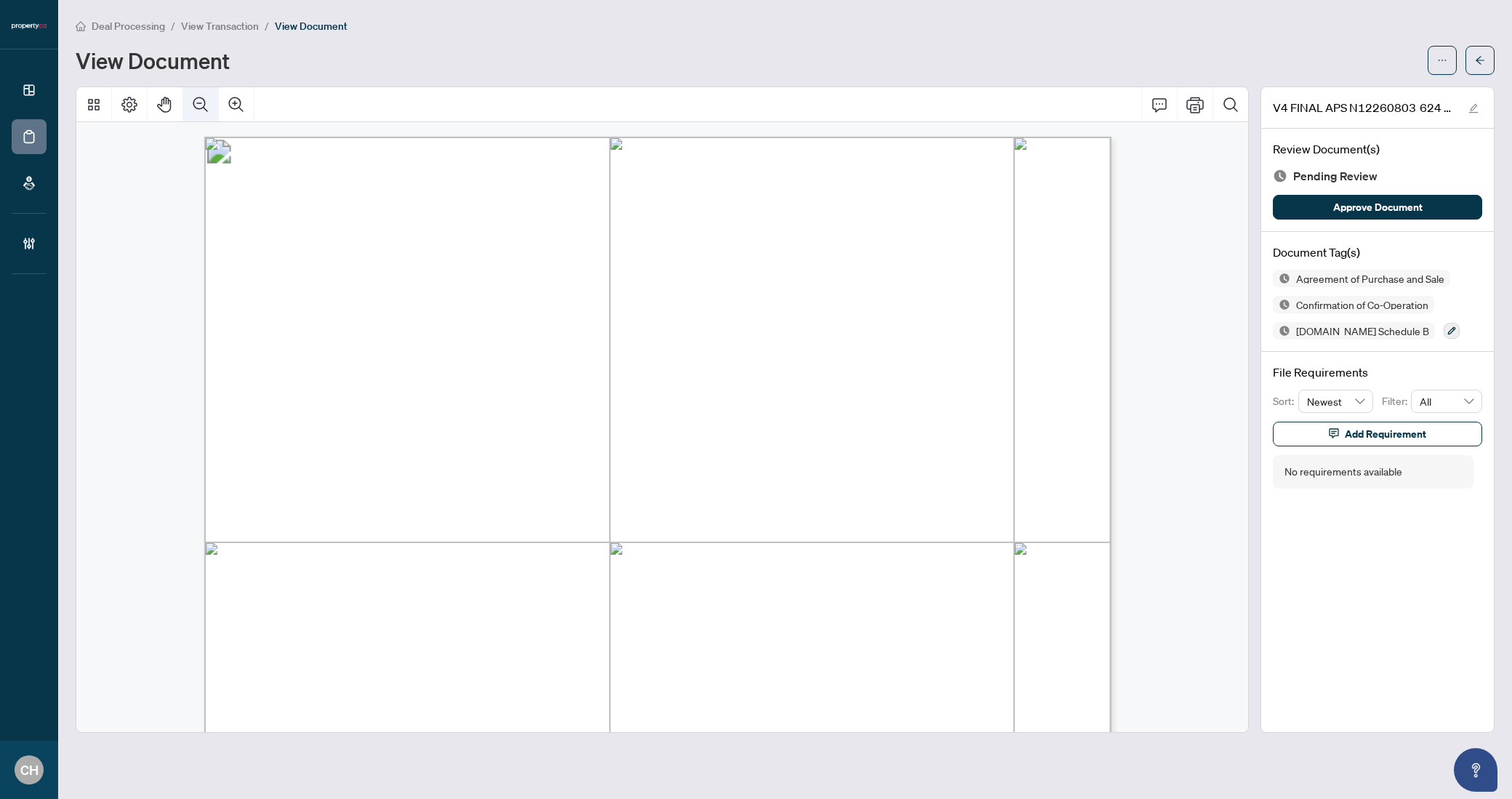
click at [207, 119] on button "Zoom Out" at bounding box center [200, 104] width 35 height 35
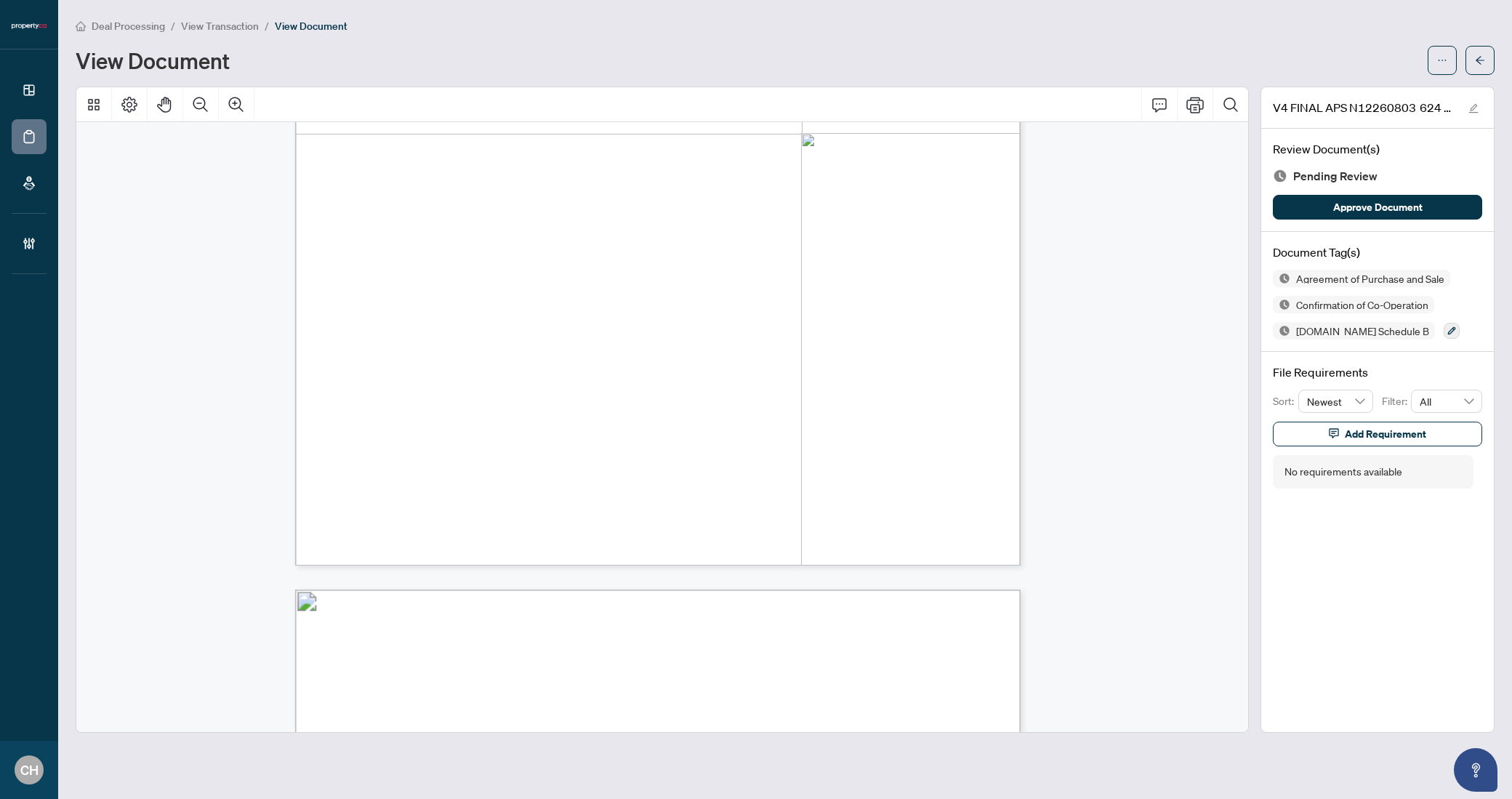
scroll to position [3898, 0]
drag, startPoint x: 463, startPoint y: 563, endPoint x: 549, endPoint y: 564, distance: 86.0
click at [548, 564] on span "HAMID SHIRZADI" at bounding box center [505, 563] width 87 height 11
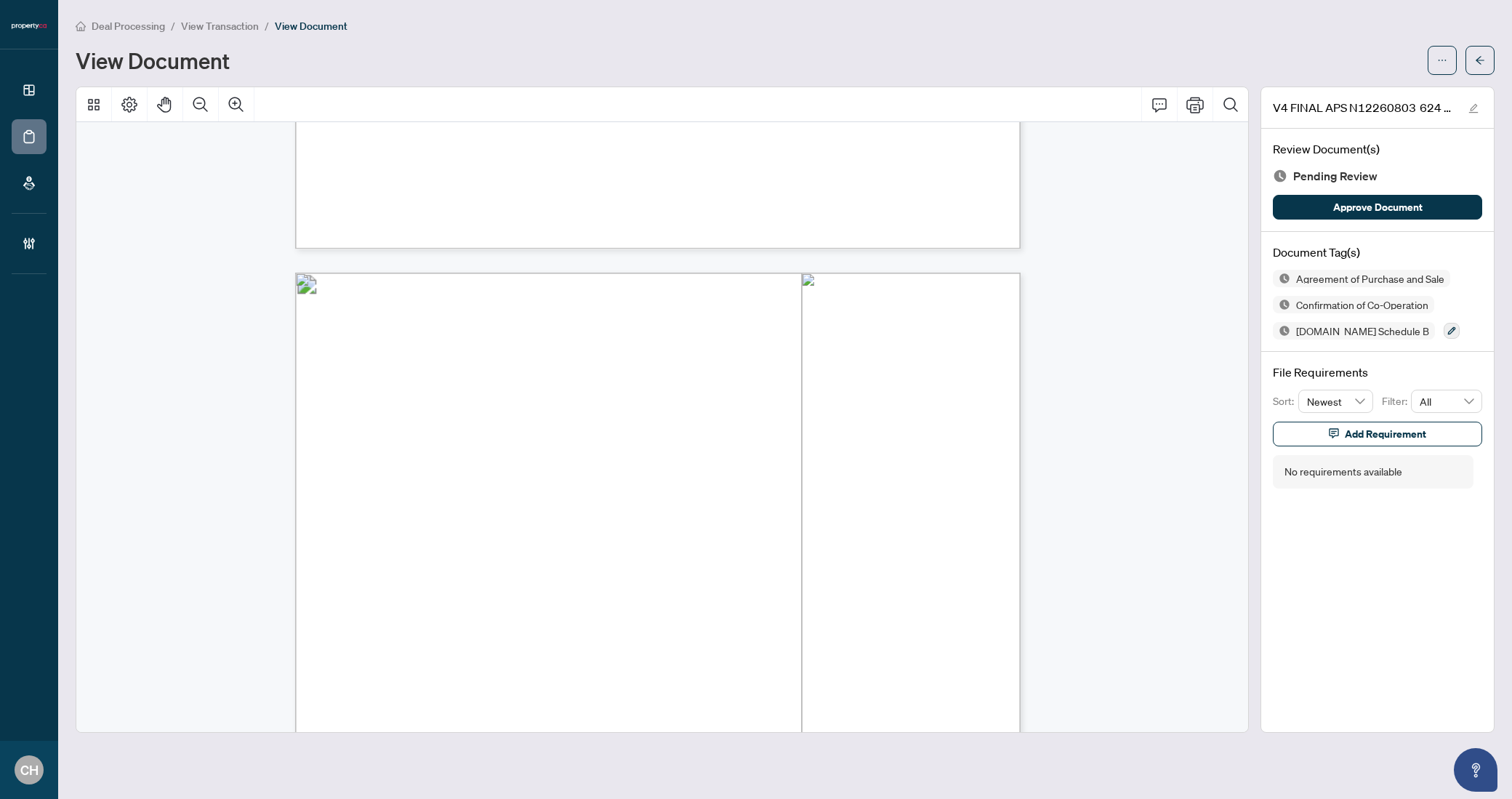
scroll to position [626, 0]
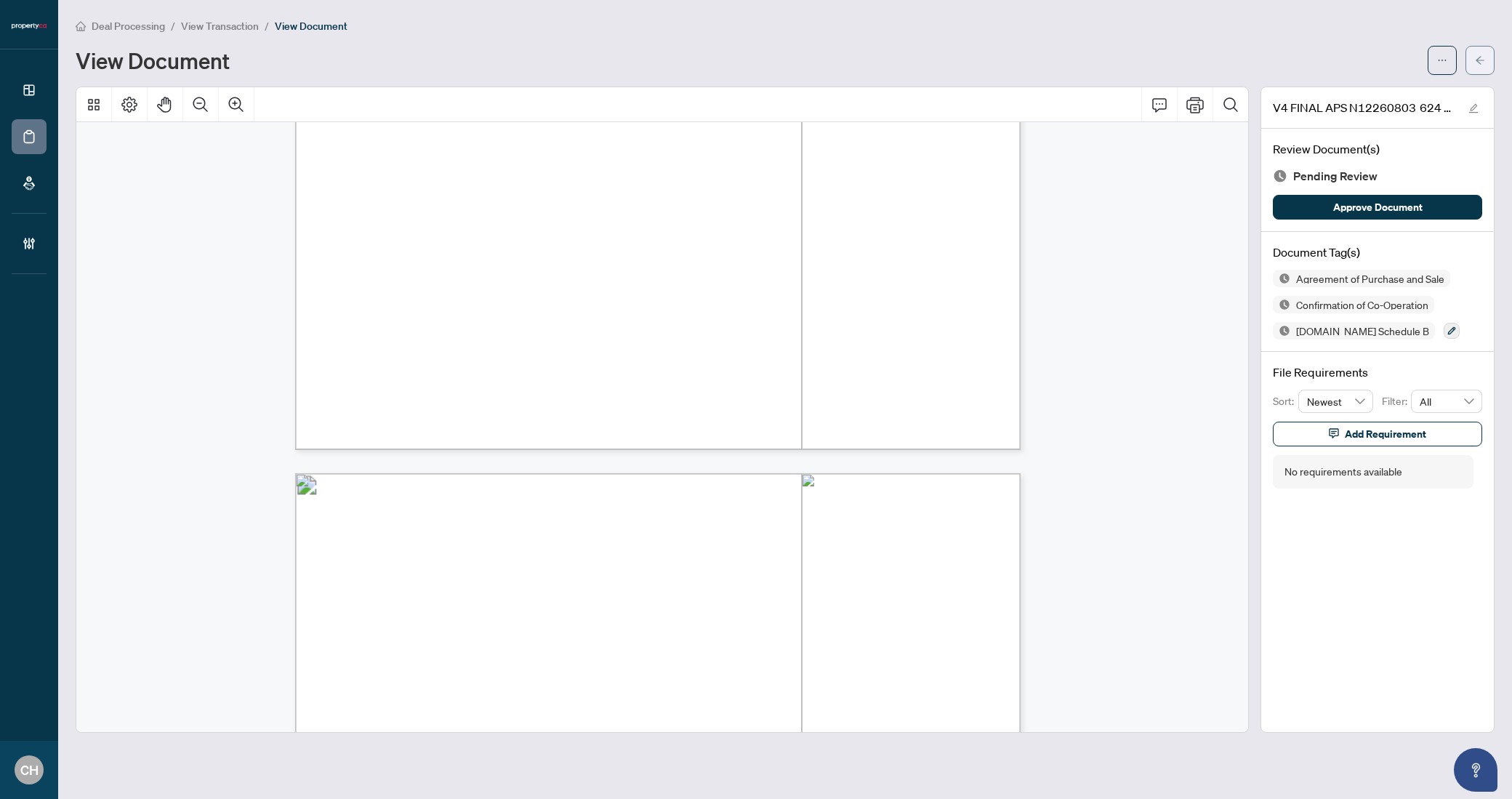
click at [1485, 67] on button "button" at bounding box center [1479, 60] width 29 height 29
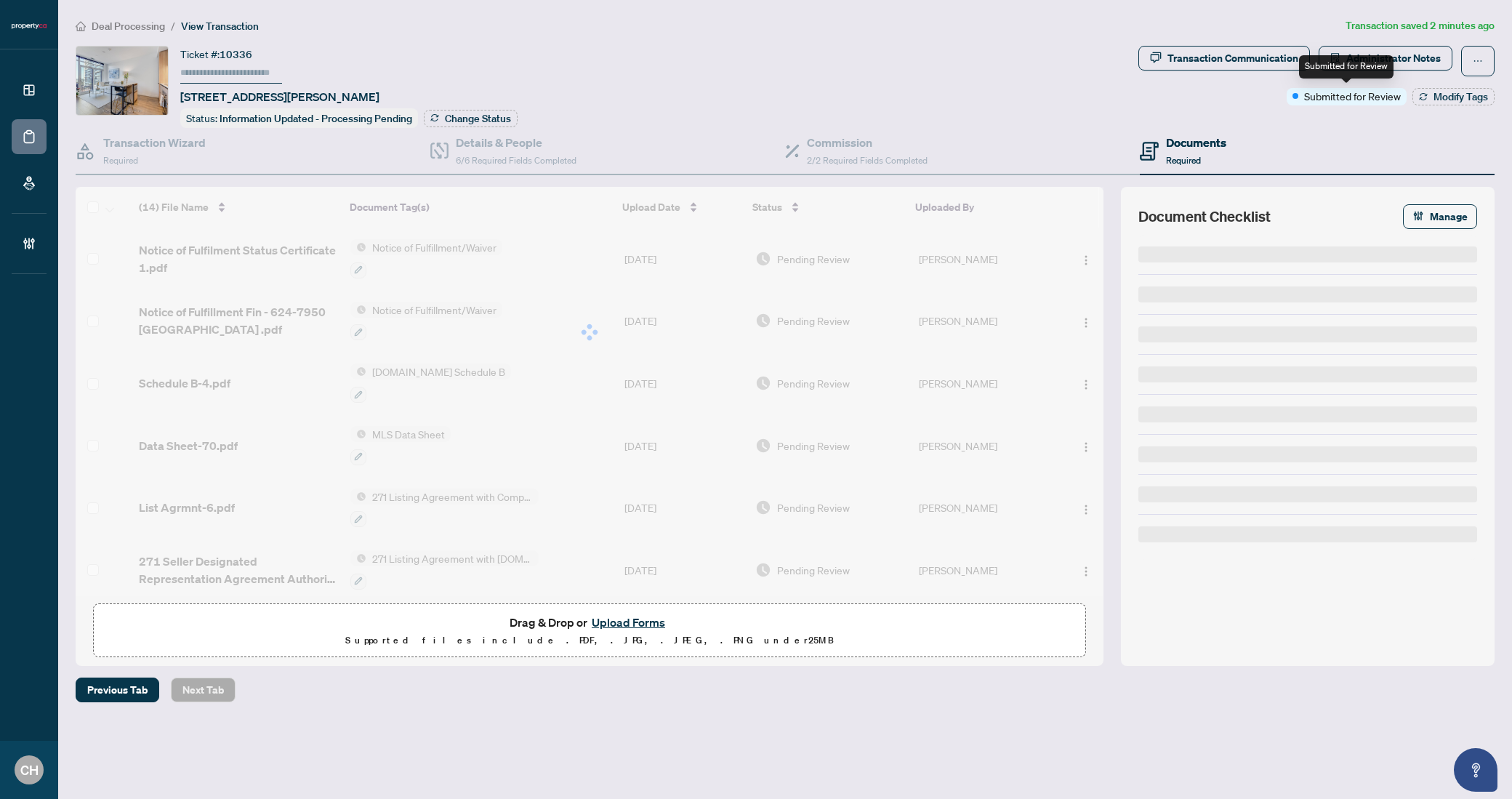
click at [1376, 73] on div "Submitted for Review" at bounding box center [1346, 66] width 94 height 23
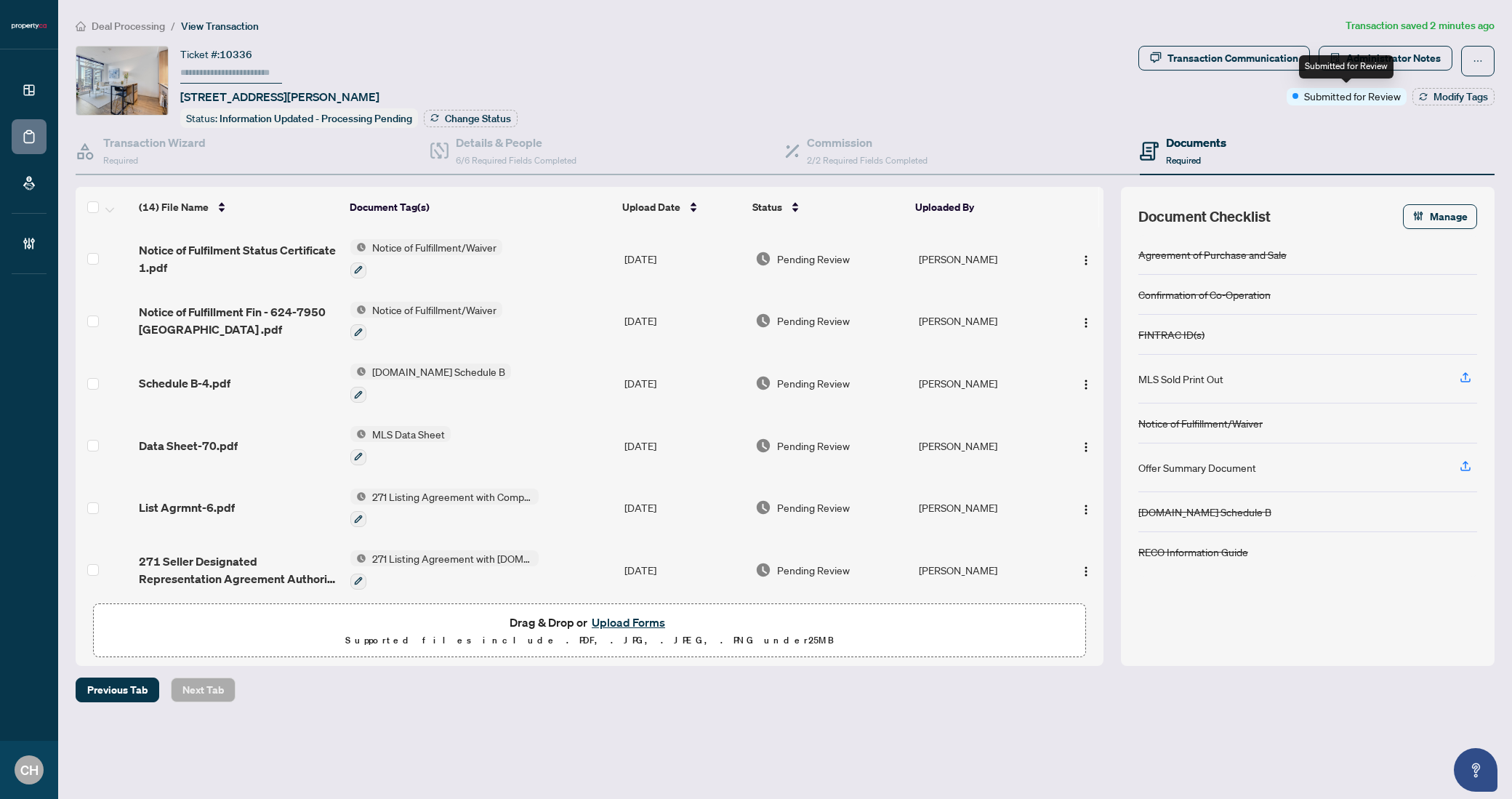
click at [1377, 59] on div "Submitted for Review" at bounding box center [1346, 66] width 94 height 23
click at [1411, 56] on span "Administrator Notes" at bounding box center [1392, 58] width 94 height 23
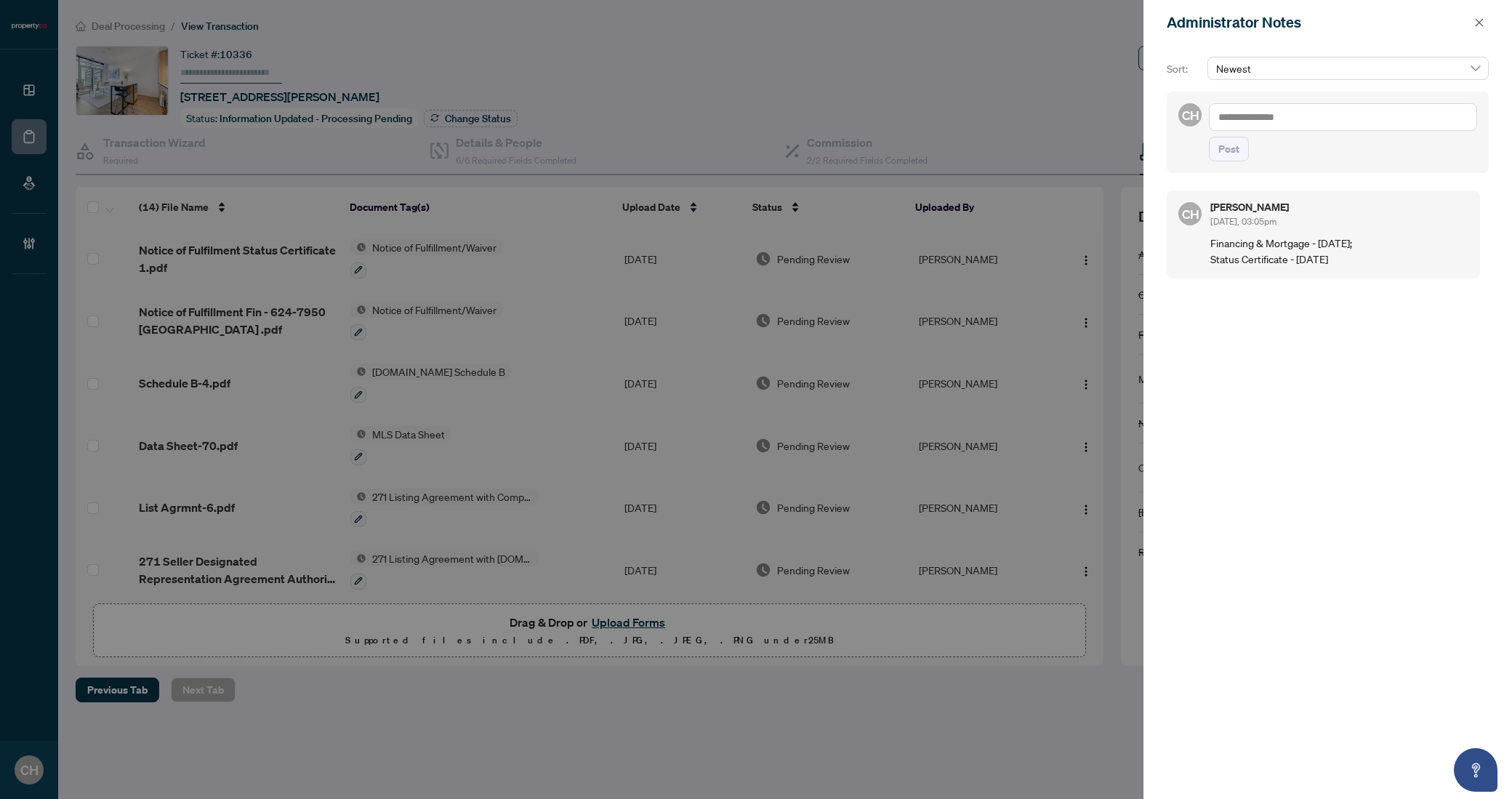
click at [1293, 120] on textarea at bounding box center [1342, 117] width 268 height 28
type textarea "*"
type textarea "**********"
click at [1222, 159] on span "Post" at bounding box center [1229, 164] width 21 height 23
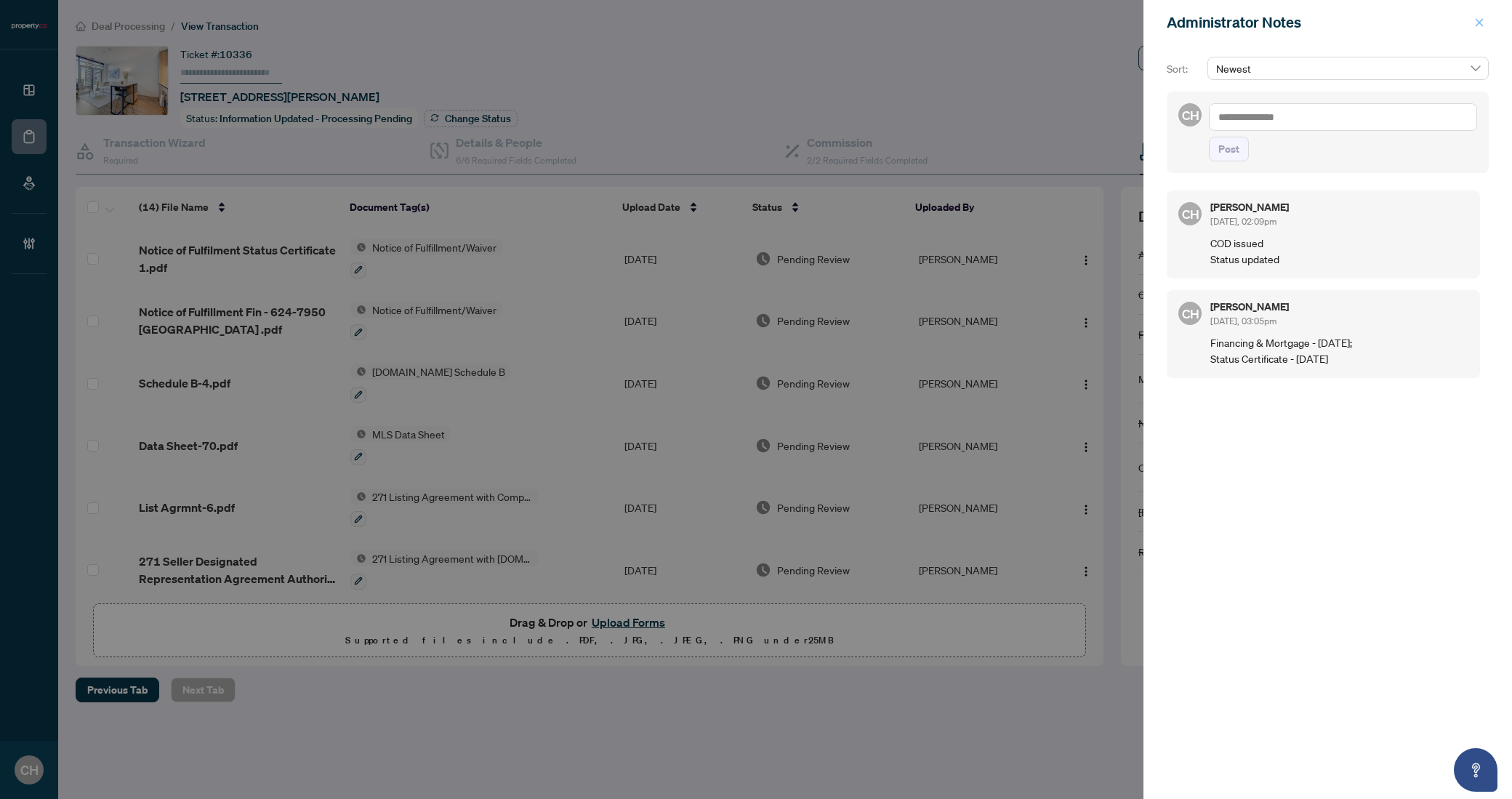
click at [1482, 21] on icon "close" at bounding box center [1478, 22] width 10 height 10
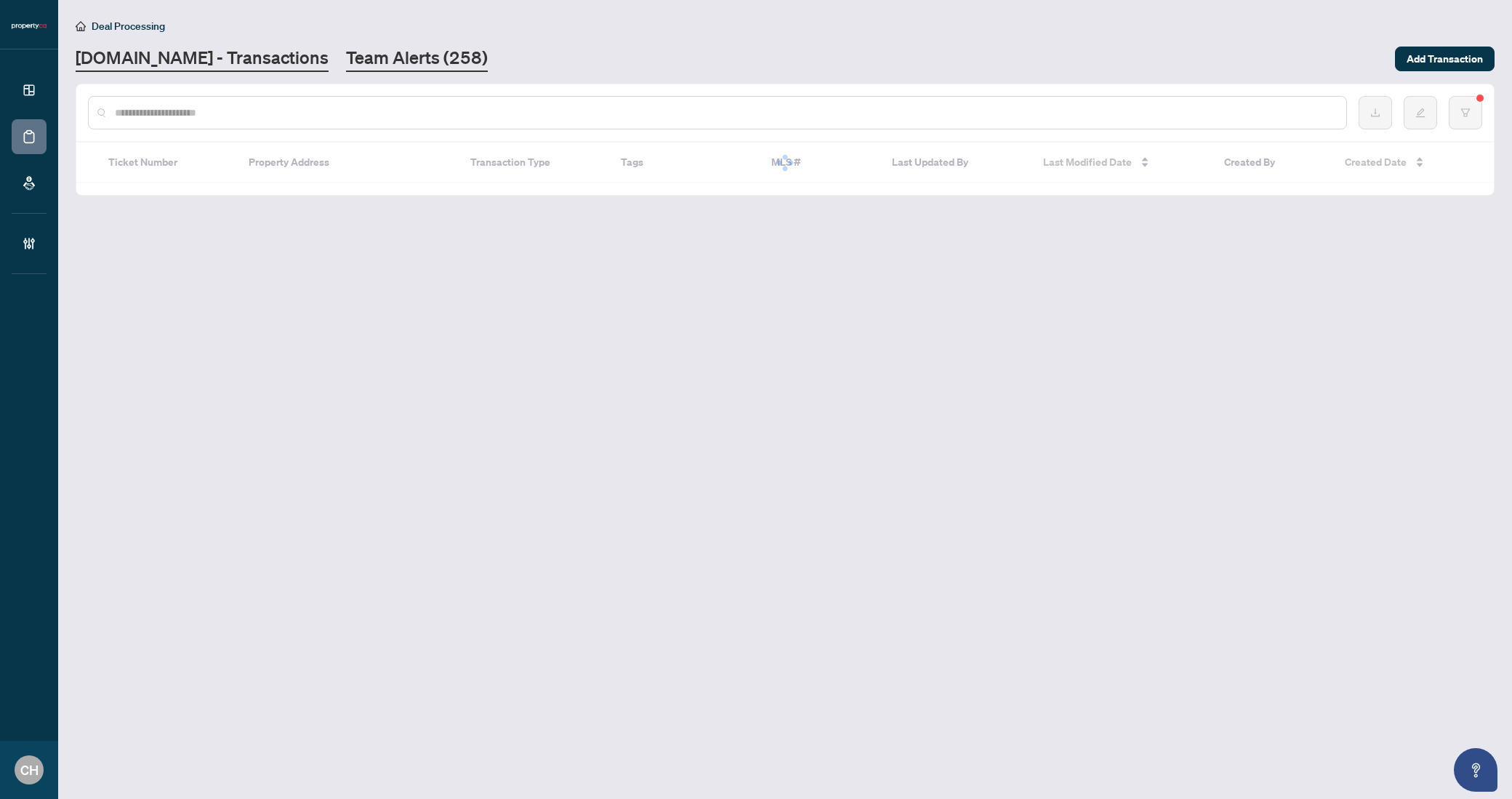
click at [346, 67] on link "Team Alerts (258)" at bounding box center [417, 59] width 142 height 26
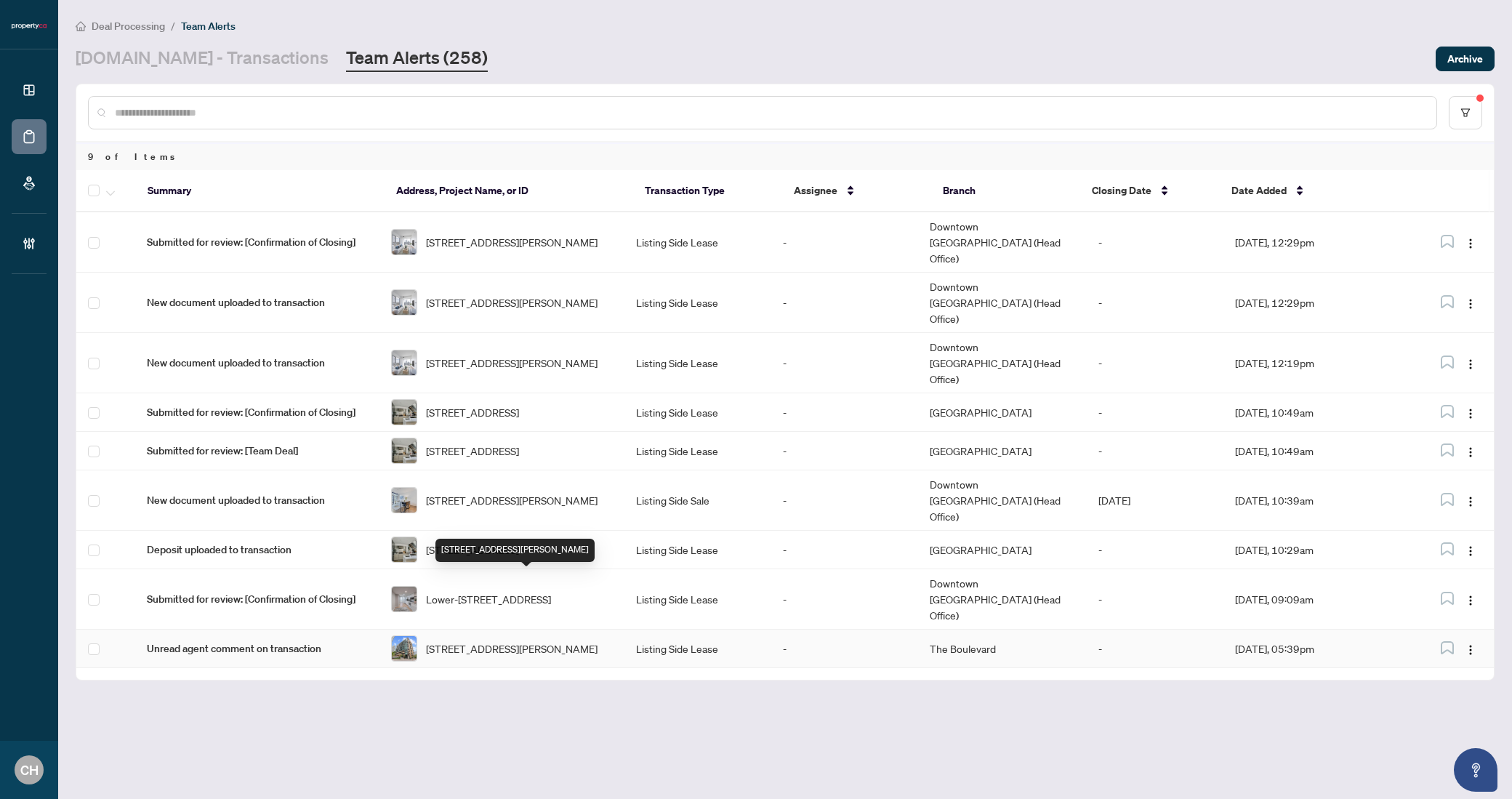
click at [573, 640] on span "[STREET_ADDRESS][PERSON_NAME]" at bounding box center [512, 648] width 172 height 16
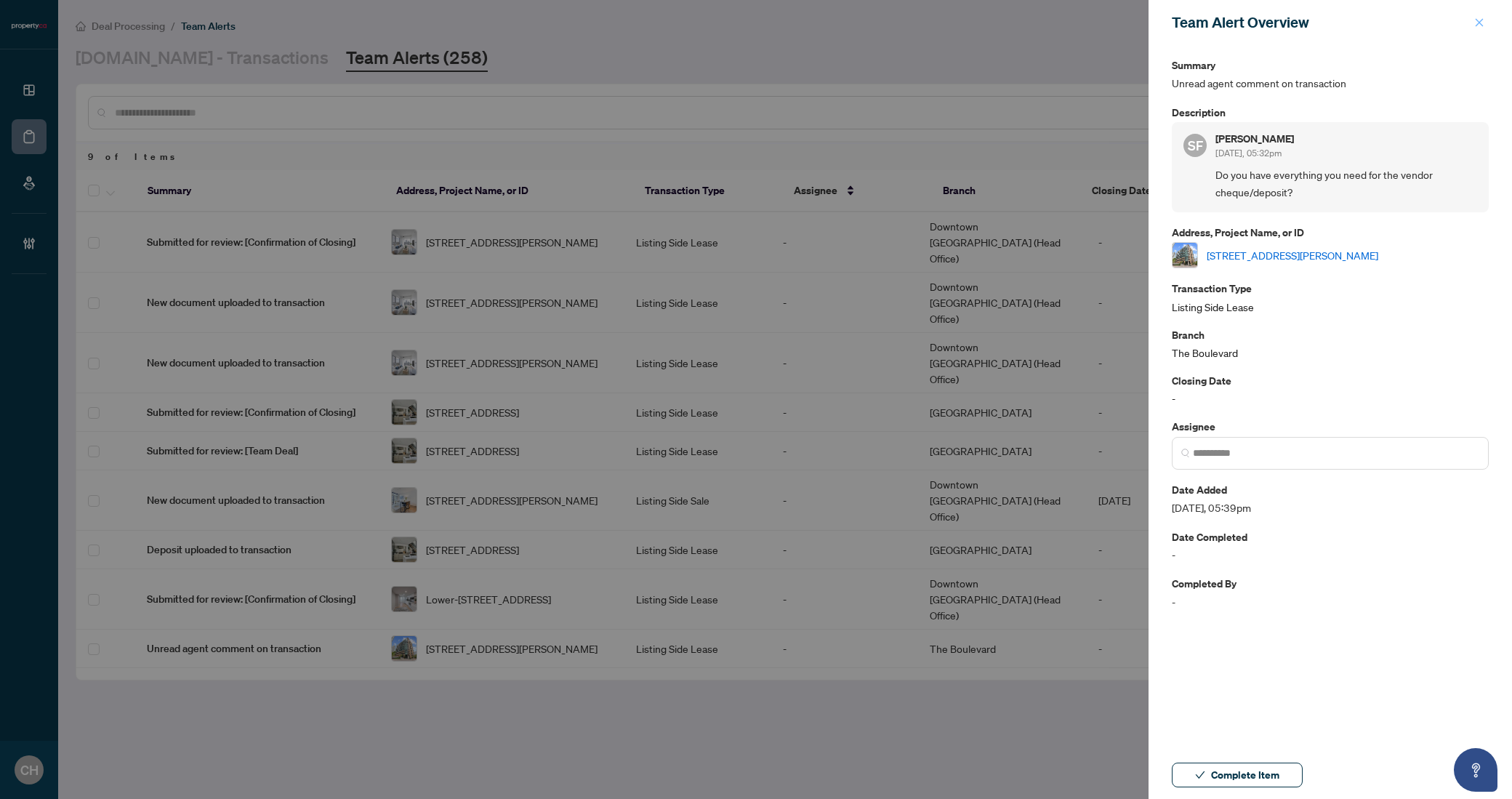
click at [1485, 24] on button "button" at bounding box center [1479, 22] width 19 height 18
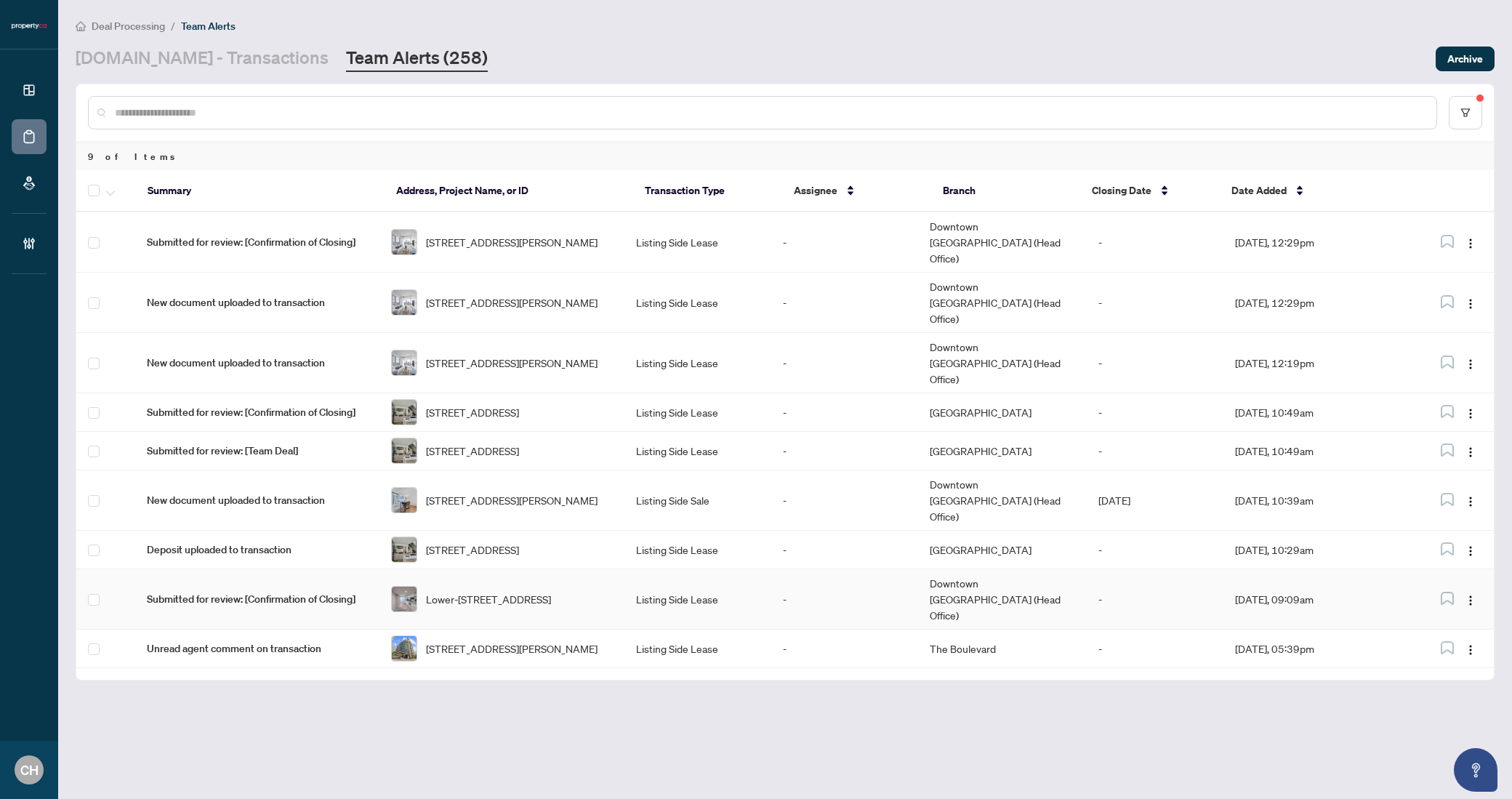
click at [808, 569] on td "-" at bounding box center [844, 599] width 147 height 61
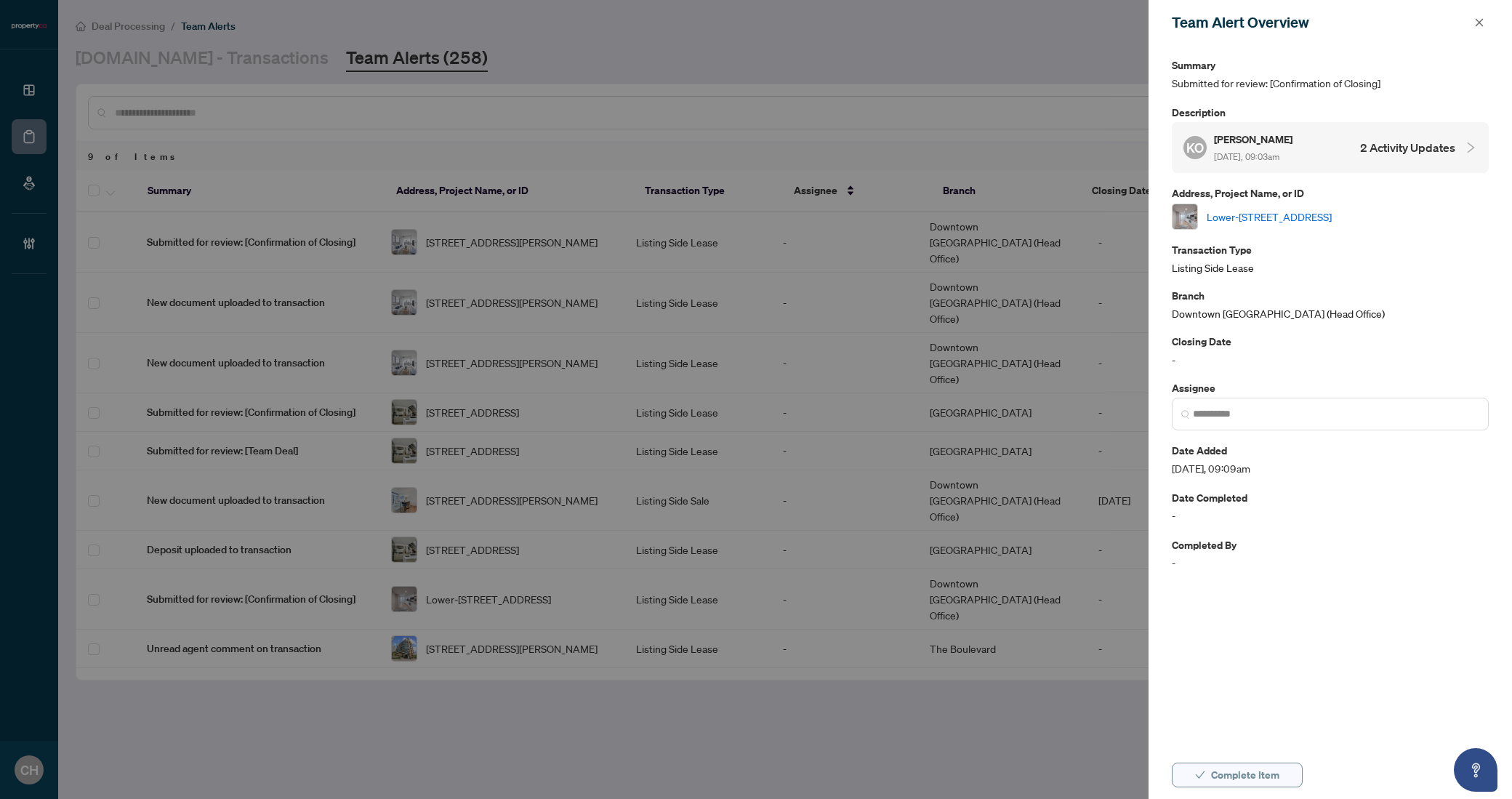
click at [1277, 776] on span "Complete Item" at bounding box center [1245, 775] width 68 height 23
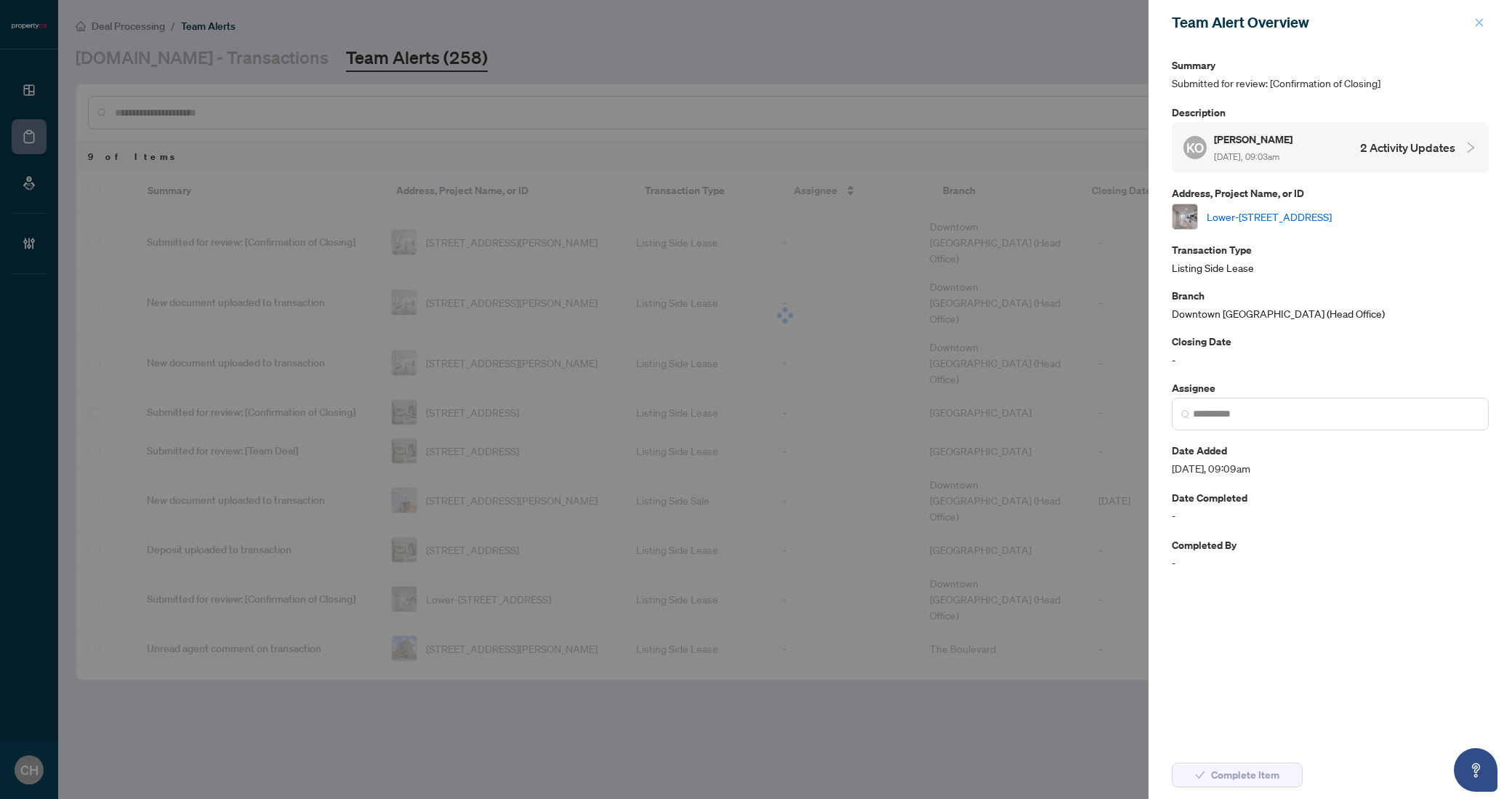
click at [1477, 15] on span "button" at bounding box center [1478, 22] width 10 height 23
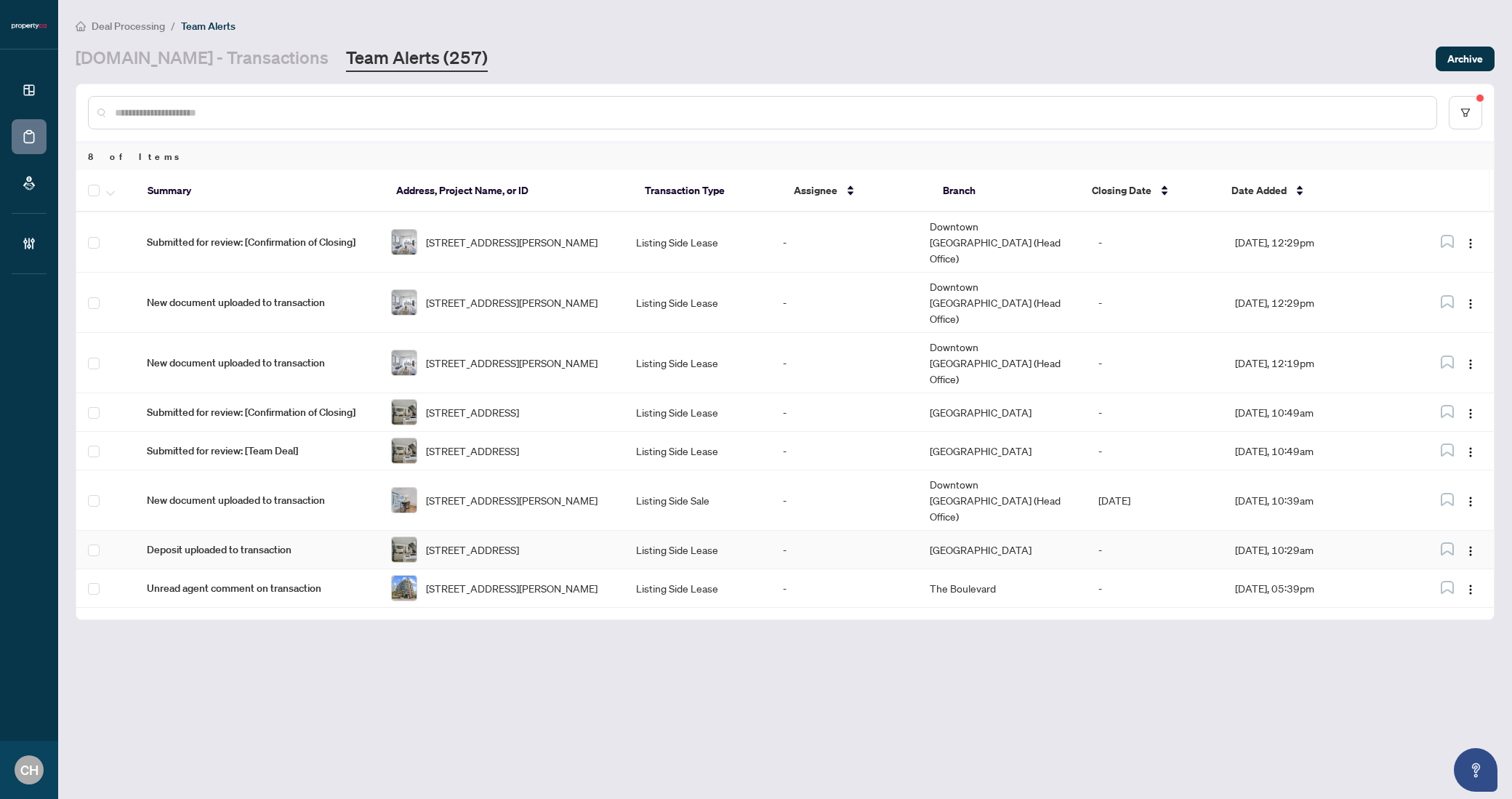
click at [640, 531] on td "Listing Side Lease" at bounding box center [697, 549] width 147 height 38
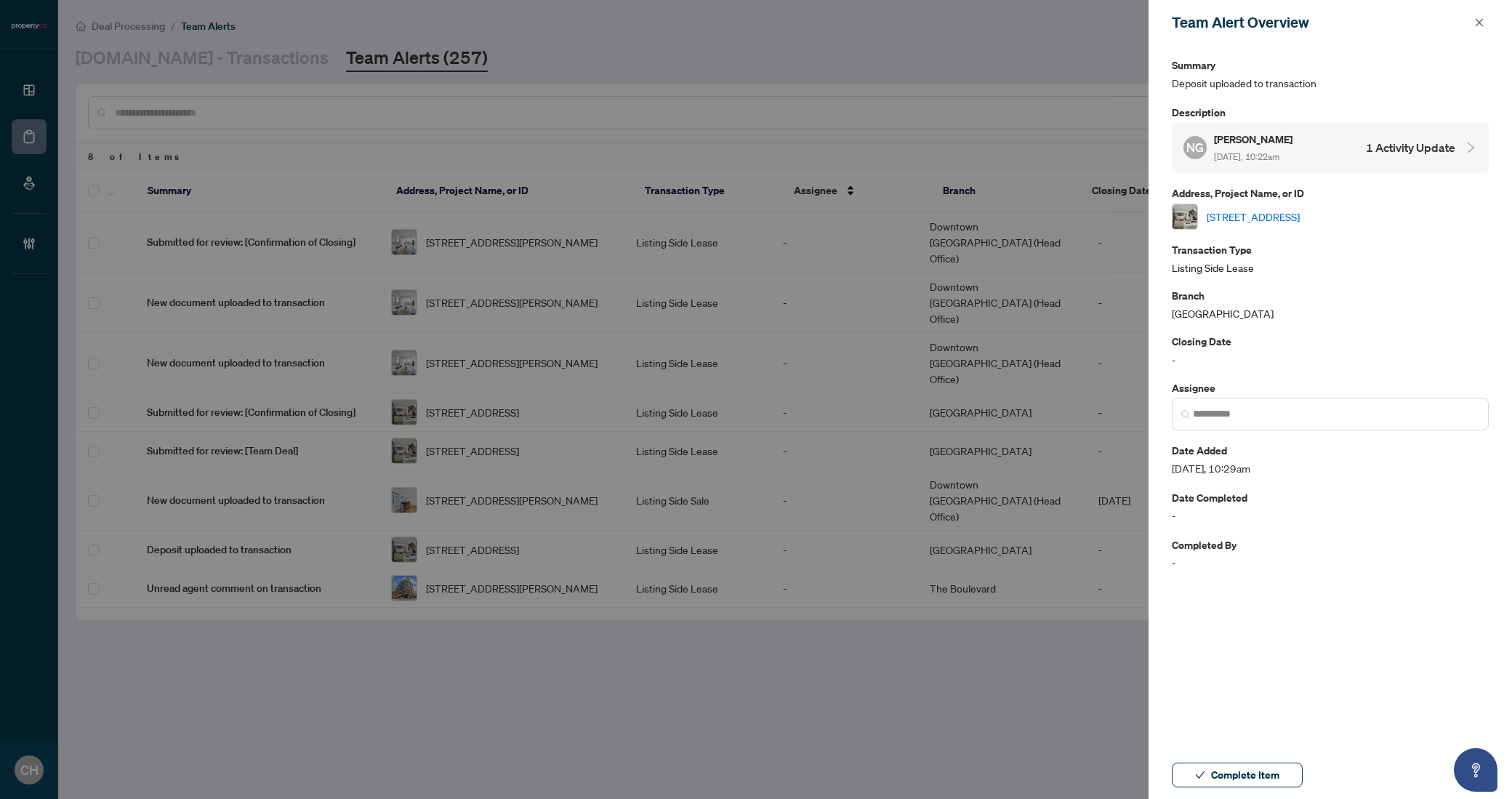
click at [1397, 139] on h4 "1 Activity Update" at bounding box center [1410, 148] width 90 height 18
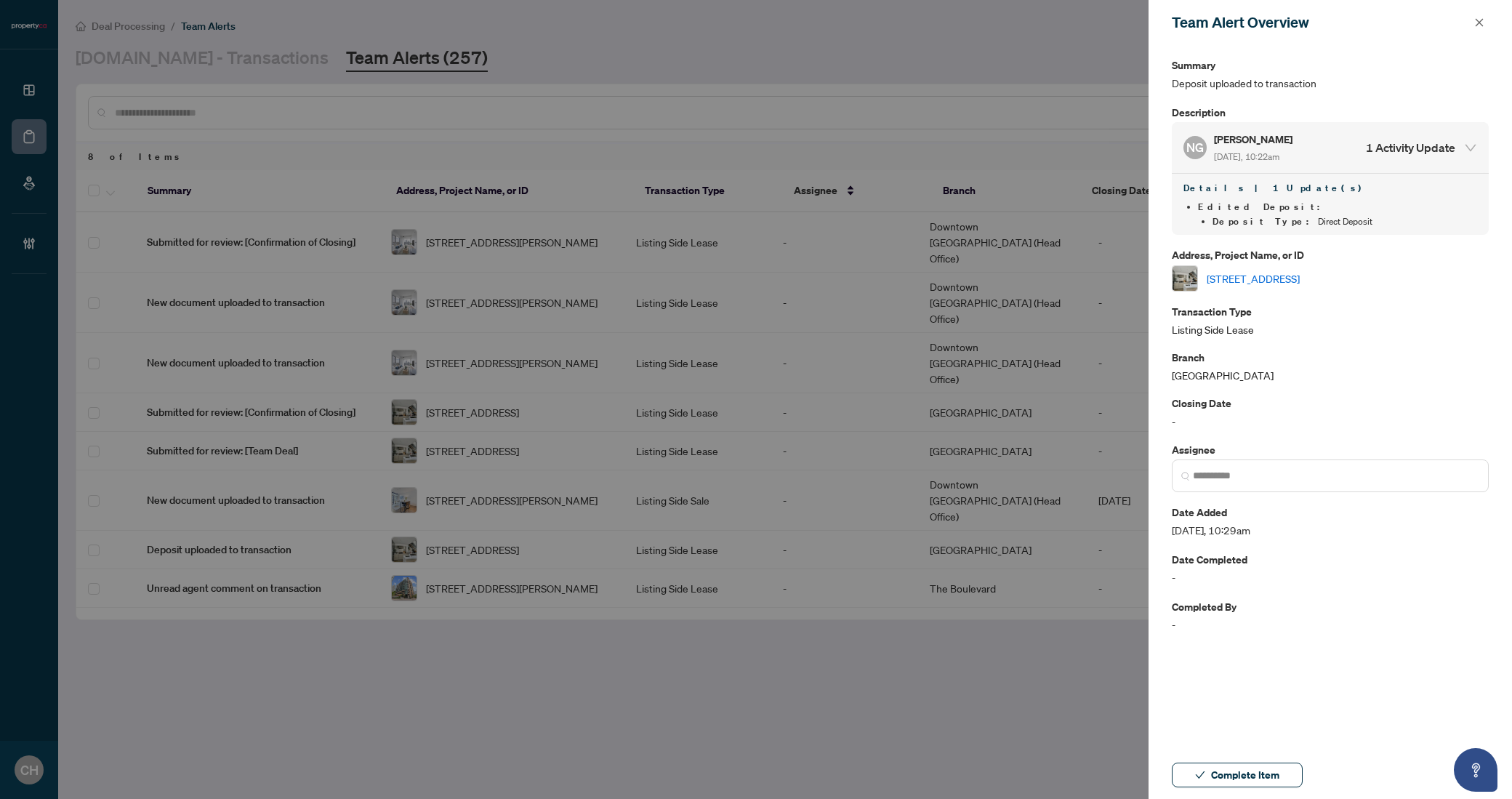
click at [1300, 279] on link "[STREET_ADDRESS]" at bounding box center [1253, 278] width 93 height 16
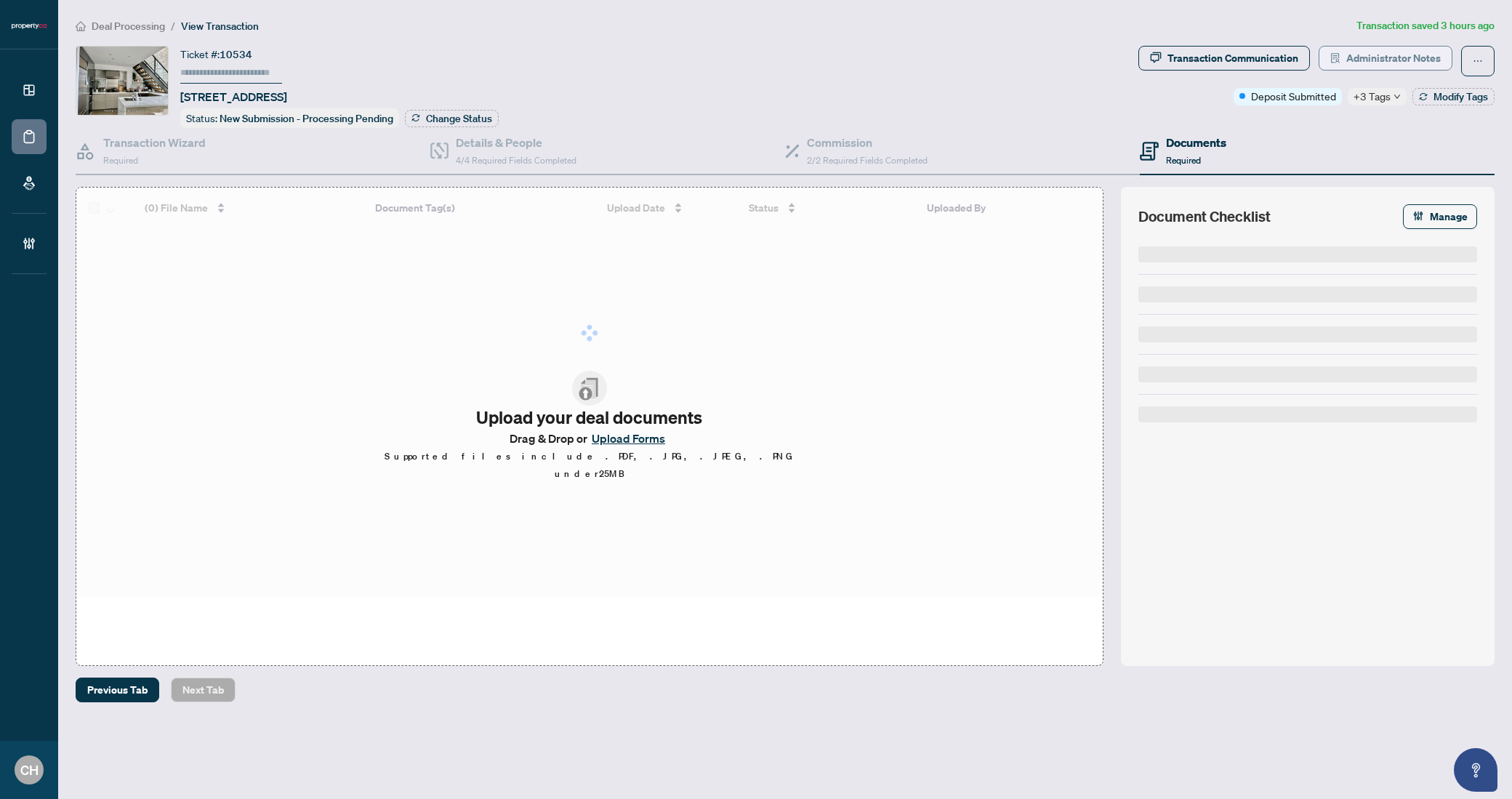
click at [1403, 68] on span "Administrator Notes" at bounding box center [1392, 58] width 94 height 23
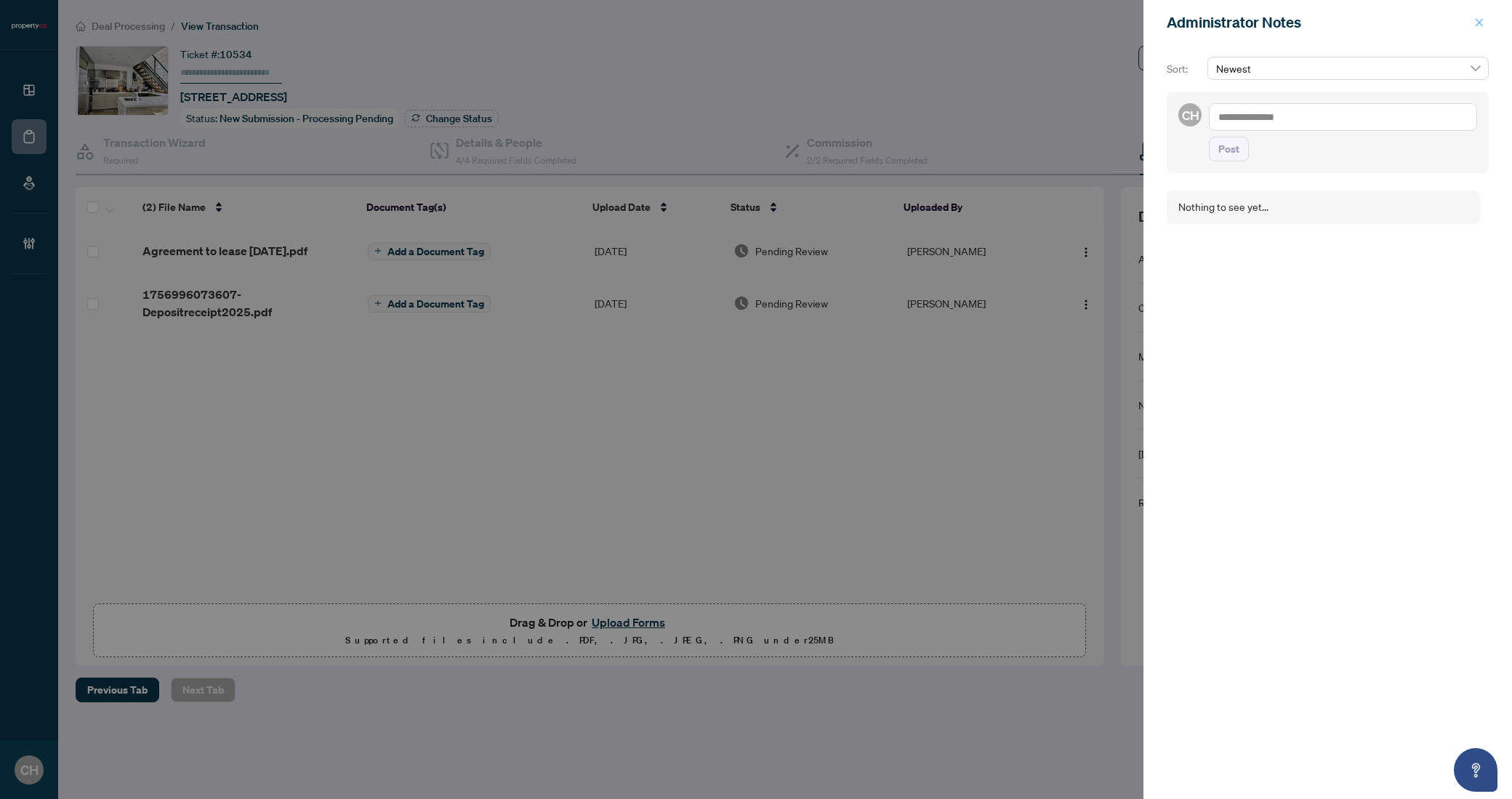
click at [1476, 23] on icon "close" at bounding box center [1478, 22] width 10 height 10
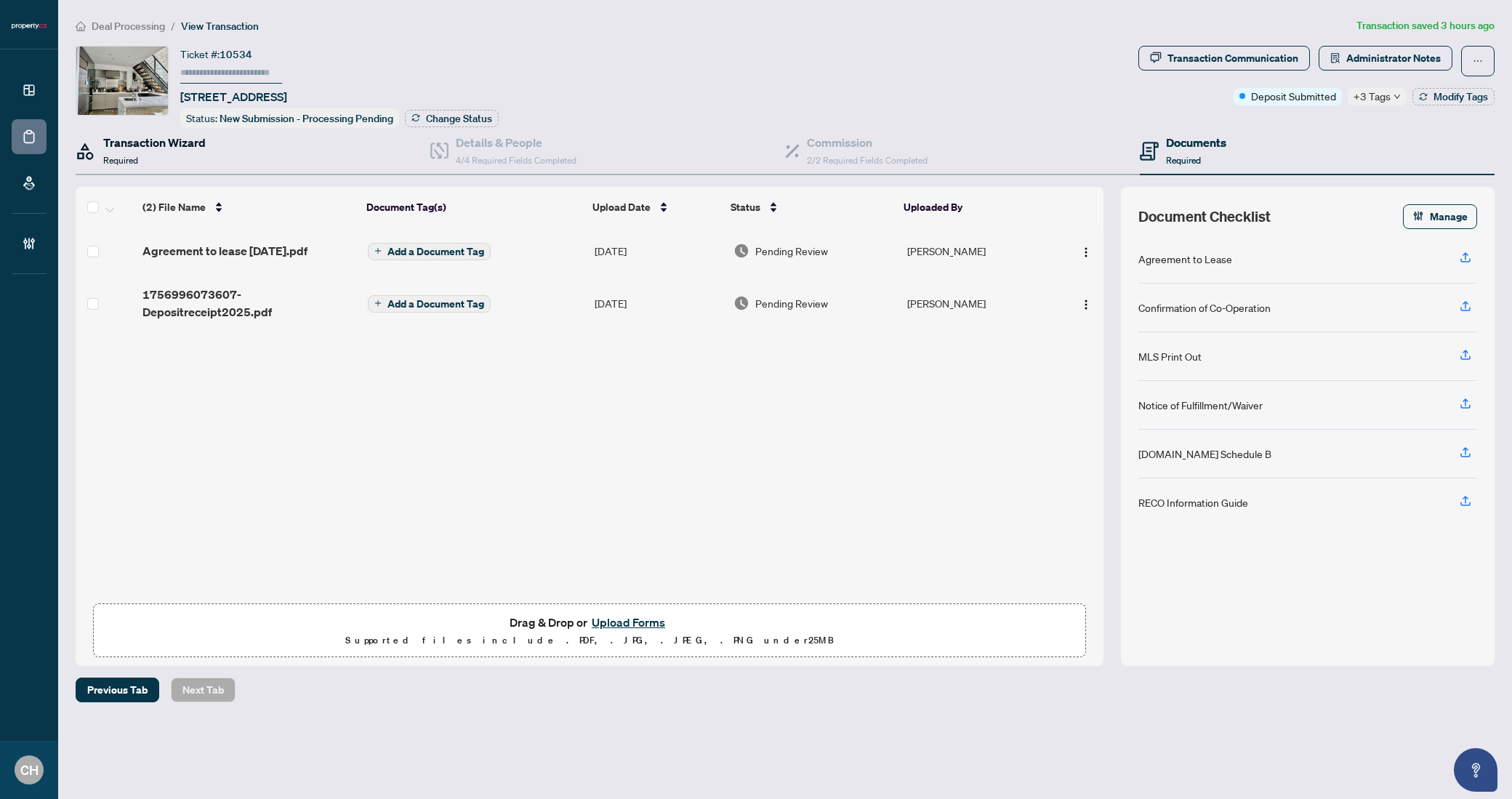
click at [169, 161] on div "Transaction Wizard Required" at bounding box center [154, 150] width 103 height 35
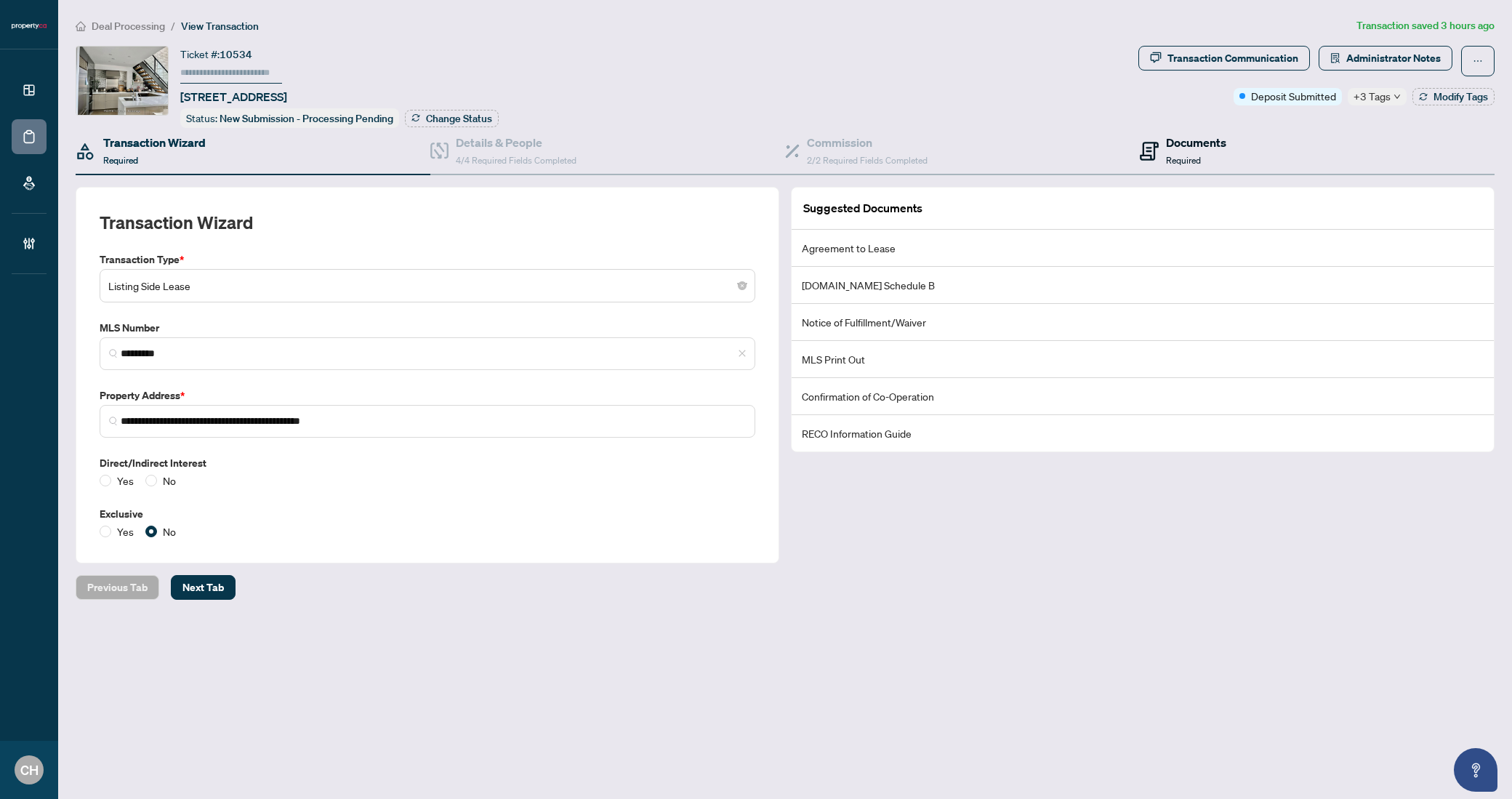
click at [1148, 152] on icon at bounding box center [1149, 151] width 19 height 19
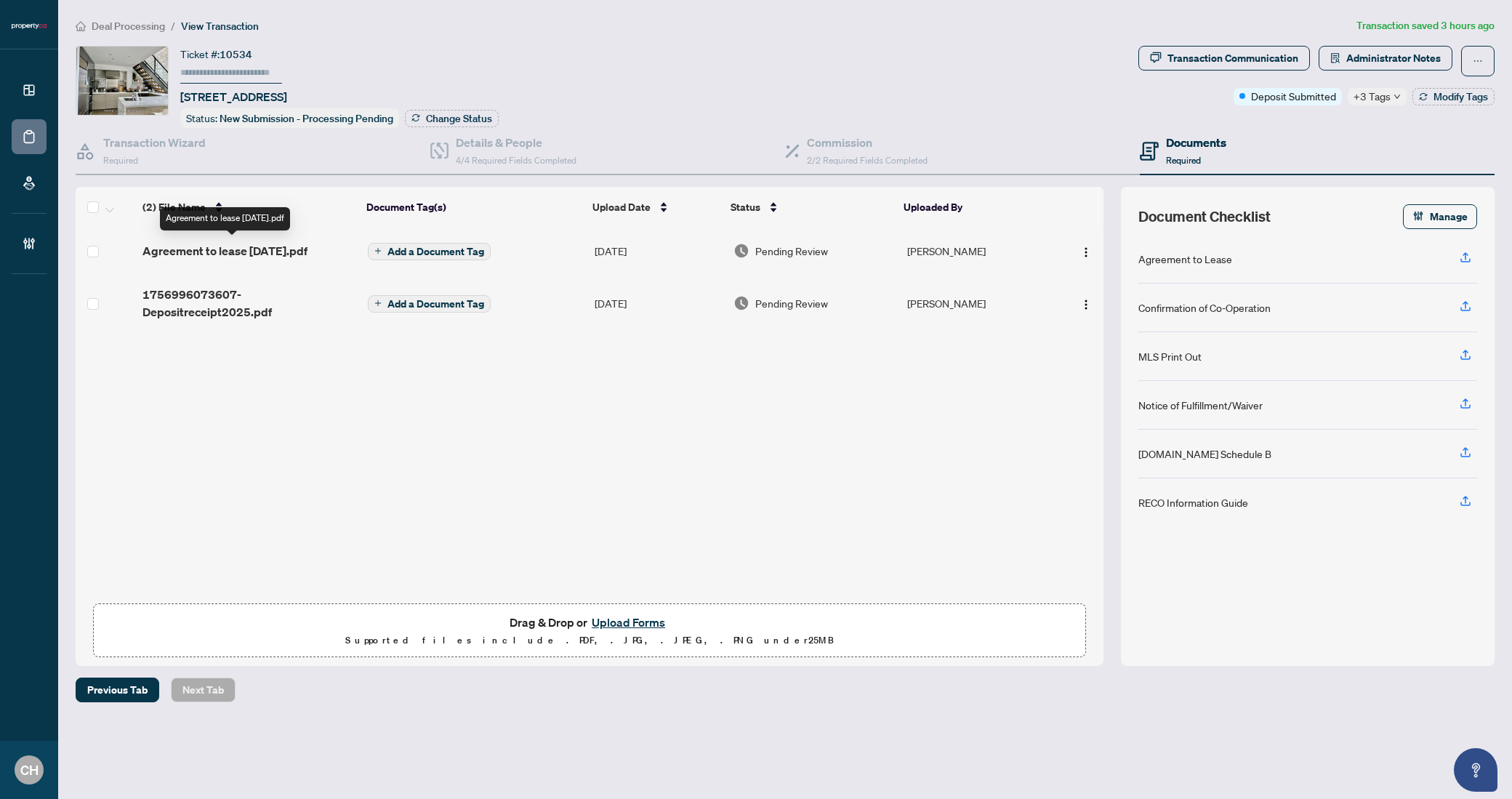
click at [307, 248] on span "Agreement to lease [DATE].pdf" at bounding box center [224, 250] width 165 height 18
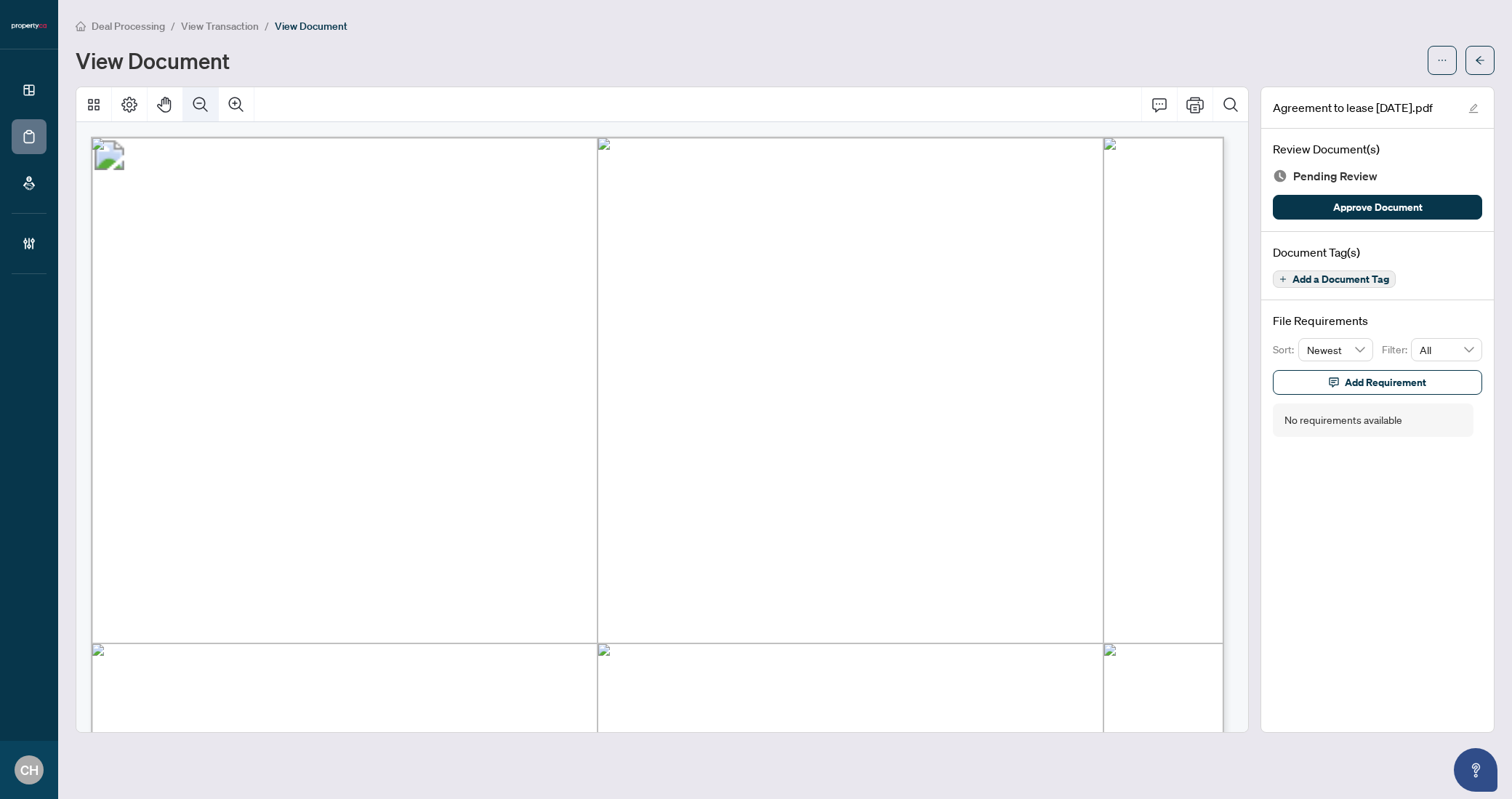
click at [188, 104] on button "Zoom Out" at bounding box center [200, 104] width 35 height 35
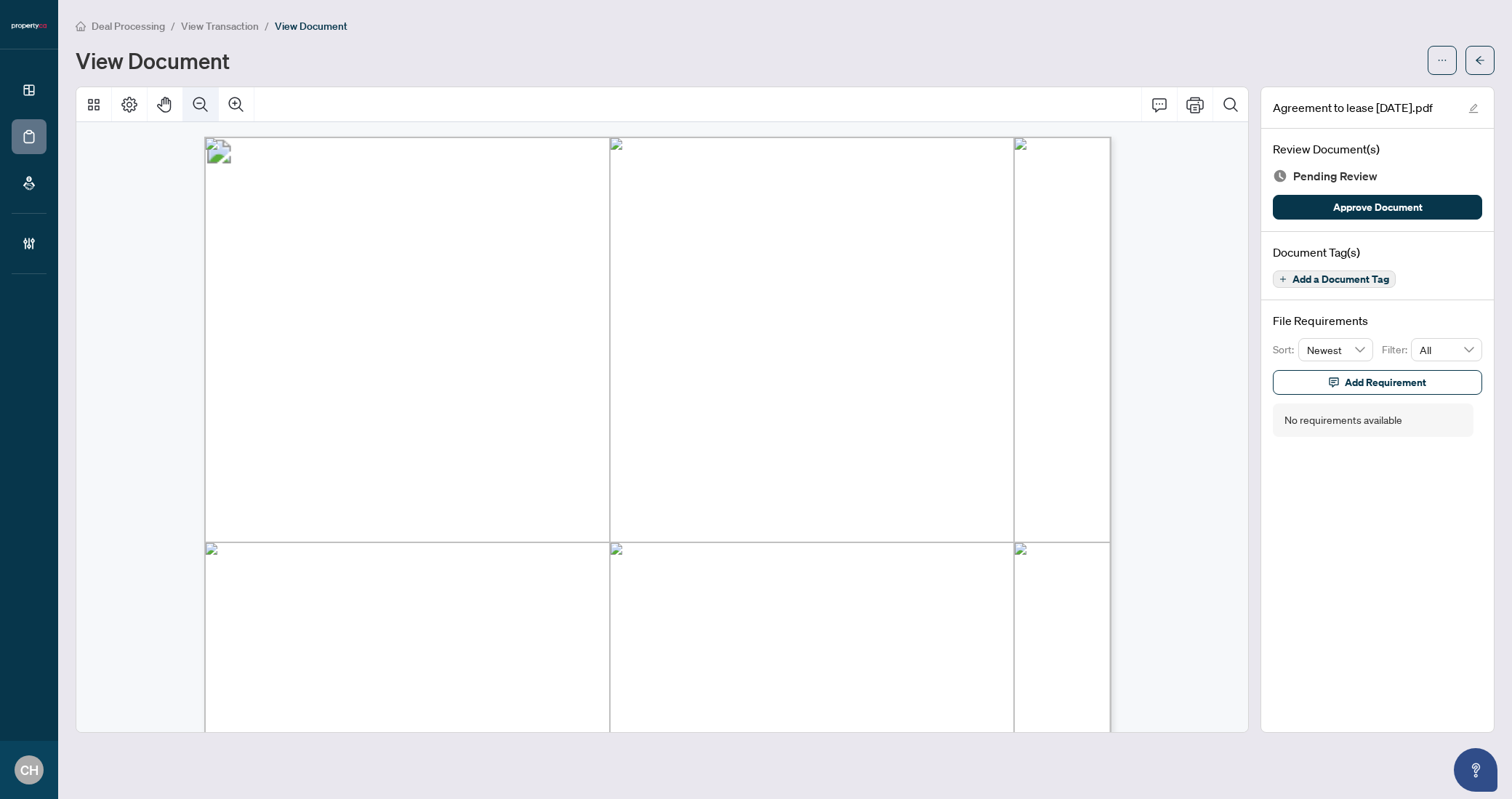
click at [188, 104] on button "Zoom Out" at bounding box center [200, 104] width 35 height 35
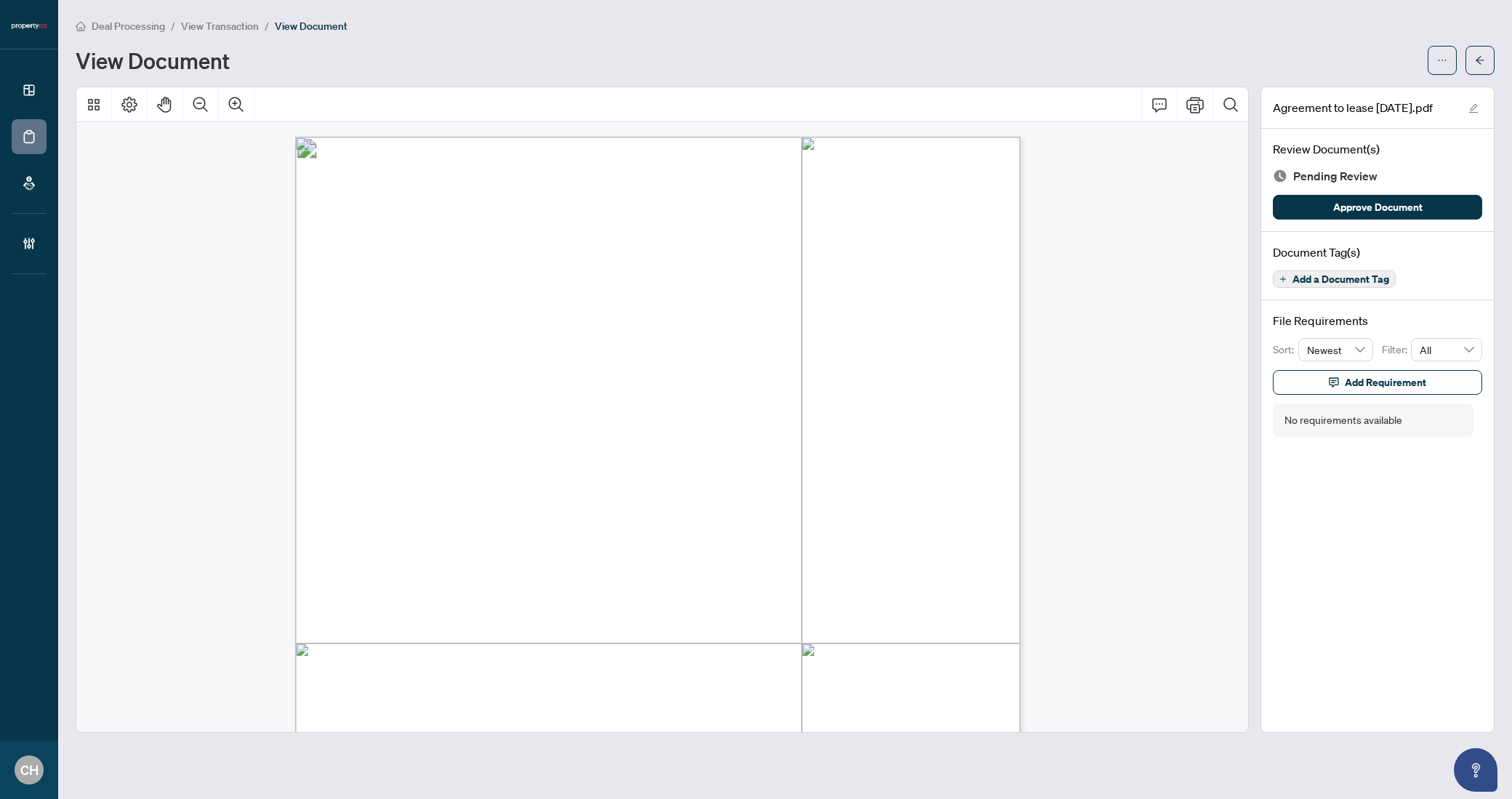
click at [1333, 280] on span "Add a Document Tag" at bounding box center [1340, 278] width 96 height 10
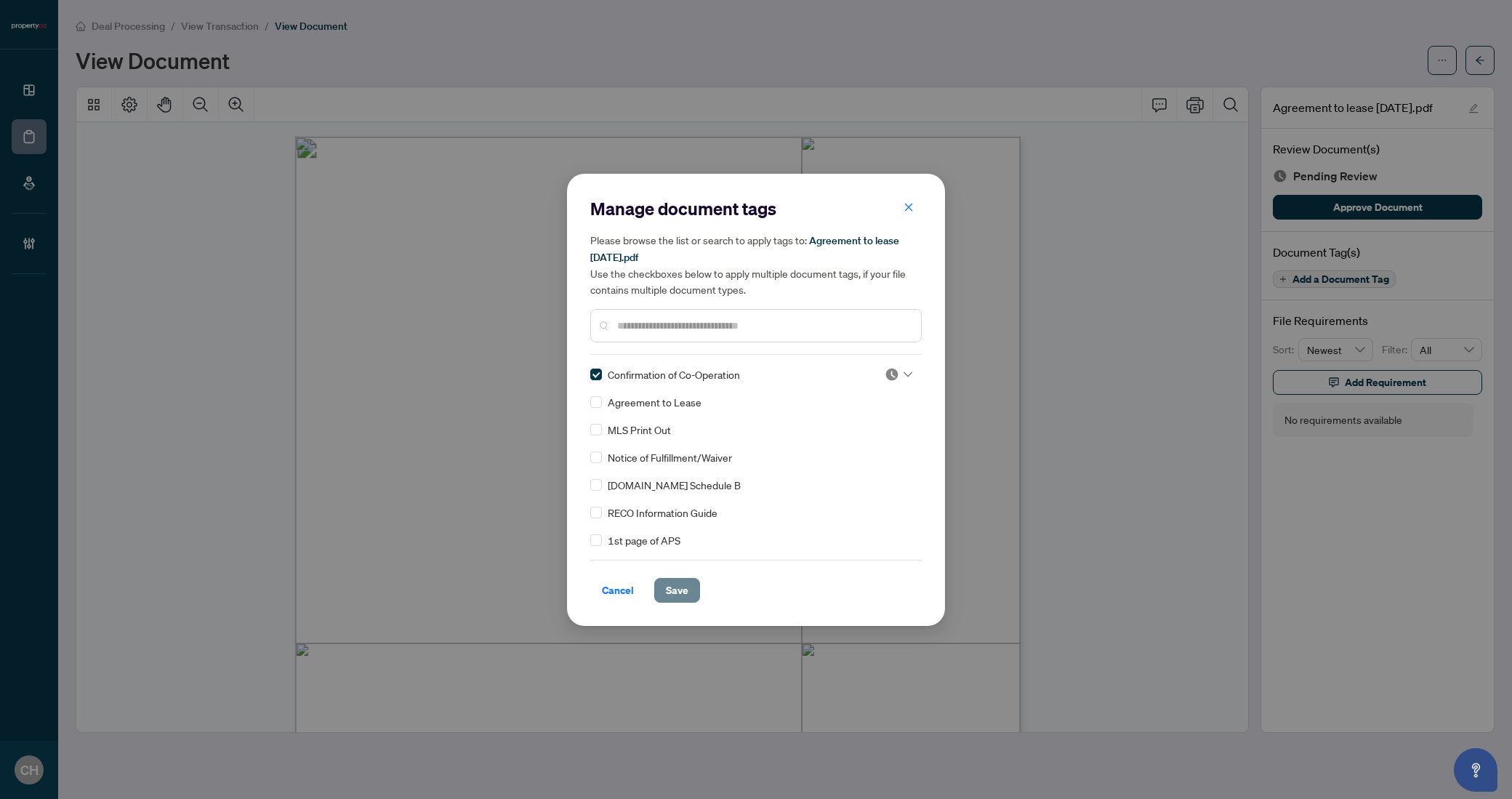
click at [691, 592] on button "Save" at bounding box center [677, 590] width 46 height 24
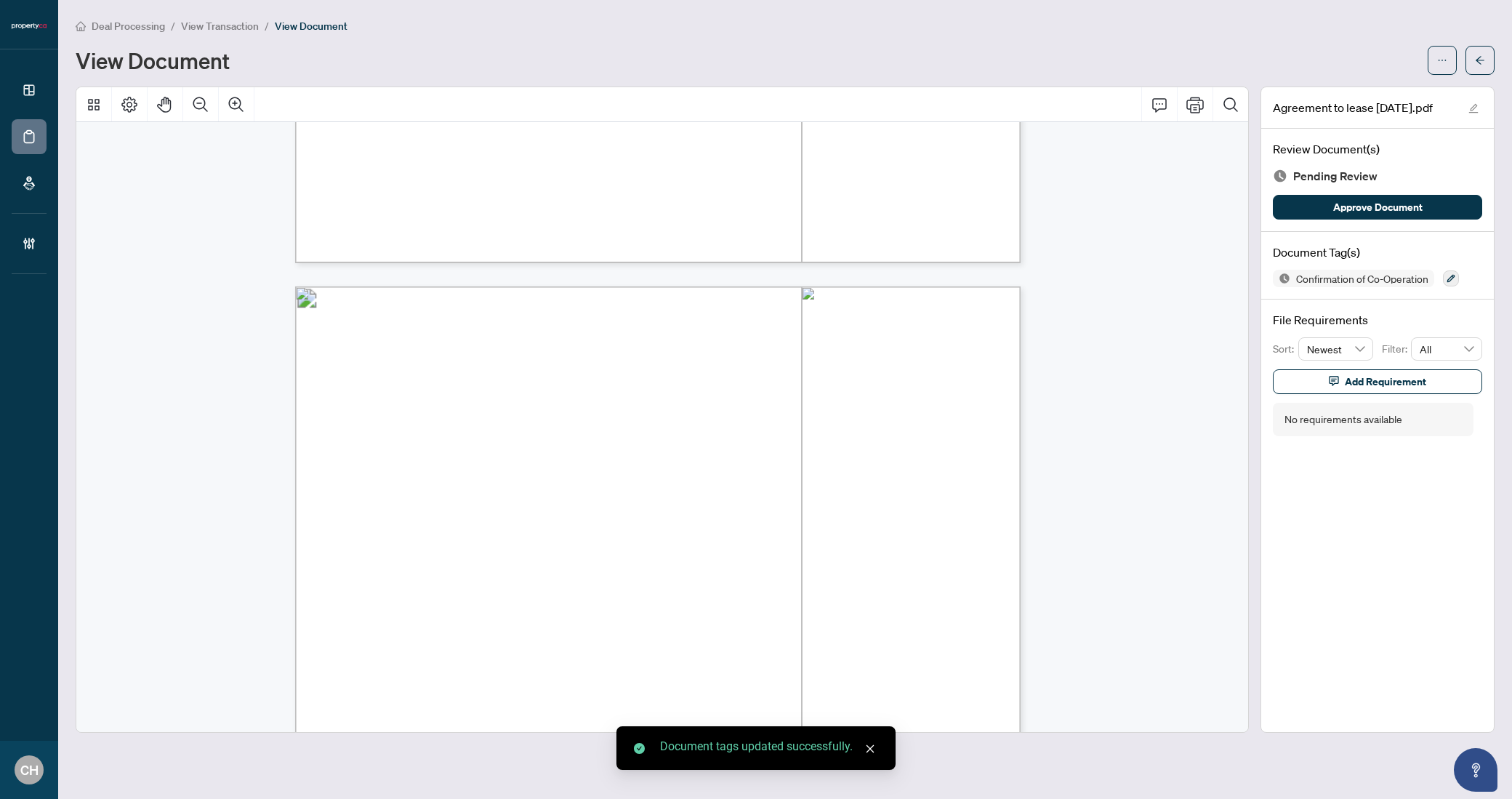
scroll to position [1933, 0]
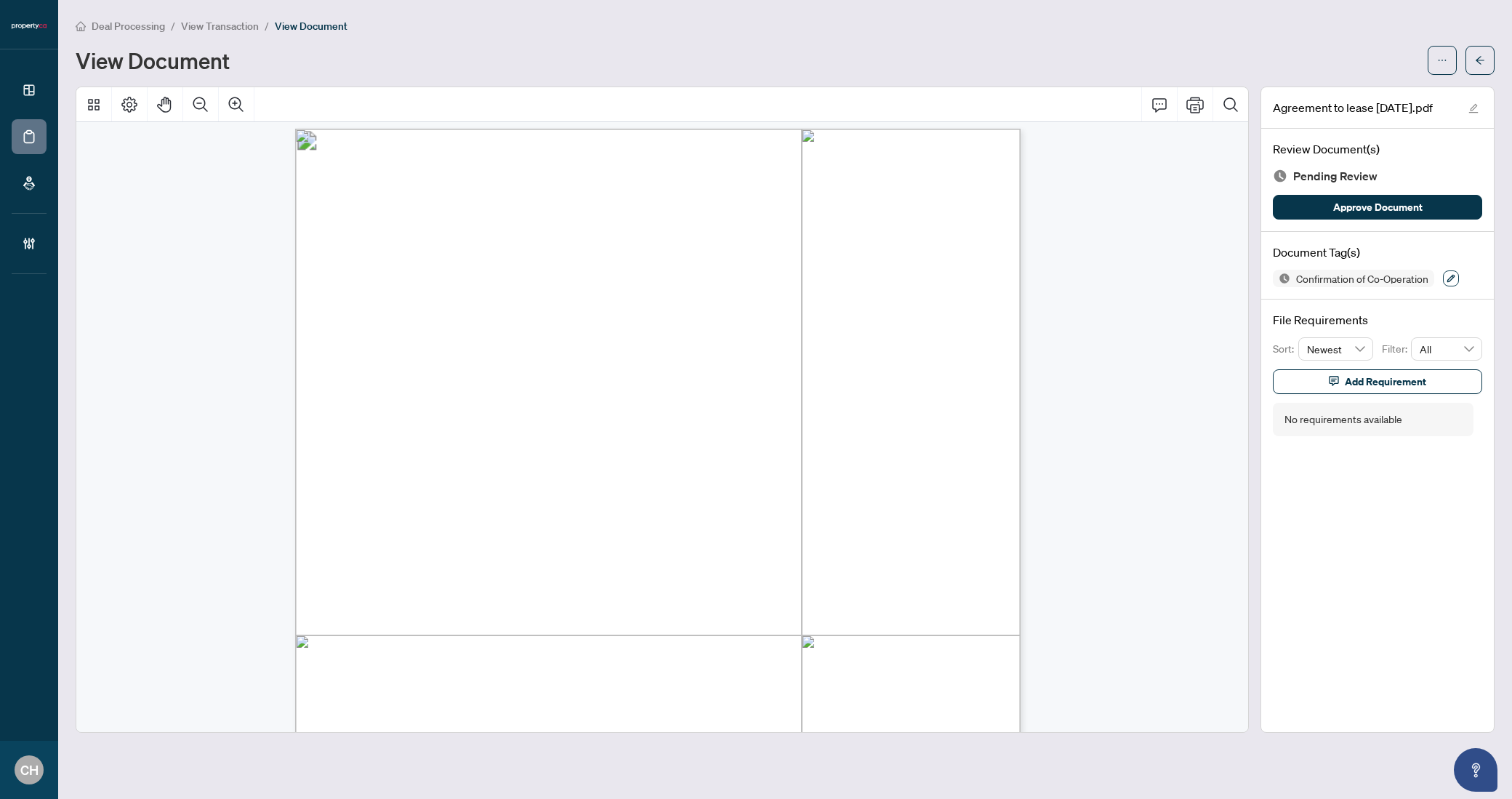
click at [1454, 275] on icon "button" at bounding box center [1451, 278] width 8 height 8
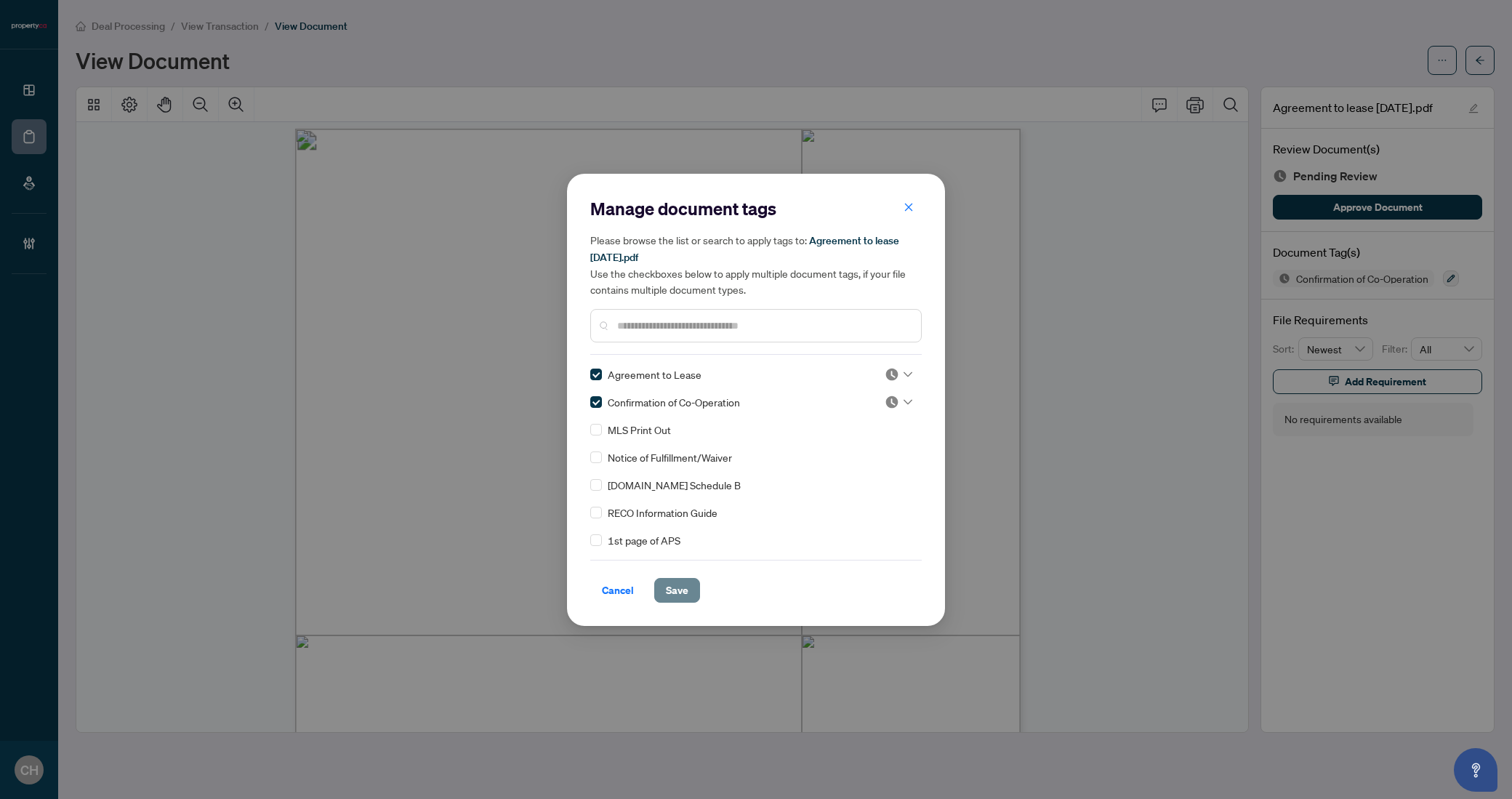
click at [665, 585] on span "Save" at bounding box center [677, 590] width 22 height 23
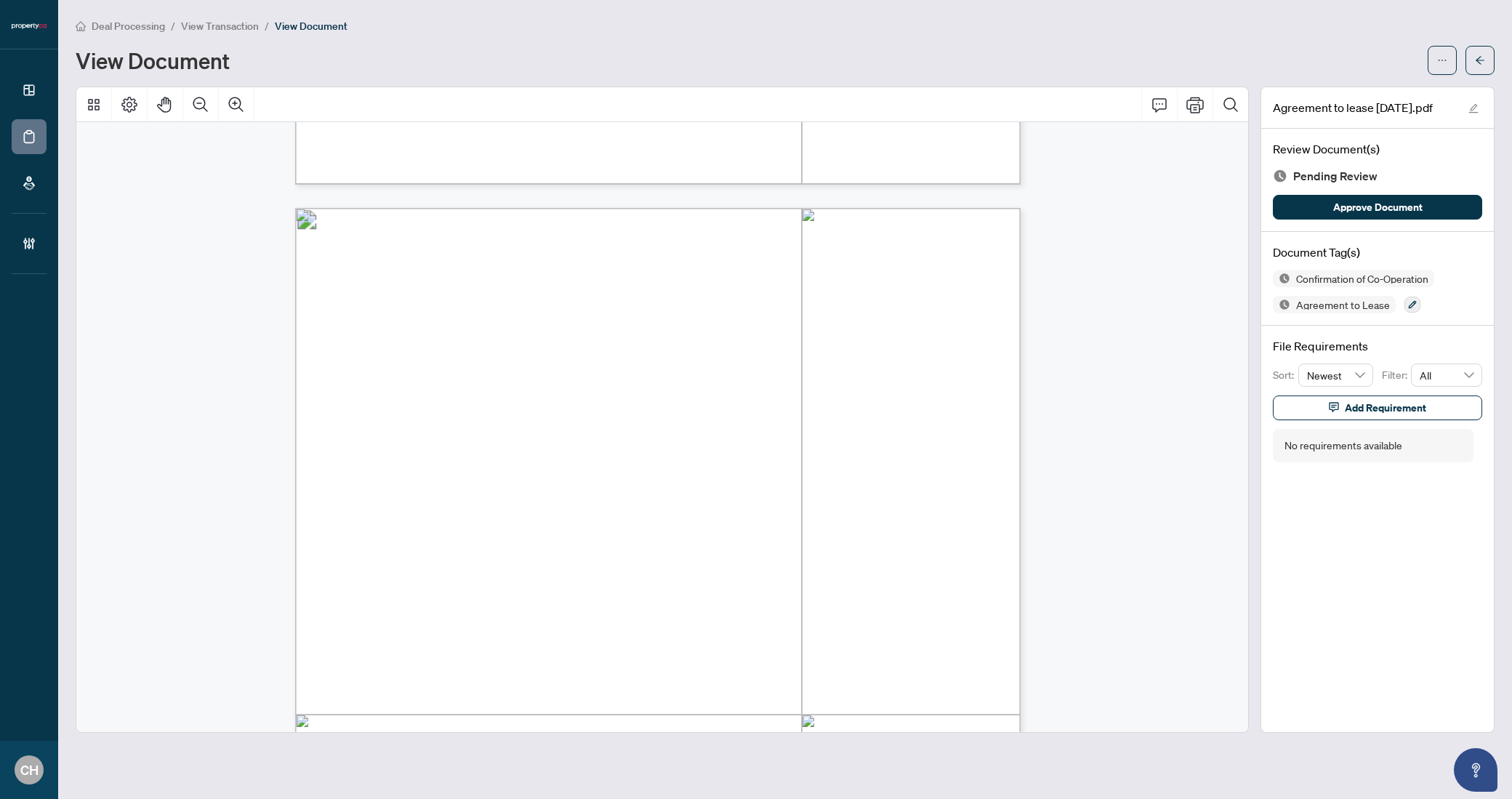
scroll to position [7722, 0]
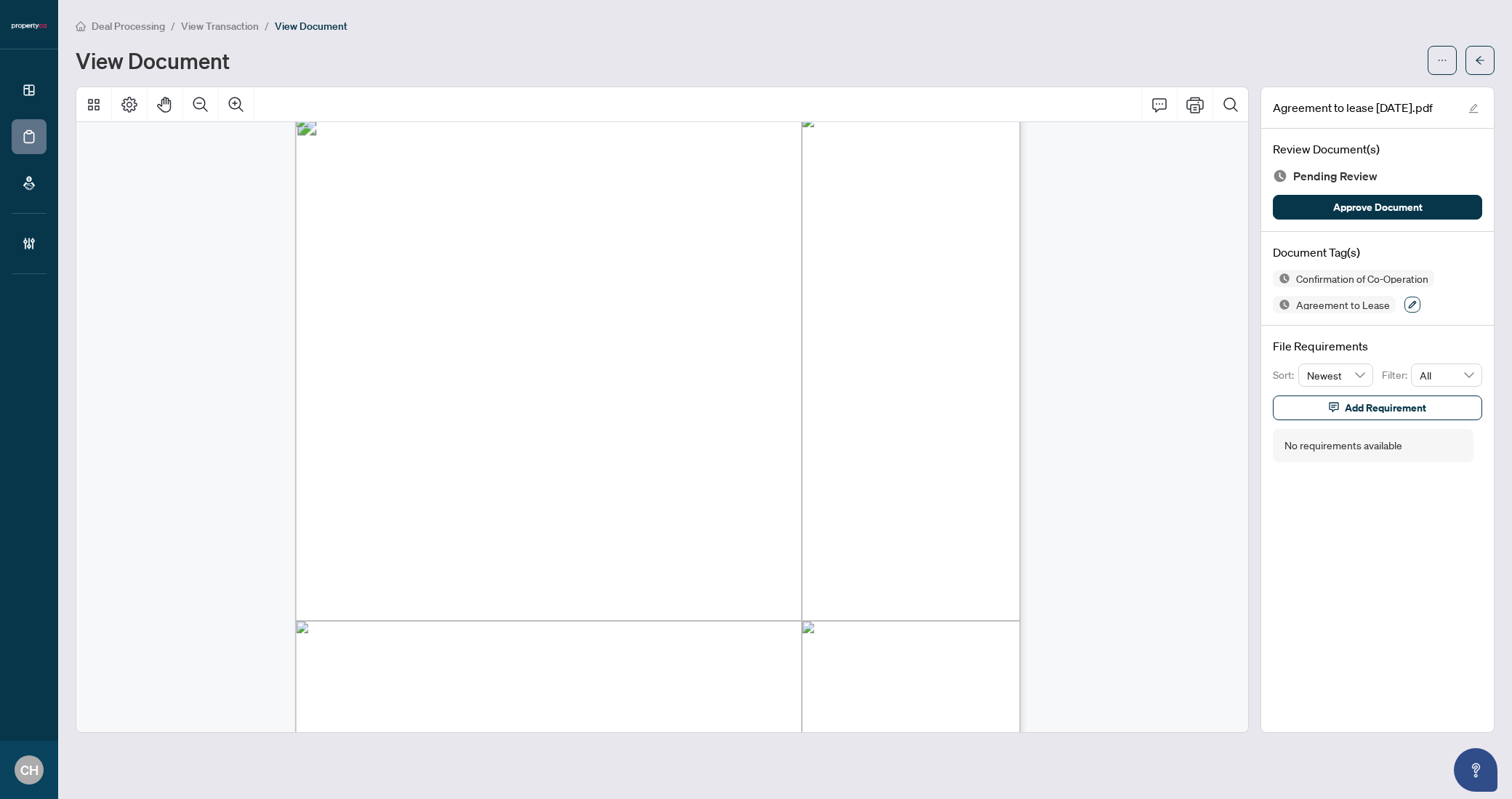
click at [1405, 301] on button "button" at bounding box center [1412, 304] width 16 height 16
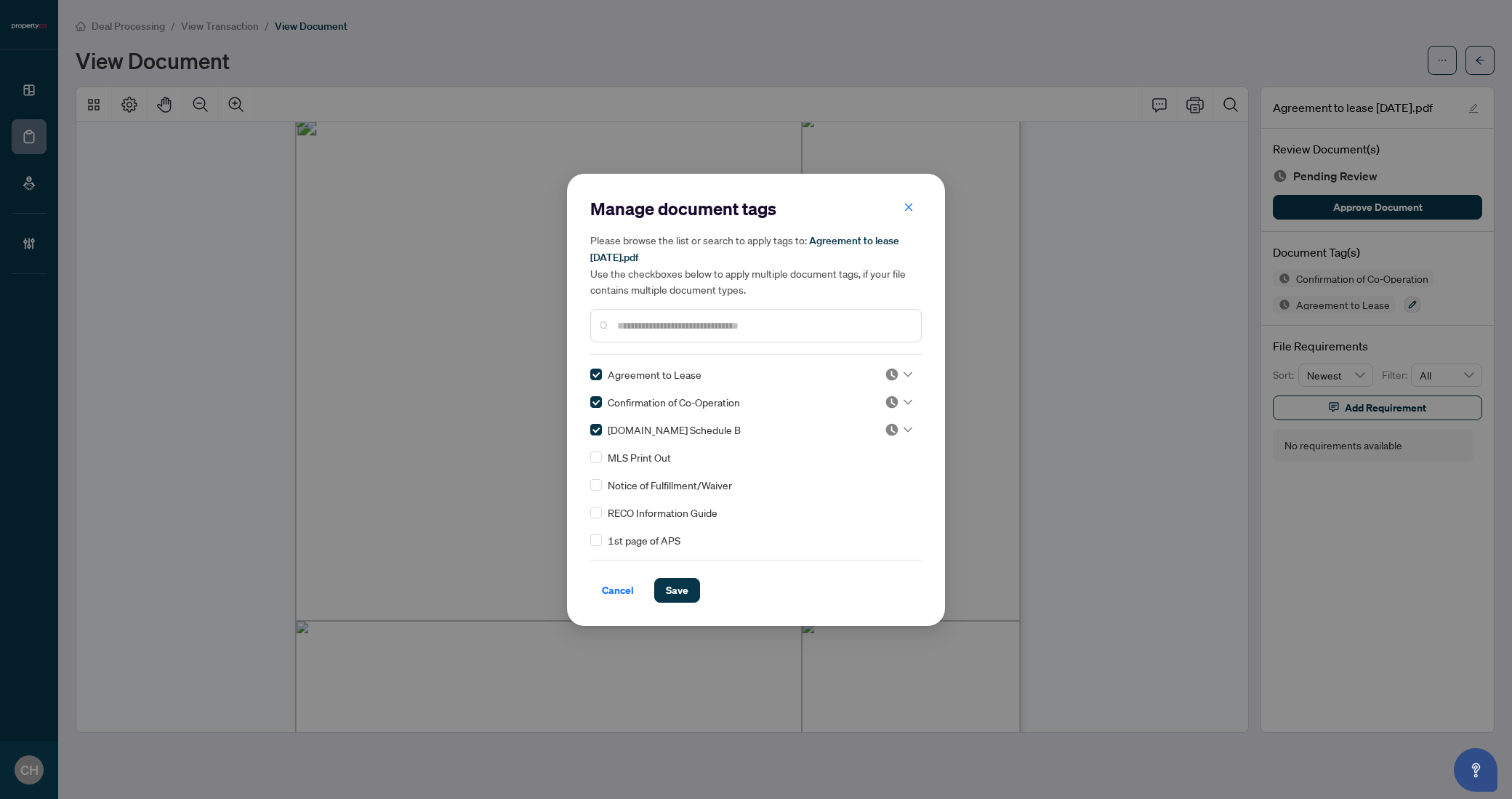
click at [672, 603] on div "Manage document tags Please browse the list or search to apply tags to: Agreeme…" at bounding box center [756, 400] width 378 height 452
click at [675, 594] on span "Save" at bounding box center [677, 590] width 22 height 23
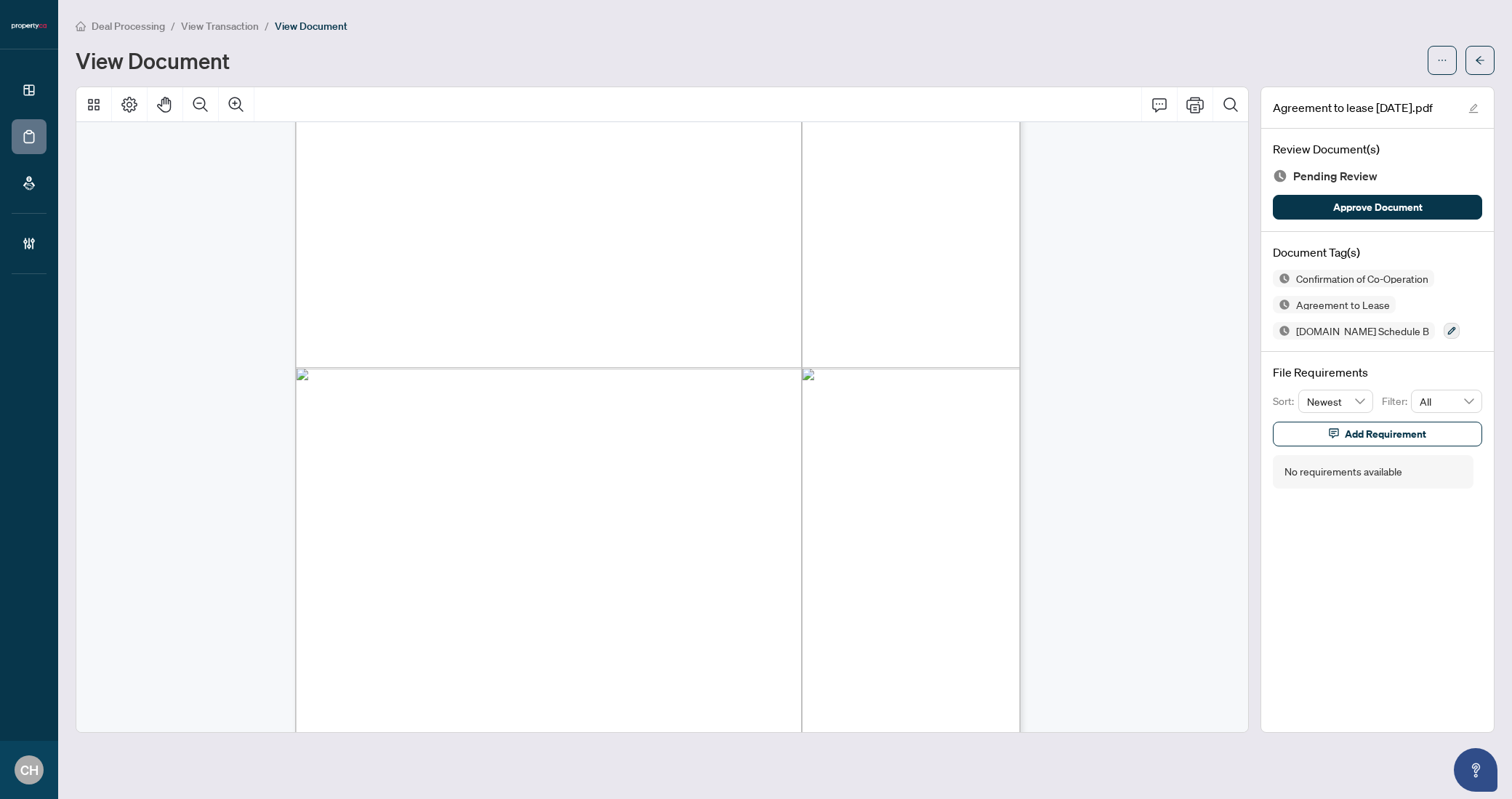
scroll to position [9981, 0]
click at [1444, 335] on button "button" at bounding box center [1451, 330] width 16 height 16
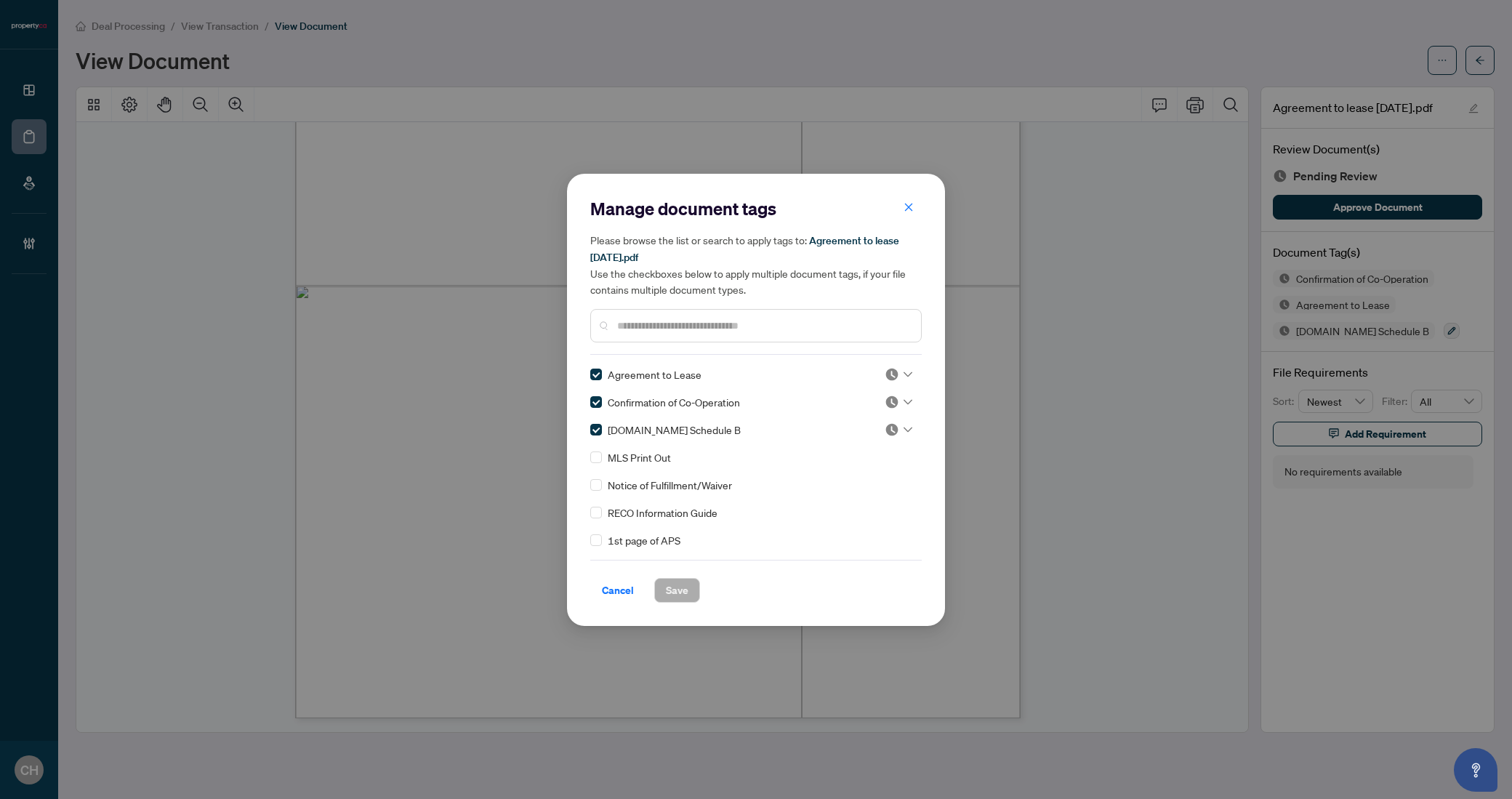
click at [641, 330] on input "text" at bounding box center [763, 325] width 292 height 16
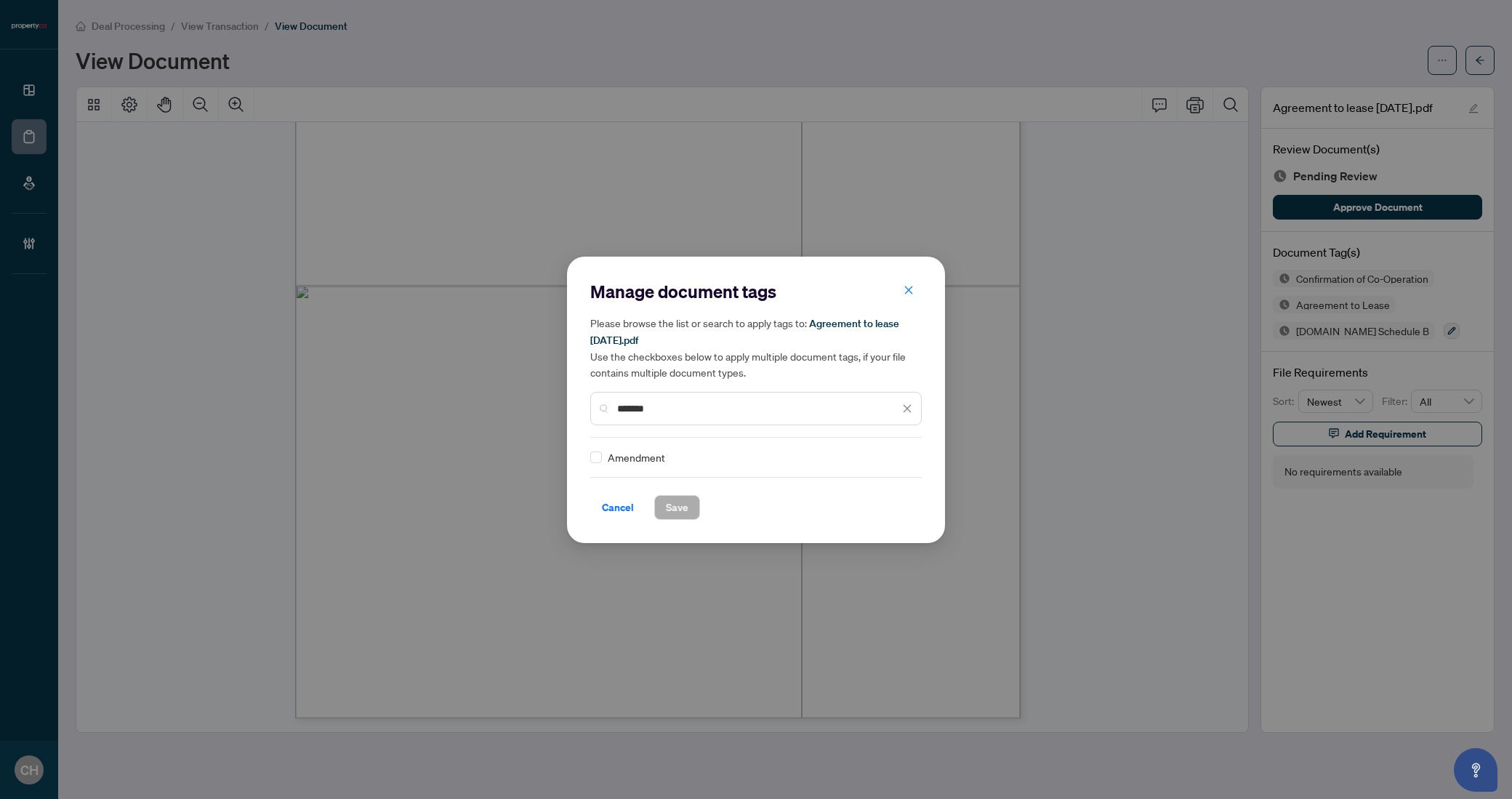
type input "*******"
click at [671, 508] on span "Save" at bounding box center [677, 507] width 22 height 23
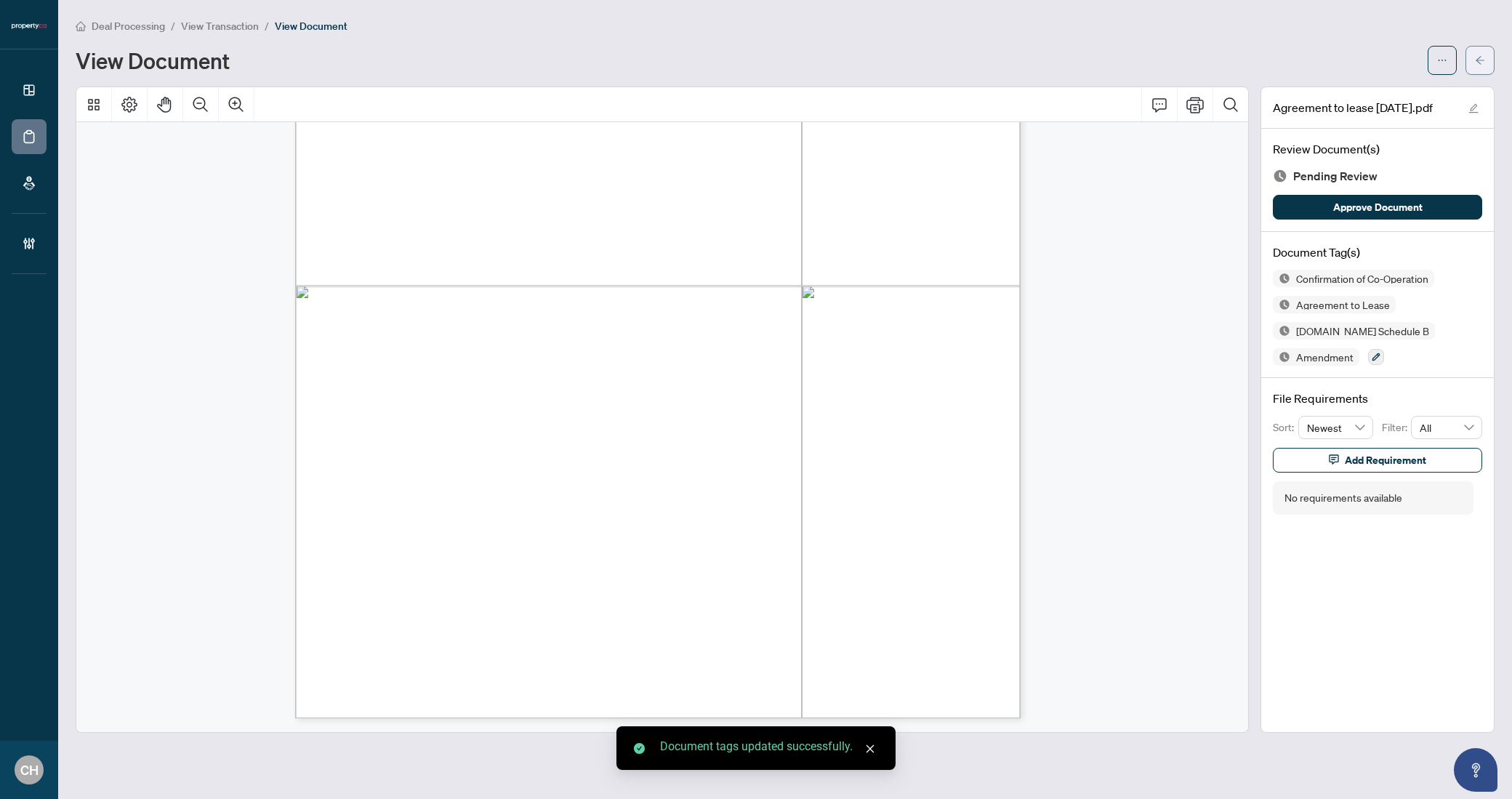
click at [1481, 62] on icon "arrow-left" at bounding box center [1479, 60] width 10 height 10
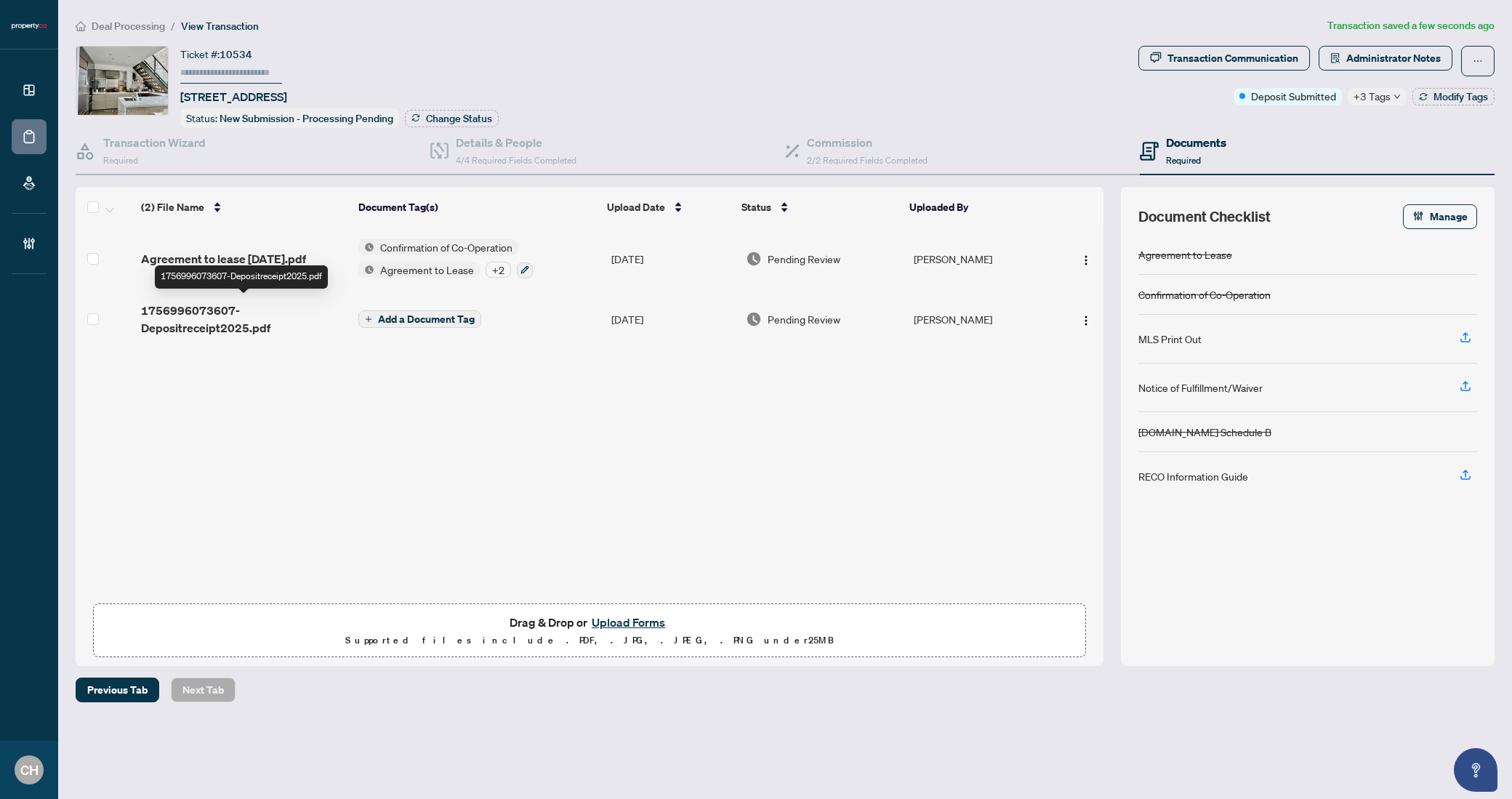
click at [242, 320] on span "1756996073607-Depositreceipt2025.pdf" at bounding box center [244, 319] width 206 height 35
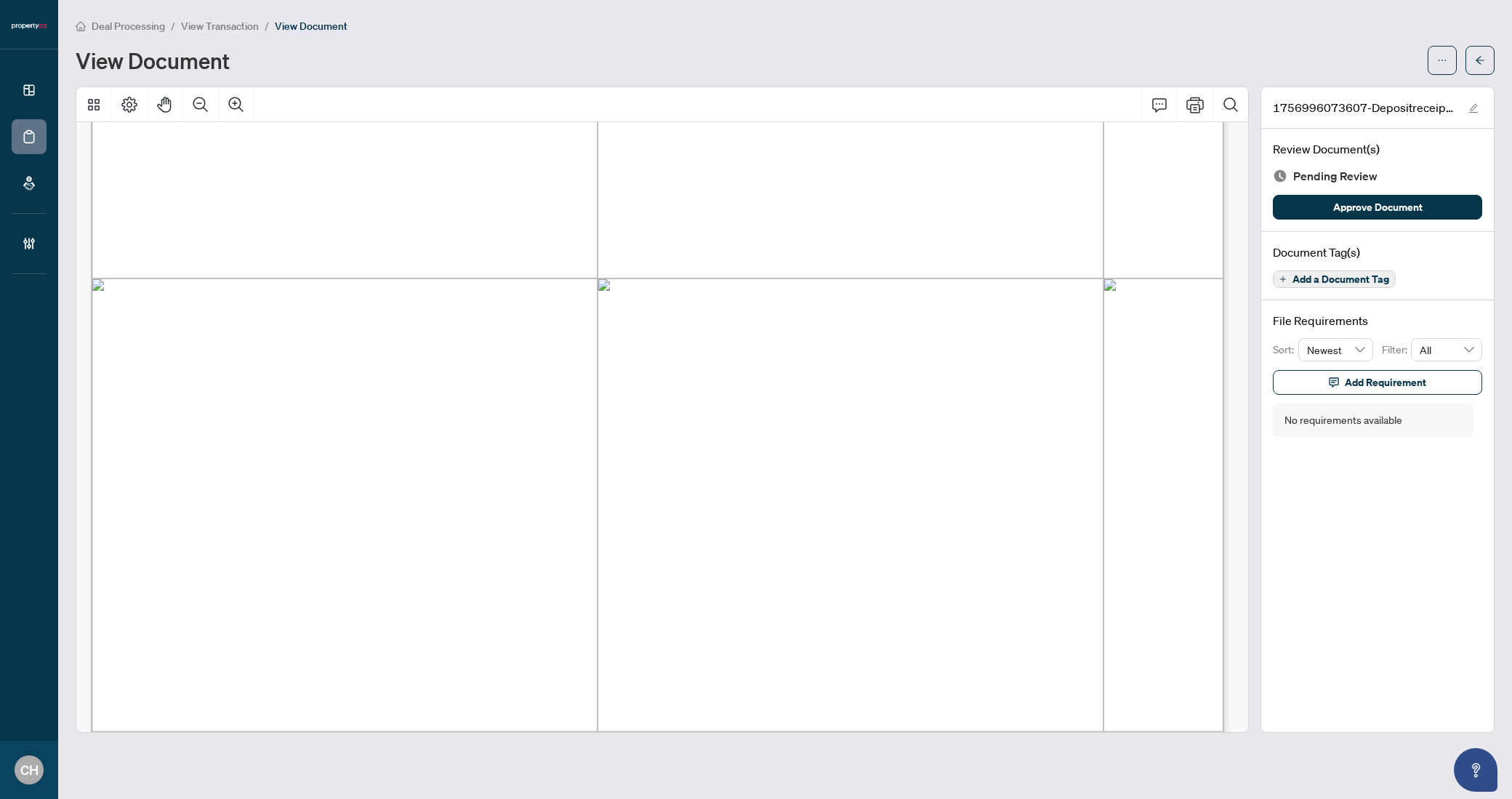
scroll to position [895, 0]
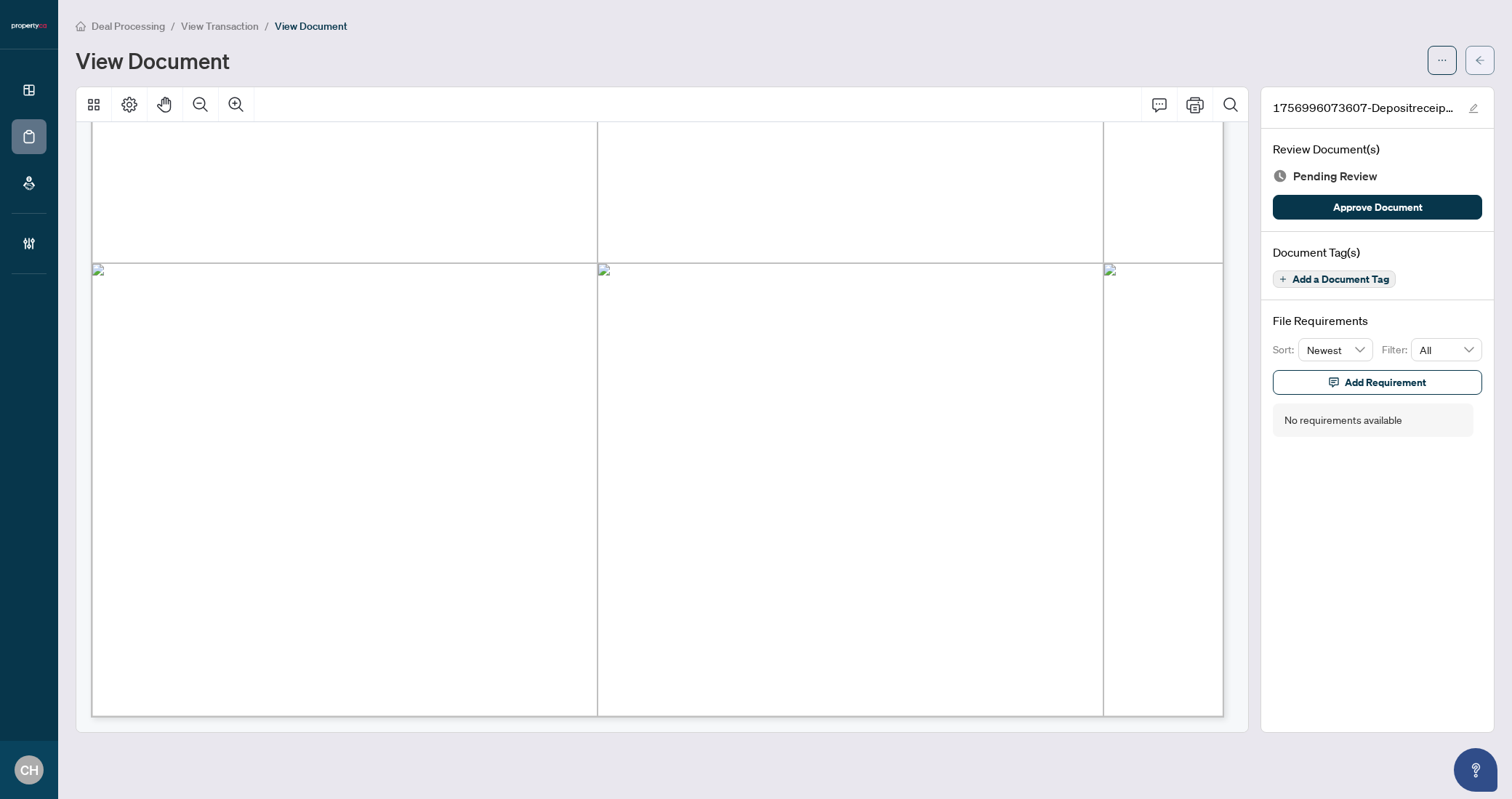
click at [1482, 62] on icon "arrow-left" at bounding box center [1479, 60] width 10 height 10
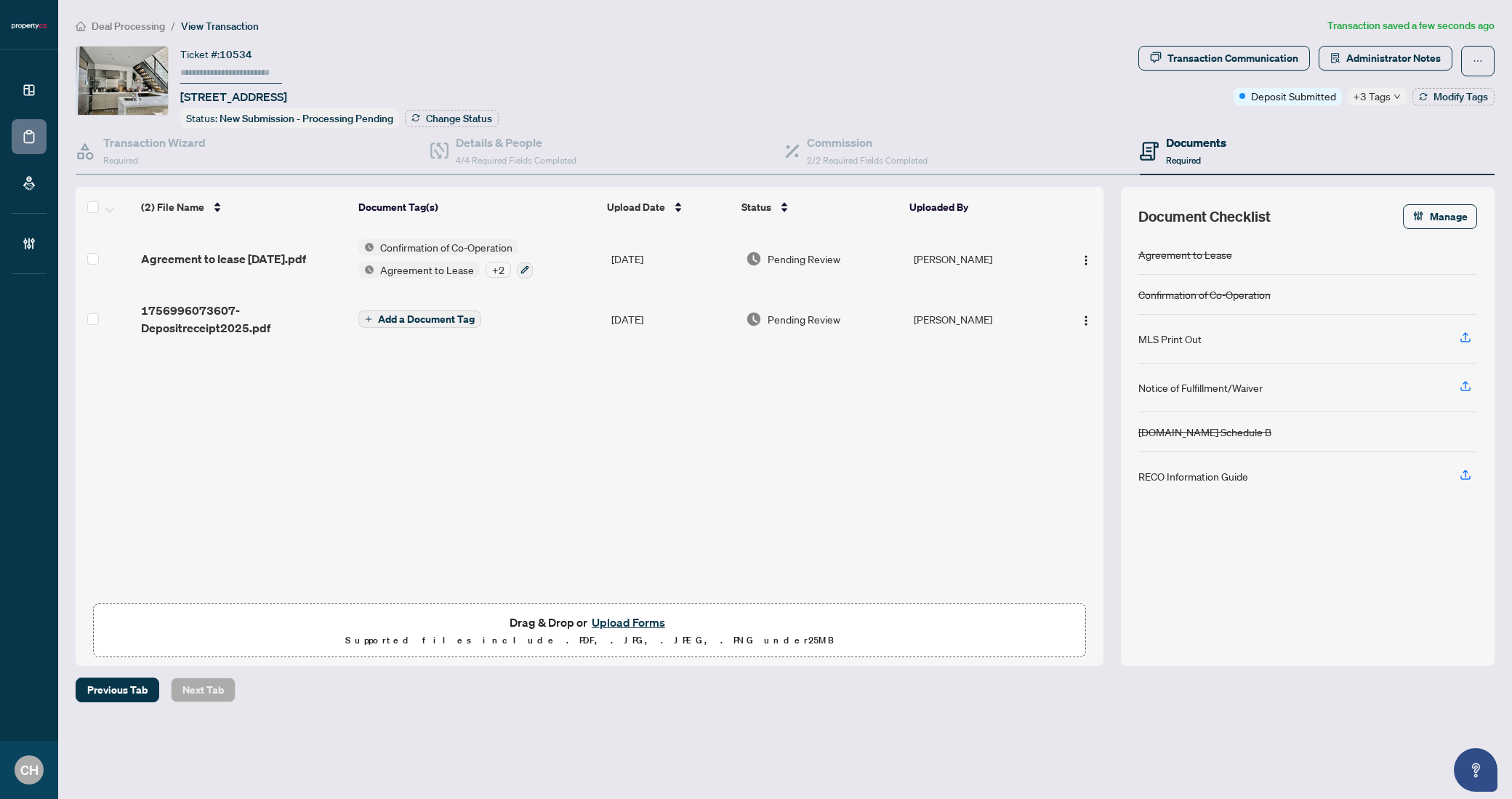
click at [421, 321] on button "Add a Document Tag" at bounding box center [419, 319] width 122 height 18
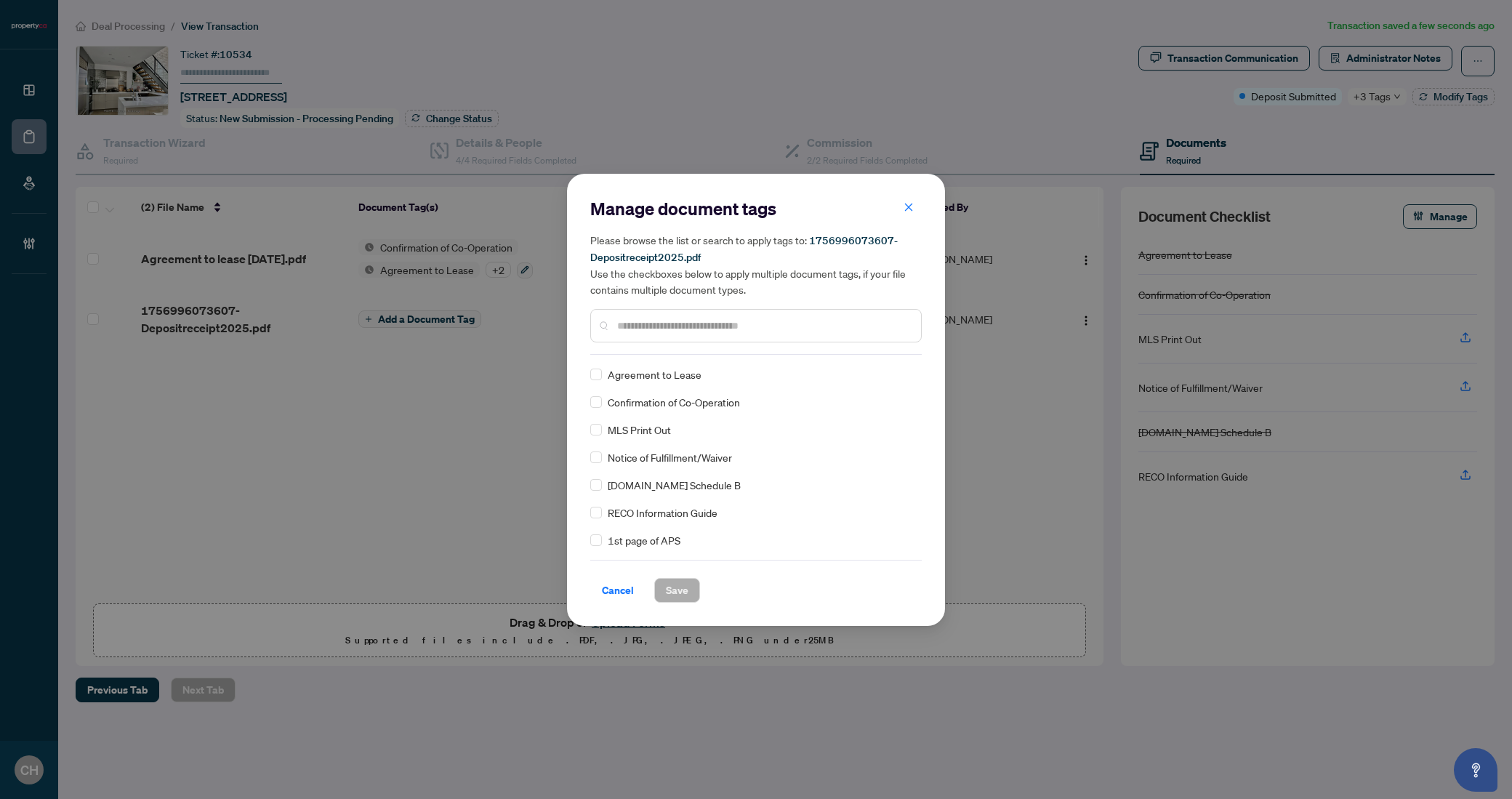
click at [724, 334] on div at bounding box center [756, 326] width 332 height 34
click at [725, 330] on input "text" at bounding box center [763, 325] width 292 height 16
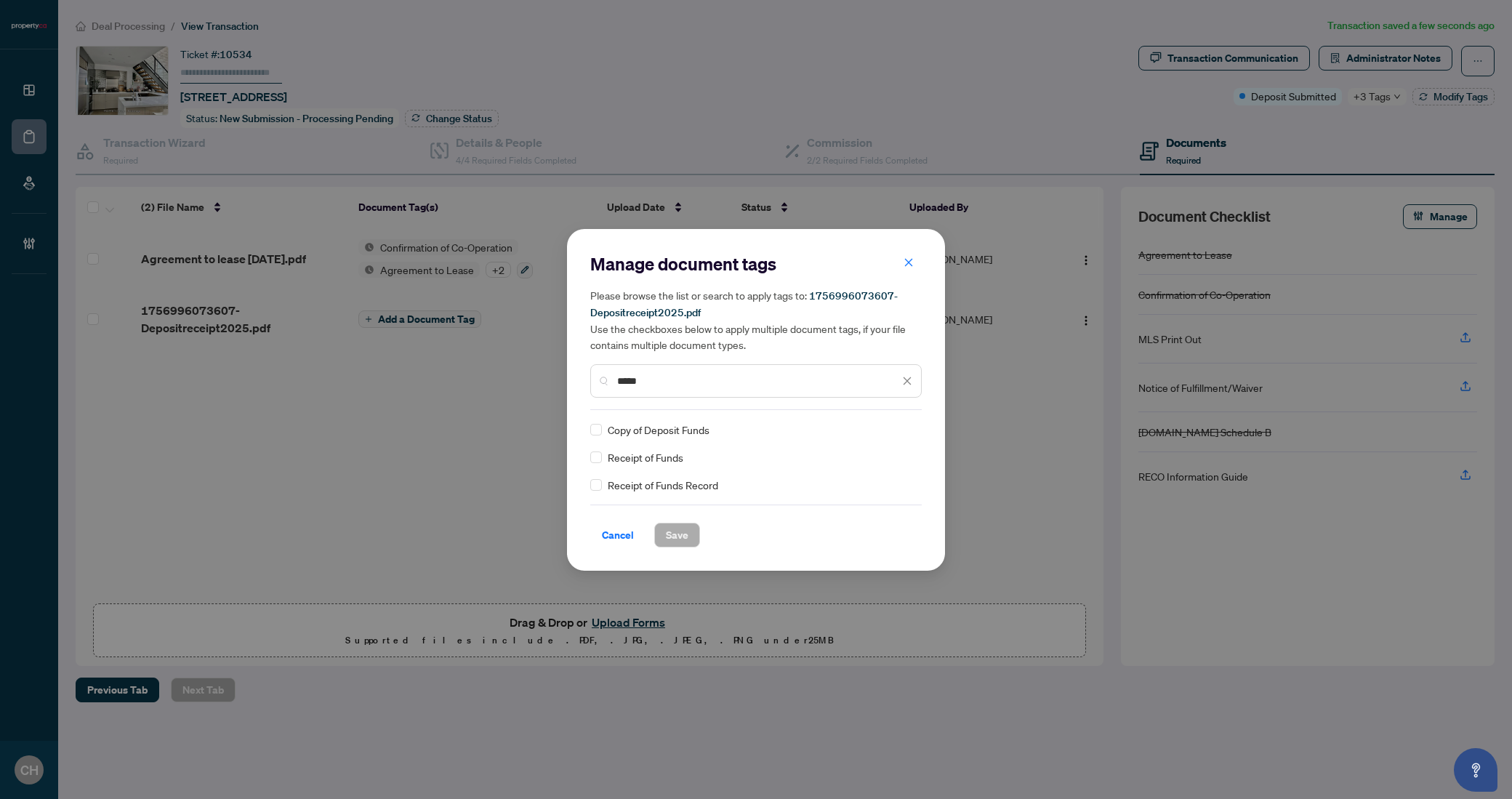
type input "*****"
click at [682, 535] on span "Save" at bounding box center [677, 535] width 22 height 23
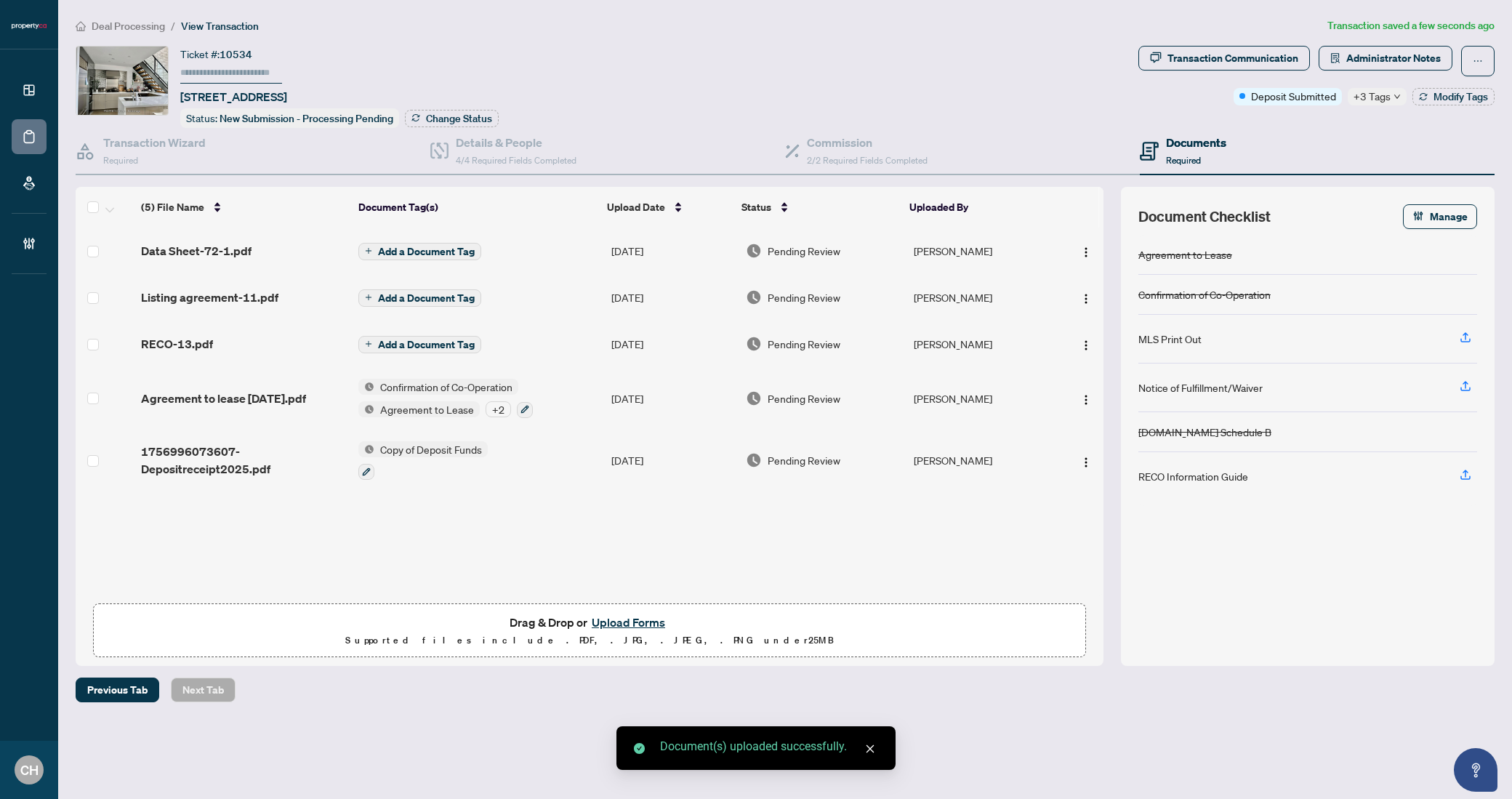
click at [390, 247] on span "Add a Document Tag" at bounding box center [425, 251] width 96 height 10
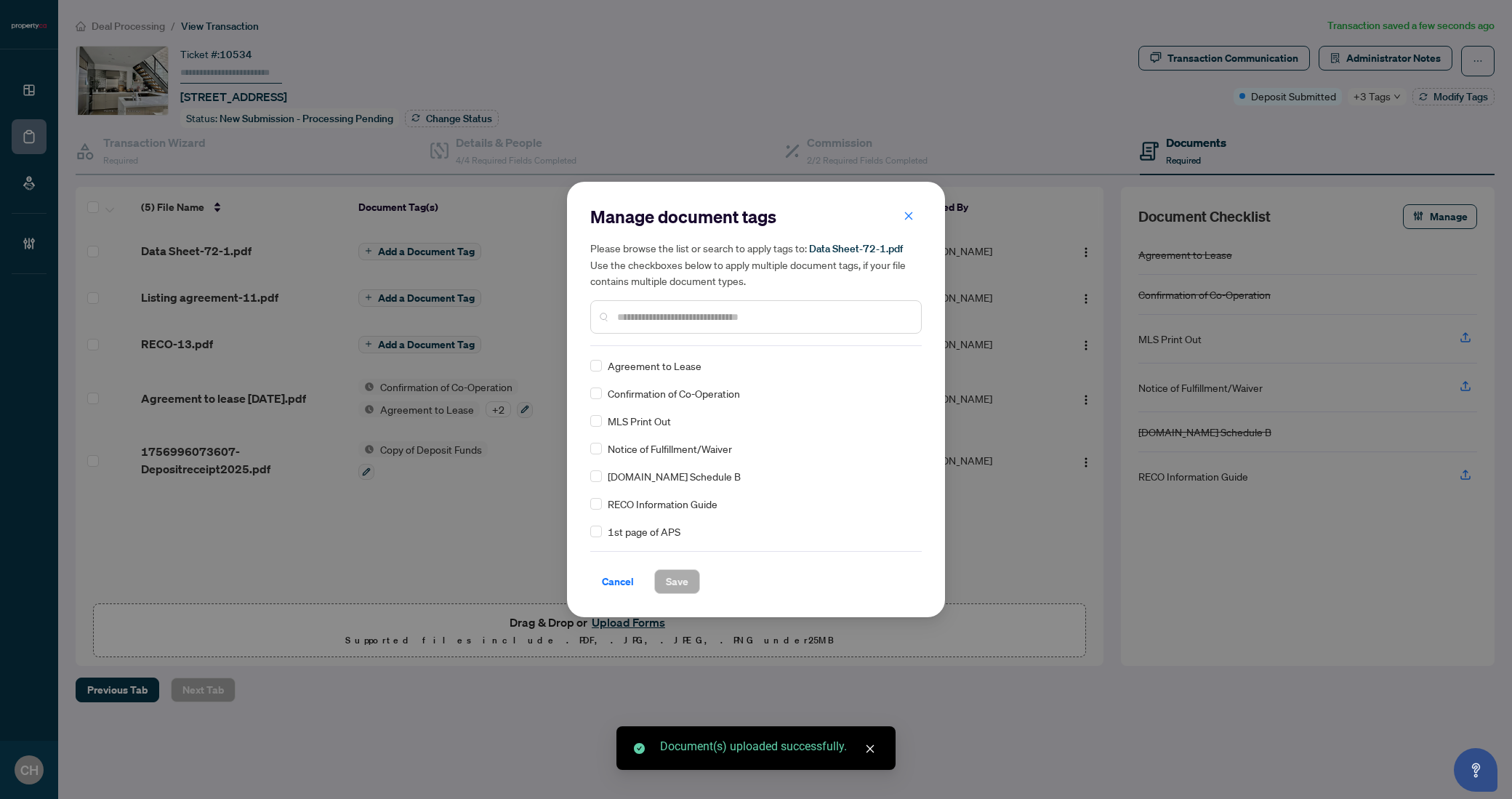
click at [808, 325] on div at bounding box center [756, 317] width 332 height 34
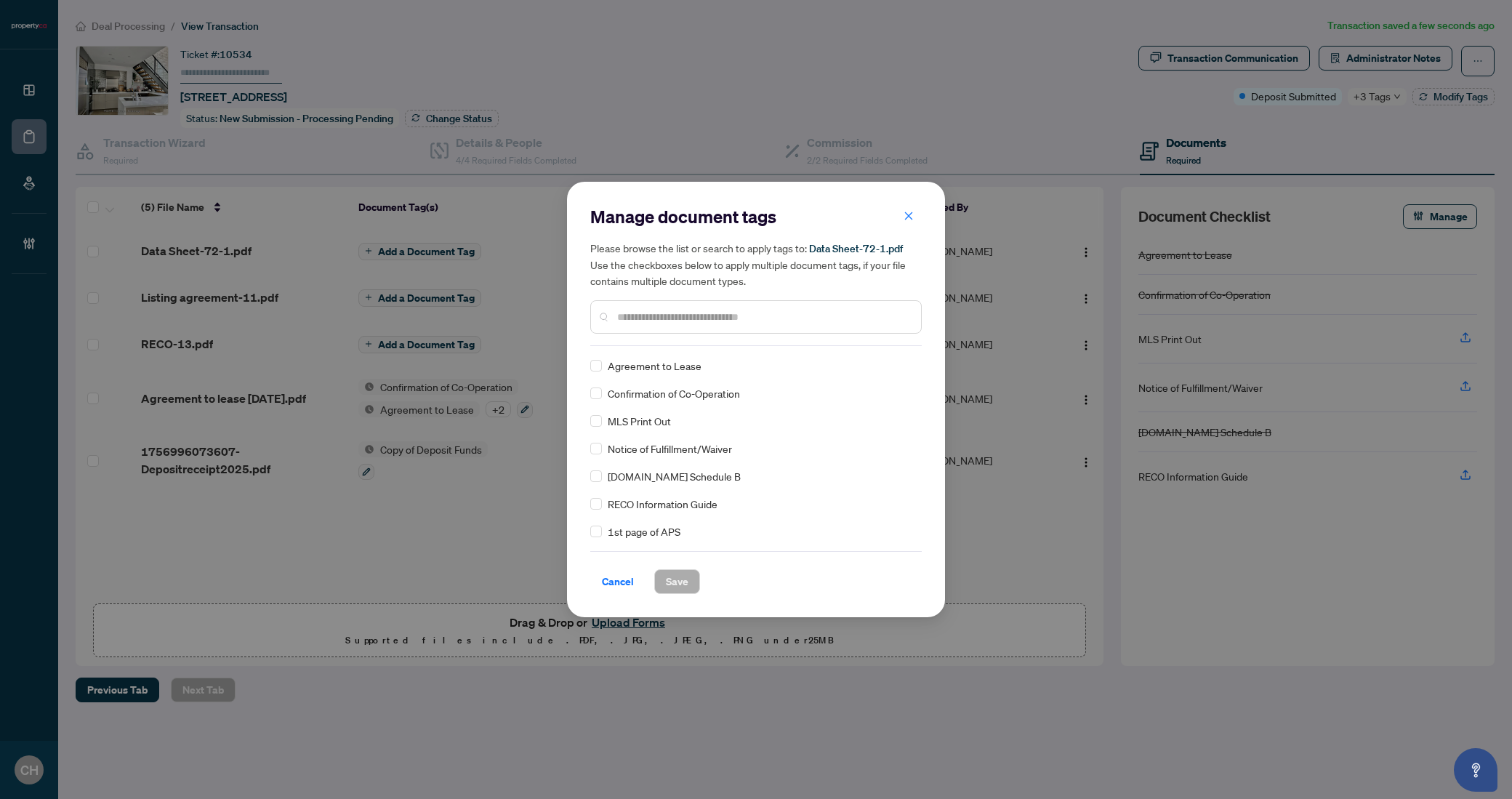
click at [807, 306] on div at bounding box center [756, 317] width 332 height 34
click at [805, 314] on input "text" at bounding box center [763, 317] width 292 height 16
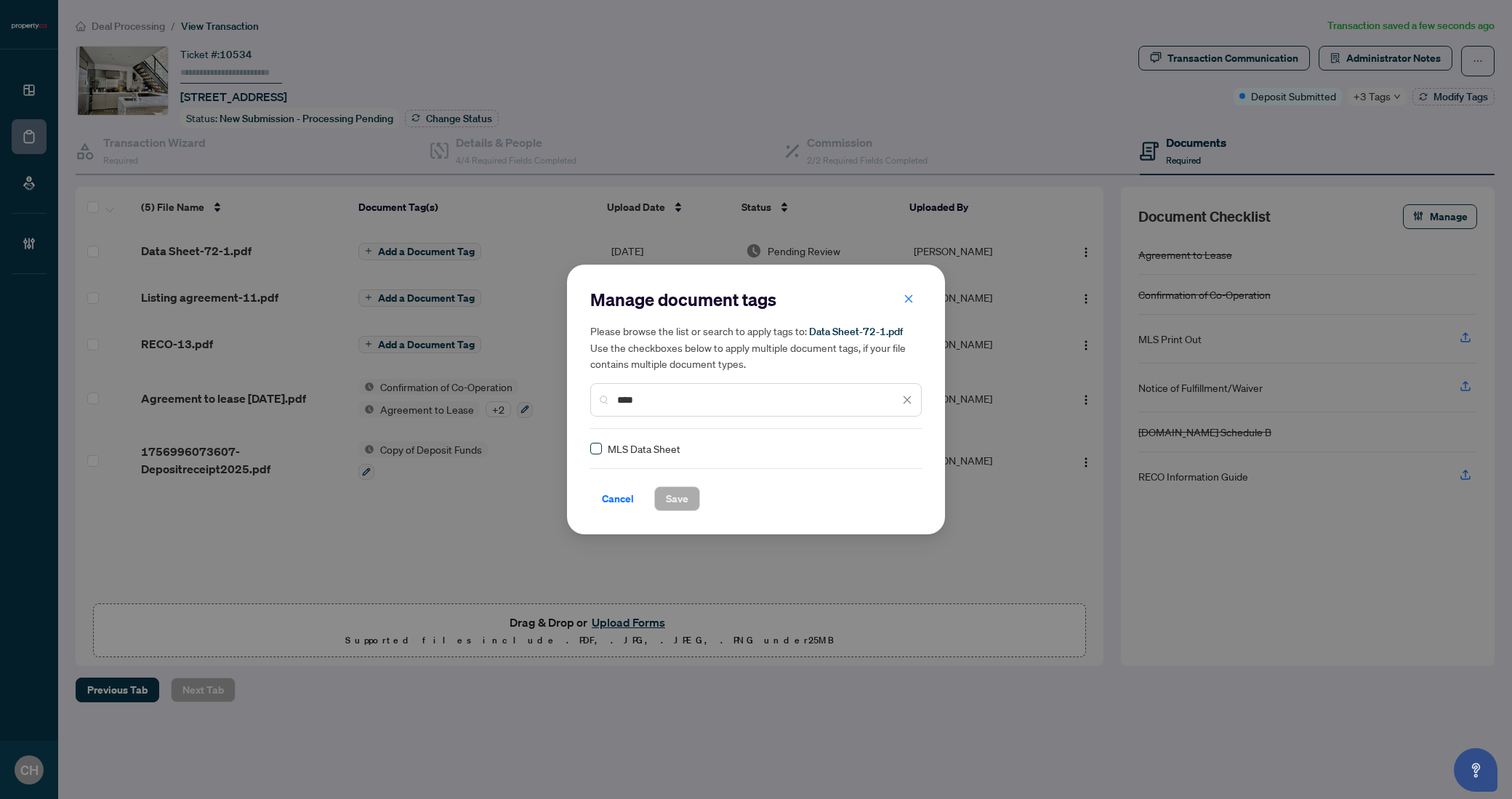
type input "****"
click at [672, 483] on div "Cancel Save" at bounding box center [756, 490] width 332 height 43
click at [672, 492] on span "Save" at bounding box center [677, 498] width 22 height 23
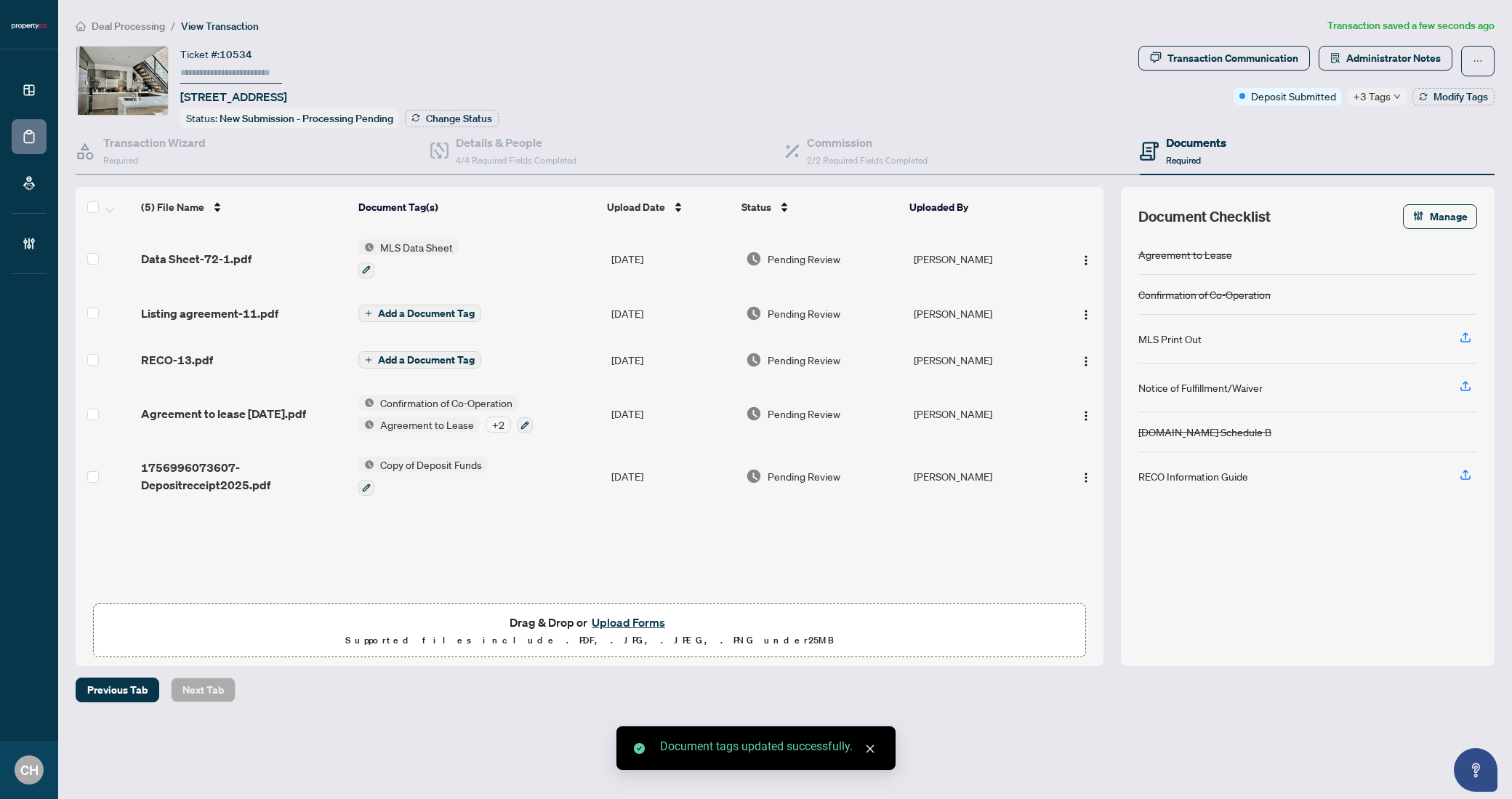
click at [486, 302] on td "Add a Document Tag" at bounding box center [478, 313] width 253 height 47
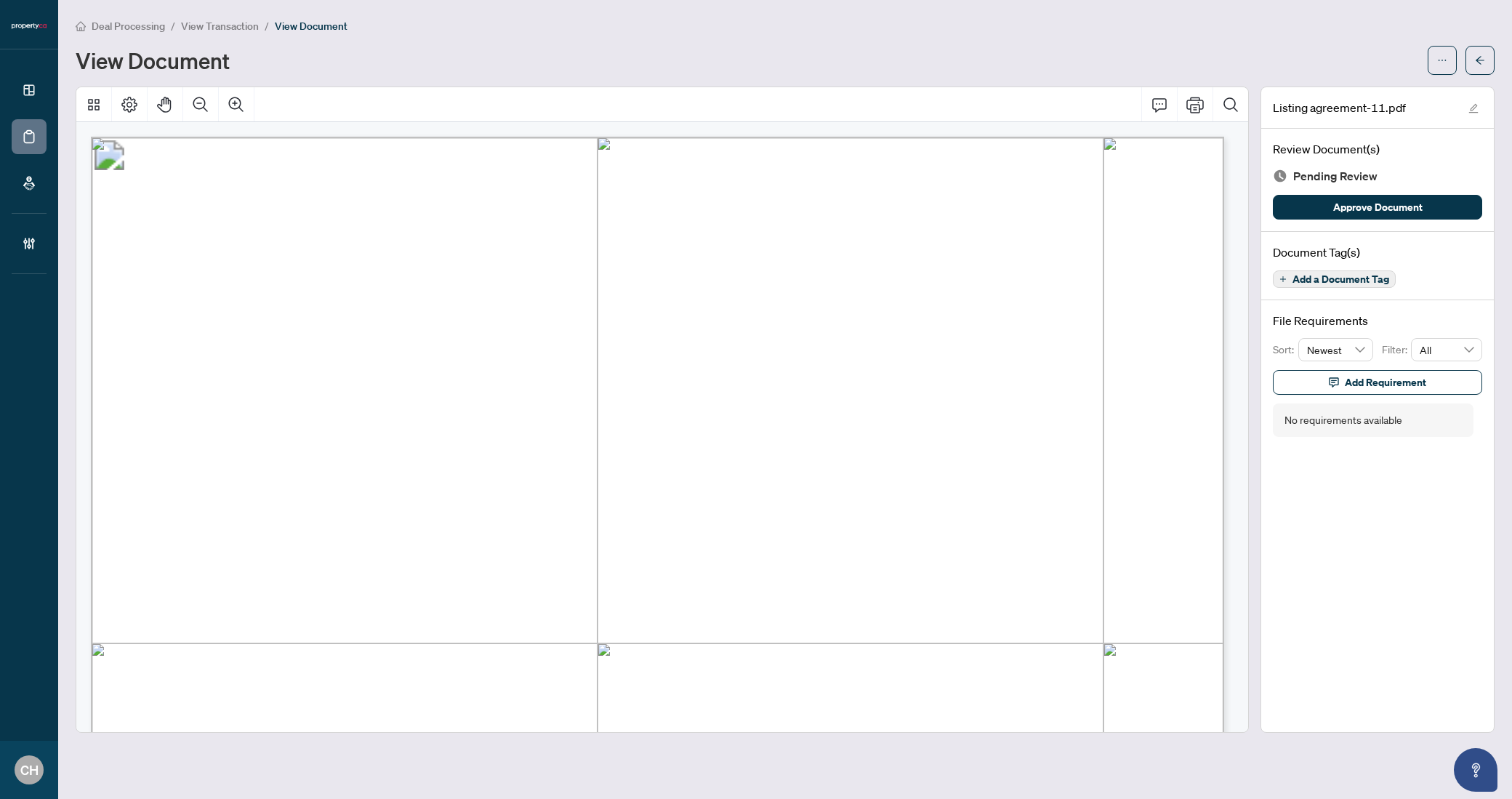
click at [1372, 286] on div "Document Tag(s) Add a Document Tag" at bounding box center [1376, 266] width 233 height 69
click at [1372, 281] on span "Add a Document Tag" at bounding box center [1340, 278] width 96 height 10
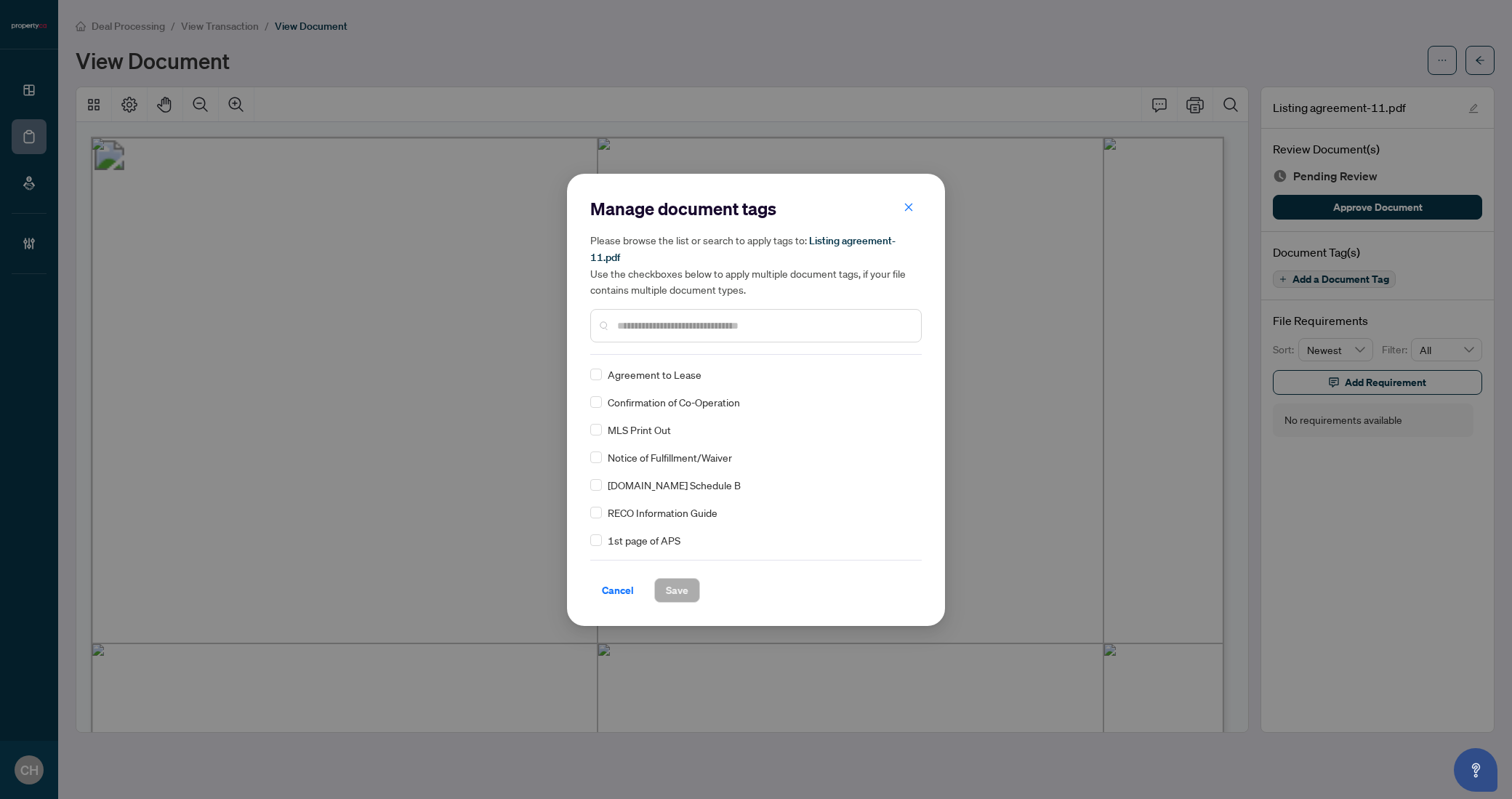
click at [659, 313] on div at bounding box center [756, 326] width 332 height 34
click at [666, 329] on input "text" at bounding box center [763, 325] width 292 height 16
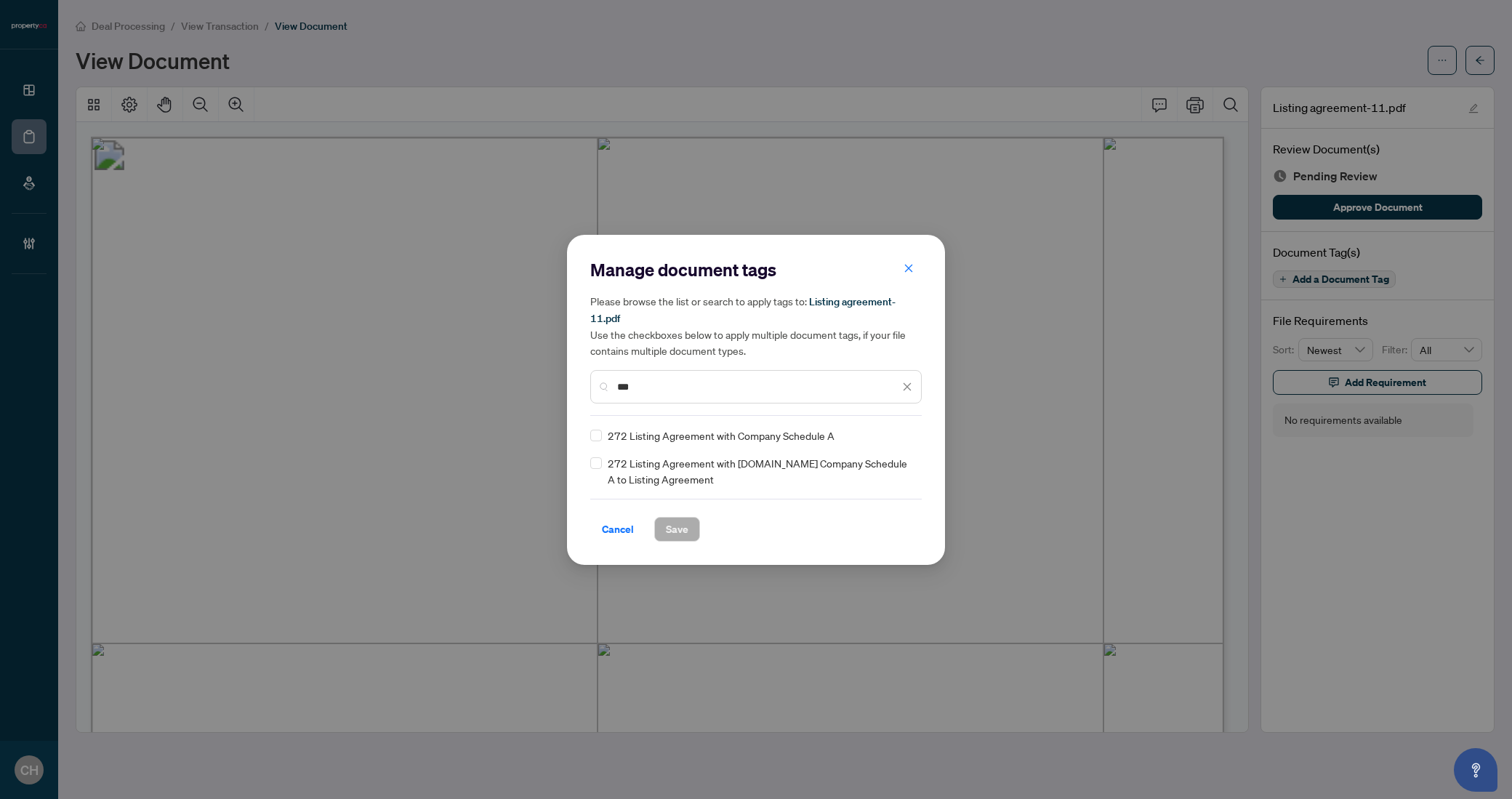
type input "***"
click at [669, 526] on span "Save" at bounding box center [677, 529] width 22 height 23
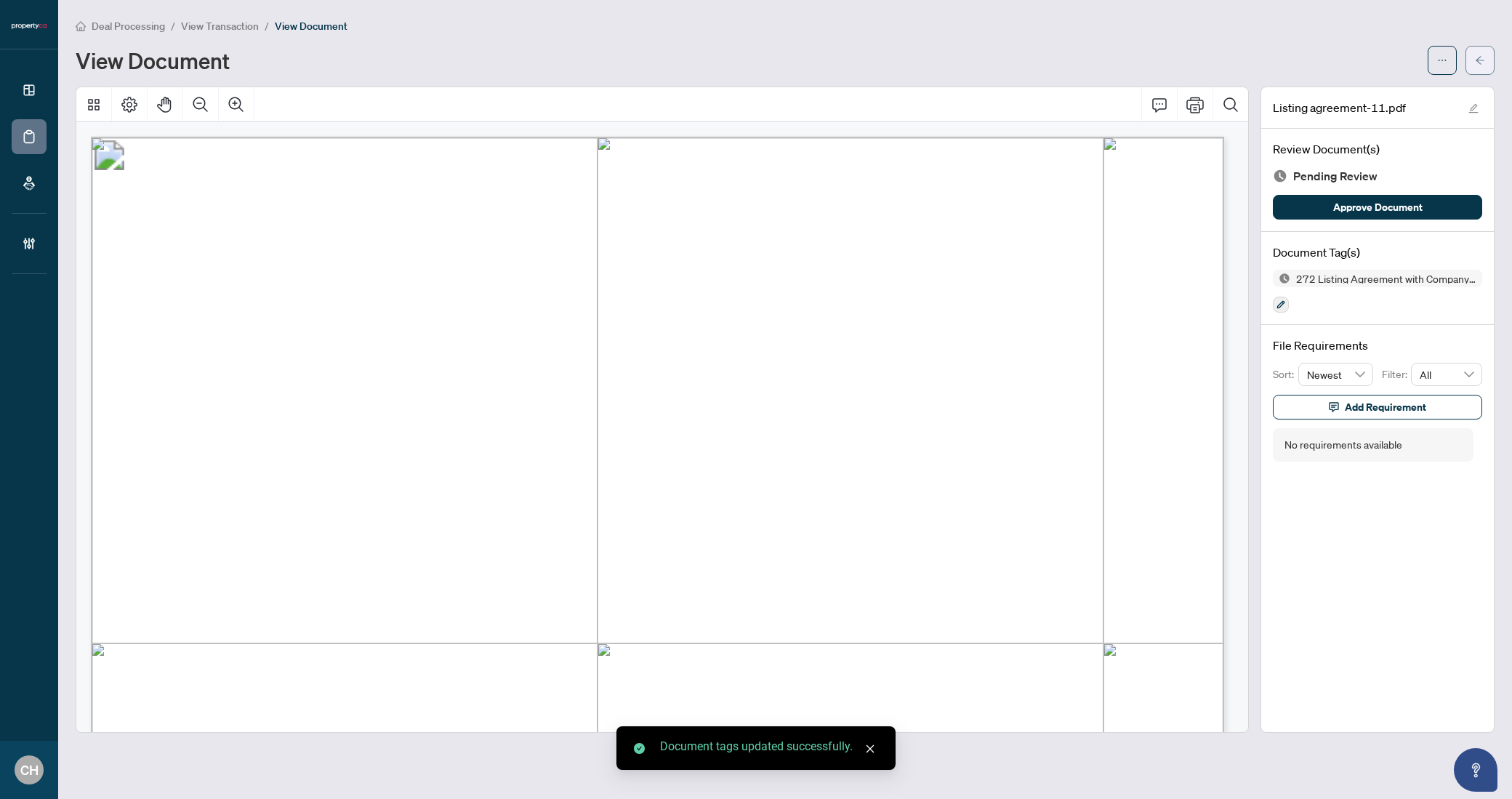
click at [1471, 58] on button "button" at bounding box center [1479, 60] width 29 height 29
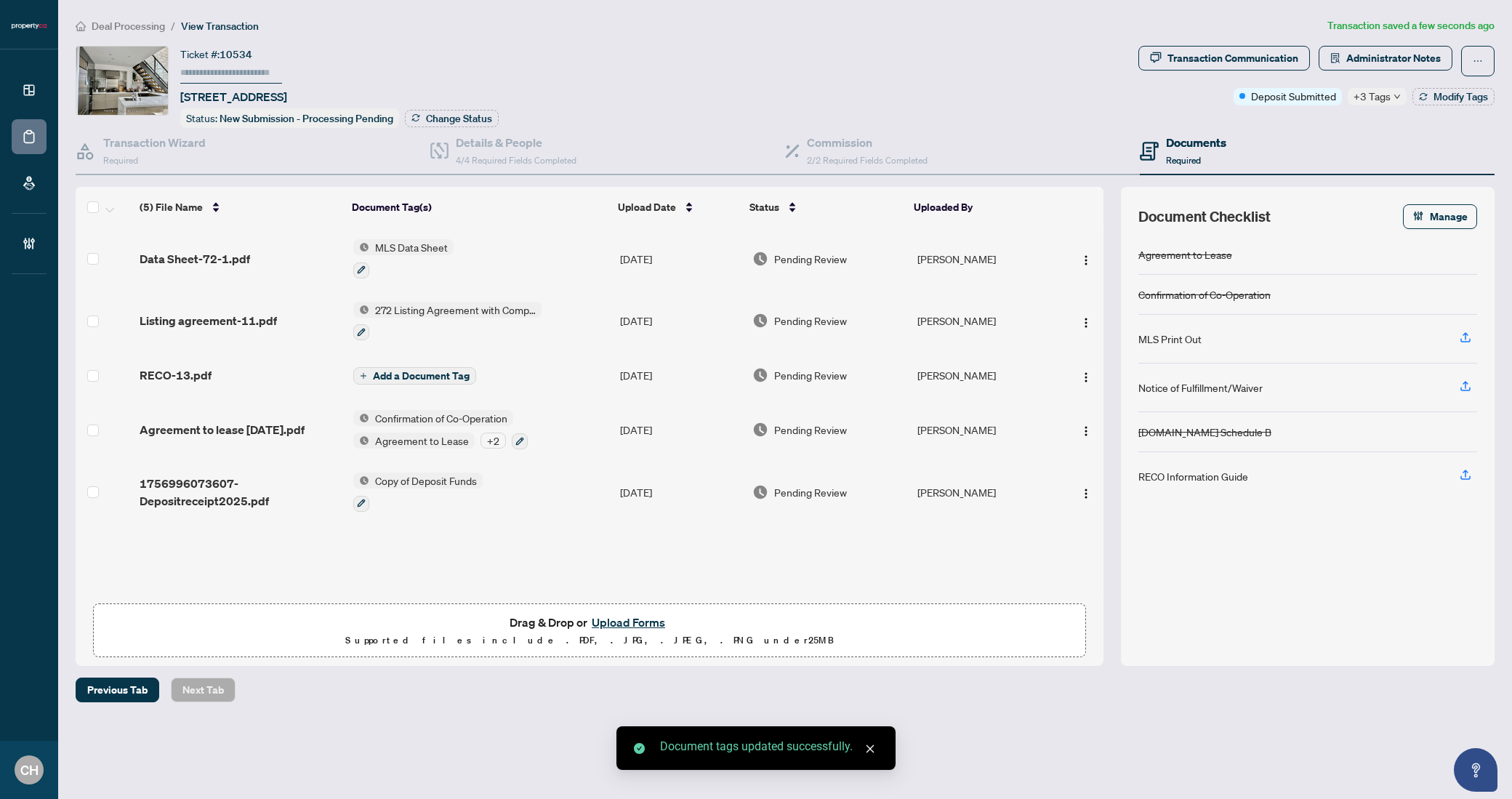
click at [439, 371] on span "Add a Document Tag" at bounding box center [421, 376] width 96 height 10
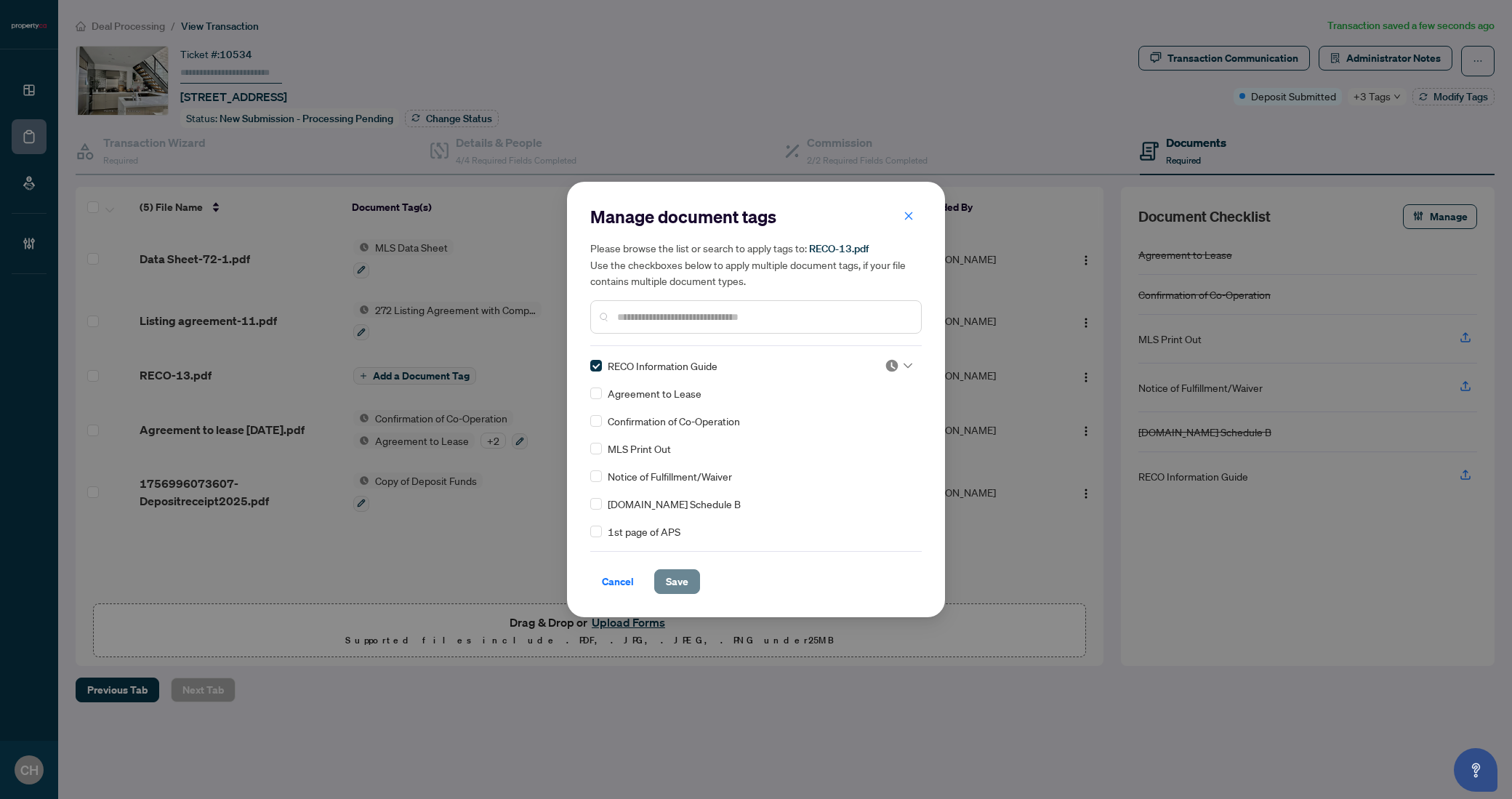
click at [672, 580] on span "Save" at bounding box center [677, 581] width 22 height 23
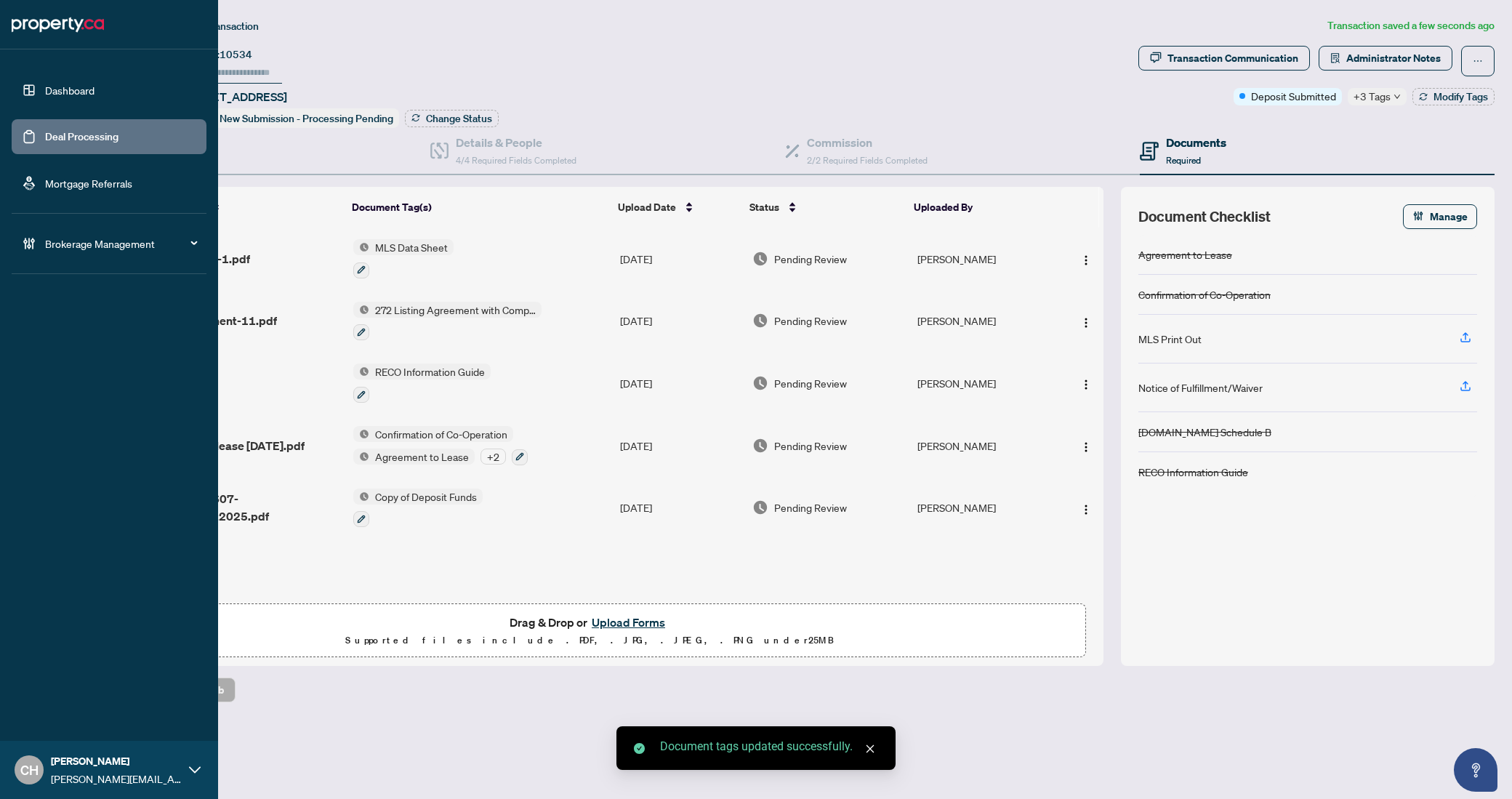
click at [45, 141] on link "Deal Processing" at bounding box center [81, 136] width 74 height 13
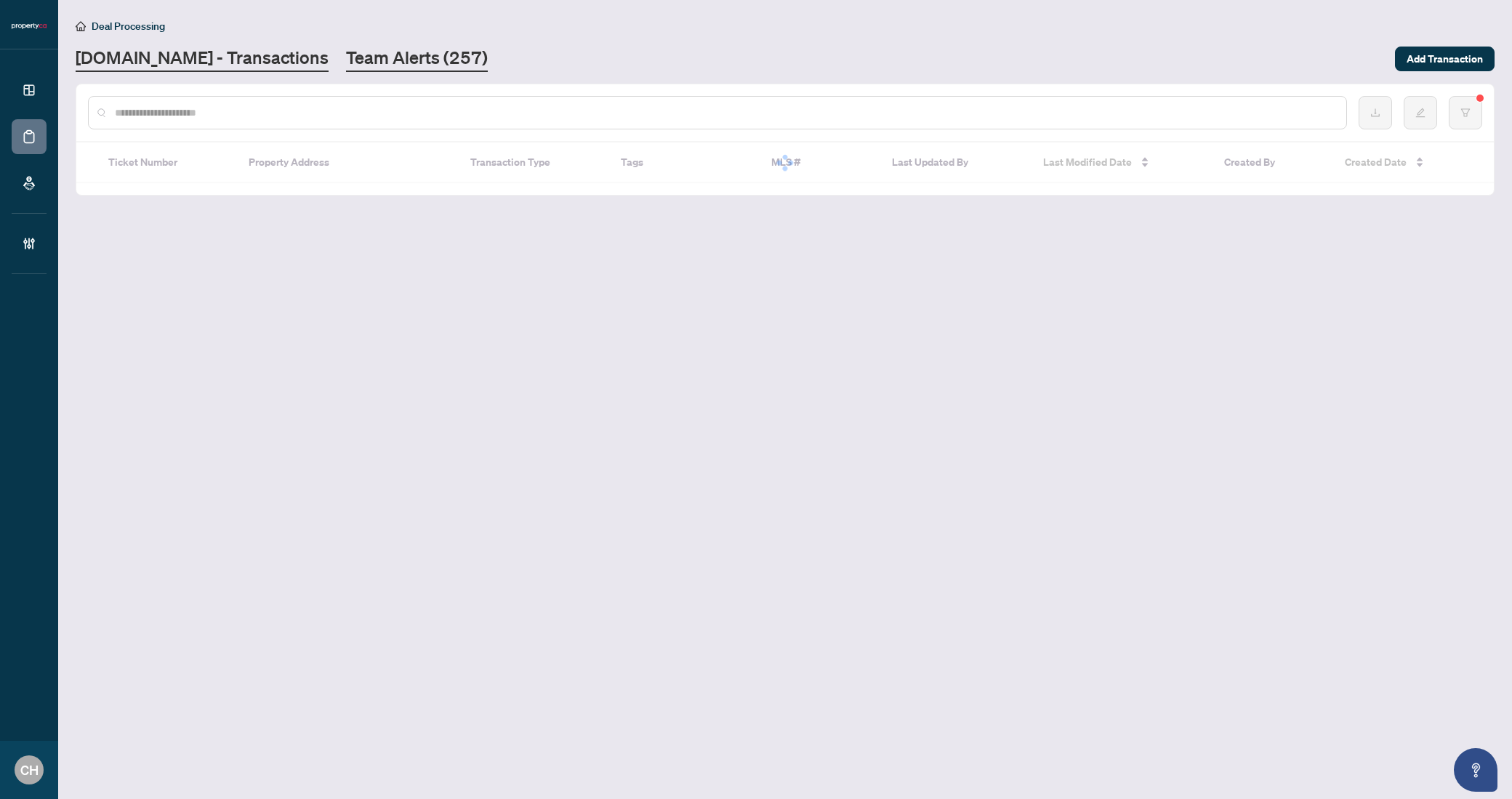
click at [364, 58] on link "Team Alerts (257)" at bounding box center [417, 59] width 142 height 26
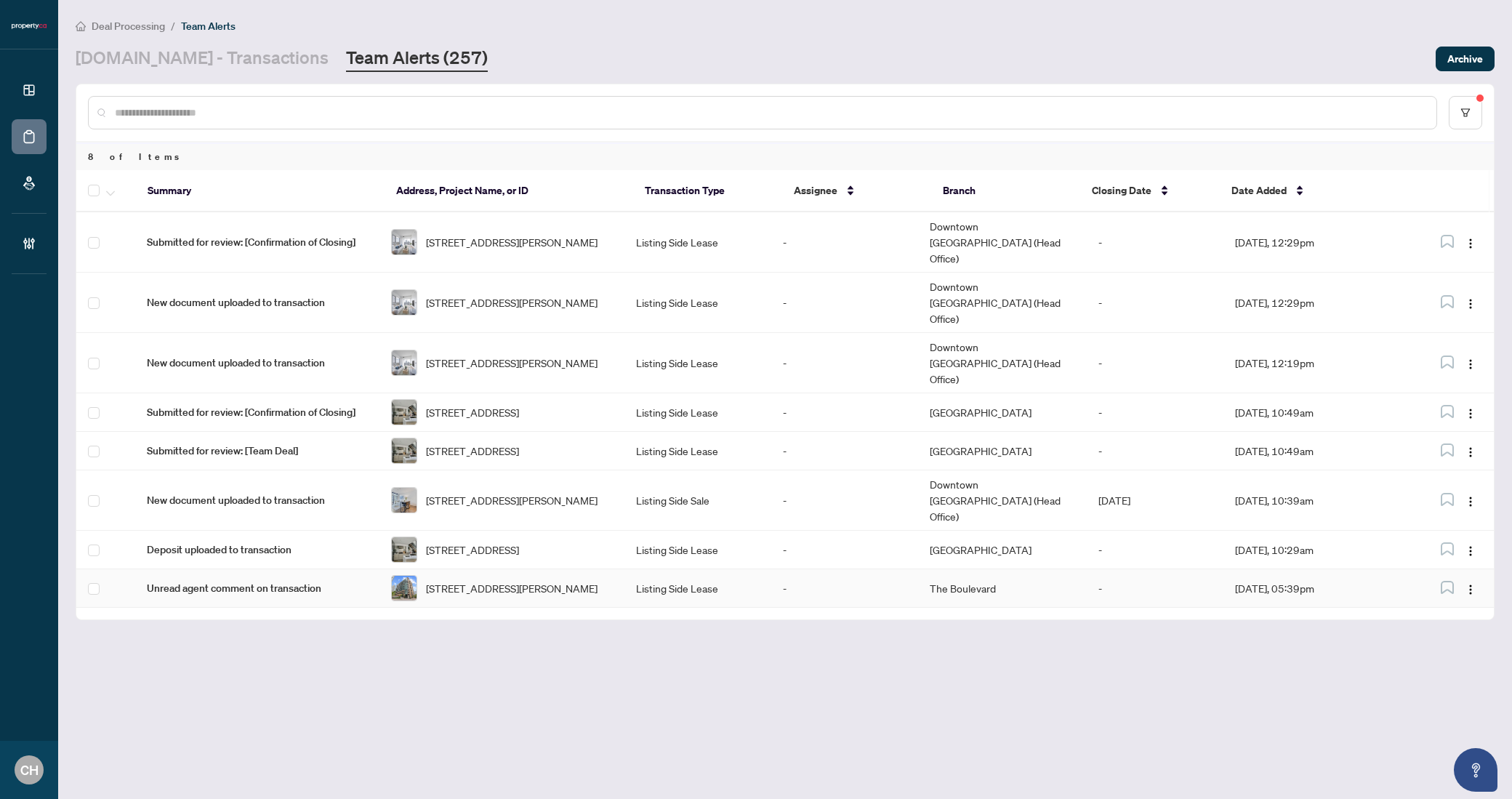
click at [656, 569] on td "Listing Side Lease" at bounding box center [697, 588] width 147 height 38
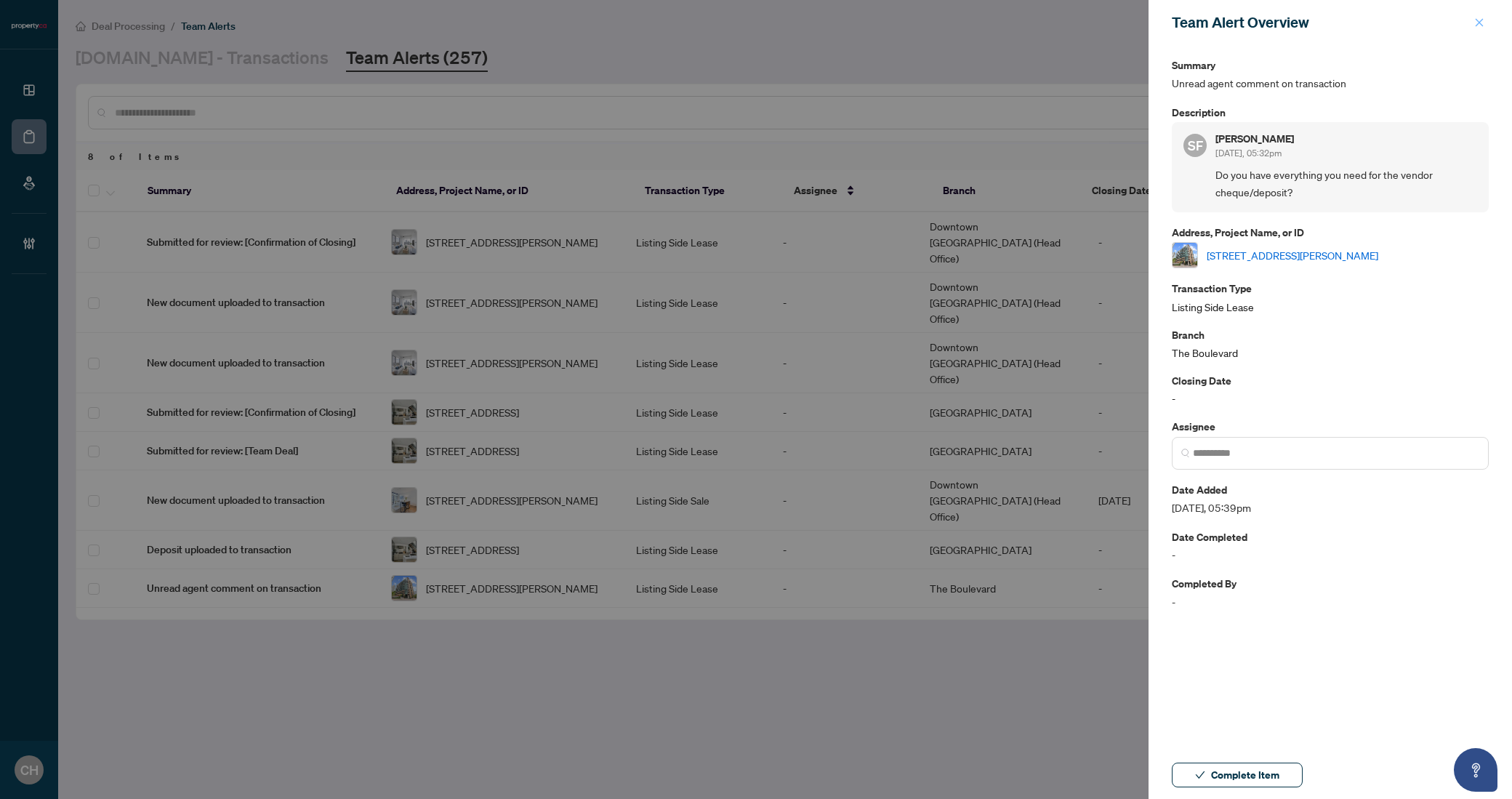
click at [1473, 24] on button "button" at bounding box center [1479, 22] width 19 height 18
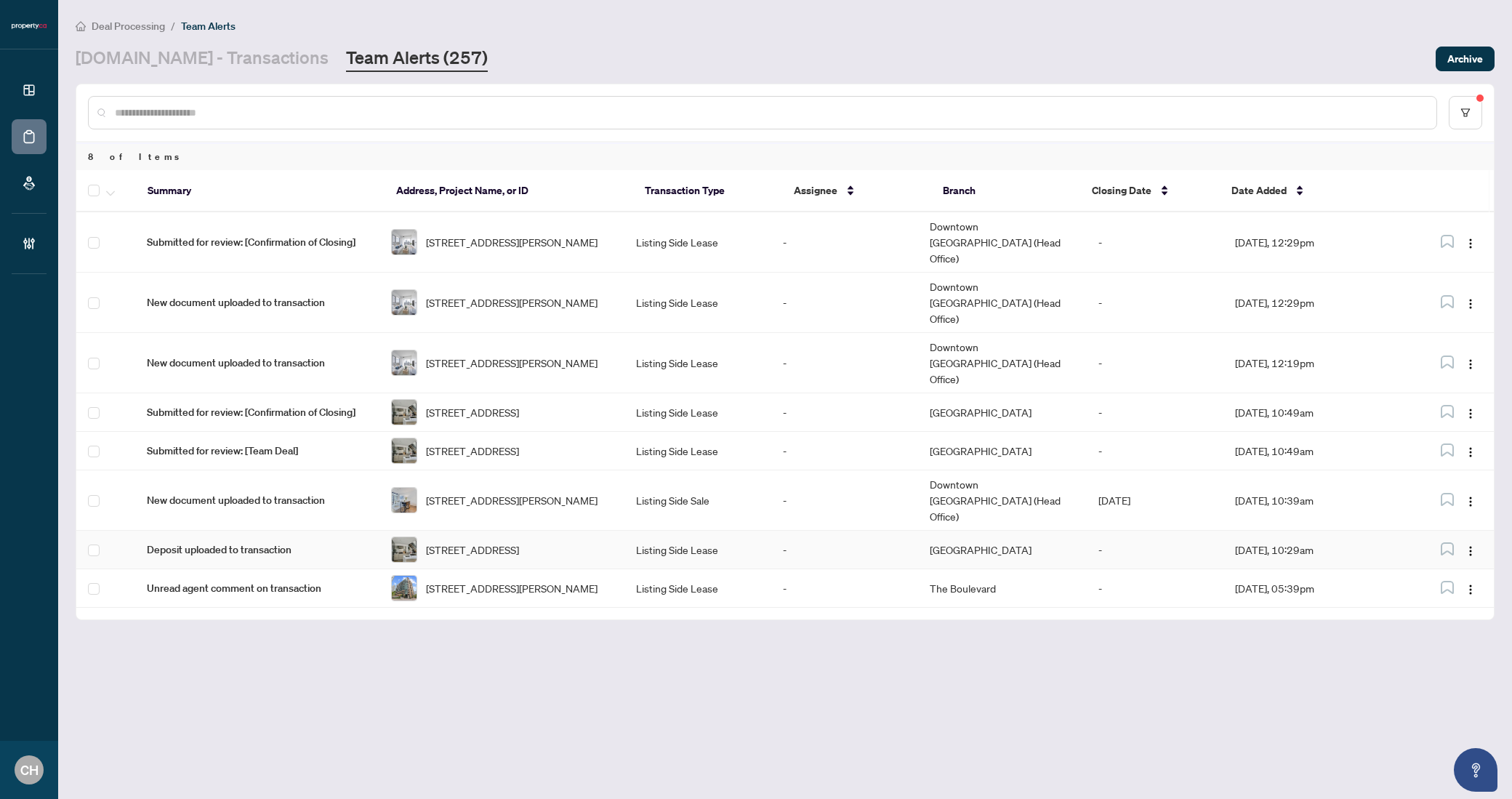
click at [721, 531] on td "Listing Side Lease" at bounding box center [697, 549] width 147 height 38
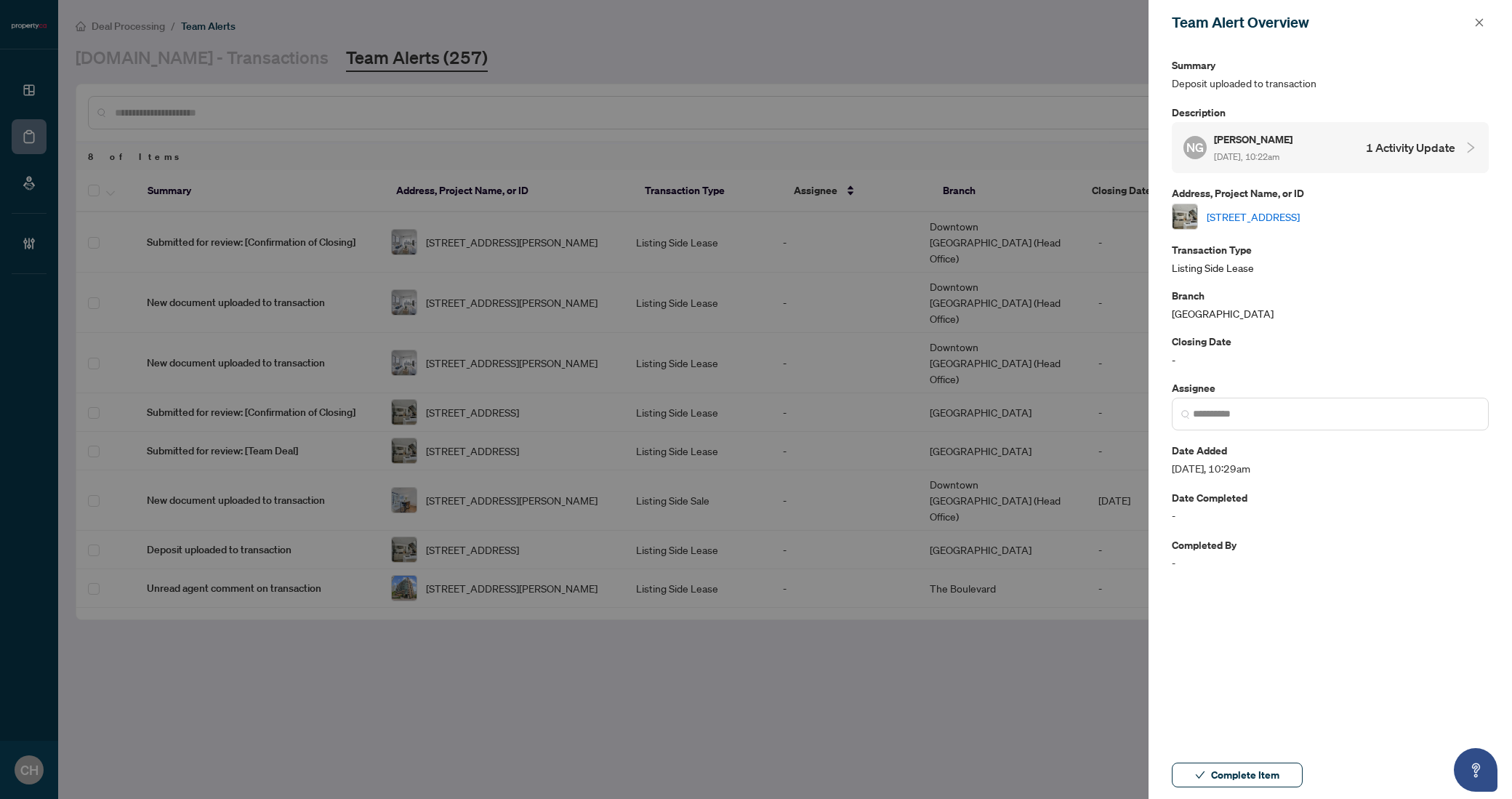
click at [1434, 157] on div "NG Nancy Golkar Sep/04/2025, 10:22am 1 Activity Update" at bounding box center [1319, 148] width 272 height 34
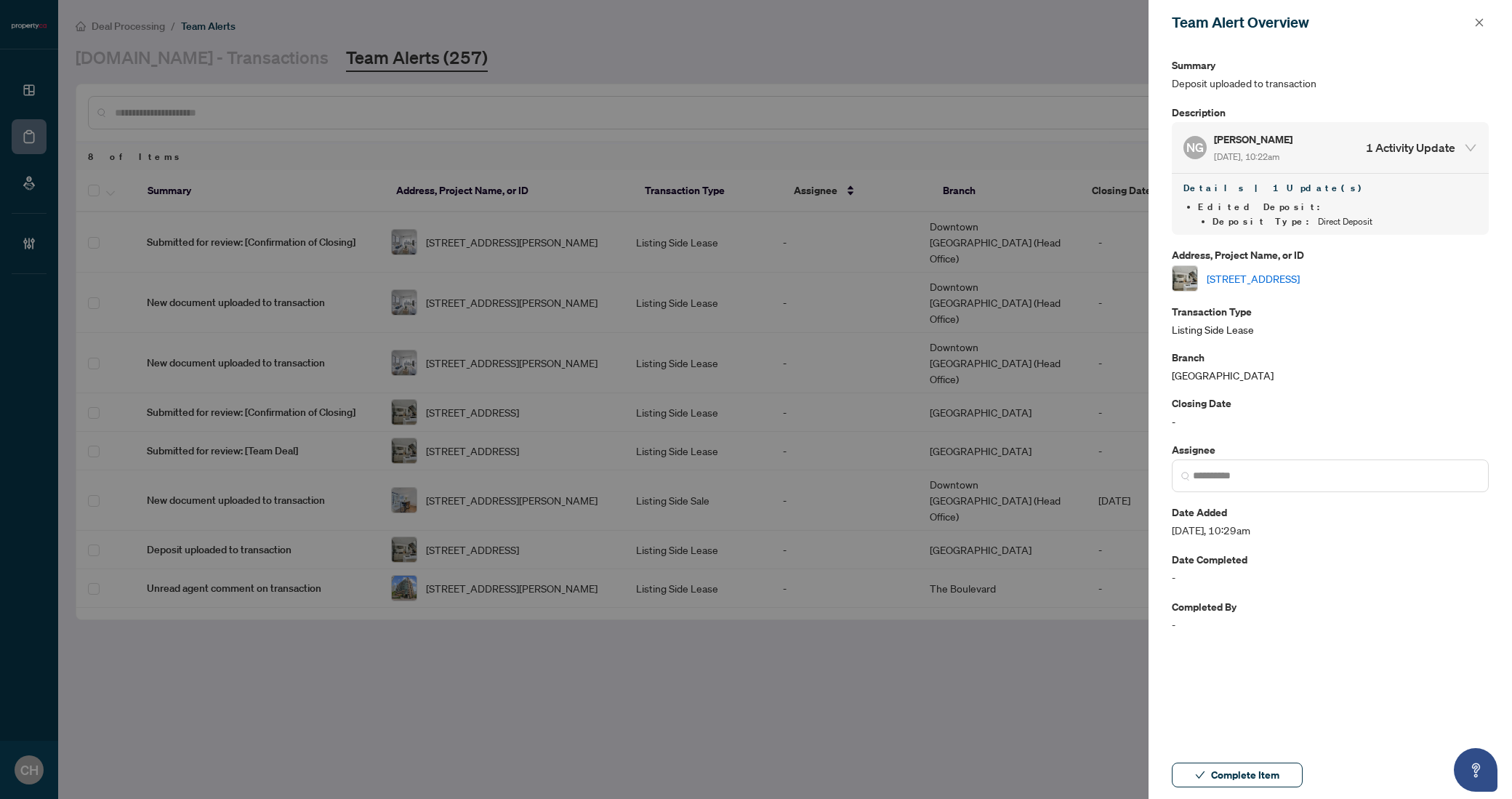
click at [1260, 767] on span "Complete Item" at bounding box center [1245, 775] width 68 height 23
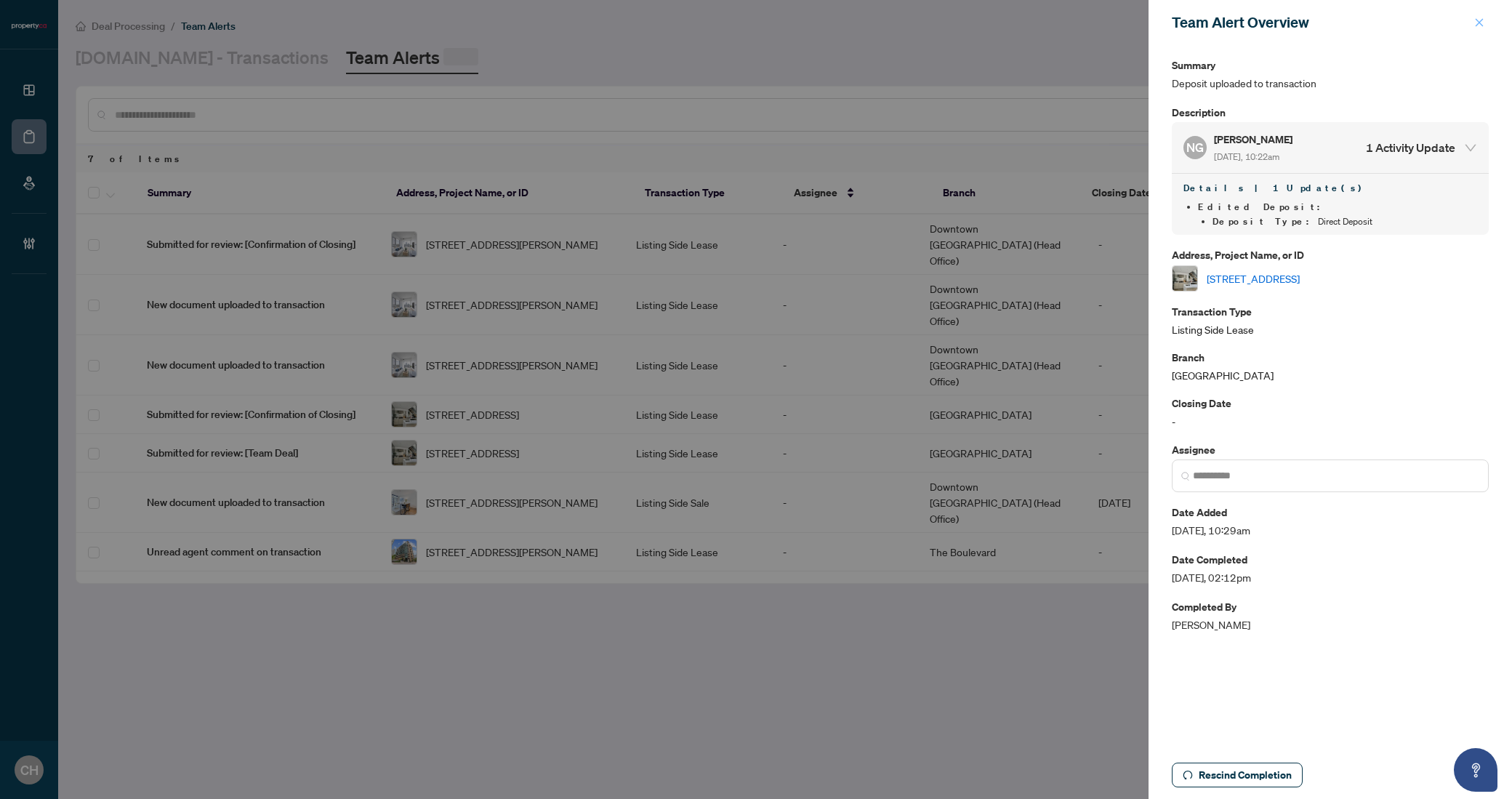
click at [1487, 24] on button "button" at bounding box center [1479, 22] width 19 height 18
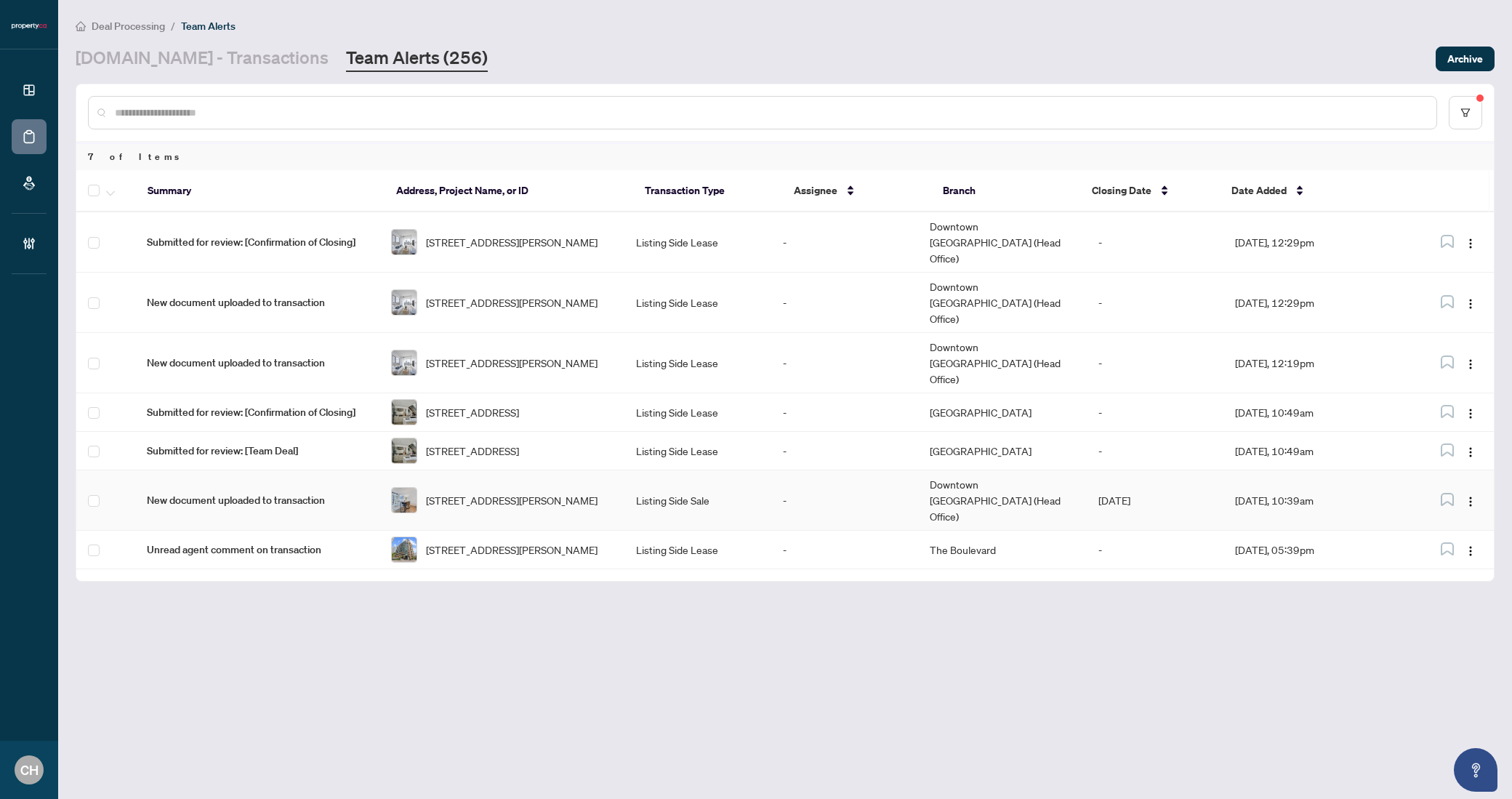
click at [826, 470] on td "-" at bounding box center [844, 500] width 147 height 61
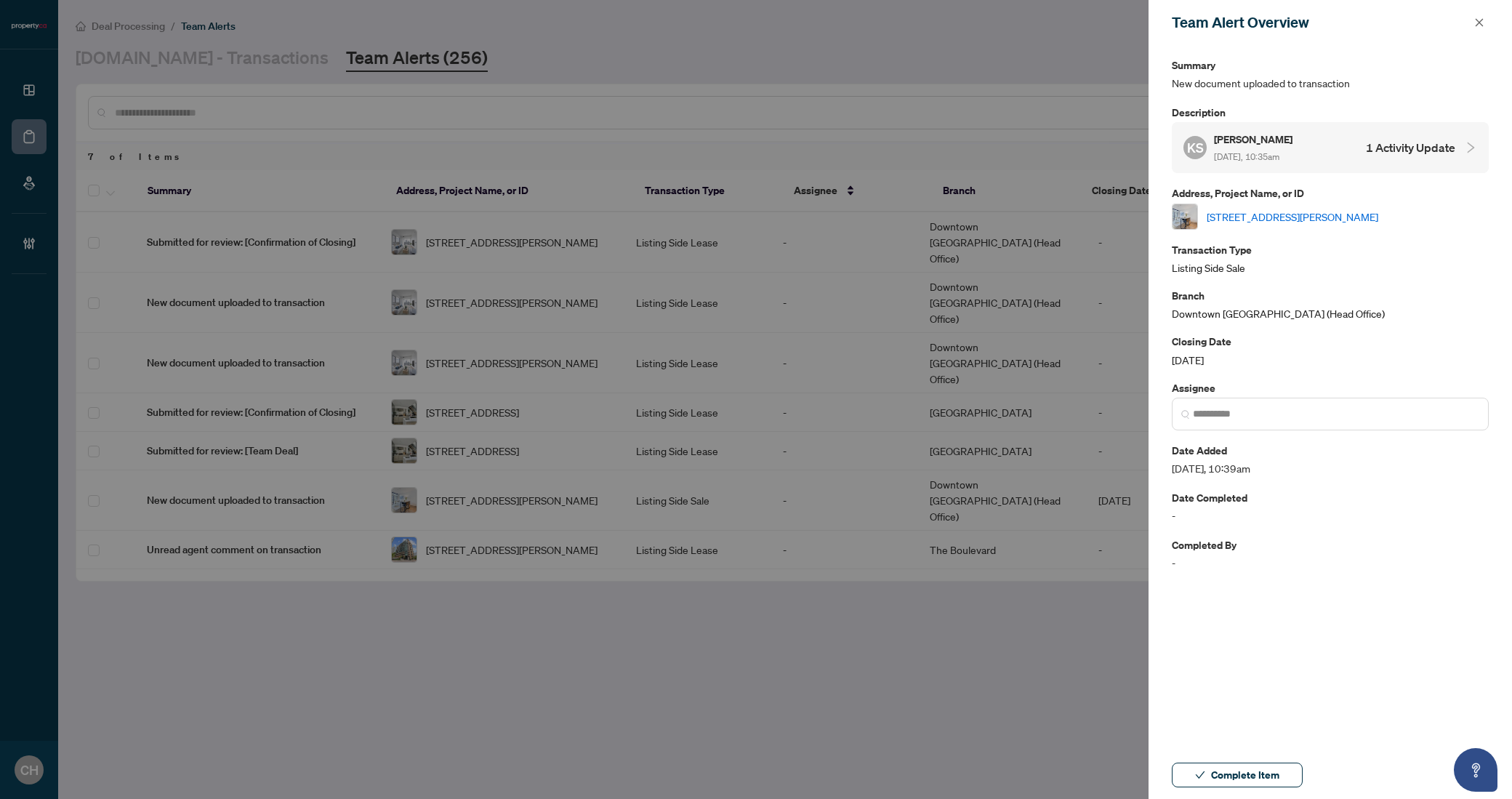
click at [1428, 136] on div "KS Kevin Shapiro Sep/04/2025, 10:35am 1 Activity Update" at bounding box center [1319, 148] width 272 height 34
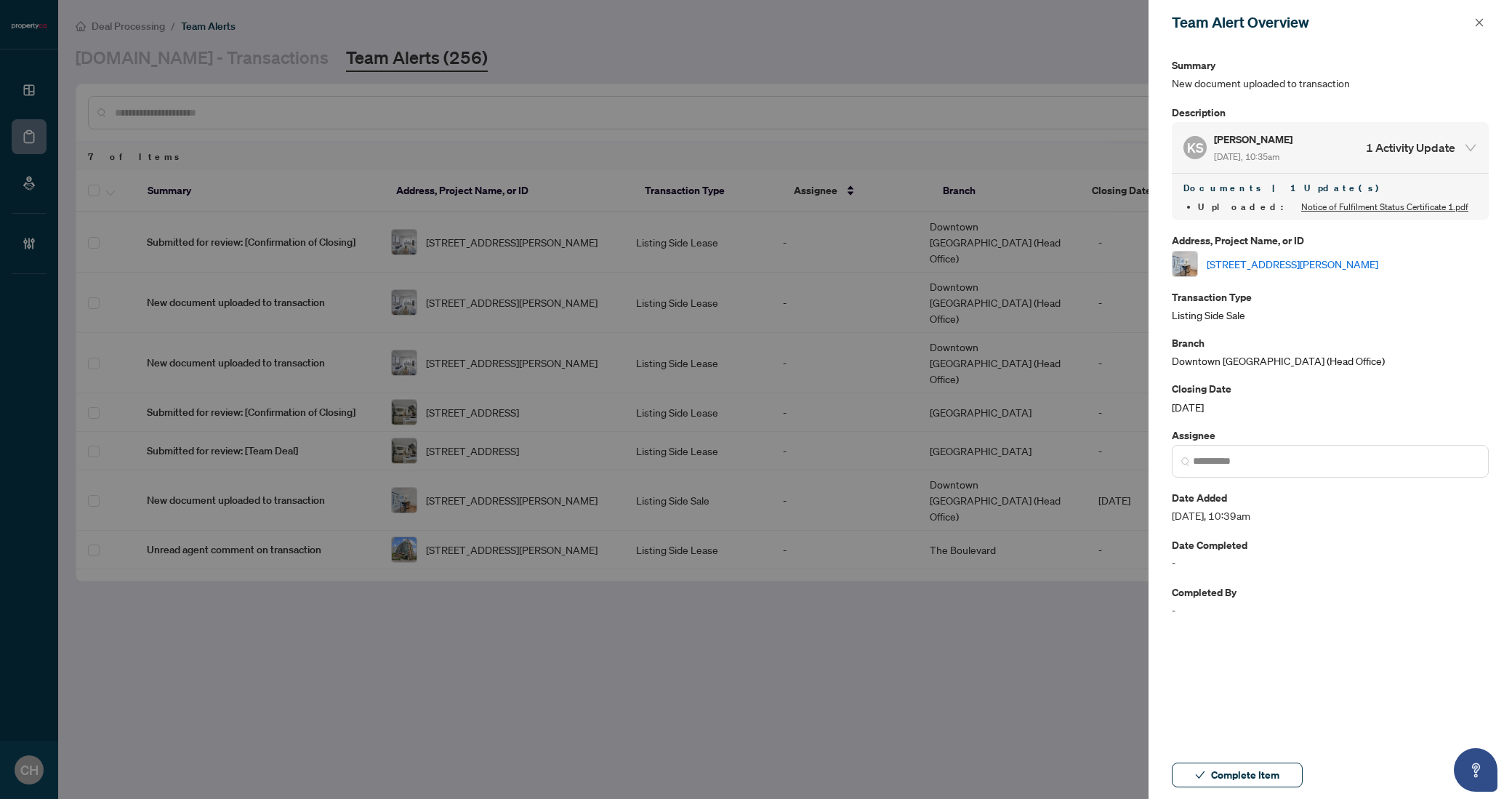
drag, startPoint x: 1252, startPoint y: 778, endPoint x: 1267, endPoint y: 735, distance: 45.5
click at [1252, 778] on span "Complete Item" at bounding box center [1245, 775] width 68 height 23
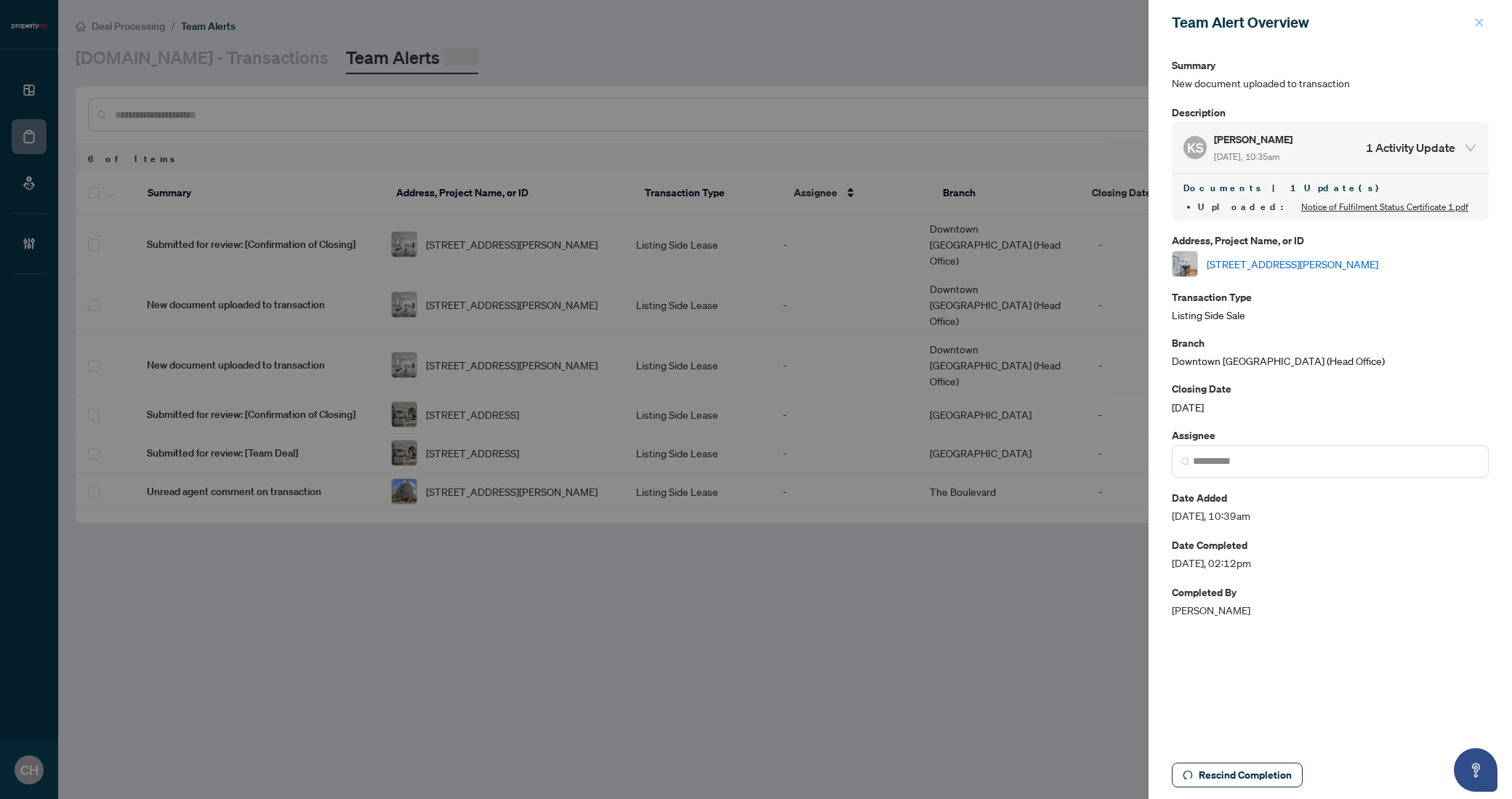
click at [1483, 21] on icon "close" at bounding box center [1478, 22] width 10 height 10
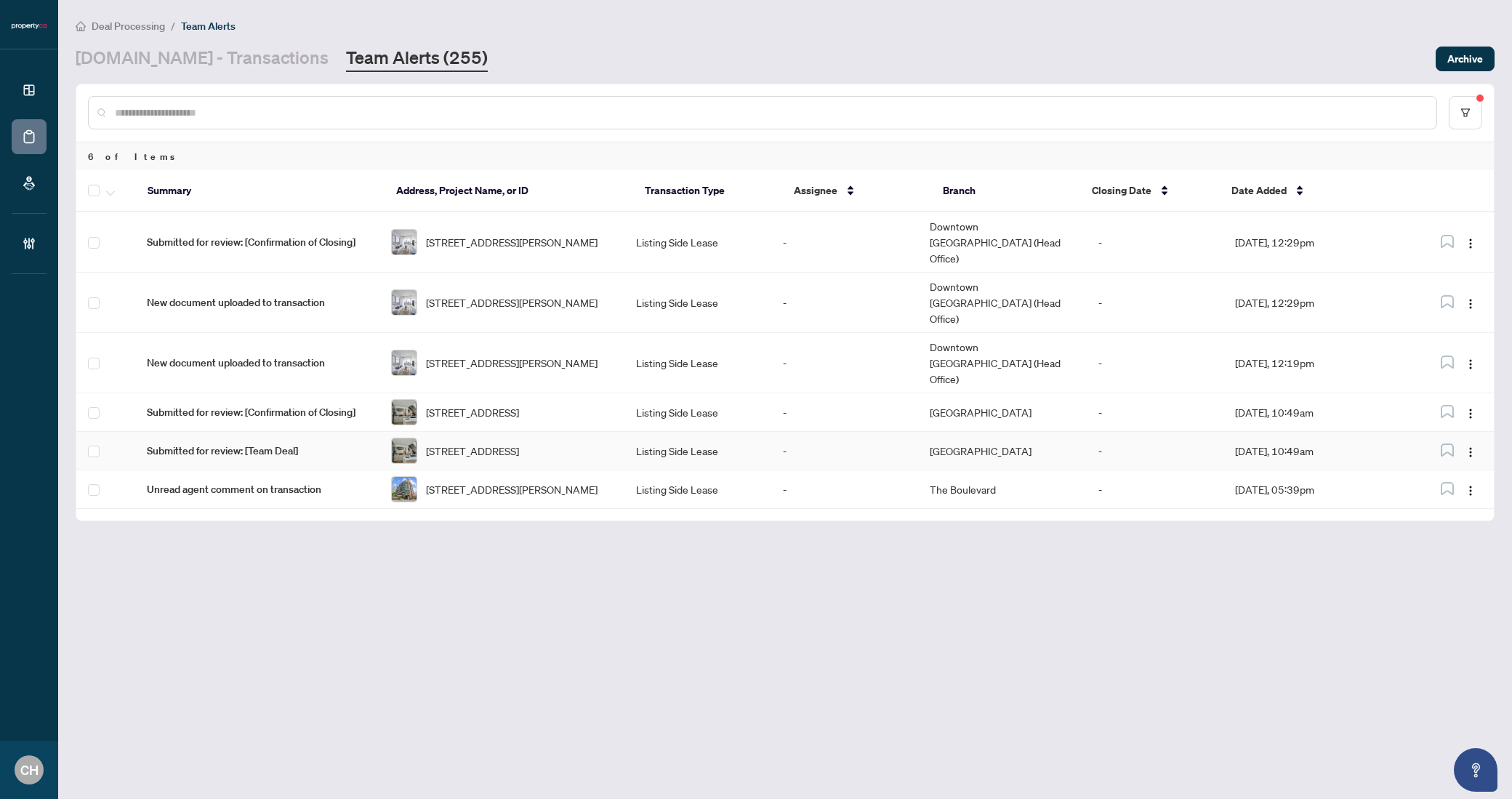
click at [642, 432] on td "Listing Side Lease" at bounding box center [697, 450] width 147 height 38
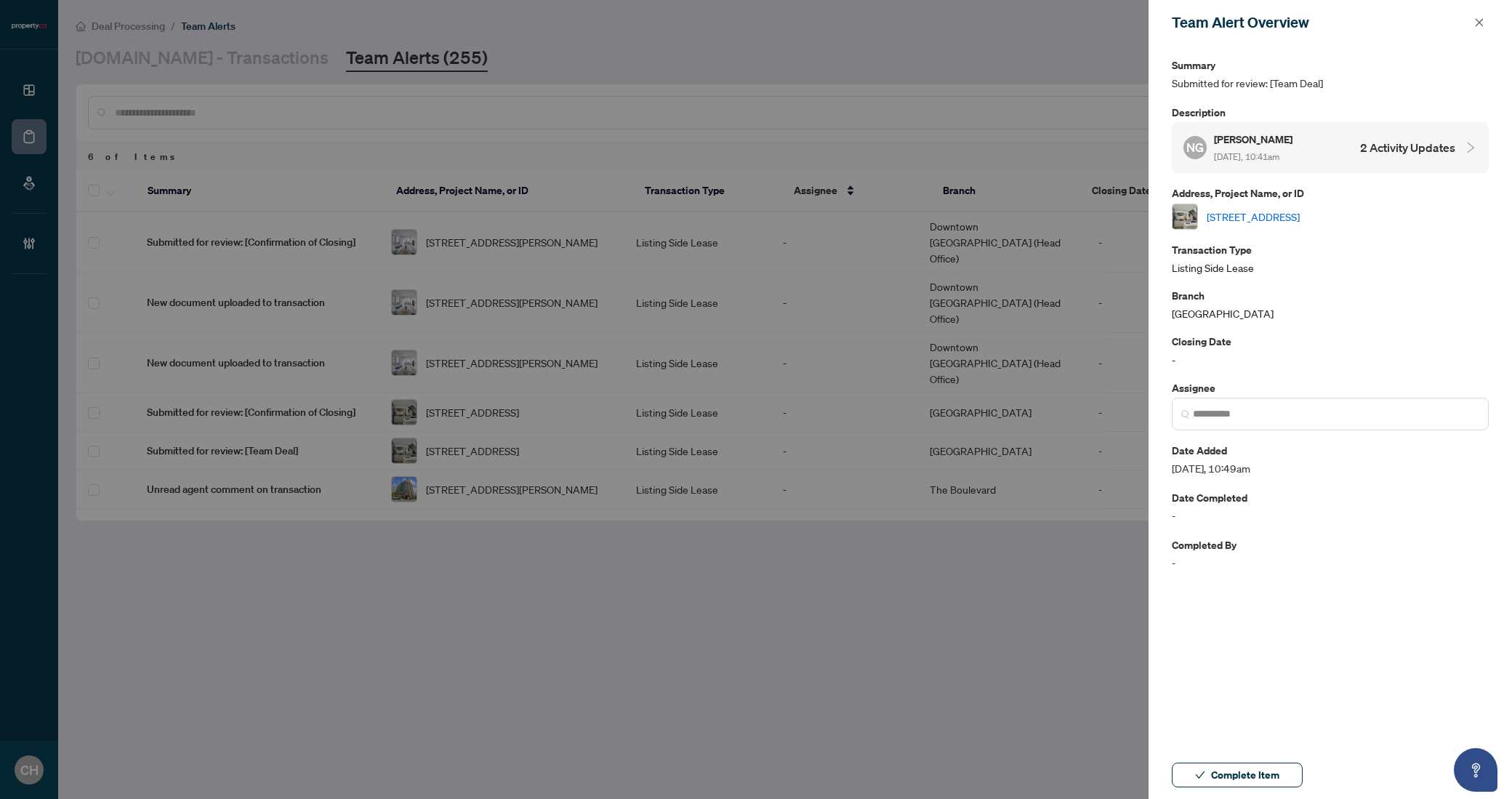
click at [1377, 148] on h4 "2 Activity Updates" at bounding box center [1407, 148] width 95 height 18
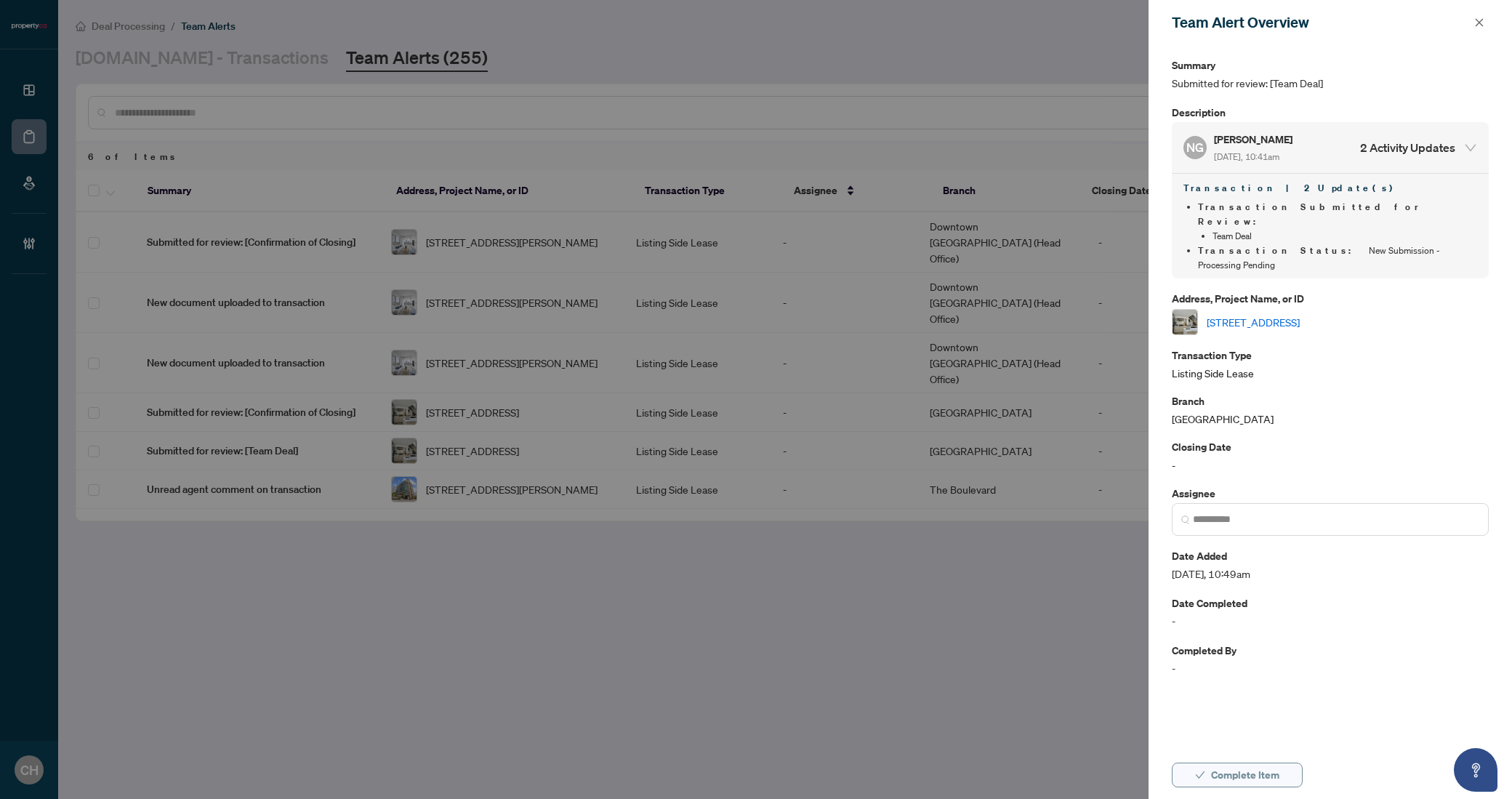
click at [1209, 779] on button "Complete Item" at bounding box center [1237, 775] width 131 height 24
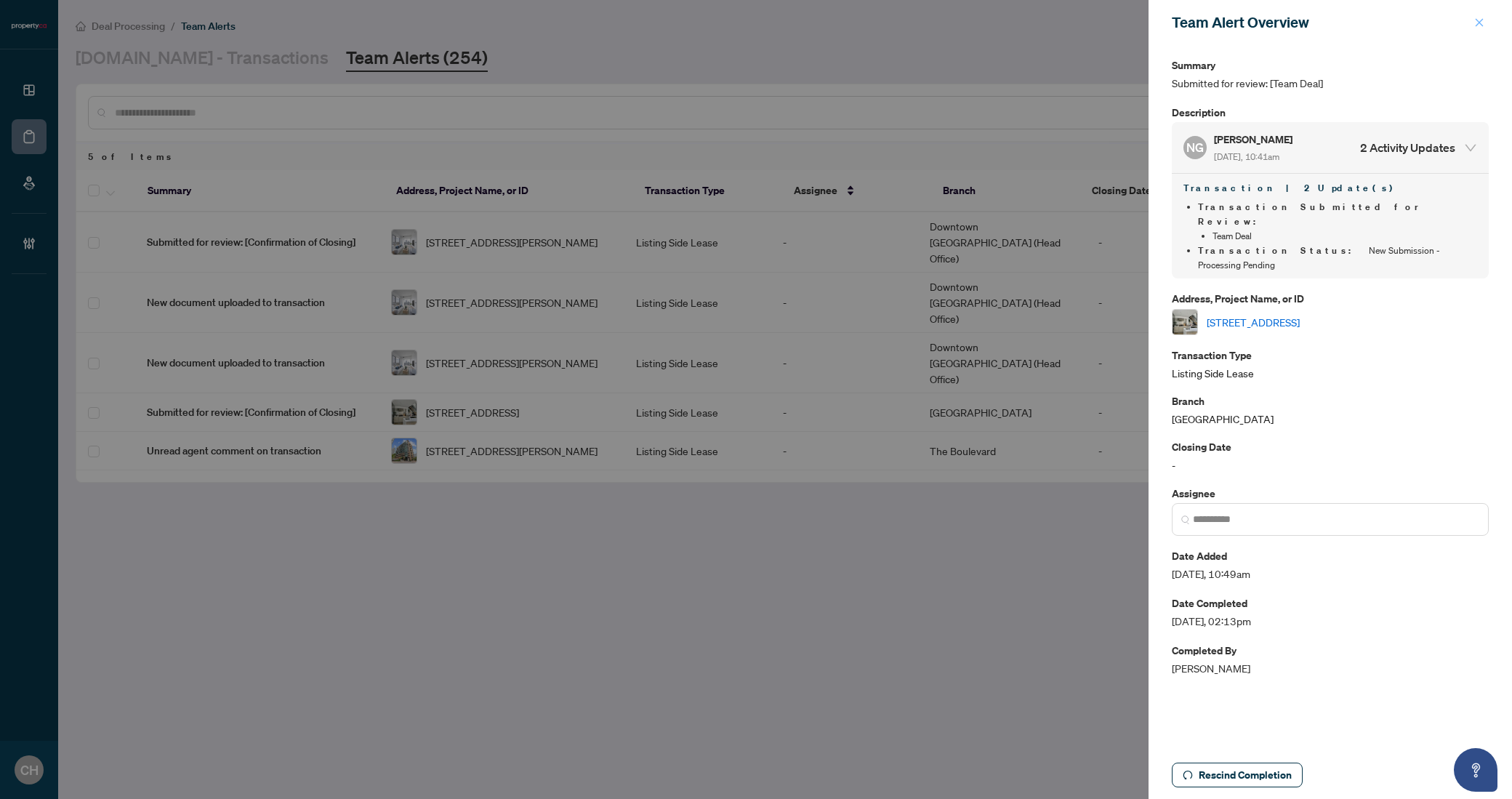
click at [1479, 24] on icon "close" at bounding box center [1478, 22] width 10 height 10
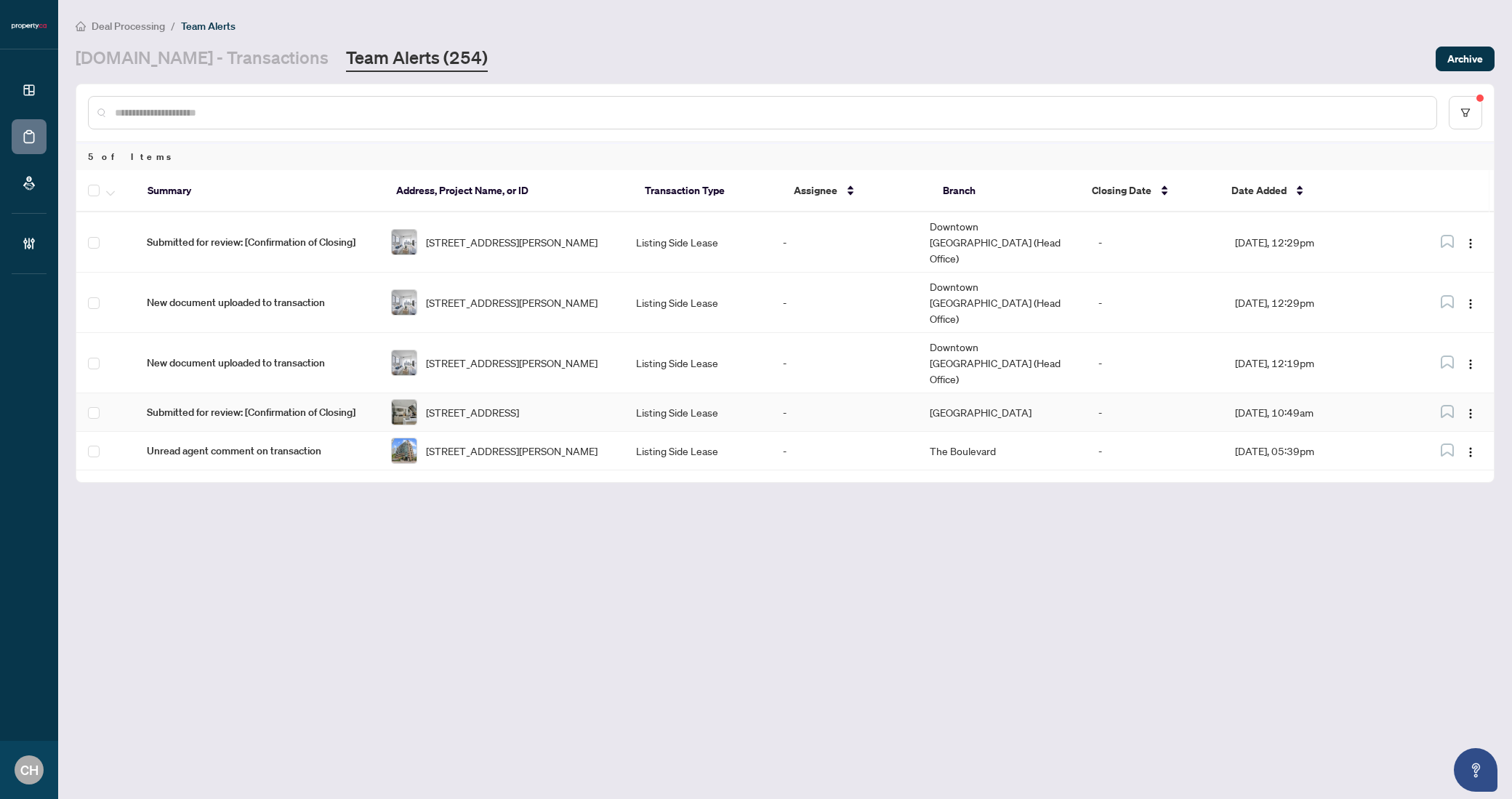
click at [663, 393] on td "Listing Side Lease" at bounding box center [697, 412] width 147 height 38
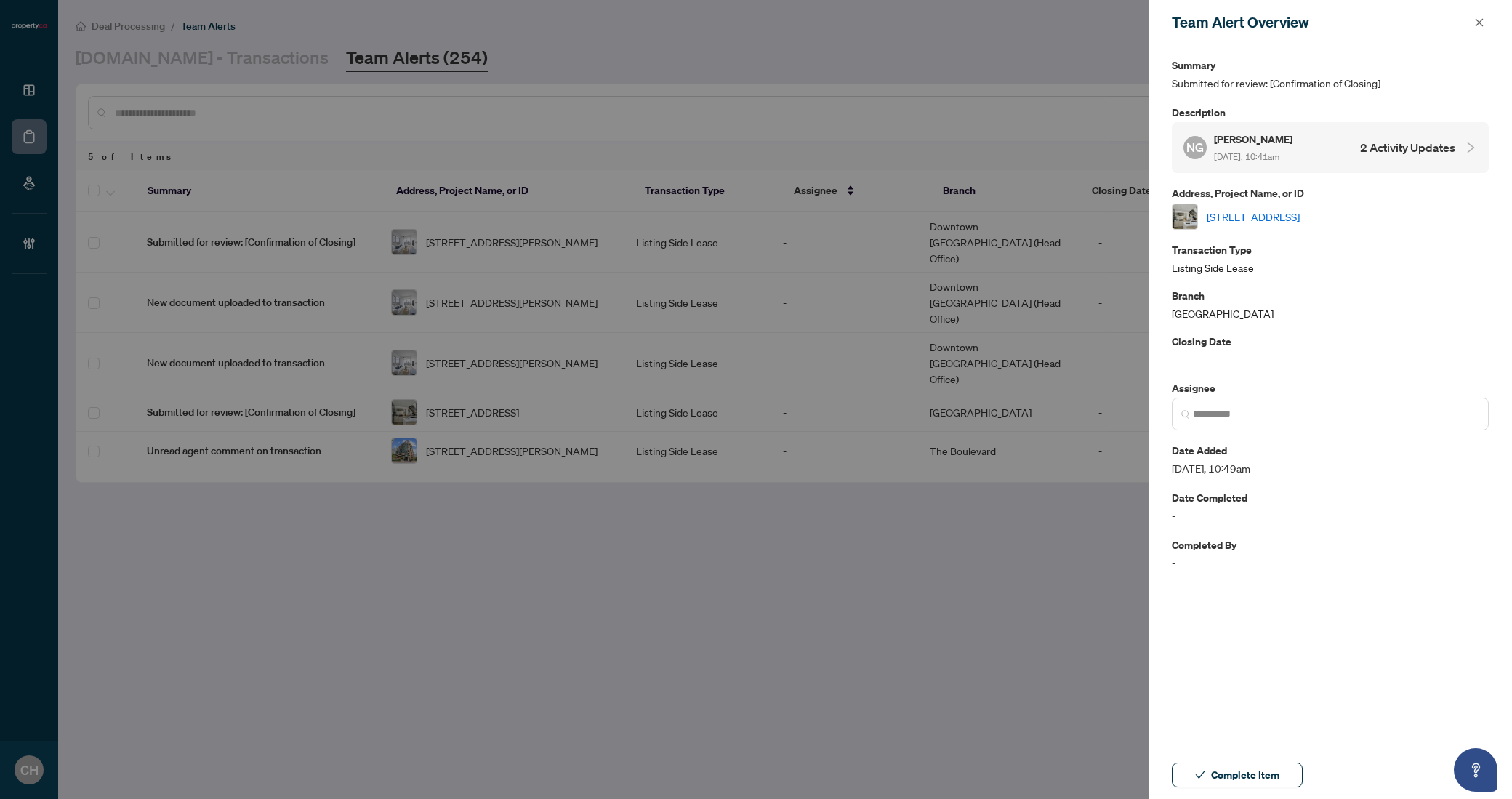
click at [1382, 163] on div "NG Nancy Golkar Sep/04/2025, 10:41am 2 Activity Updates" at bounding box center [1330, 148] width 317 height 50
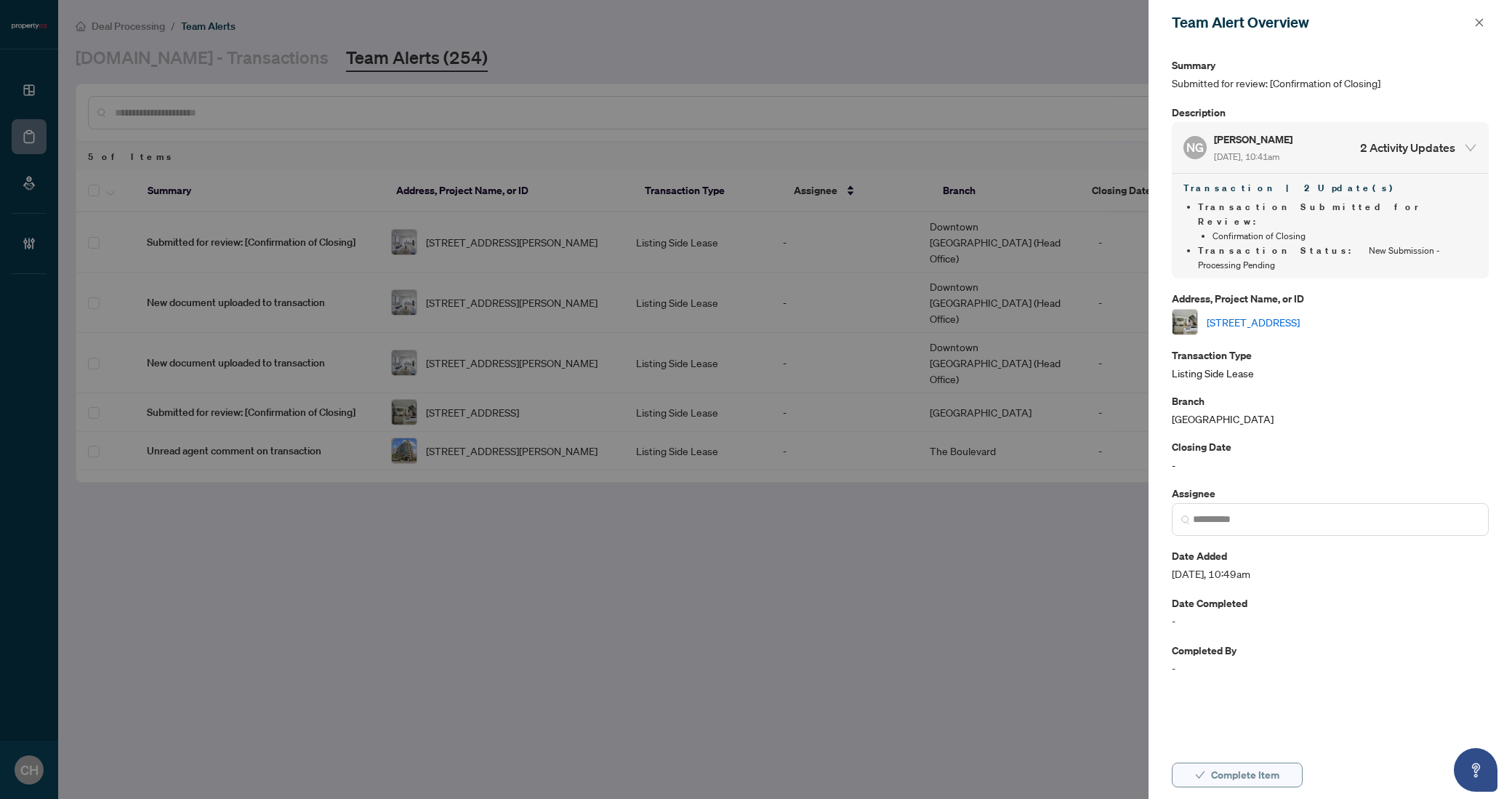
click at [1240, 763] on span "Complete Item" at bounding box center [1245, 775] width 68 height 23
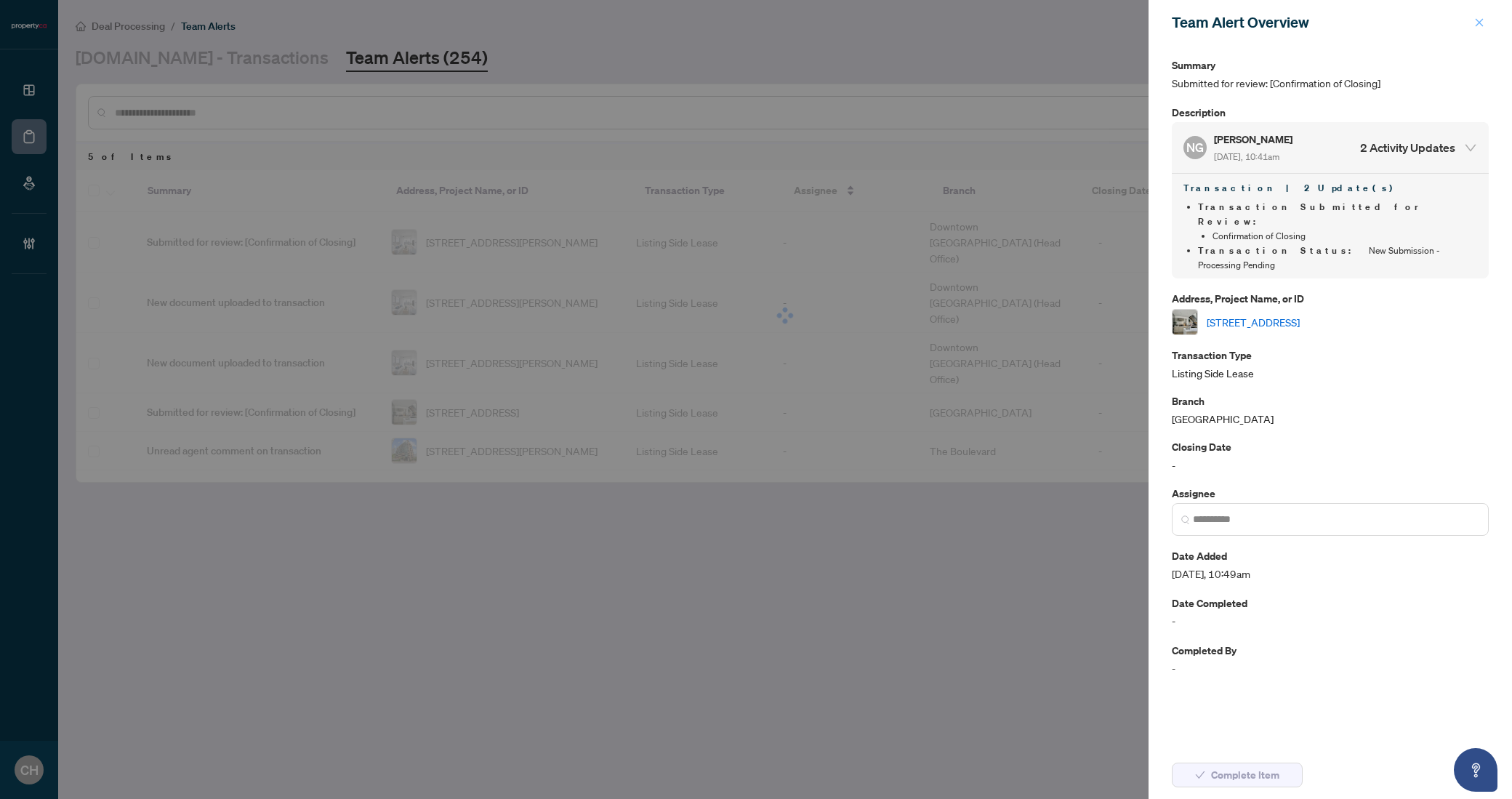
click at [1484, 22] on button "button" at bounding box center [1479, 22] width 19 height 18
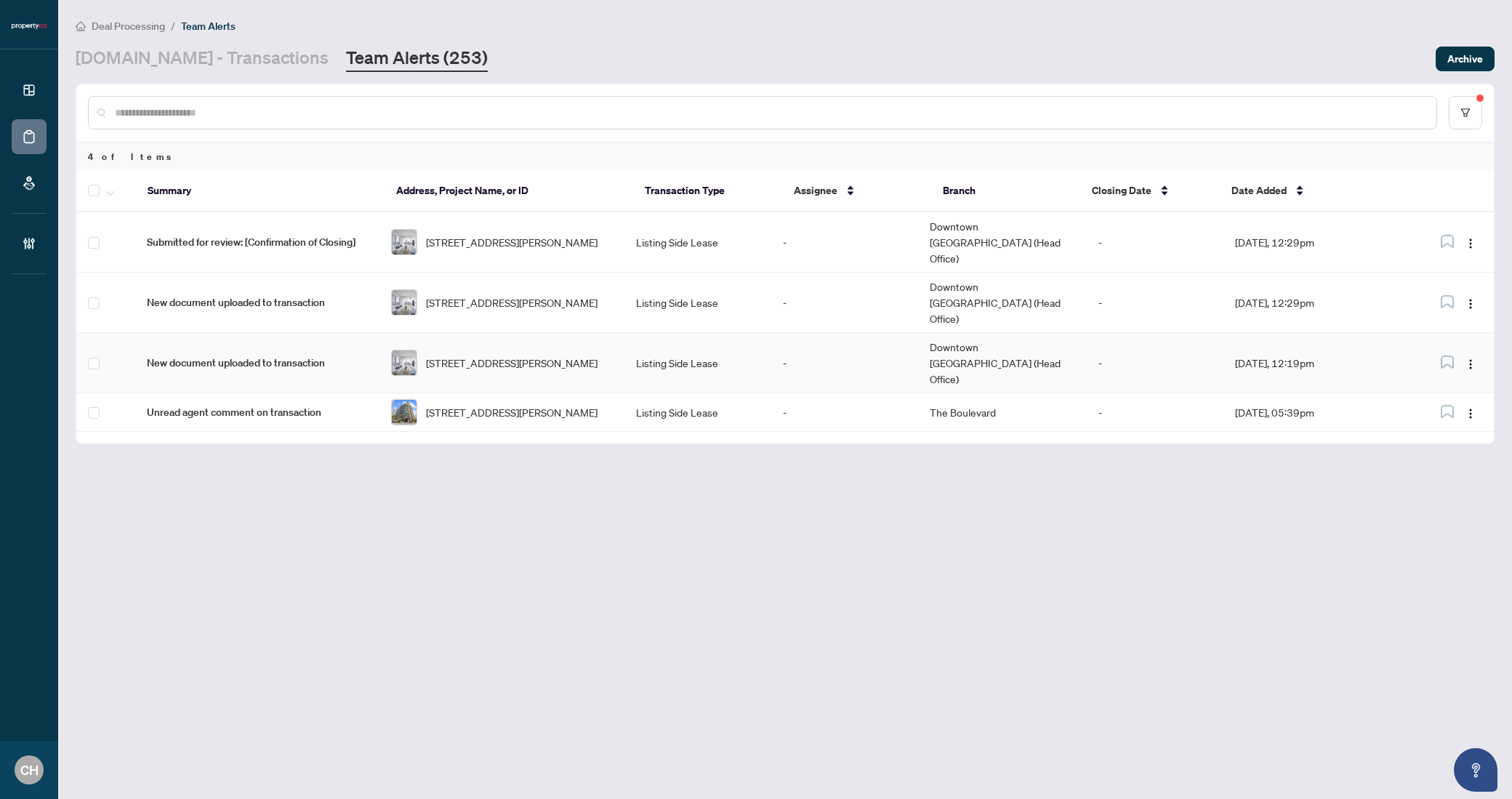
click at [520, 355] on span "[STREET_ADDRESS][PERSON_NAME]" at bounding box center [512, 363] width 172 height 16
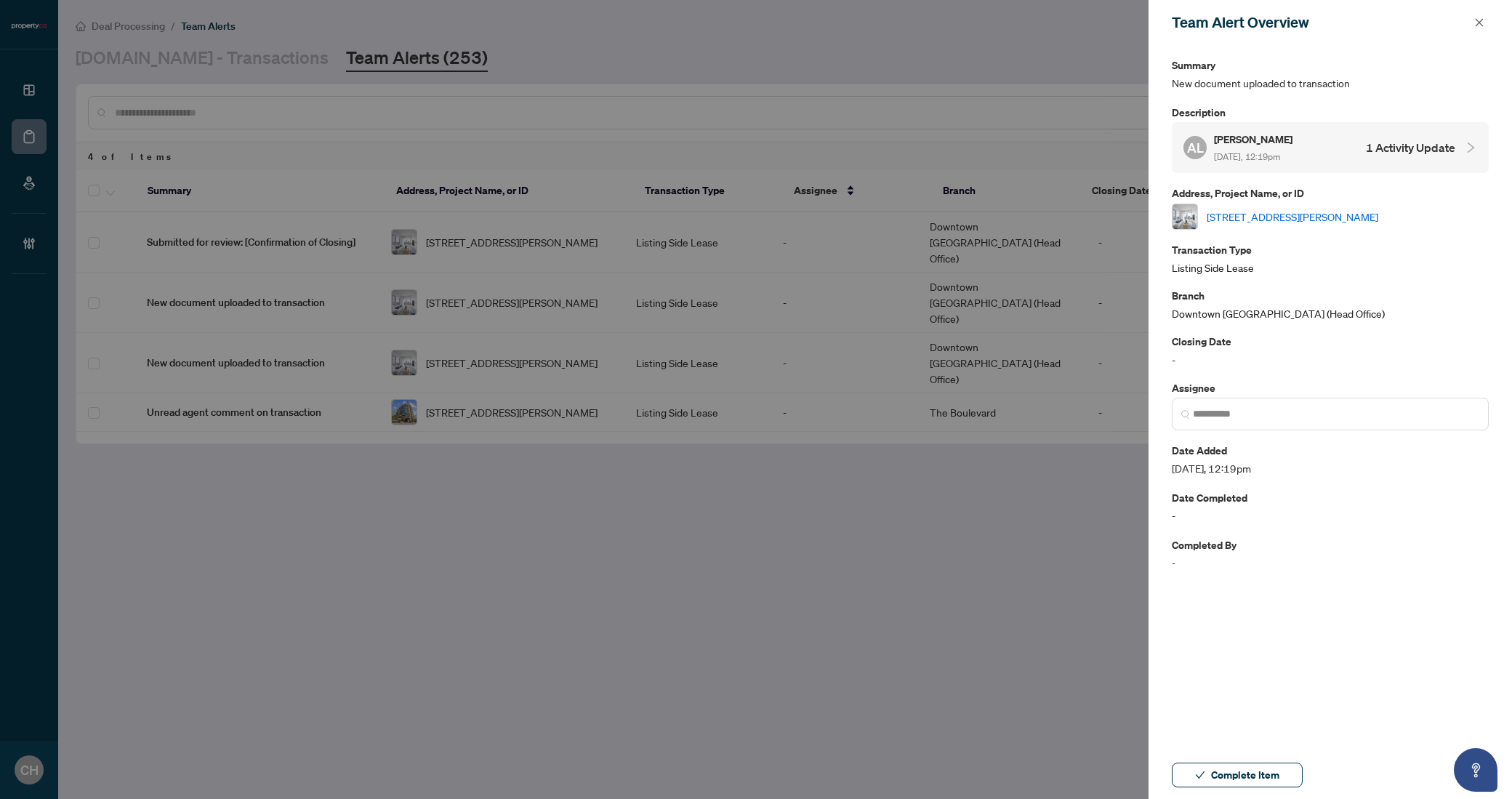
click at [1390, 136] on div "AL Alexia Lewis Sep/04/2025, 12:19pm 1 Activity Update" at bounding box center [1319, 148] width 272 height 34
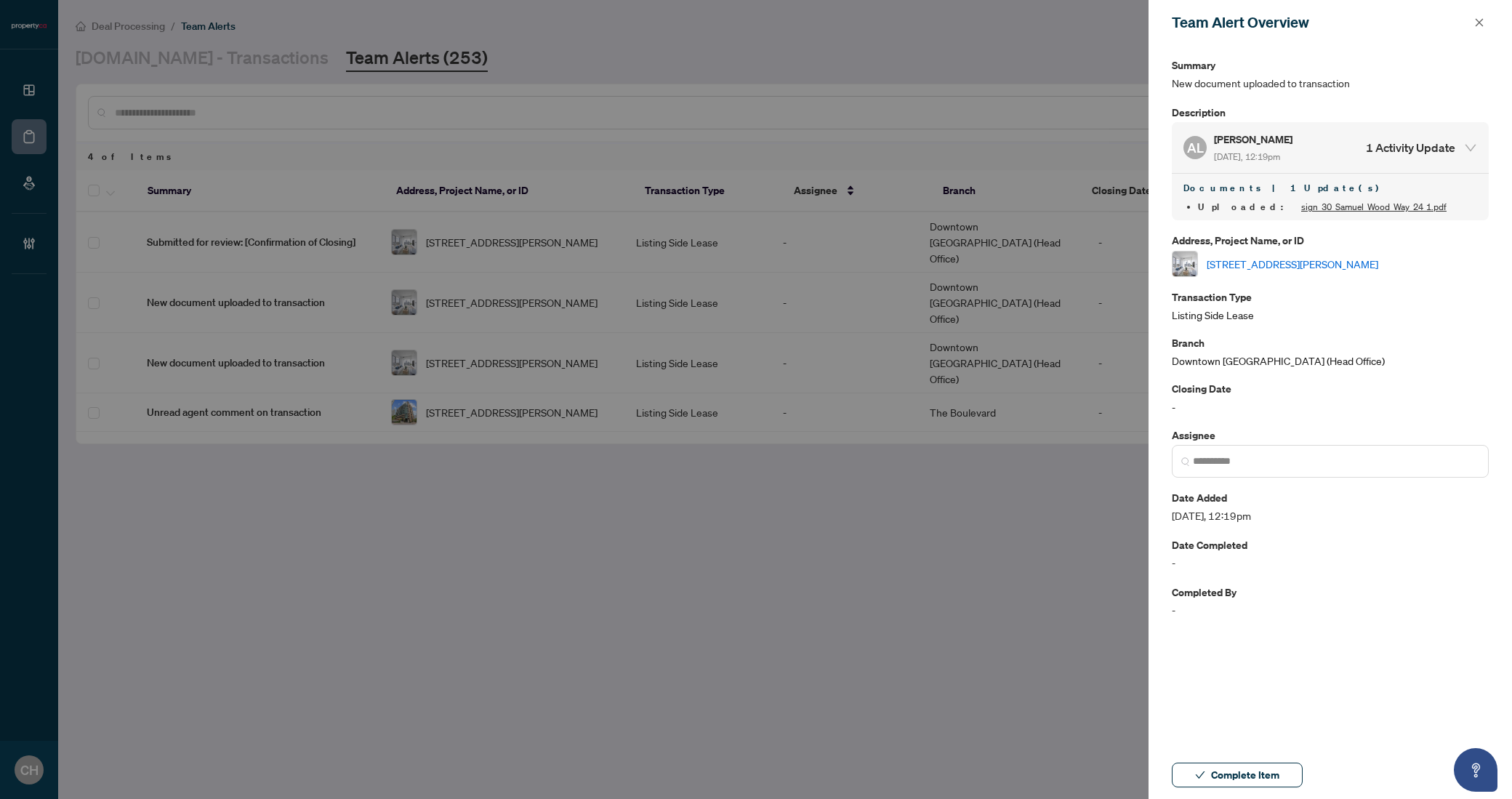
click at [1297, 248] on div "Address, Project Name, or ID 2404-30 Samuel Wood Way, Toronto, Ontario M9B 0C9,…" at bounding box center [1330, 253] width 317 height 44
click at [1294, 256] on link "[STREET_ADDRESS][PERSON_NAME]" at bounding box center [1292, 264] width 172 height 16
click at [1254, 767] on span "Complete Item" at bounding box center [1245, 775] width 68 height 23
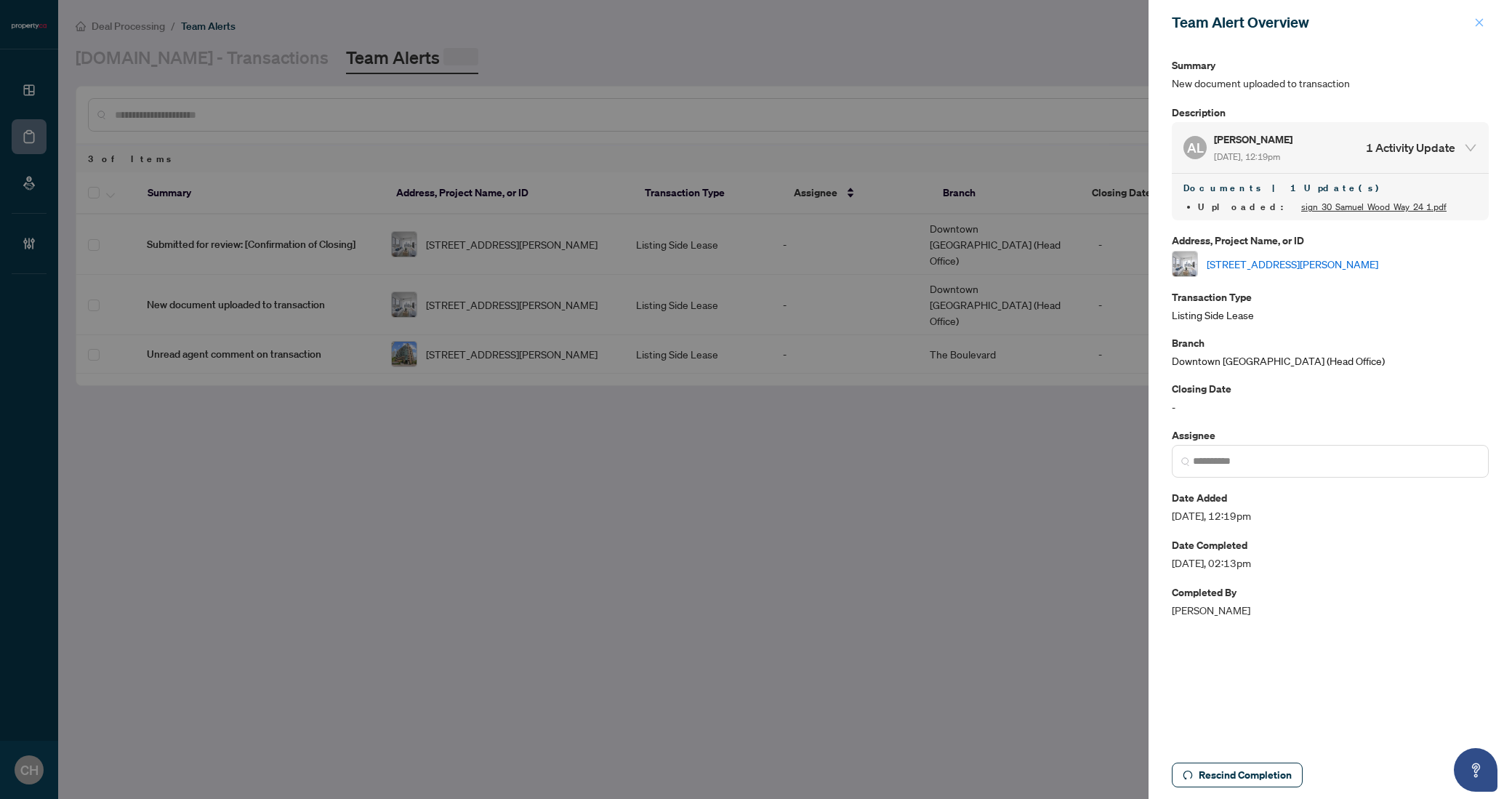
click at [1474, 22] on icon "close" at bounding box center [1478, 22] width 10 height 10
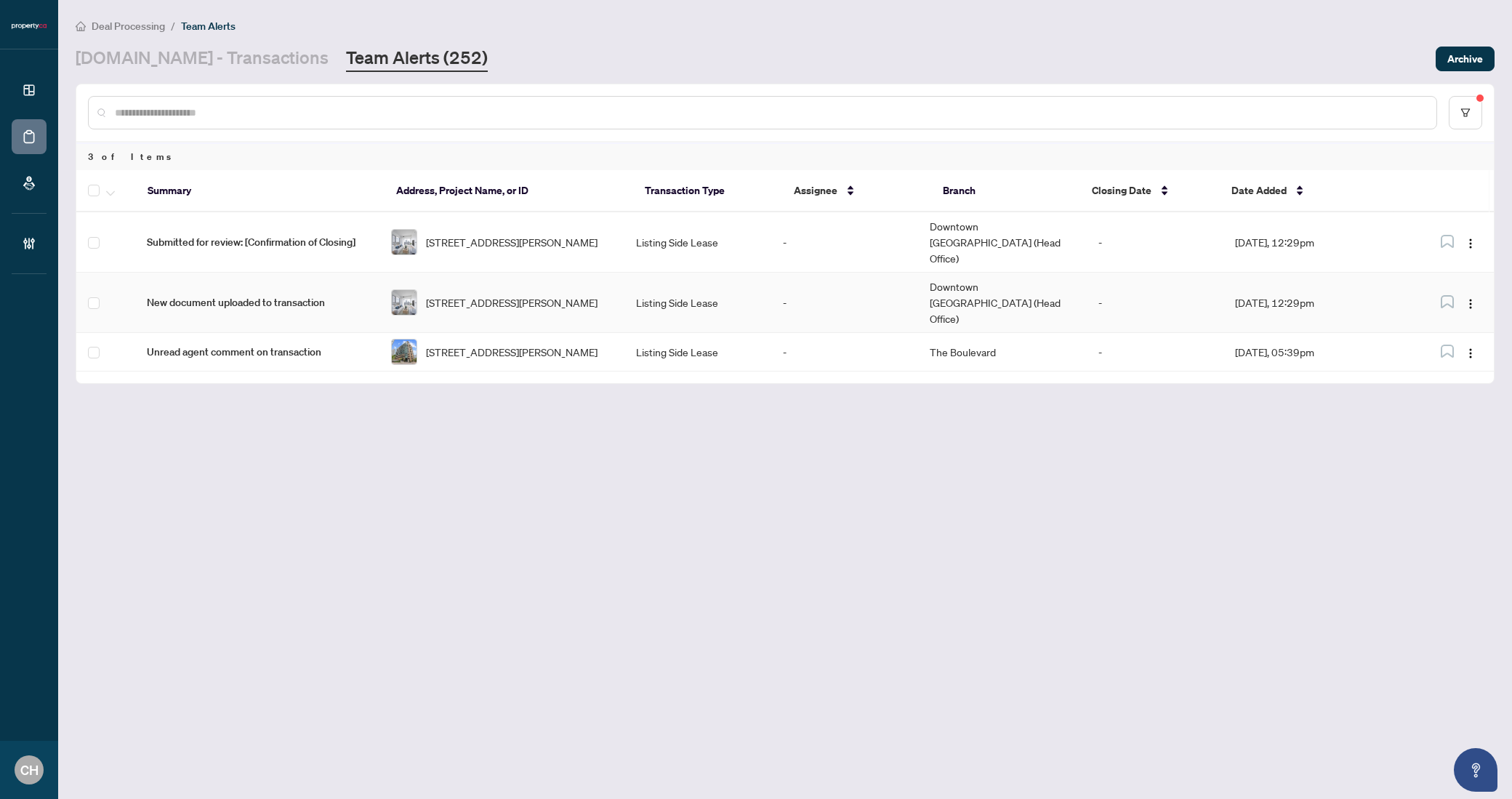
click at [791, 288] on td "-" at bounding box center [844, 303] width 147 height 61
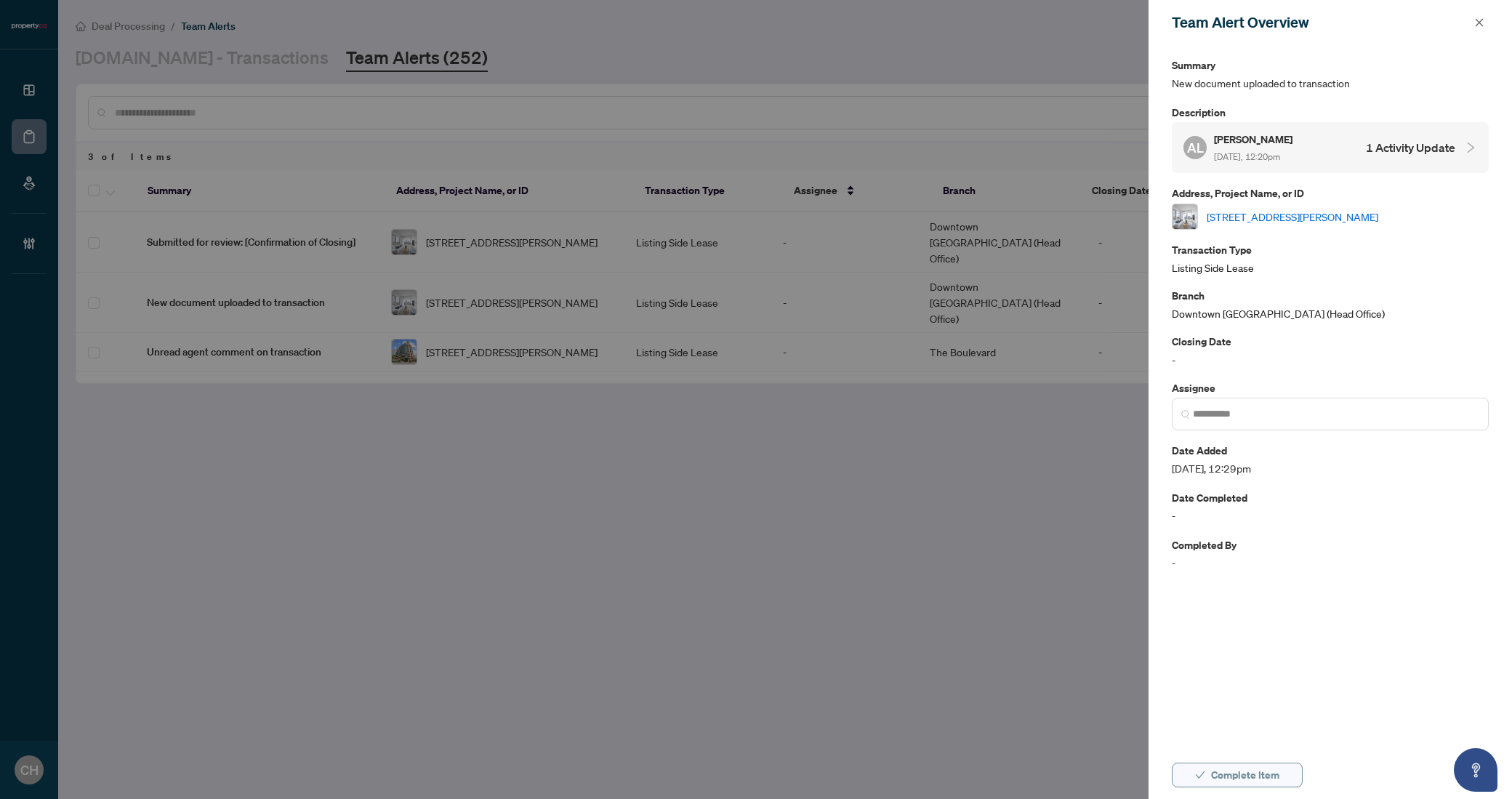
click at [1284, 779] on button "Complete Item" at bounding box center [1237, 775] width 131 height 24
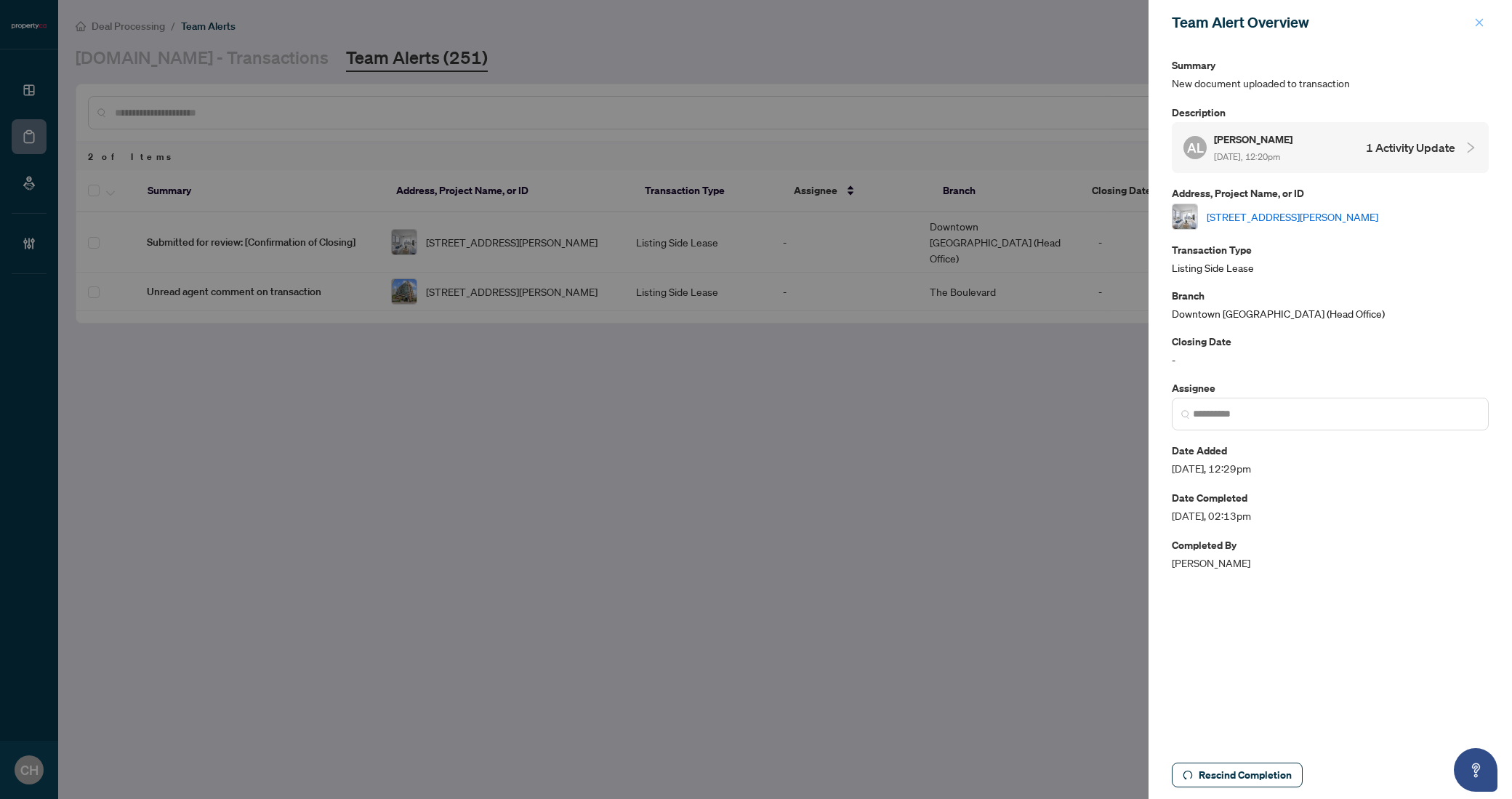
click at [1476, 21] on icon "close" at bounding box center [1478, 22] width 10 height 10
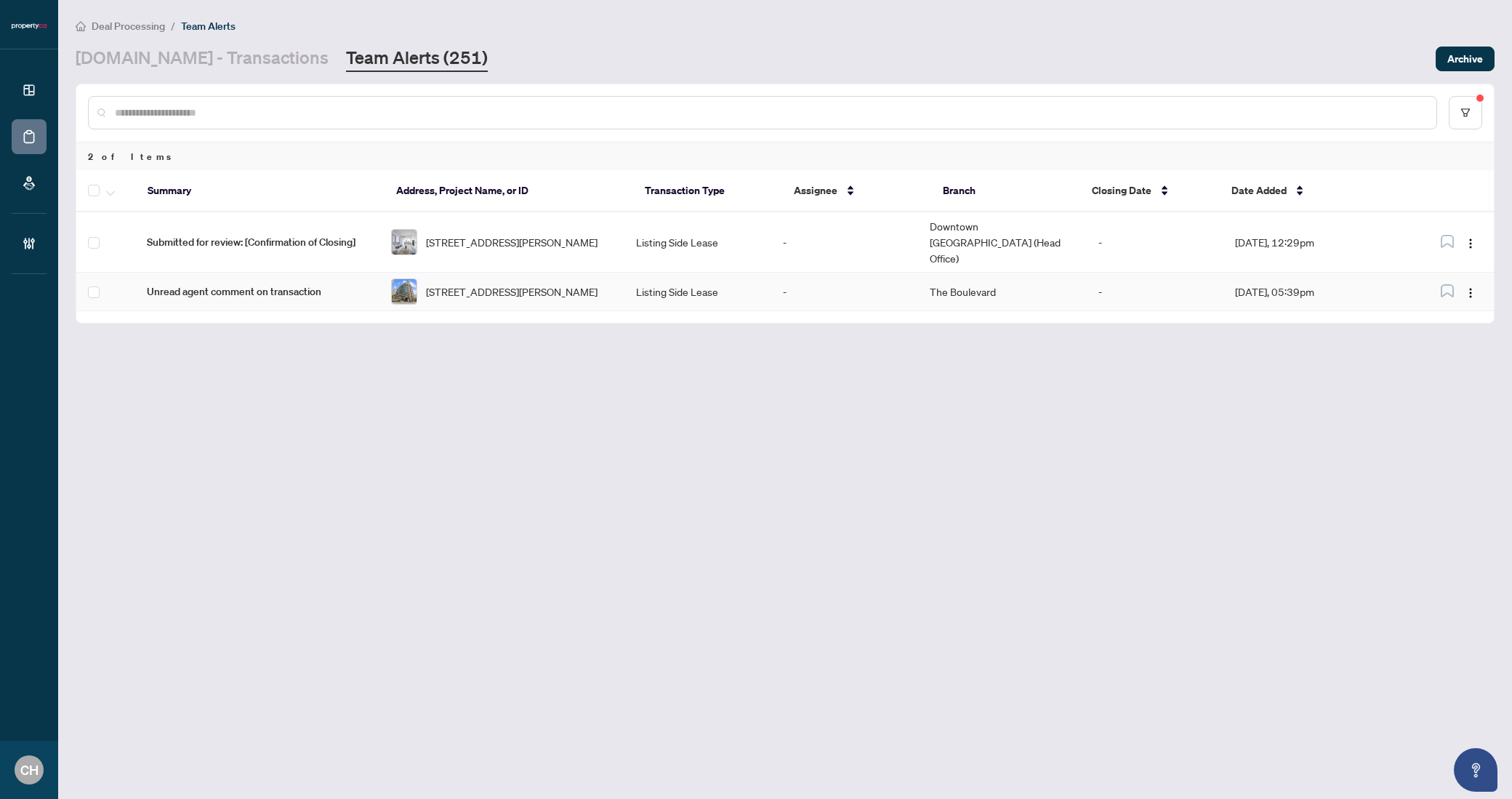
click at [1087, 250] on td "-" at bounding box center [1155, 242] width 137 height 61
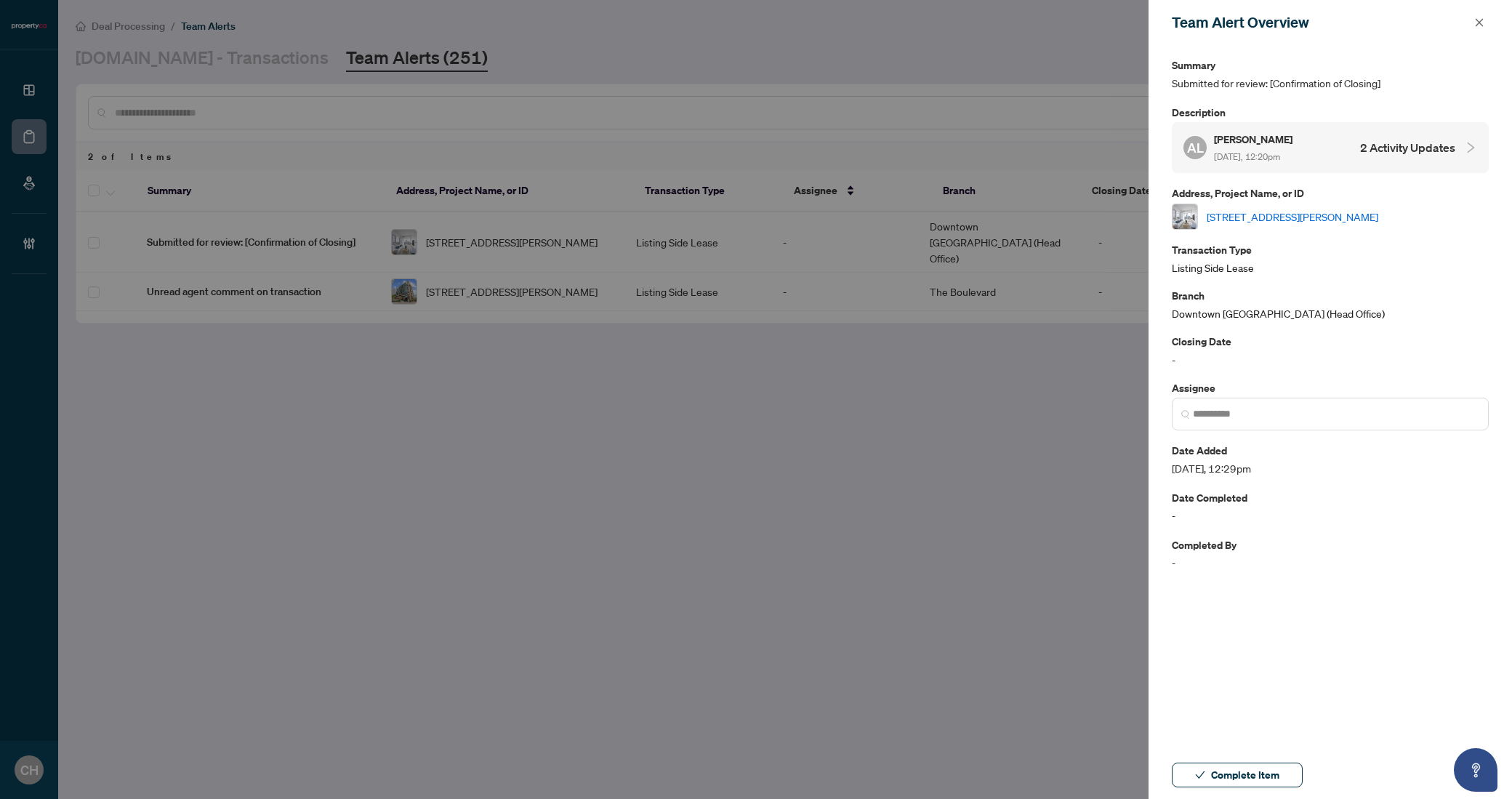
click at [1208, 795] on div "Complete Item" at bounding box center [1330, 774] width 364 height 48
click at [1214, 785] on span "Complete Item" at bounding box center [1245, 775] width 68 height 23
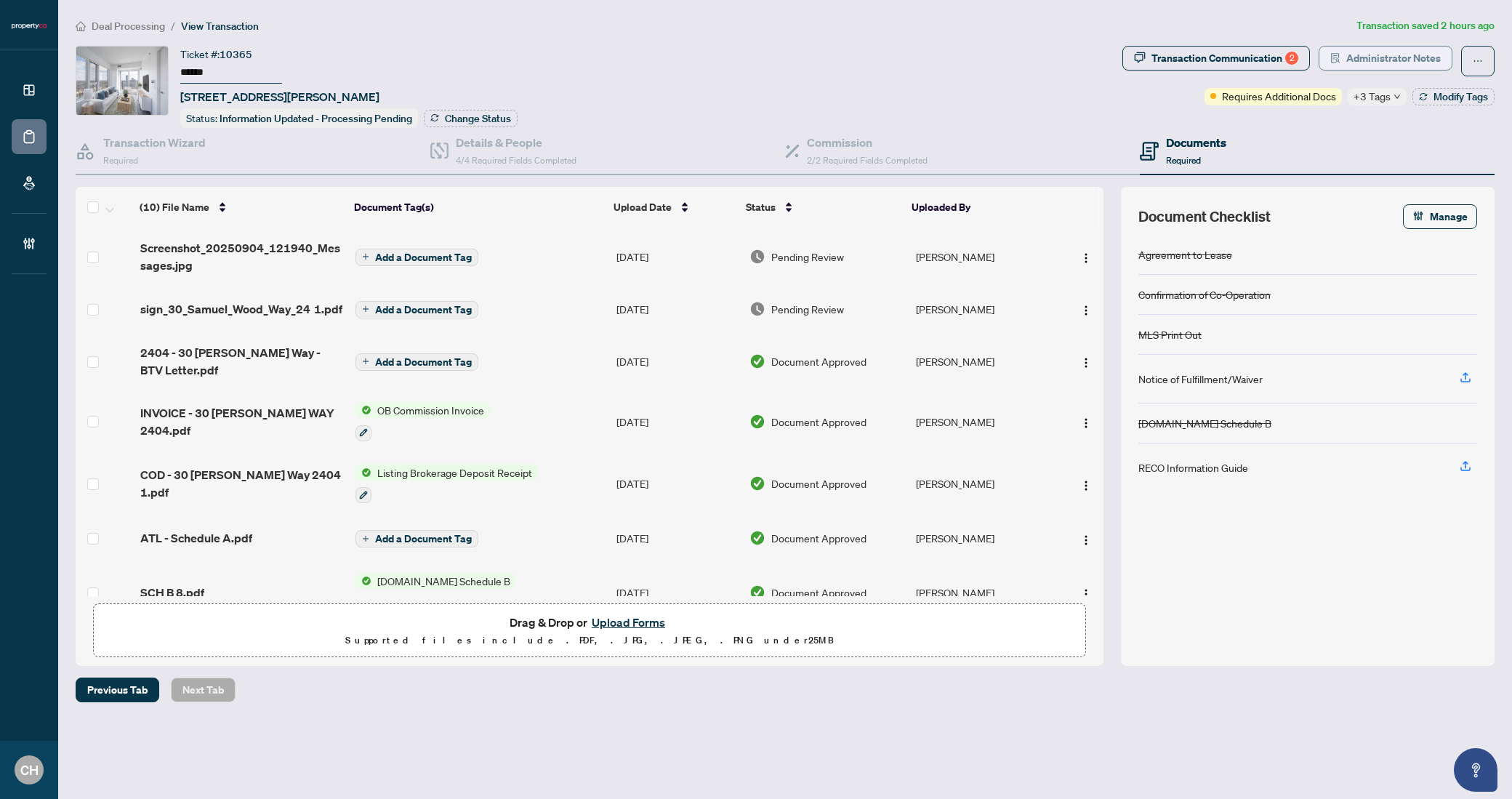
click at [1344, 64] on button "Administrator Notes" at bounding box center [1385, 58] width 134 height 24
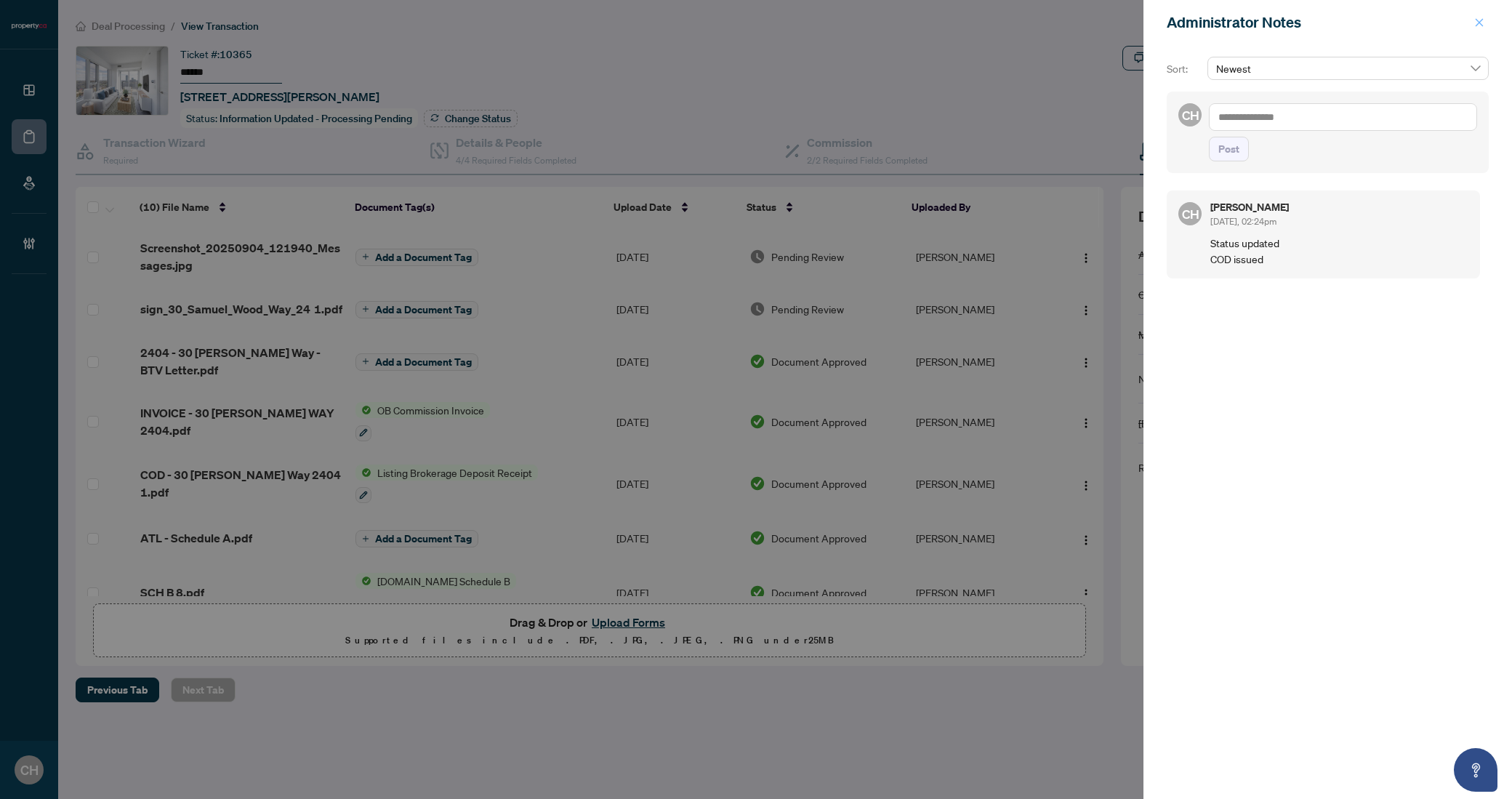
click at [1476, 21] on icon "close" at bounding box center [1478, 22] width 10 height 10
